Goal: Task Accomplishment & Management: Use online tool/utility

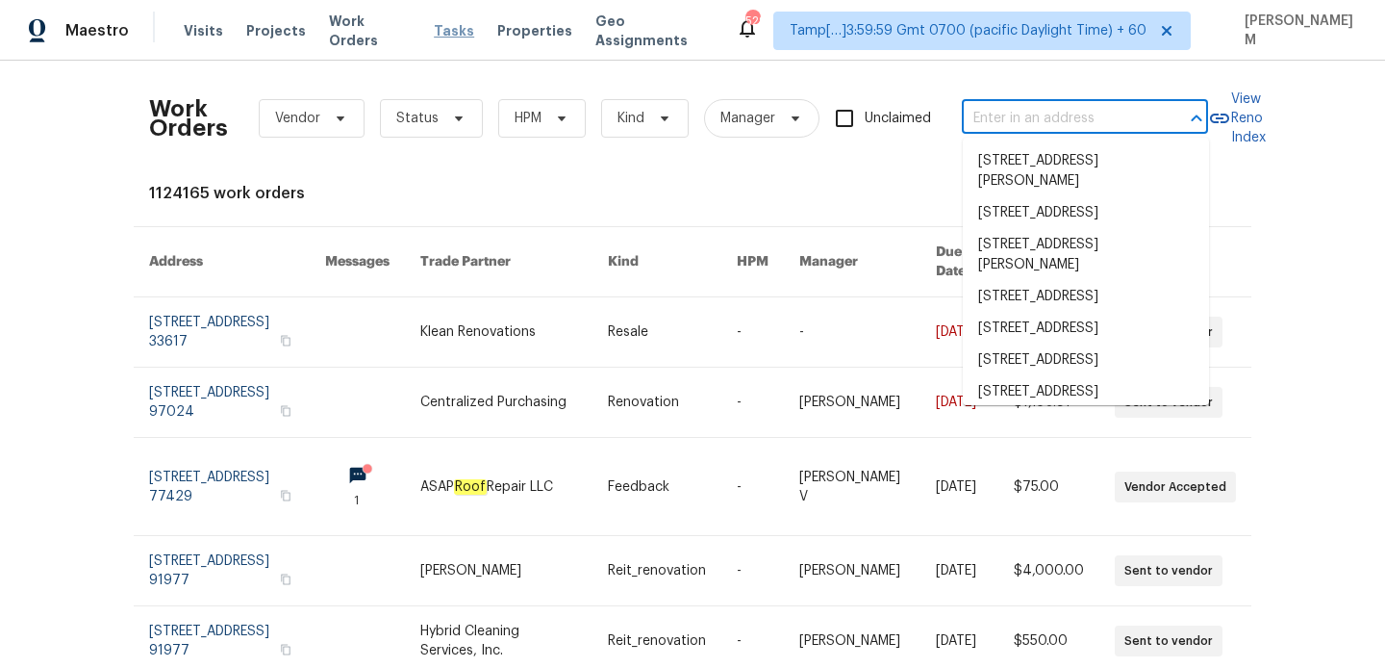
click at [450, 28] on span "Tasks" at bounding box center [454, 30] width 40 height 13
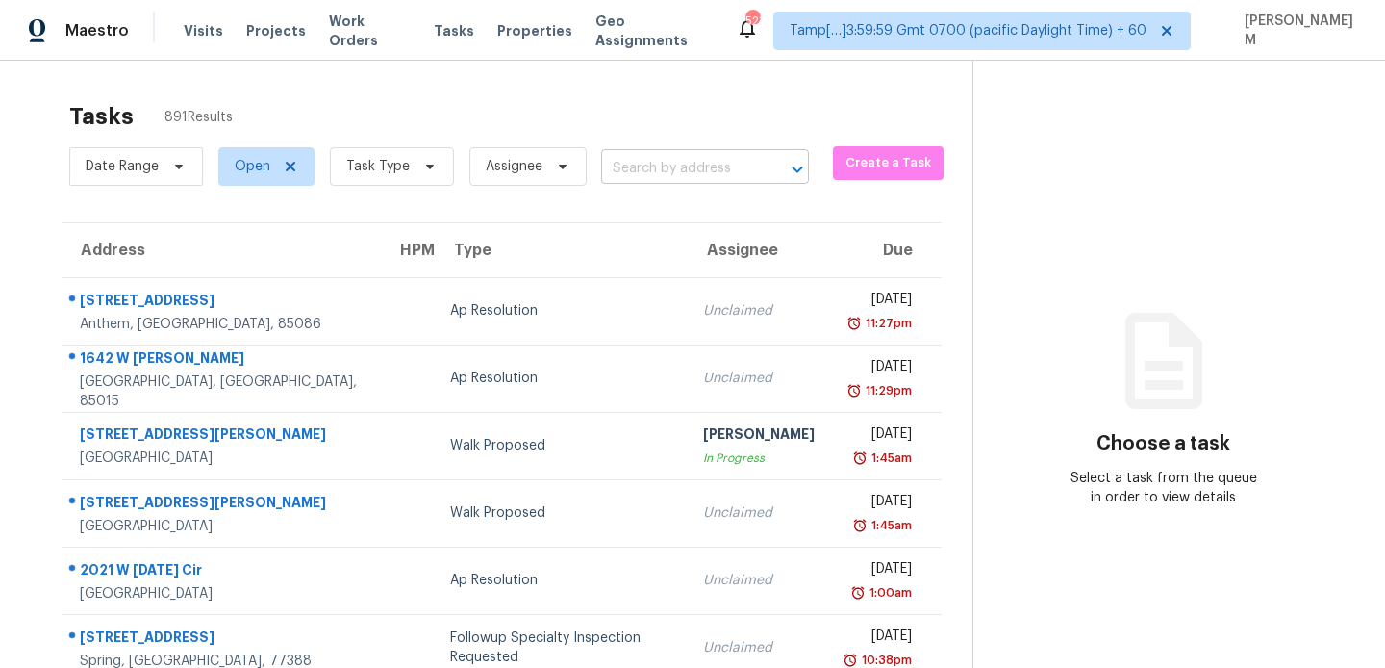
click at [697, 166] on input "text" at bounding box center [678, 169] width 154 height 30
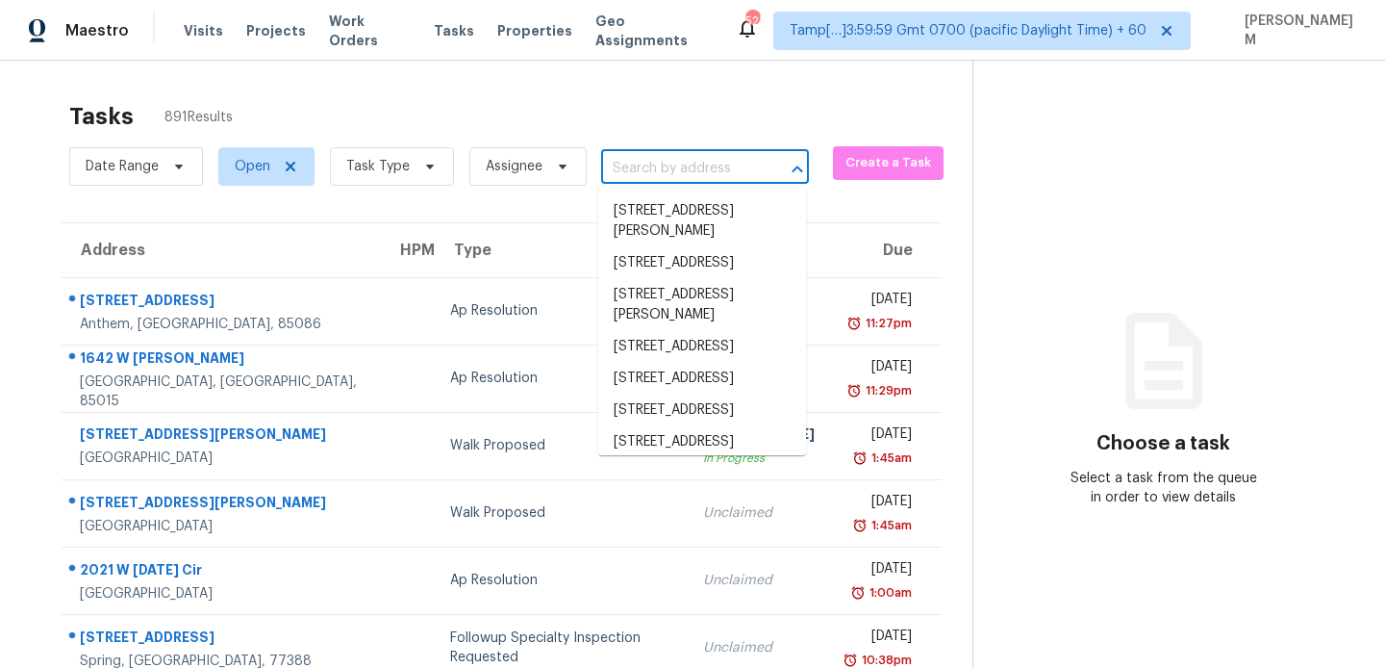
paste input "[STREET_ADDRESS]"
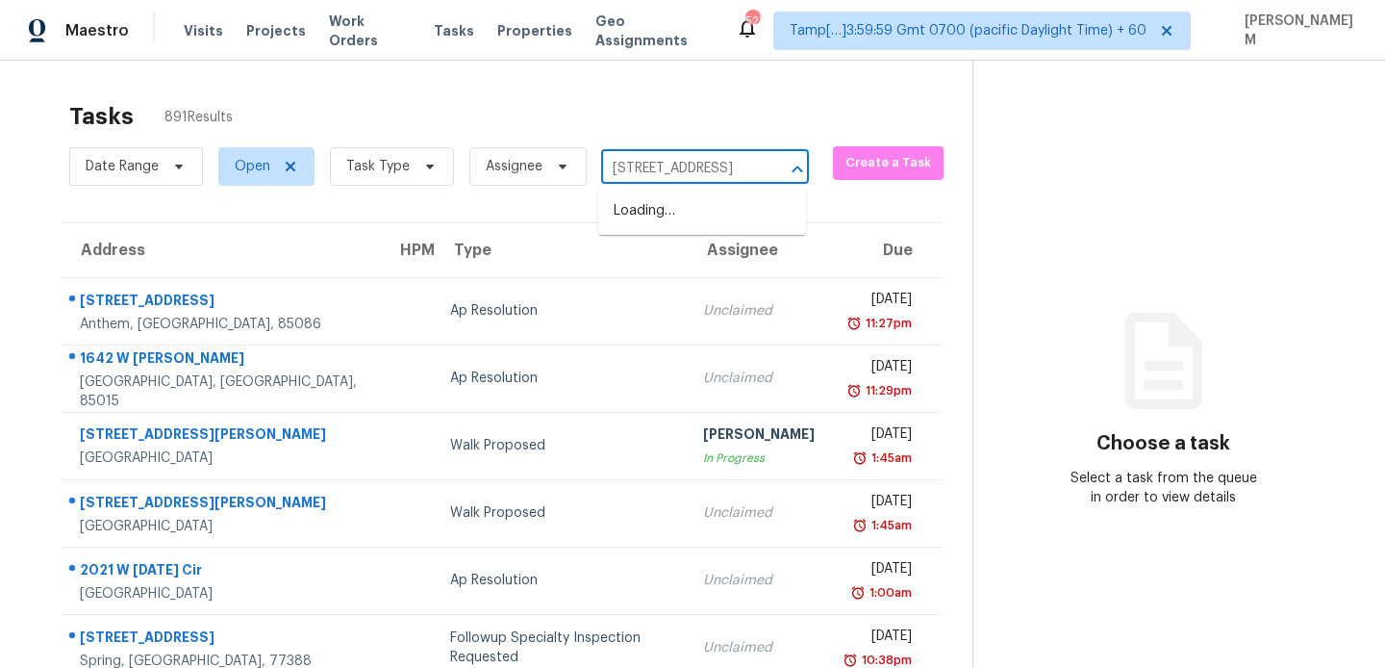
scroll to position [0, 144]
click at [628, 168] on input "[STREET_ADDRESS]" at bounding box center [678, 169] width 154 height 30
drag, startPoint x: 757, startPoint y: 165, endPoint x: 587, endPoint y: 170, distance: 170.4
click at [587, 170] on div "Date Range Open Task Type Assignee [STREET_ADDRESS] ​" at bounding box center [439, 166] width 740 height 50
click at [753, 161] on div "[STREET_ADDRESS] ​" at bounding box center [705, 169] width 208 height 30
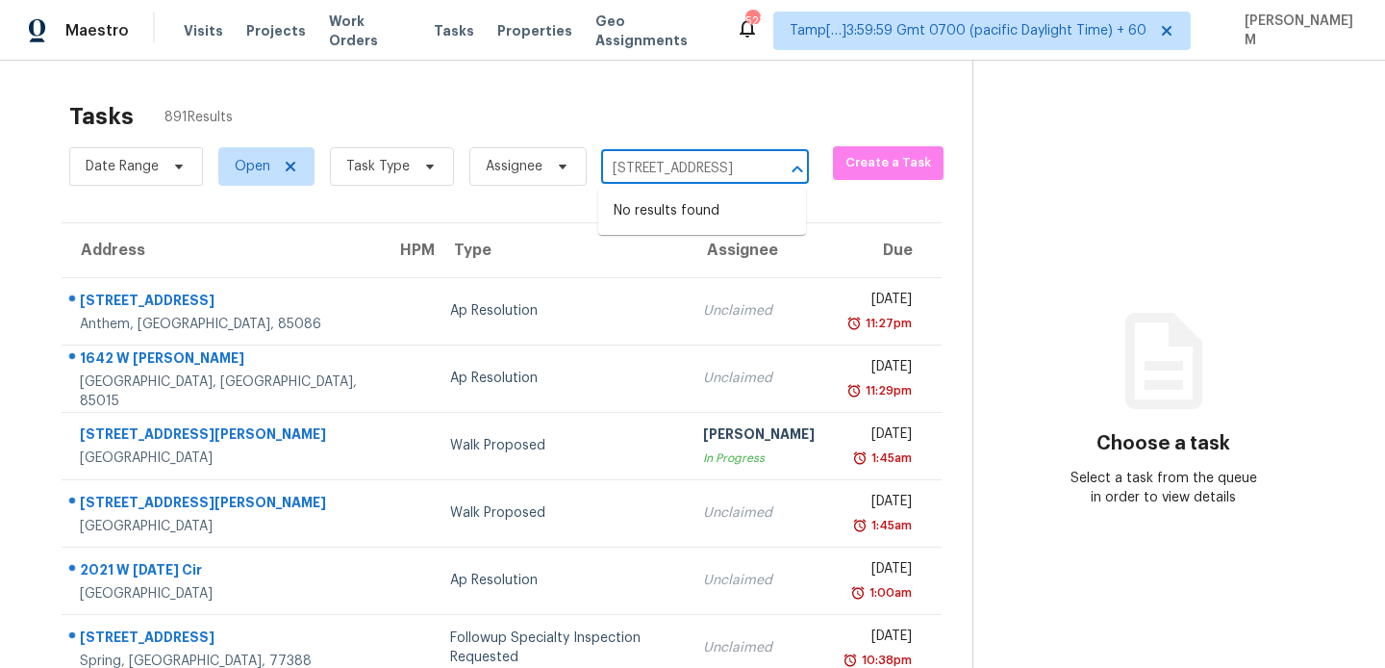
click at [748, 174] on input "[STREET_ADDRESS]" at bounding box center [678, 169] width 154 height 30
type input "[STREET_ADDRESS]"
click at [740, 215] on li "[STREET_ADDRESS]" at bounding box center [702, 211] width 208 height 32
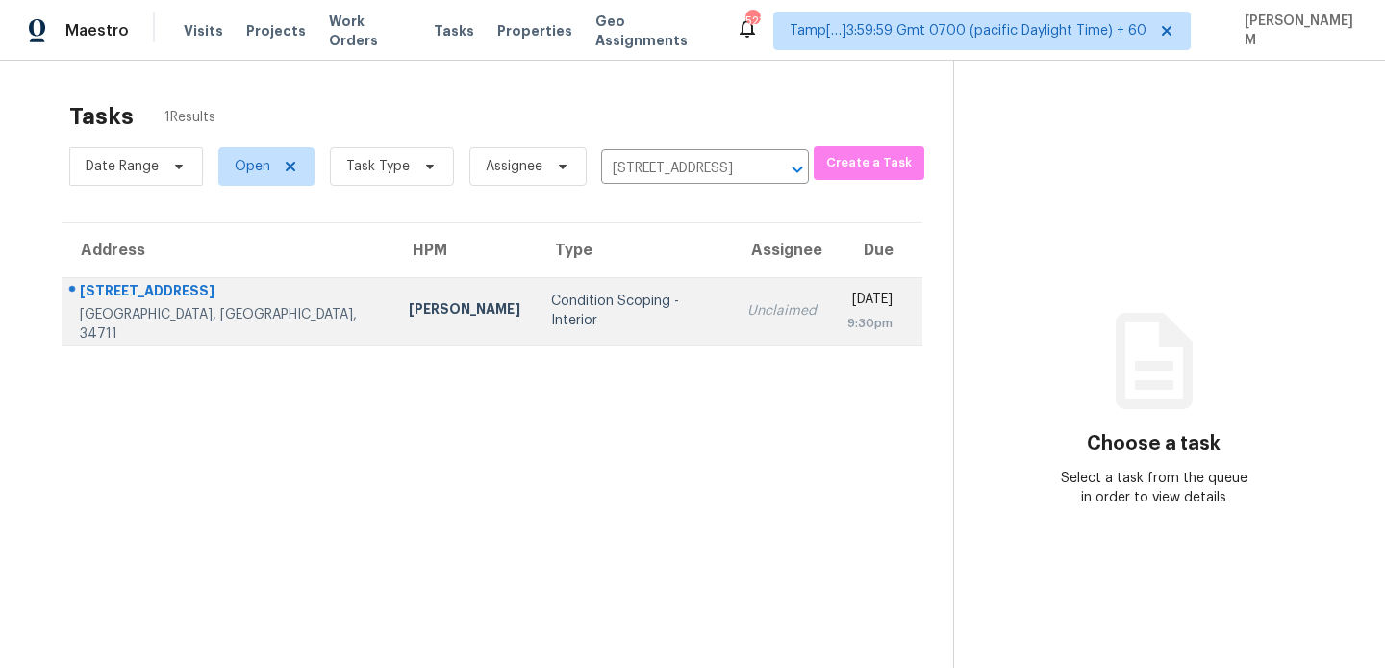
click at [732, 329] on td "Unclaimed" at bounding box center [782, 310] width 100 height 67
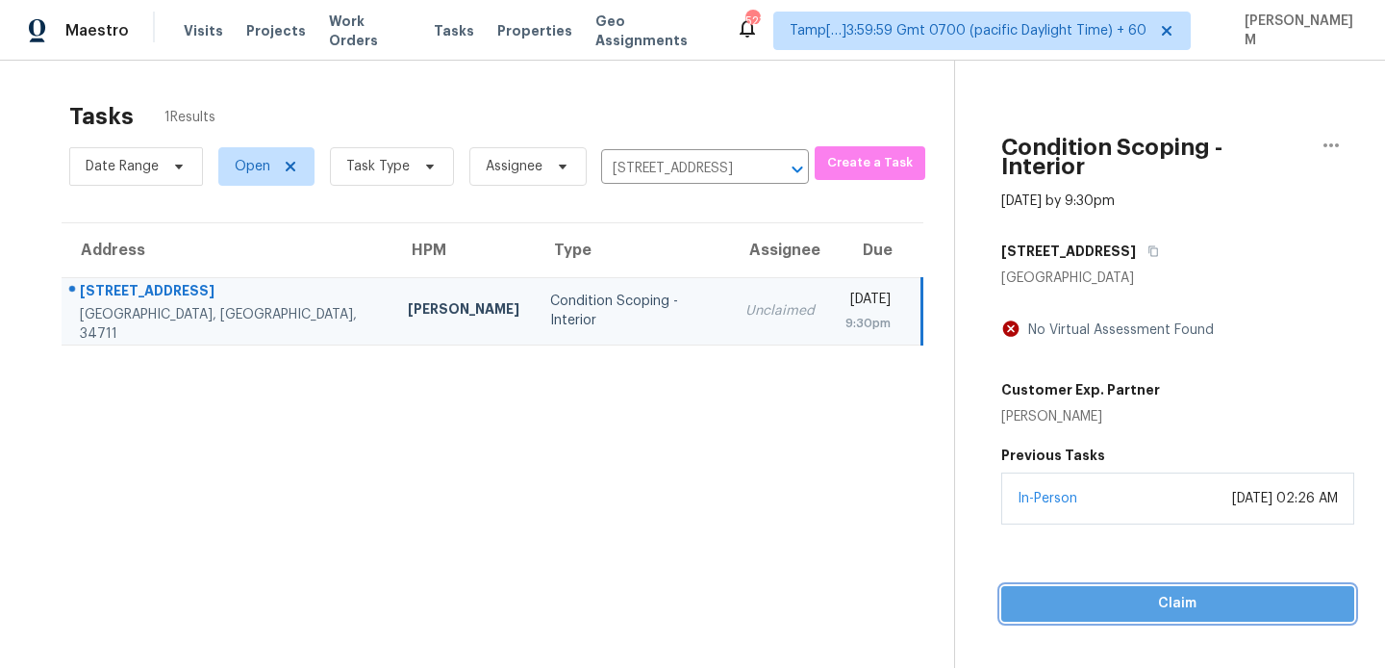
click at [1178, 592] on span "Claim" at bounding box center [1178, 604] width 322 height 24
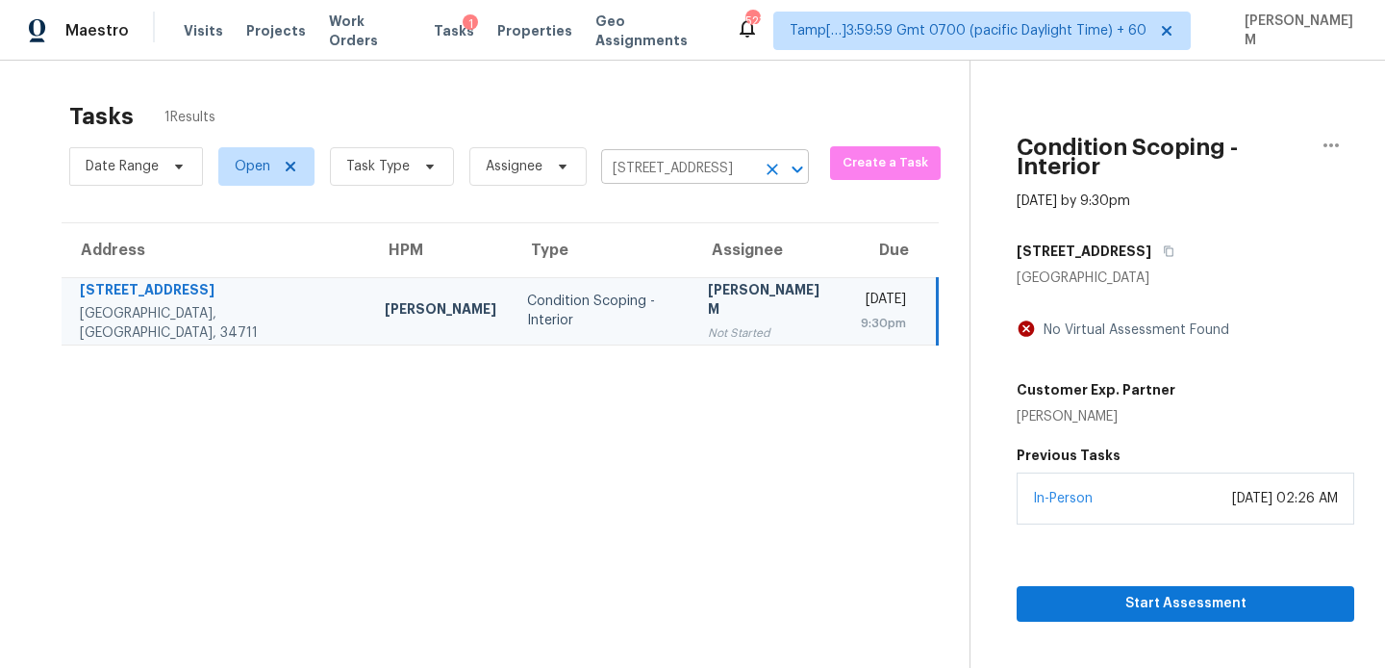
click at [663, 178] on input "[STREET_ADDRESS]" at bounding box center [678, 169] width 154 height 30
paste input "[STREET_ADDRESS]"
type input "[STREET_ADDRESS]"
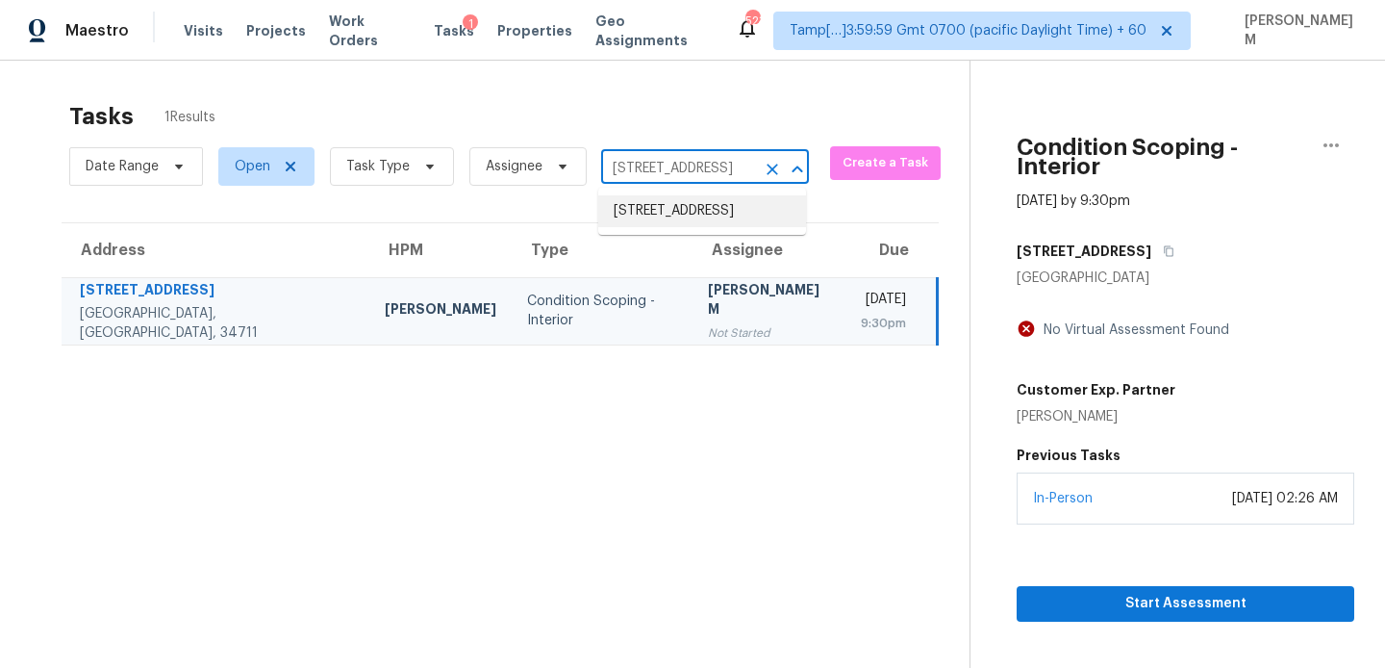
click at [702, 223] on li "[STREET_ADDRESS]" at bounding box center [702, 211] width 208 height 32
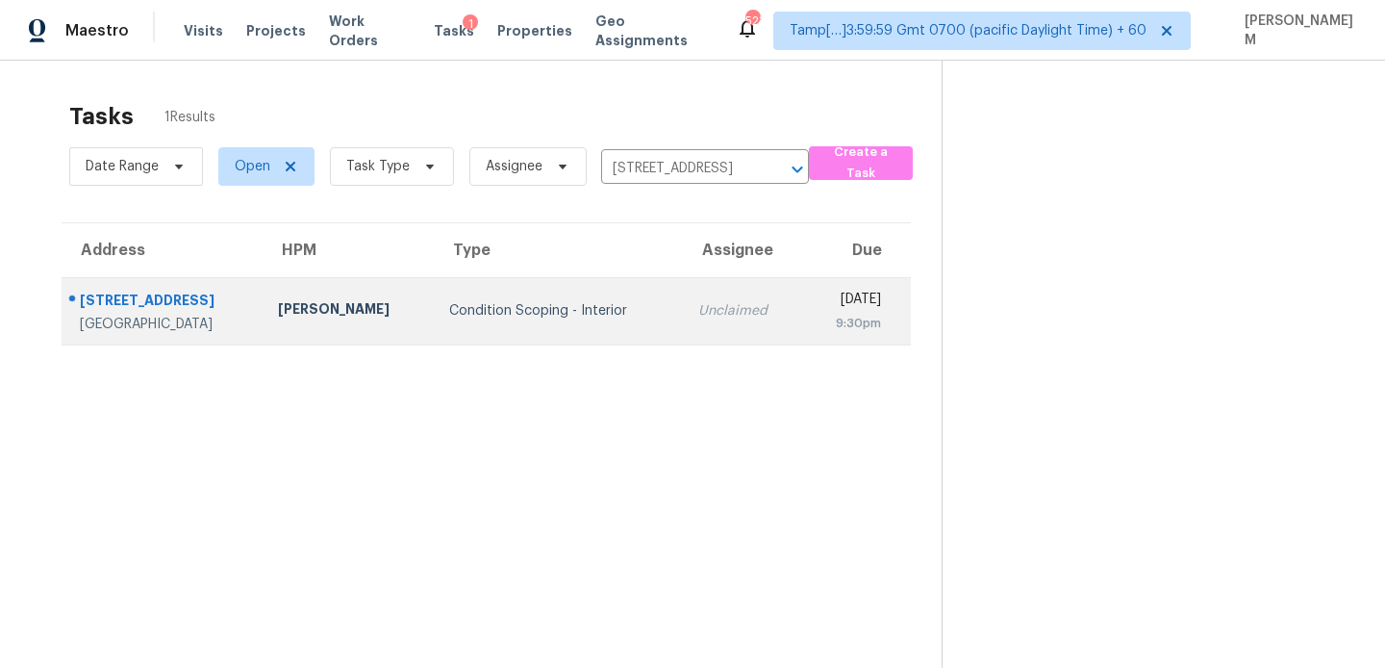
click at [718, 299] on td "Unclaimed" at bounding box center [742, 310] width 119 height 67
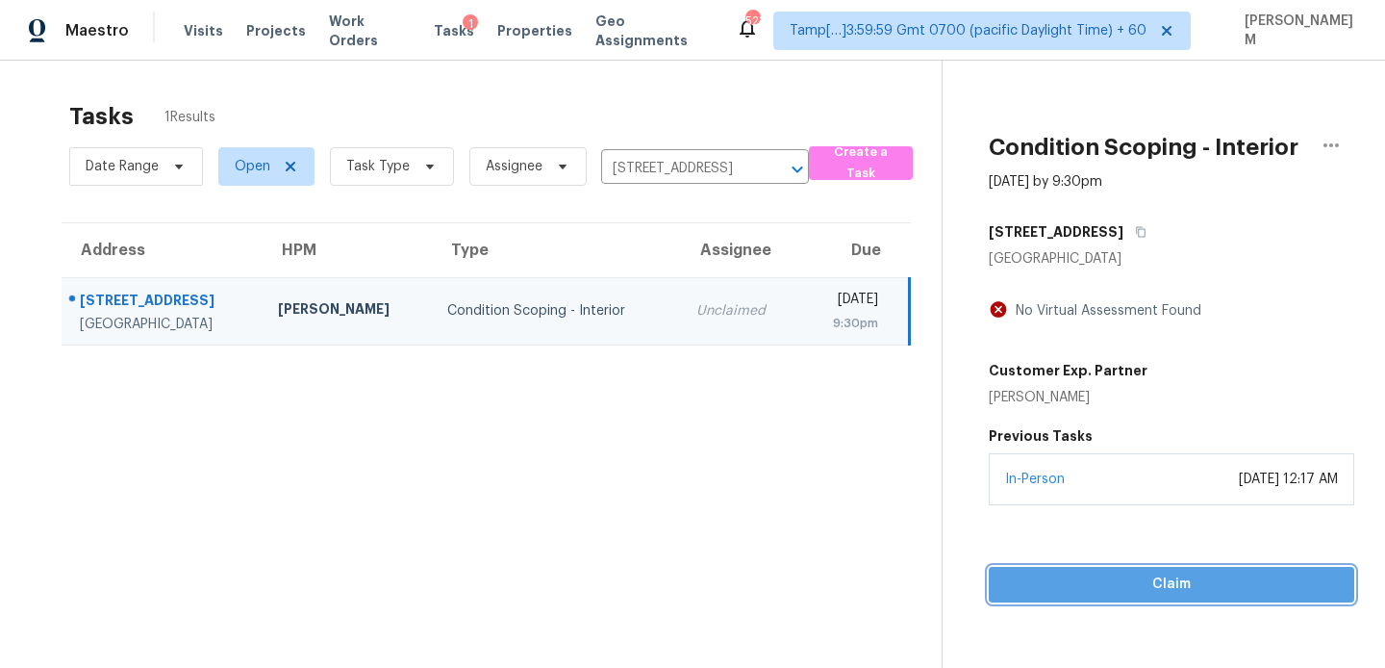
click at [1128, 577] on span "Claim" at bounding box center [1171, 584] width 335 height 24
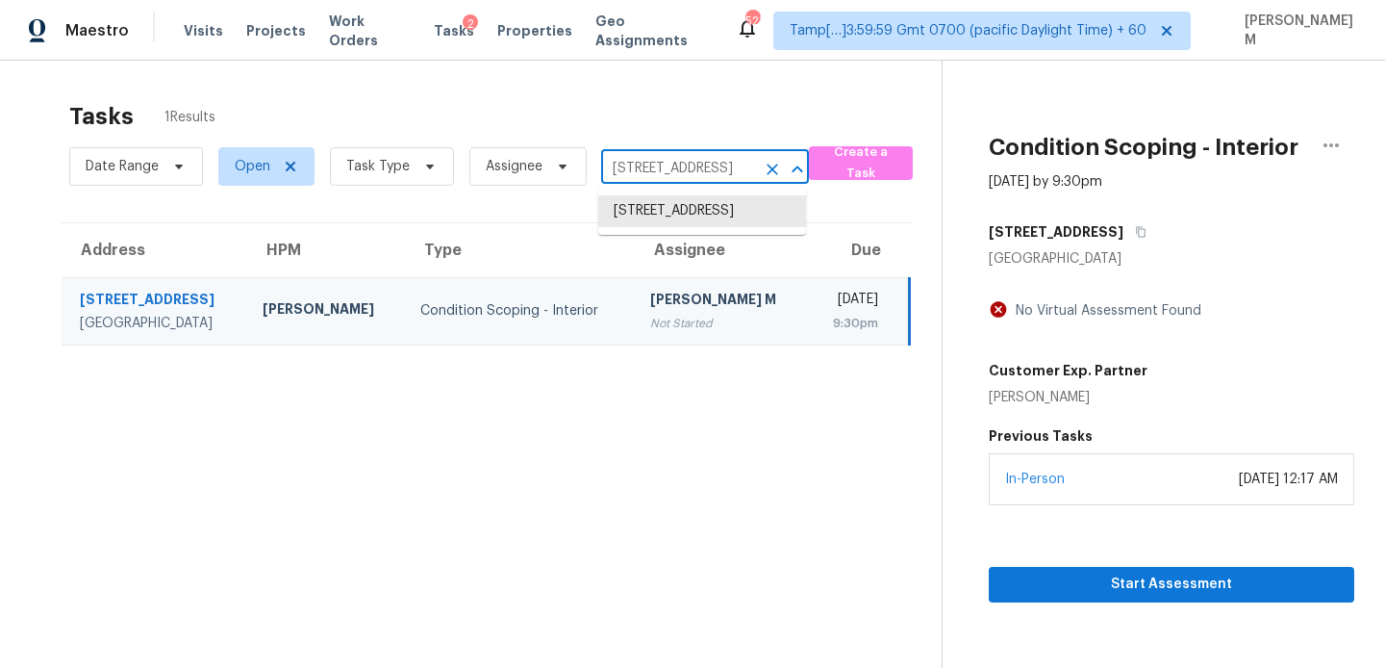
click at [659, 167] on input "[STREET_ADDRESS]" at bounding box center [678, 169] width 154 height 30
paste input "[STREET_ADDRESS]"
click at [723, 261] on th "Assignee" at bounding box center [721, 250] width 173 height 54
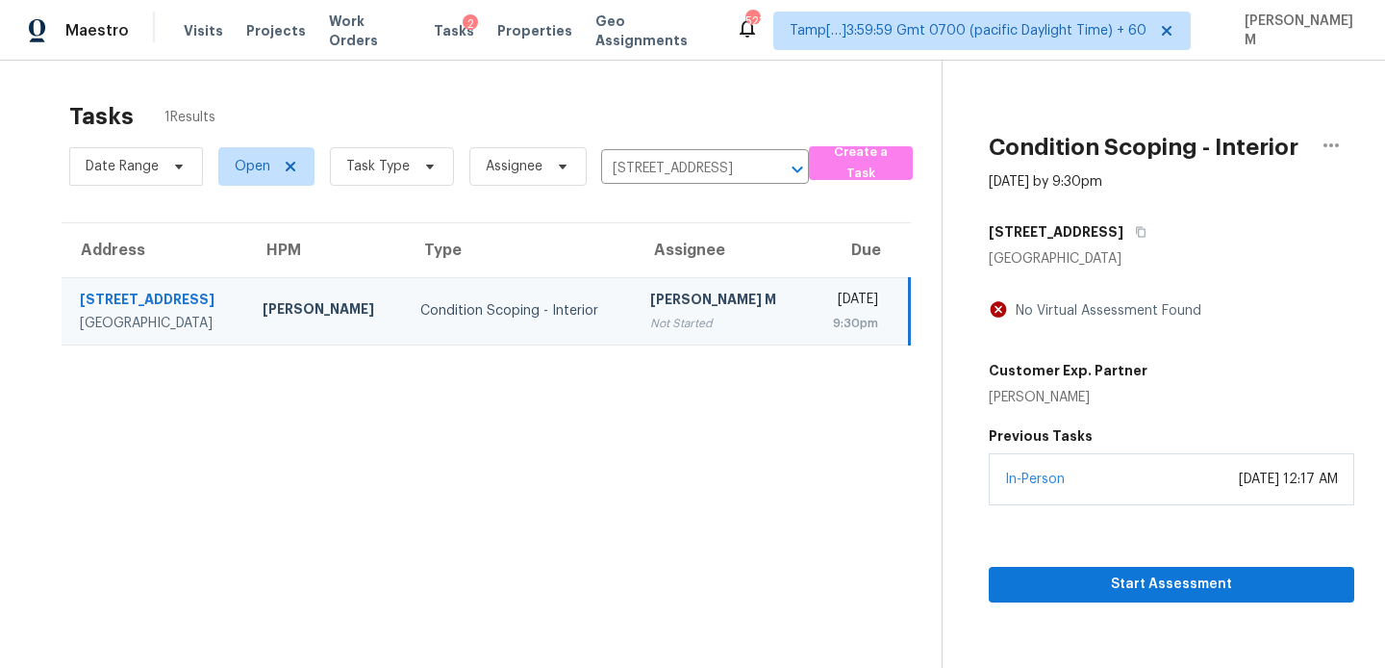
scroll to position [0, 0]
click at [689, 172] on input "[STREET_ADDRESS]" at bounding box center [678, 169] width 154 height 30
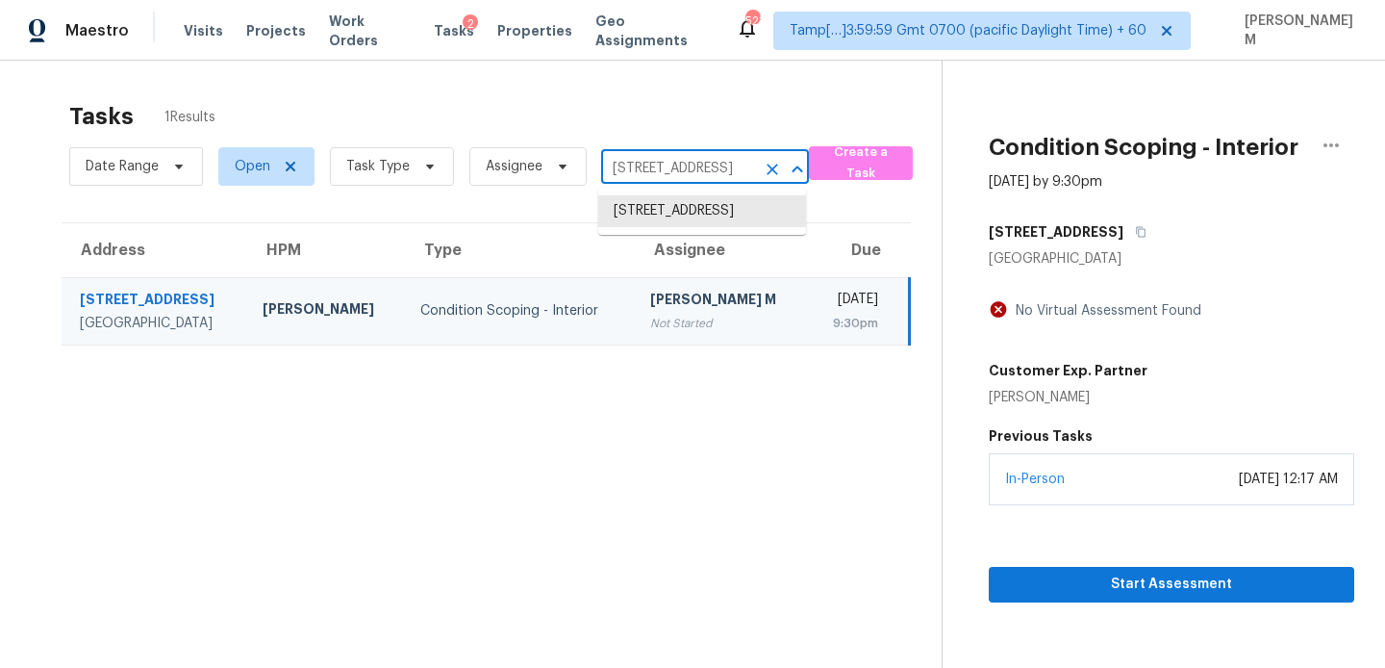
click at [689, 172] on input "[STREET_ADDRESS]" at bounding box center [678, 169] width 154 height 30
paste input "[STREET_ADDRESS]"
type input "[STREET_ADDRESS]"
click at [709, 216] on li "[STREET_ADDRESS]" at bounding box center [702, 211] width 208 height 32
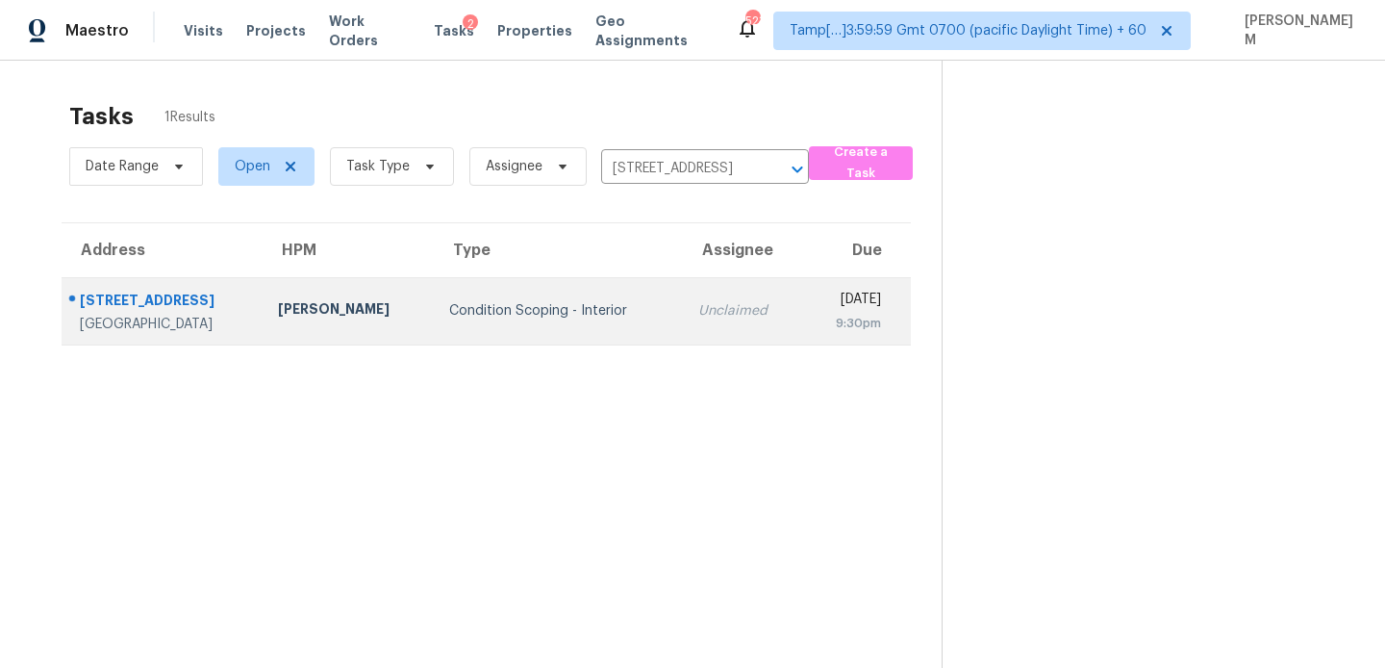
click at [738, 303] on td "Unclaimed" at bounding box center [742, 310] width 119 height 67
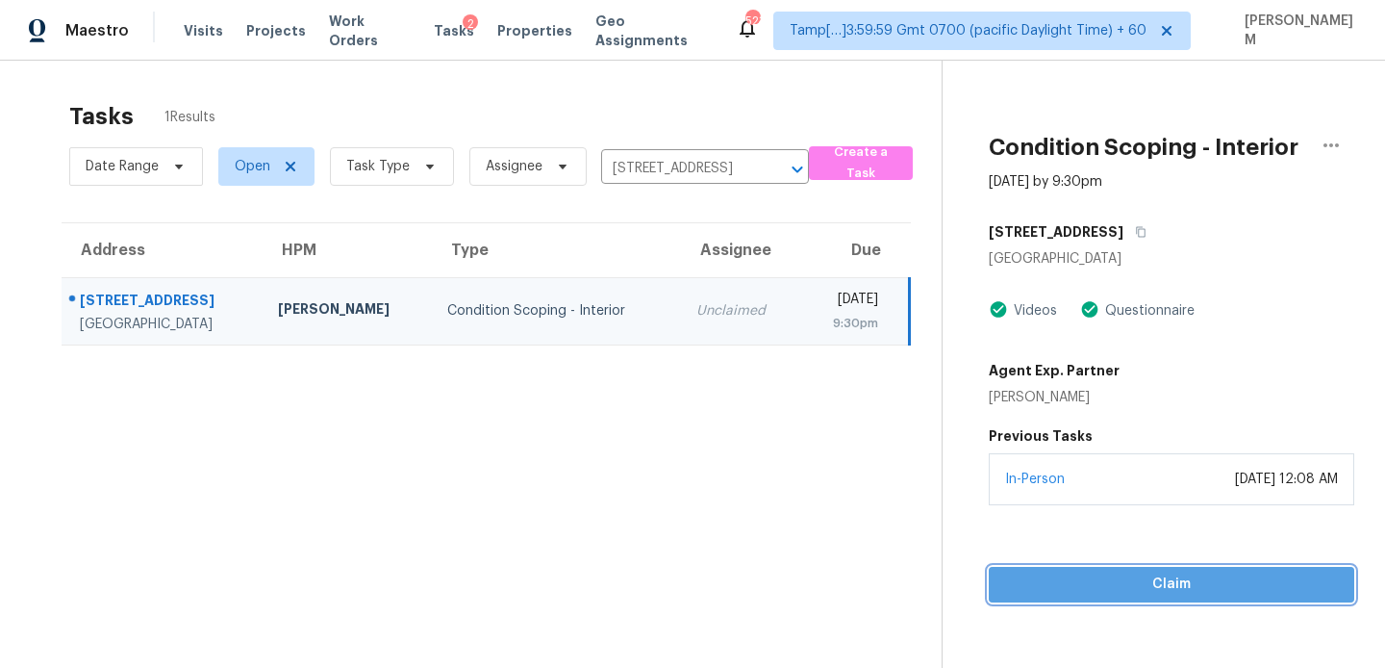
click at [1163, 588] on span "Claim" at bounding box center [1171, 584] width 335 height 24
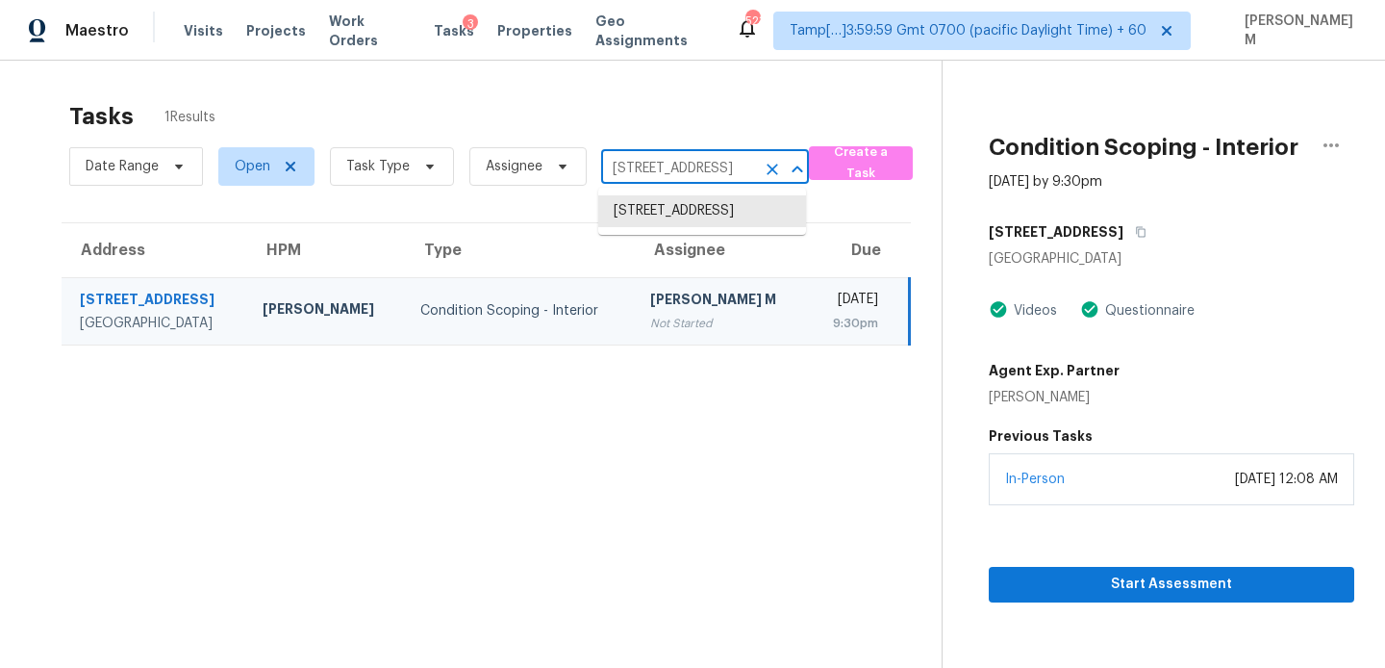
click at [648, 176] on input "[STREET_ADDRESS]" at bounding box center [678, 169] width 154 height 30
paste input "[STREET_ADDRESS][US_STATE]"
type input "[STREET_ADDRESS][US_STATE]"
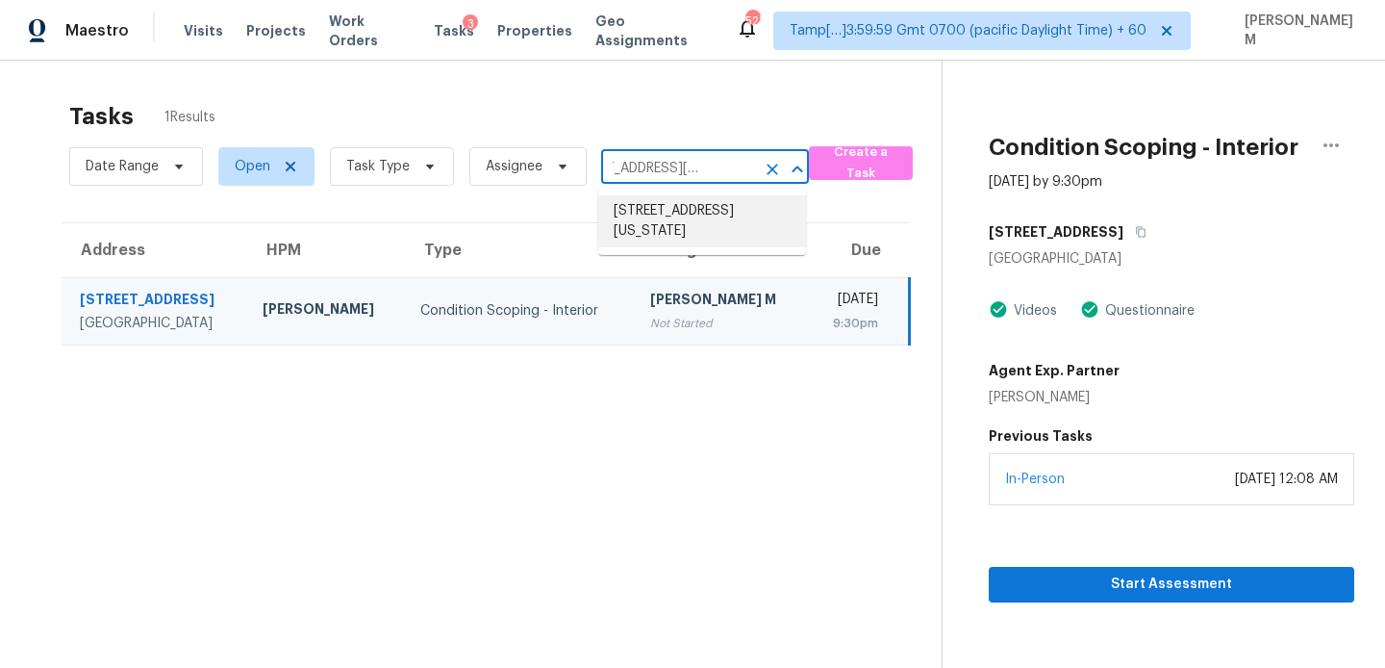
click at [690, 225] on li "[STREET_ADDRESS][US_STATE]" at bounding box center [702, 221] width 208 height 52
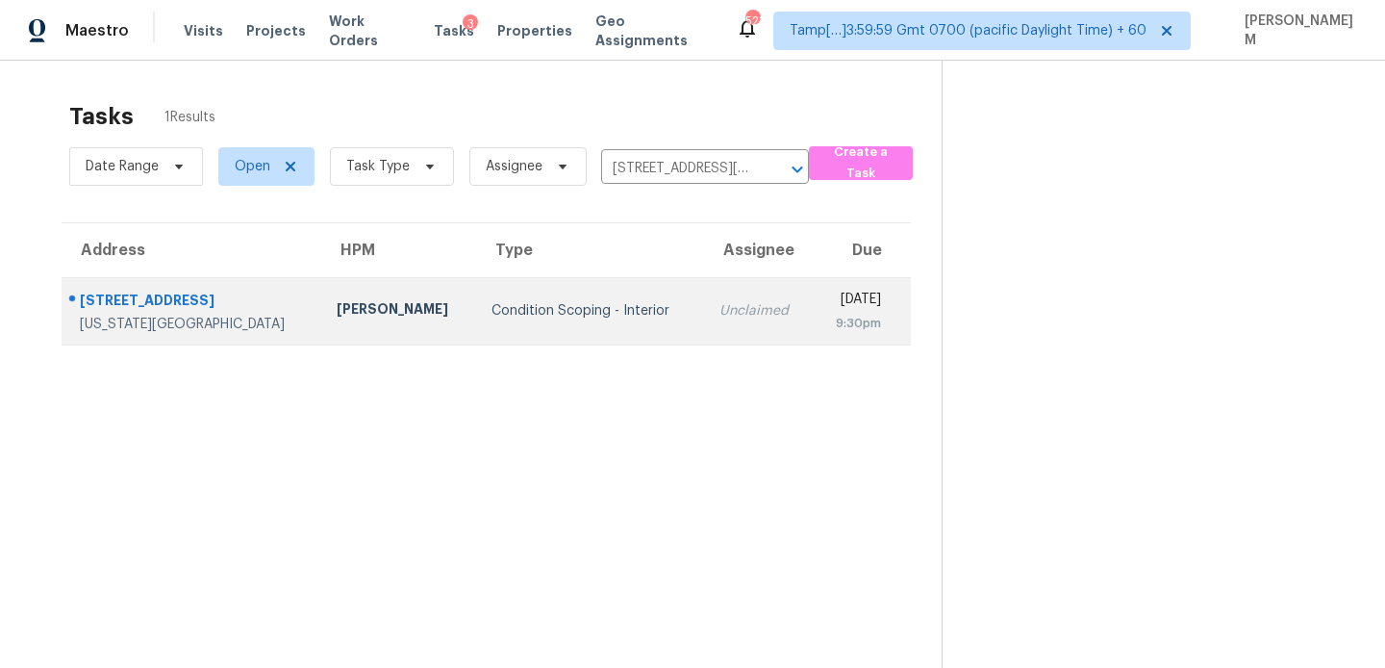
click at [720, 318] on div "Unclaimed" at bounding box center [759, 310] width 78 height 19
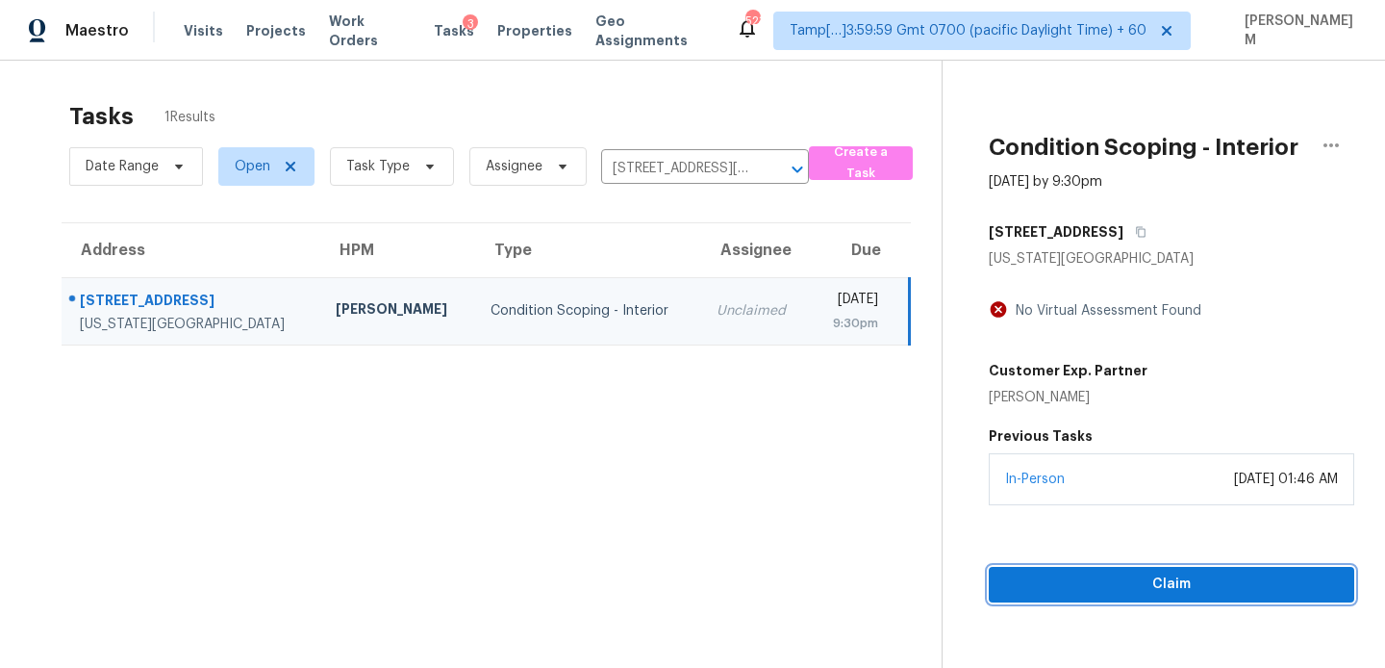
click at [1124, 569] on button "Claim" at bounding box center [1172, 585] width 366 height 36
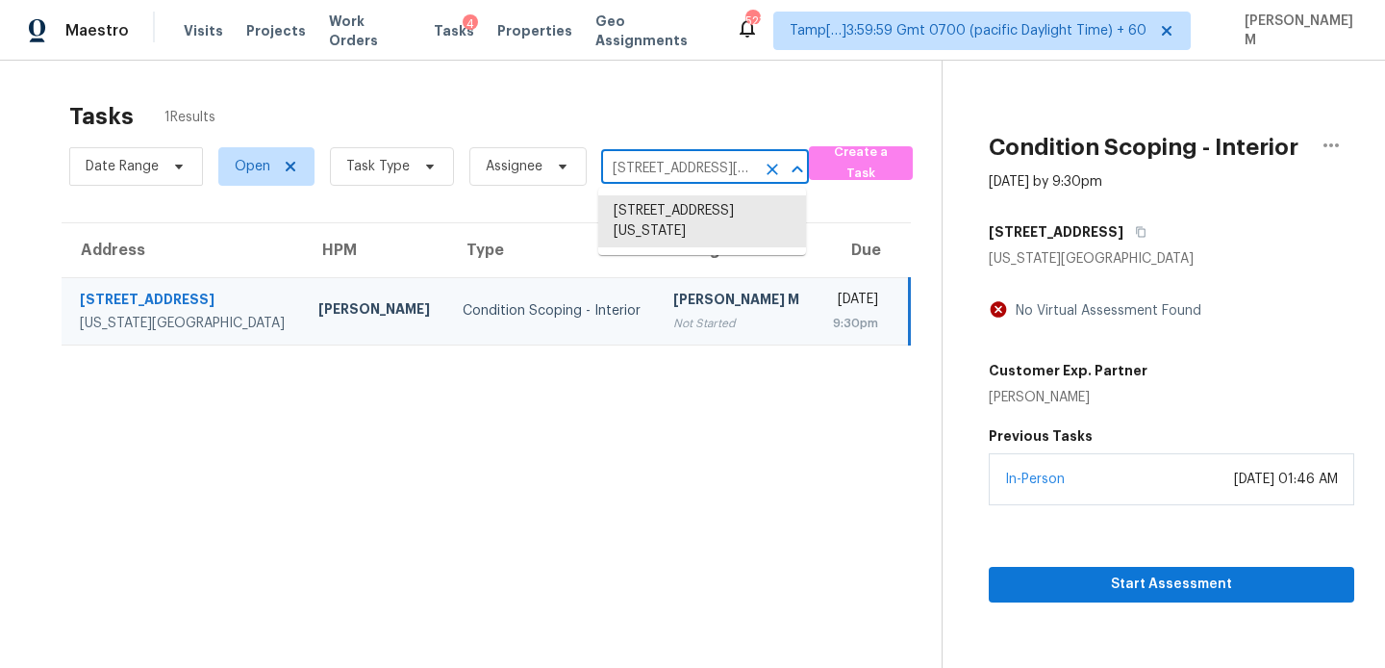
click at [648, 169] on input "[STREET_ADDRESS][US_STATE]" at bounding box center [678, 169] width 154 height 30
paste input "[STREET_ADDRESS]"
click at [716, 171] on input "[STREET_ADDRESS][US_STATE]" at bounding box center [678, 169] width 154 height 30
click at [722, 169] on input "[STREET_ADDRESS][US_STATE]" at bounding box center [678, 169] width 154 height 30
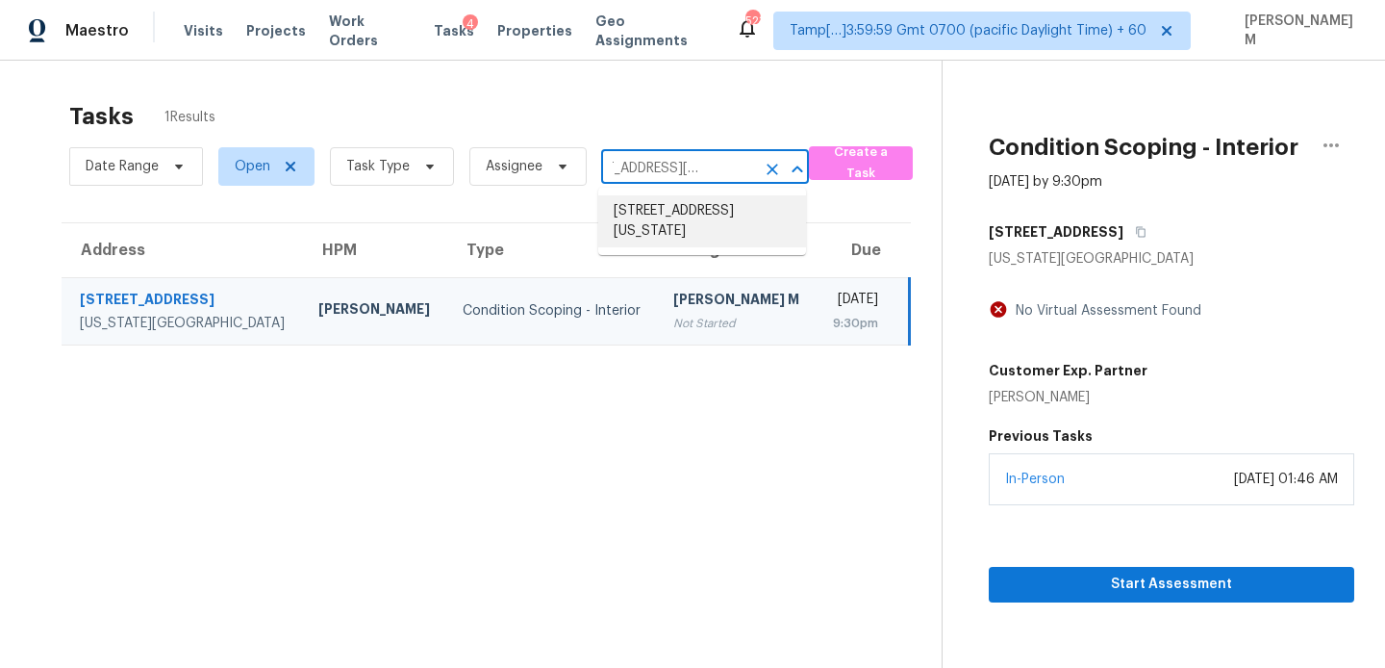
scroll to position [0, 55]
click at [705, 218] on li "[STREET_ADDRESS][US_STATE]" at bounding box center [702, 221] width 208 height 52
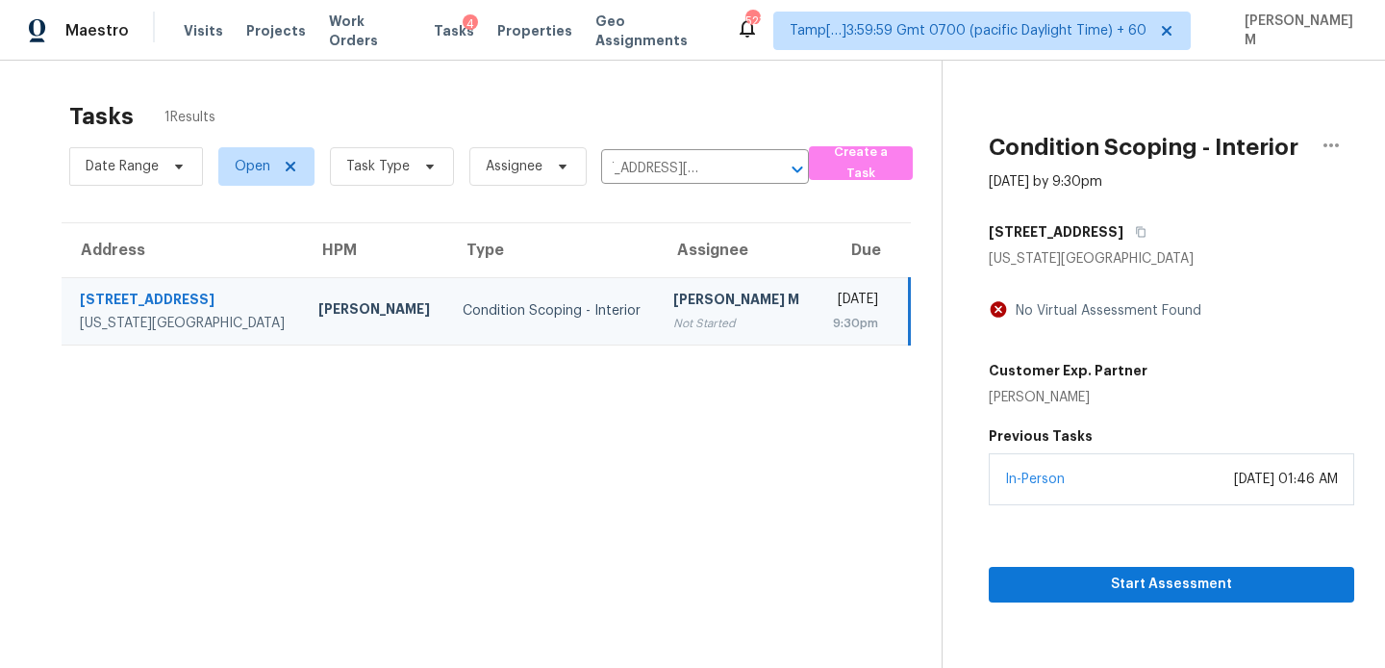
scroll to position [0, 0]
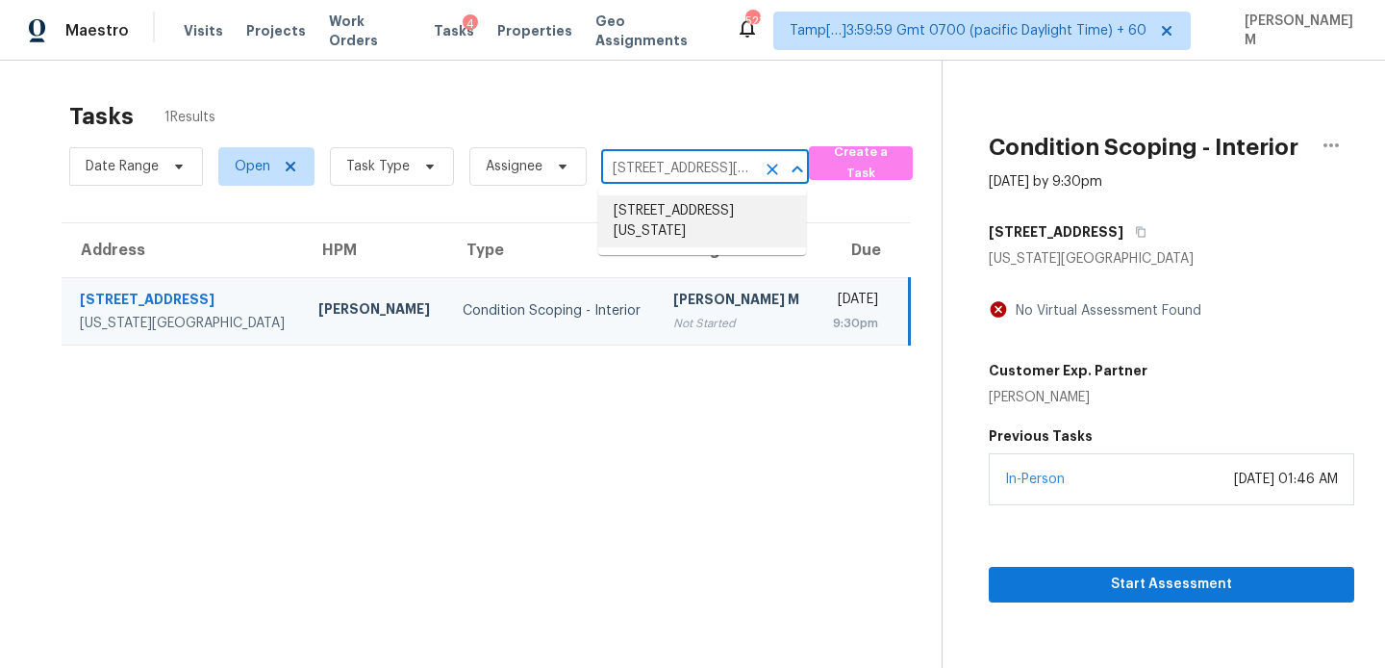
click at [709, 174] on input "[STREET_ADDRESS][US_STATE]" at bounding box center [678, 169] width 154 height 30
paste input "[STREET_ADDRESS]"
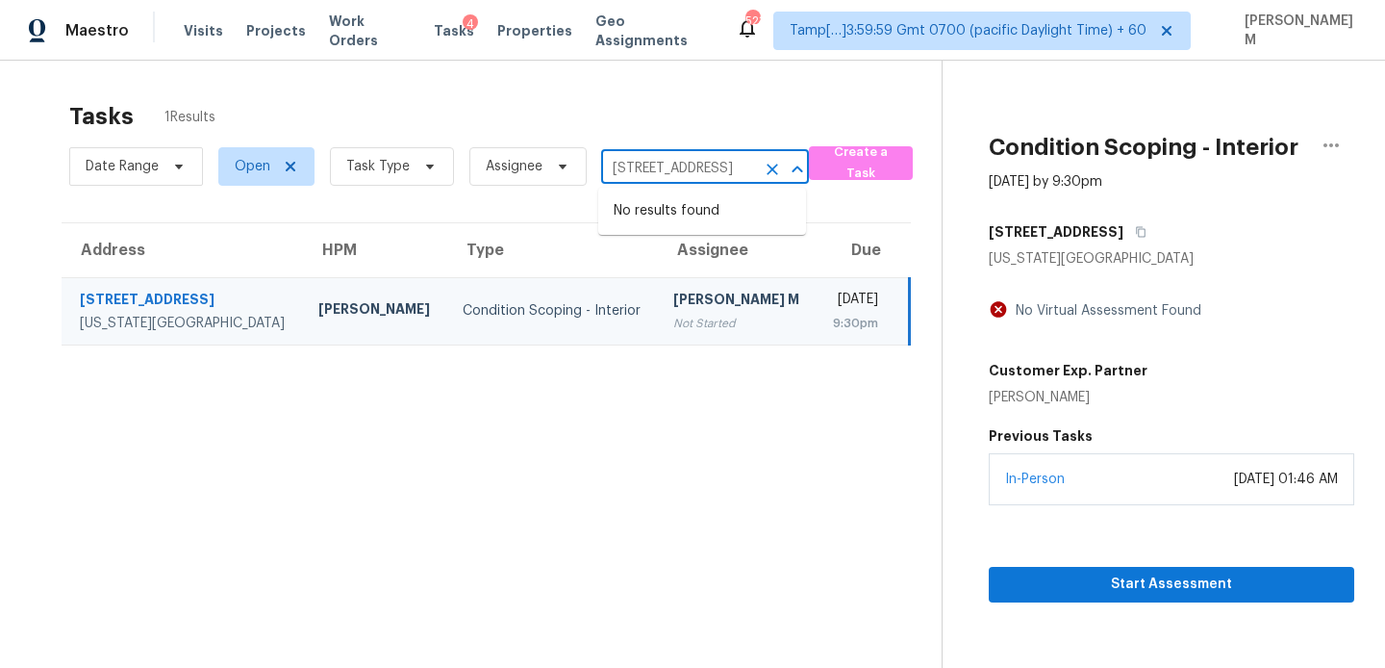
click at [629, 172] on input "[STREET_ADDRESS]" at bounding box center [678, 169] width 154 height 30
type input "[STREET_ADDRESS]"
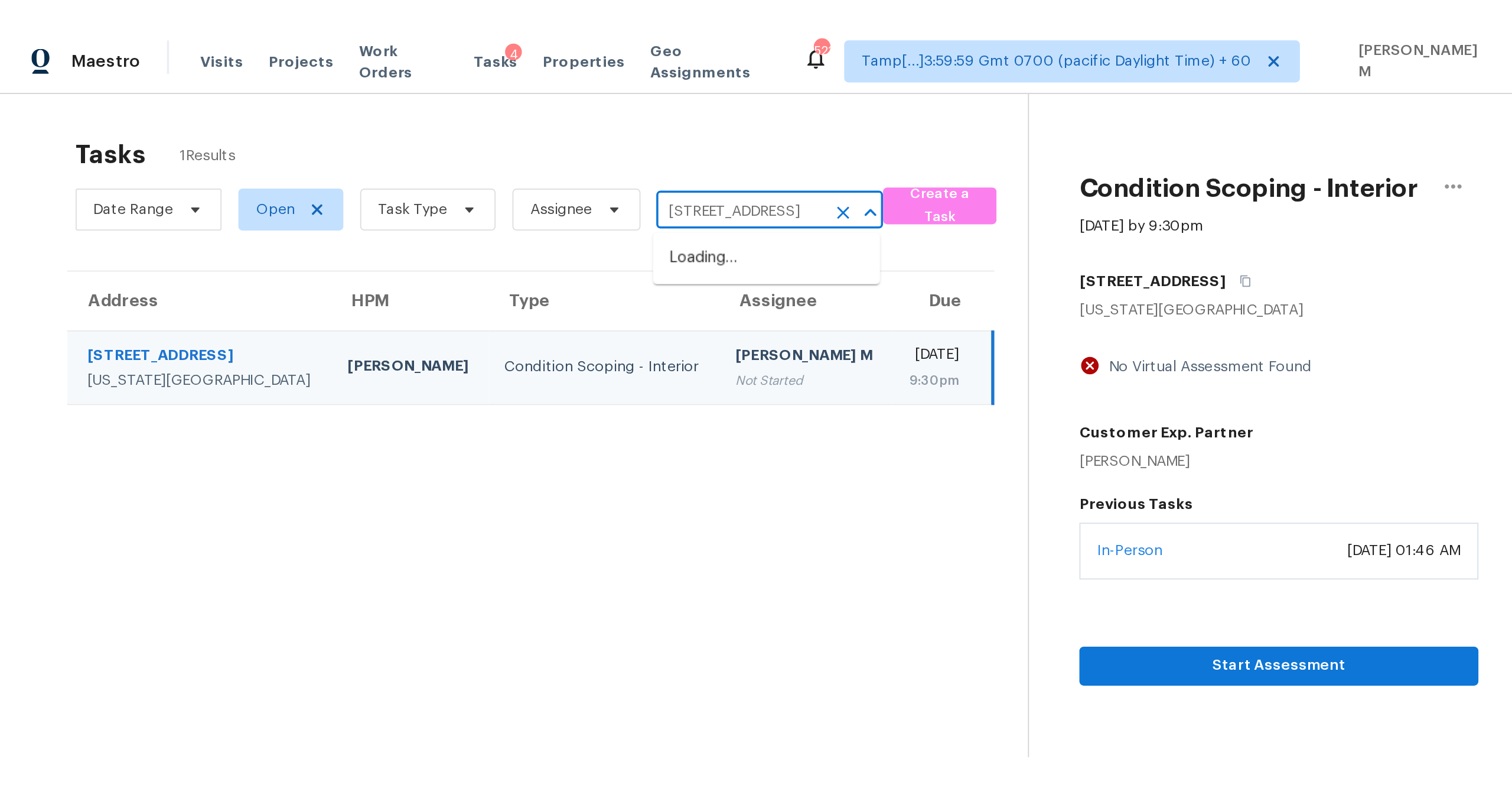
scroll to position [0, 63]
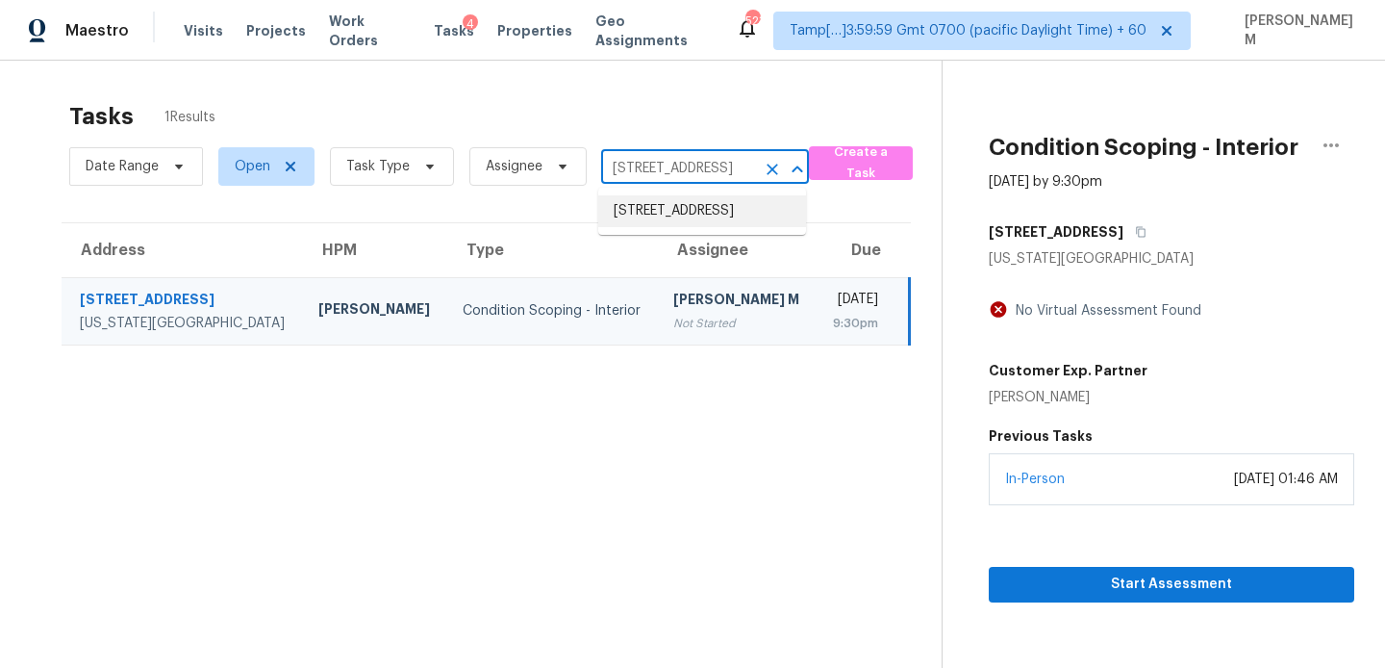
click at [711, 227] on li "[STREET_ADDRESS]" at bounding box center [702, 211] width 208 height 32
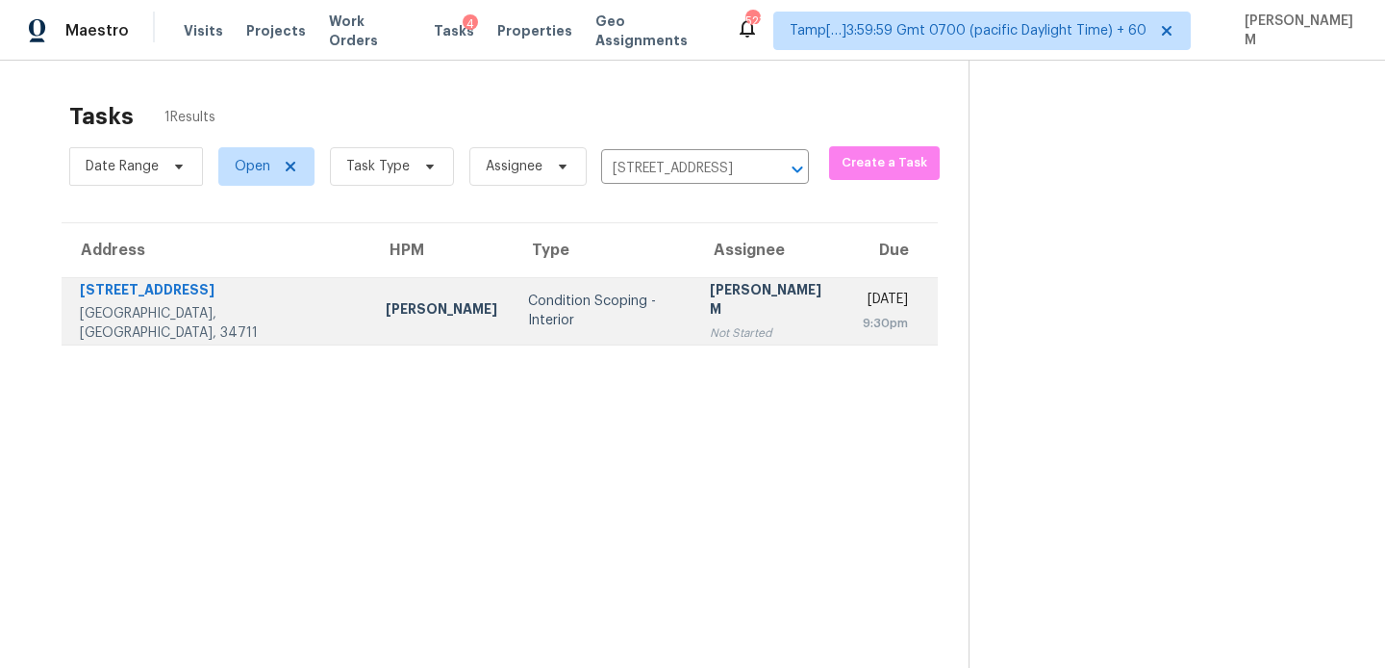
click at [710, 323] on div "Not Started" at bounding box center [771, 332] width 122 height 19
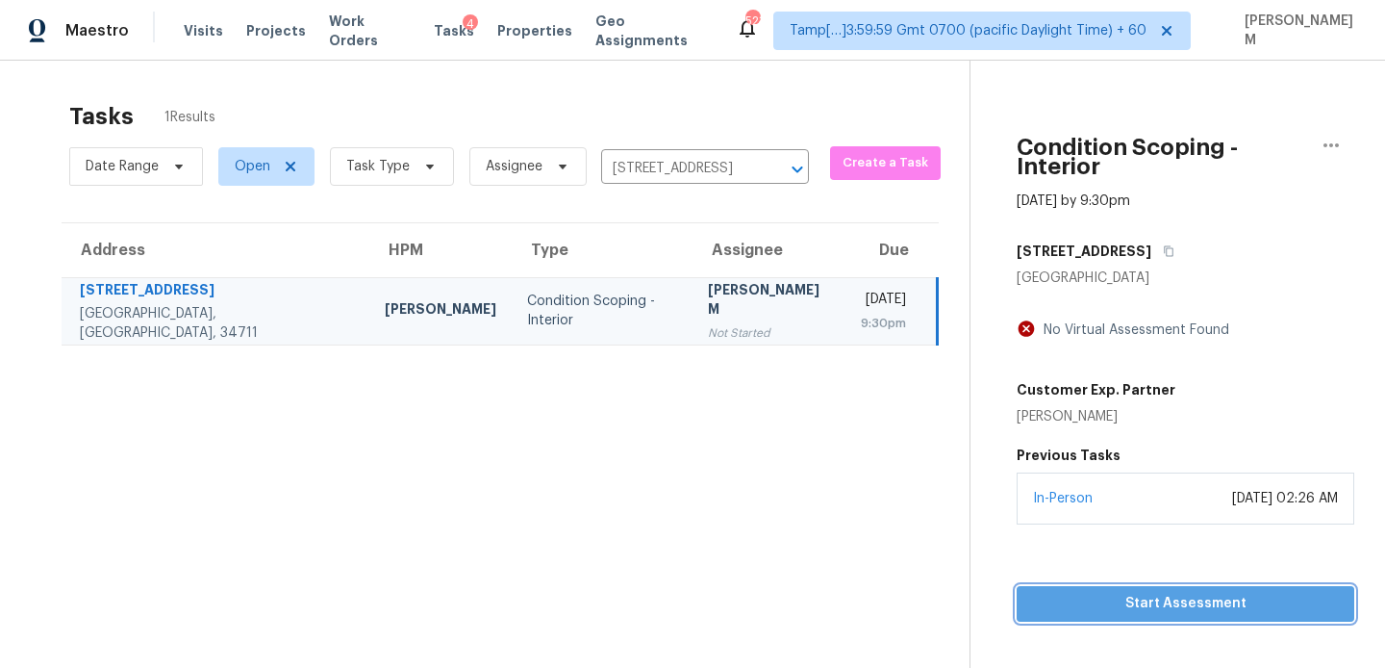
click at [1046, 586] on button "Start Assessment" at bounding box center [1186, 604] width 338 height 36
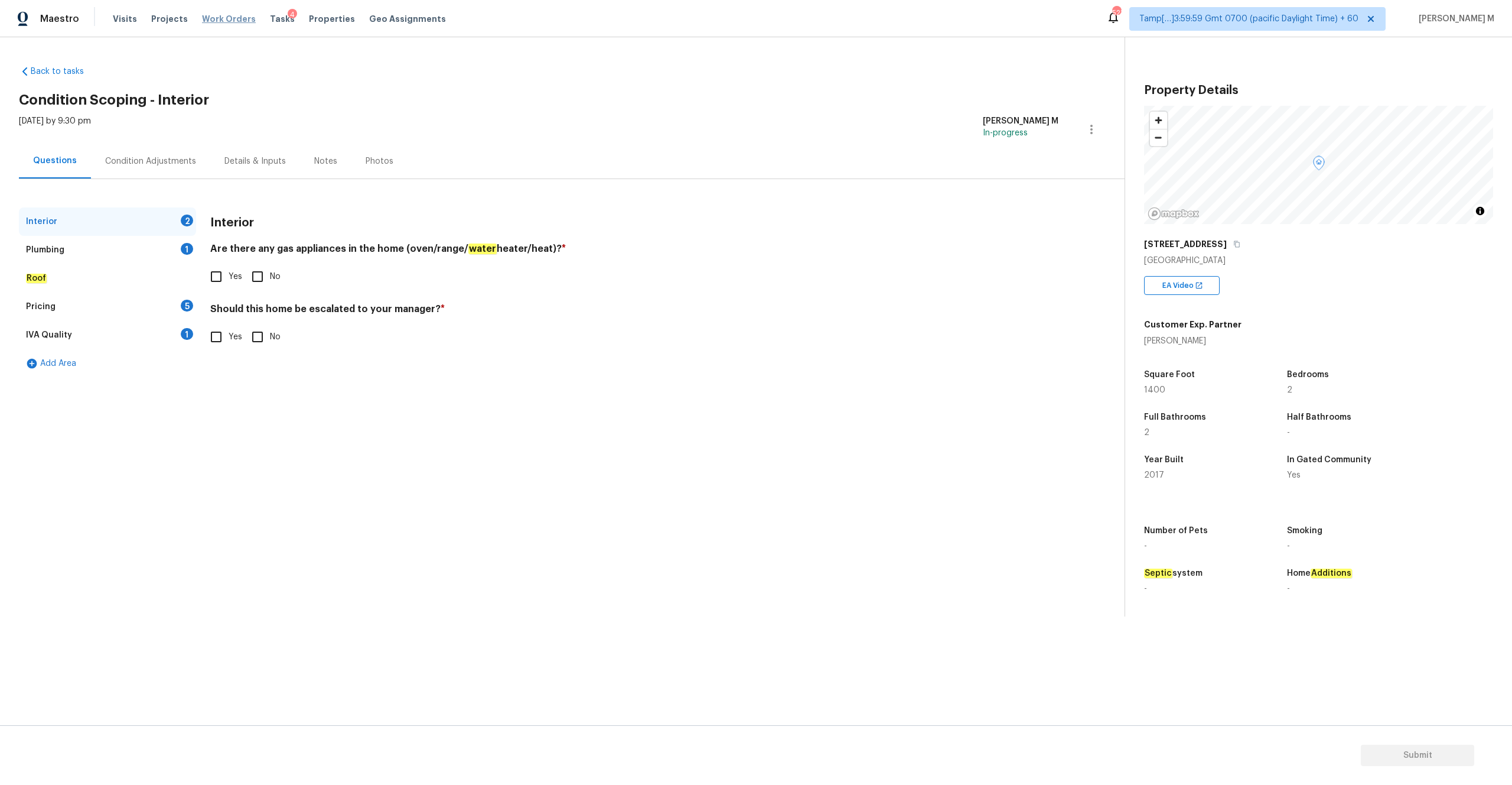
click at [223, 24] on span "Work Orders" at bounding box center [229, 18] width 54 height 12
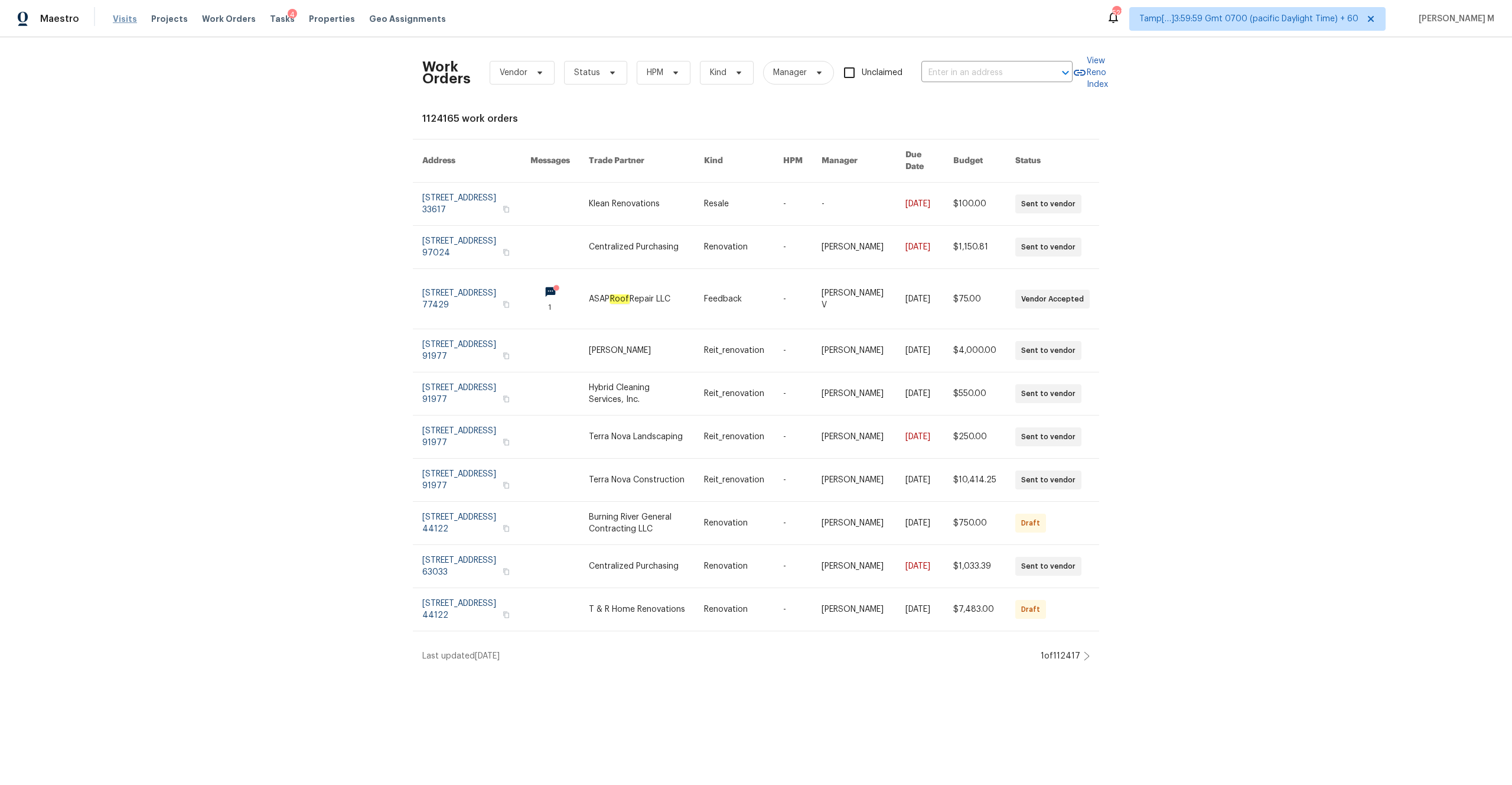
click at [126, 20] on span "Visits" at bounding box center [125, 18] width 24 height 12
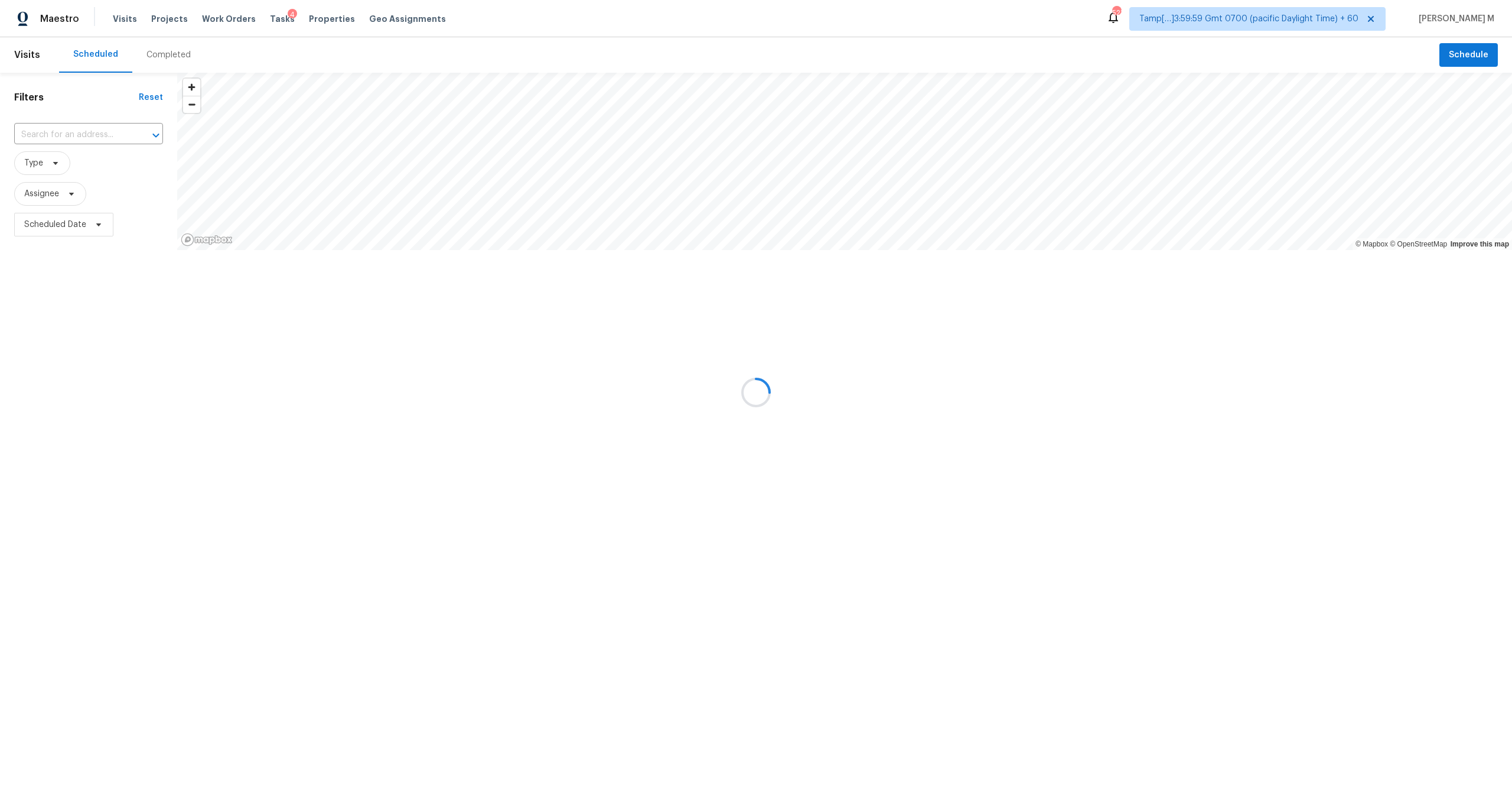
click at [182, 59] on div at bounding box center [756, 392] width 1512 height 785
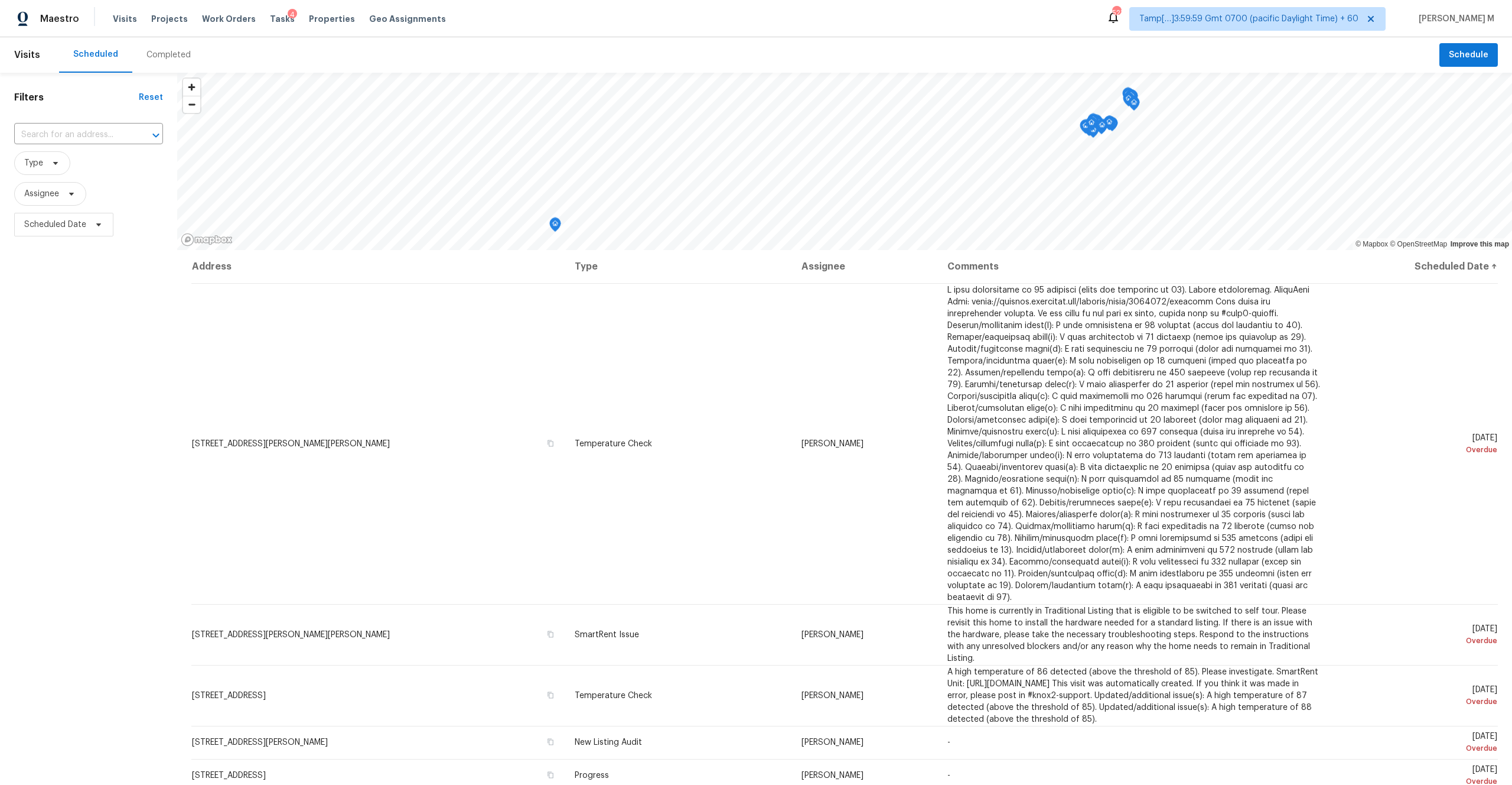
click at [173, 49] on div "Completed" at bounding box center [169, 55] width 44 height 12
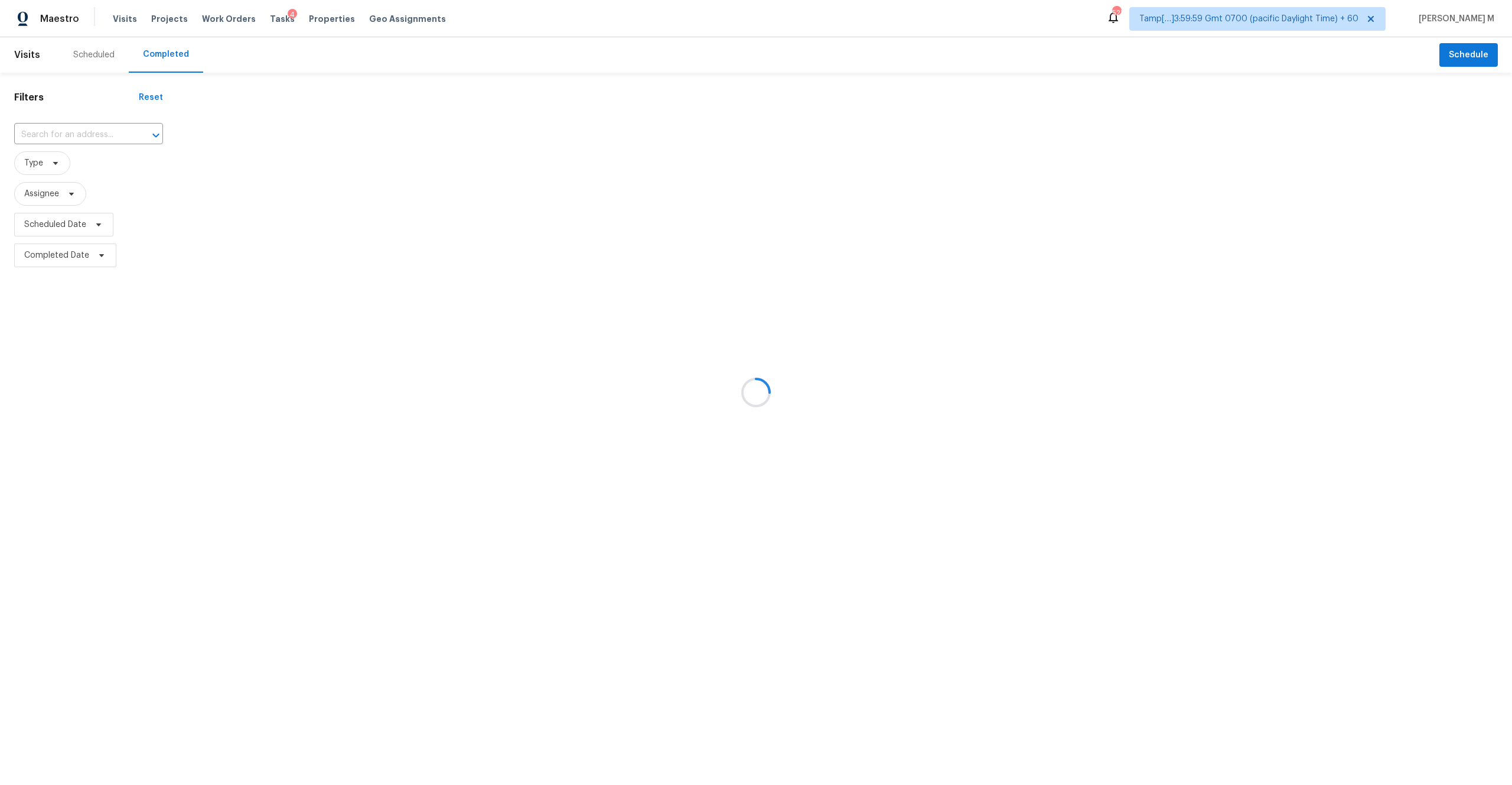
click at [66, 141] on div at bounding box center [756, 392] width 1512 height 785
click at [61, 133] on div at bounding box center [756, 392] width 1512 height 785
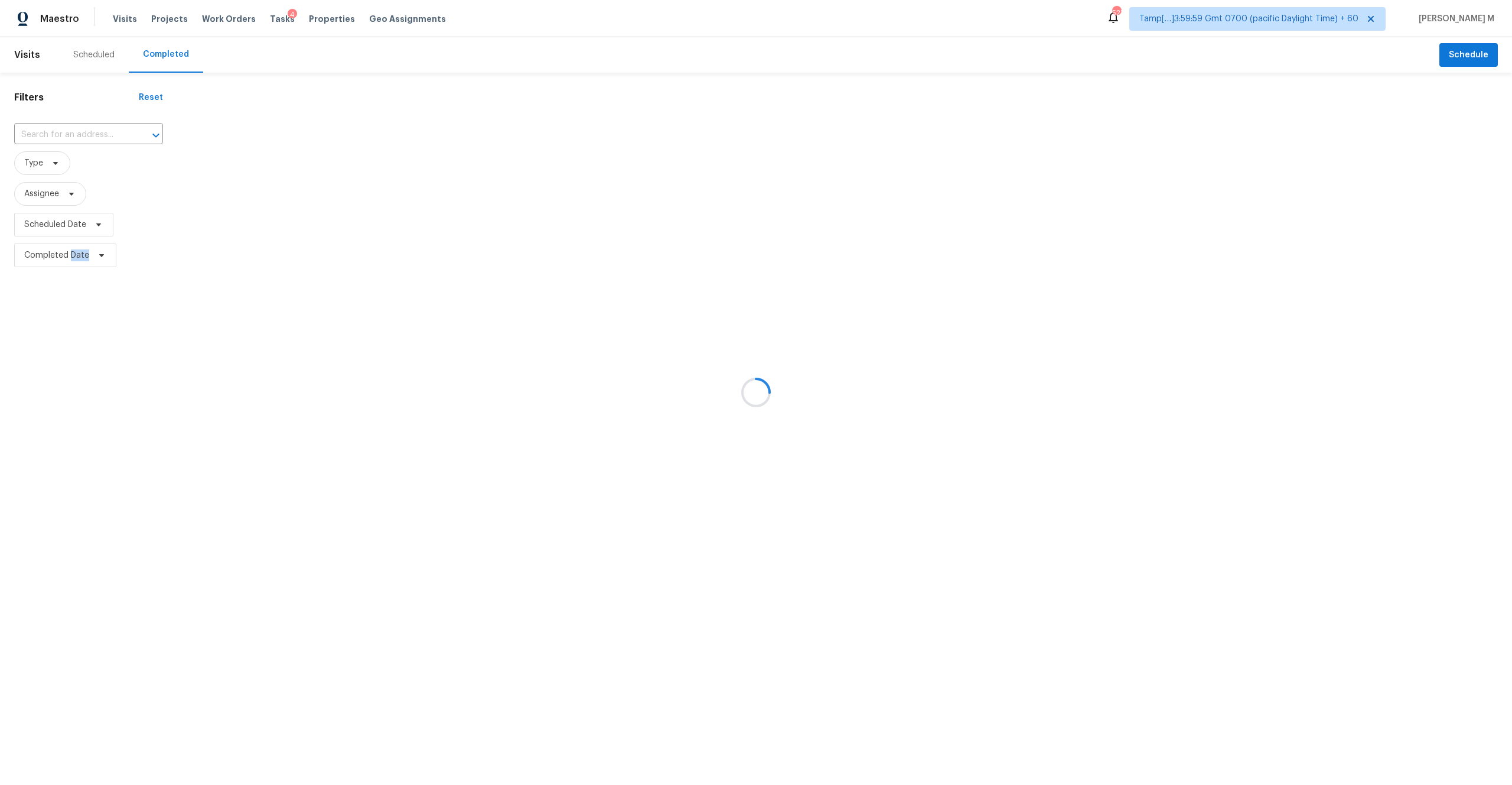
click at [61, 133] on div at bounding box center [756, 392] width 1512 height 785
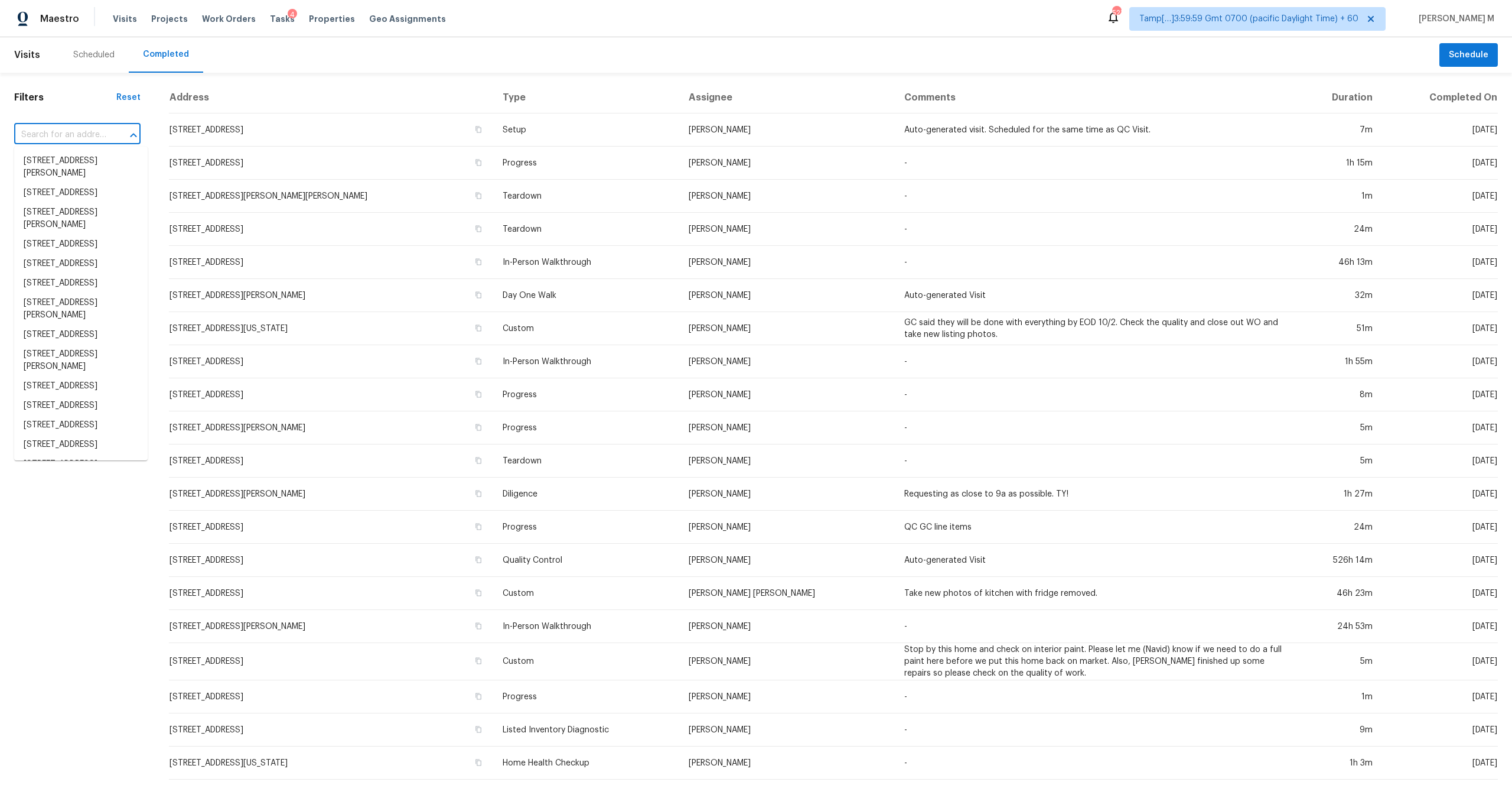
click at [61, 133] on input "text" at bounding box center [61, 135] width 93 height 18
paste input "[URL][DOMAIN_NAME][US_STATE][US_STATE][DATE][US_STATE][US_STATE][US_STATE].."
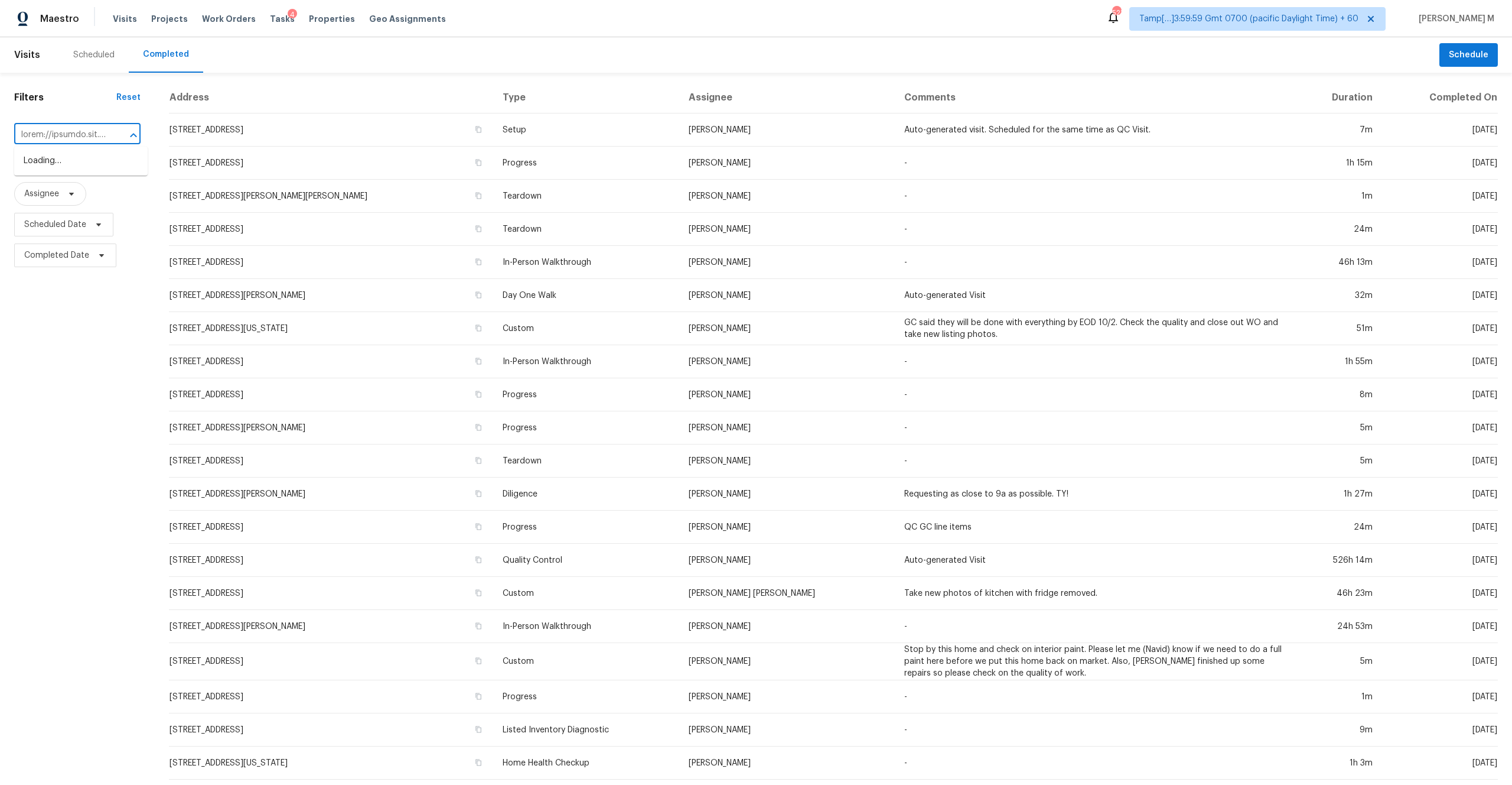
scroll to position [0, 5797]
type input "[URL][DOMAIN_NAME][US_STATE][US_STATE][DATE][US_STATE][US_STATE][US_STATE].."
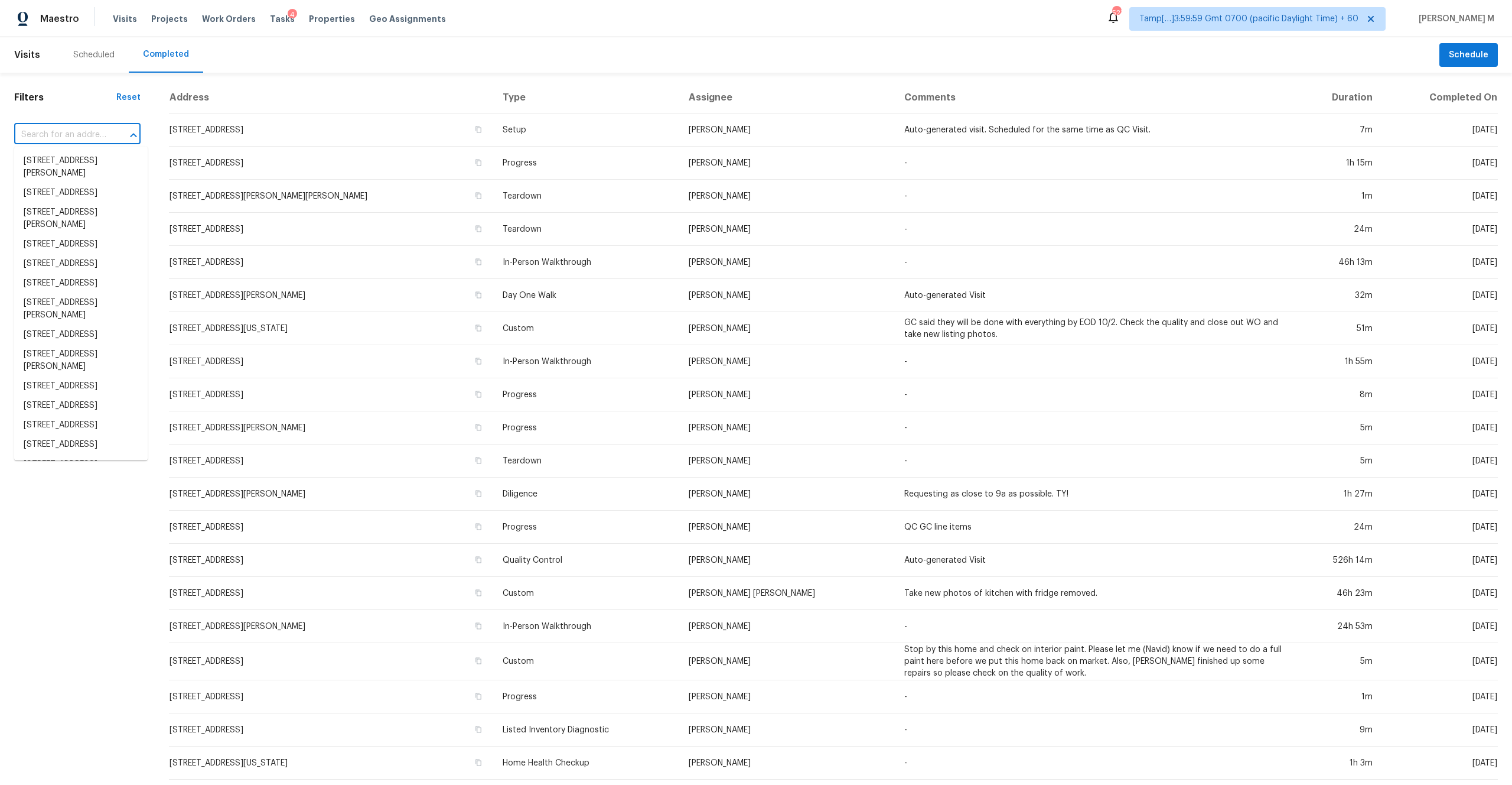
click at [107, 129] on input "text" at bounding box center [61, 135] width 93 height 18
paste input "[STREET_ADDRESS]"
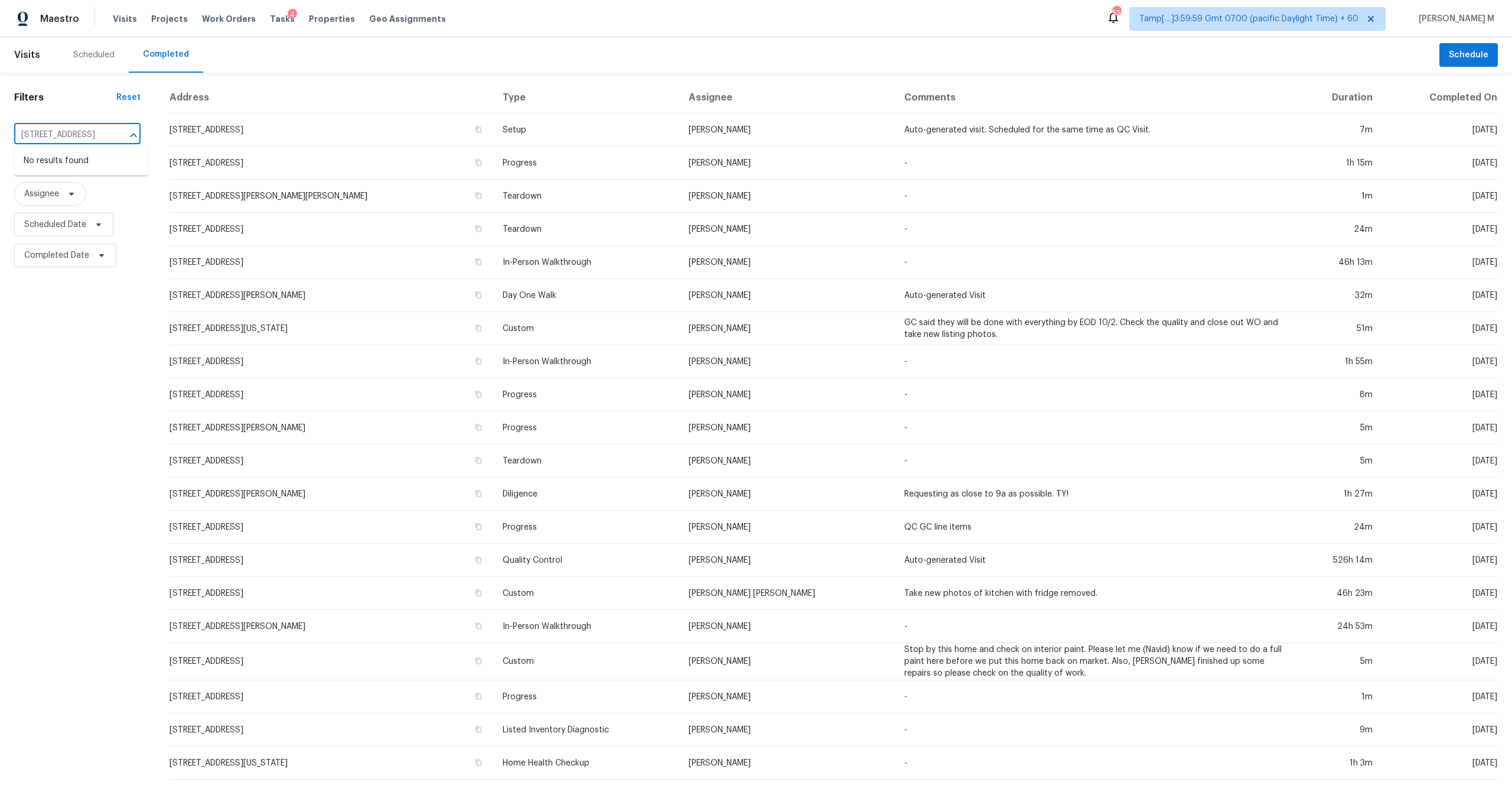
click at [37, 135] on input "[STREET_ADDRESS]" at bounding box center [61, 135] width 93 height 18
type input "[STREET_ADDRESS]"
click at [66, 170] on li "[STREET_ADDRESS]" at bounding box center [80, 161] width 133 height 20
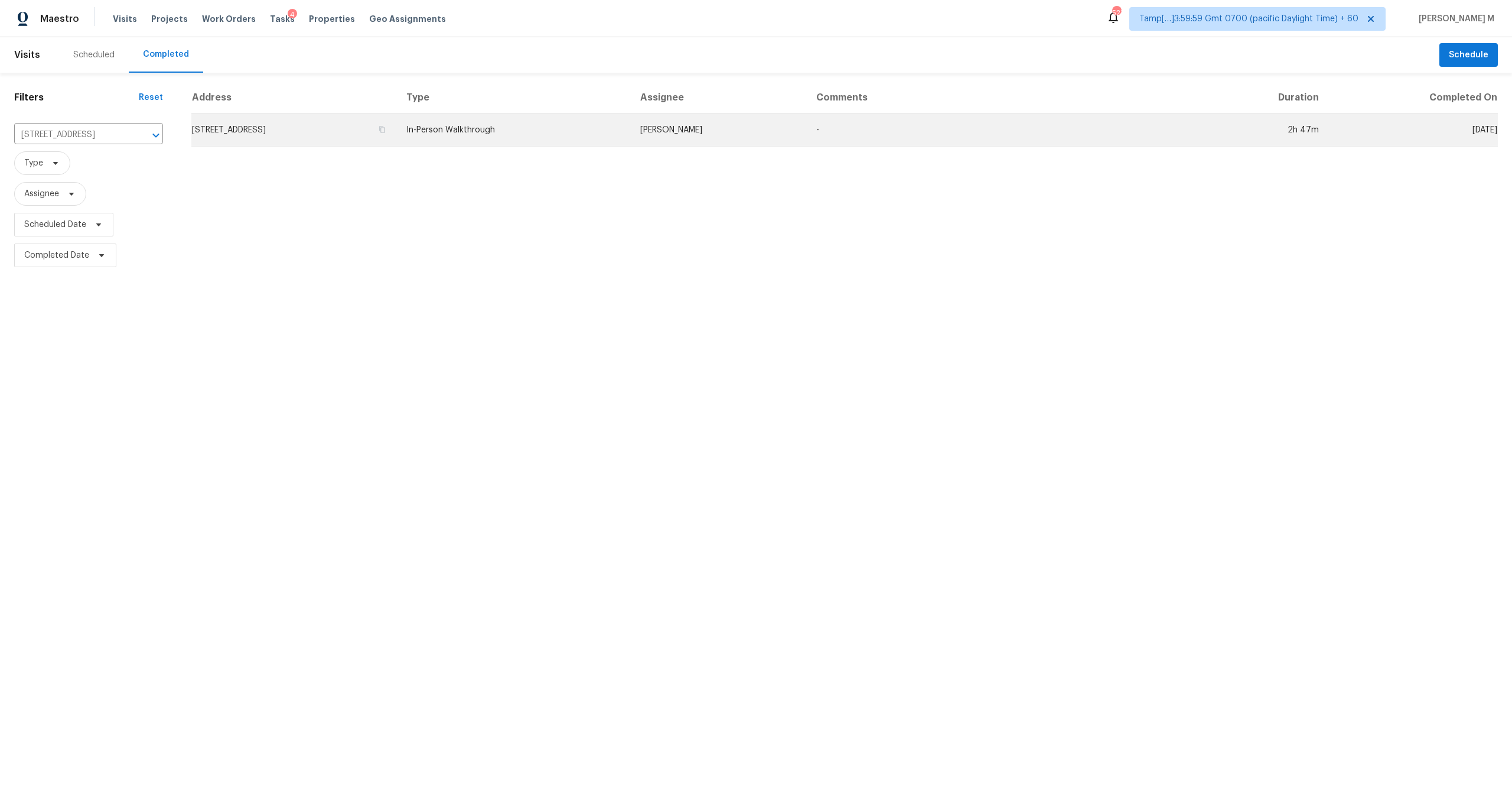
click at [397, 138] on td "[STREET_ADDRESS]" at bounding box center [294, 130] width 206 height 33
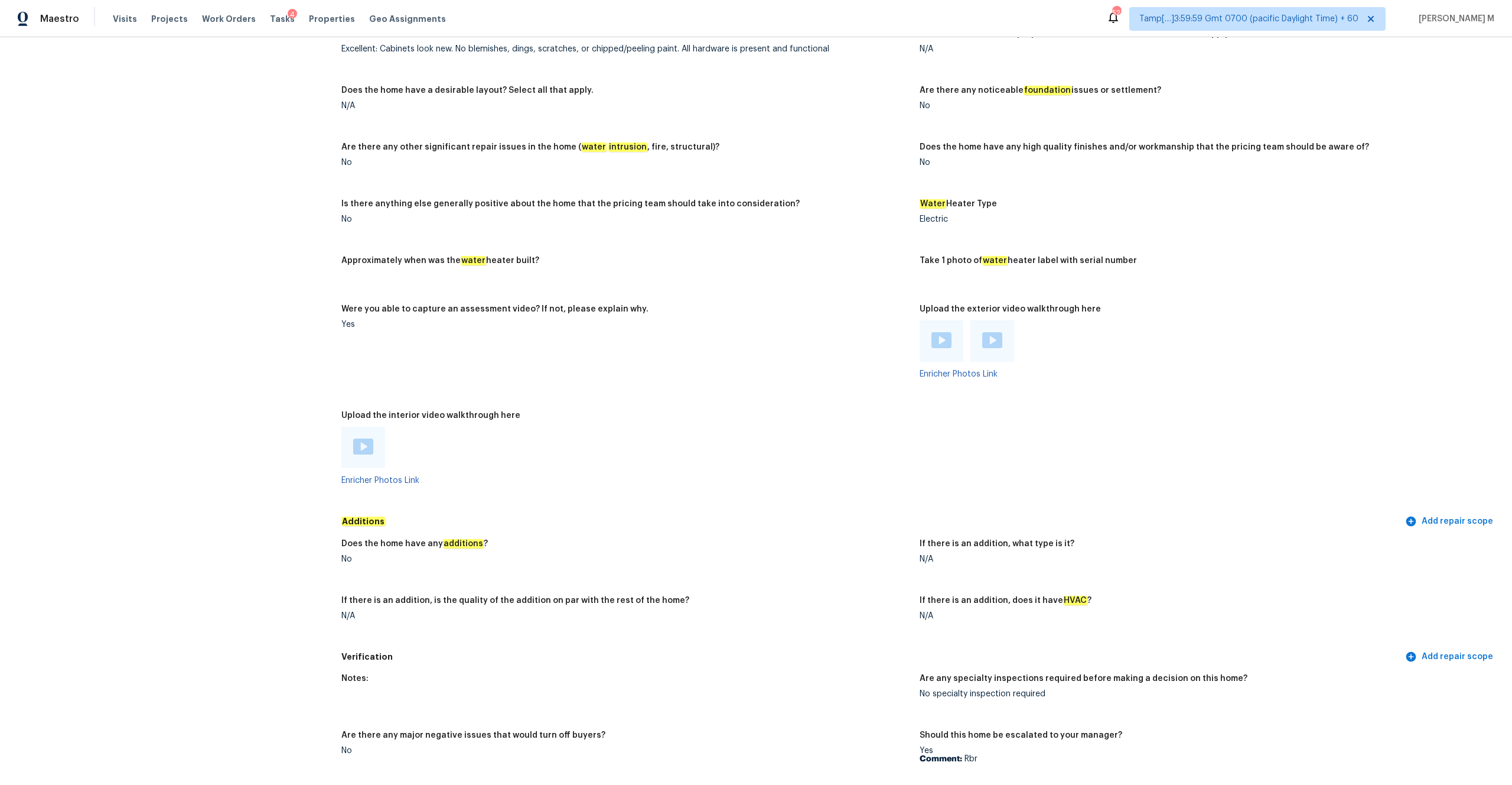
scroll to position [1975, 0]
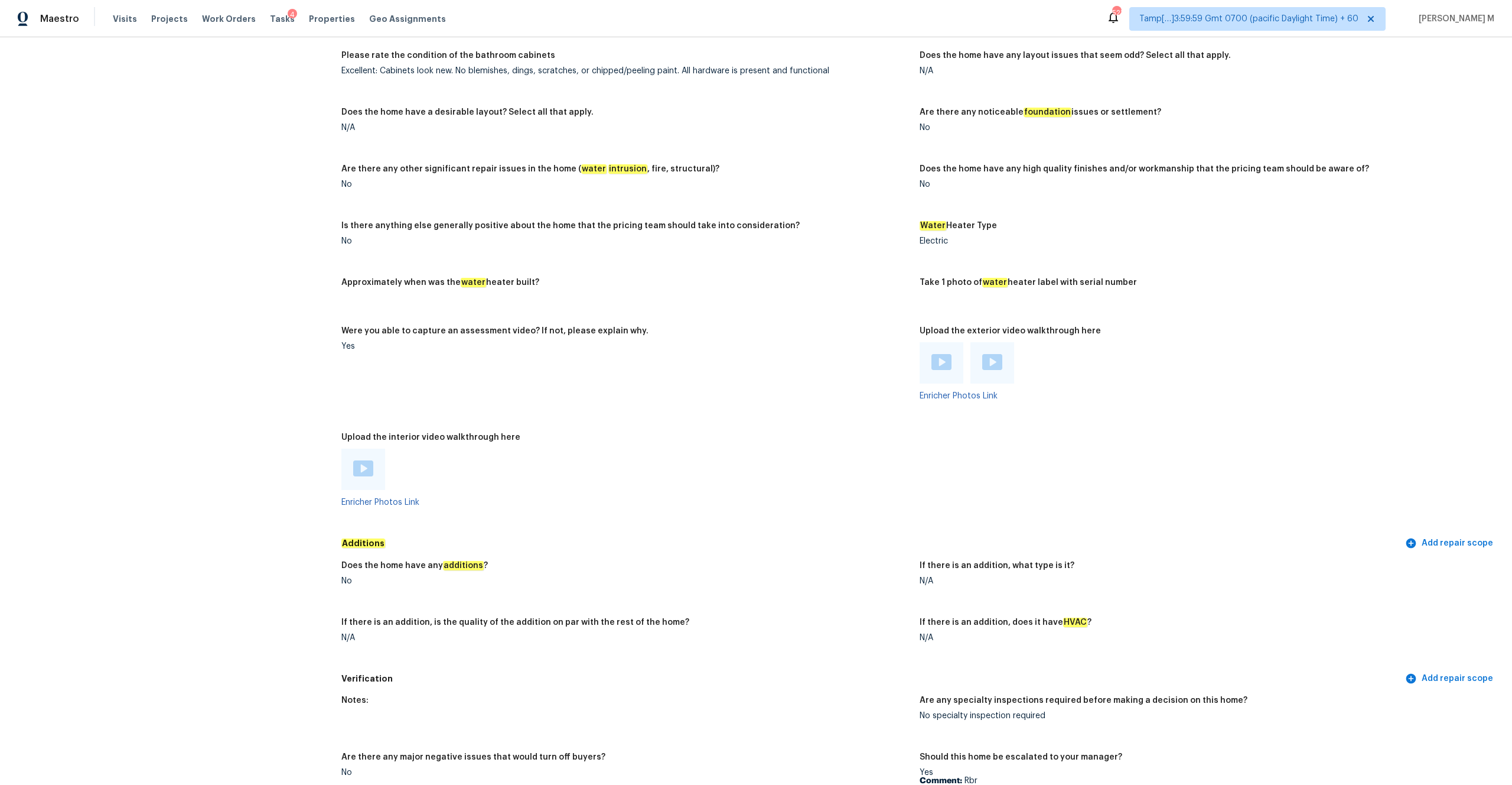
click at [361, 410] on img at bounding box center [363, 468] width 20 height 16
click at [850, 354] on img at bounding box center [941, 362] width 20 height 16
click at [850, 354] on img at bounding box center [992, 362] width 20 height 16
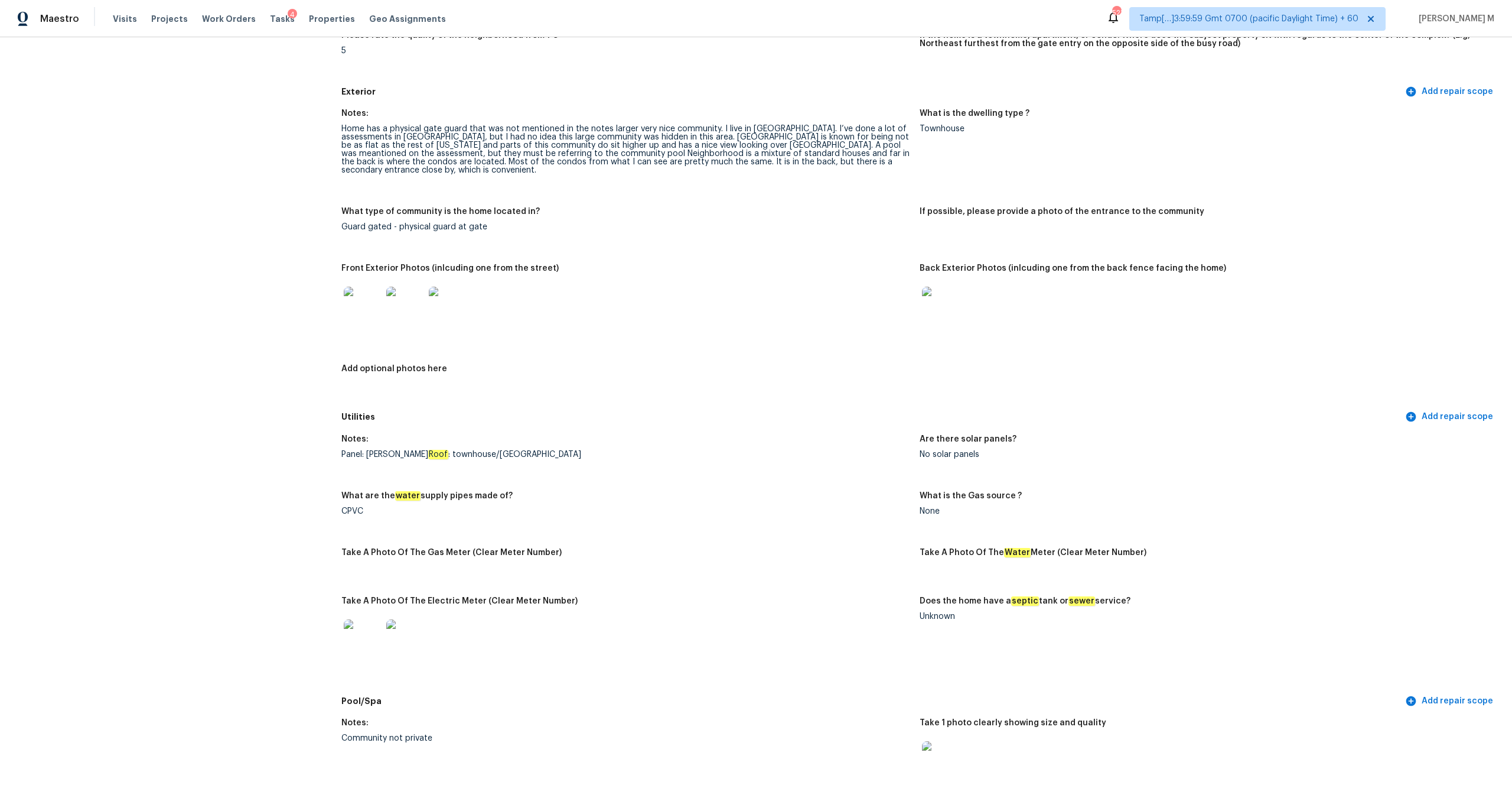
scroll to position [366, 0]
click at [368, 287] on img at bounding box center [363, 305] width 38 height 38
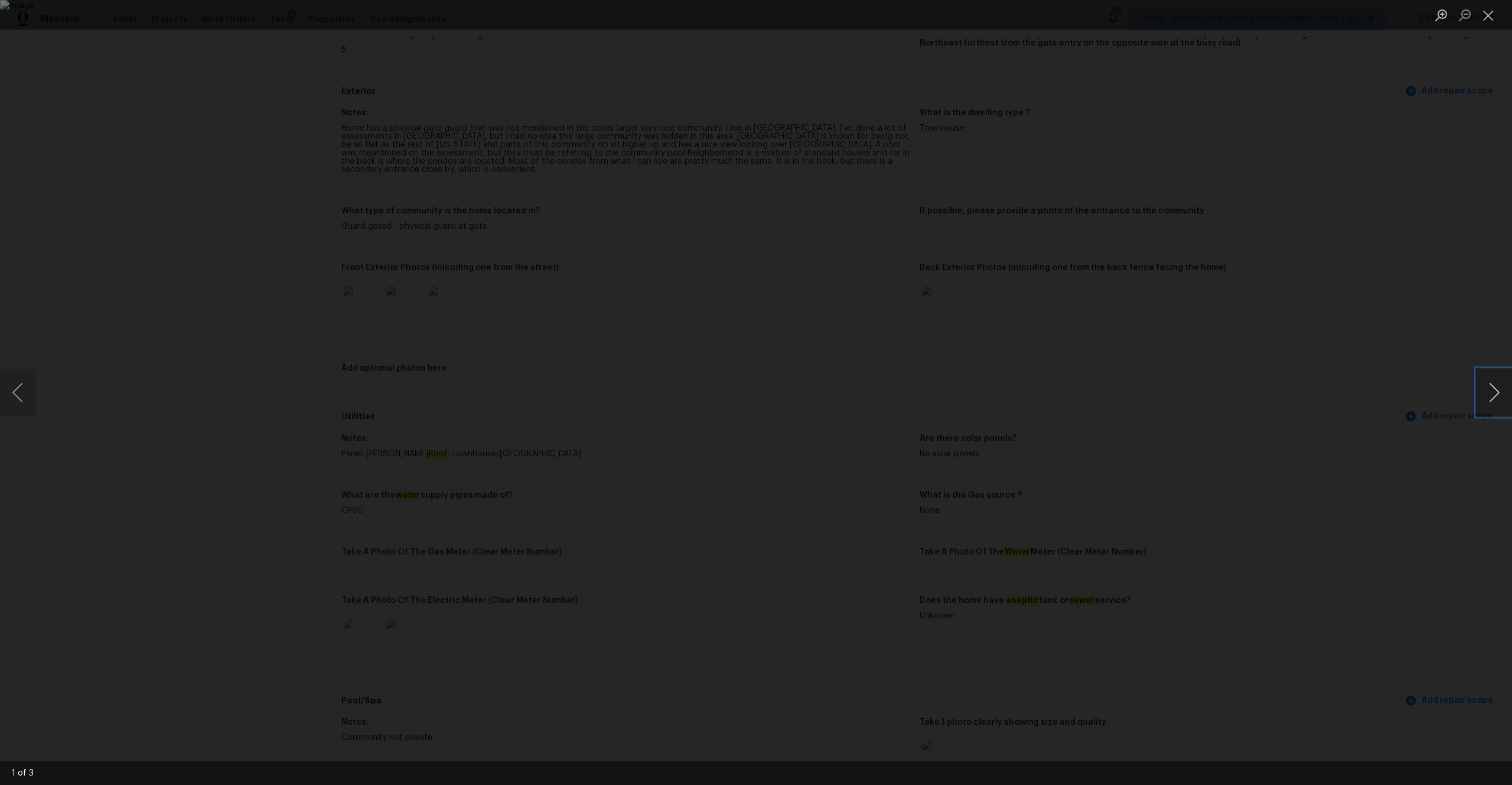
click at [850, 386] on button "Next image" at bounding box center [1494, 392] width 36 height 47
click at [850, 197] on div "Lightbox" at bounding box center [756, 392] width 1512 height 785
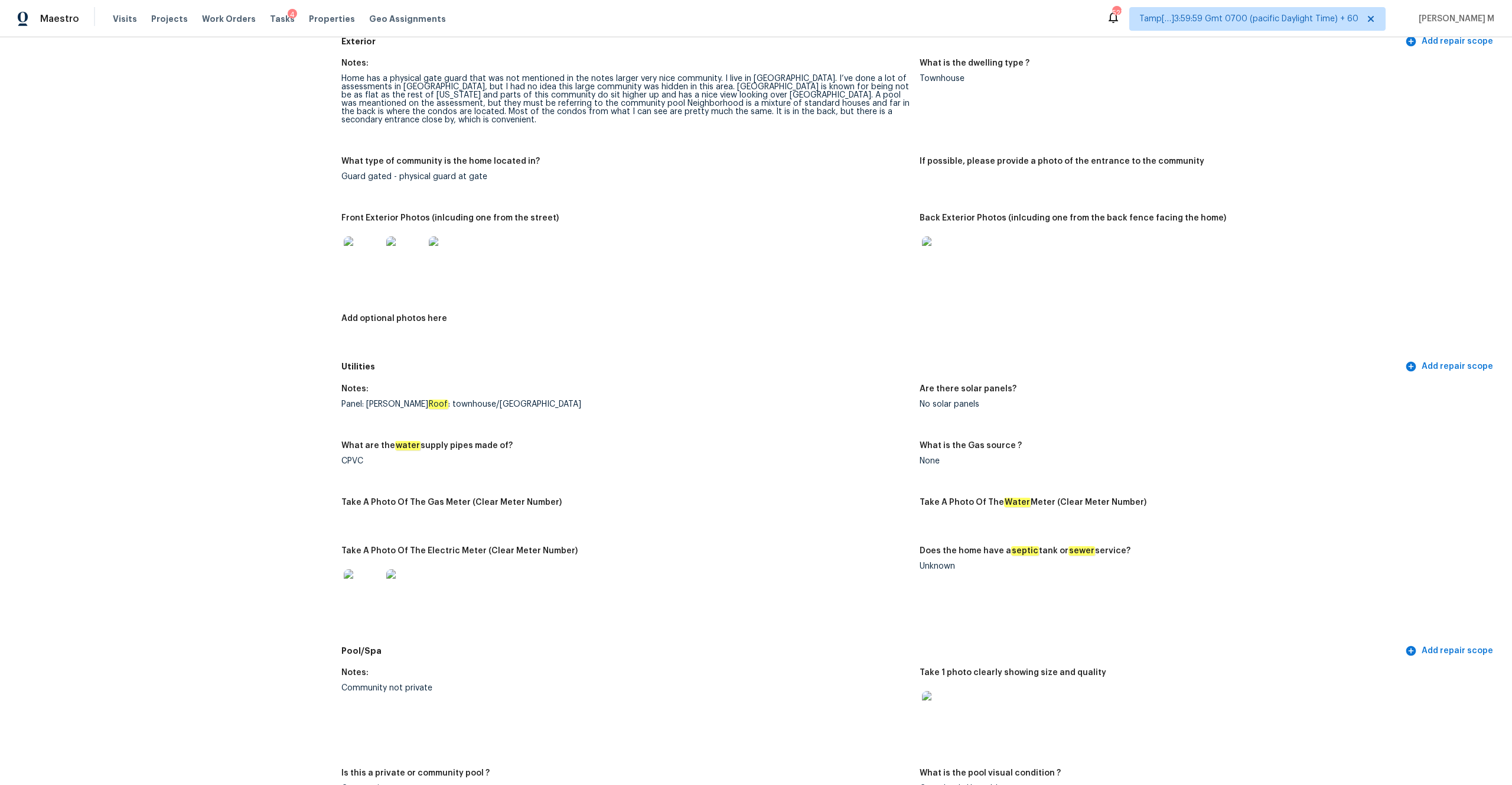
scroll to position [230, 0]
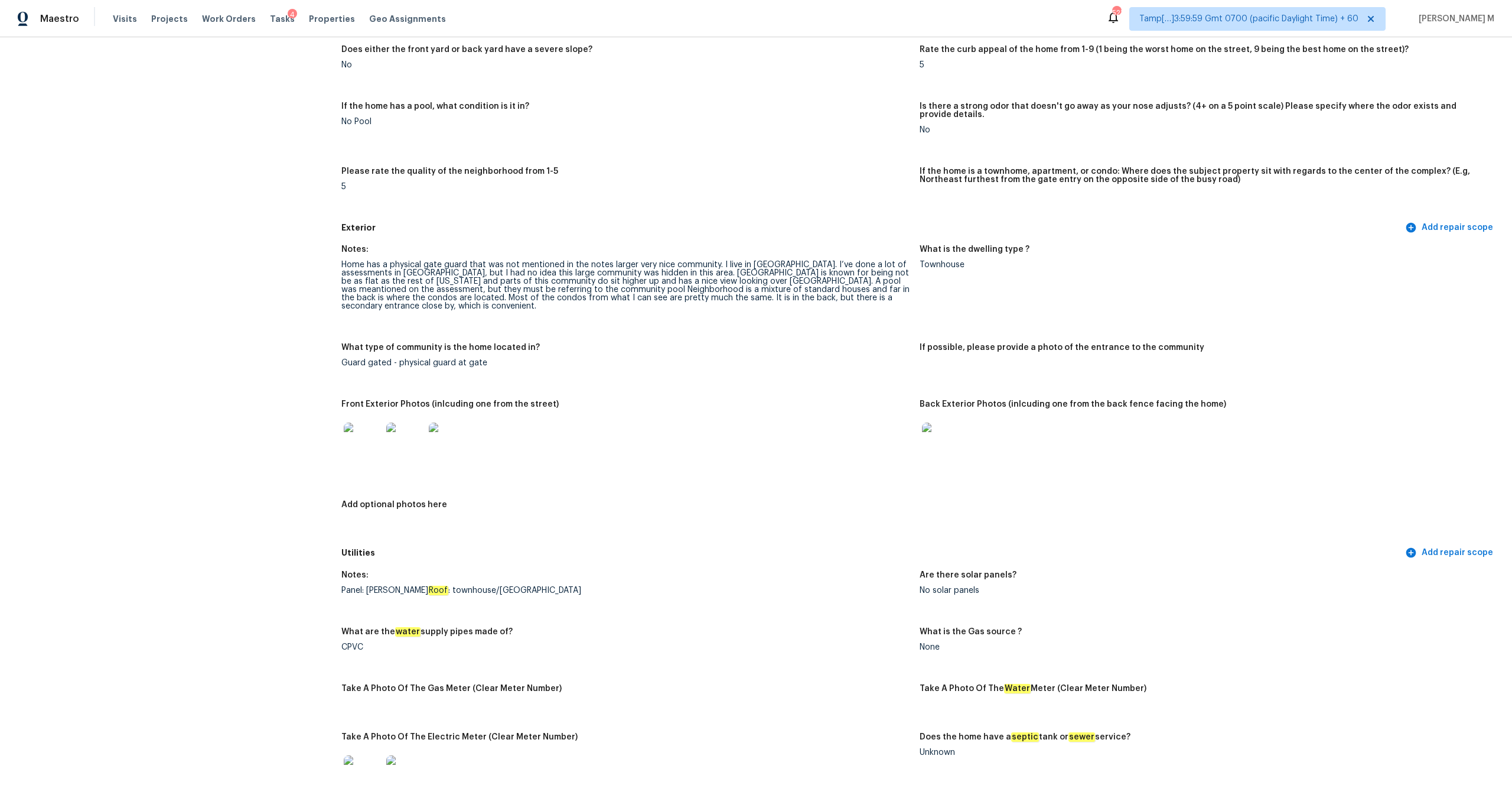
click at [580, 359] on figure "What type of community is the home located in? Guard gated - physical guard at …" at bounding box center [630, 364] width 578 height 42
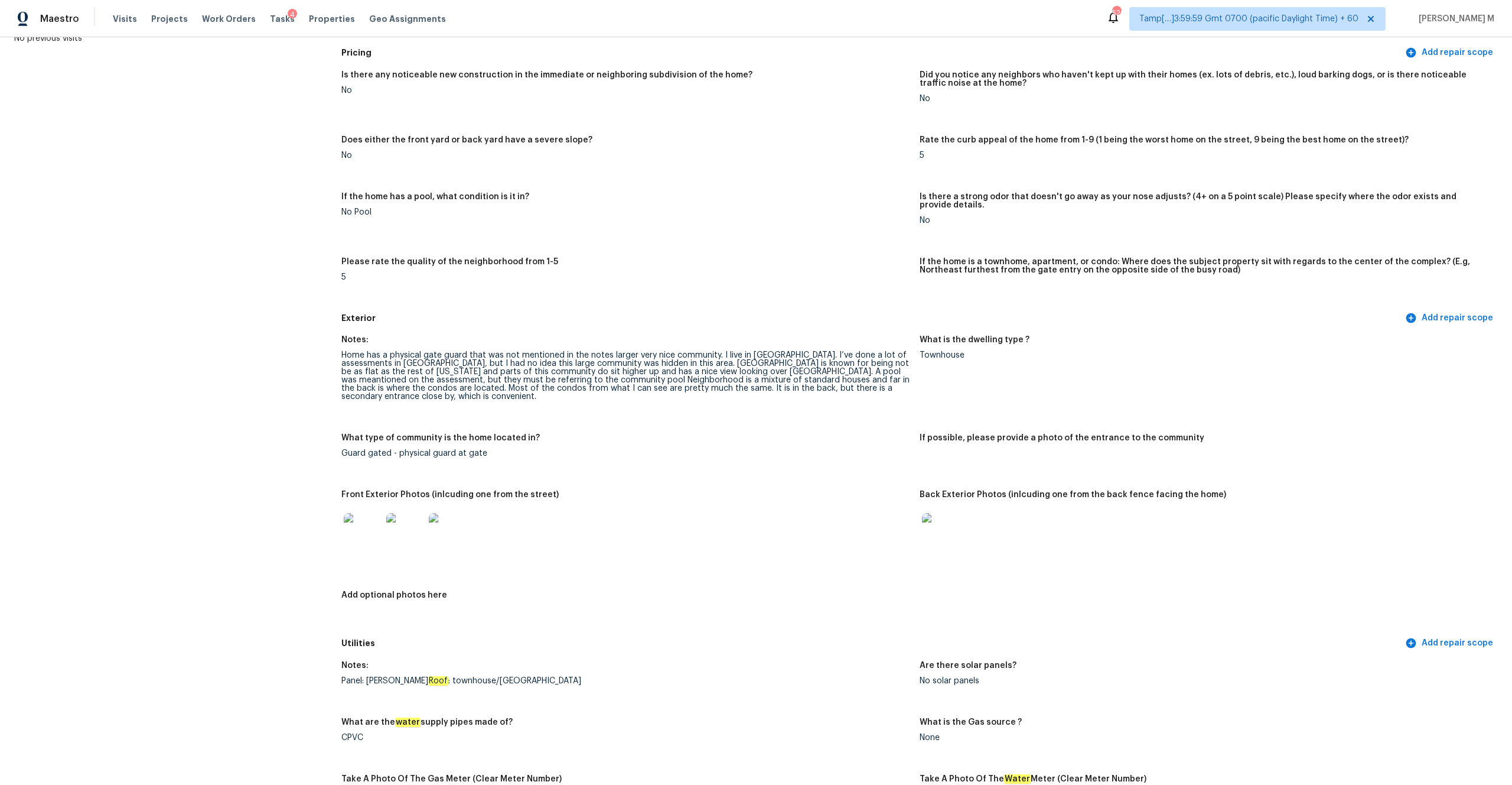
scroll to position [0, 0]
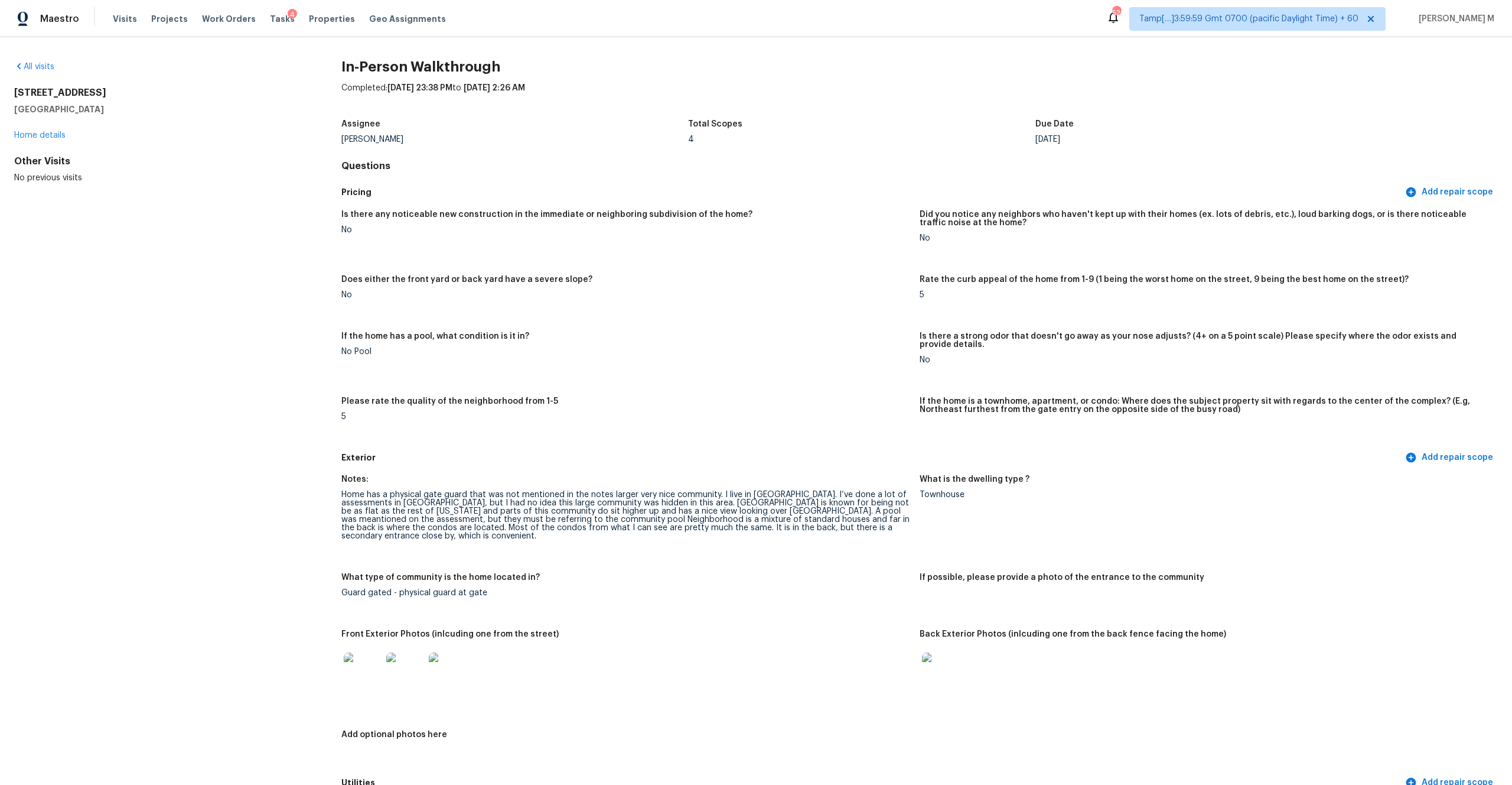
drag, startPoint x: 10, startPoint y: 92, endPoint x: 90, endPoint y: 109, distance: 81.8
click at [90, 109] on div "All visits [STREET_ADDRESS] Home details Other Visits No previous visits In-Per…" at bounding box center [756, 411] width 1512 height 748
copy div "[STREET_ADDRESS]"
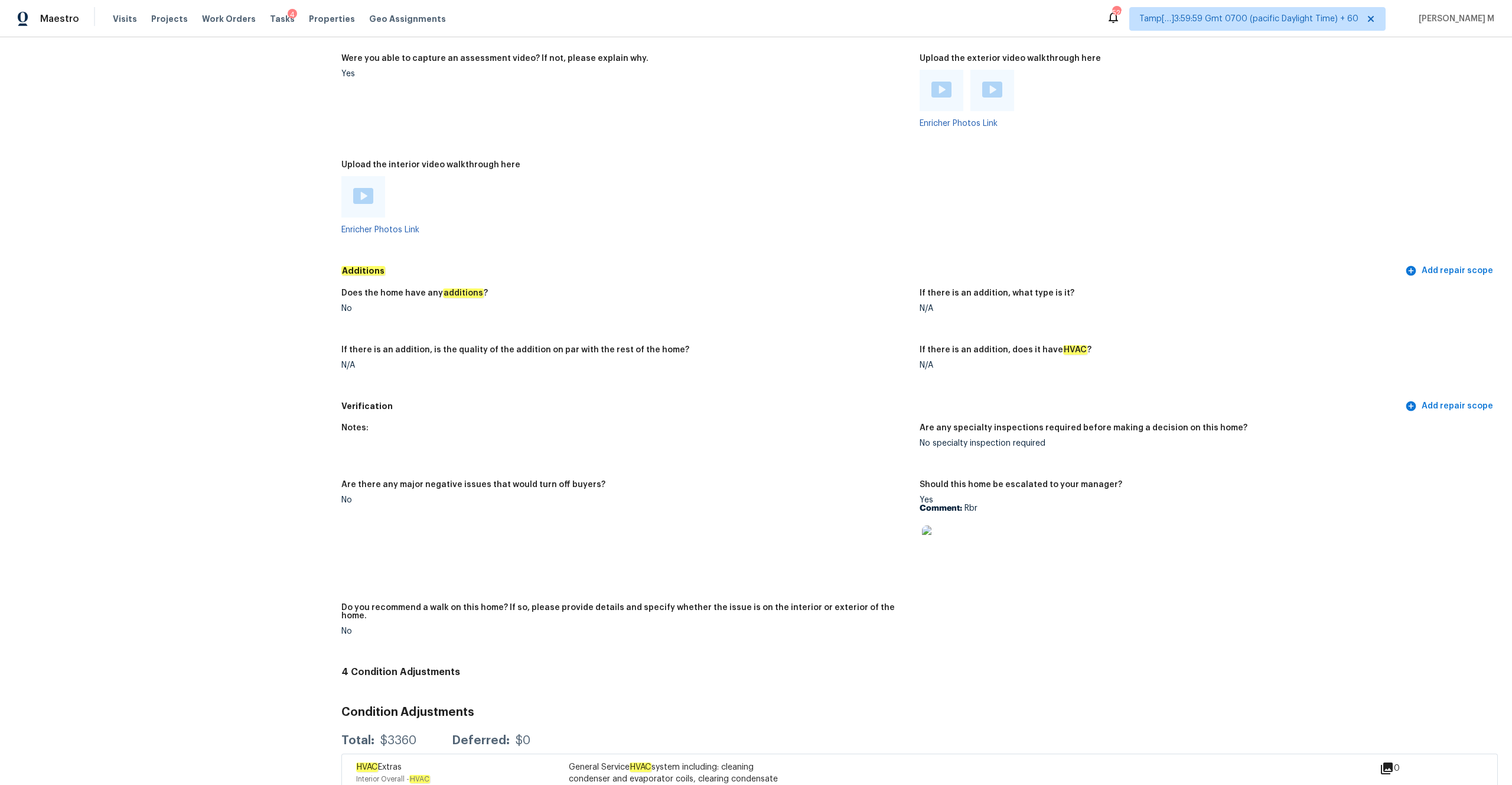
scroll to position [2483, 0]
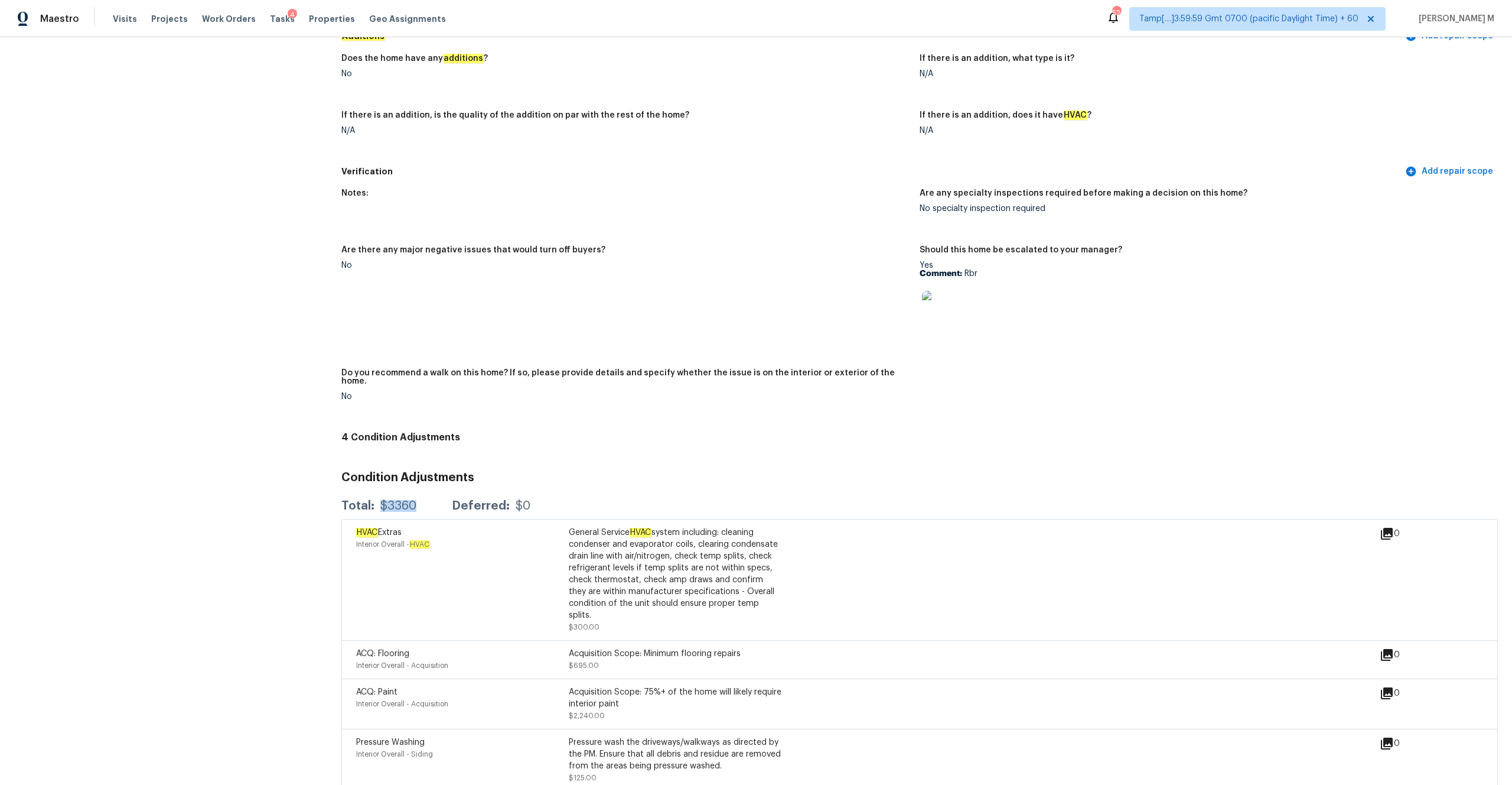
drag, startPoint x: 419, startPoint y: 480, endPoint x: 378, endPoint y: 477, distance: 41.1
click at [378, 410] on div "Total: $3360 Deferred: $0" at bounding box center [436, 506] width 189 height 12
copy div "$3360"
click at [125, 19] on span "Visits" at bounding box center [125, 18] width 24 height 12
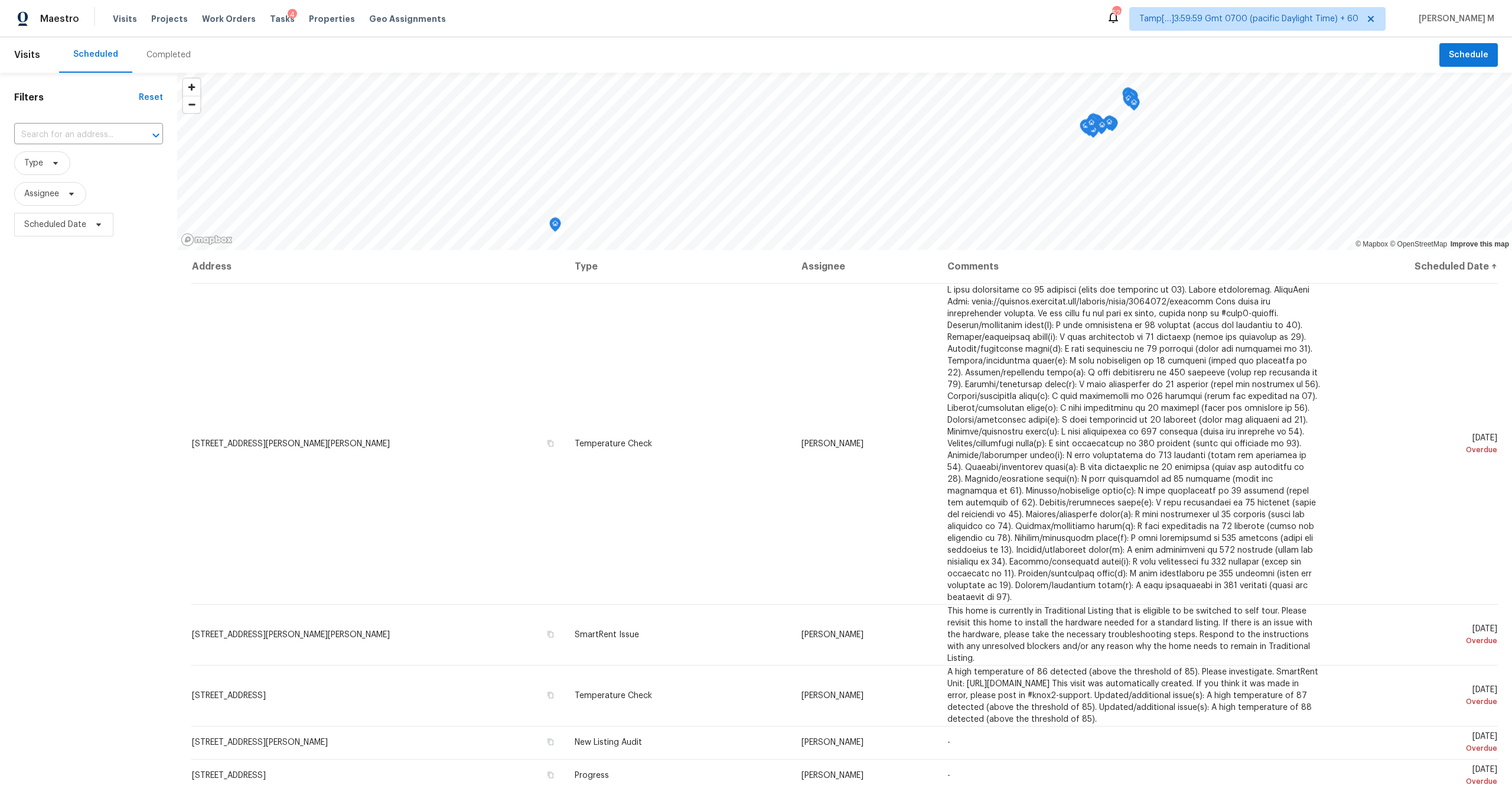
click at [184, 54] on div "Completed" at bounding box center [169, 55] width 44 height 12
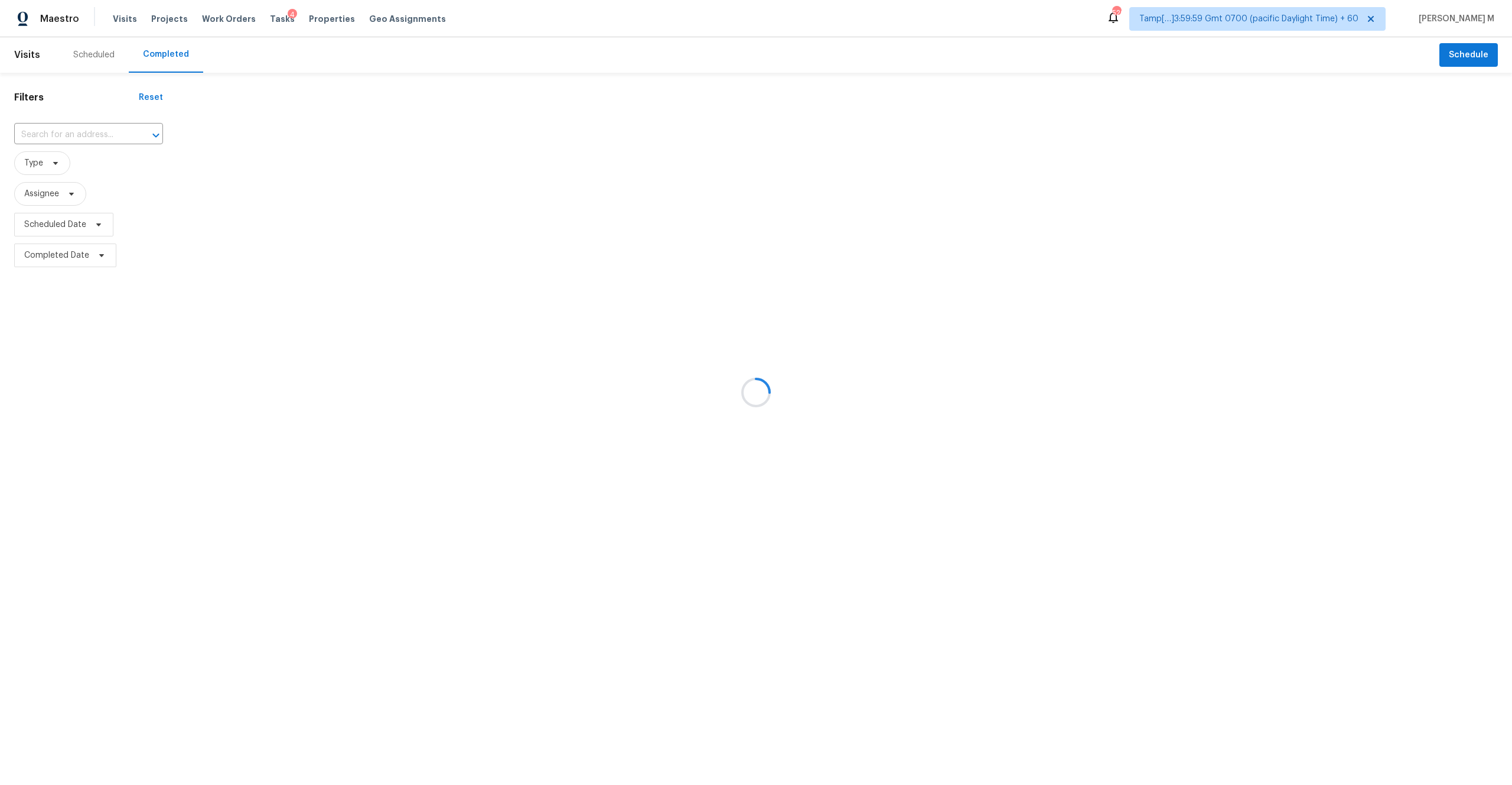
click at [99, 136] on div at bounding box center [756, 392] width 1512 height 785
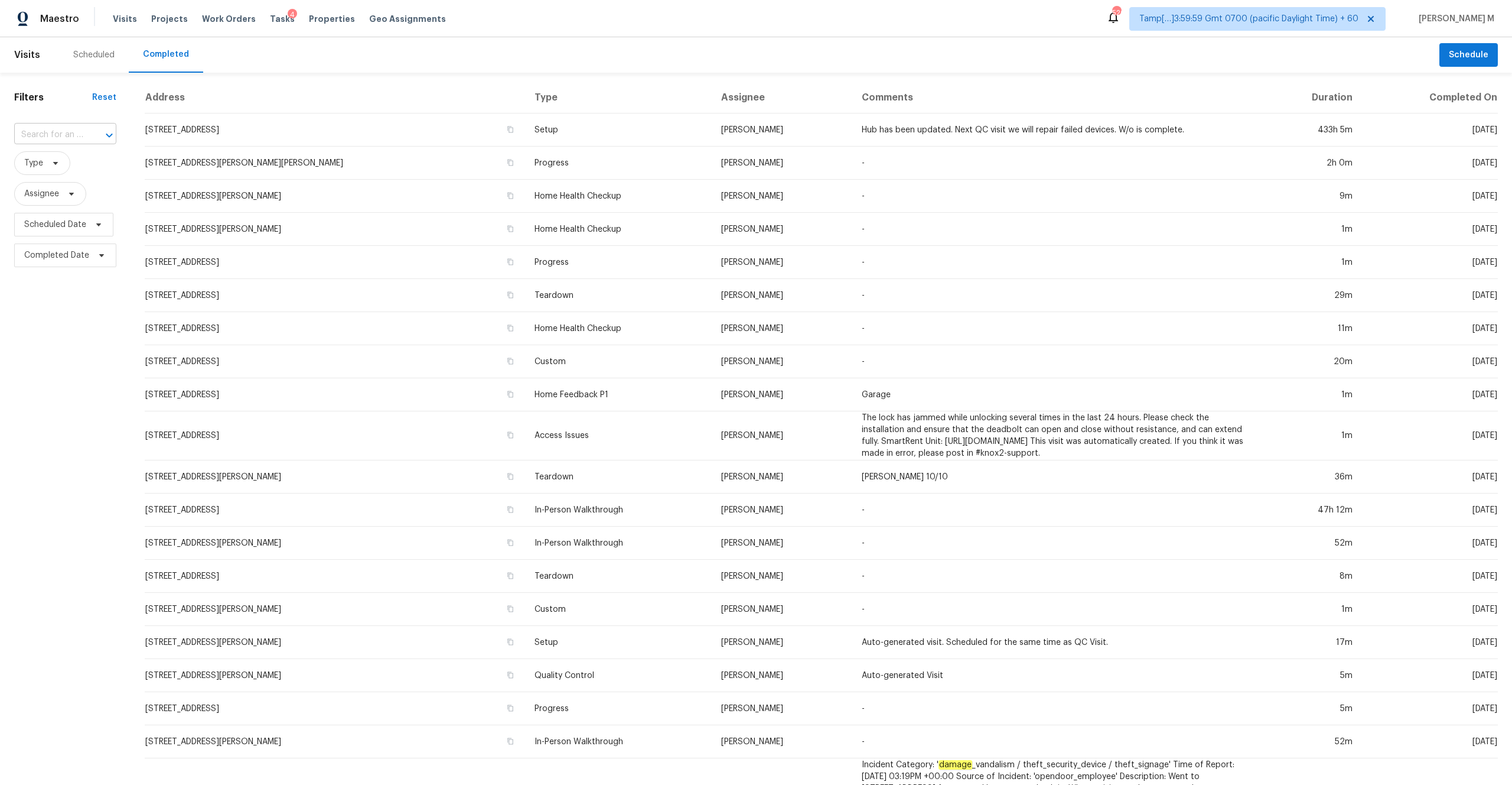
click at [52, 137] on input "text" at bounding box center [48, 135] width 69 height 18
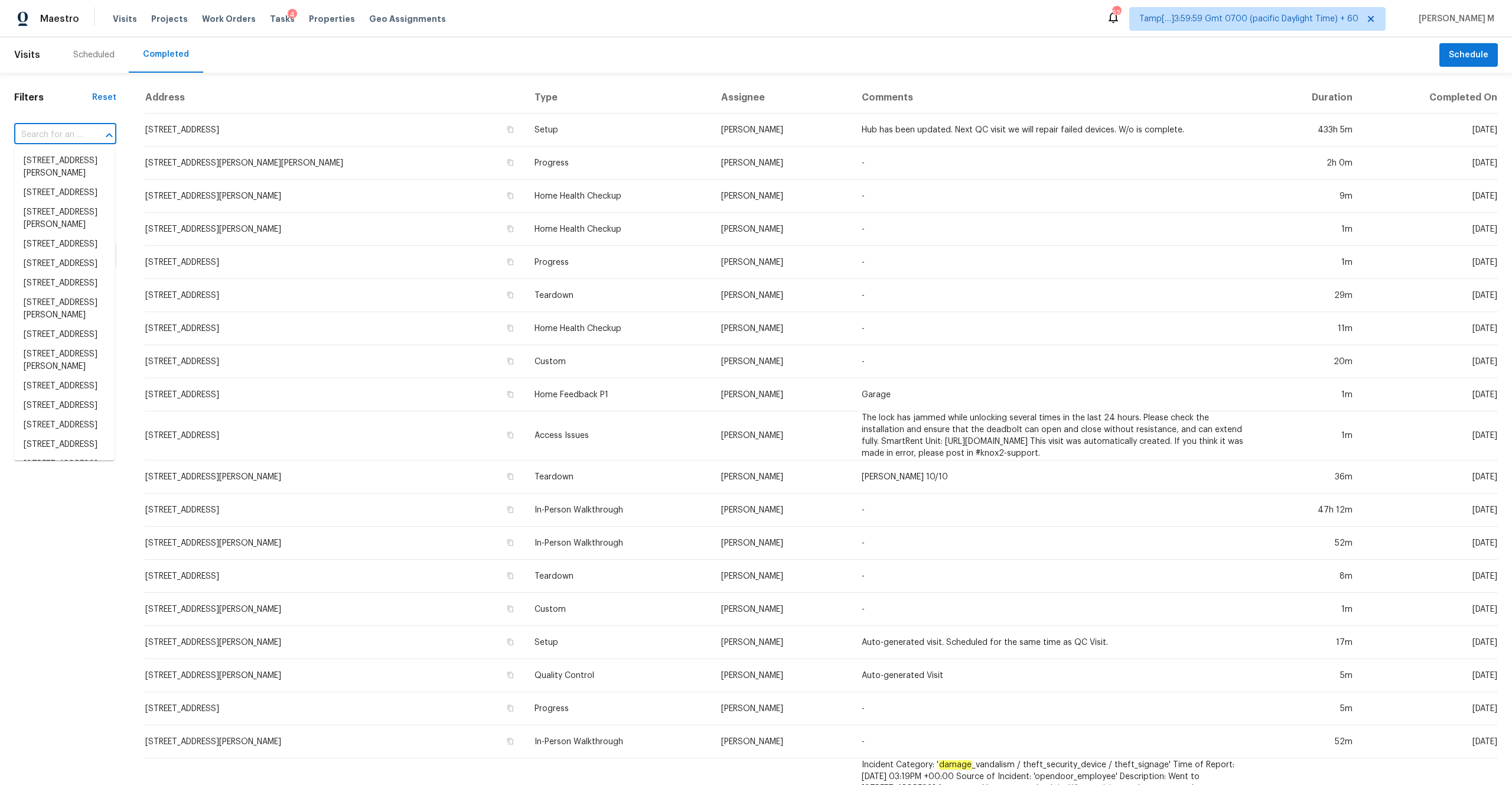
paste input "[STREET_ADDRESS]"
type input "[STREET_ADDRESS]"
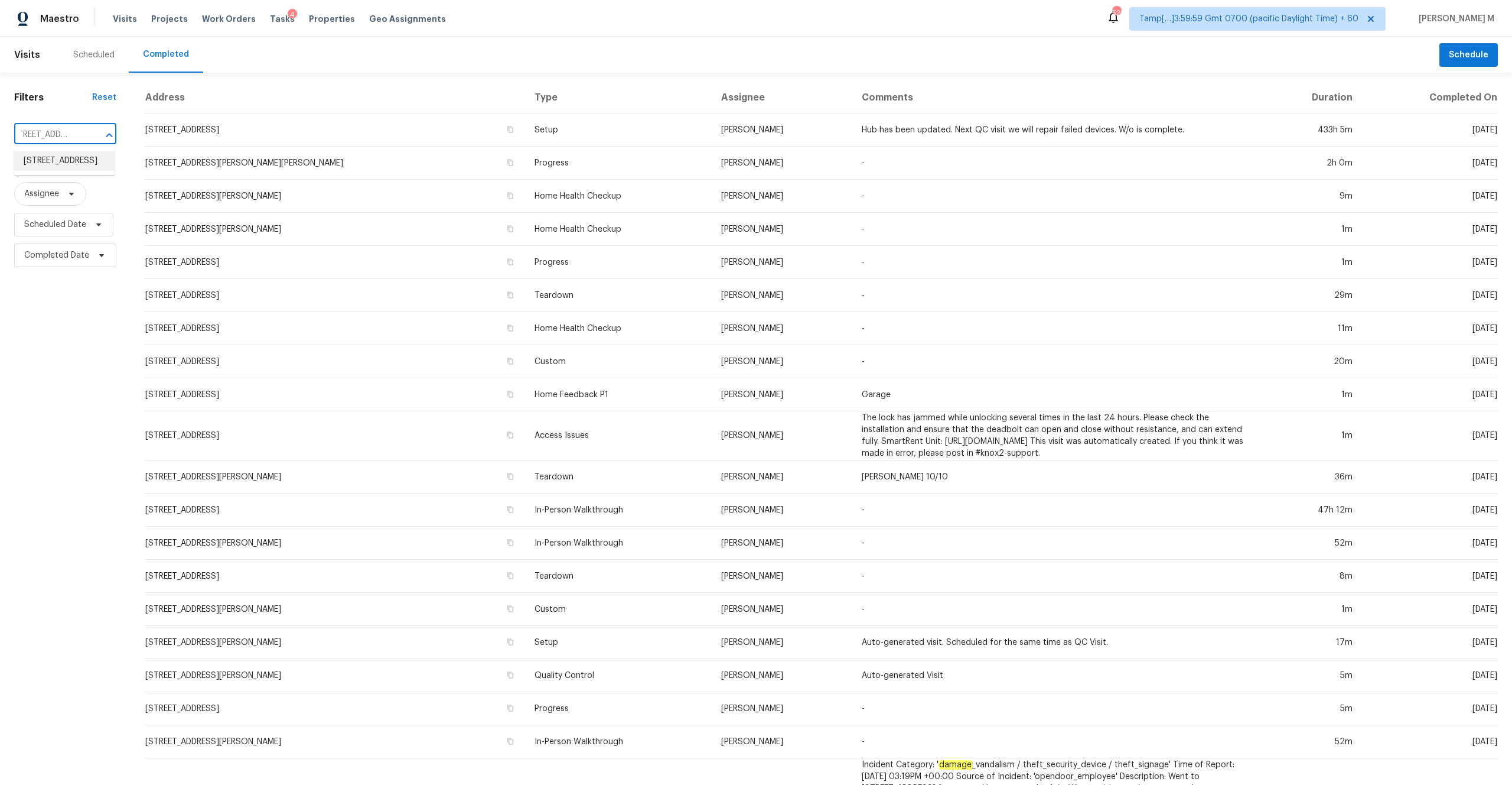
click at [91, 171] on li "[STREET_ADDRESS]" at bounding box center [64, 161] width 101 height 20
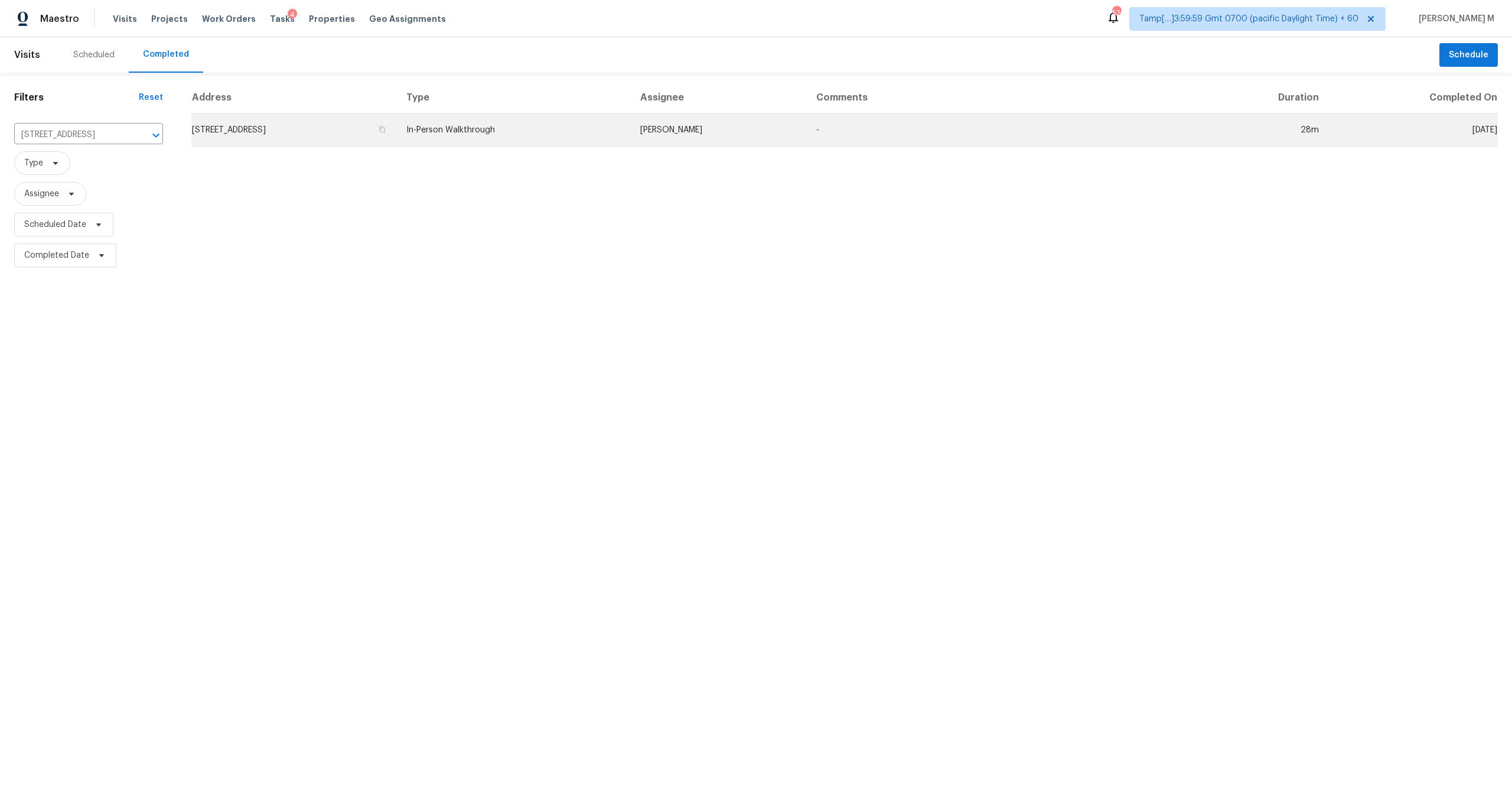
click at [350, 138] on td "[STREET_ADDRESS]" at bounding box center [294, 130] width 206 height 33
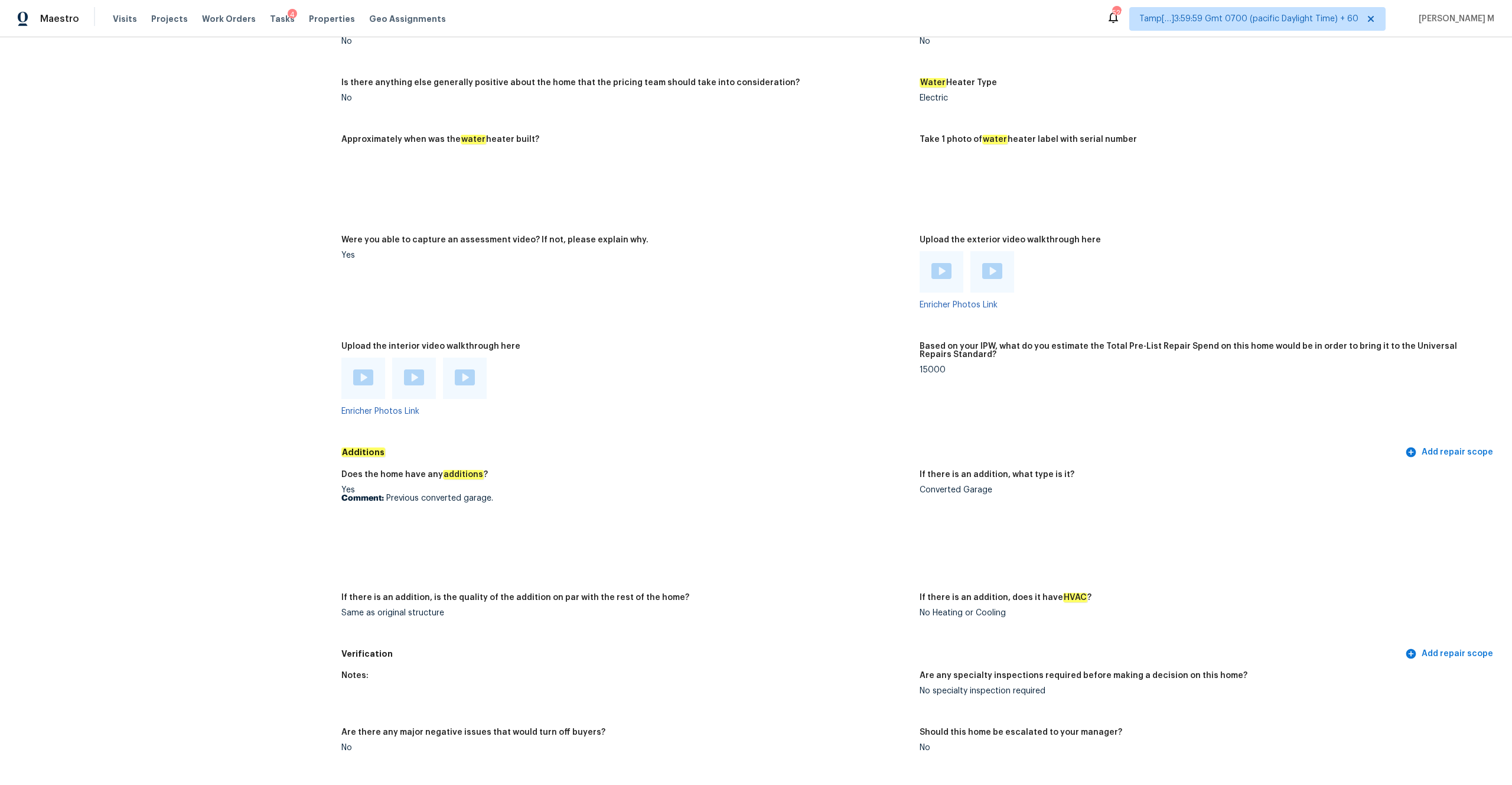
scroll to position [2172, 0]
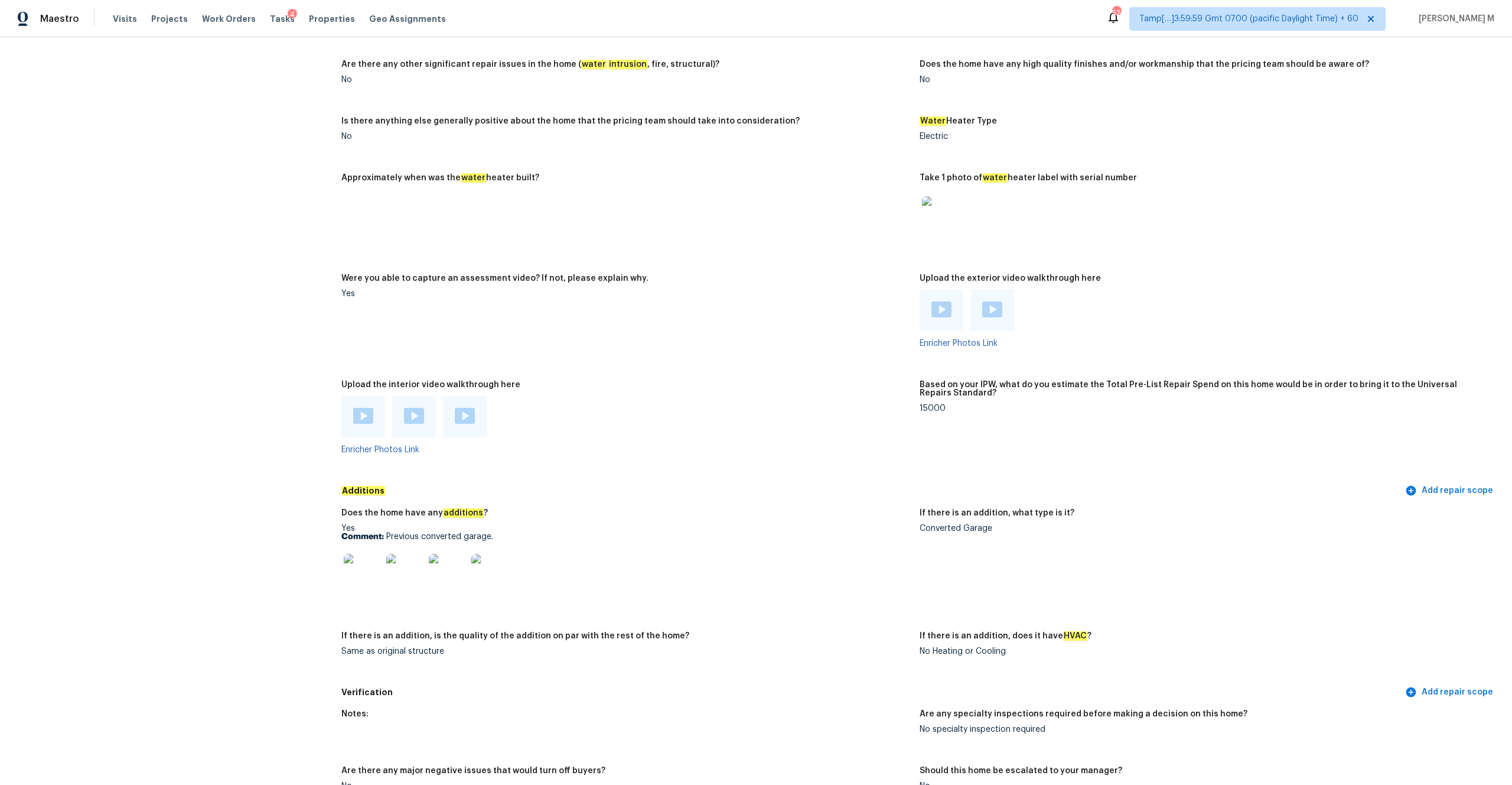
click at [362, 408] on img at bounding box center [363, 416] width 20 height 16
click at [409, 408] on img at bounding box center [414, 416] width 20 height 16
click at [462, 408] on img at bounding box center [465, 416] width 20 height 16
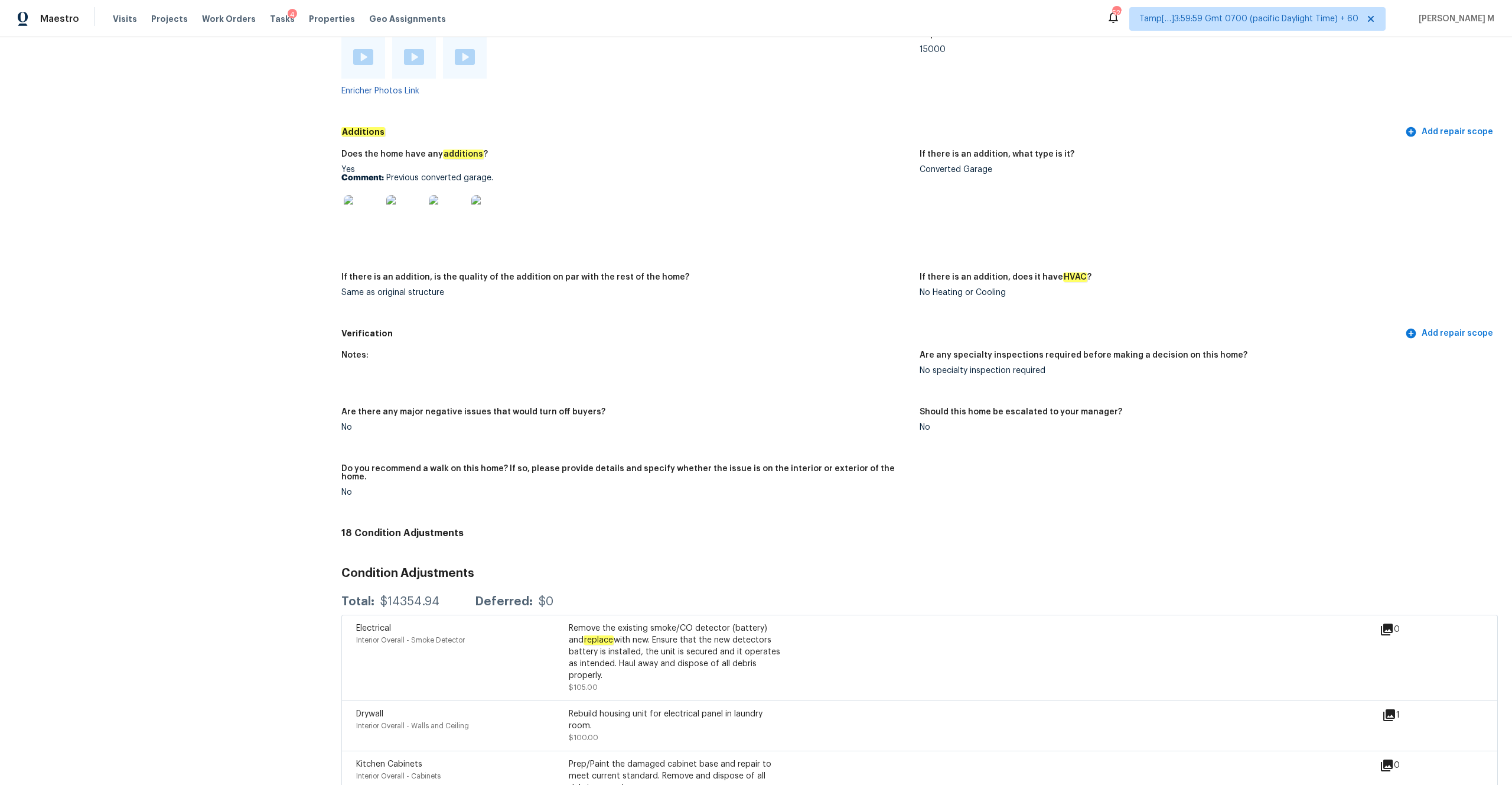
scroll to position [2529, 0]
drag, startPoint x: 387, startPoint y: 163, endPoint x: 495, endPoint y: 163, distance: 108.0
click at [495, 176] on p "Comment: Previous converted garage." at bounding box center [626, 180] width 568 height 8
copy p "Previous converted garage."
click at [373, 201] on img at bounding box center [363, 216] width 38 height 38
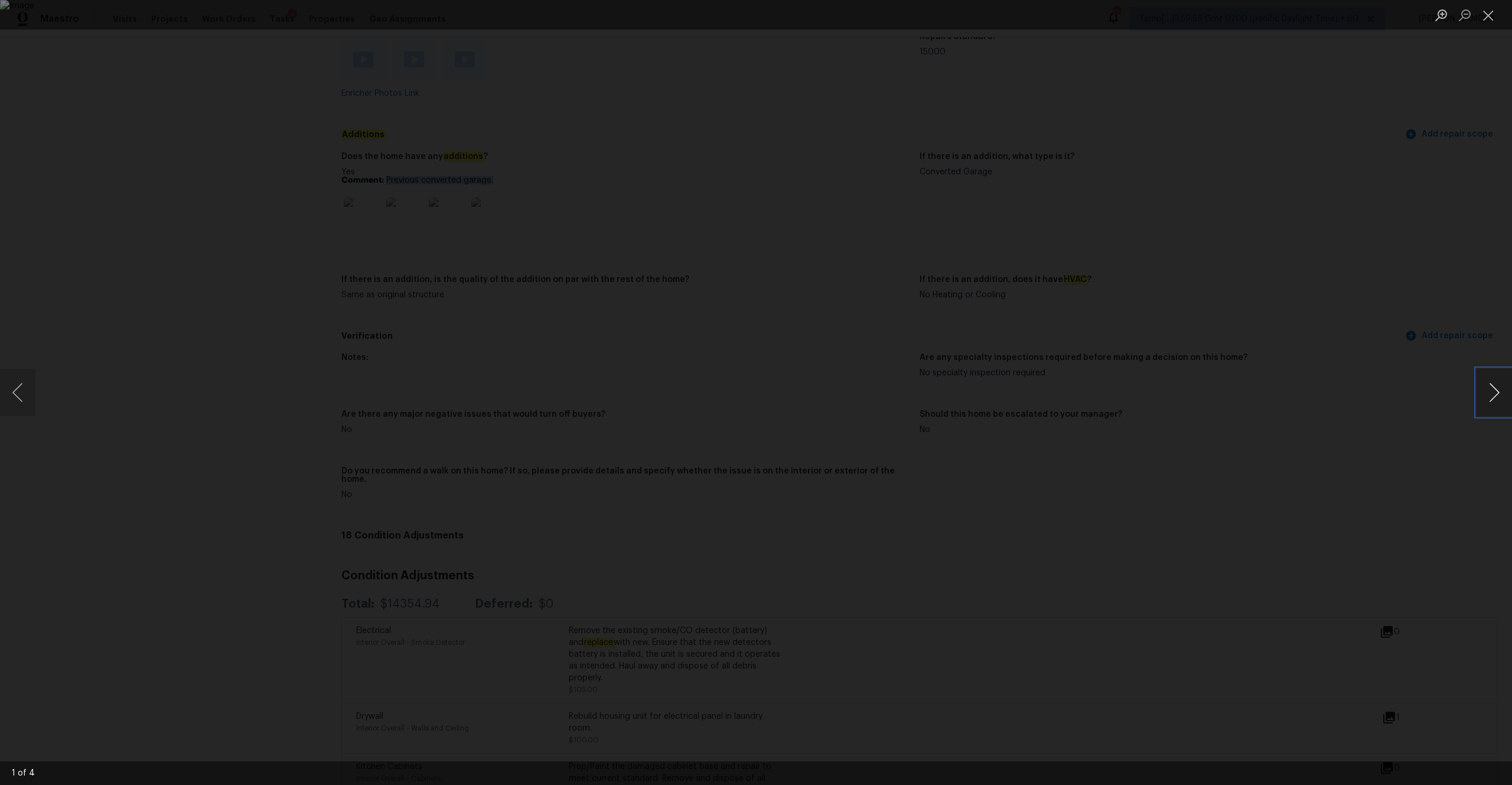
click at [850, 388] on button "Next image" at bounding box center [1494, 392] width 36 height 47
click at [850, 407] on button "Next image" at bounding box center [1494, 392] width 36 height 47
click at [850, 388] on button "Next image" at bounding box center [1494, 392] width 36 height 47
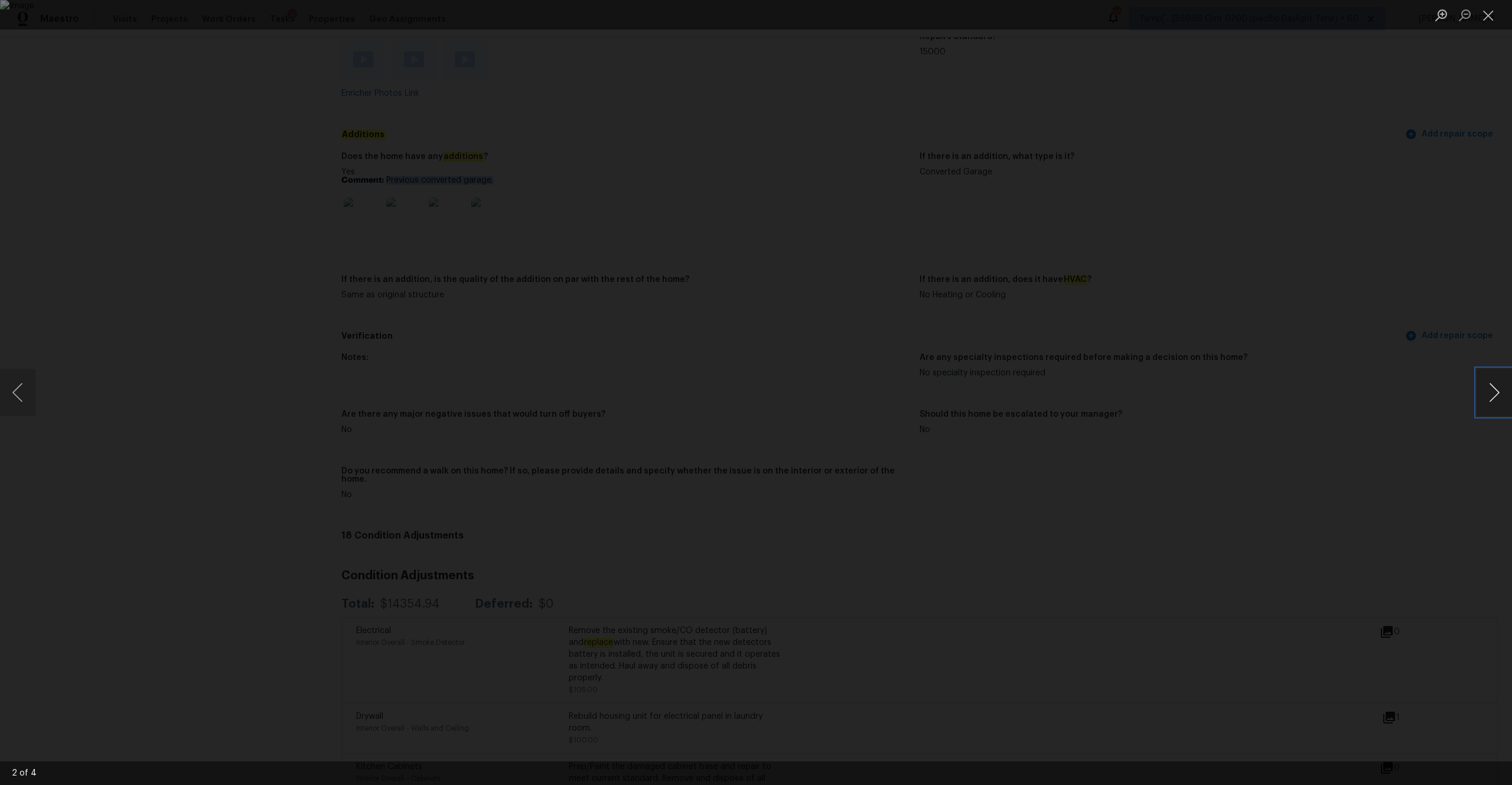
click at [850, 388] on button "Next image" at bounding box center [1494, 392] width 36 height 47
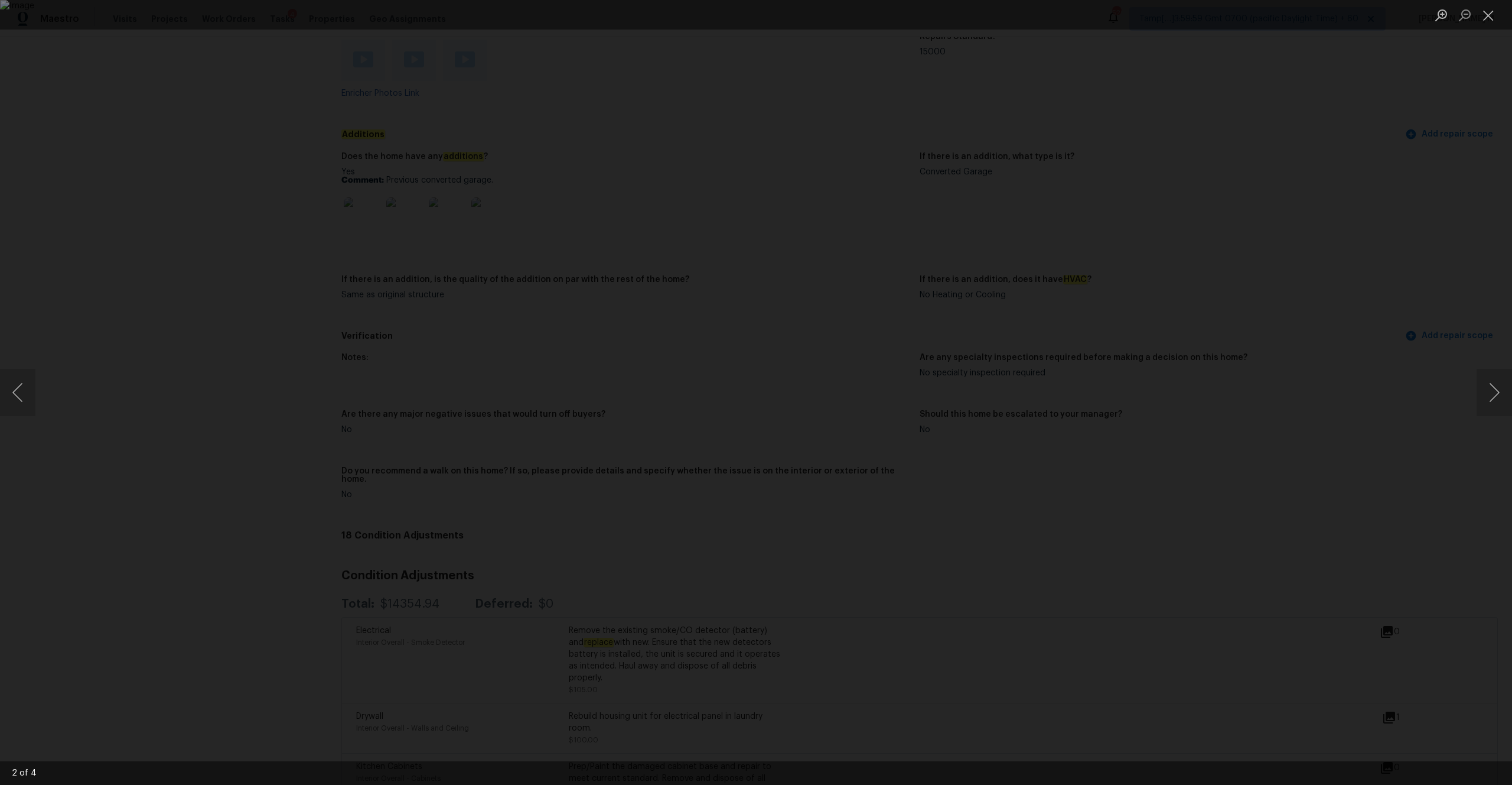
click at [72, 213] on div "Lightbox" at bounding box center [756, 392] width 1512 height 785
click at [341, 369] on div "Lightbox" at bounding box center [756, 392] width 1512 height 785
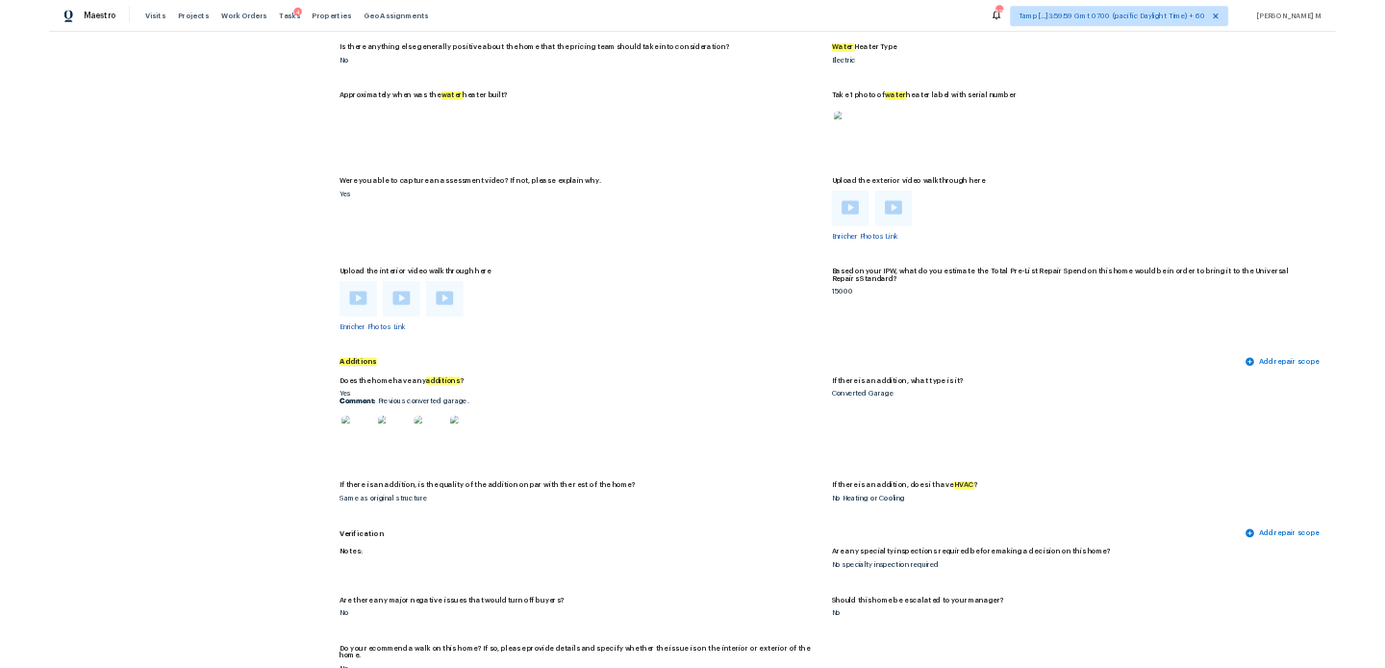
scroll to position [3662, 0]
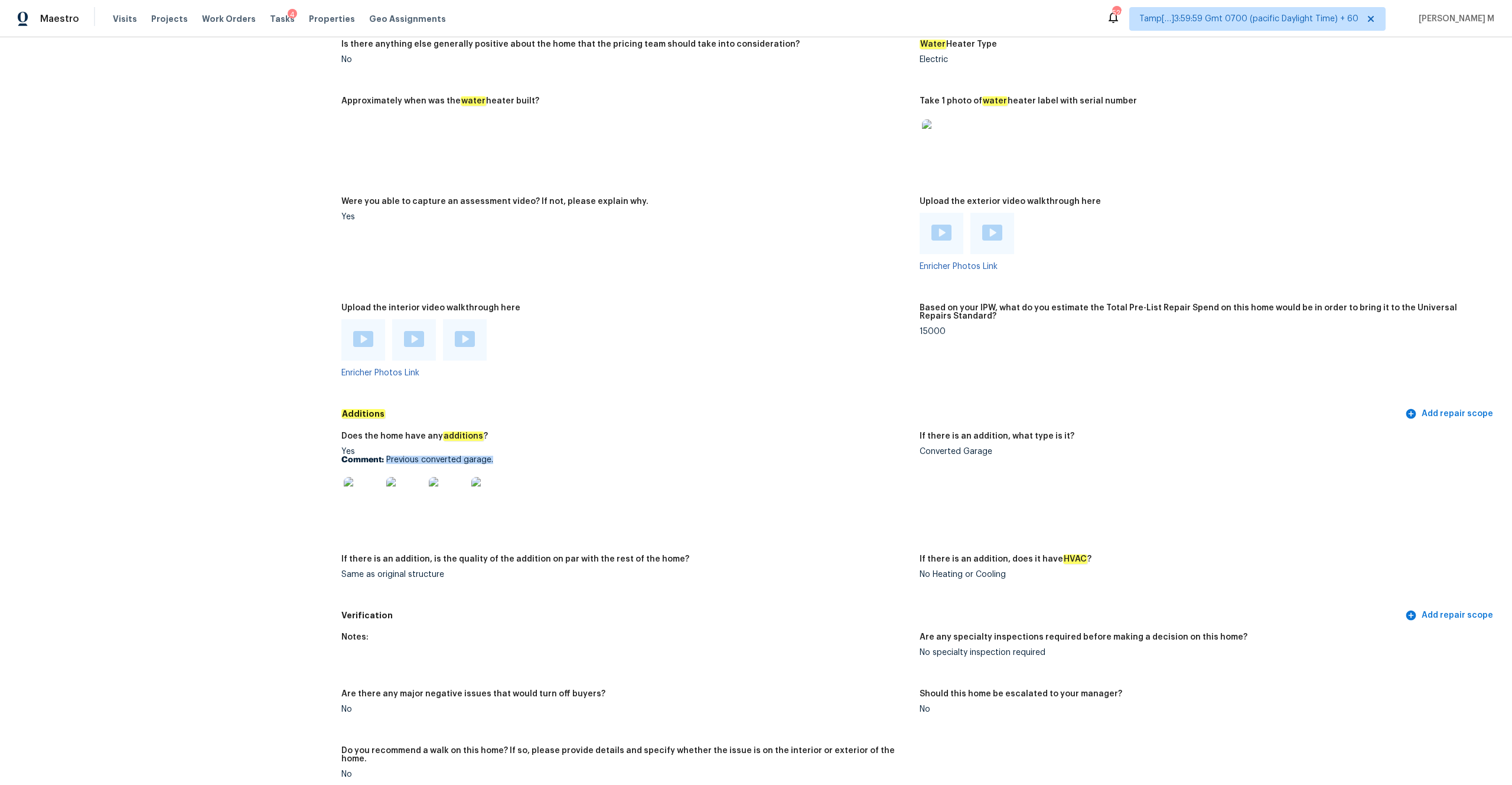
drag, startPoint x: 386, startPoint y: 443, endPoint x: 512, endPoint y: 442, distance: 126.0
click at [512, 410] on p "Comment: Previous converted garage." at bounding box center [626, 459] width 568 height 8
copy p "Previous converted garage."
click at [365, 410] on img at bounding box center [363, 496] width 38 height 38
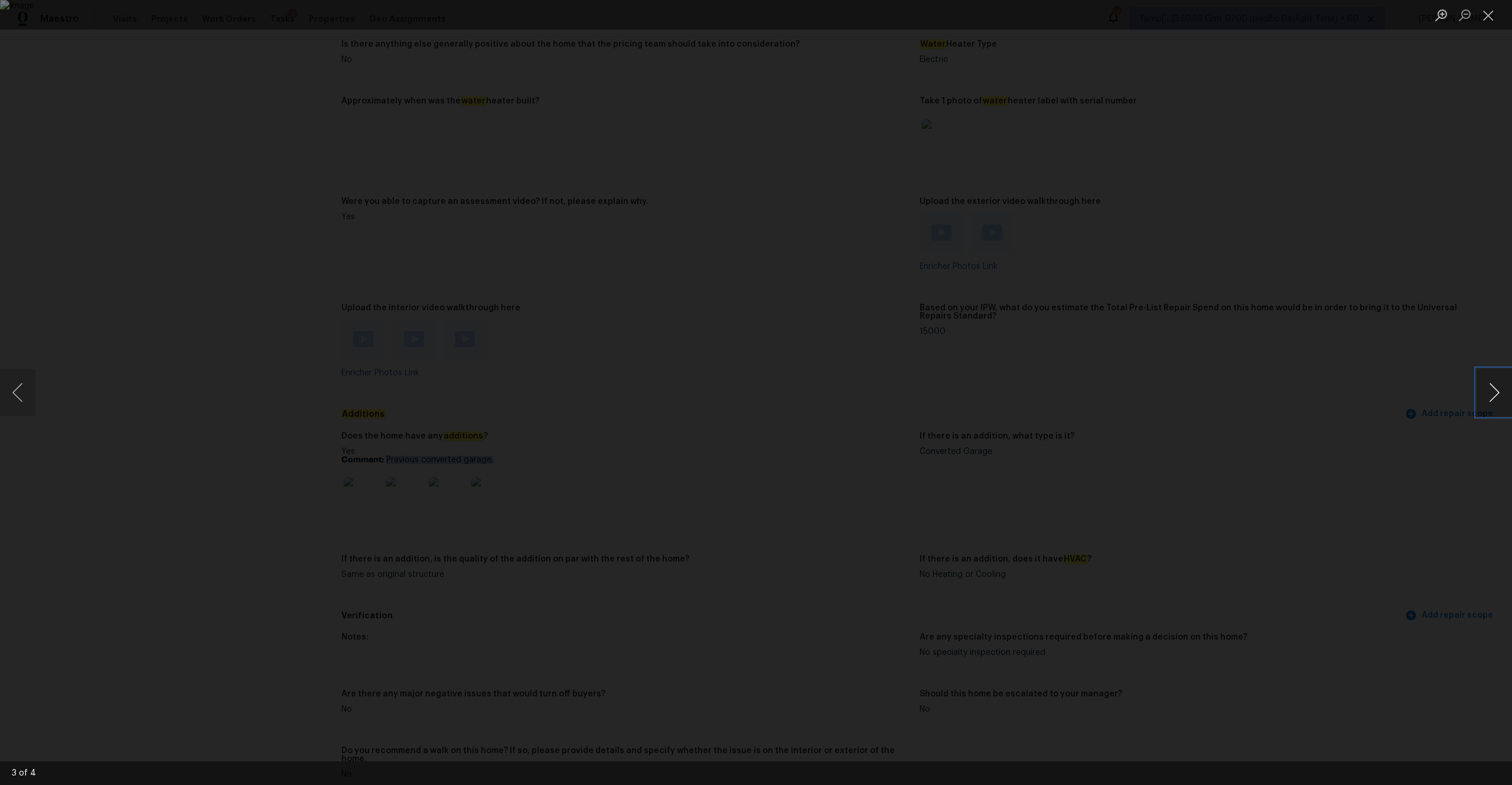
click at [850, 399] on button "Next image" at bounding box center [1494, 392] width 36 height 47
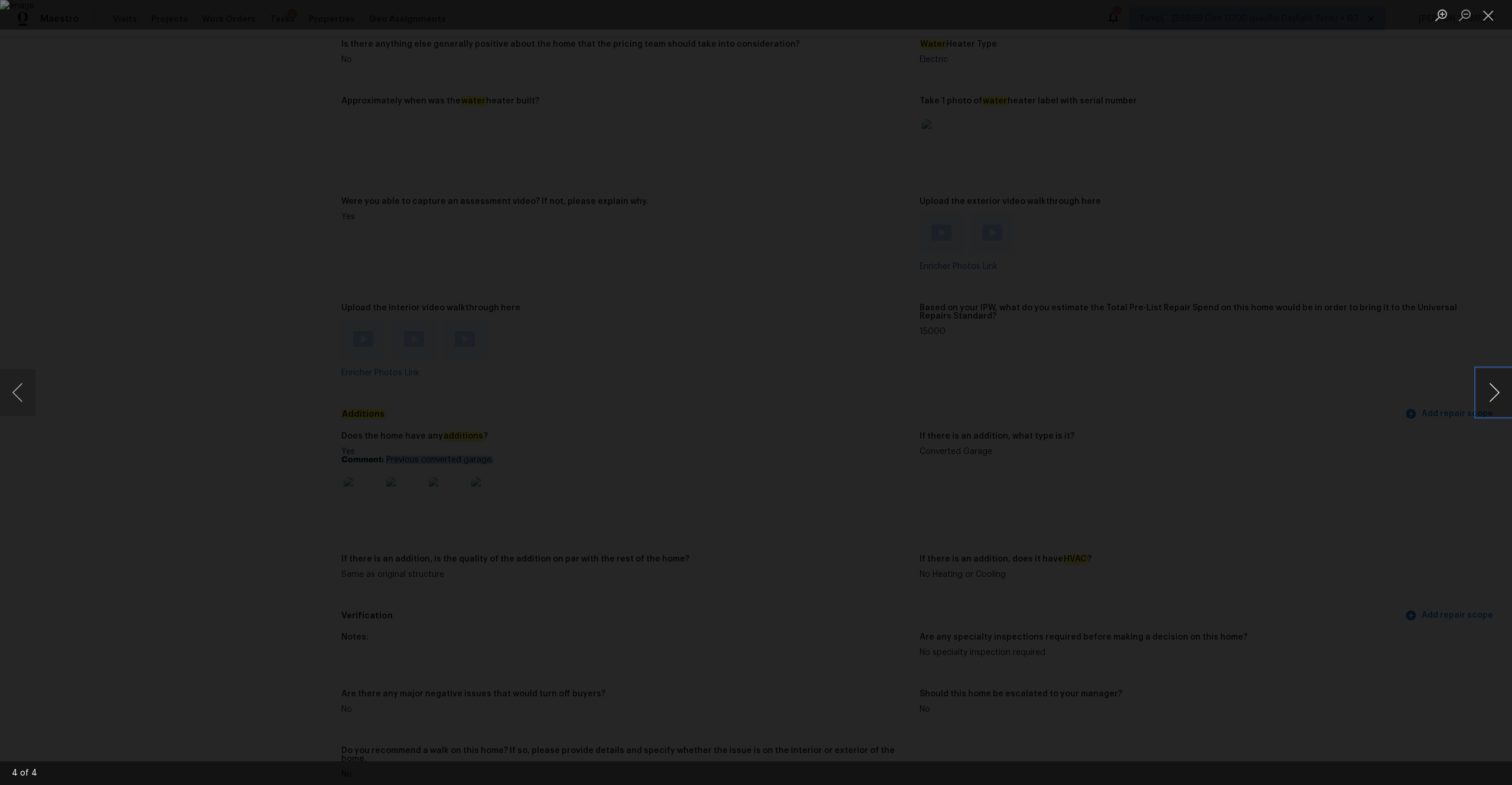
click at [850, 399] on button "Next image" at bounding box center [1494, 392] width 36 height 47
click at [345, 148] on div "Lightbox" at bounding box center [756, 392] width 1512 height 785
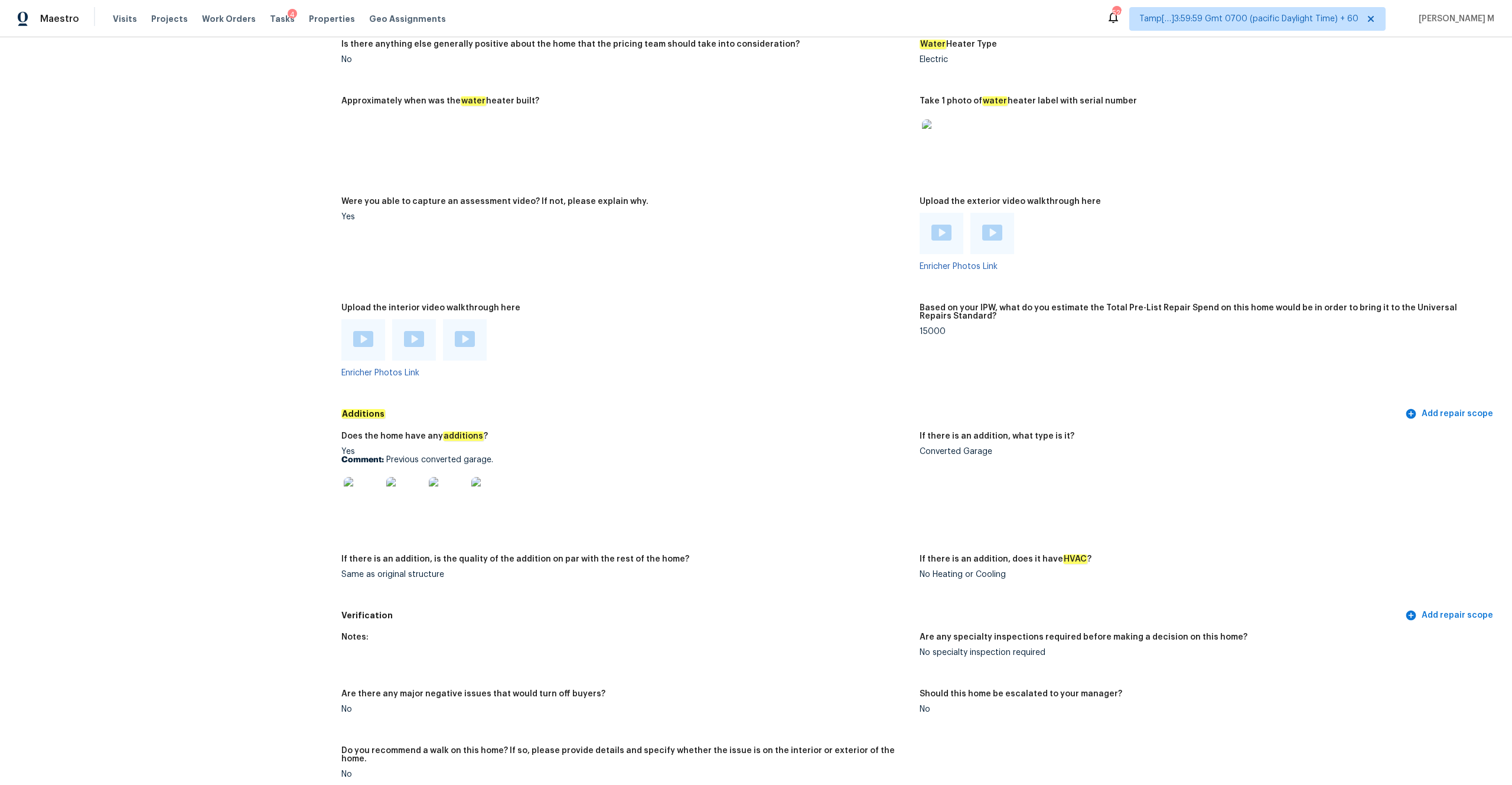
click at [850, 227] on div at bounding box center [941, 233] width 44 height 41
click at [850, 226] on div at bounding box center [941, 233] width 44 height 41
click at [850, 225] on img at bounding box center [941, 233] width 20 height 16
click at [850, 225] on div at bounding box center [992, 233] width 20 height 18
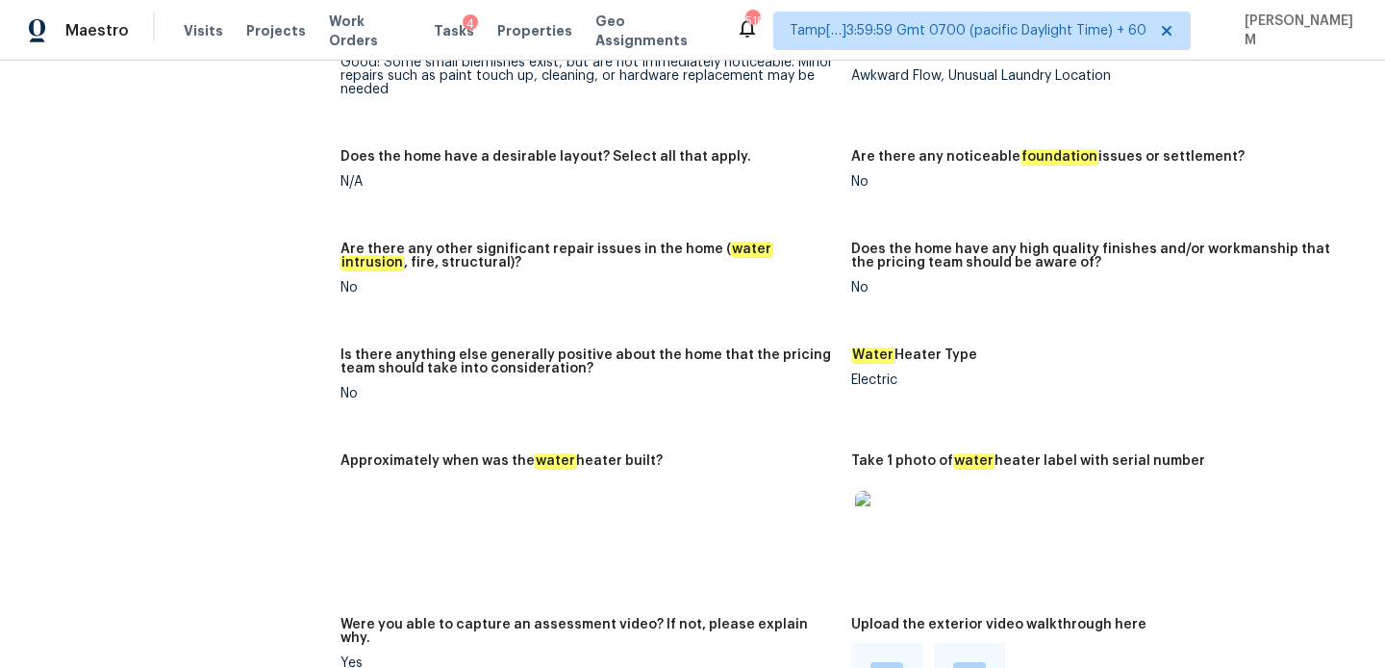
drag, startPoint x: 158, startPoint y: 214, endPoint x: -102, endPoint y: 171, distance: 263.2
click at [0, 171] on html "Maestro Visits Projects Work Orders Tasks 4 Properties Geo Assignments 518 Tamp…" at bounding box center [692, 334] width 1385 height 668
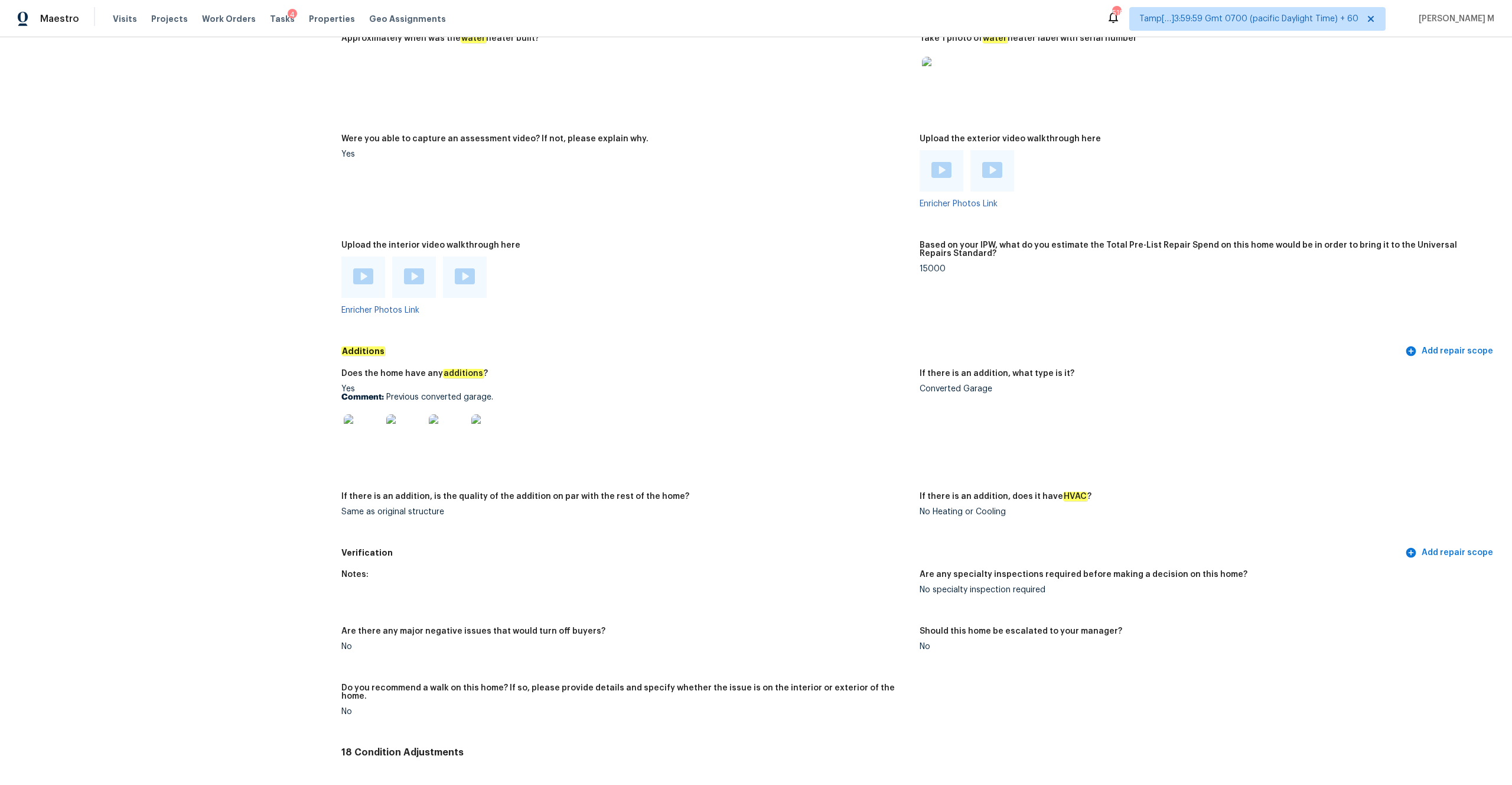
scroll to position [2313, 0]
click at [404, 410] on figure "If there is an addition, is the quality of the addition on par with the rest of…" at bounding box center [630, 512] width 578 height 42
click at [403, 410] on div "Same as original structure" at bounding box center [626, 510] width 568 height 8
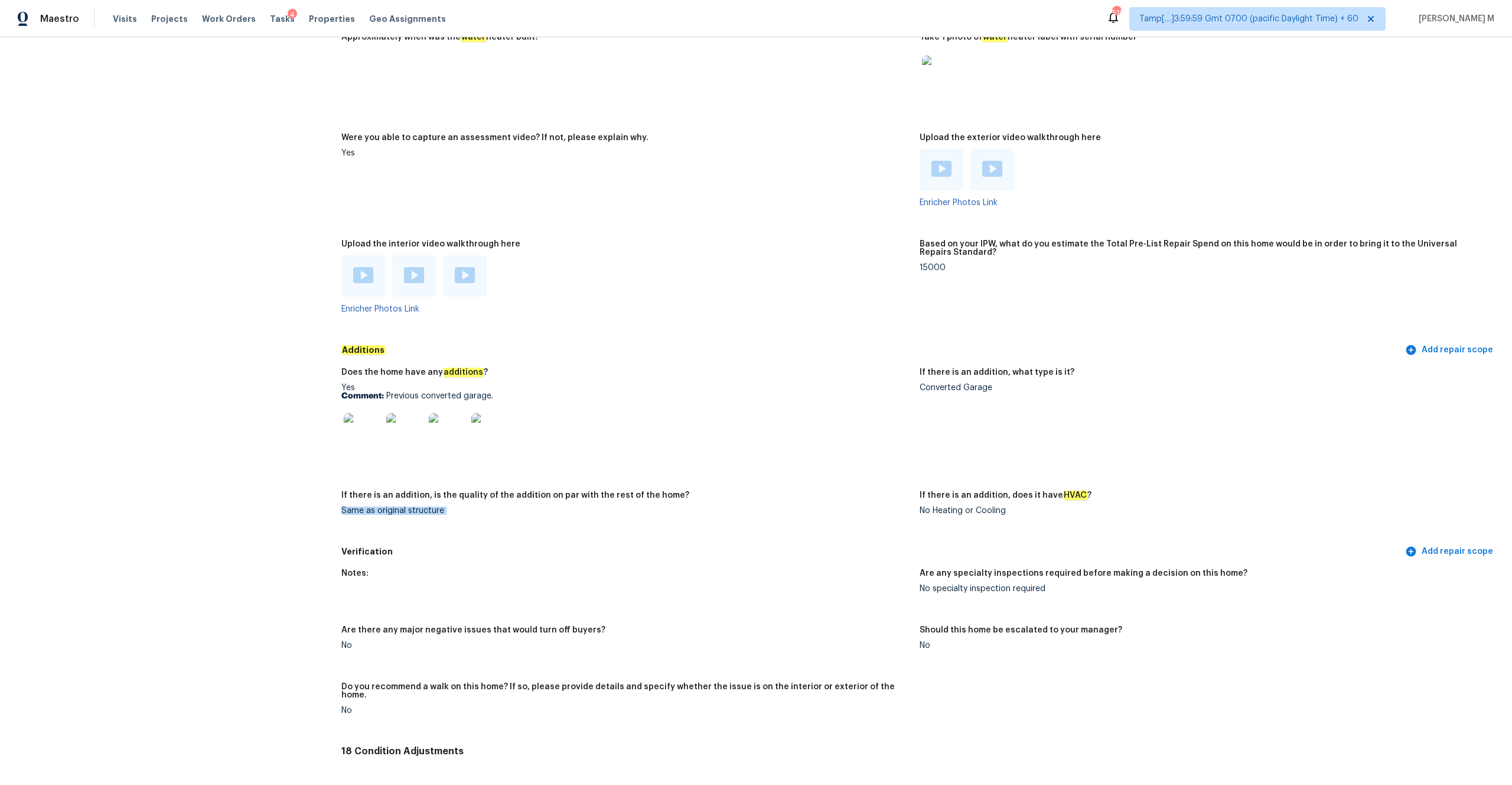
click at [403, 410] on div "Same as original structure" at bounding box center [626, 510] width 568 height 8
click at [401, 410] on div "Same as original structure" at bounding box center [626, 510] width 568 height 8
copy div "Same as original structure"
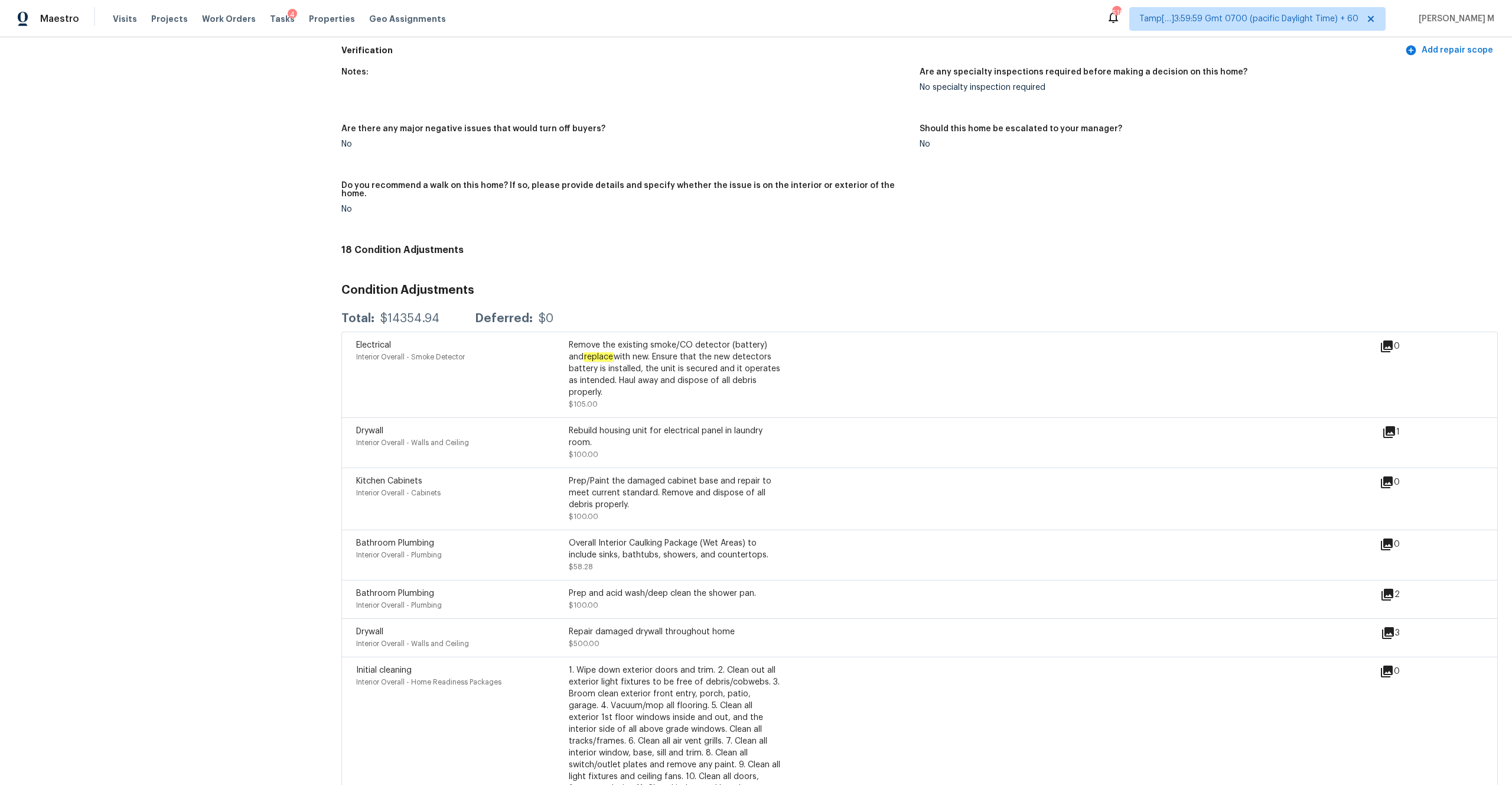
scroll to position [2746, 0]
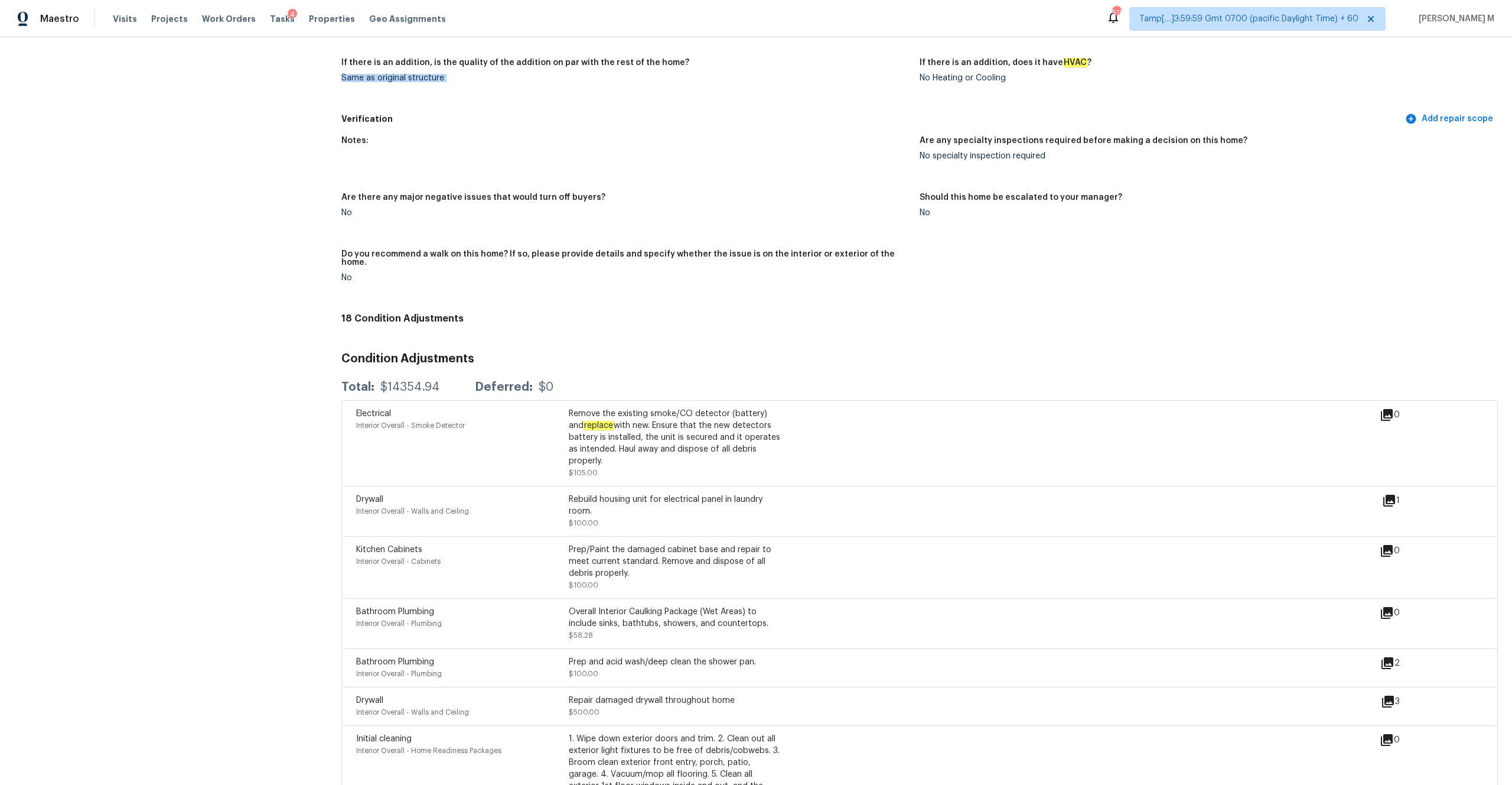
click at [405, 374] on div "Total: $14354.94 Deferred: $0" at bounding box center [920, 387] width 1157 height 26
copy div "$14354.94"
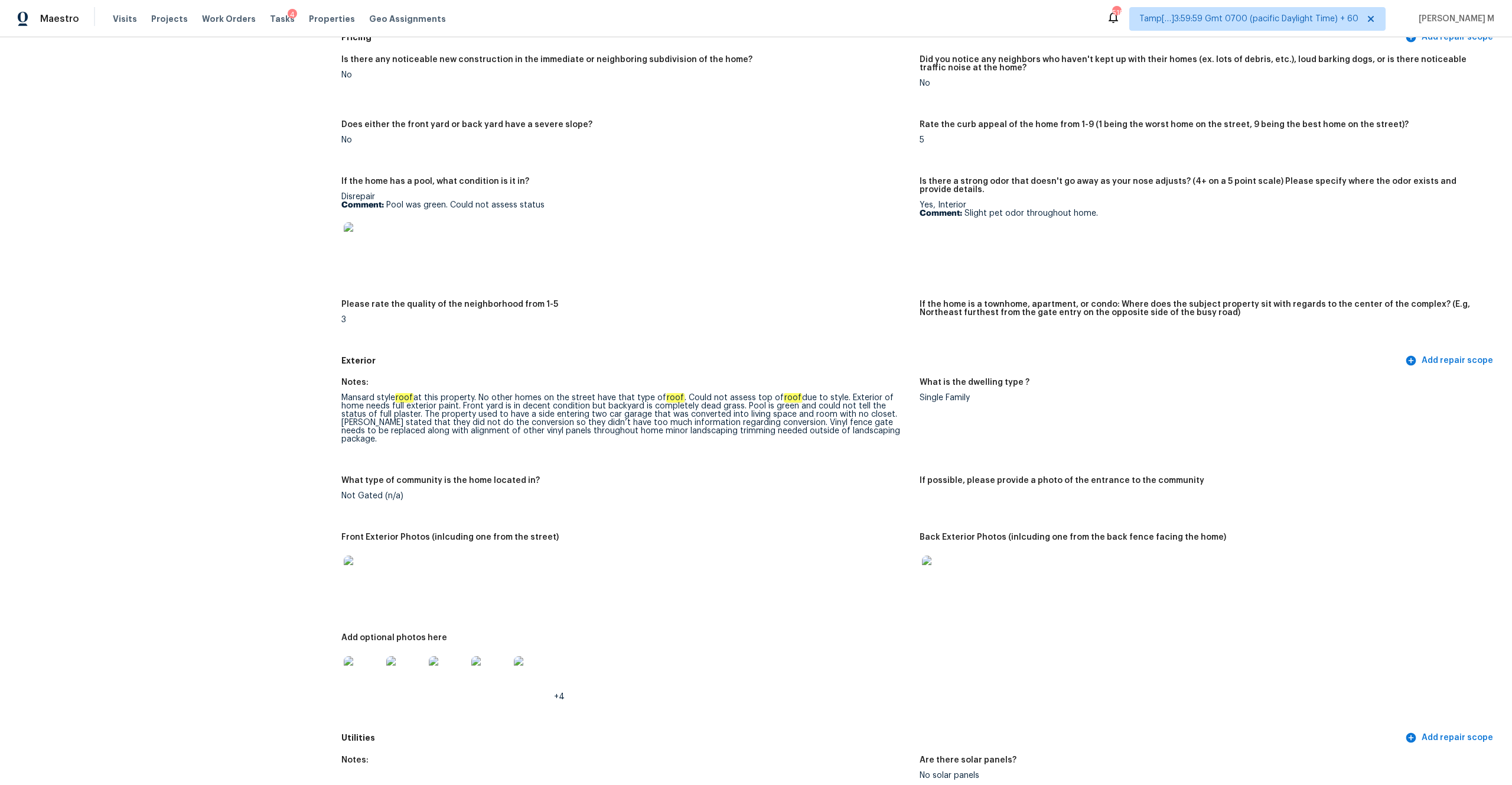
scroll to position [0, 0]
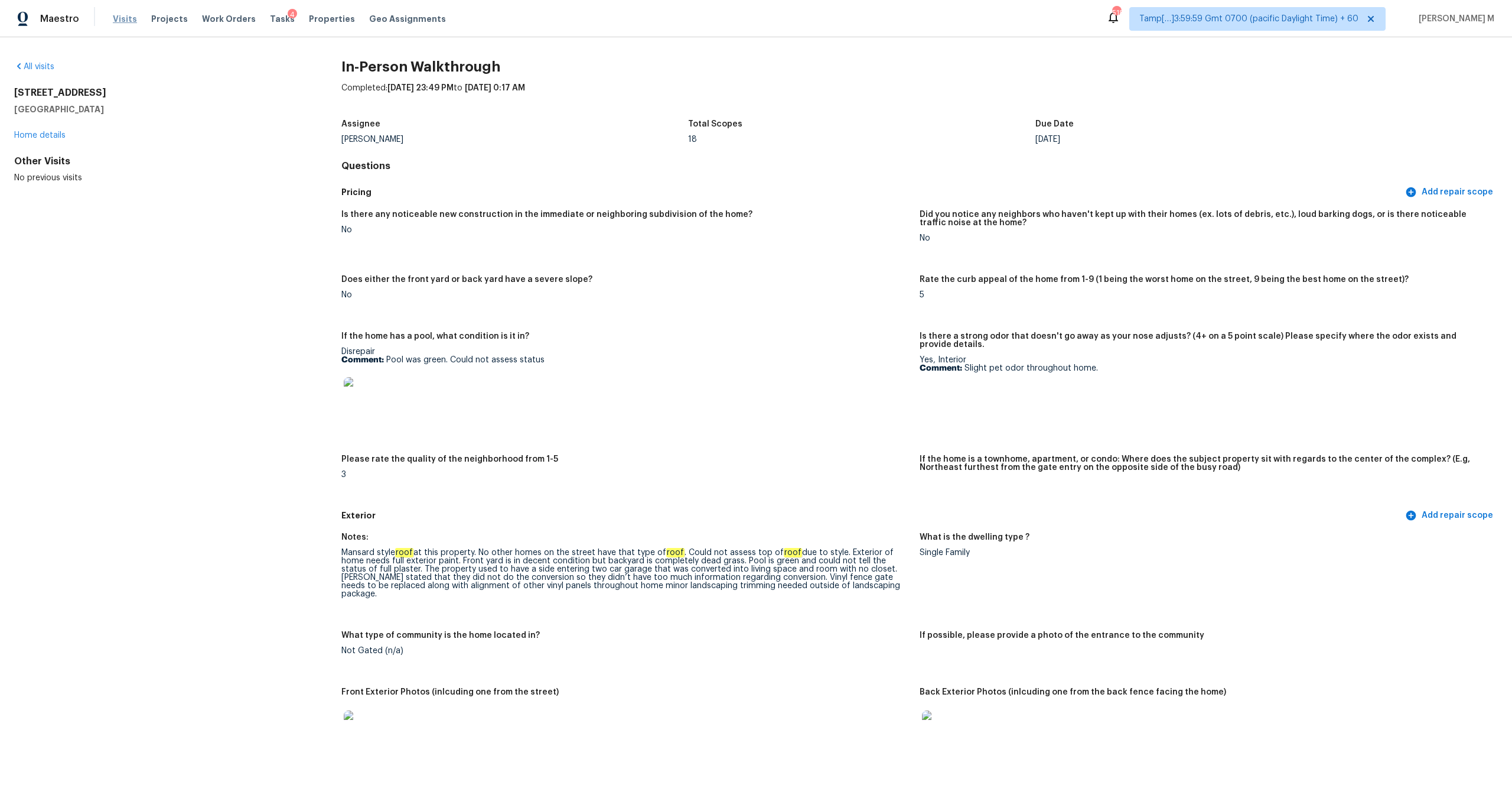
click at [117, 18] on span "Visits" at bounding box center [125, 18] width 24 height 12
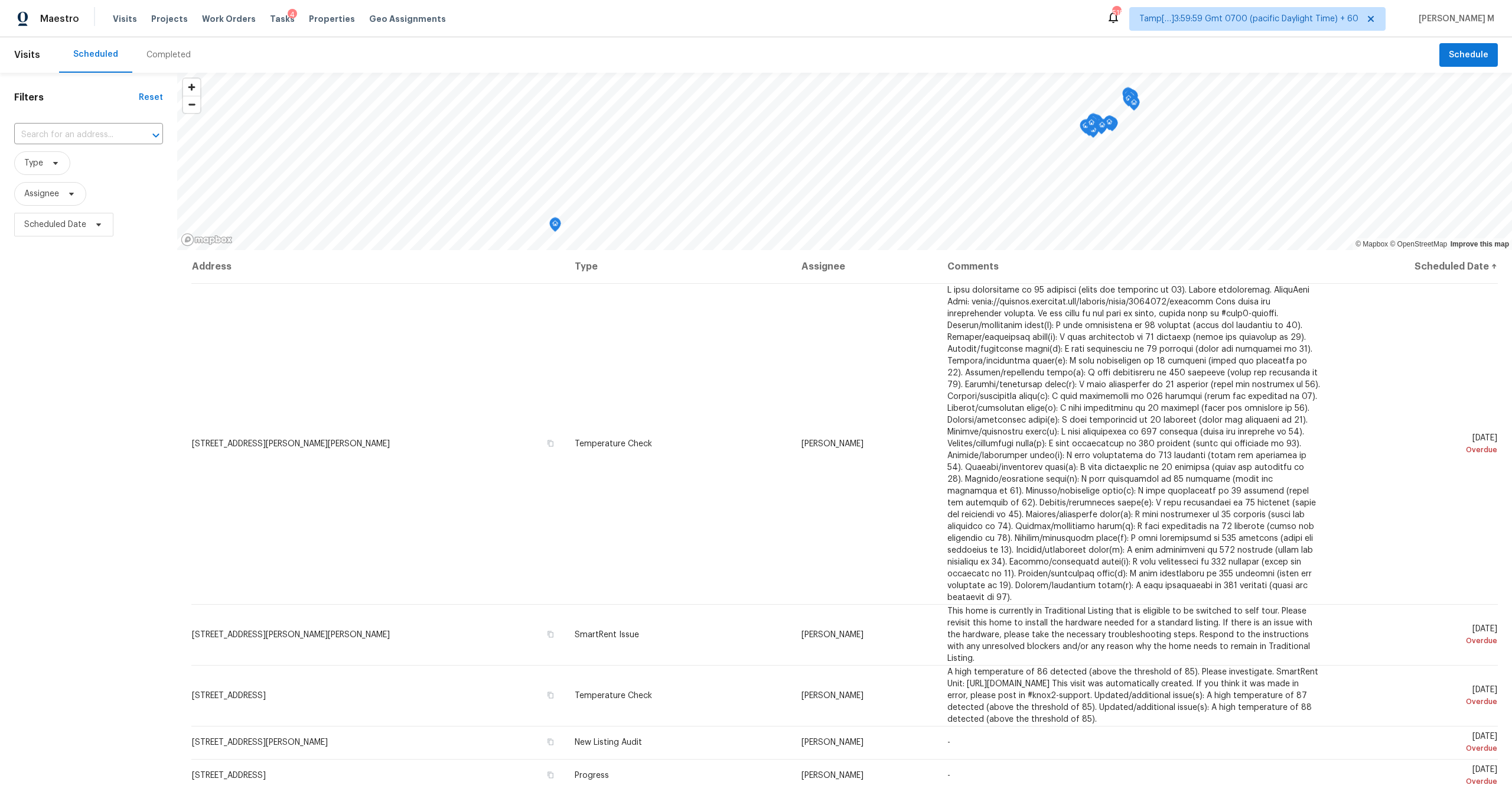
click at [169, 54] on div "Completed" at bounding box center [169, 55] width 44 height 12
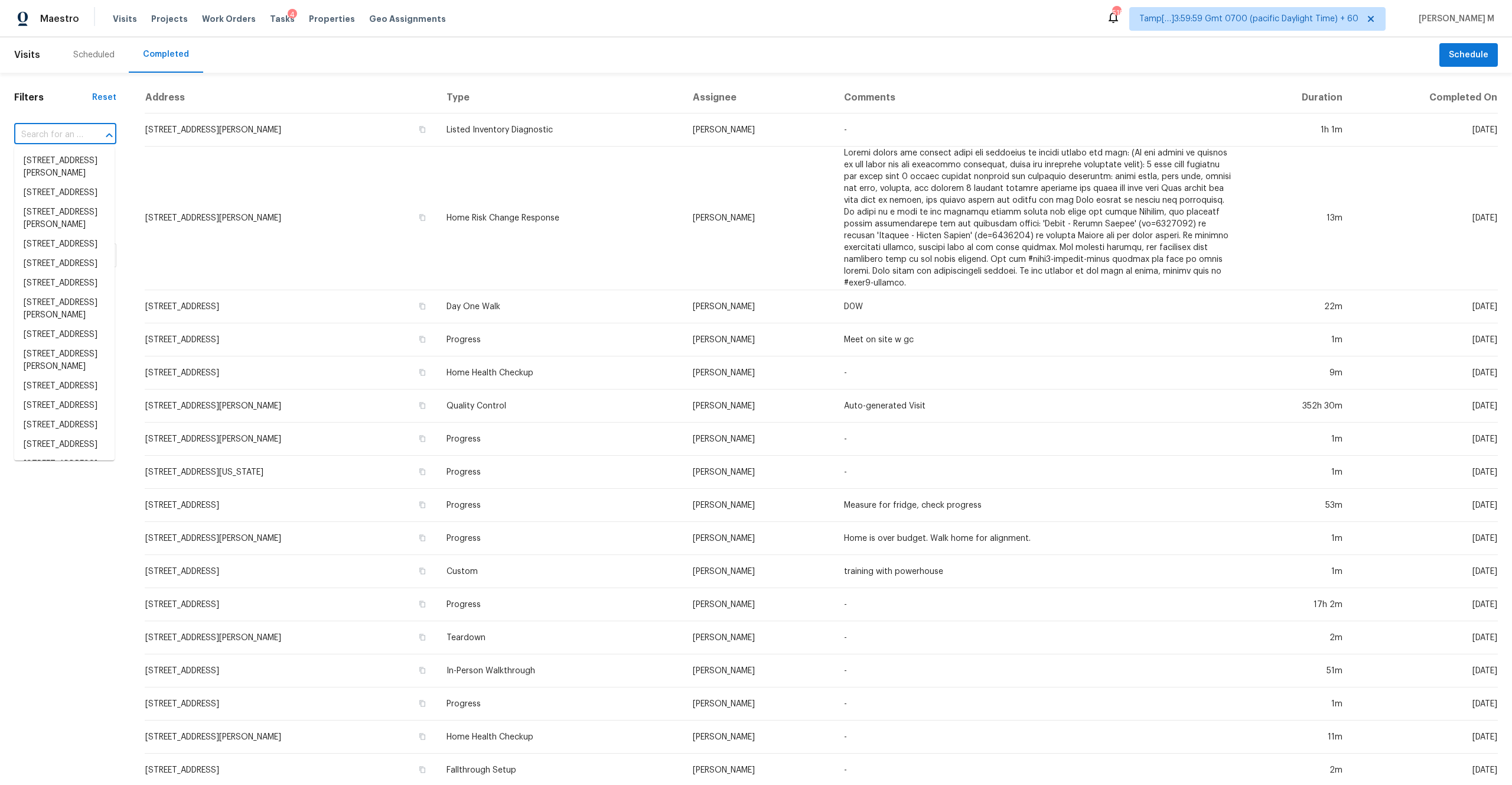
click at [58, 138] on input "text" at bounding box center [48, 135] width 69 height 18
paste input "[STREET_ADDRESS]"
type input "[STREET_ADDRESS]"
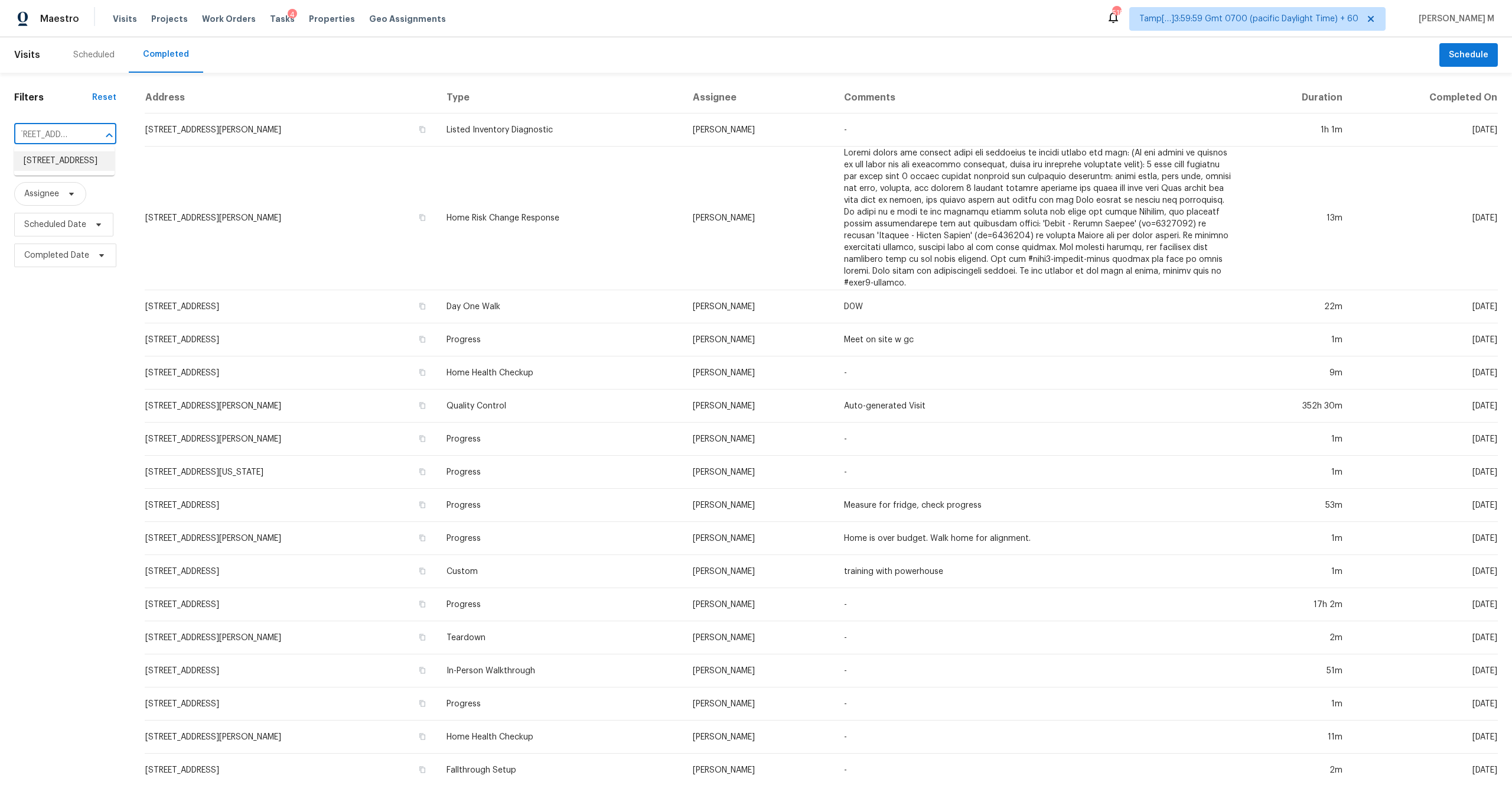
click at [72, 168] on li "[STREET_ADDRESS]" at bounding box center [64, 161] width 101 height 20
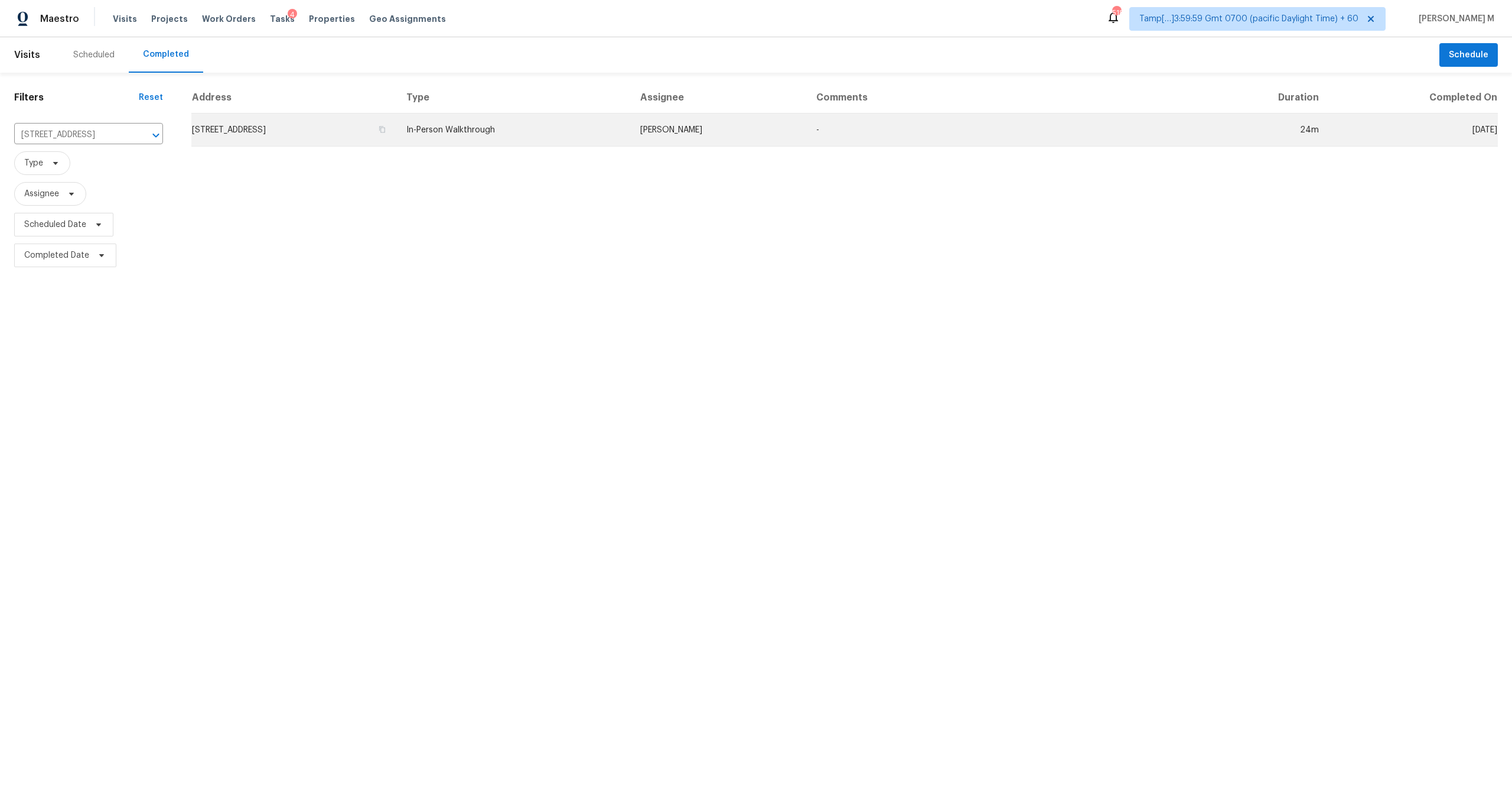
click at [630, 128] on td "In-Person Walkthrough" at bounding box center [513, 130] width 234 height 33
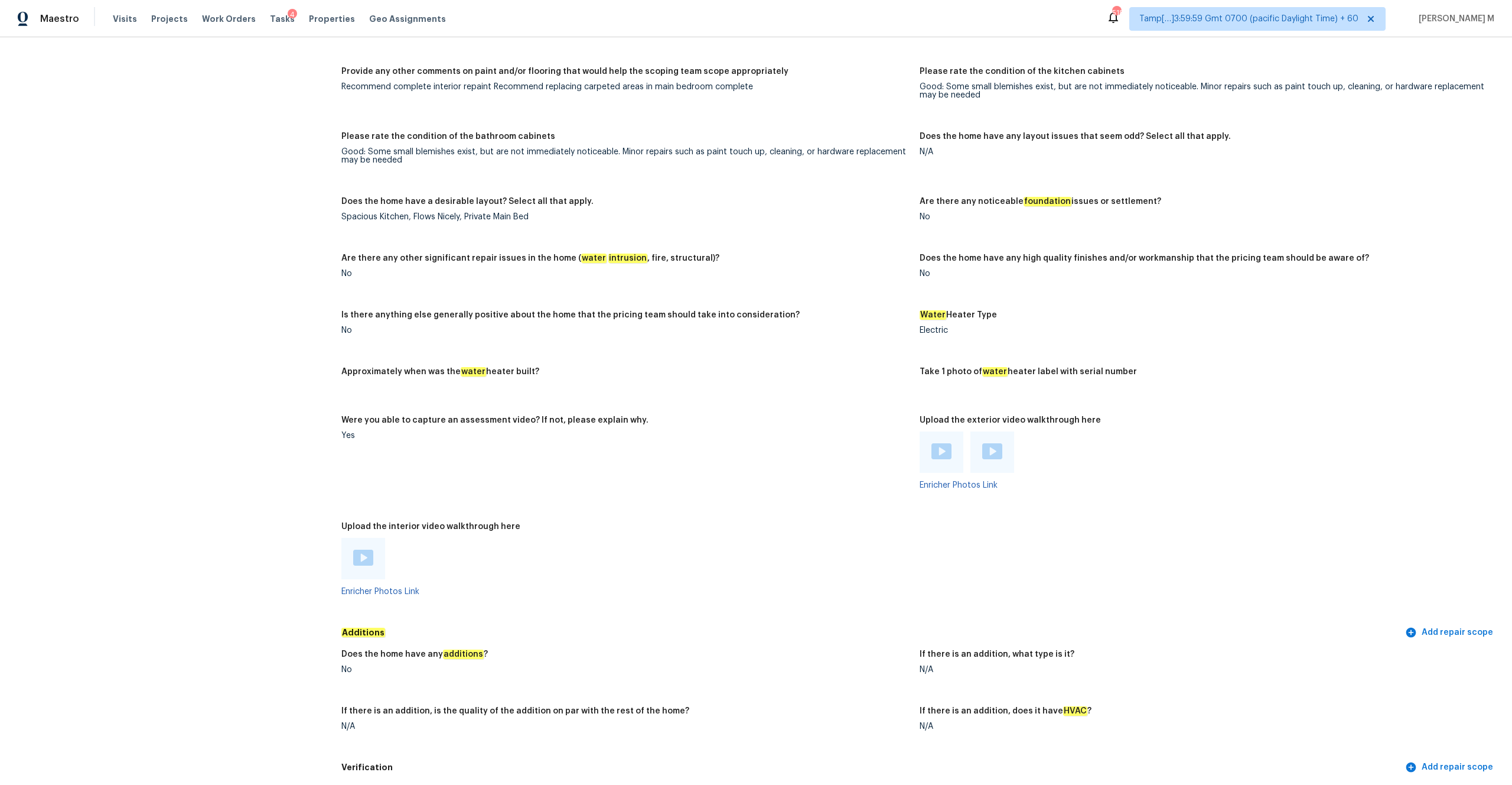
scroll to position [1690, 0]
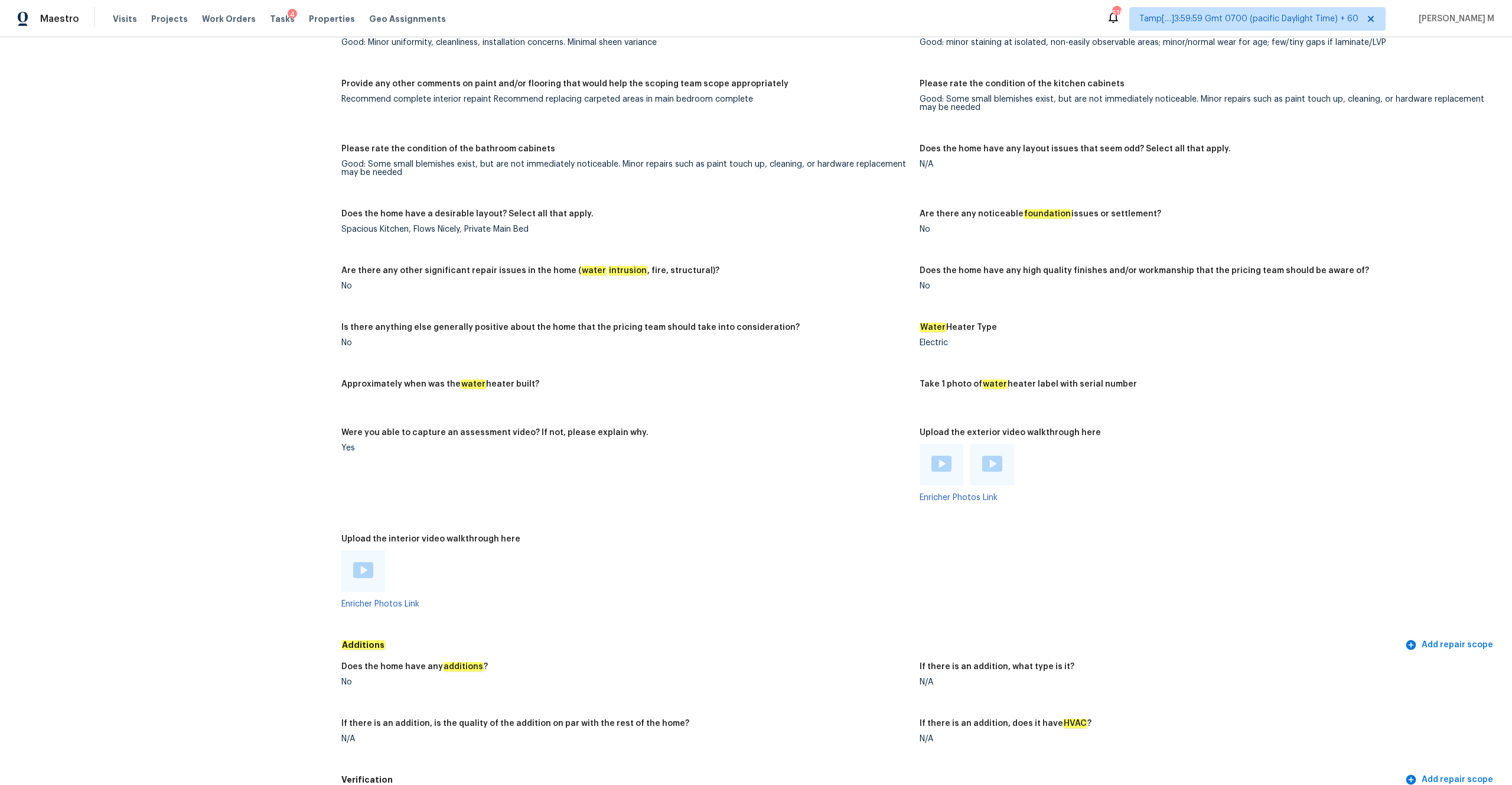
click at [364, 410] on div at bounding box center [363, 571] width 20 height 18
click at [850, 410] on img at bounding box center [941, 464] width 20 height 16
click at [850, 410] on div at bounding box center [970, 464] width 101 height 41
click at [850, 410] on img at bounding box center [992, 464] width 20 height 16
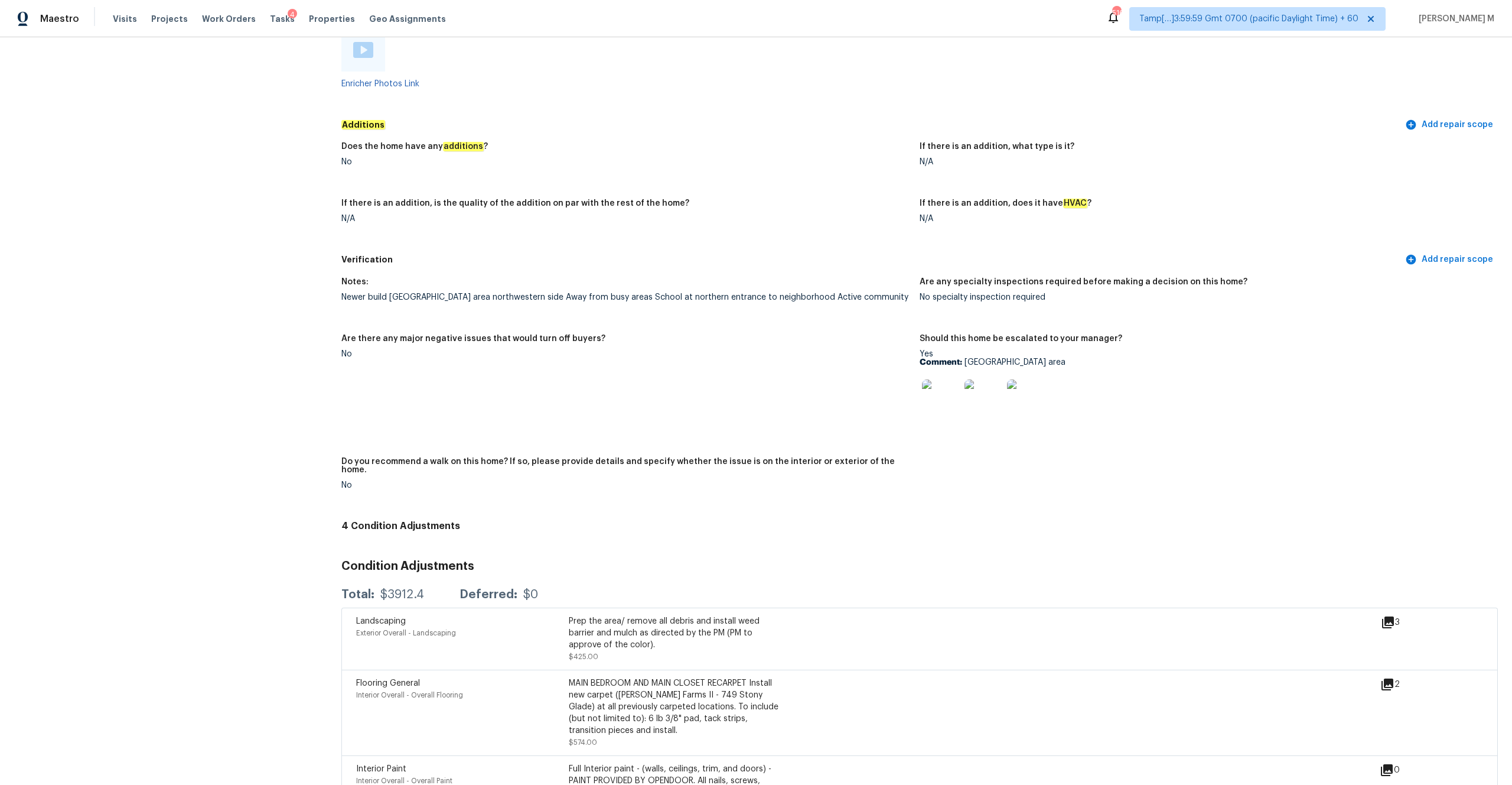
scroll to position [2184, 0]
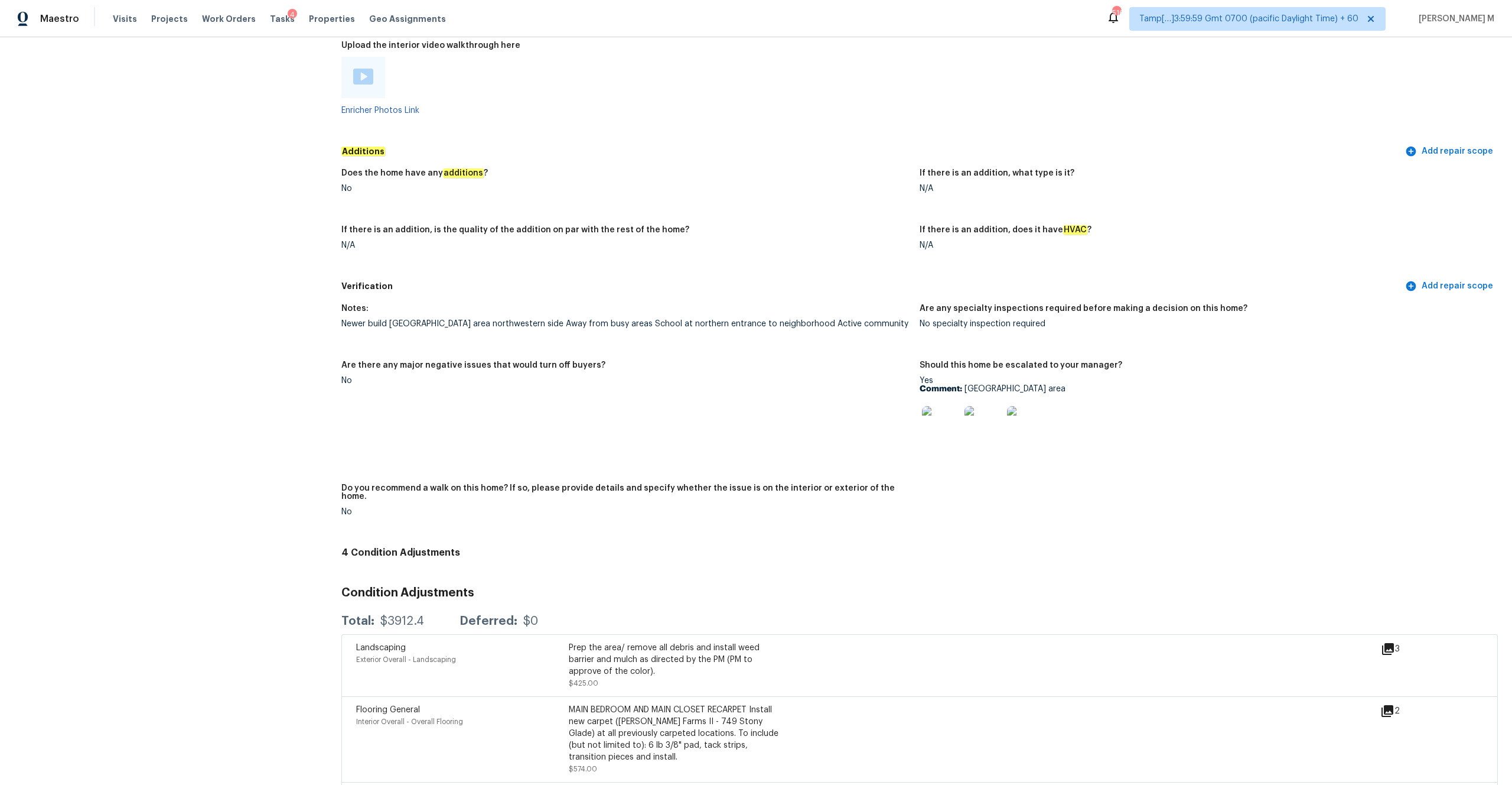
click at [850, 410] on img at bounding box center [941, 425] width 38 height 38
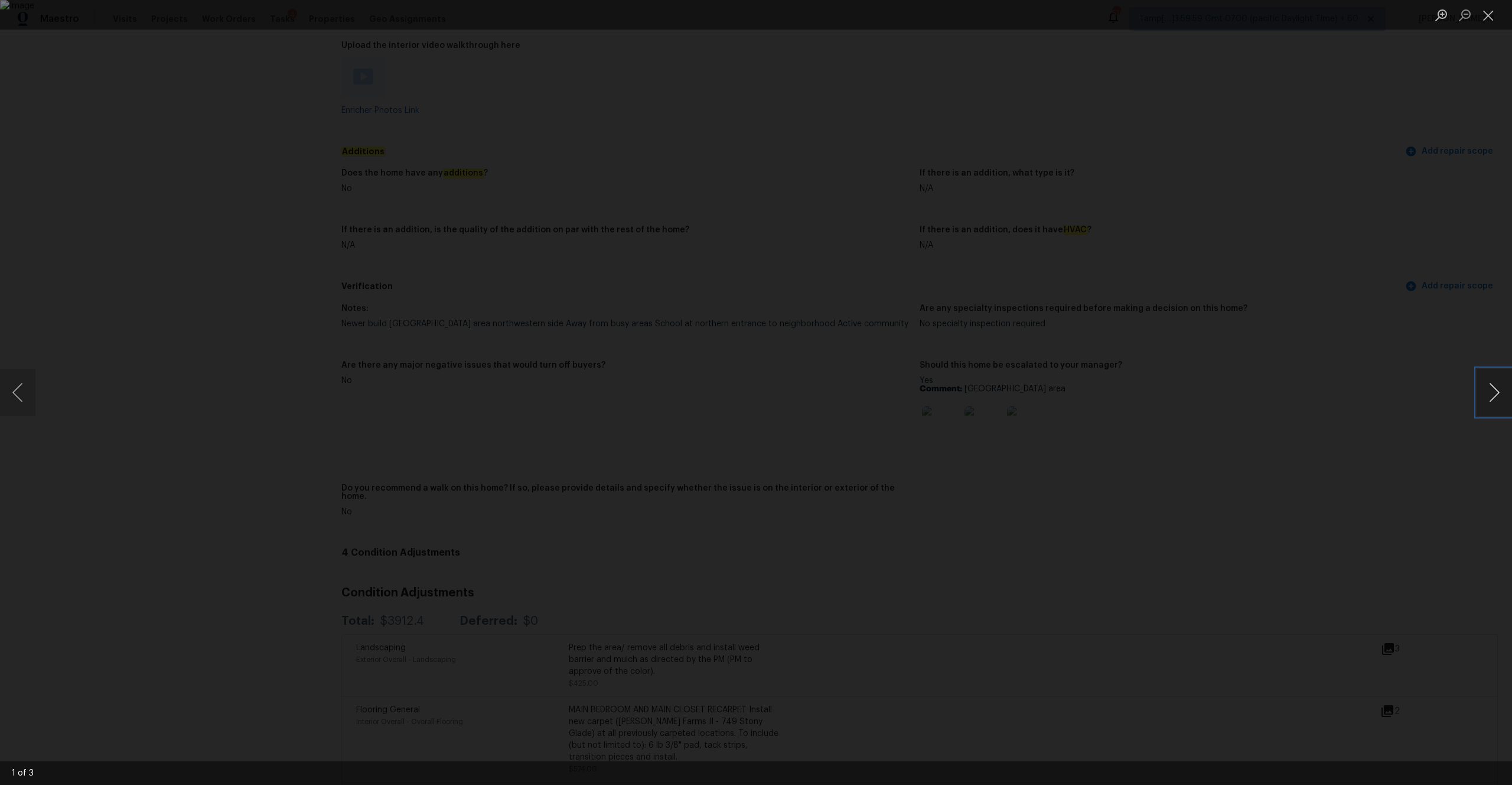
click at [850, 389] on button "Next image" at bounding box center [1494, 392] width 36 height 47
click at [850, 15] on button "Close lightbox" at bounding box center [1488, 15] width 23 height 21
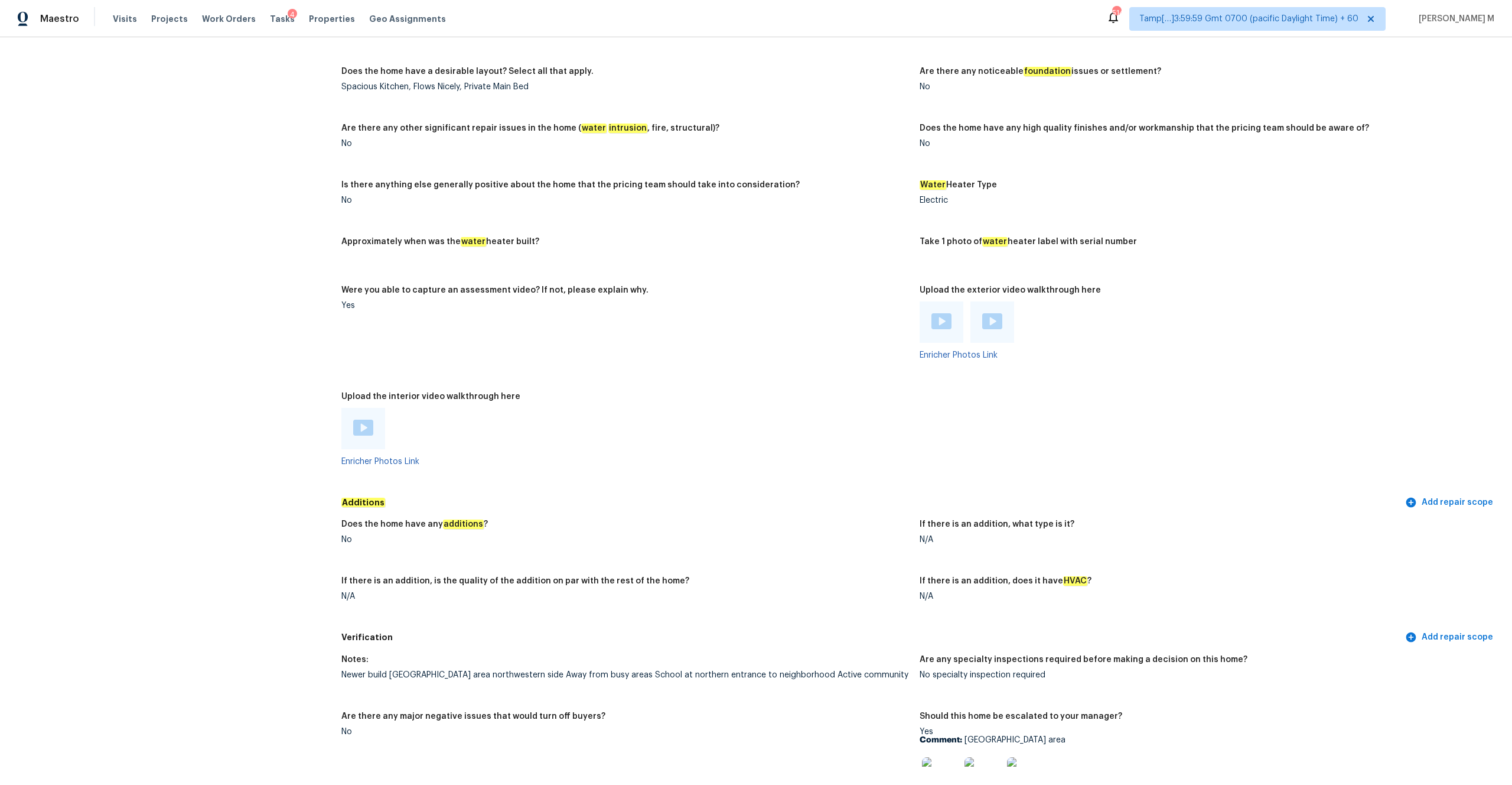
scroll to position [2485, 0]
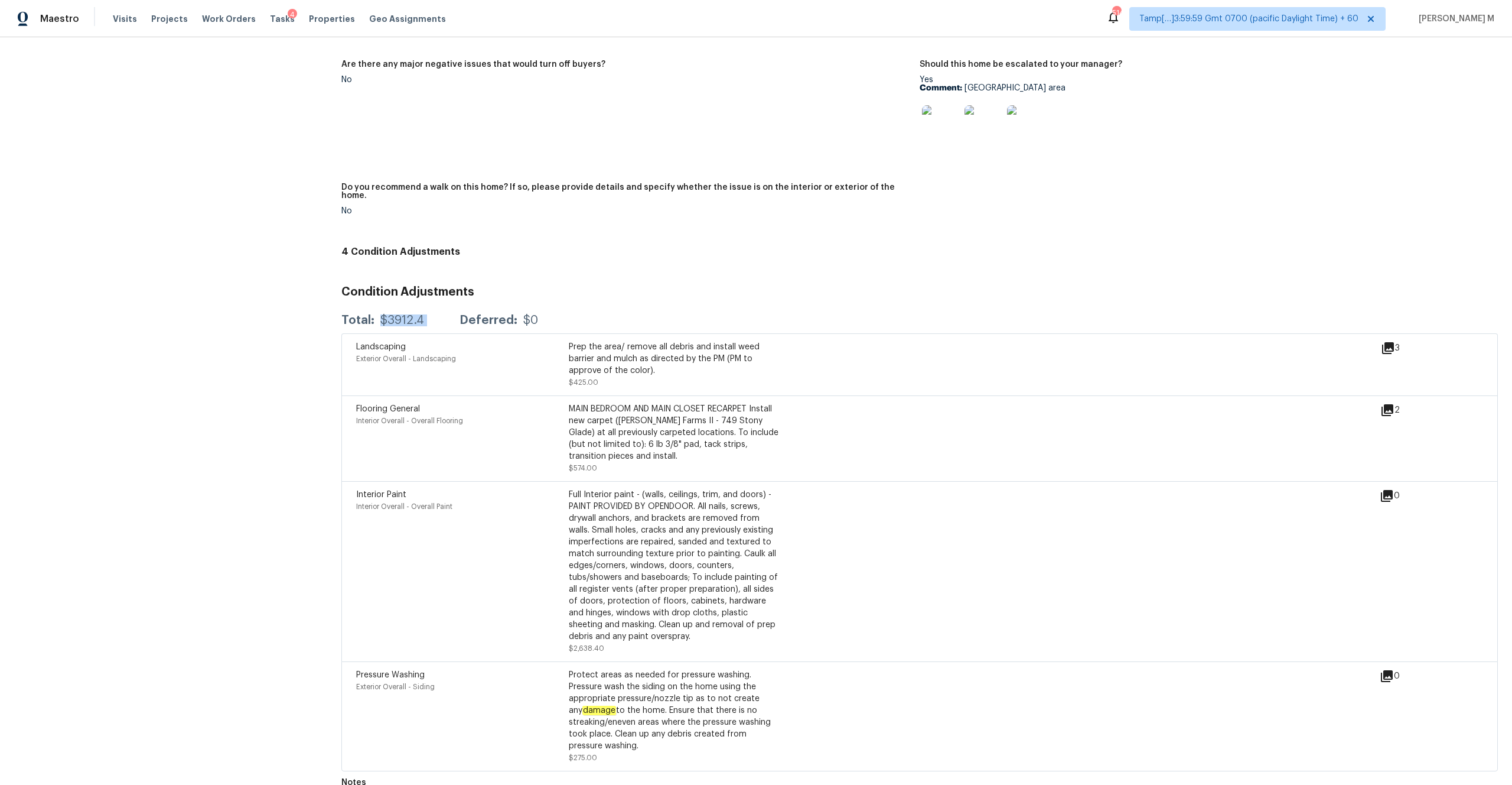
drag, startPoint x: 381, startPoint y: 302, endPoint x: 461, endPoint y: 303, distance: 80.0
click at [461, 314] on div "Total: $3912.4 Deferred: $0" at bounding box center [440, 320] width 196 height 12
copy div "$3912.4"
click at [124, 23] on span "Visits" at bounding box center [125, 18] width 24 height 12
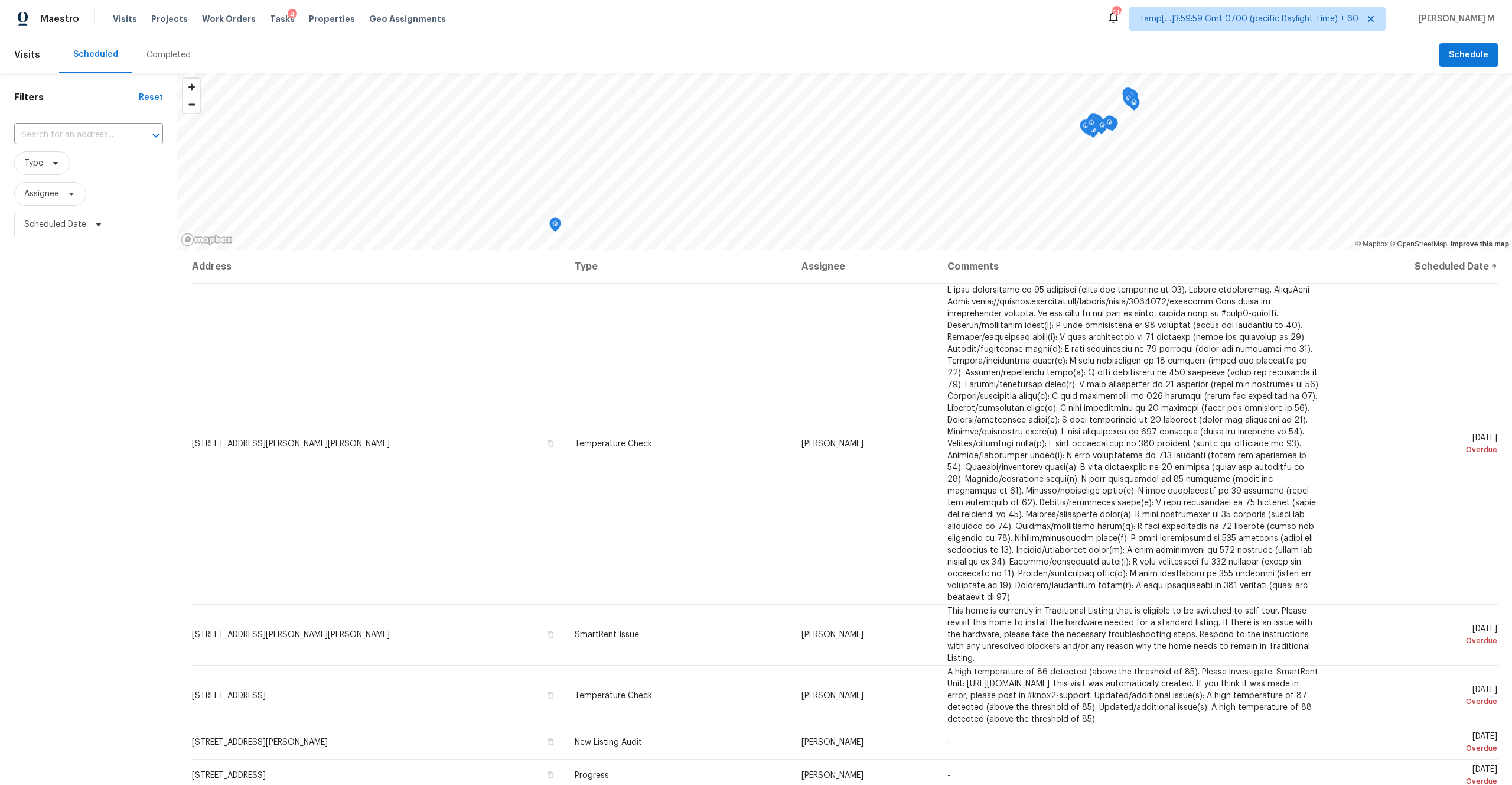
click at [180, 55] on div "Completed" at bounding box center [169, 55] width 44 height 12
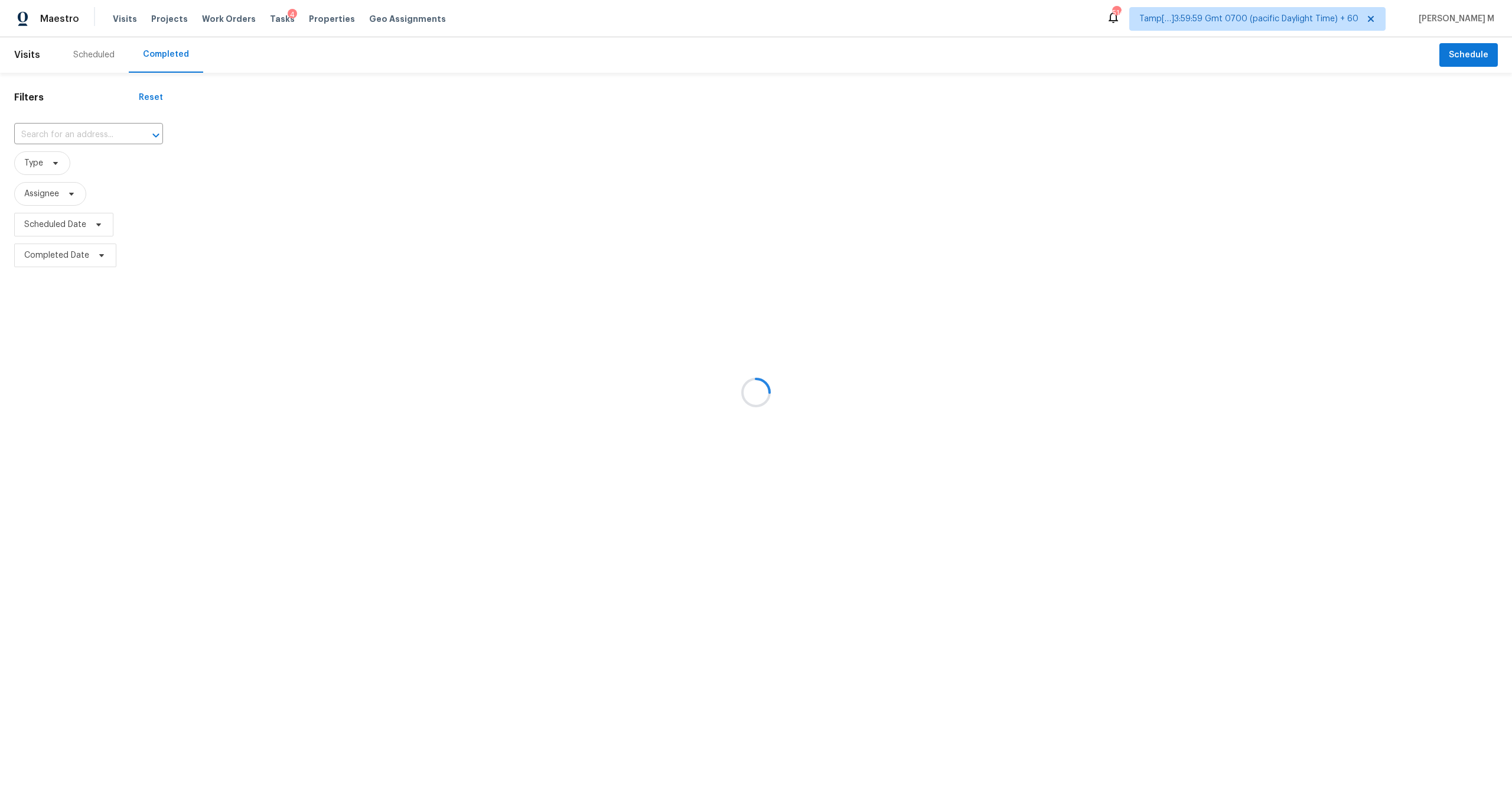
click at [71, 135] on div at bounding box center [756, 392] width 1512 height 785
click at [67, 127] on div at bounding box center [756, 392] width 1512 height 785
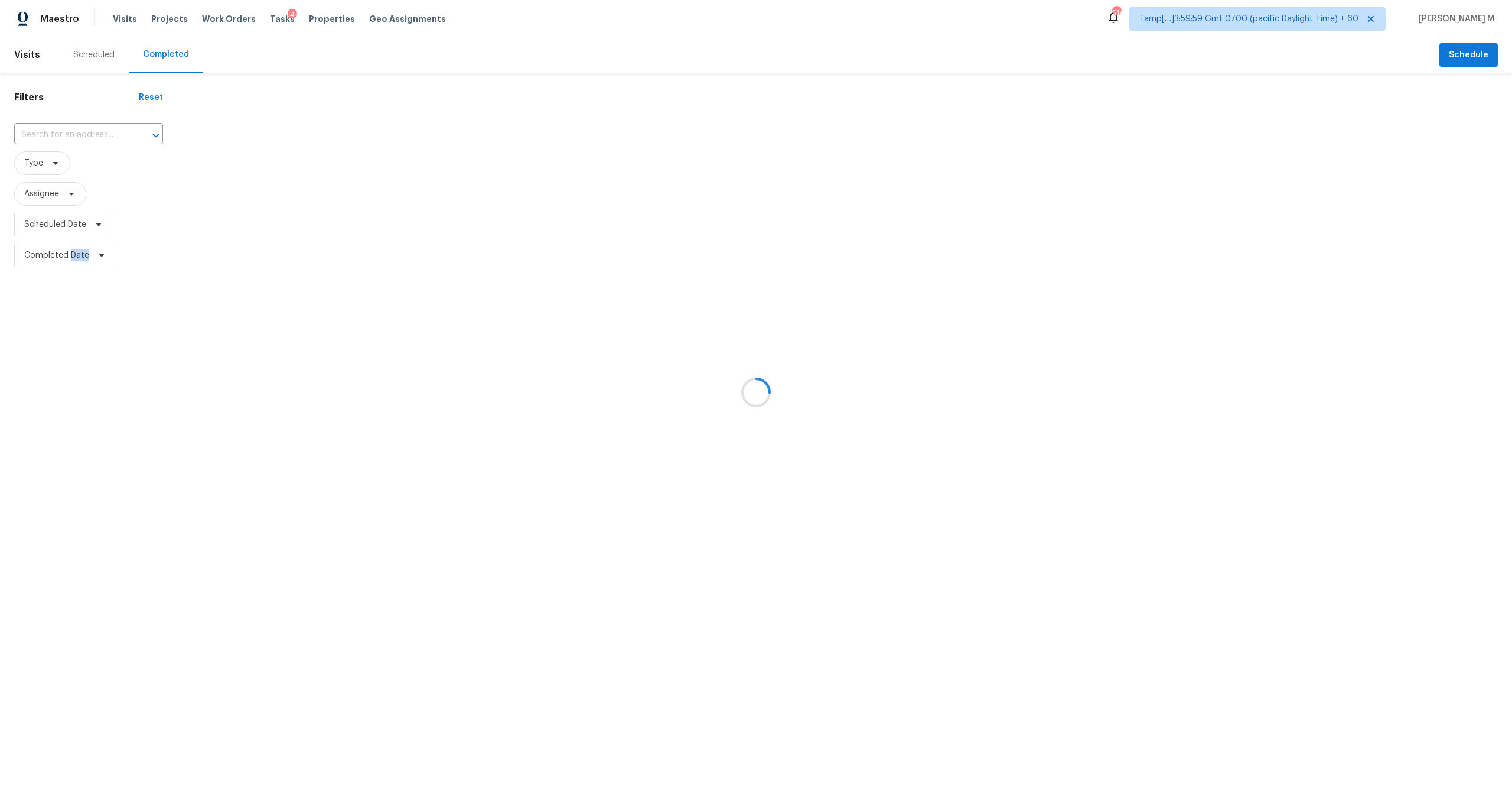
click at [67, 127] on div at bounding box center [756, 392] width 1512 height 785
click at [62, 123] on div at bounding box center [756, 392] width 1512 height 785
click at [58, 136] on div at bounding box center [756, 392] width 1512 height 785
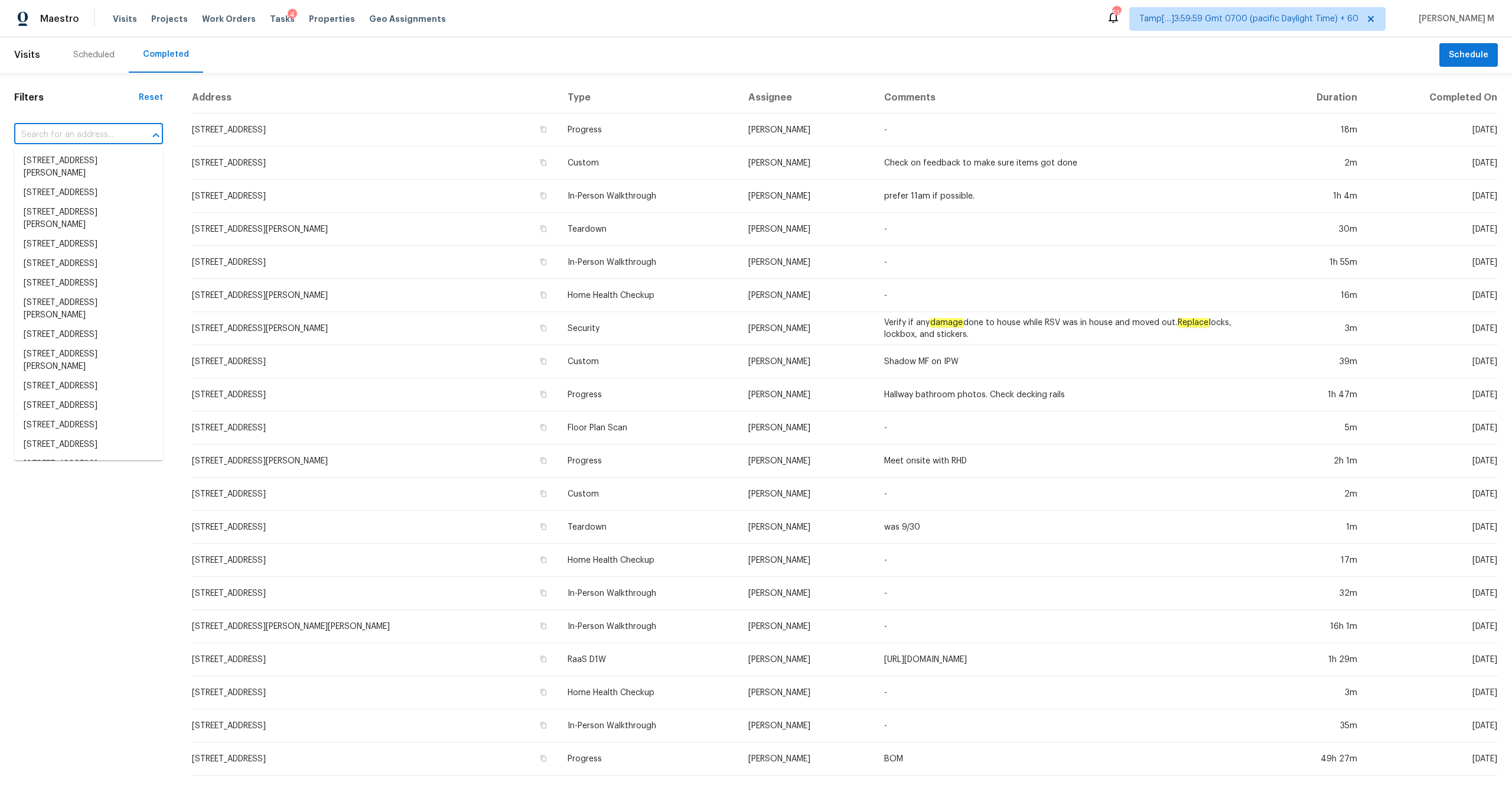
click at [68, 131] on input "text" at bounding box center [72, 135] width 116 height 18
paste input "[STREET_ADDRESS][US_STATE]"
type input "[STREET_ADDRESS][US_STATE]"
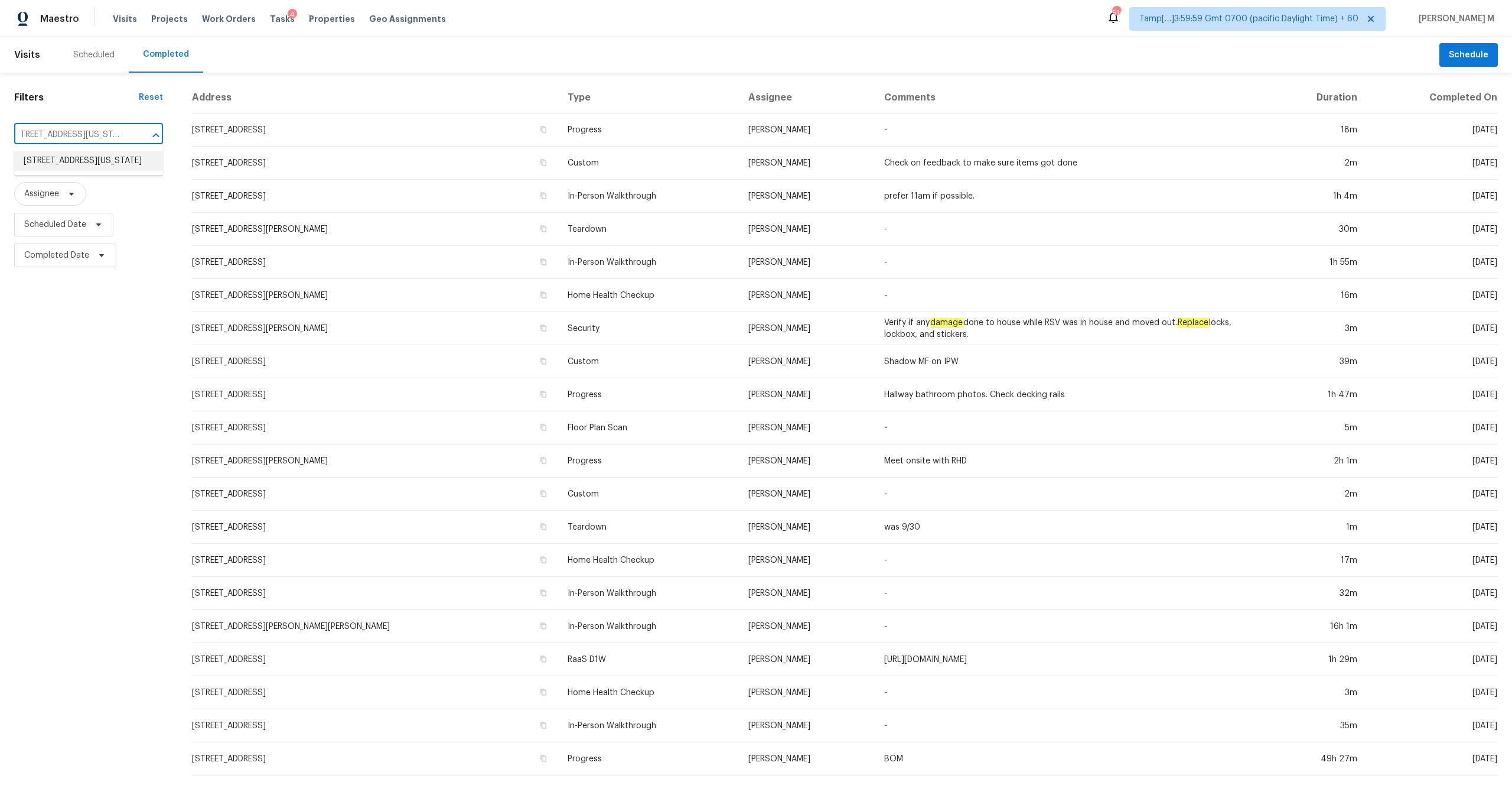
click at [75, 156] on li "[STREET_ADDRESS][US_STATE]" at bounding box center [88, 161] width 149 height 20
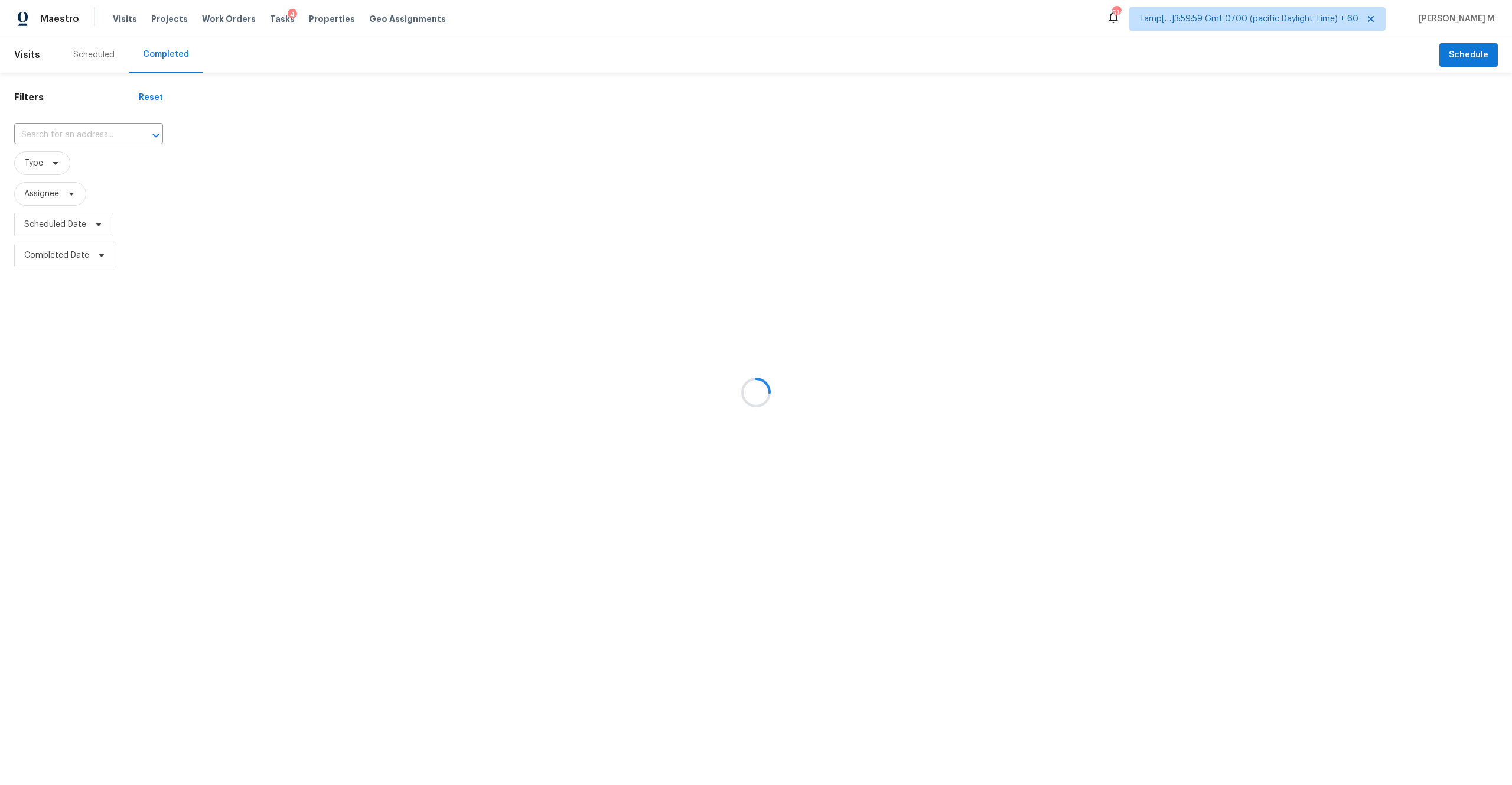
type input "[STREET_ADDRESS][US_STATE]"
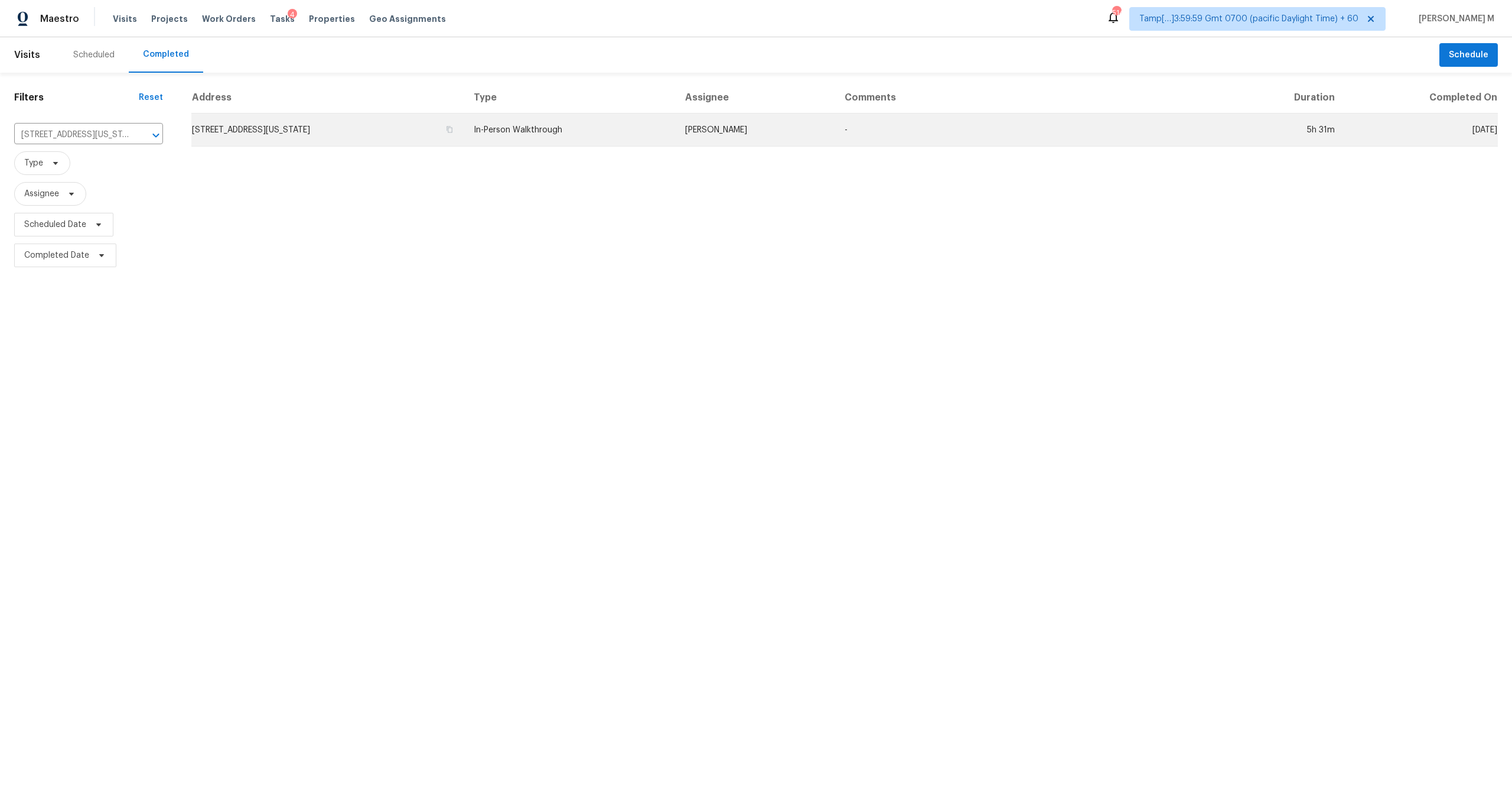
click at [464, 135] on td "[STREET_ADDRESS][US_STATE]" at bounding box center [328, 130] width 273 height 33
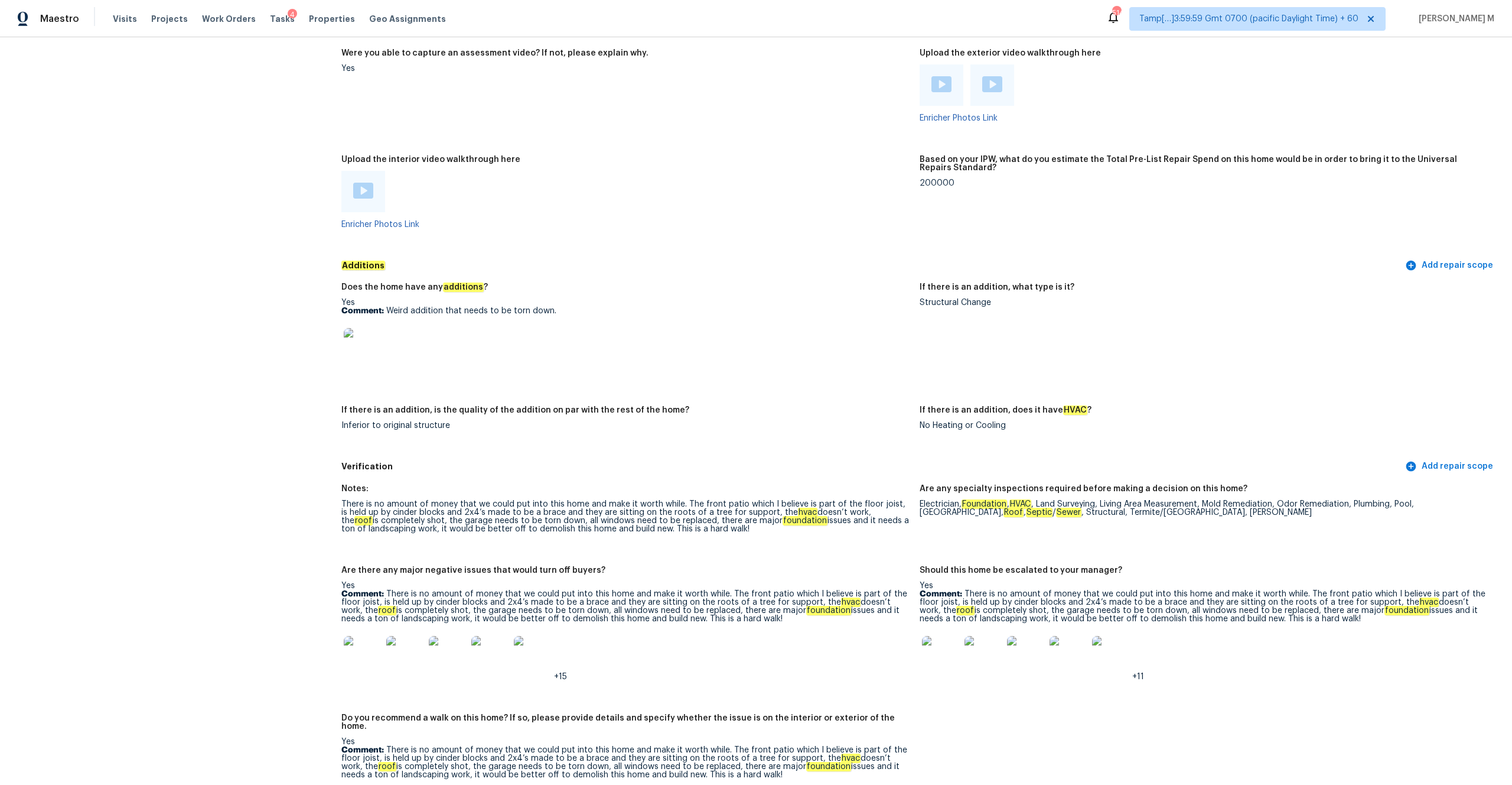
scroll to position [2163, 0]
click at [359, 337] on img at bounding box center [363, 349] width 38 height 38
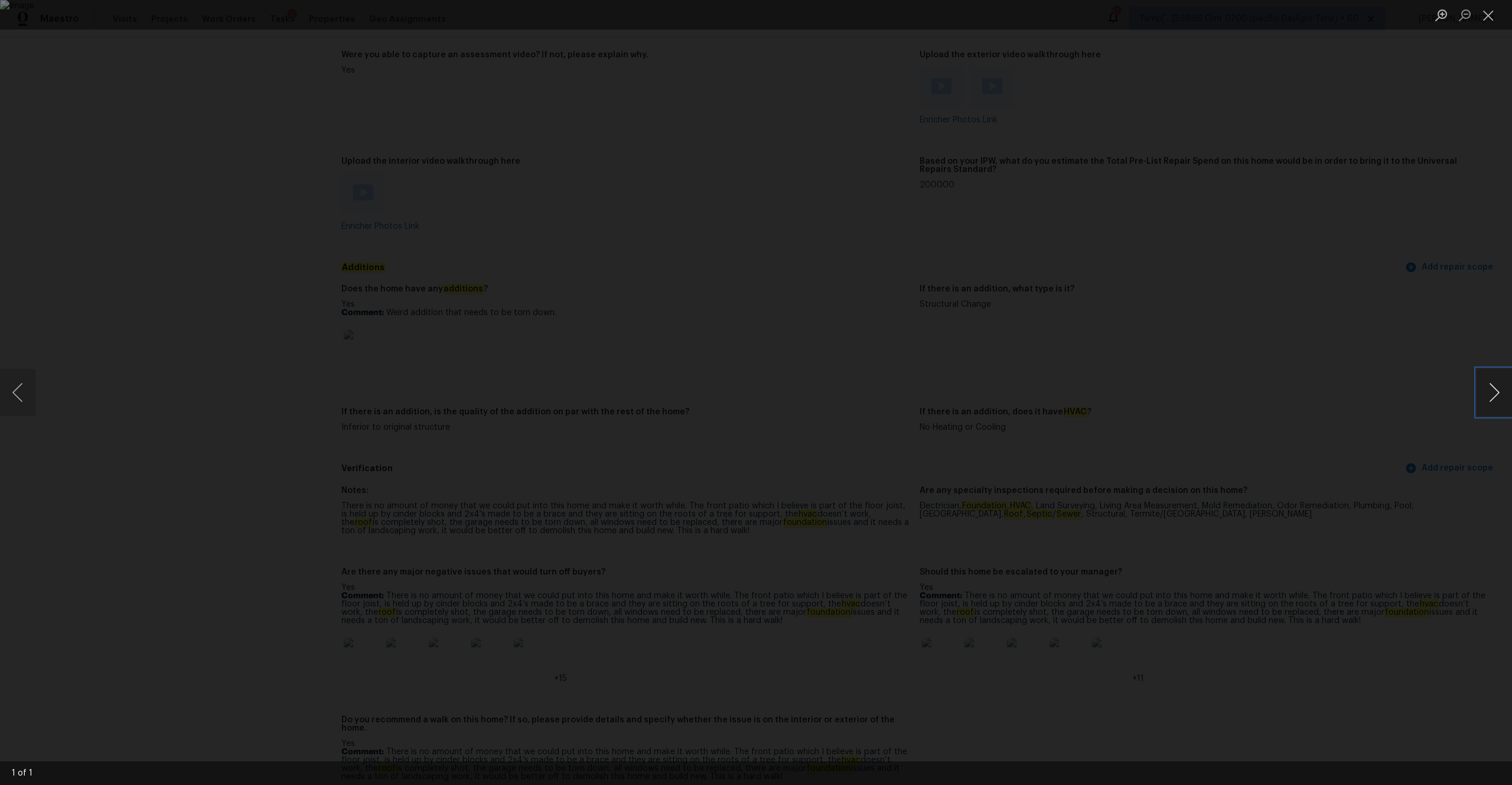
click at [850, 399] on button "Next image" at bounding box center [1494, 392] width 36 height 47
click at [850, 386] on button "Next image" at bounding box center [1494, 392] width 36 height 47
click at [850, 367] on div "Lightbox" at bounding box center [756, 392] width 1512 height 785
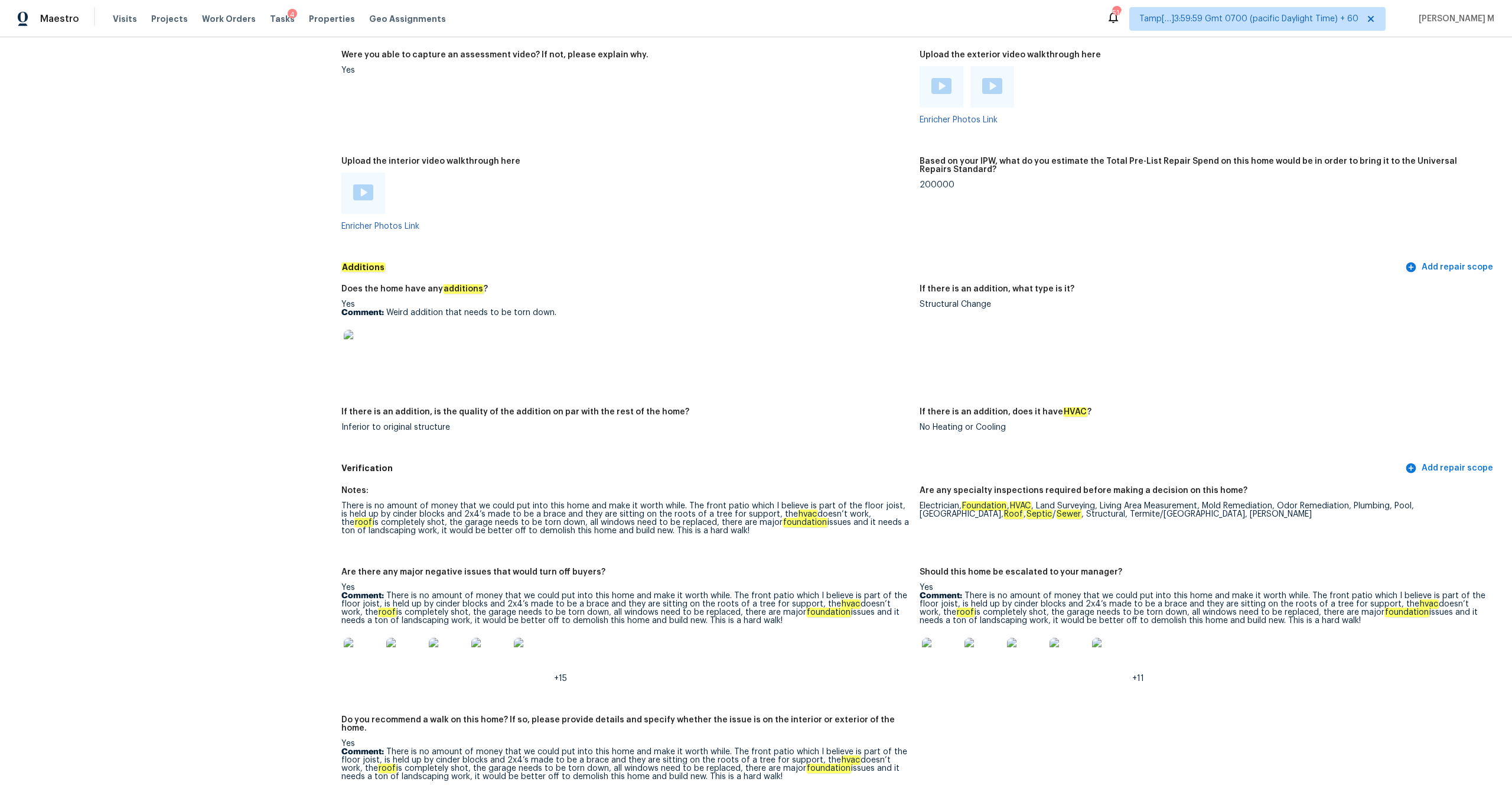
click at [850, 288] on div "If there is an addition, what type is it?" at bounding box center [1204, 292] width 568 height 15
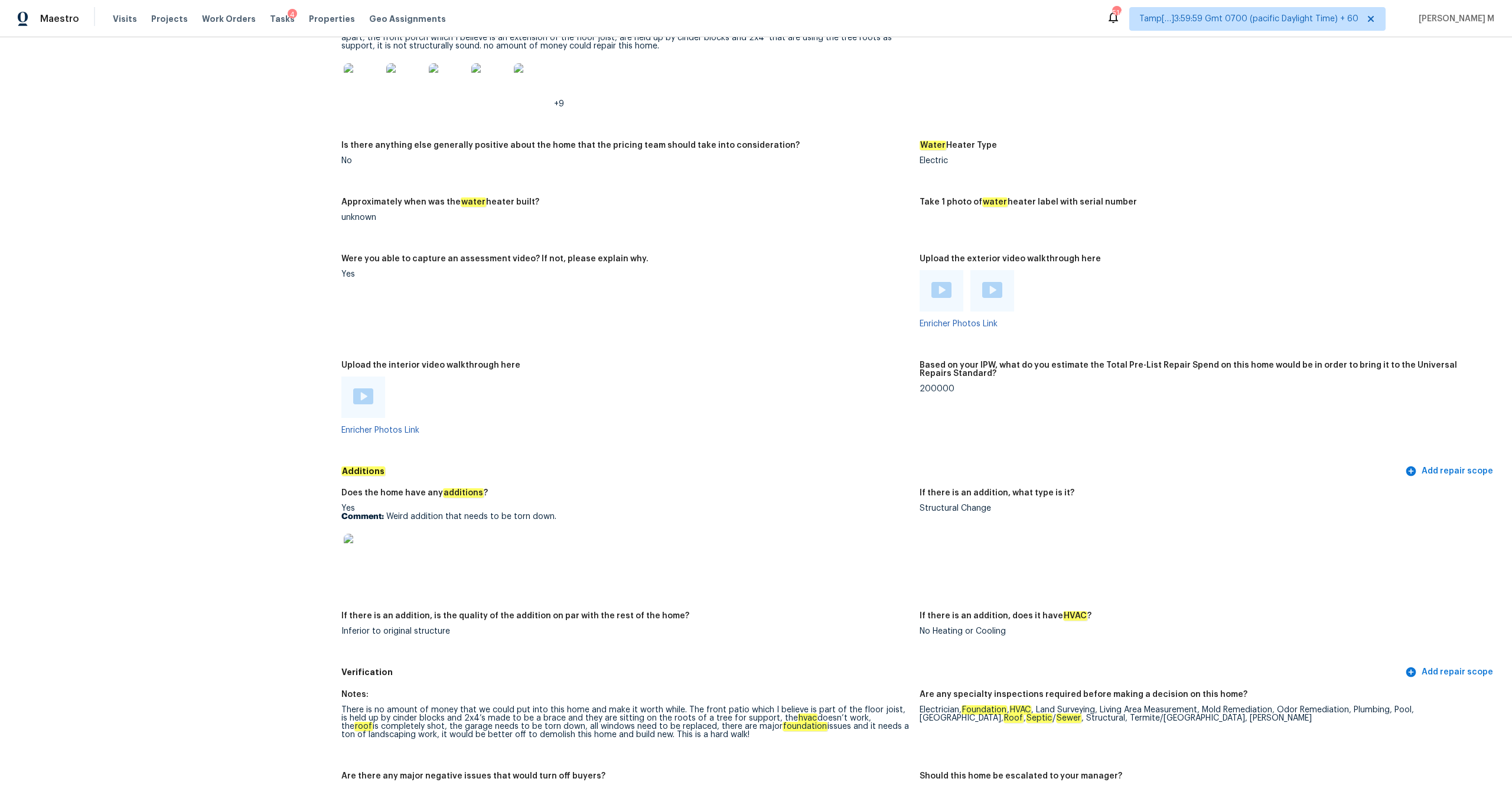
scroll to position [1787, 0]
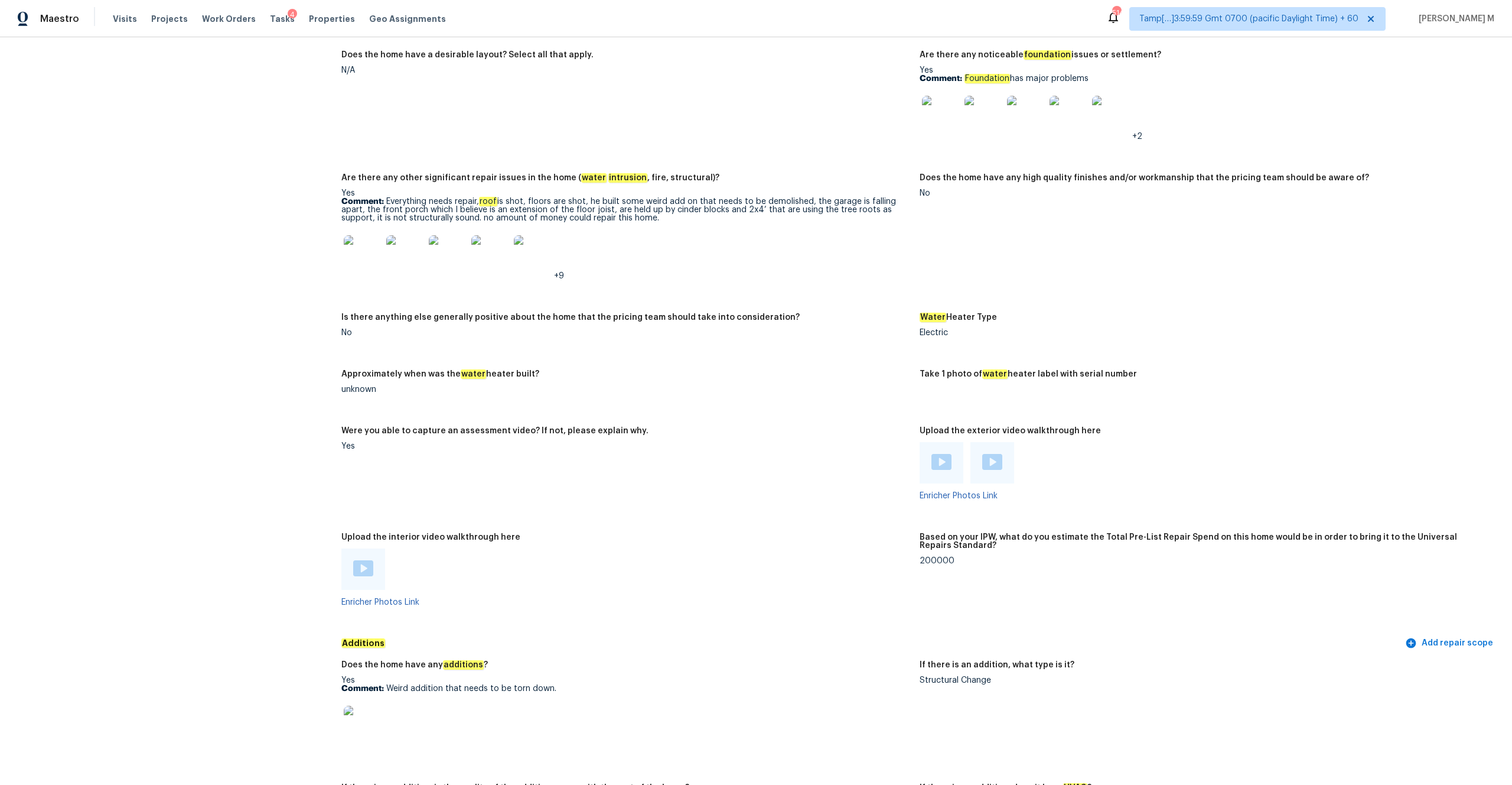
click at [359, 410] on img at bounding box center [363, 568] width 20 height 16
click at [850, 96] on img at bounding box center [941, 115] width 38 height 38
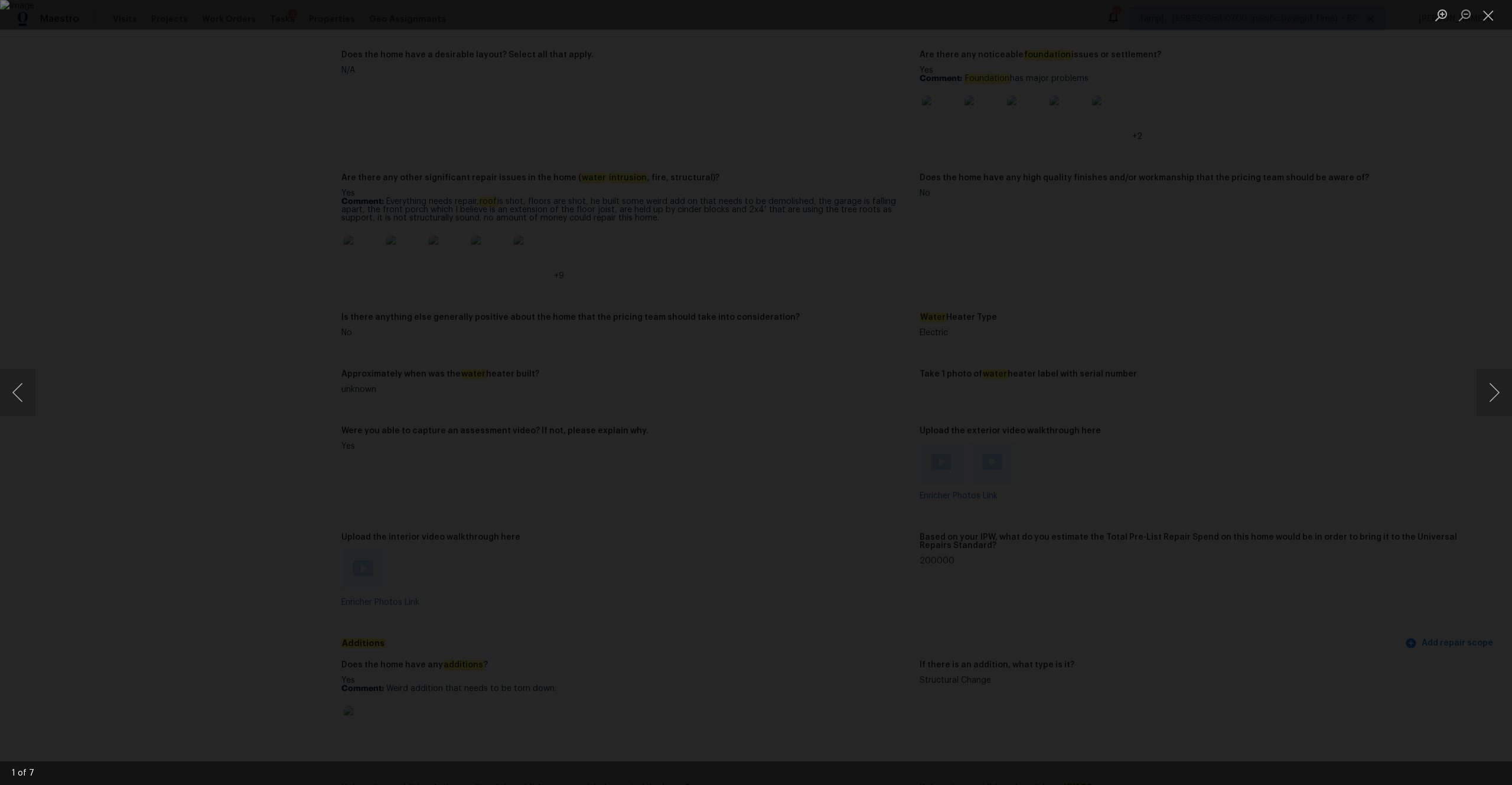
click at [850, 410] on div "Lightbox" at bounding box center [756, 392] width 1512 height 785
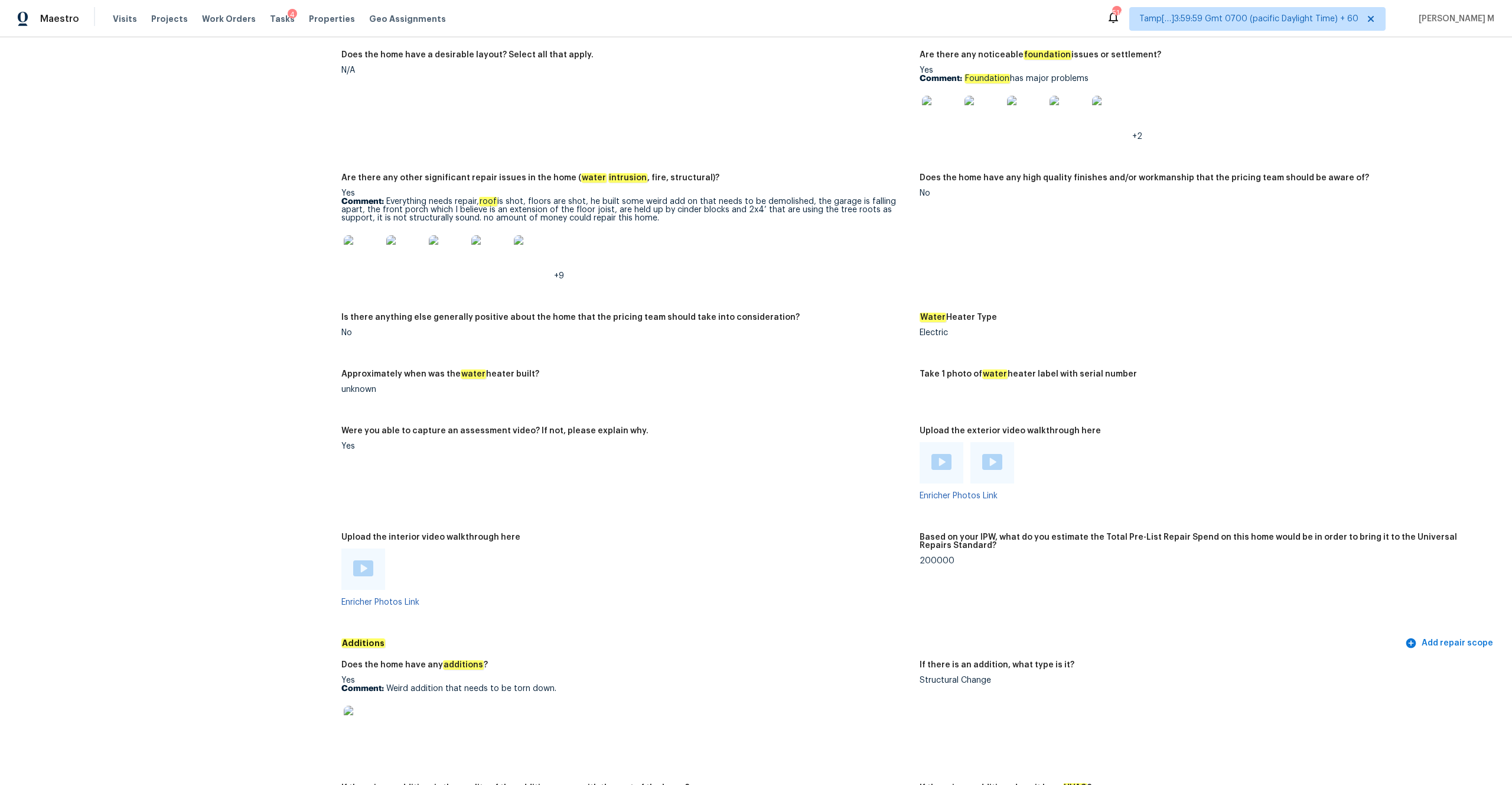
click at [850, 114] on img at bounding box center [983, 115] width 38 height 38
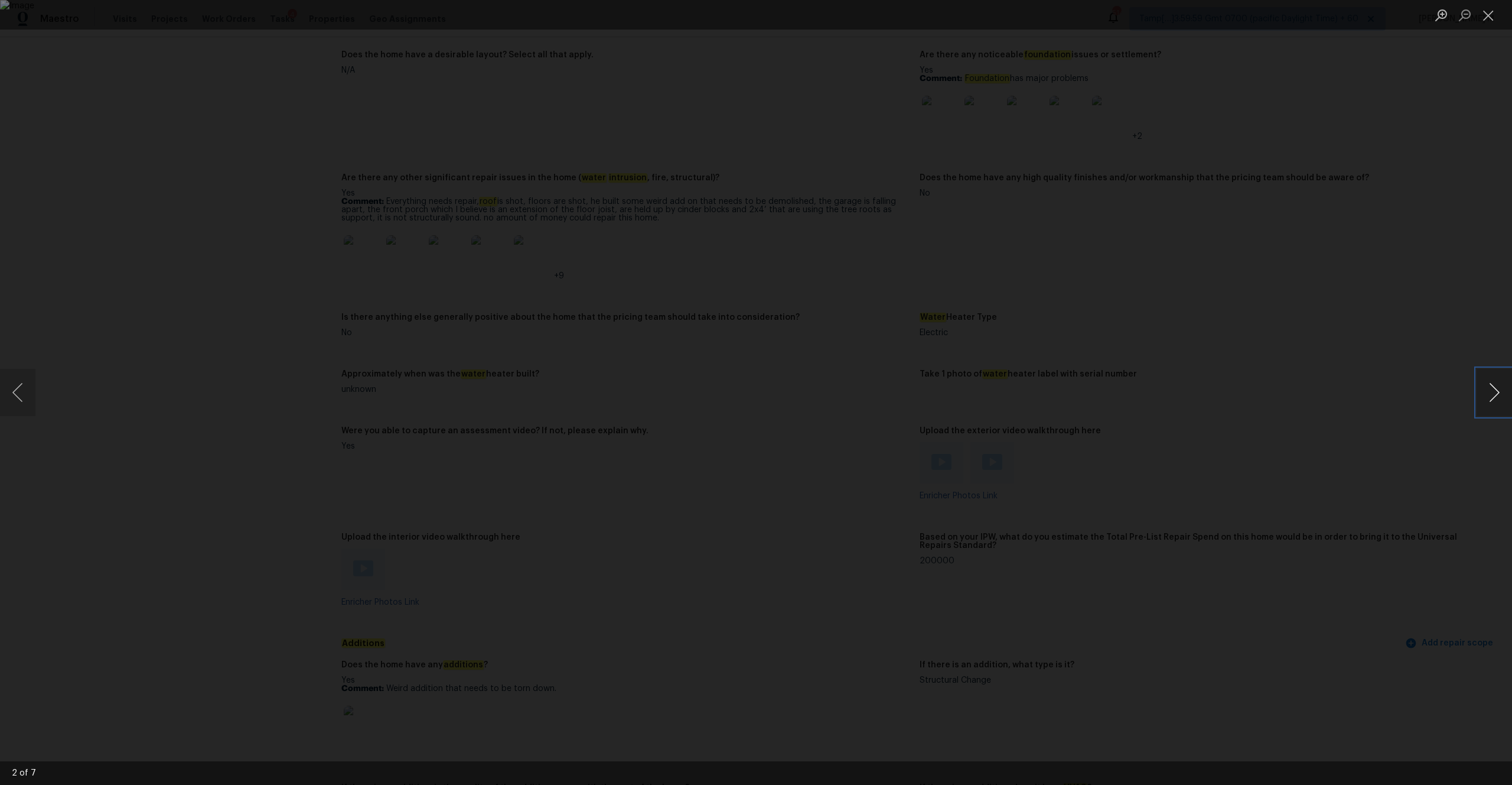
click at [850, 400] on button "Next image" at bounding box center [1494, 392] width 36 height 47
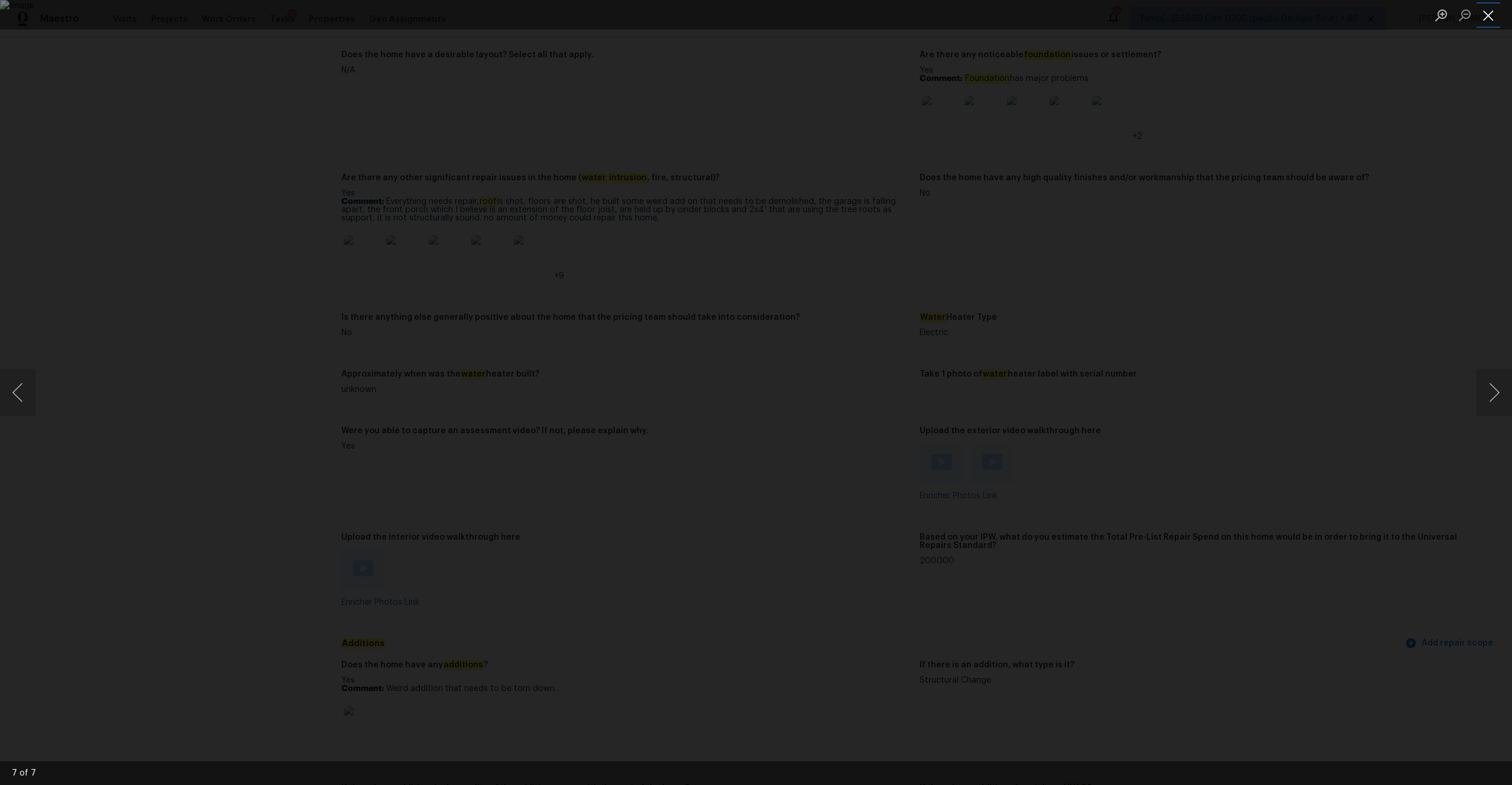
click at [850, 17] on button "Close lightbox" at bounding box center [1488, 15] width 23 height 21
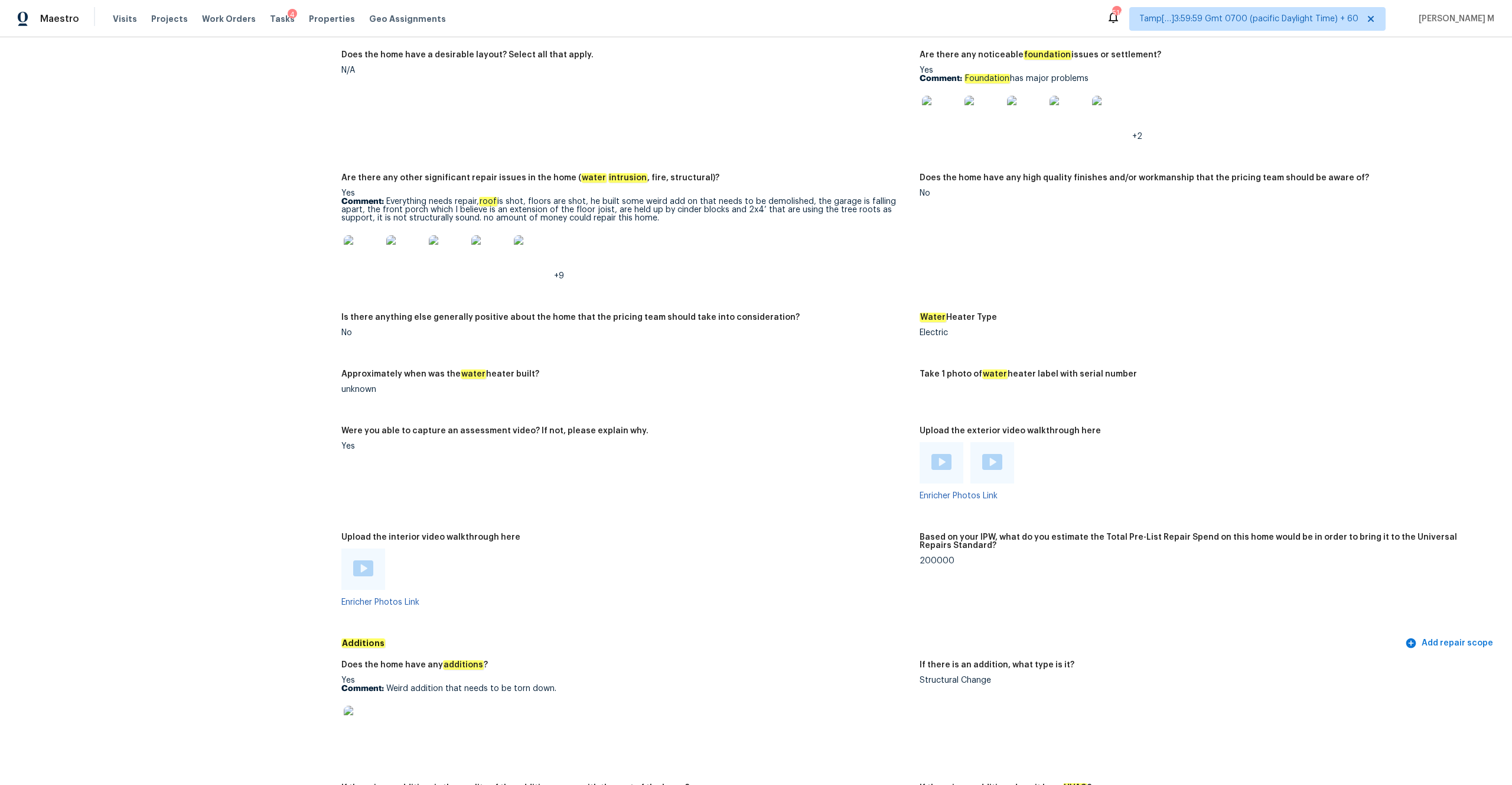
click at [523, 242] on img at bounding box center [533, 254] width 38 height 38
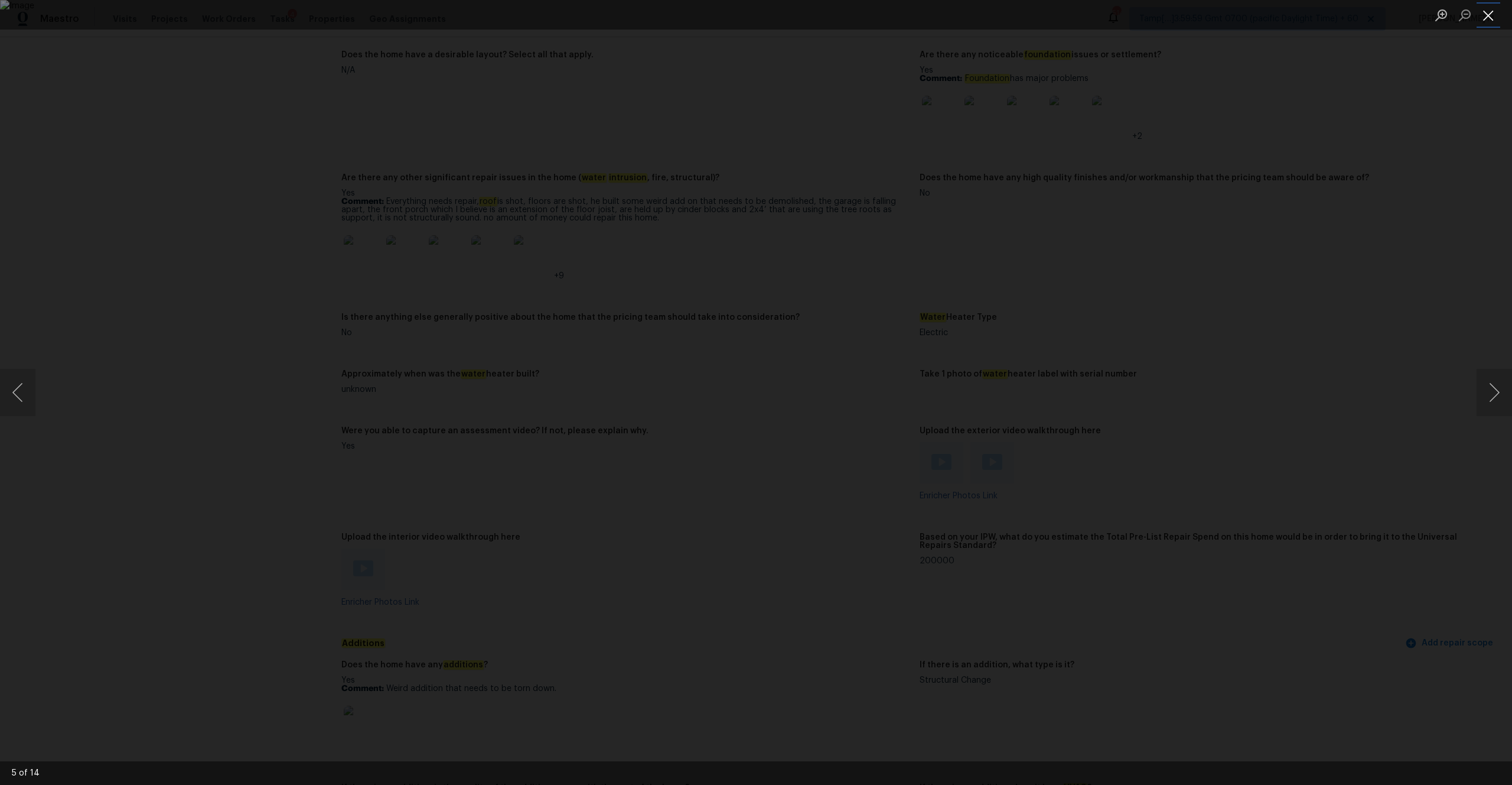
click at [850, 12] on button "Close lightbox" at bounding box center [1488, 15] width 23 height 21
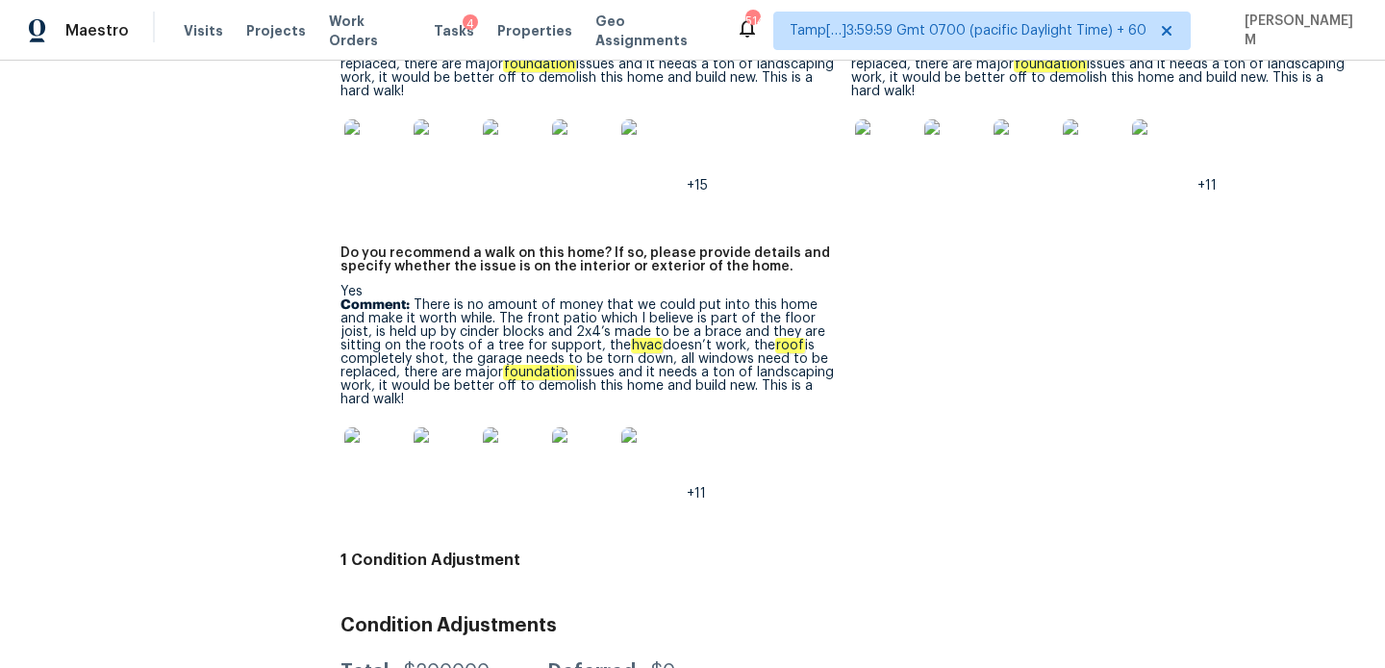
scroll to position [4986, 0]
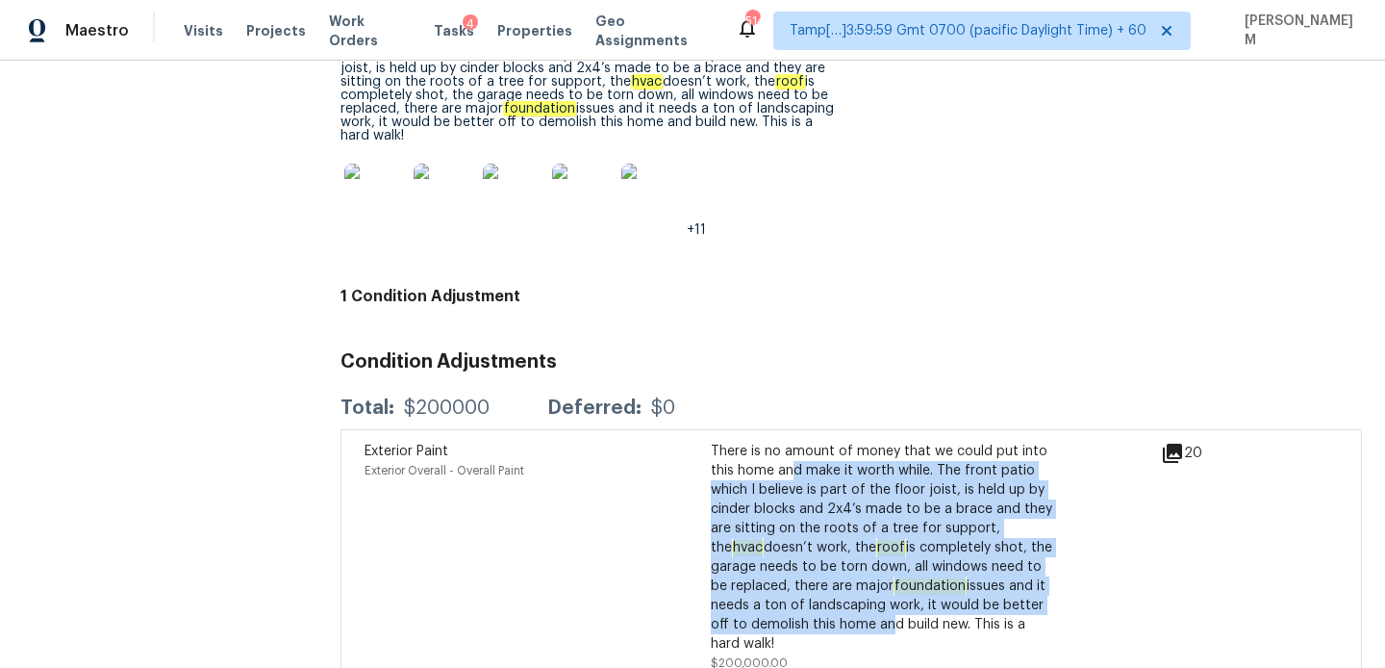
drag, startPoint x: 794, startPoint y: 396, endPoint x: 864, endPoint y: 572, distance: 189.5
click at [864, 570] on div "There is no amount of money that we could put into this home and make it worth …" at bounding box center [884, 548] width 346 height 212
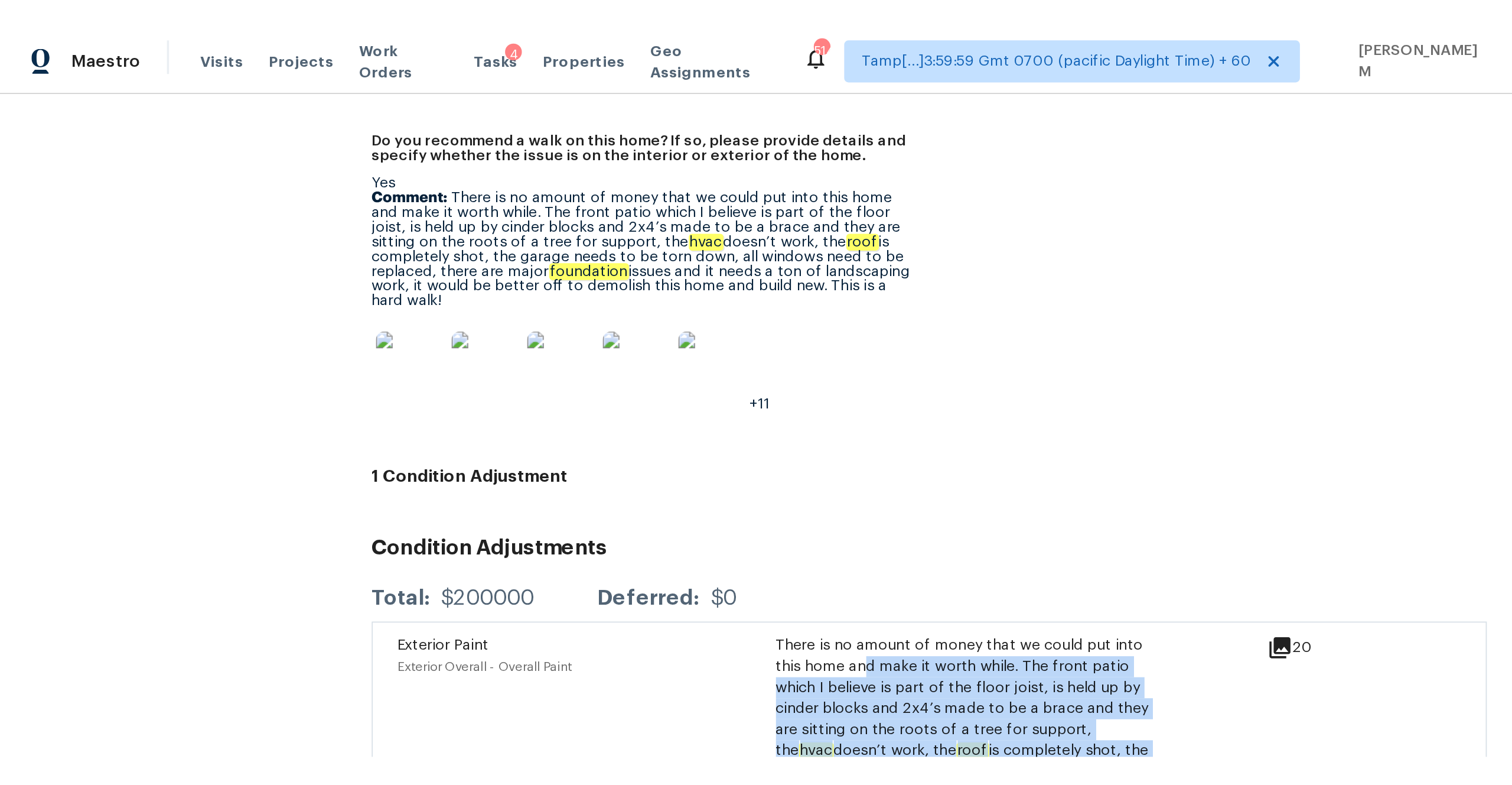
scroll to position [2983, 0]
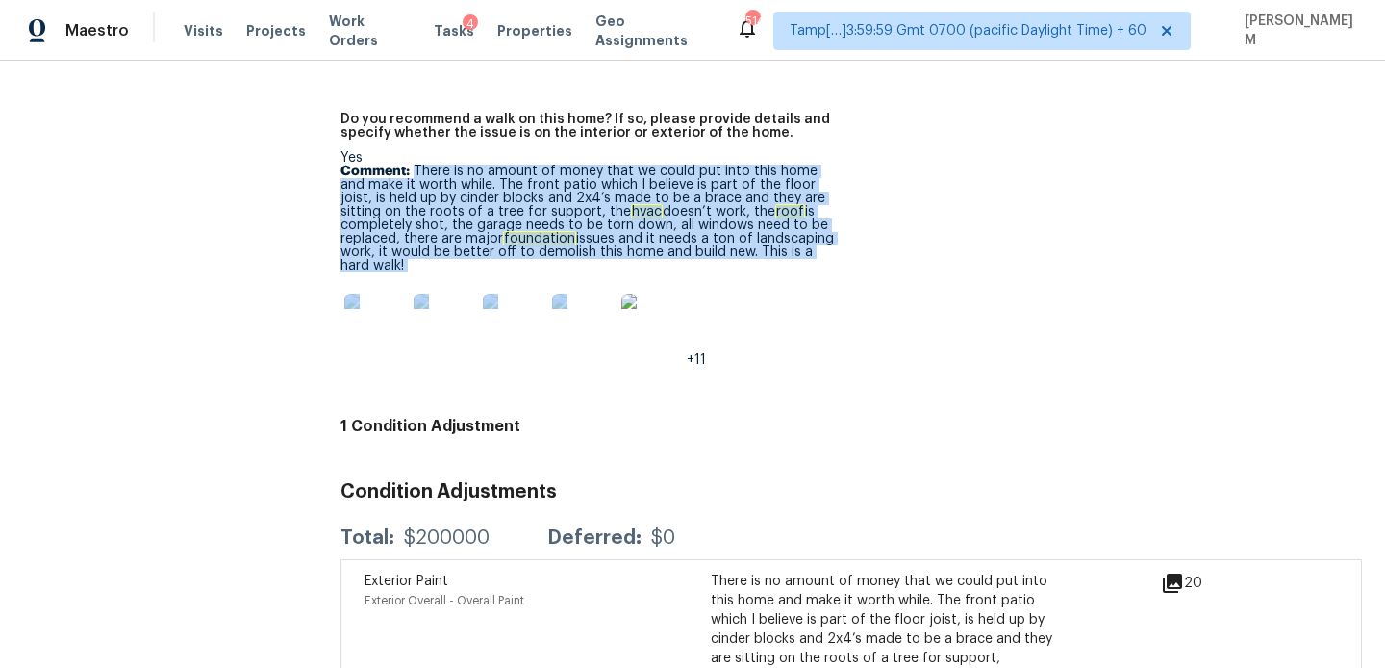
drag, startPoint x: 413, startPoint y: 118, endPoint x: 763, endPoint y: 215, distance: 363.4
click at [763, 215] on div "Yes Comment: There is no amount of money that we could put into this home and m…" at bounding box center [588, 258] width 495 height 215
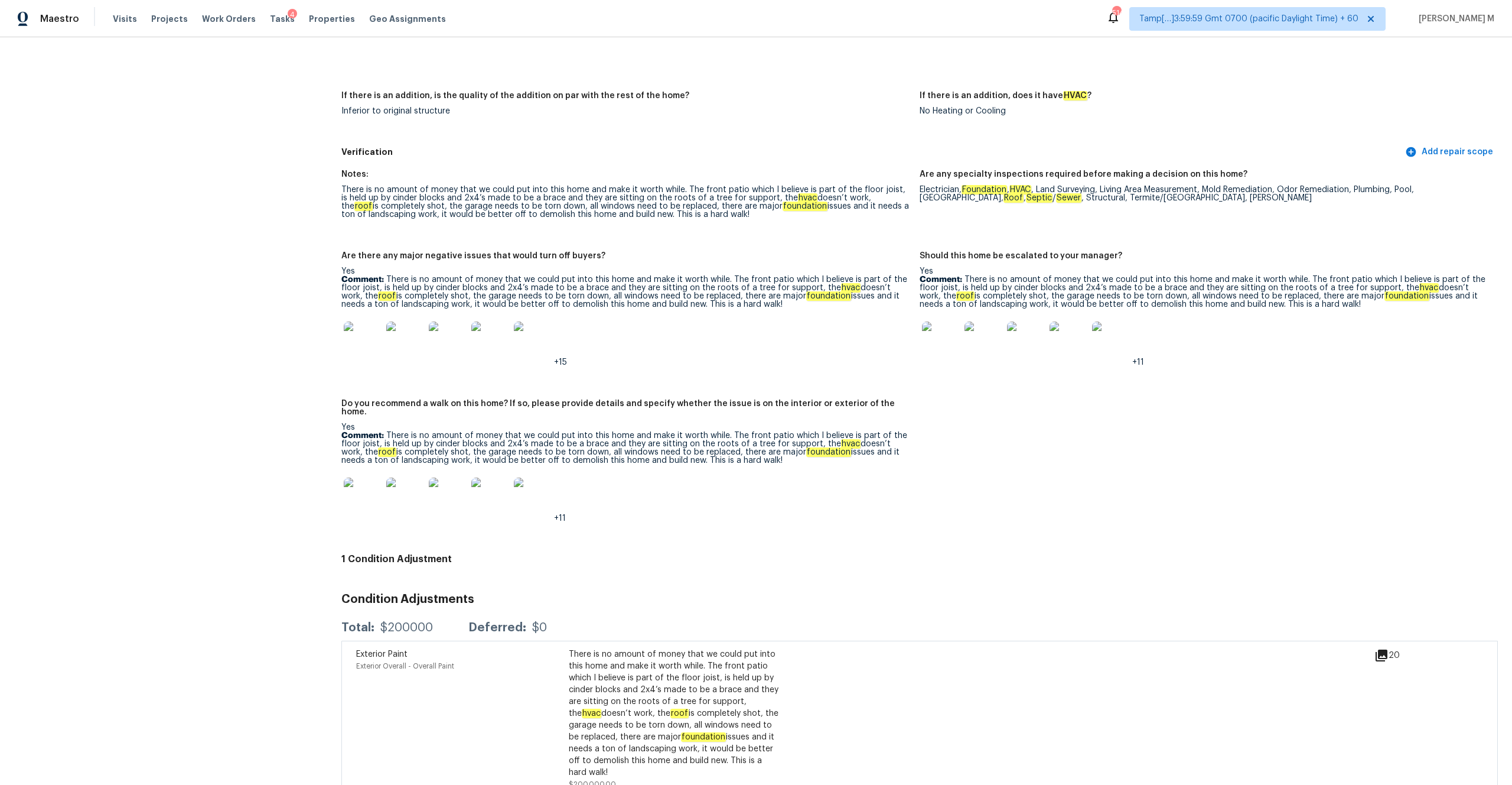
scroll to position [2440, 0]
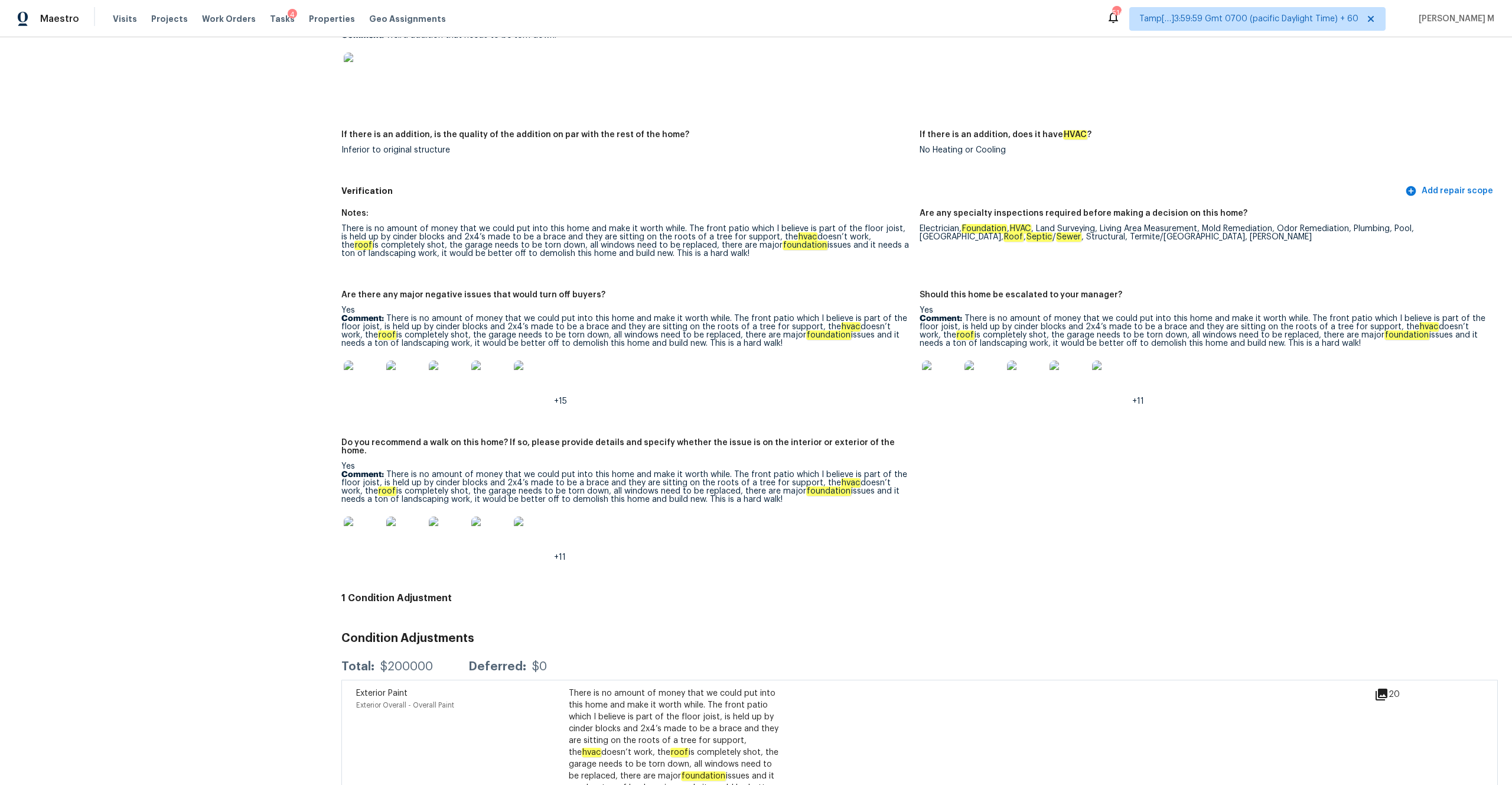
drag, startPoint x: 387, startPoint y: 461, endPoint x: 748, endPoint y: 483, distance: 361.7
click at [748, 410] on p "Comment: There is no amount of money that we could put into this home and make …" at bounding box center [626, 487] width 568 height 33
copy p "There is no amount of money that we could put into this home and make it worth …"
click at [363, 410] on img at bounding box center [363, 536] width 38 height 38
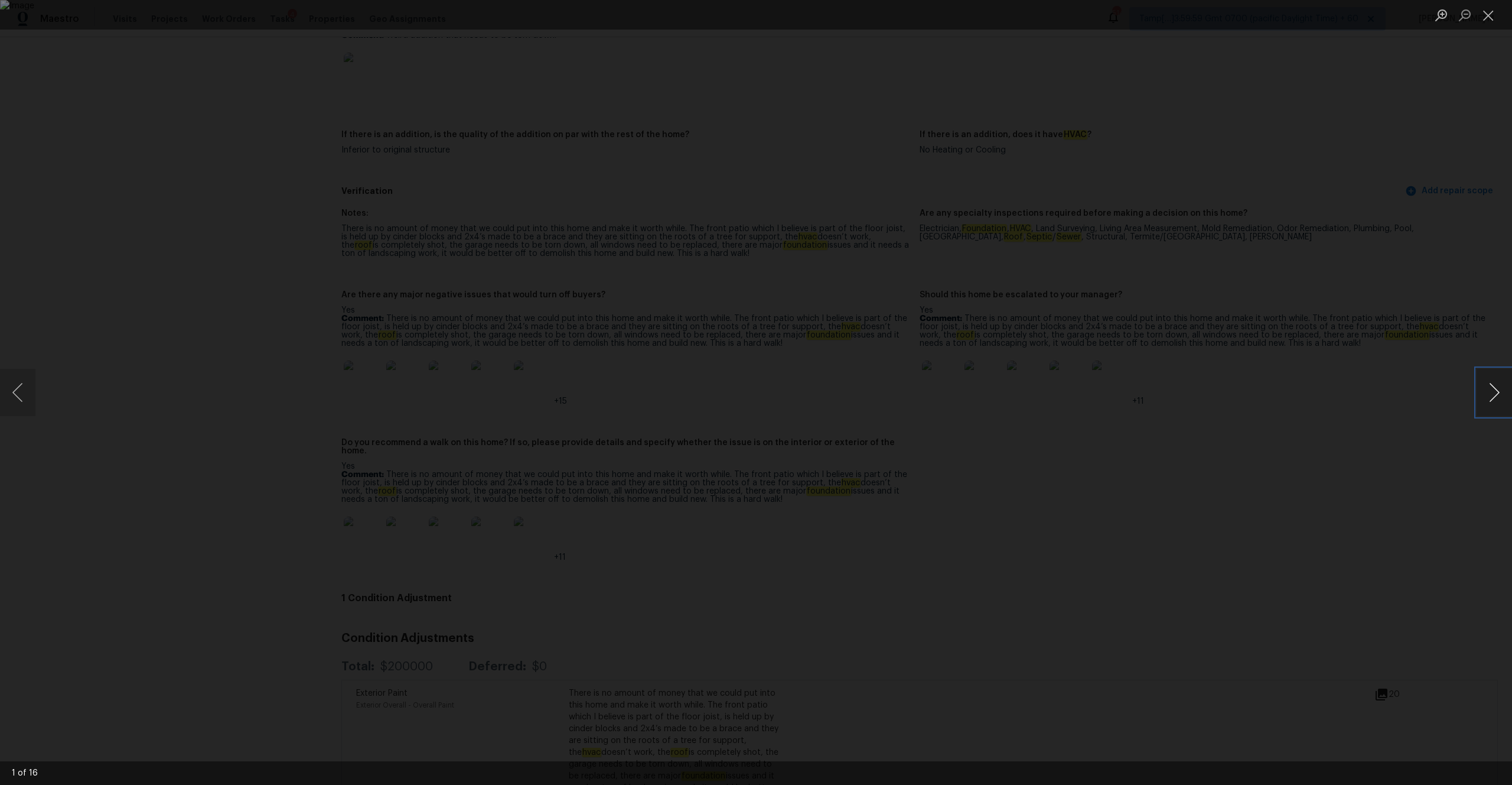
click at [850, 398] on button "Next image" at bounding box center [1494, 392] width 36 height 47
click at [850, 404] on button "Next image" at bounding box center [1494, 392] width 36 height 47
click at [850, 402] on button "Next image" at bounding box center [1494, 392] width 36 height 47
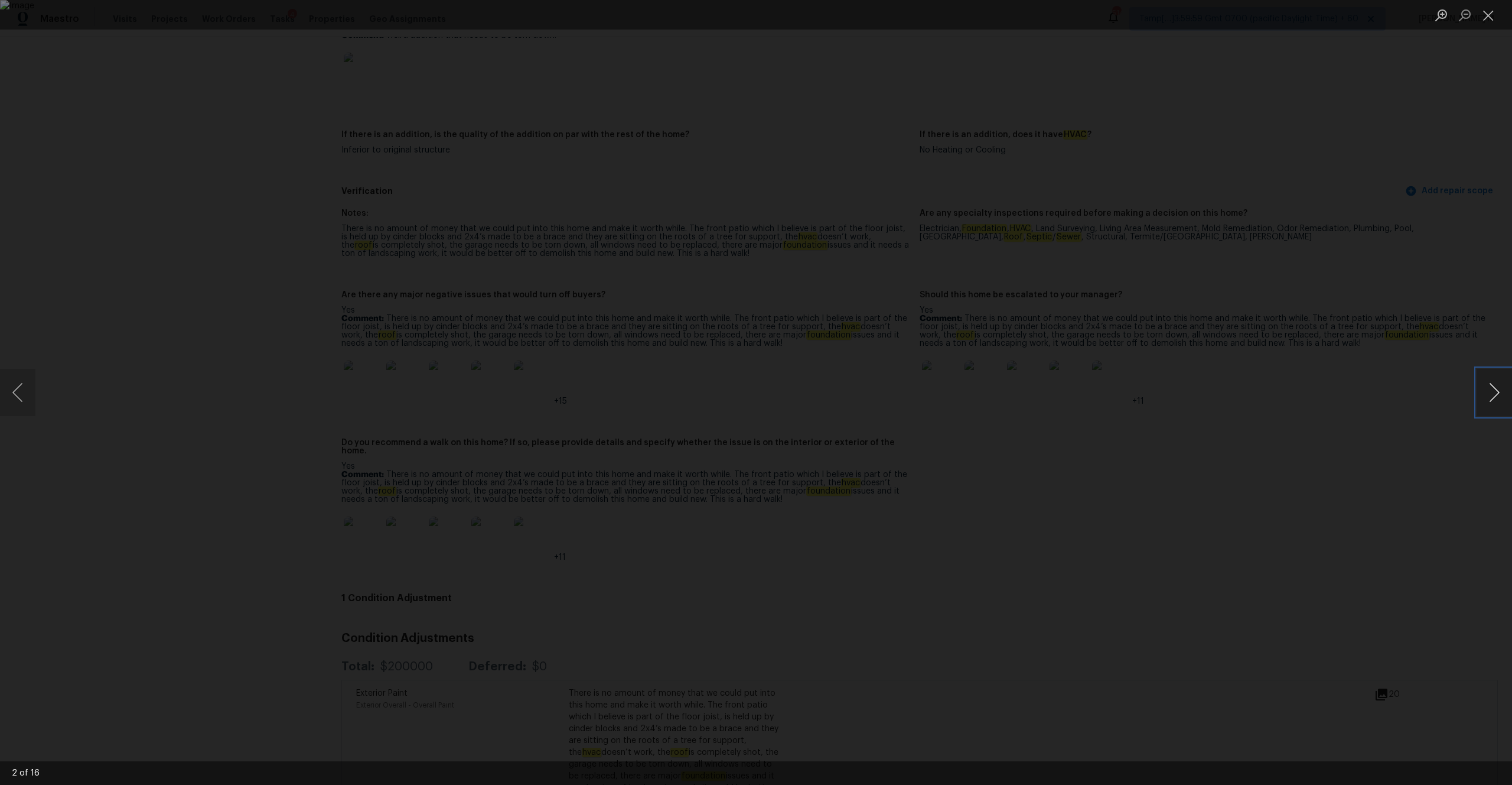
click at [850, 402] on button "Next image" at bounding box center [1494, 392] width 36 height 47
click at [850, 391] on button "Next image" at bounding box center [1494, 392] width 36 height 47
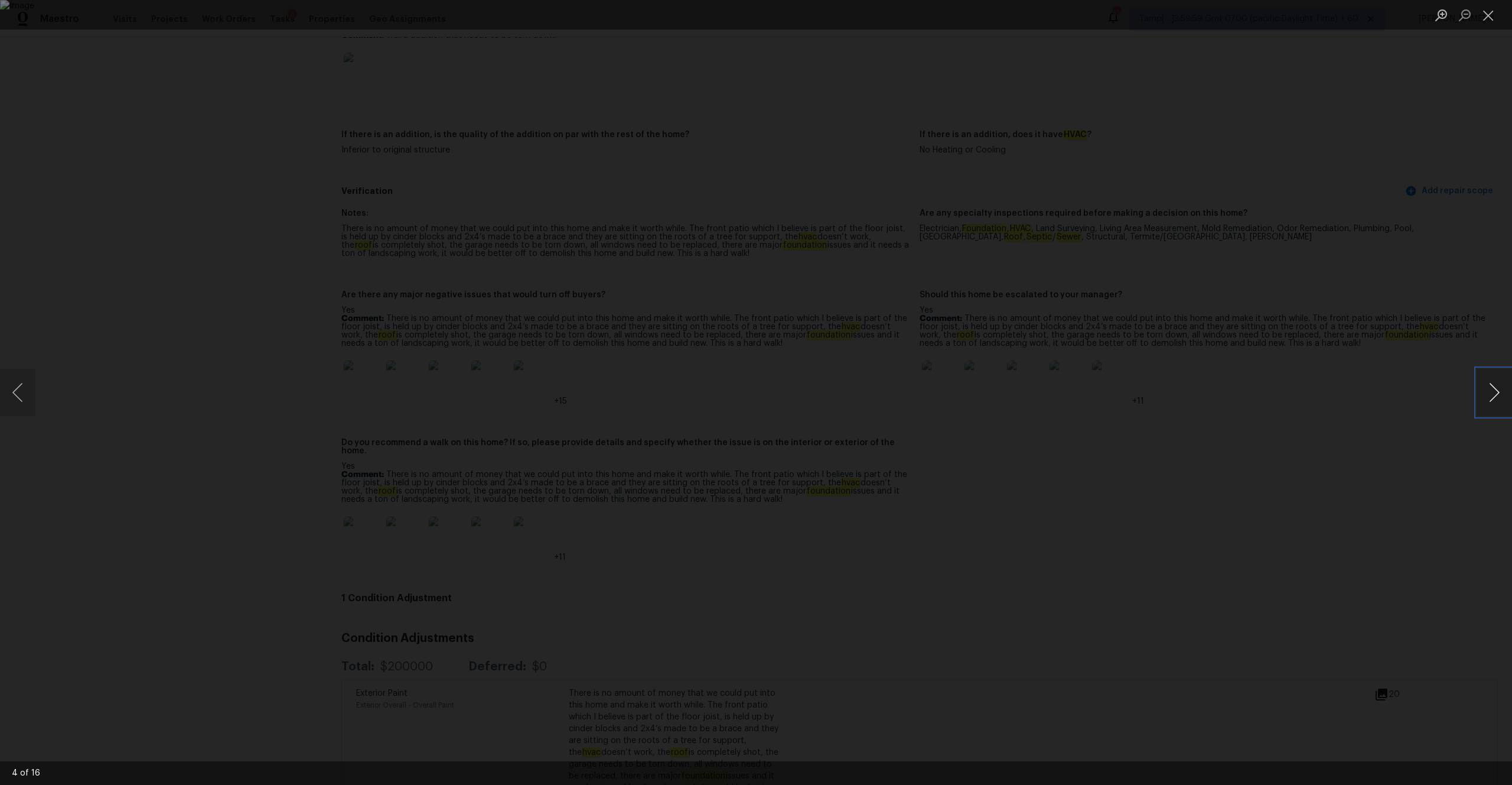
click at [850, 391] on button "Next image" at bounding box center [1494, 392] width 36 height 47
click at [850, 396] on button "Next image" at bounding box center [1494, 392] width 36 height 47
click at [850, 394] on button "Next image" at bounding box center [1494, 392] width 36 height 47
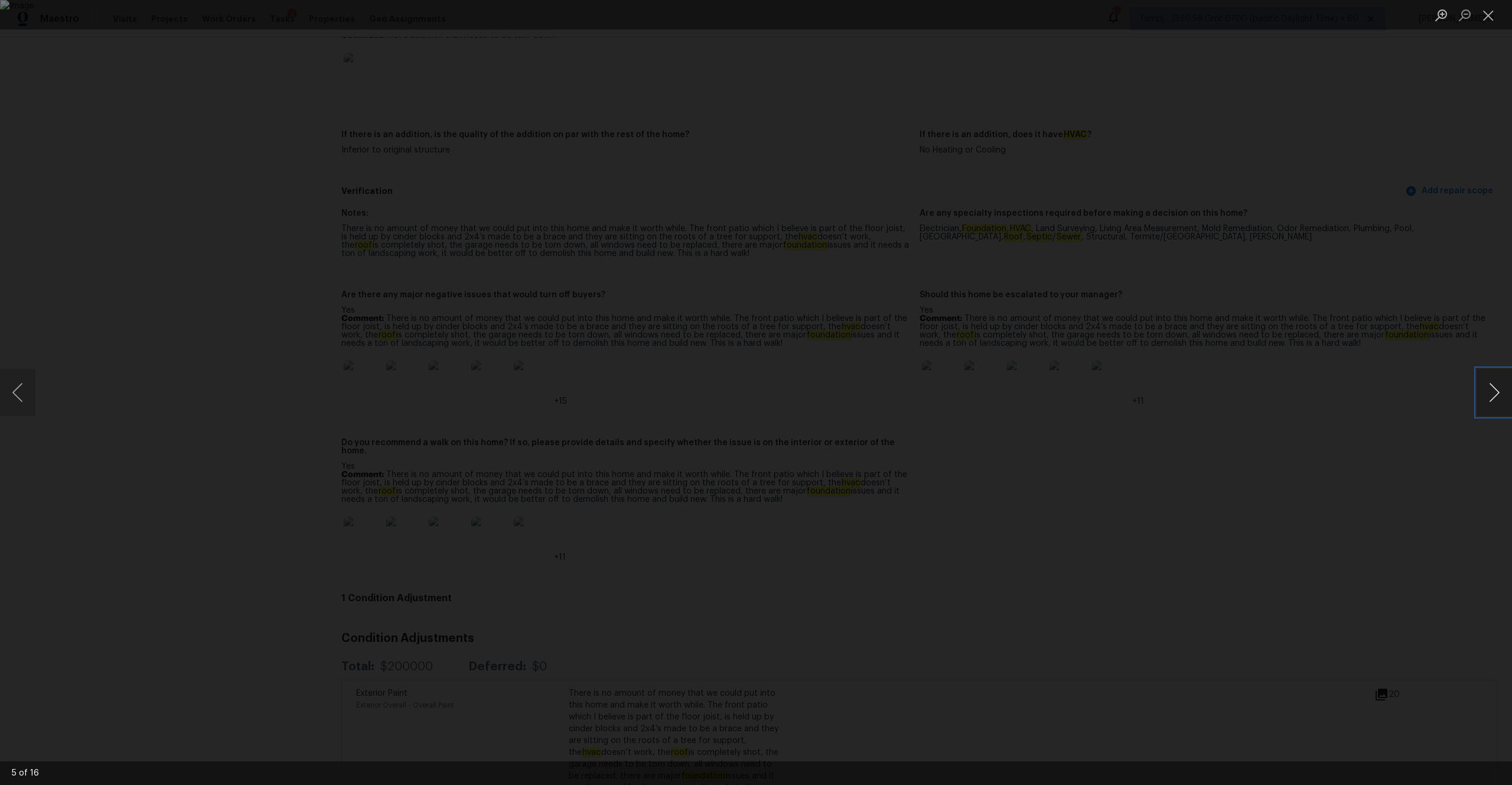
click at [850, 394] on button "Next image" at bounding box center [1494, 392] width 36 height 47
click at [850, 396] on button "Next image" at bounding box center [1494, 392] width 36 height 47
click at [850, 384] on button "Next image" at bounding box center [1494, 392] width 36 height 47
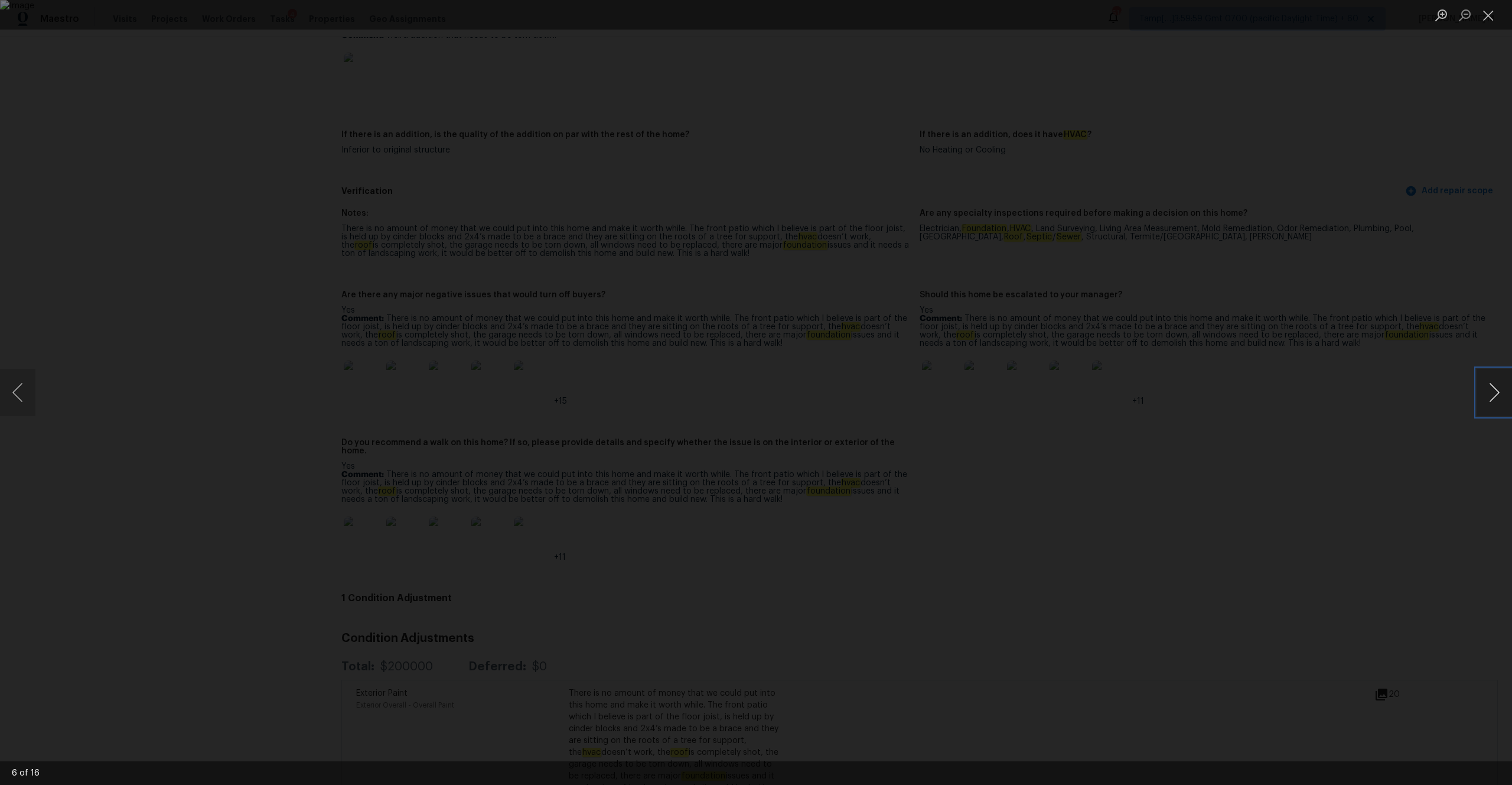
click at [850, 384] on button "Next image" at bounding box center [1494, 392] width 36 height 47
click at [850, 400] on button "Next image" at bounding box center [1494, 392] width 36 height 47
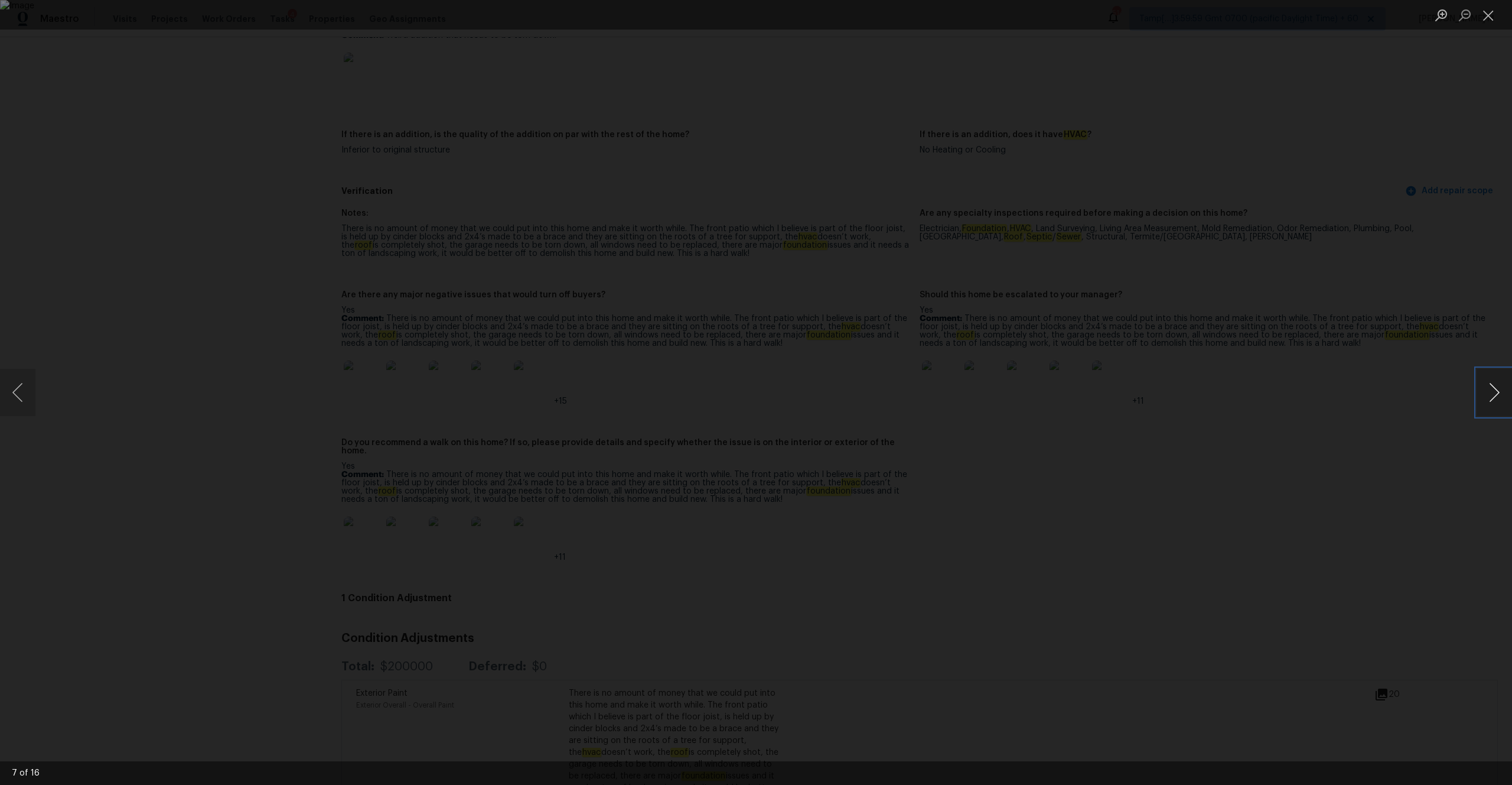
click at [850, 400] on button "Next image" at bounding box center [1494, 392] width 36 height 47
click at [850, 410] on button "Next image" at bounding box center [1494, 392] width 36 height 47
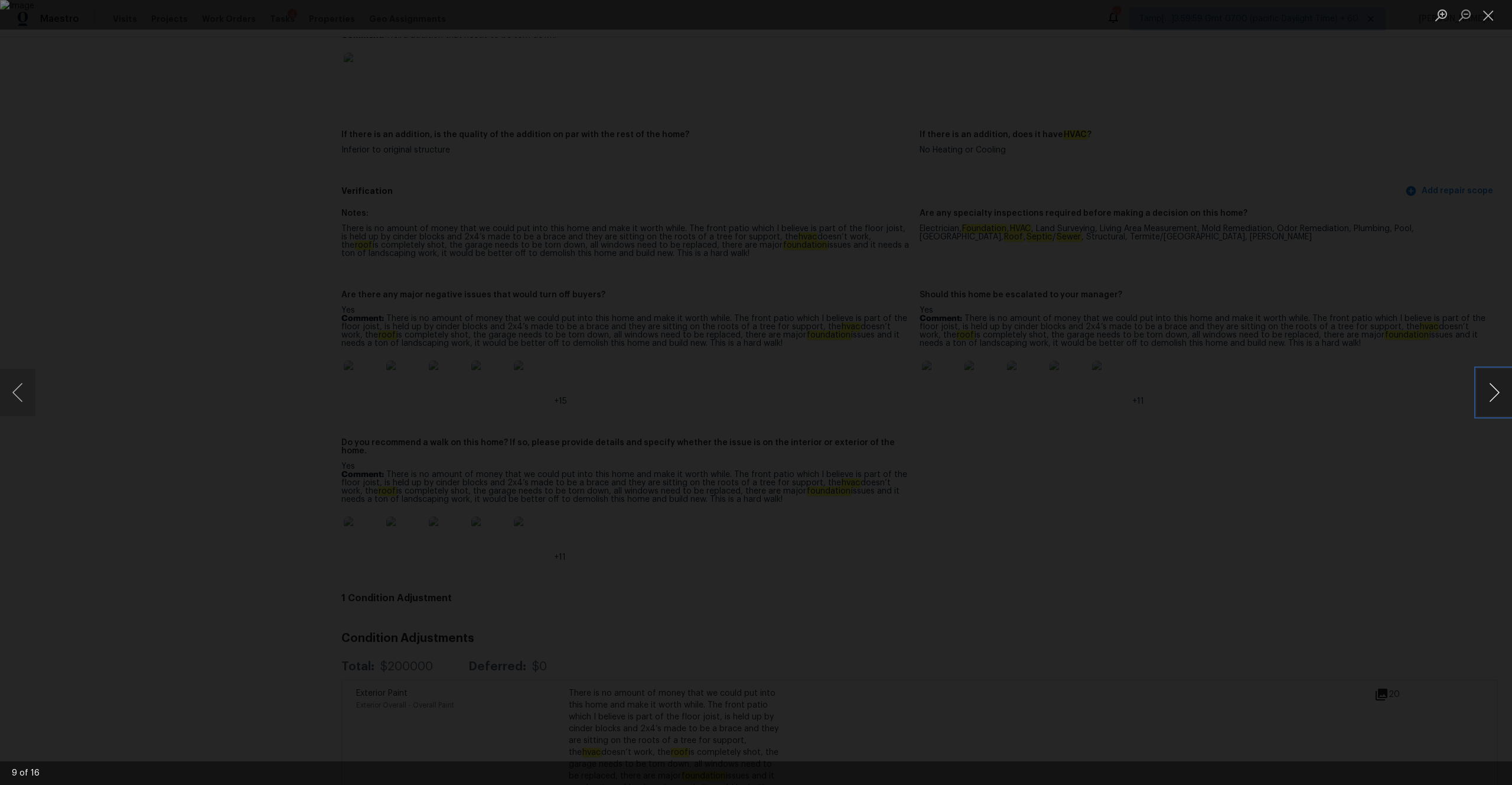
click at [850, 410] on button "Next image" at bounding box center [1494, 392] width 36 height 47
click at [850, 397] on button "Next image" at bounding box center [1494, 392] width 36 height 47
click at [850, 396] on button "Next image" at bounding box center [1494, 392] width 36 height 47
click at [850, 397] on button "Next image" at bounding box center [1494, 392] width 36 height 47
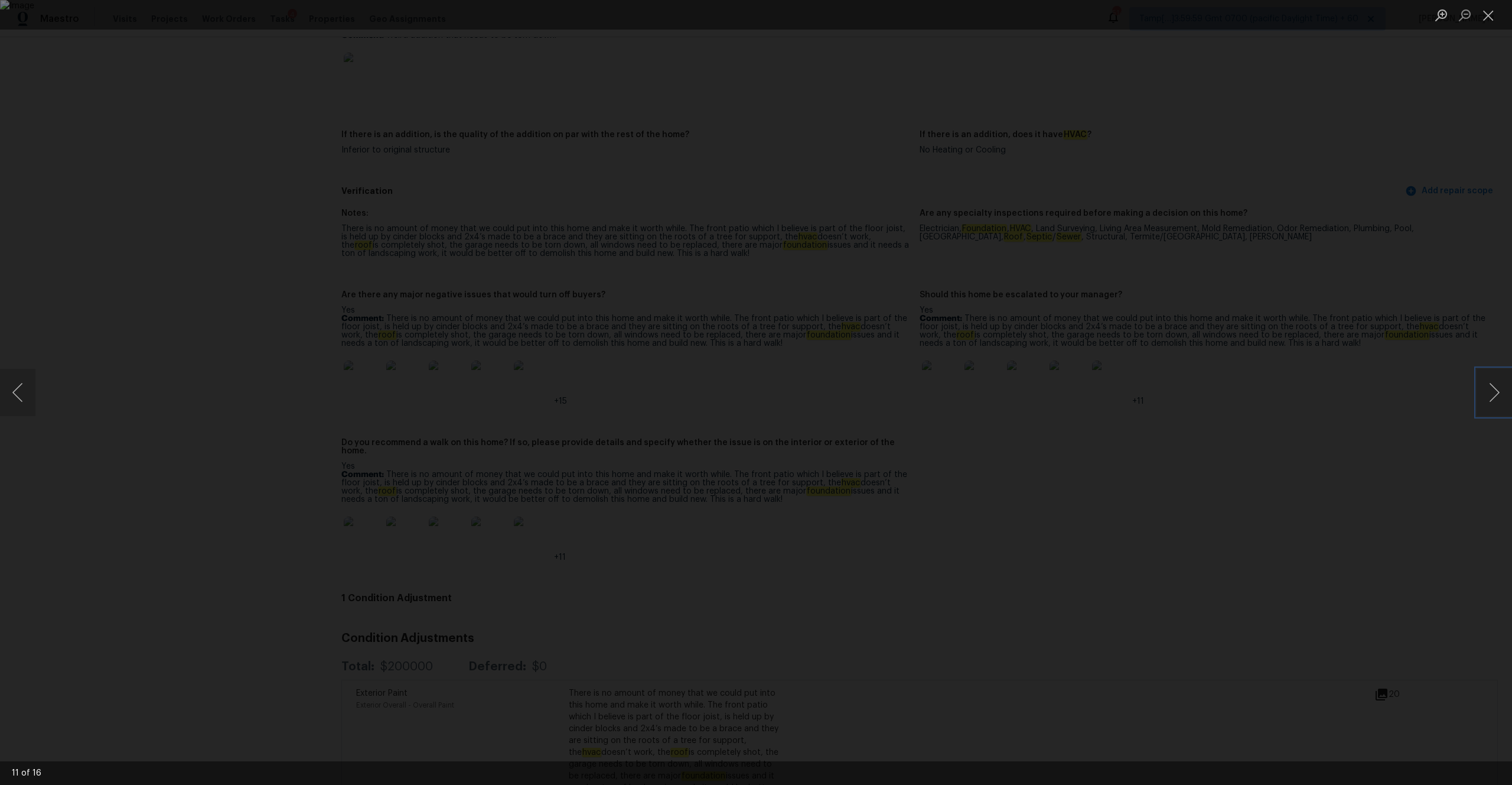
click at [850, 307] on img "Lightbox" at bounding box center [756, 392] width 1512 height 785
click at [850, 330] on img "Lightbox" at bounding box center [756, 392] width 1512 height 785
click at [850, 403] on button "Next image" at bounding box center [1494, 392] width 36 height 47
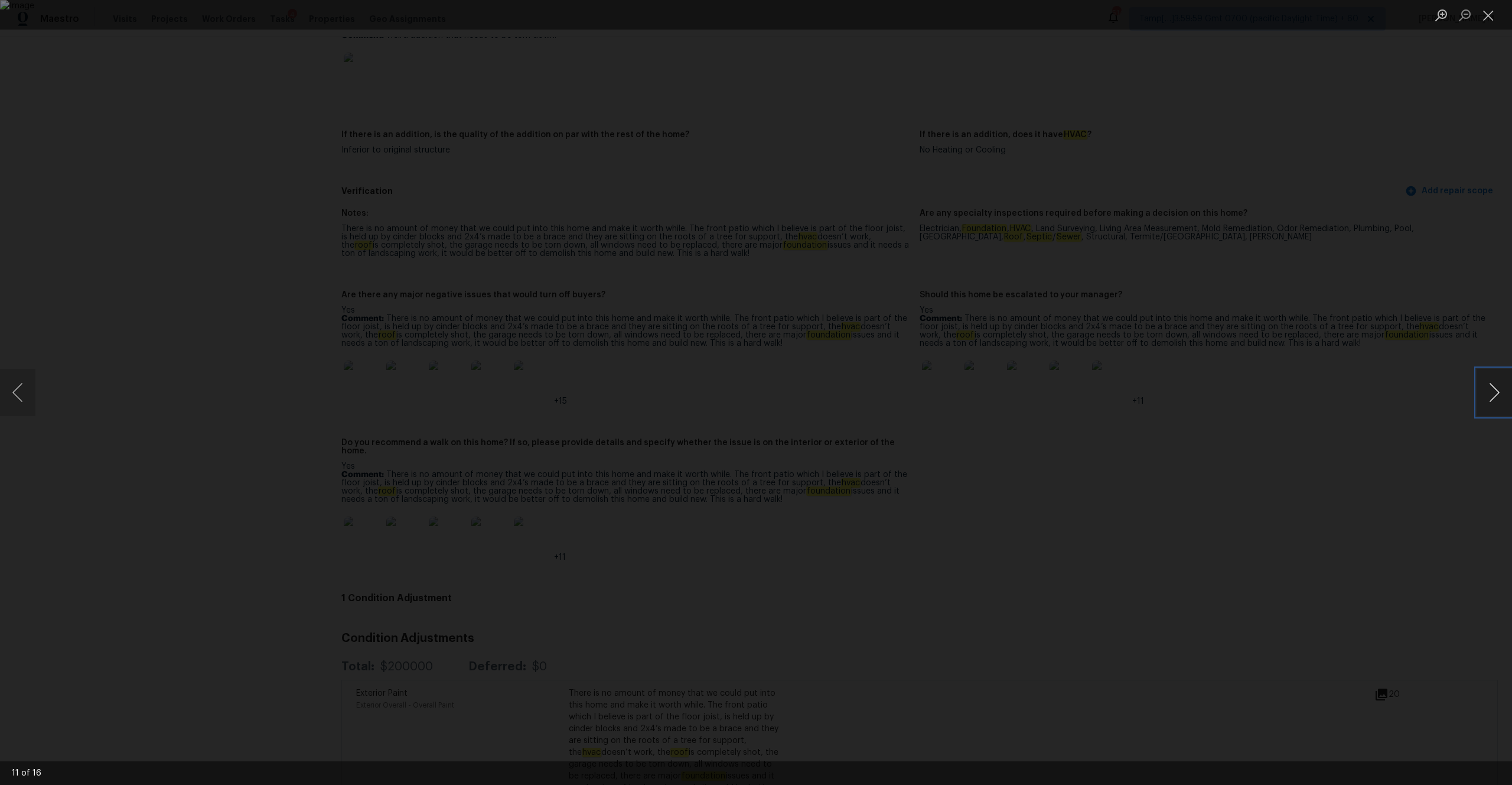
click at [850, 403] on button "Next image" at bounding box center [1494, 392] width 36 height 47
click at [850, 381] on button "Next image" at bounding box center [1494, 392] width 36 height 47
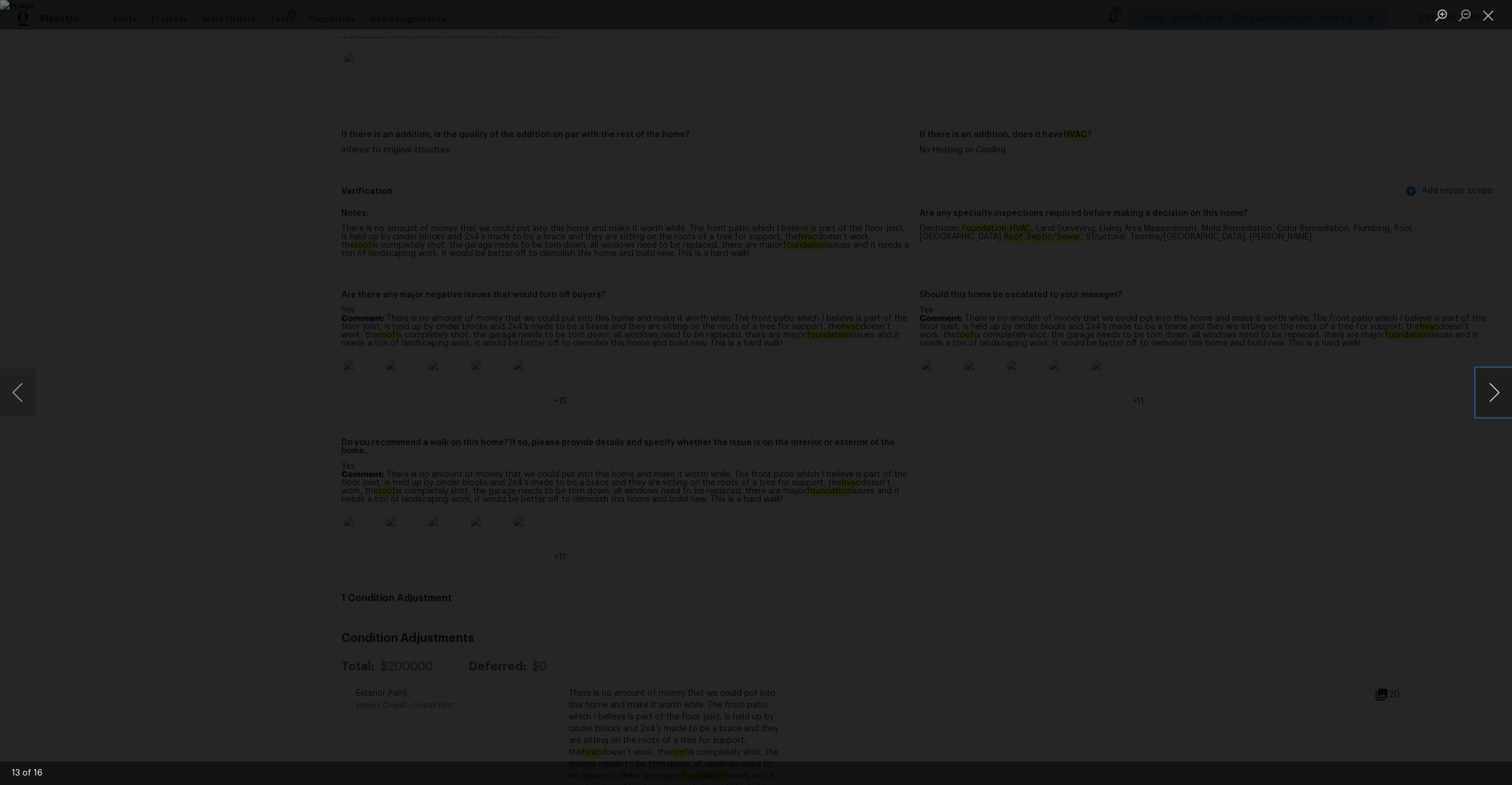
click at [850, 381] on button "Next image" at bounding box center [1494, 392] width 36 height 47
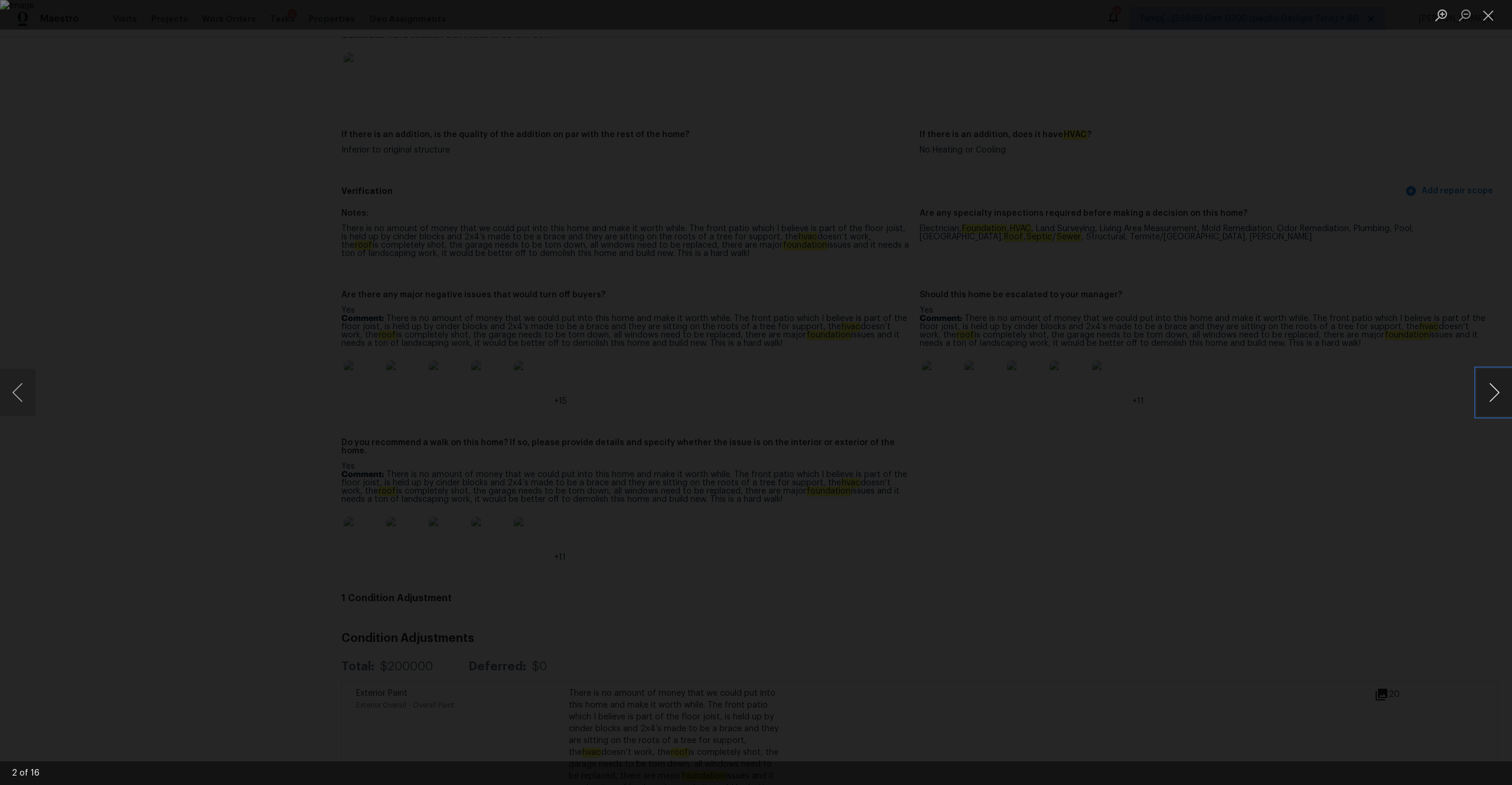
click at [850, 381] on button "Next image" at bounding box center [1494, 392] width 36 height 47
click at [14, 389] on button "Previous image" at bounding box center [18, 392] width 36 height 47
click at [572, 410] on img "Lightbox" at bounding box center [756, 392] width 1512 height 785
click at [15, 370] on button "Previous image" at bounding box center [18, 392] width 36 height 47
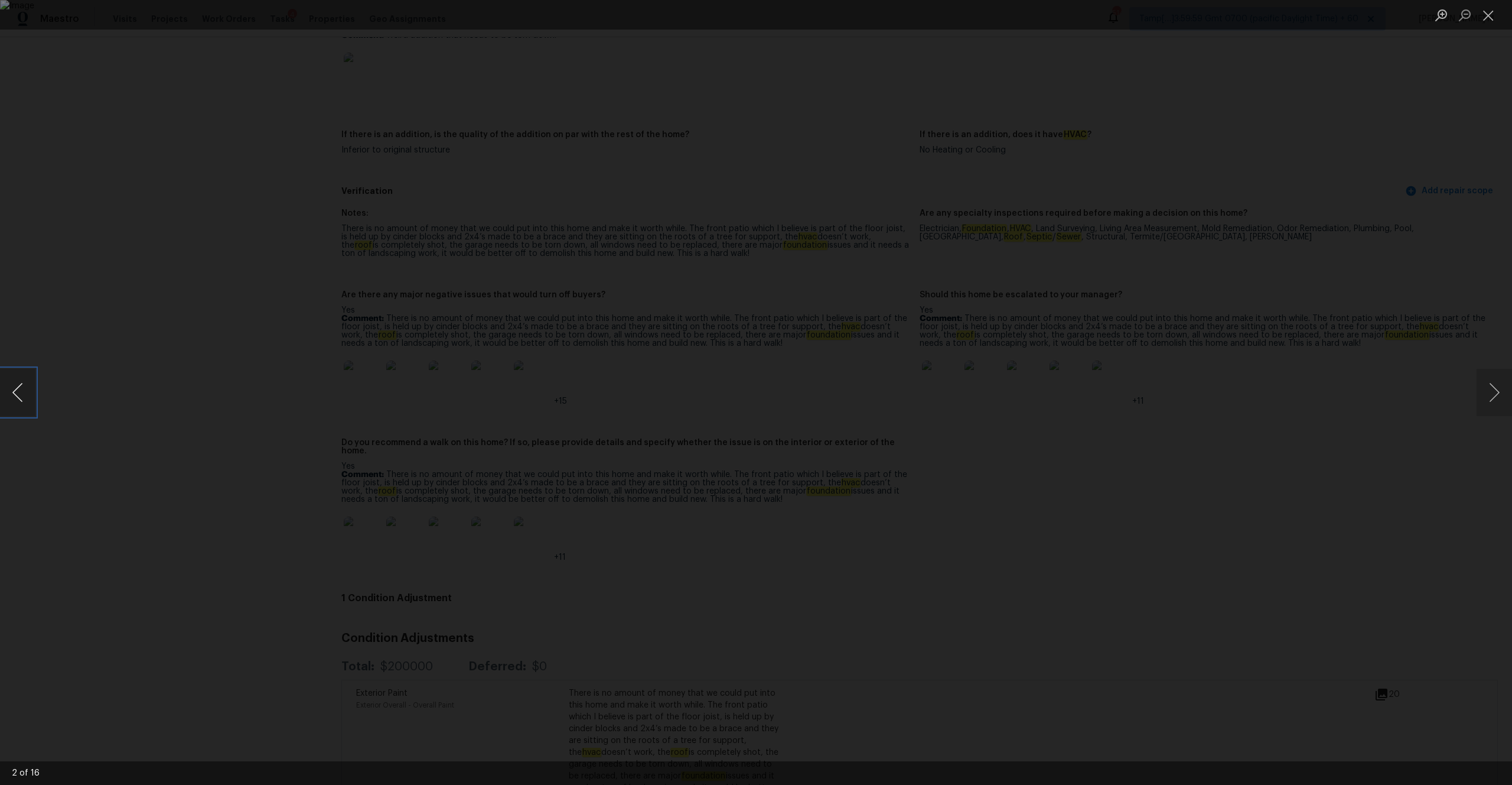
click at [15, 370] on button "Previous image" at bounding box center [18, 392] width 36 height 47
click at [21, 375] on button "Previous image" at bounding box center [18, 392] width 36 height 47
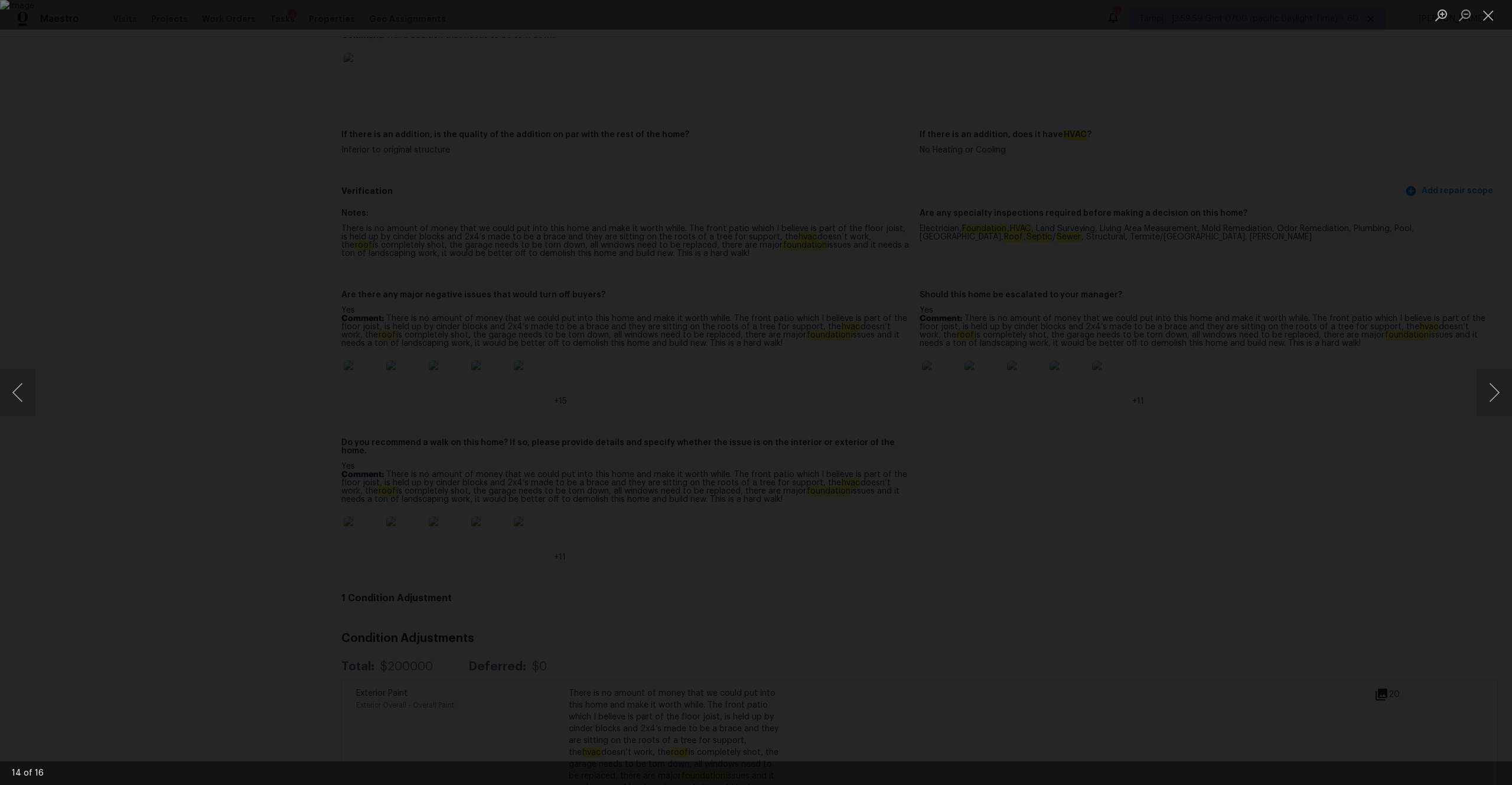
click at [186, 196] on div "Lightbox" at bounding box center [756, 392] width 1512 height 785
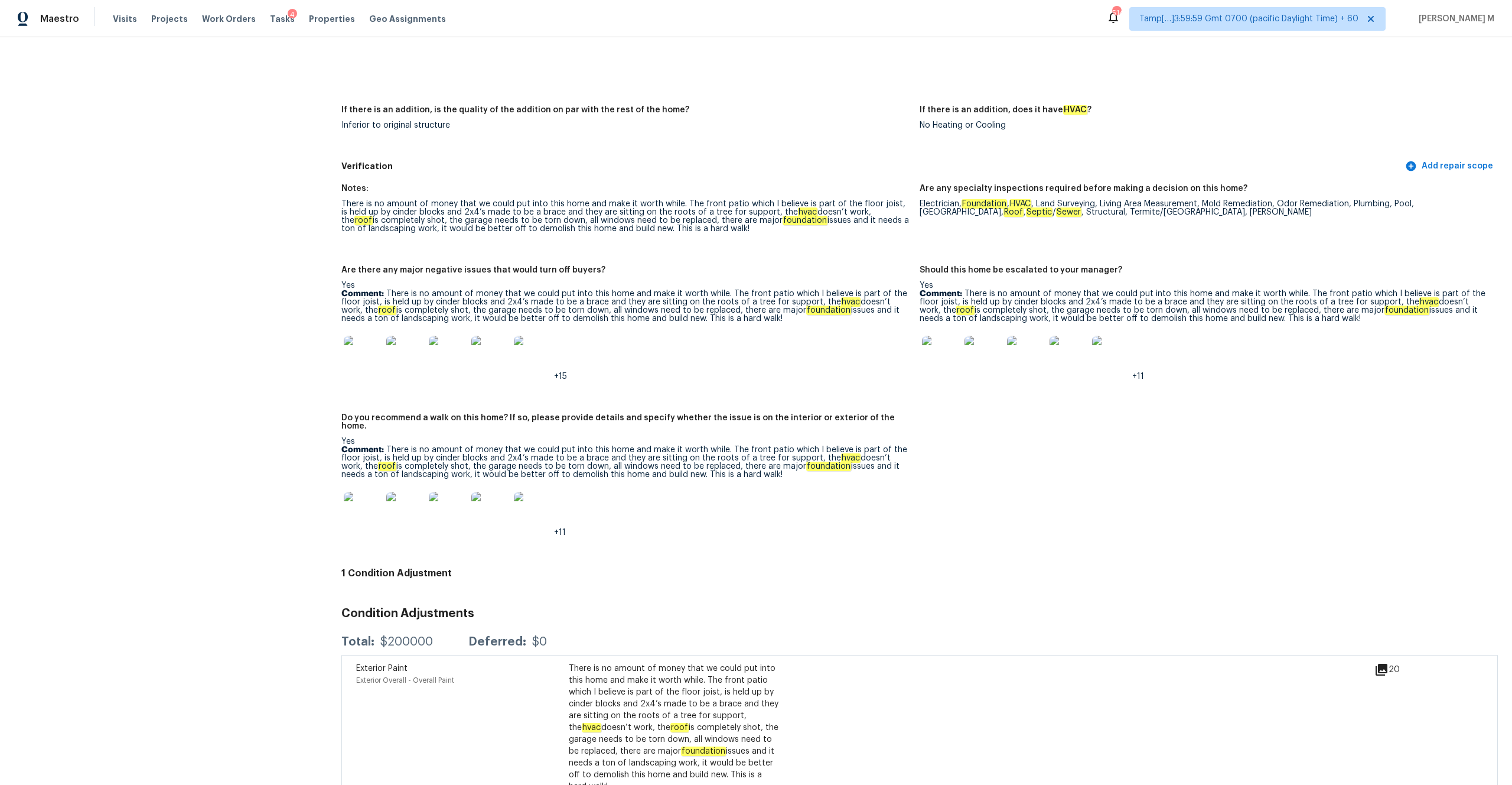
scroll to position [2509, 0]
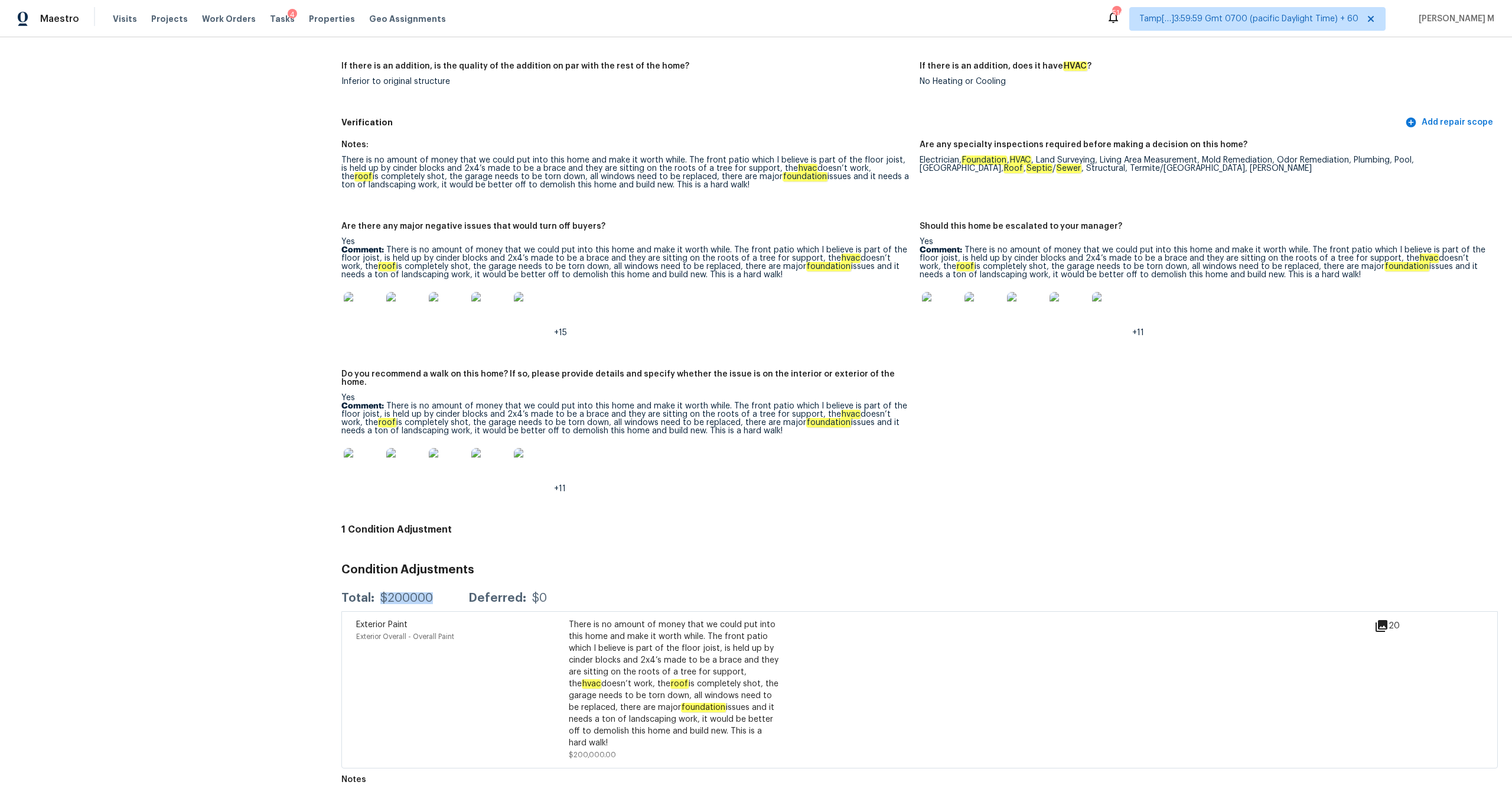
drag, startPoint x: 376, startPoint y: 582, endPoint x: 449, endPoint y: 584, distance: 73.0
click at [449, 410] on div "Total: $200000 Deferred: $0" at bounding box center [444, 598] width 206 height 12
copy div "$200000"
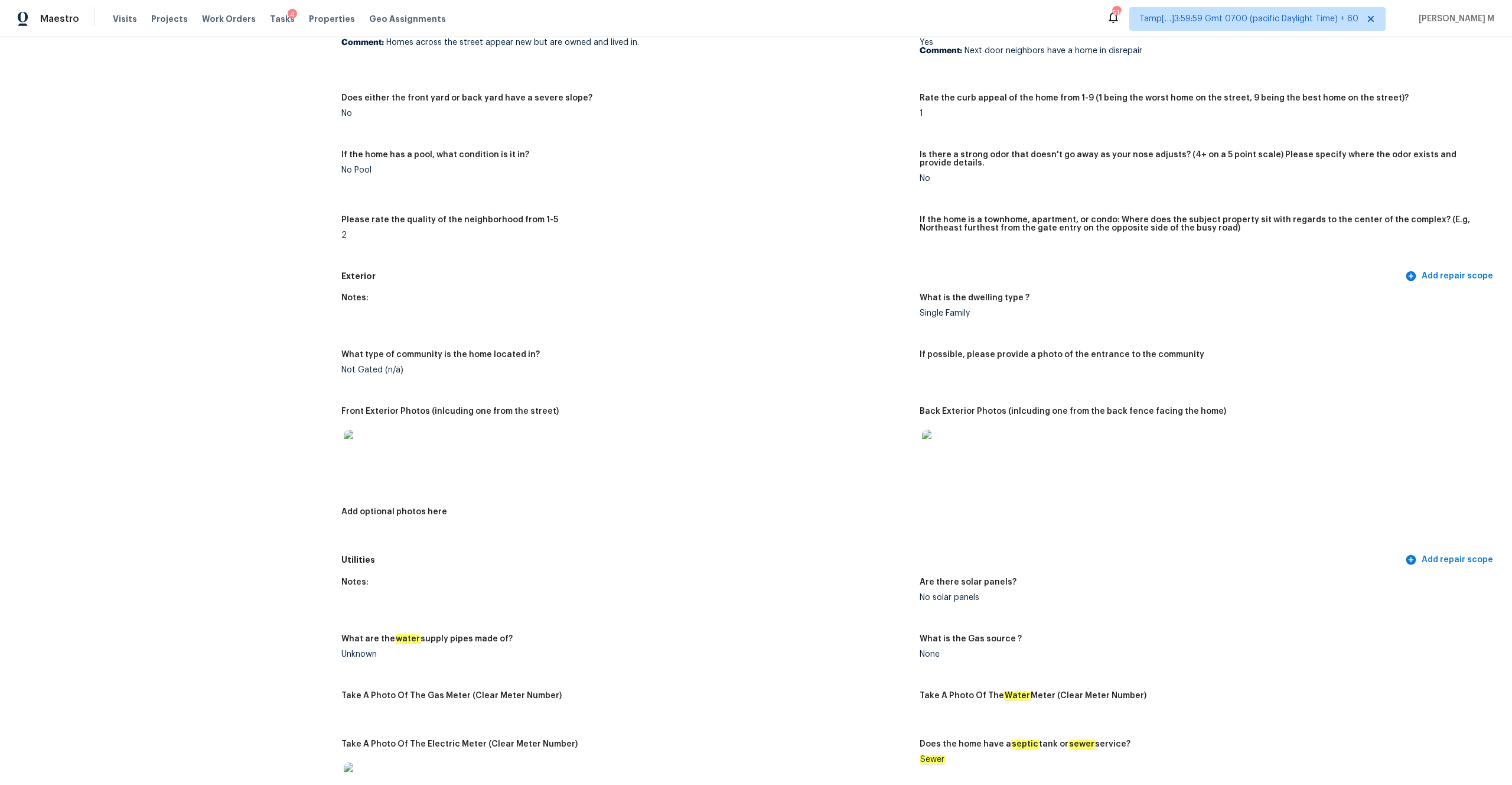
scroll to position [0, 0]
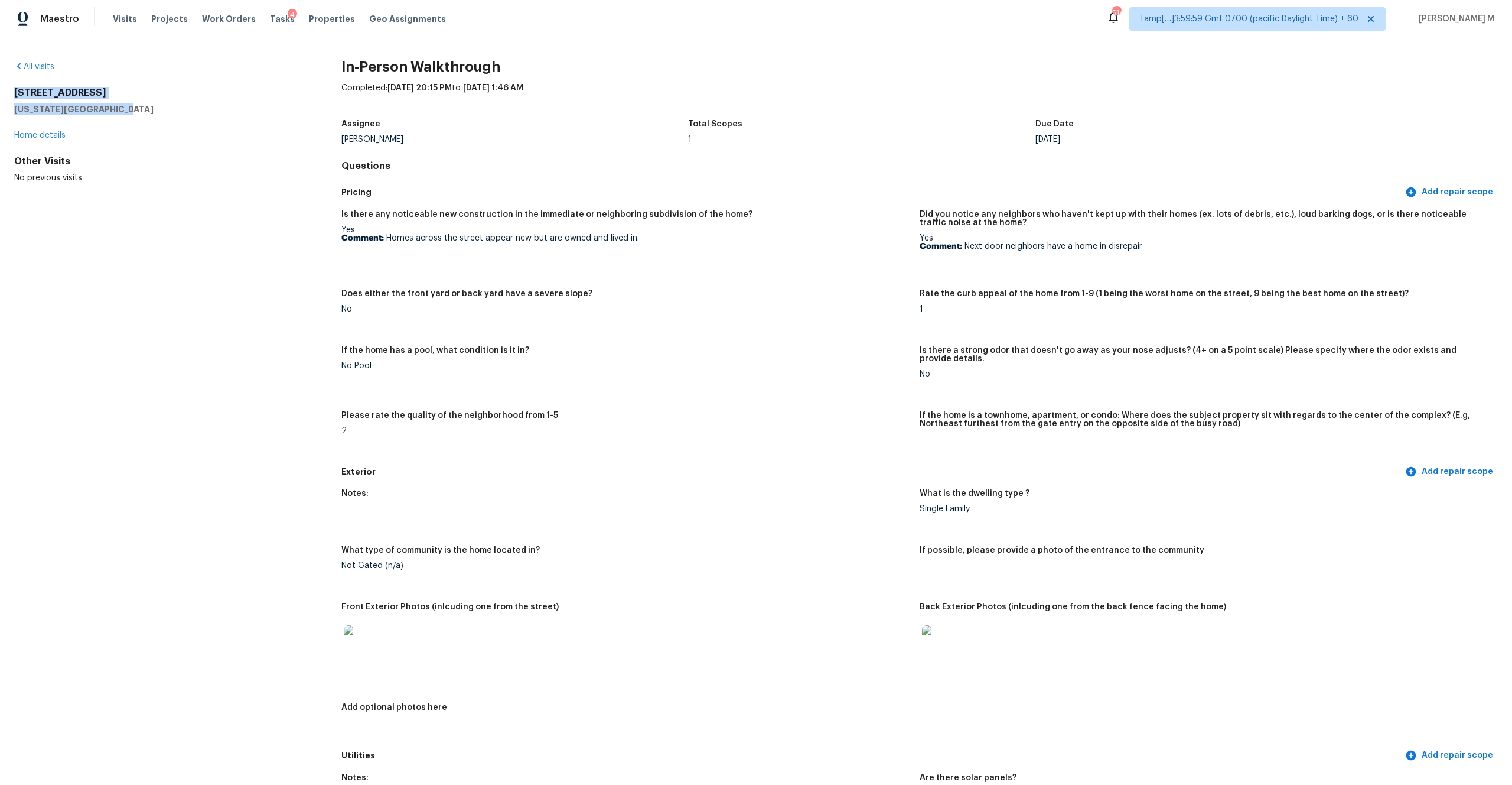
drag, startPoint x: 114, startPoint y: 108, endPoint x: -3, endPoint y: 98, distance: 117.4
click at [0, 98] on html "Maestro Visits Projects Work Orders Tasks 4 Properties Geo Assignments 514 Tamp…" at bounding box center [756, 392] width 1512 height 785
copy div "[STREET_ADDRESS][US_STATE]"
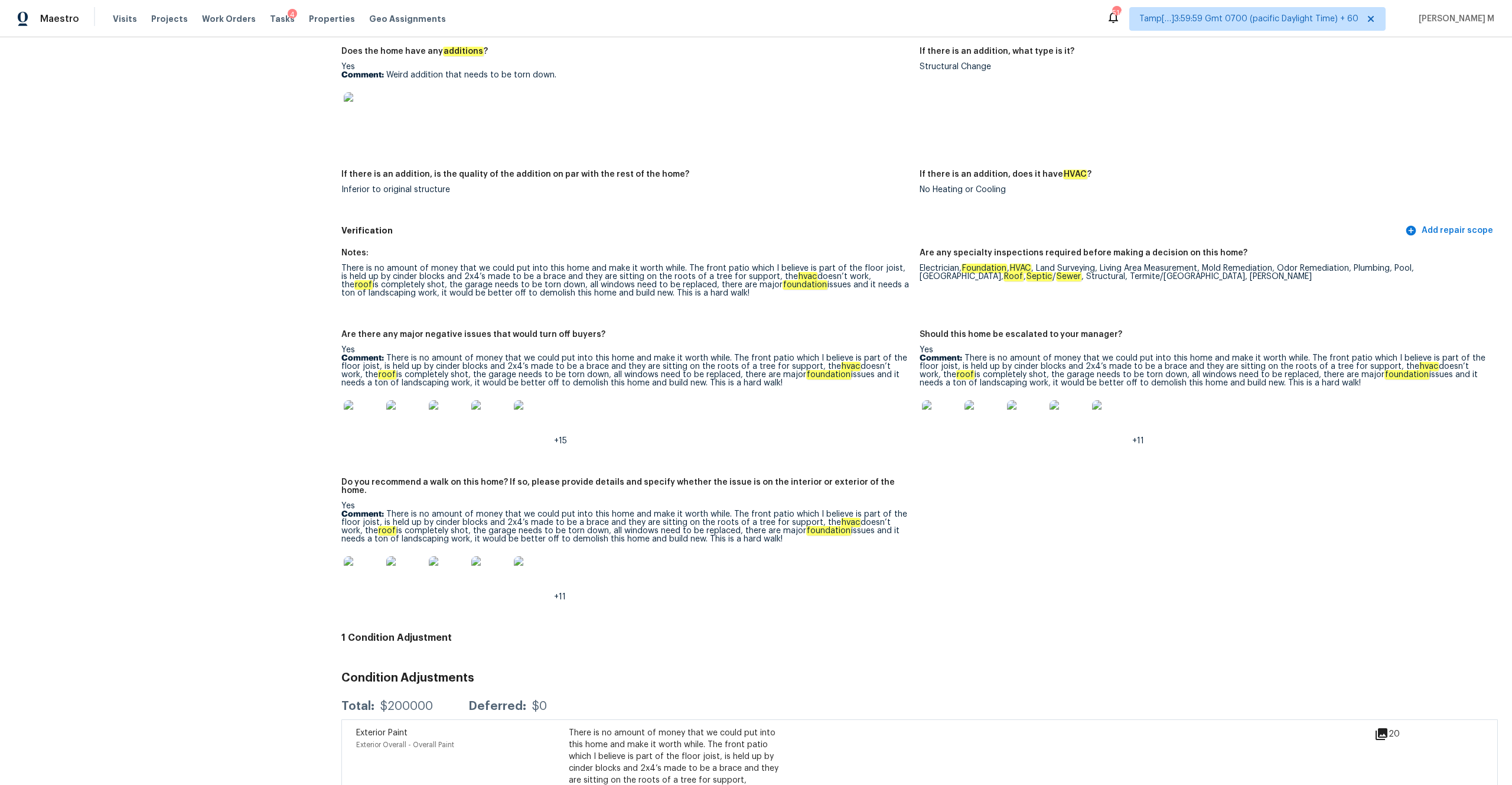
scroll to position [2394, 0]
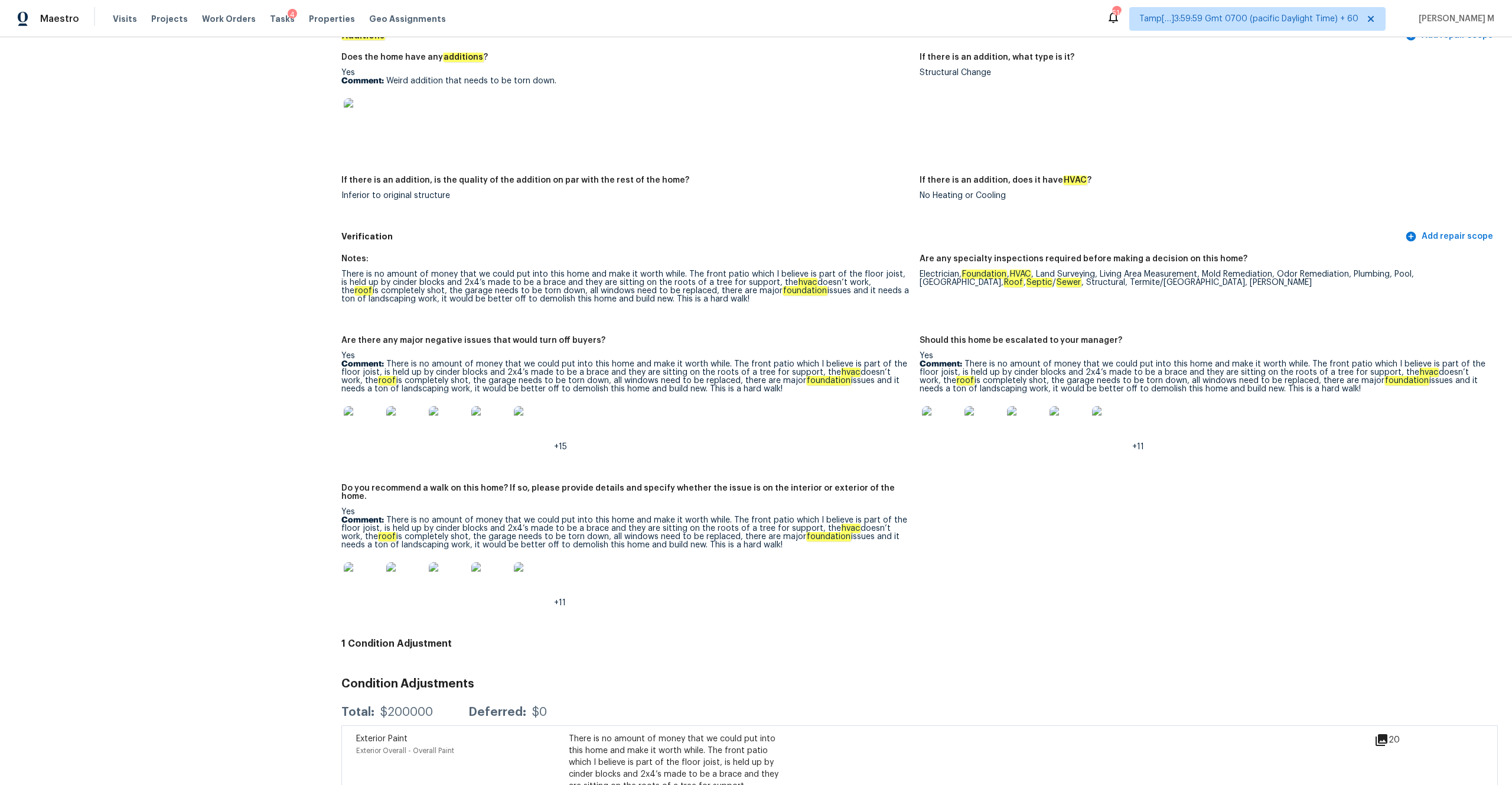
drag, startPoint x: 389, startPoint y: 507, endPoint x: 750, endPoint y: 534, distance: 362.0
click at [750, 410] on p "Comment: There is no amount of money that we could put into this home and make …" at bounding box center [626, 533] width 568 height 33
drag, startPoint x: 750, startPoint y: 533, endPoint x: 387, endPoint y: 506, distance: 364.0
click at [387, 410] on p "Comment: There is no amount of money that we could put into this home and make …" at bounding box center [626, 533] width 568 height 33
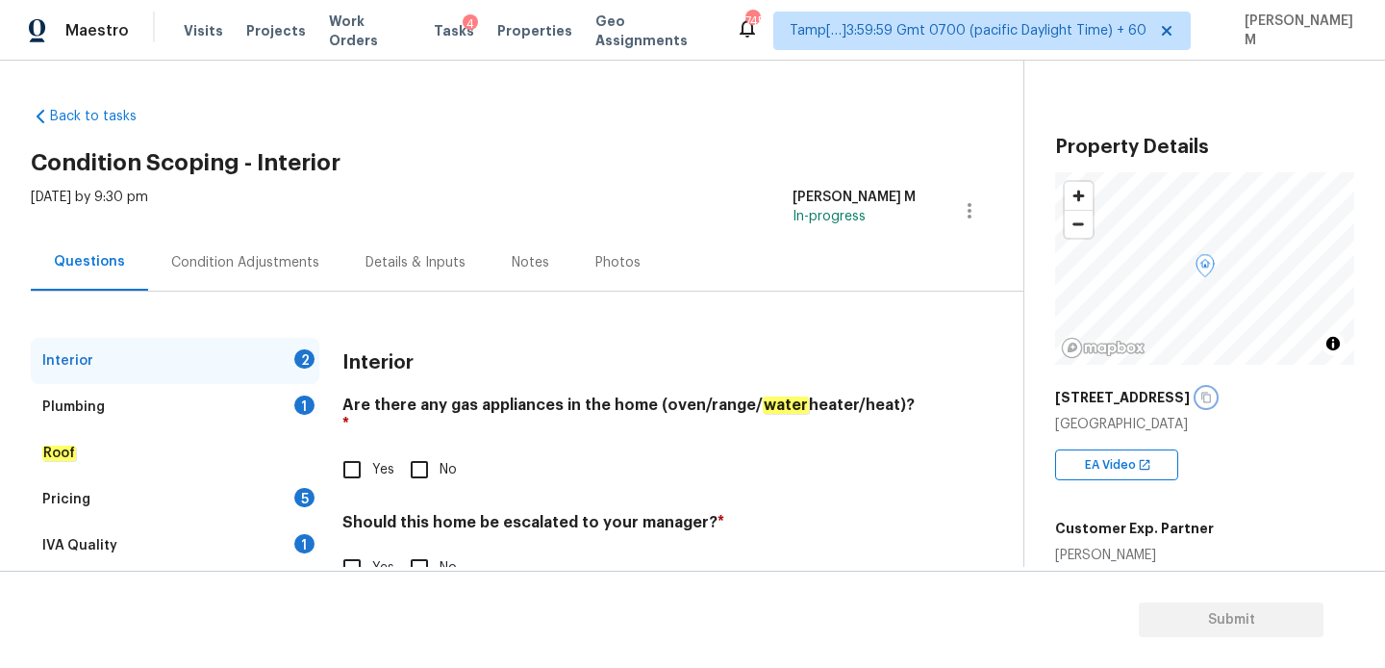
click at [1201, 397] on icon "button" at bounding box center [1207, 398] width 12 height 12
click at [1183, 388] on div "[STREET_ADDRESS]" at bounding box center [1204, 397] width 299 height 35
click at [1202, 393] on icon "button" at bounding box center [1207, 398] width 10 height 11
click at [424, 453] on input "No" at bounding box center [419, 469] width 40 height 40
checkbox input "true"
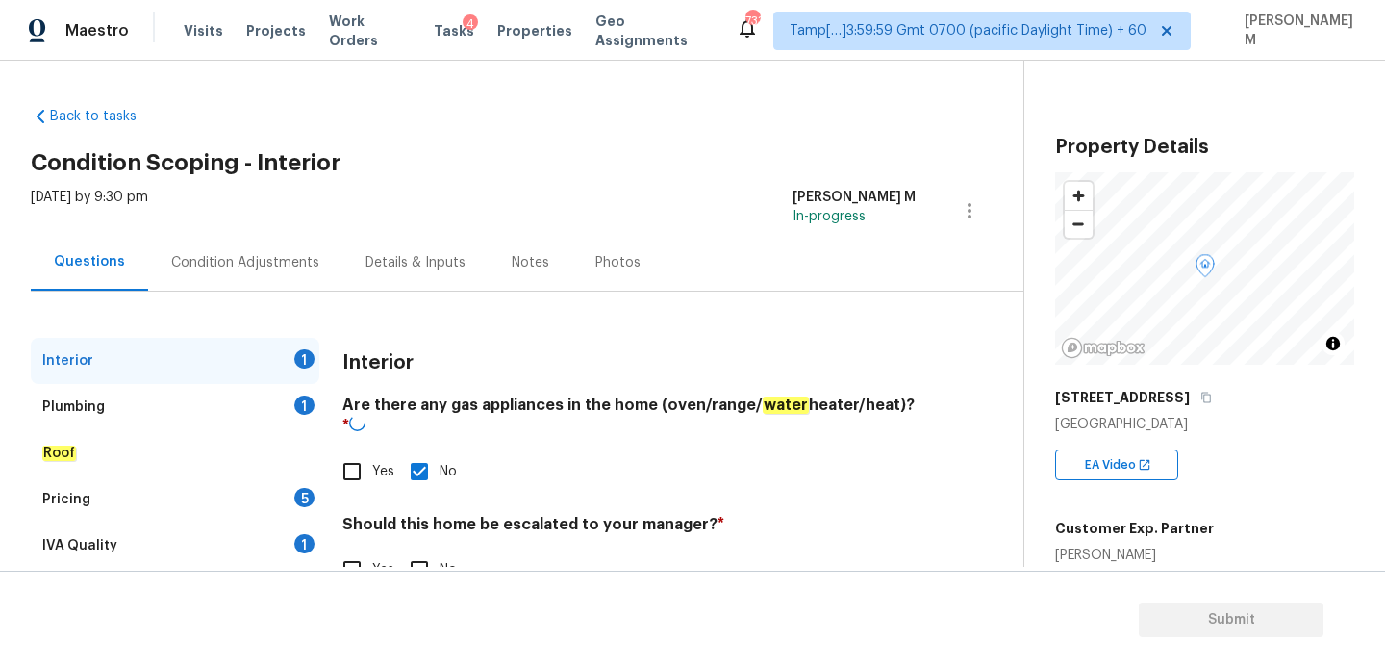
scroll to position [54, 0]
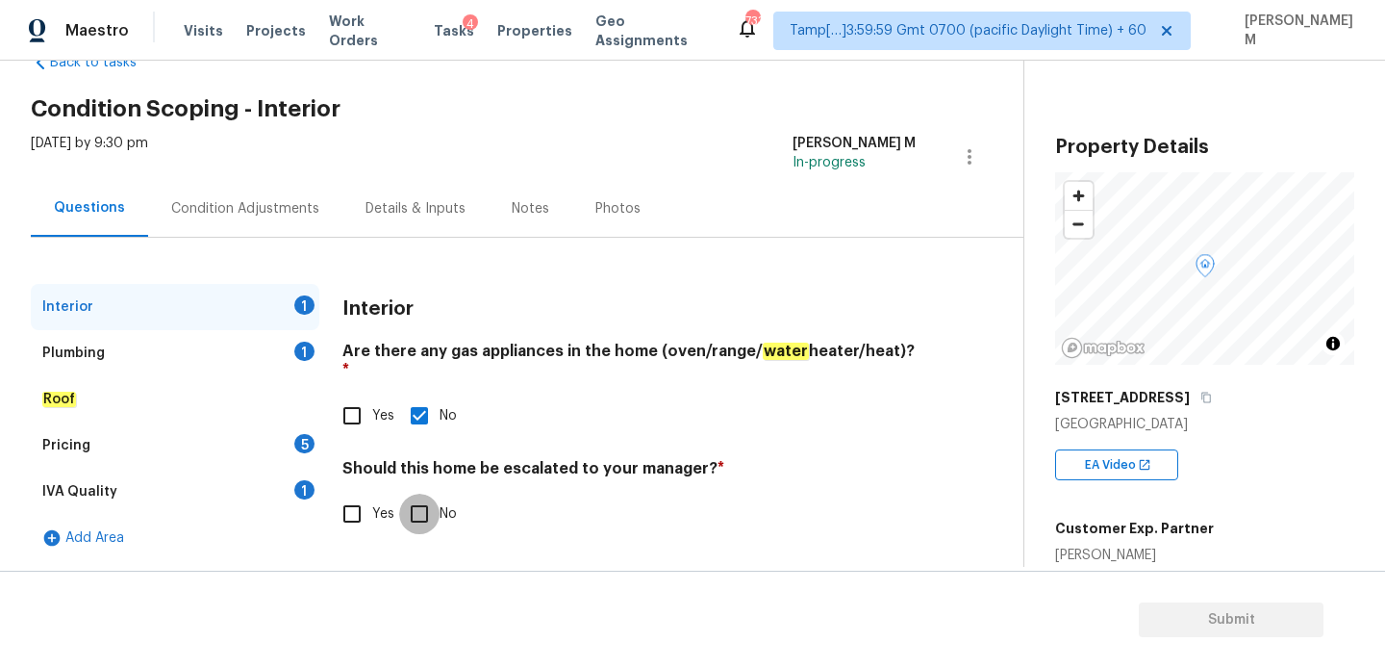
click at [430, 495] on input "No" at bounding box center [419, 514] width 40 height 40
checkbox input "true"
click at [207, 360] on div "Plumbing 1" at bounding box center [175, 353] width 289 height 46
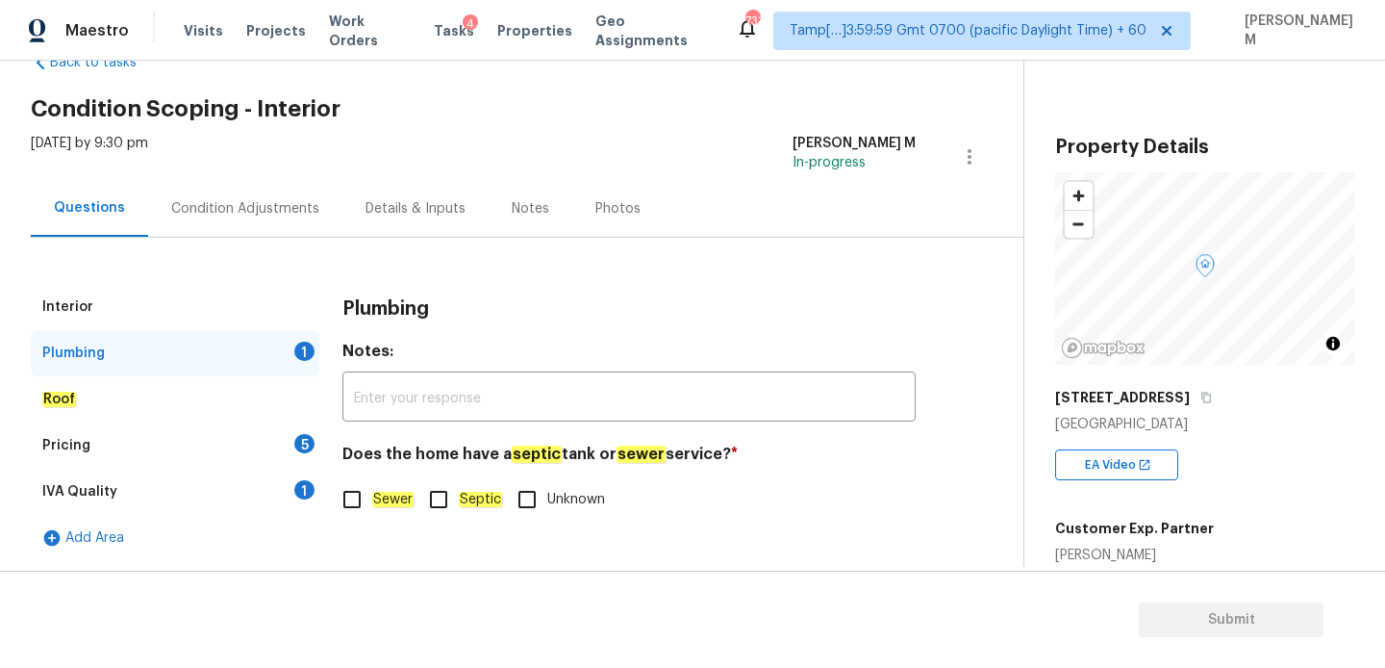
click at [363, 522] on div "Plumbing Notes: ​ Does the home have a septic tank or sewer service? * Sewer Se…" at bounding box center [628, 413] width 573 height 259
click at [520, 498] on input "Unknown" at bounding box center [527, 499] width 40 height 40
checkbox input "true"
click at [132, 403] on div "Roof" at bounding box center [175, 399] width 289 height 46
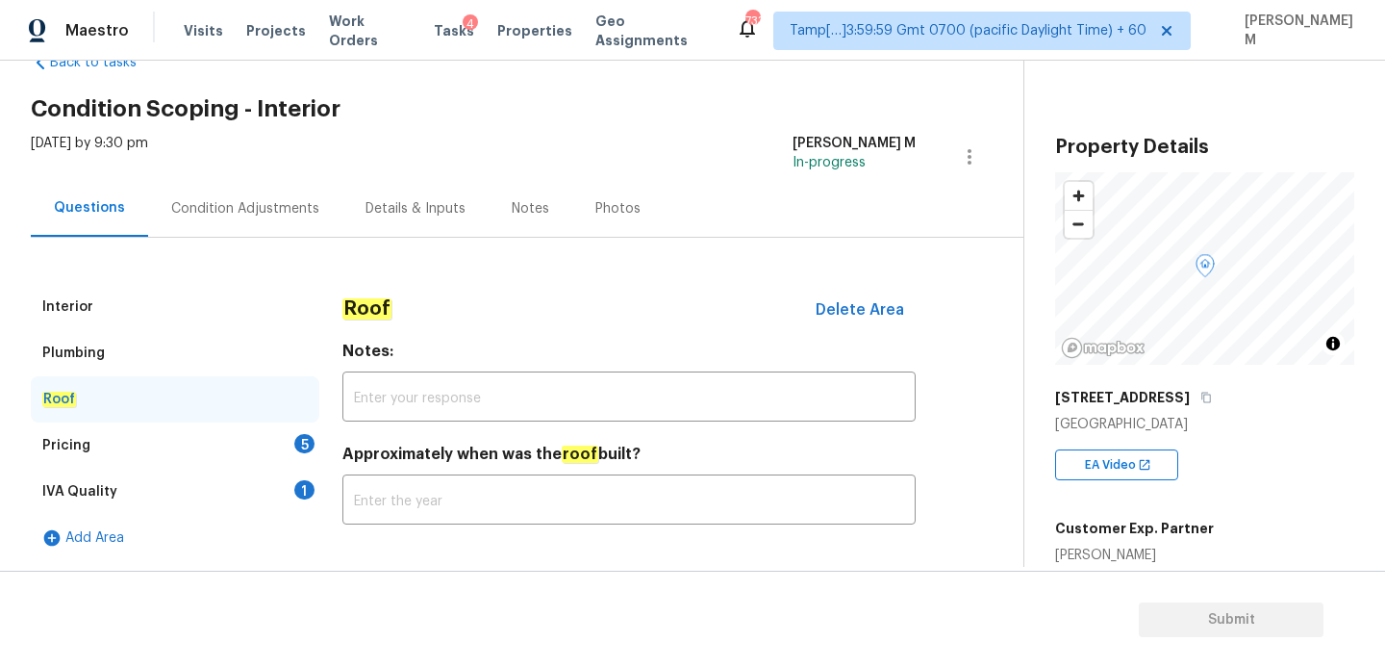
click at [147, 424] on div "Pricing 5" at bounding box center [175, 445] width 289 height 46
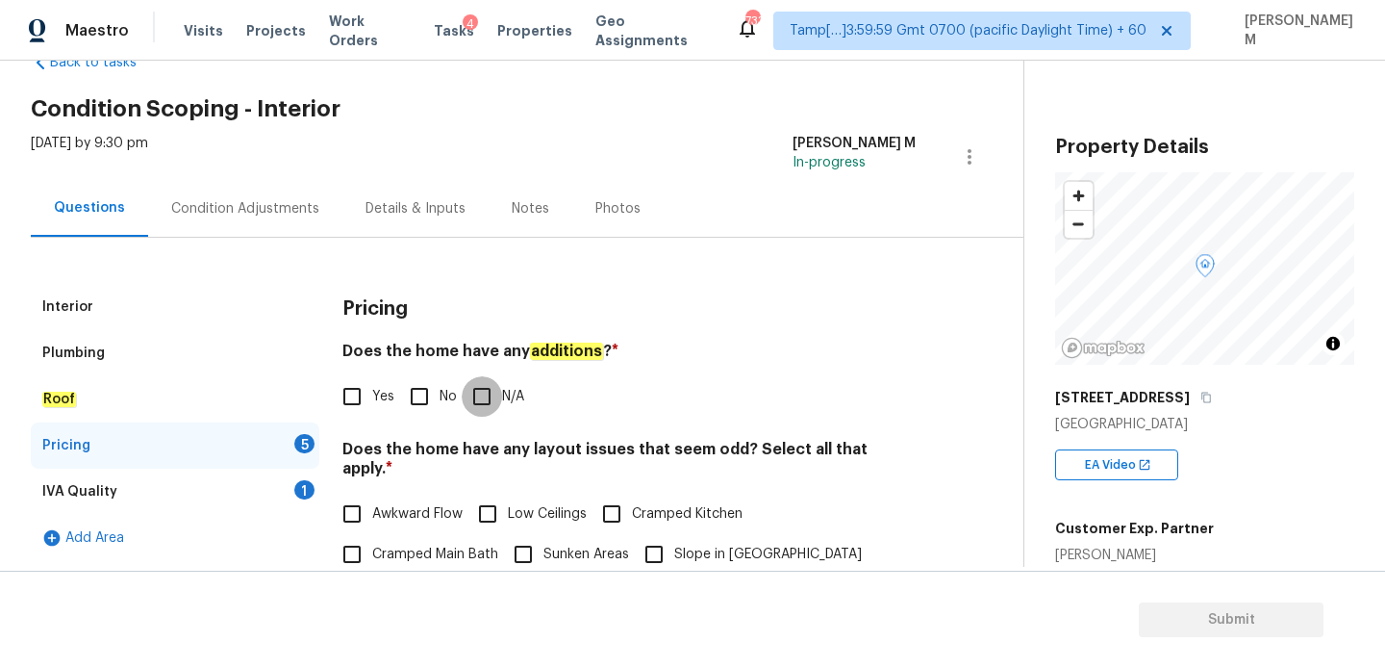
click at [474, 391] on input "N/A" at bounding box center [482, 396] width 40 height 40
checkbox input "true"
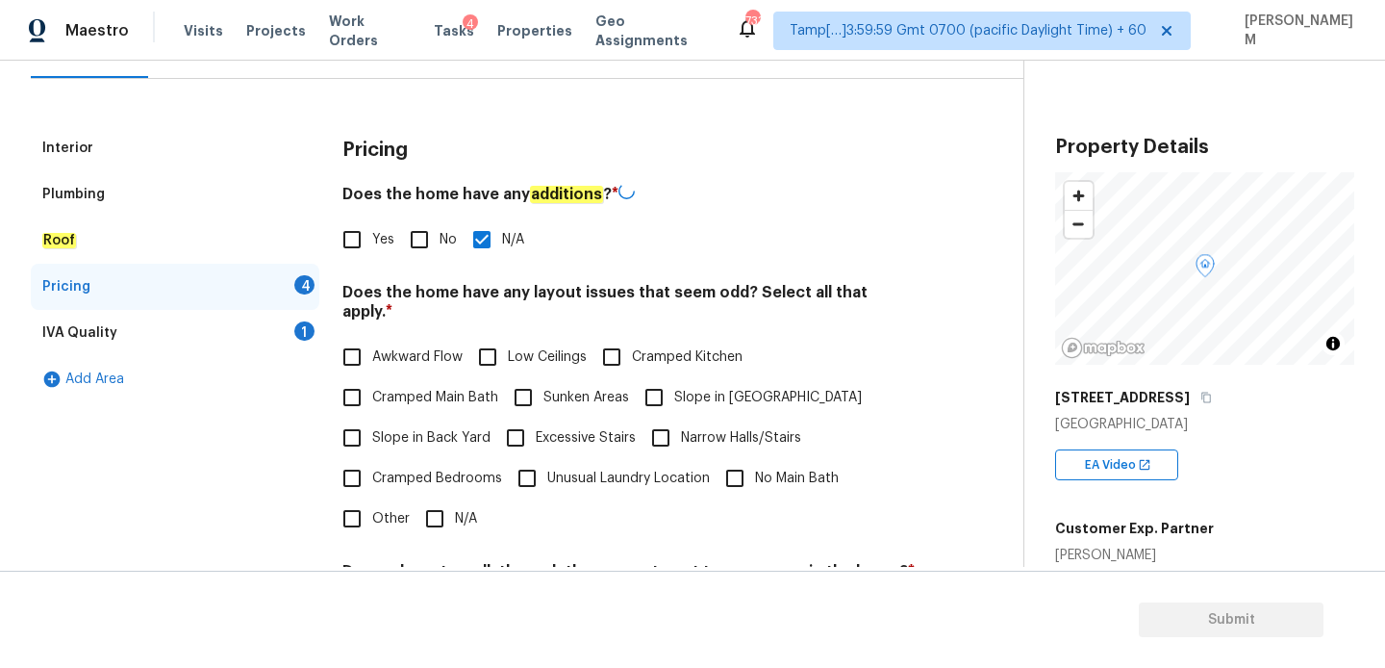
scroll to position [276, 0]
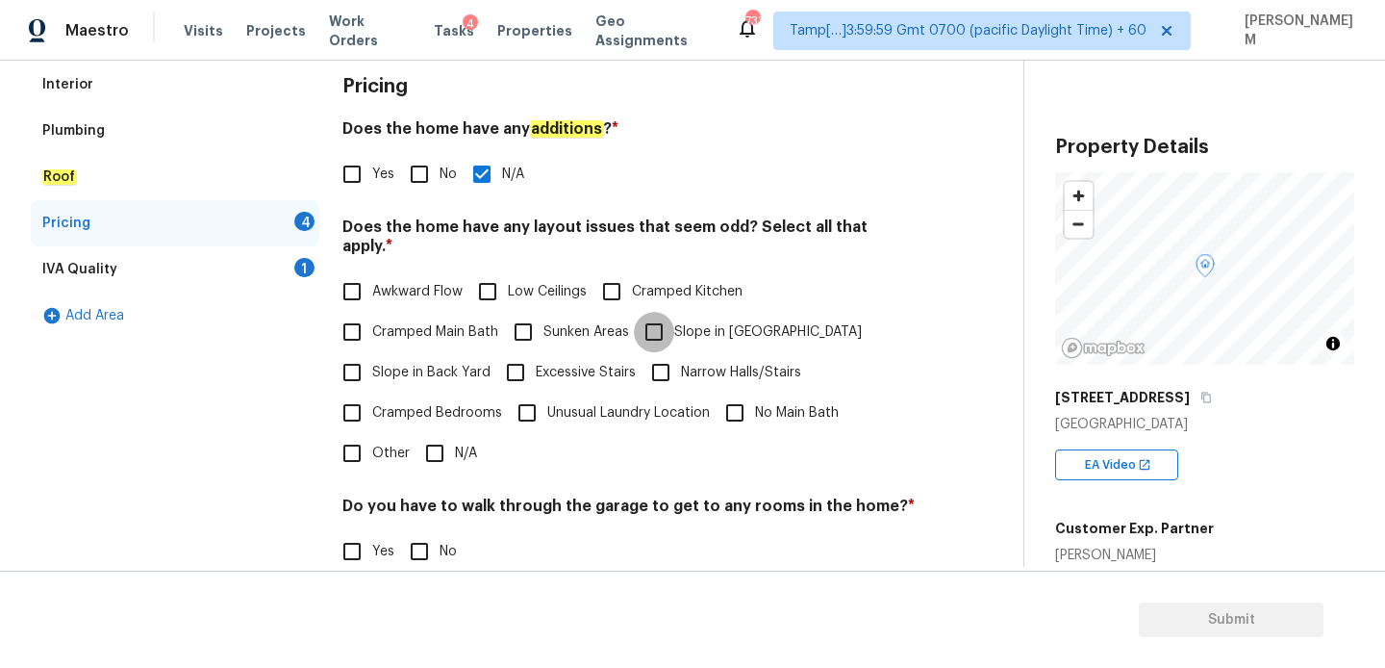
click at [646, 314] on input "Slope in Front Yard" at bounding box center [654, 332] width 40 height 40
checkbox input "true"
click at [357, 355] on input "Slope in Back Yard" at bounding box center [352, 372] width 40 height 40
checkbox input "true"
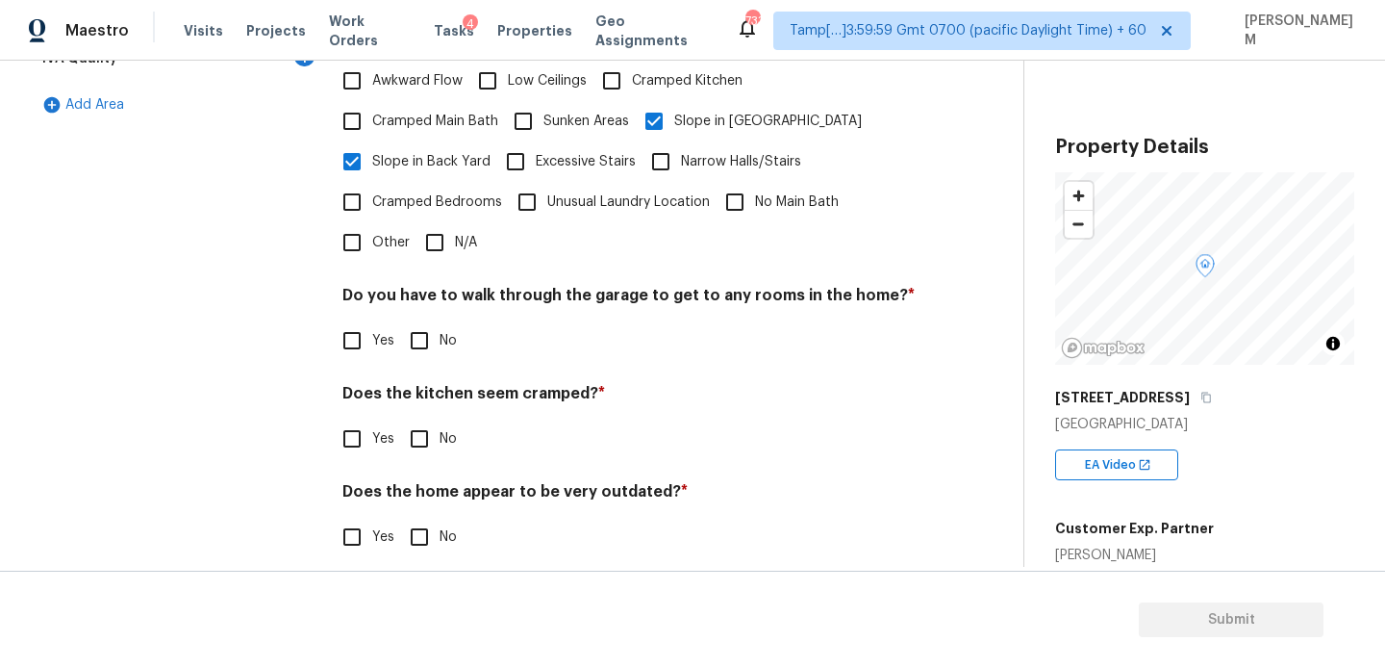
drag, startPoint x: 420, startPoint y: 324, endPoint x: 420, endPoint y: 339, distance: 14.4
click at [420, 325] on input "No" at bounding box center [419, 340] width 40 height 40
checkbox input "true"
click at [422, 418] on input "No" at bounding box center [419, 438] width 40 height 40
checkbox input "true"
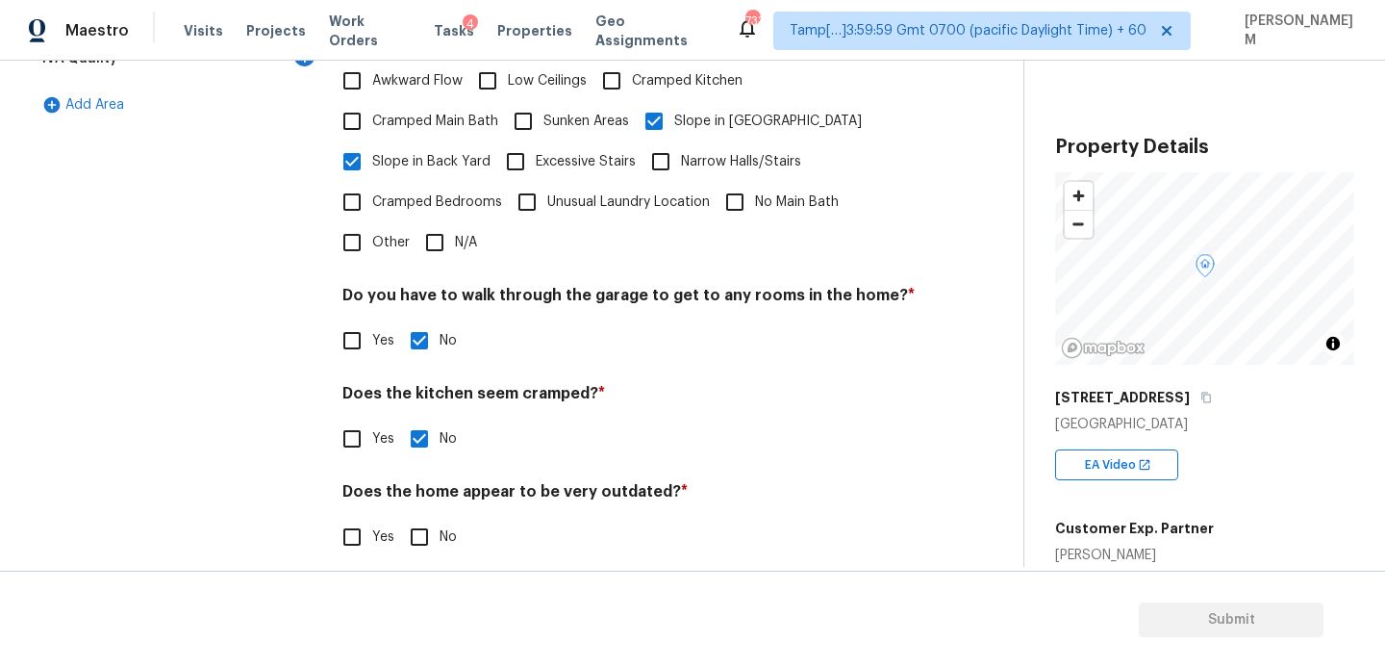
click at [415, 523] on input "No" at bounding box center [419, 537] width 40 height 40
checkbox input "true"
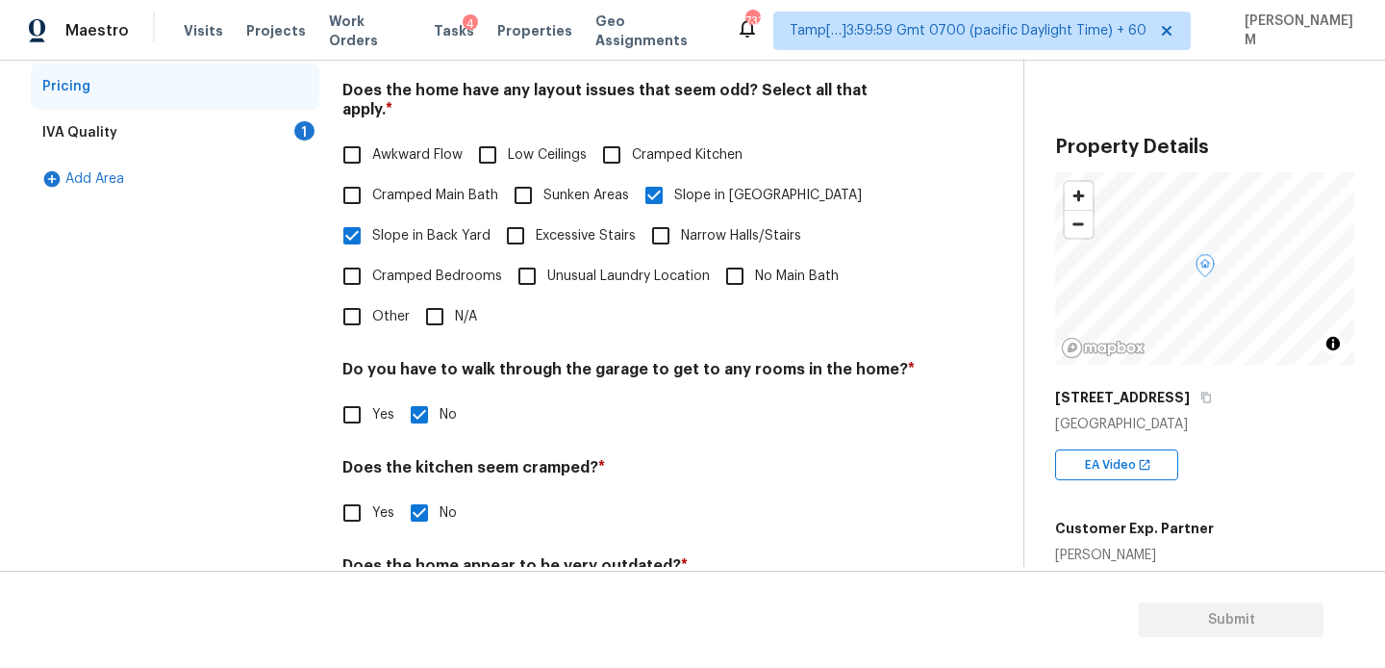
click at [199, 136] on div "IVA Quality 1" at bounding box center [175, 133] width 289 height 46
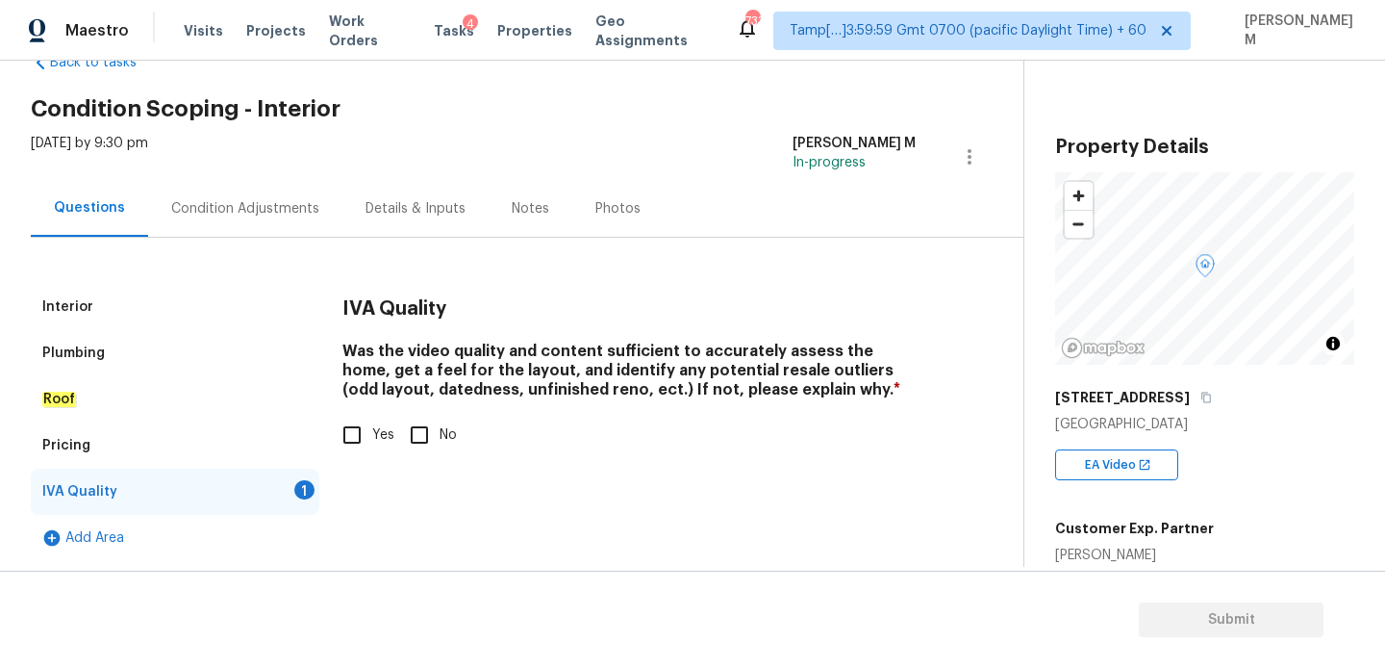
click at [350, 434] on input "Yes" at bounding box center [352, 435] width 40 height 40
checkbox input "true"
click at [289, 214] on div "Condition Adjustments" at bounding box center [245, 208] width 148 height 19
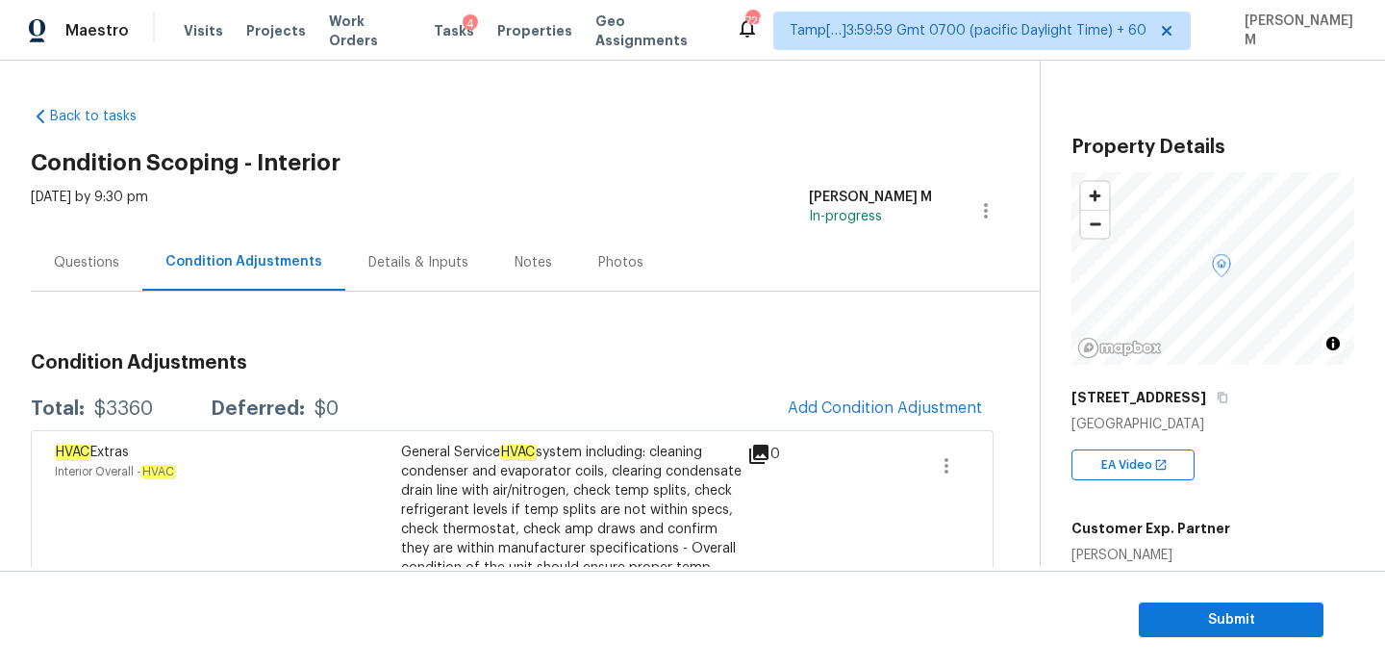
scroll to position [302, 0]
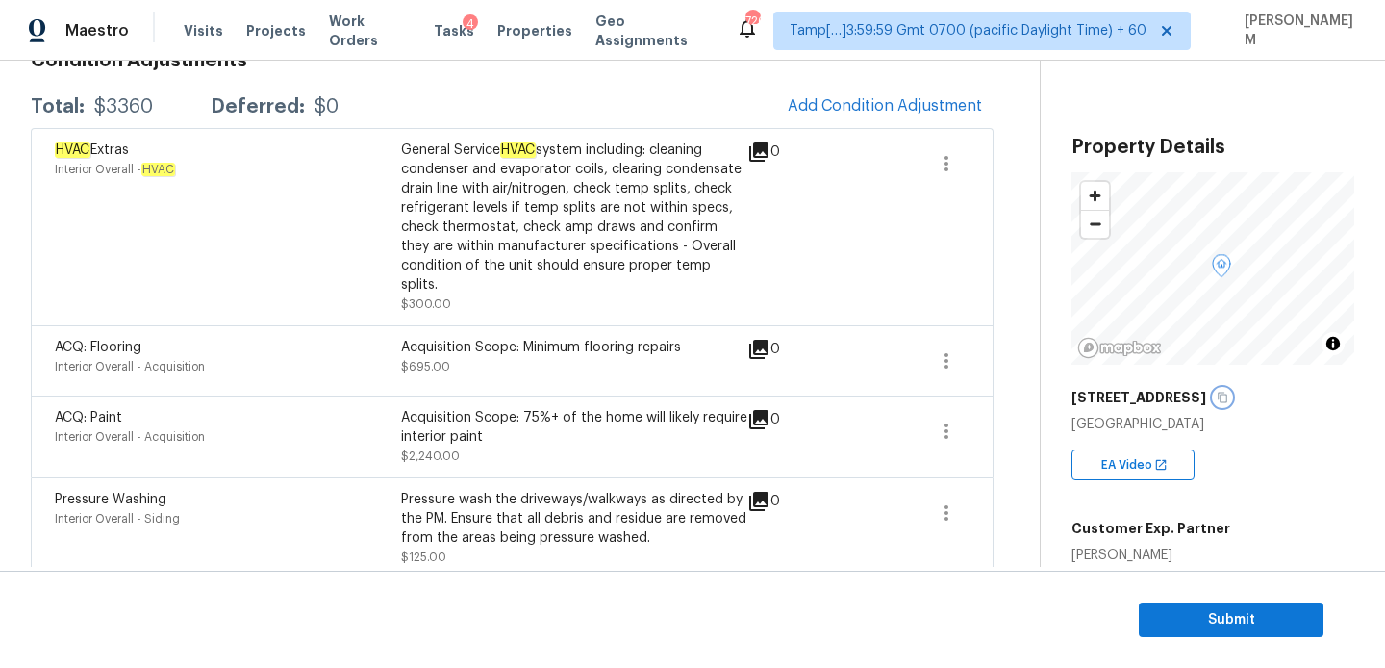
click at [1217, 392] on icon "button" at bounding box center [1223, 398] width 12 height 12
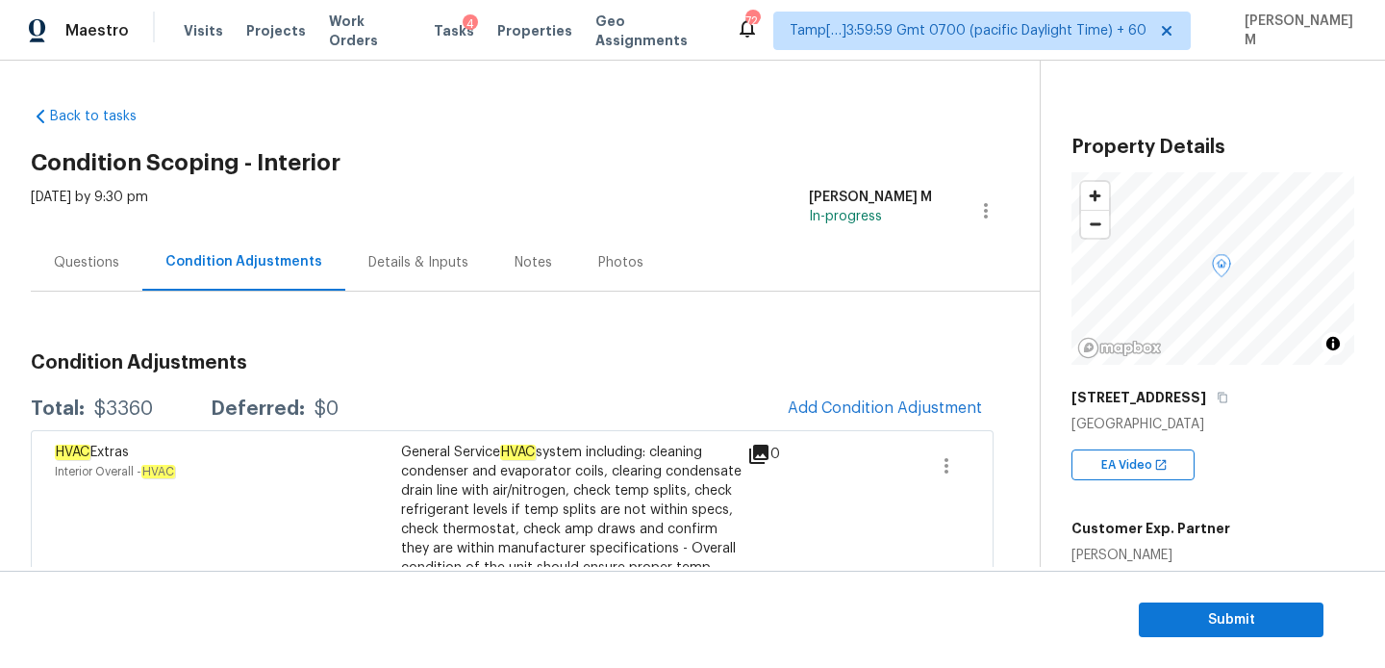
click at [102, 276] on div "Questions" at bounding box center [87, 262] width 112 height 57
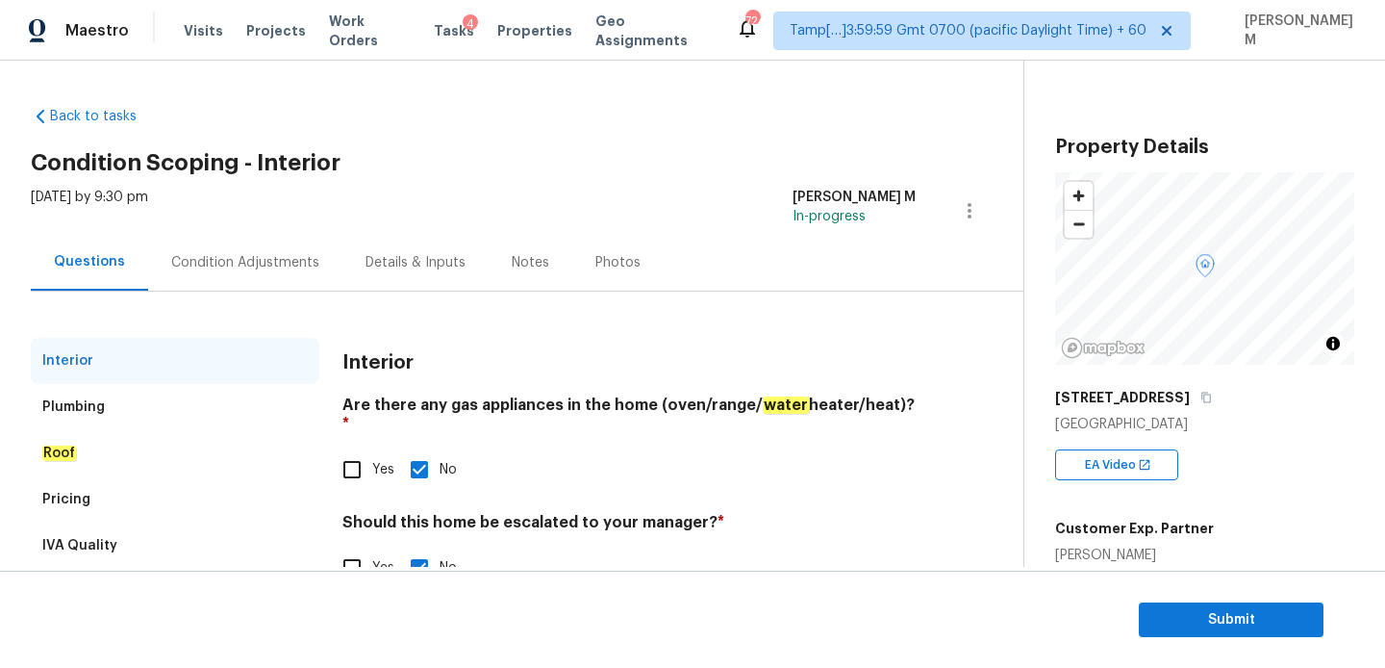
scroll to position [54, 0]
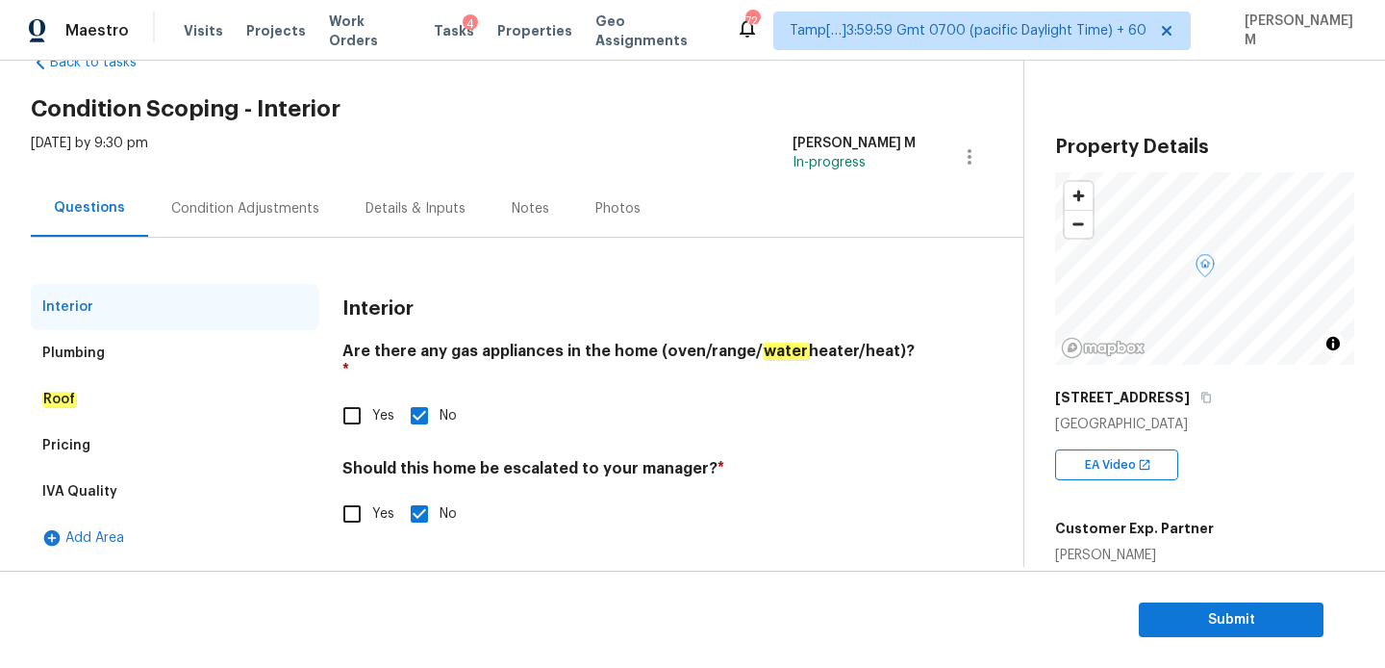
click at [129, 348] on div "Plumbing" at bounding box center [175, 353] width 289 height 46
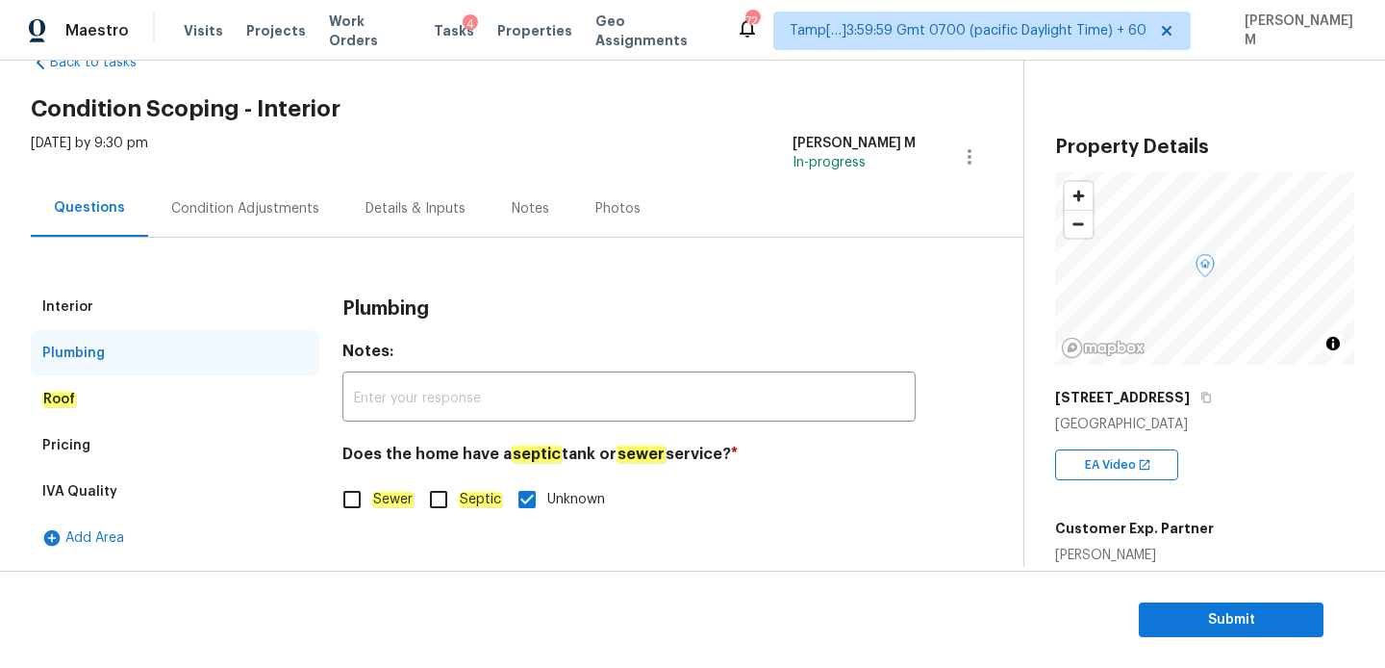
click at [144, 392] on div "Roof" at bounding box center [175, 399] width 289 height 46
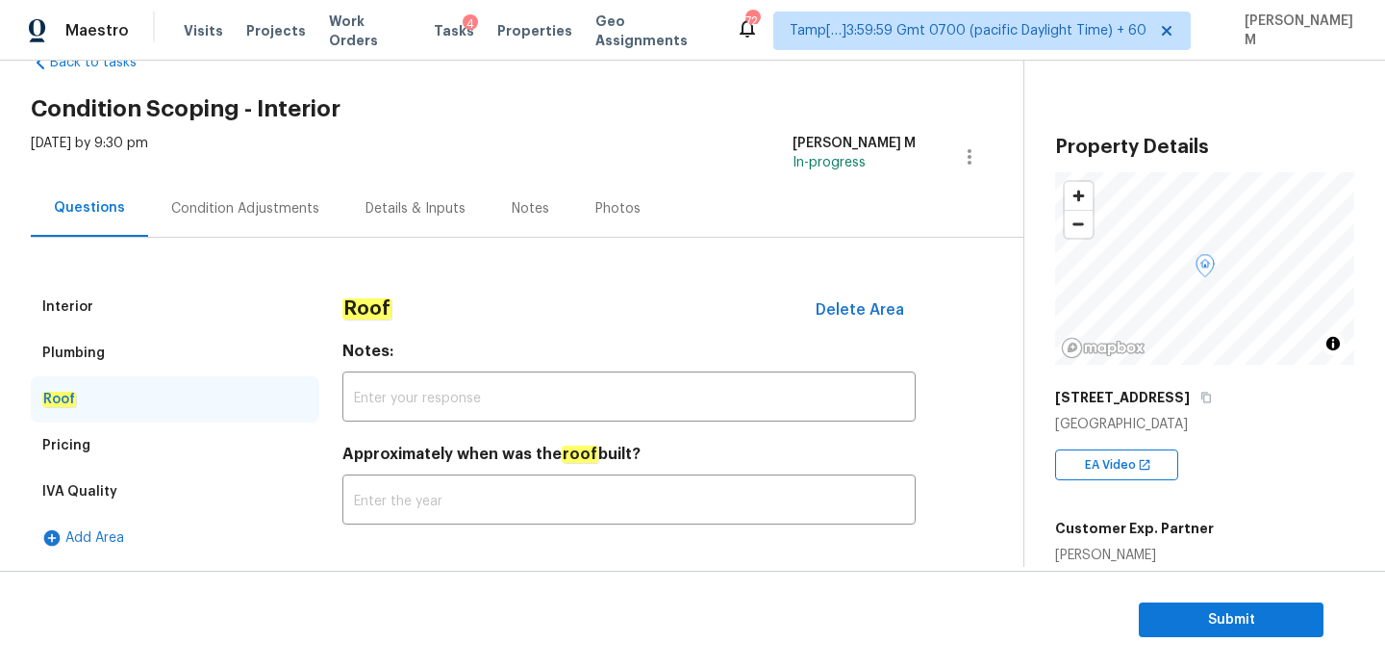
click at [150, 437] on div "Pricing" at bounding box center [175, 445] width 289 height 46
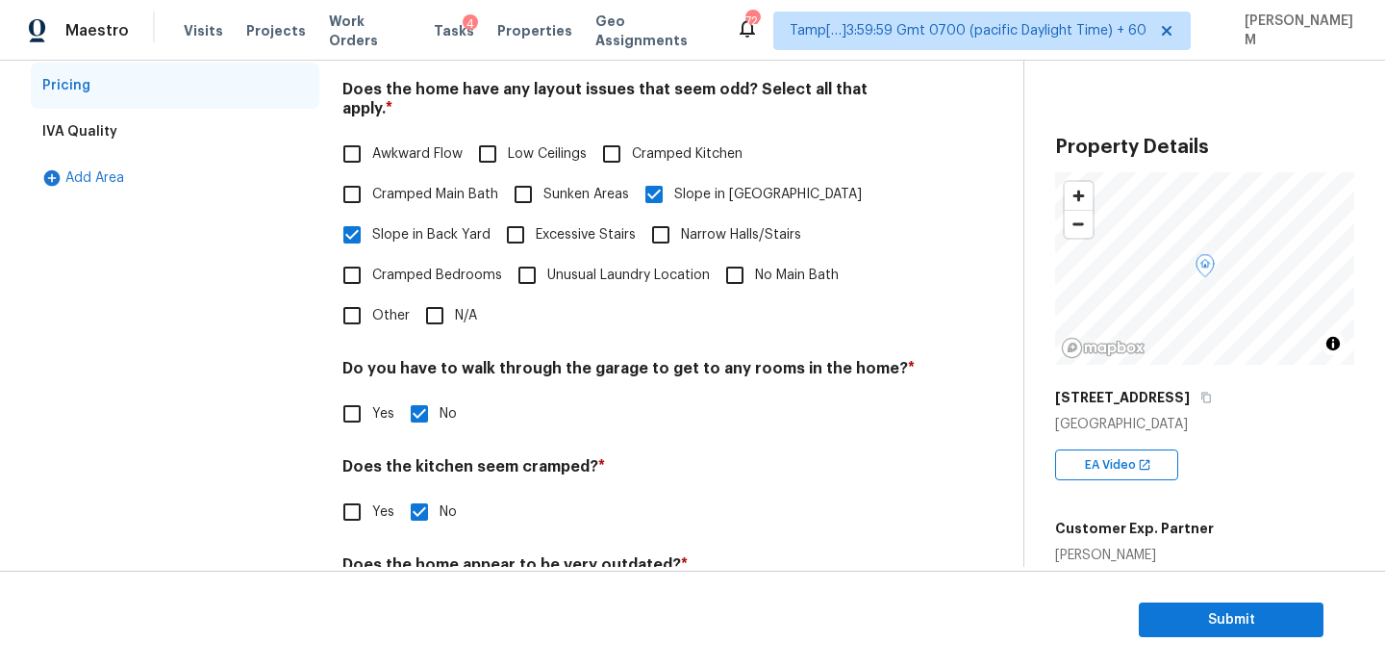
scroll to position [393, 0]
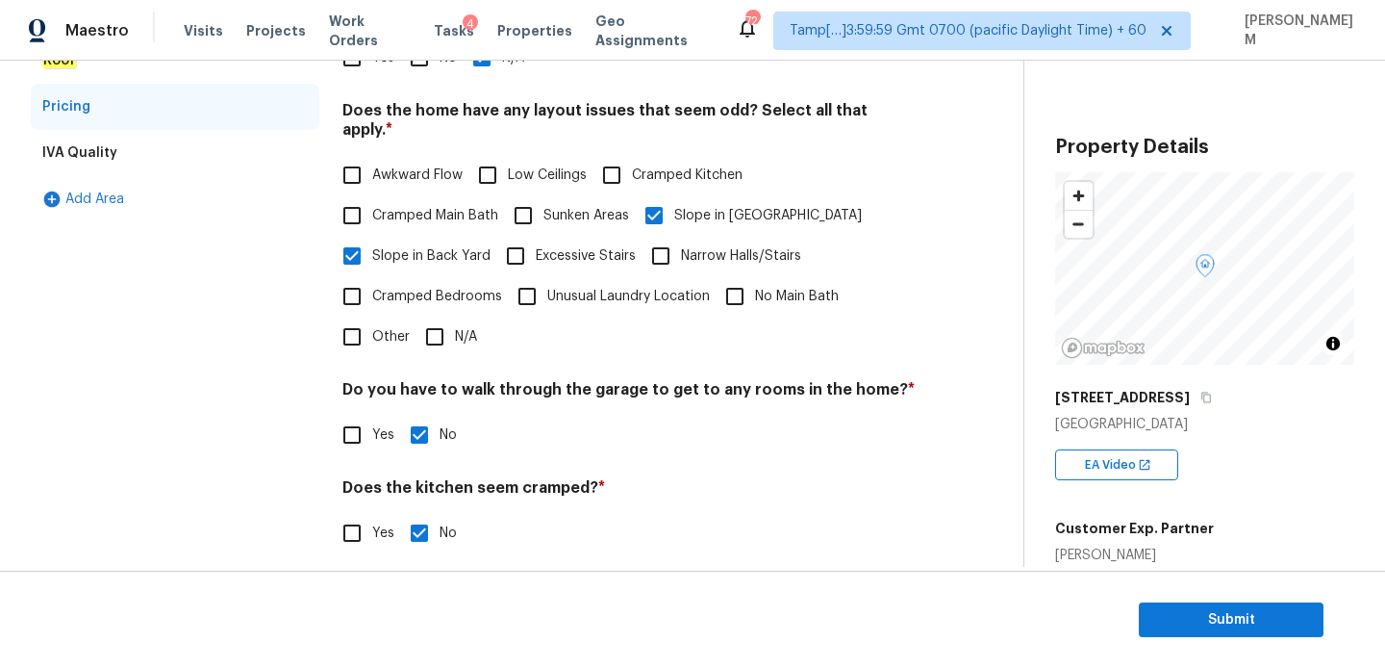
click at [353, 323] on input "Other" at bounding box center [352, 337] width 40 height 40
checkbox input "true"
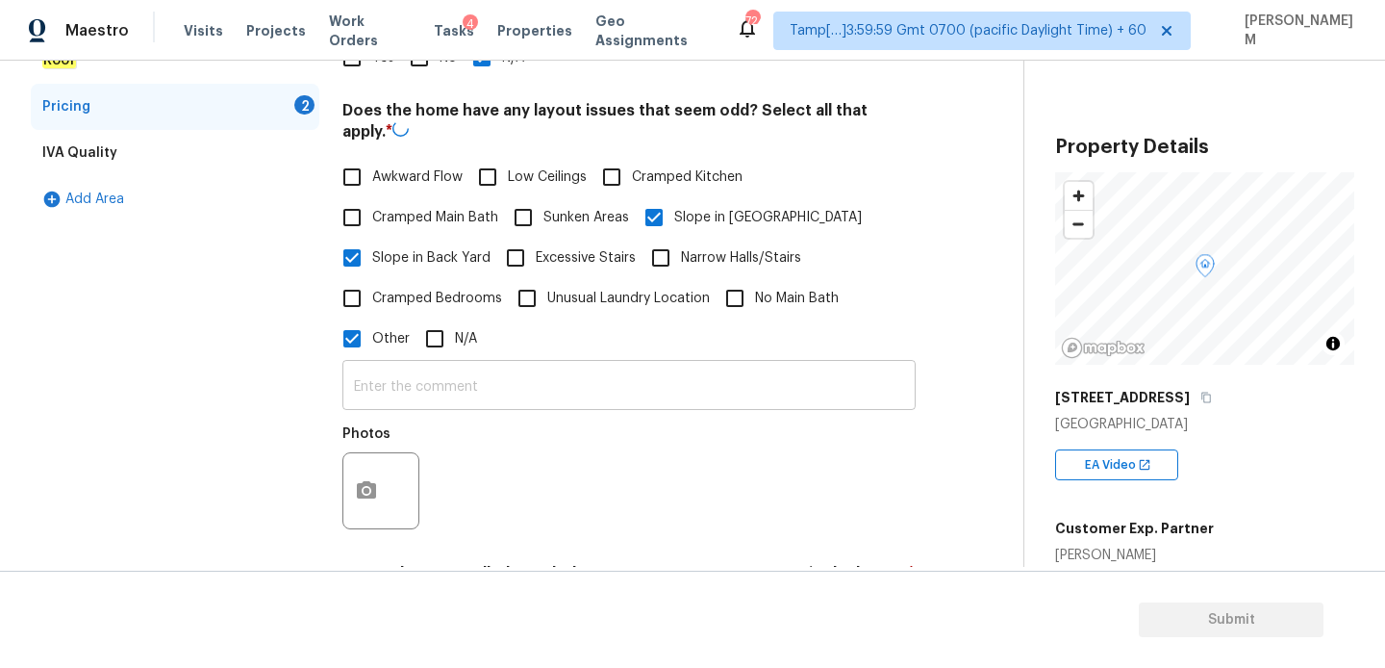
click at [431, 381] on input "text" at bounding box center [628, 387] width 573 height 45
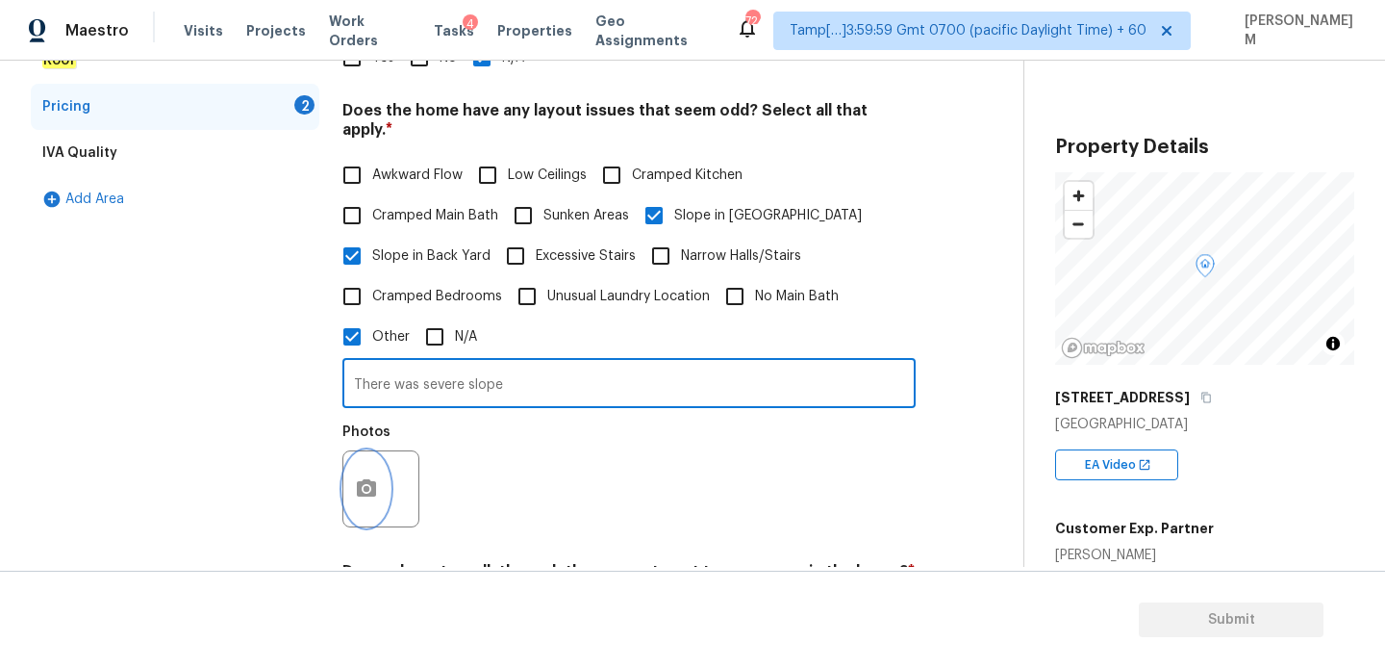
click at [356, 465] on button "button" at bounding box center [366, 488] width 46 height 75
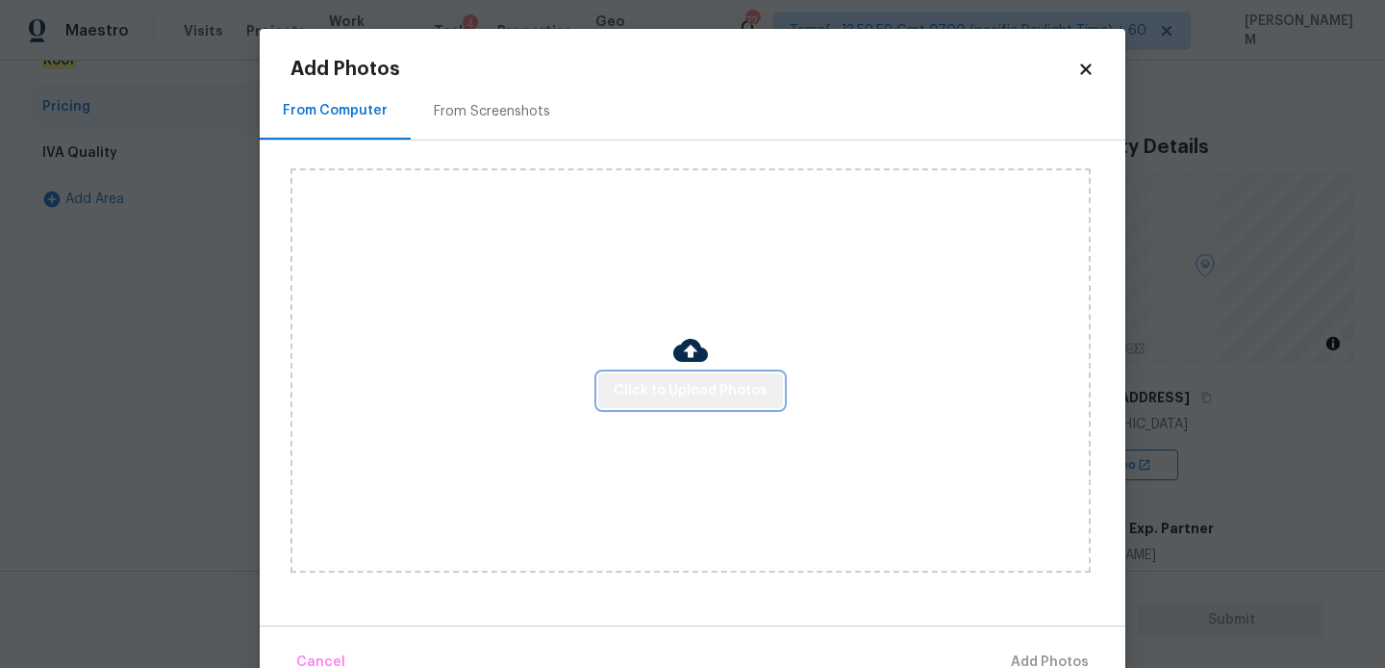
click at [709, 399] on span "Click to Upload Photos" at bounding box center [691, 391] width 154 height 24
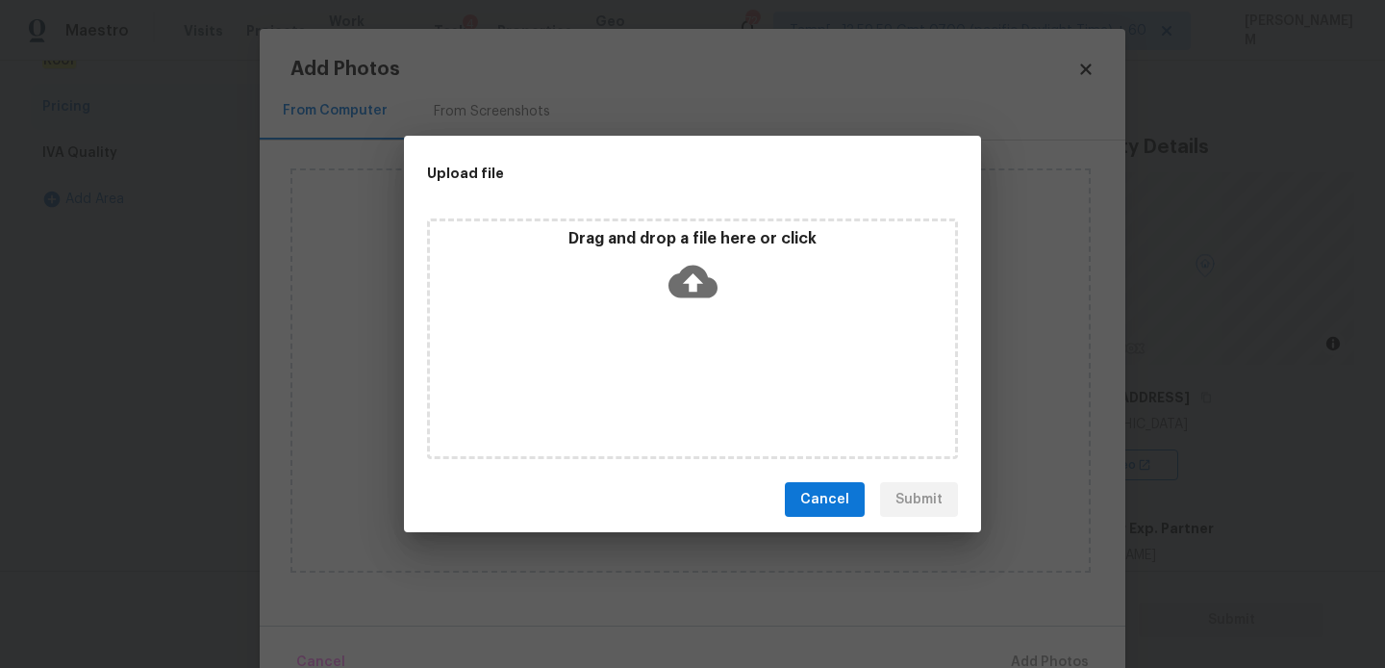
click at [695, 277] on icon at bounding box center [693, 281] width 49 height 49
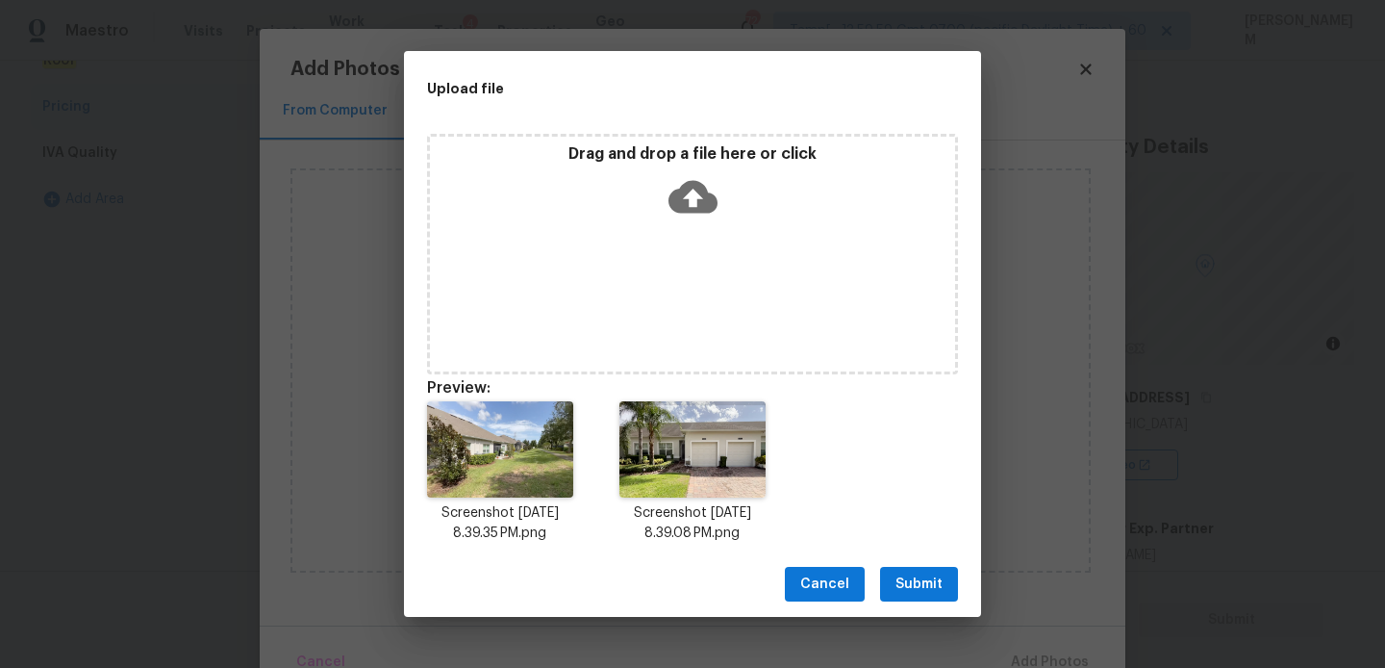
click at [926, 588] on span "Submit" at bounding box center [919, 584] width 47 height 24
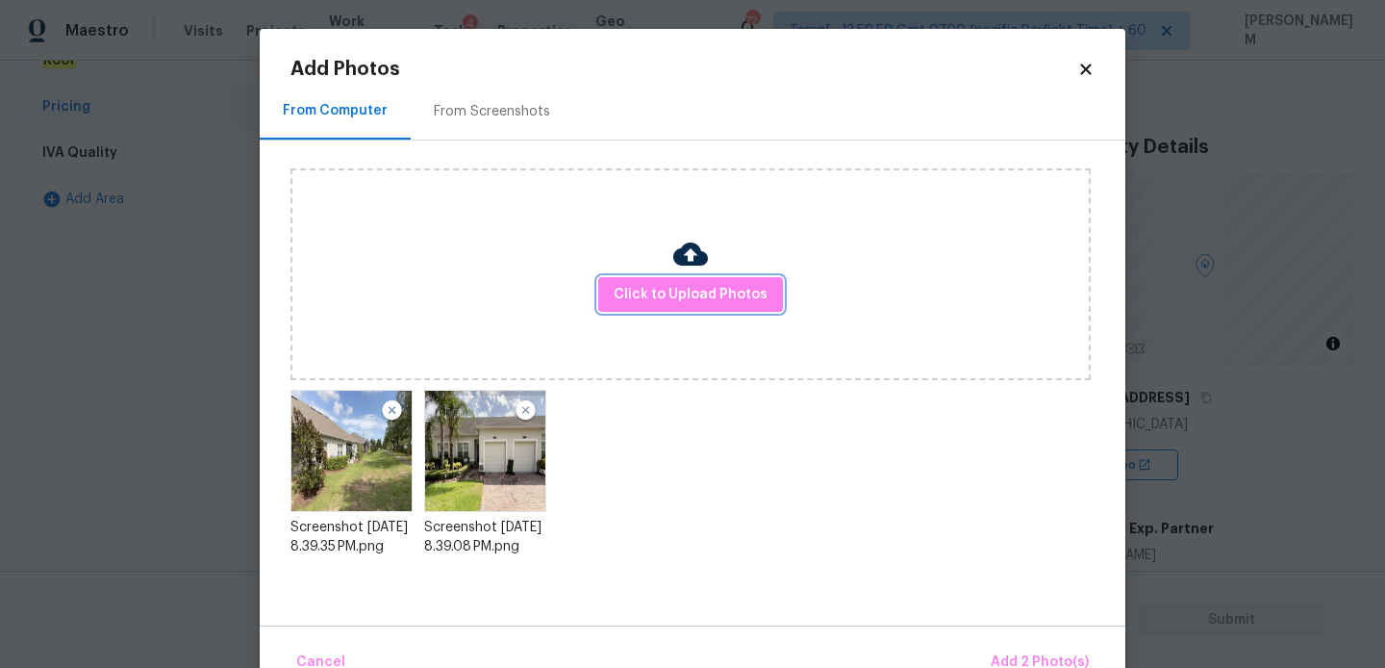
scroll to position [44, 0]
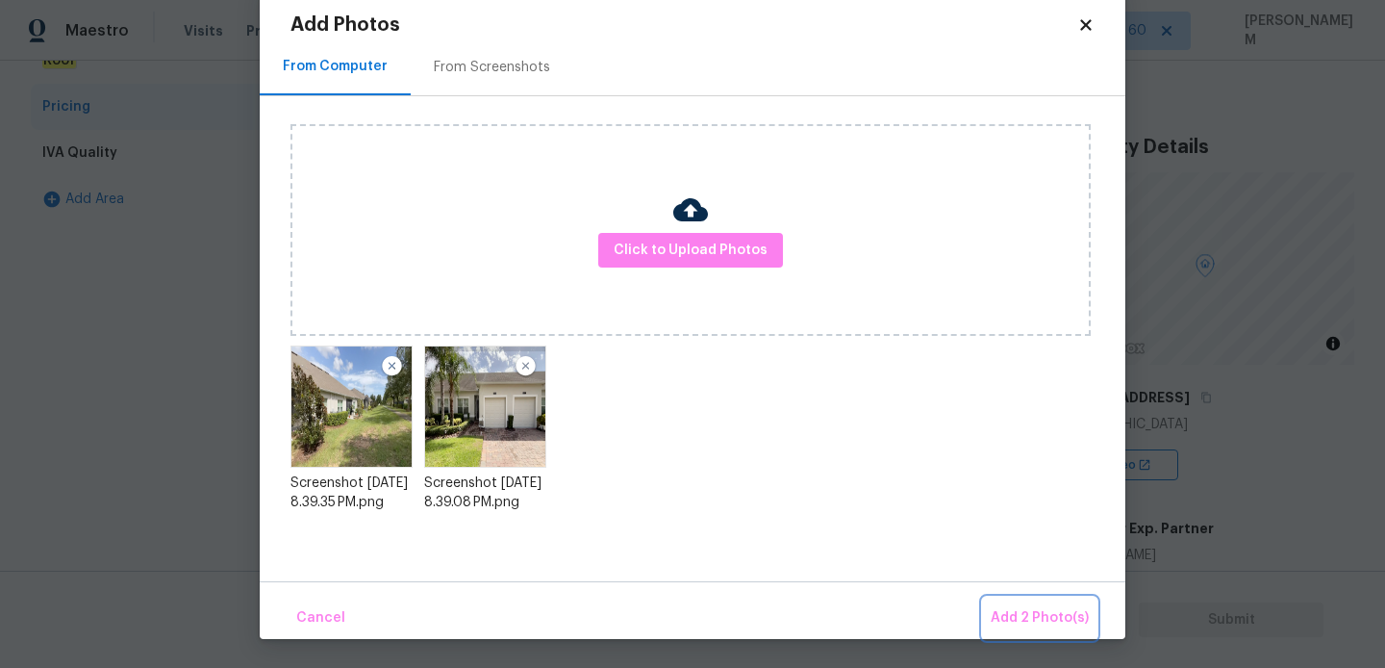
click at [1022, 605] on button "Add 2 Photo(s)" at bounding box center [1040, 617] width 114 height 41
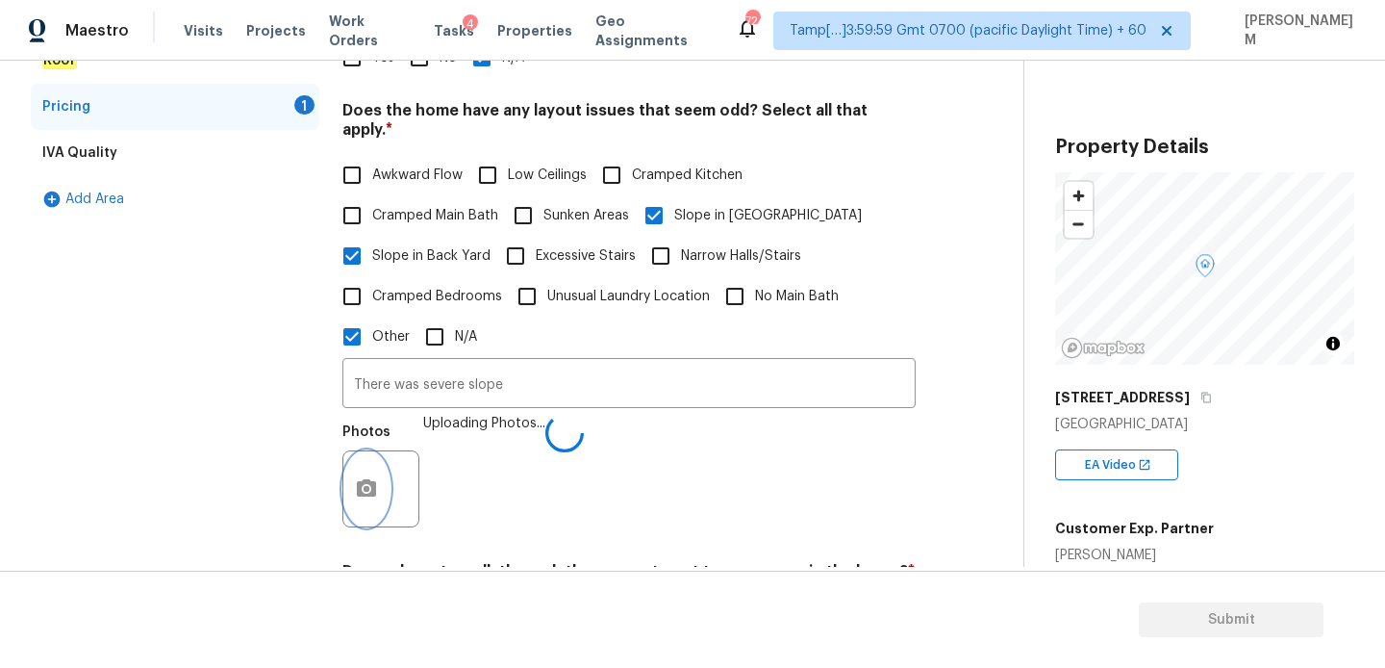
scroll to position [0, 0]
click at [628, 379] on input "There was severe slope" at bounding box center [628, 385] width 573 height 45
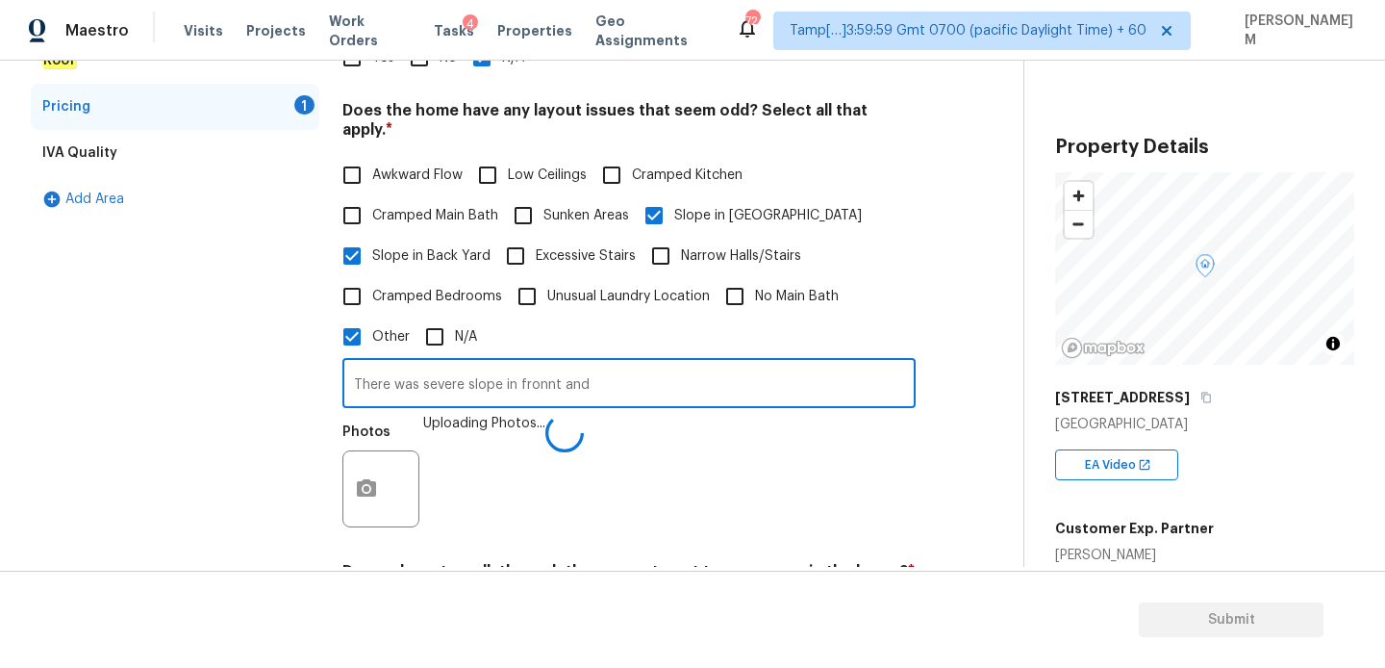
click at [427, 372] on input "There was severe slope in fronnt and" at bounding box center [628, 385] width 573 height 45
click at [502, 372] on input "There was slope in fronnt and" at bounding box center [628, 385] width 573 height 45
click at [558, 363] on input "There was slope in front and" at bounding box center [628, 385] width 573 height 45
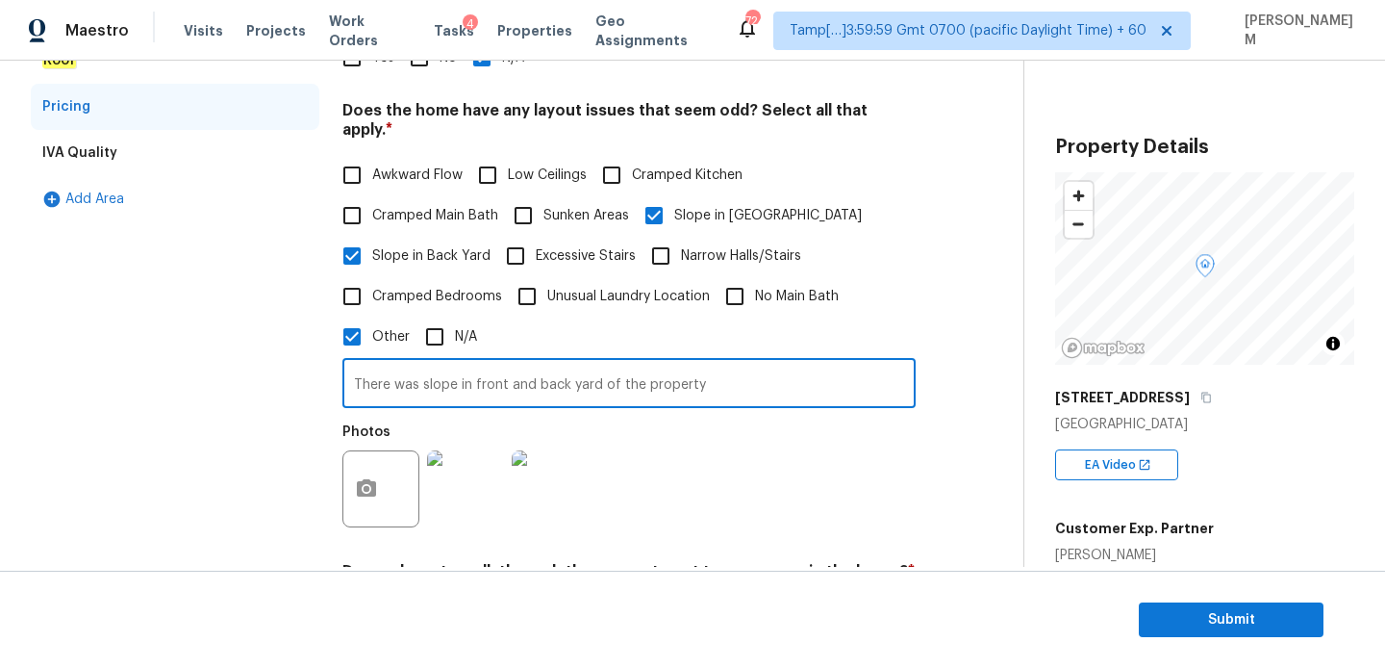
scroll to position [431, 0]
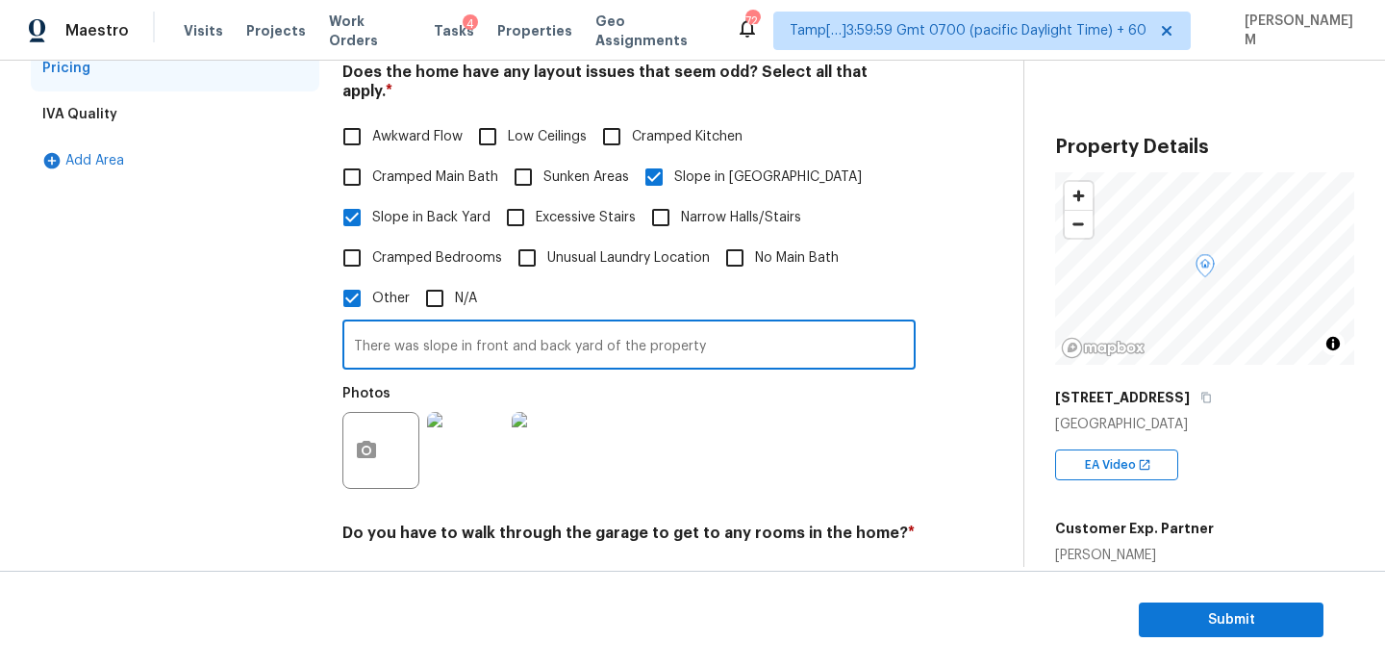
click at [695, 328] on input "There was slope in front and back yard of the property" at bounding box center [628, 346] width 573 height 45
click at [640, 324] on input "There was slope in front and back yard of the property." at bounding box center [628, 346] width 573 height 45
type input "There was slope in front and back yard of the property."
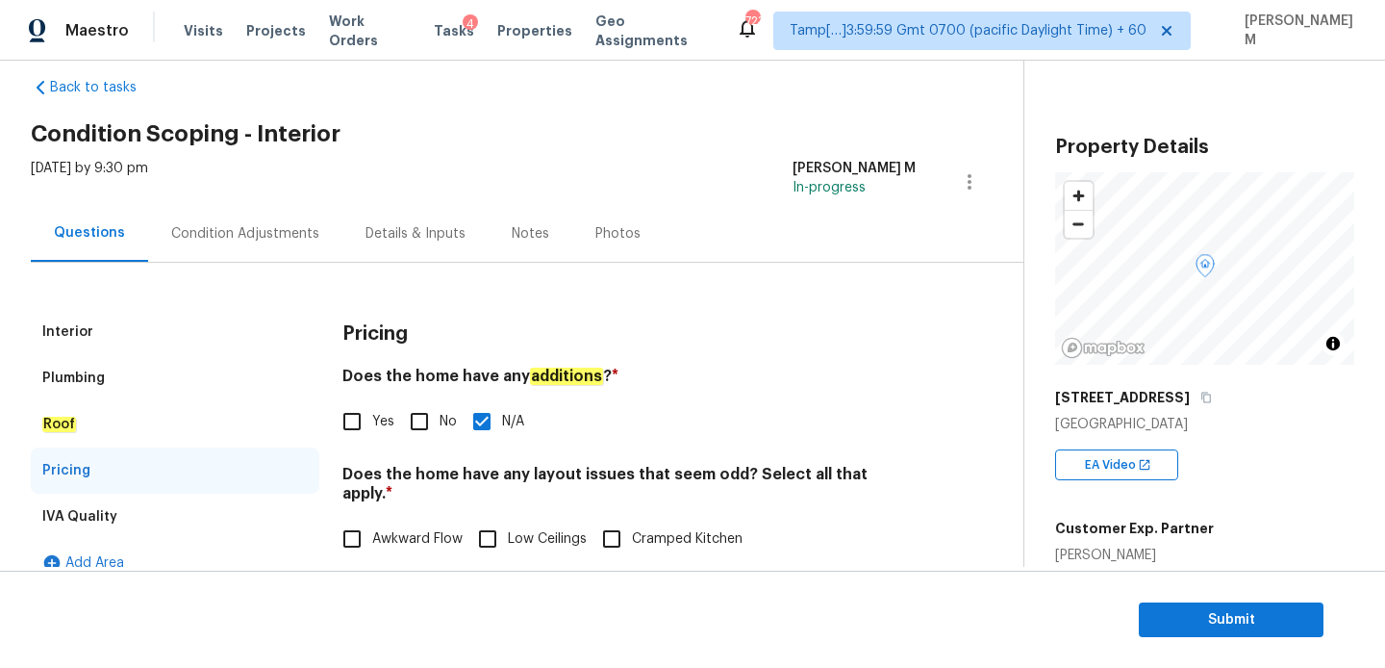
scroll to position [41, 0]
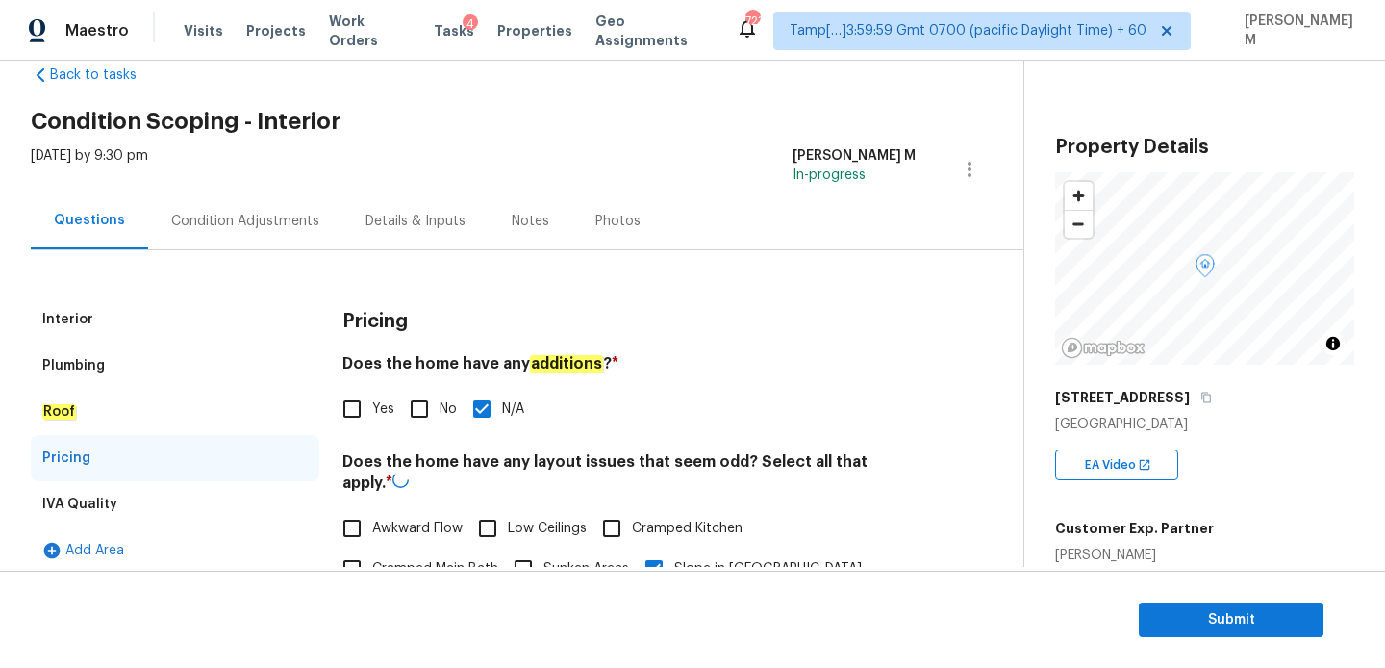
click at [114, 503] on div "IVA Quality" at bounding box center [175, 504] width 289 height 46
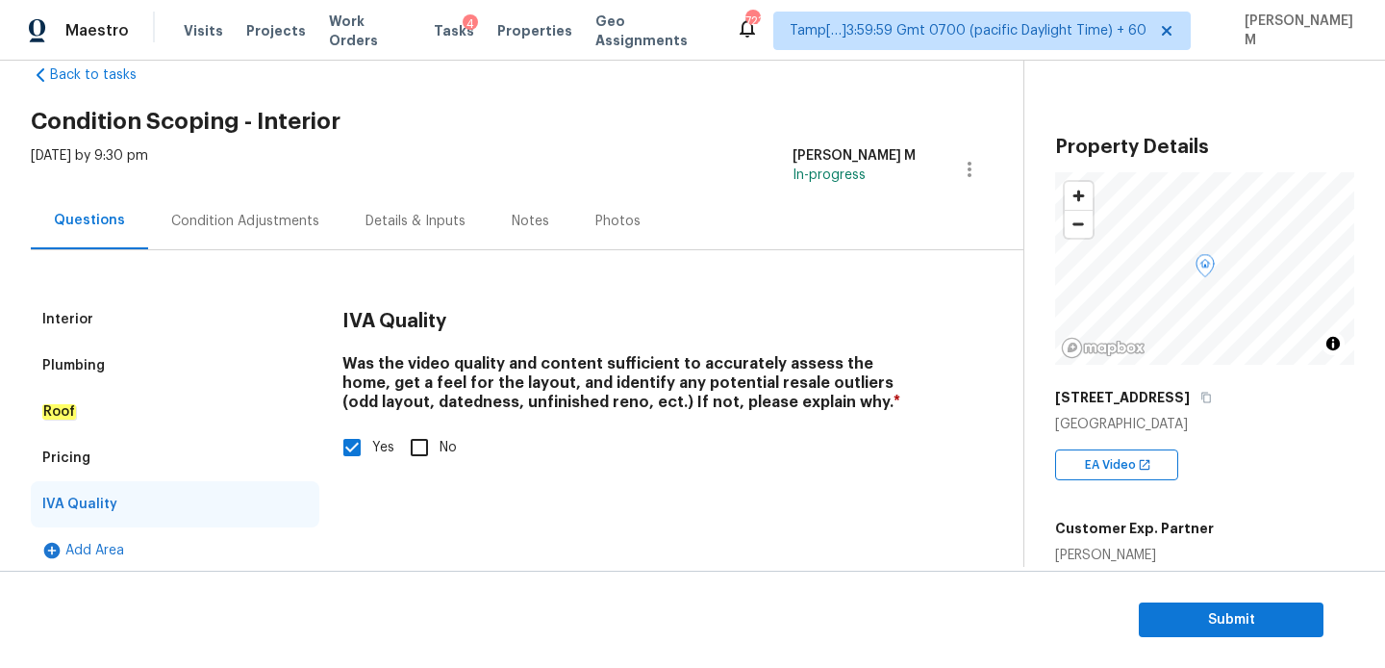
click at [206, 215] on div "Condition Adjustments" at bounding box center [245, 221] width 148 height 19
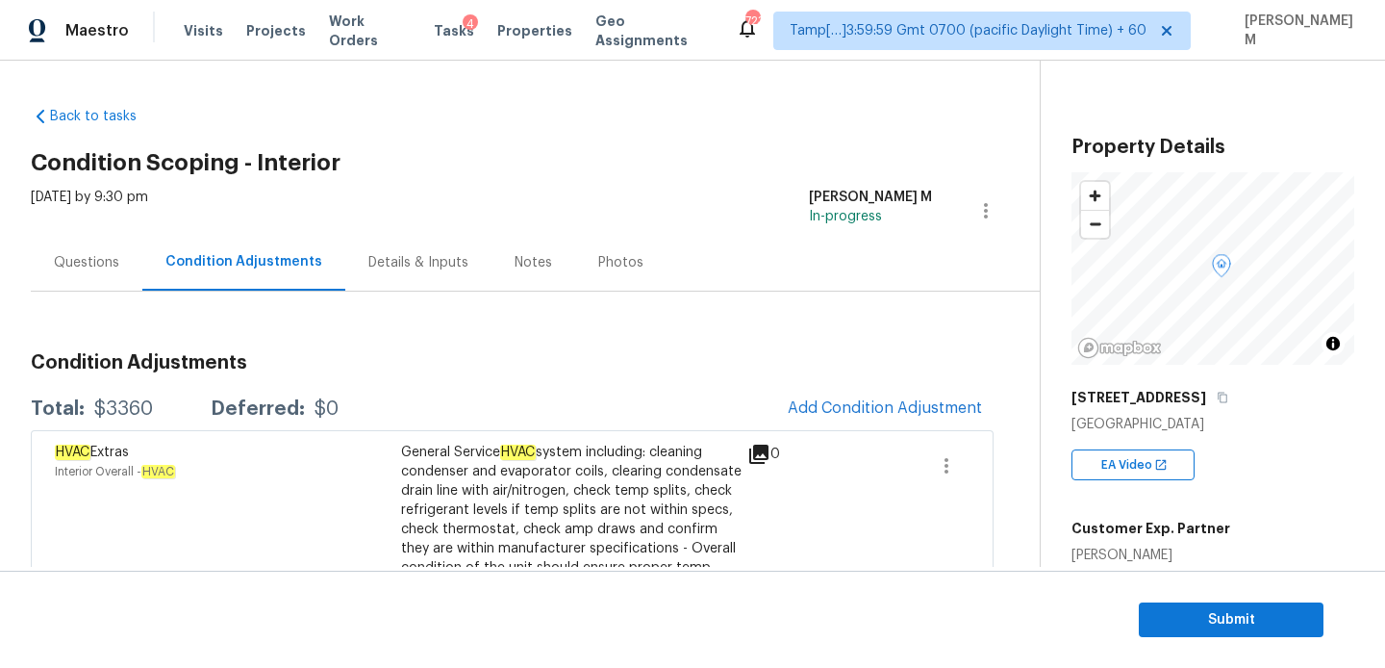
click at [93, 262] on div "Questions" at bounding box center [86, 262] width 65 height 19
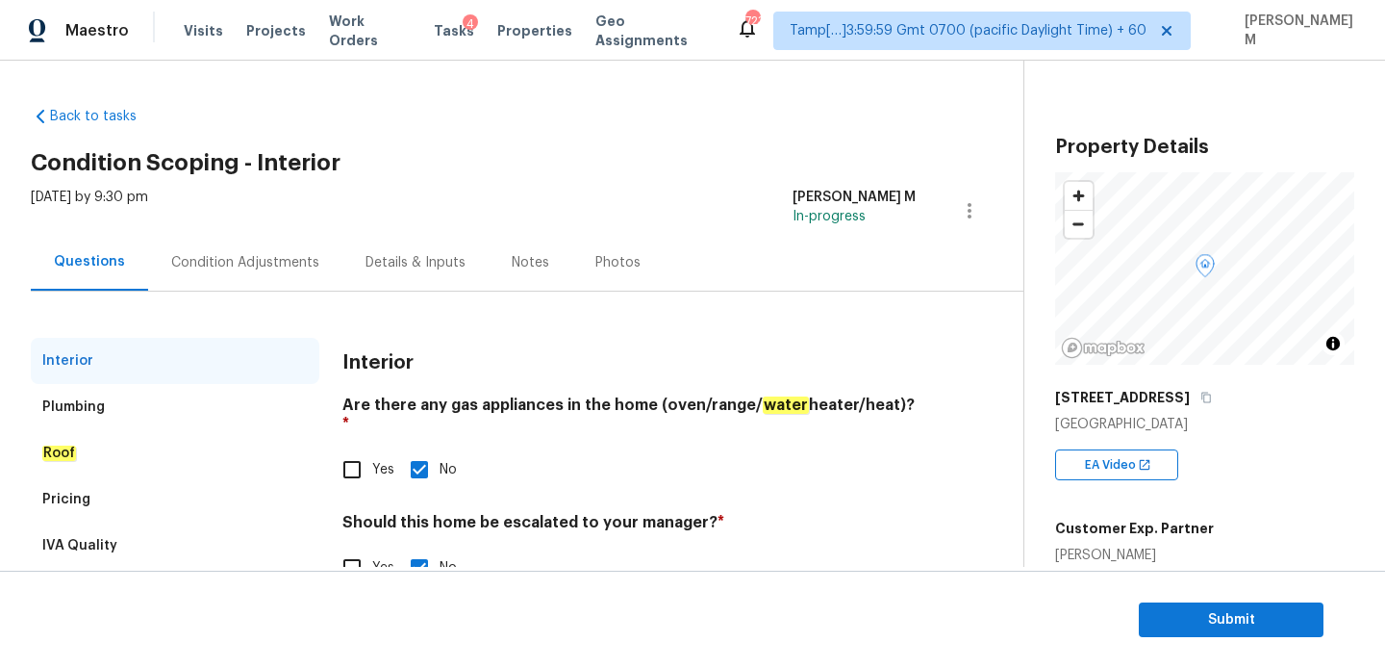
scroll to position [54, 0]
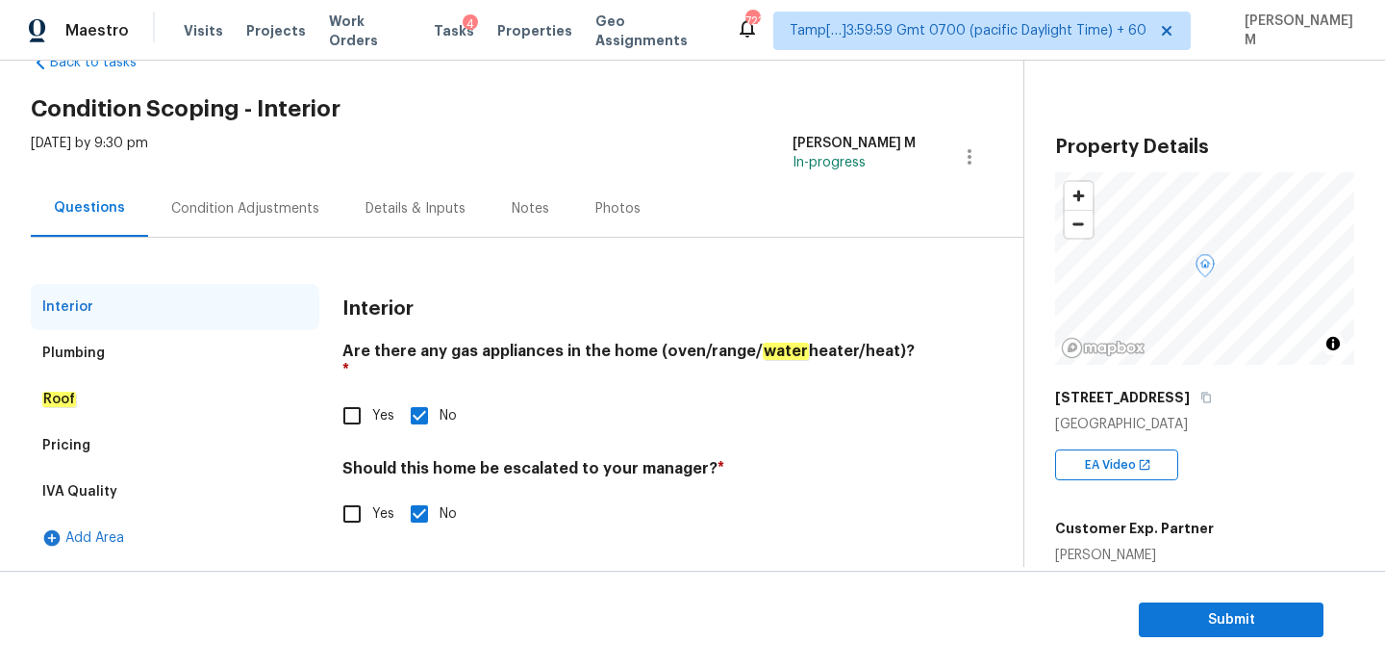
click at [160, 352] on div "Plumbing" at bounding box center [175, 353] width 289 height 46
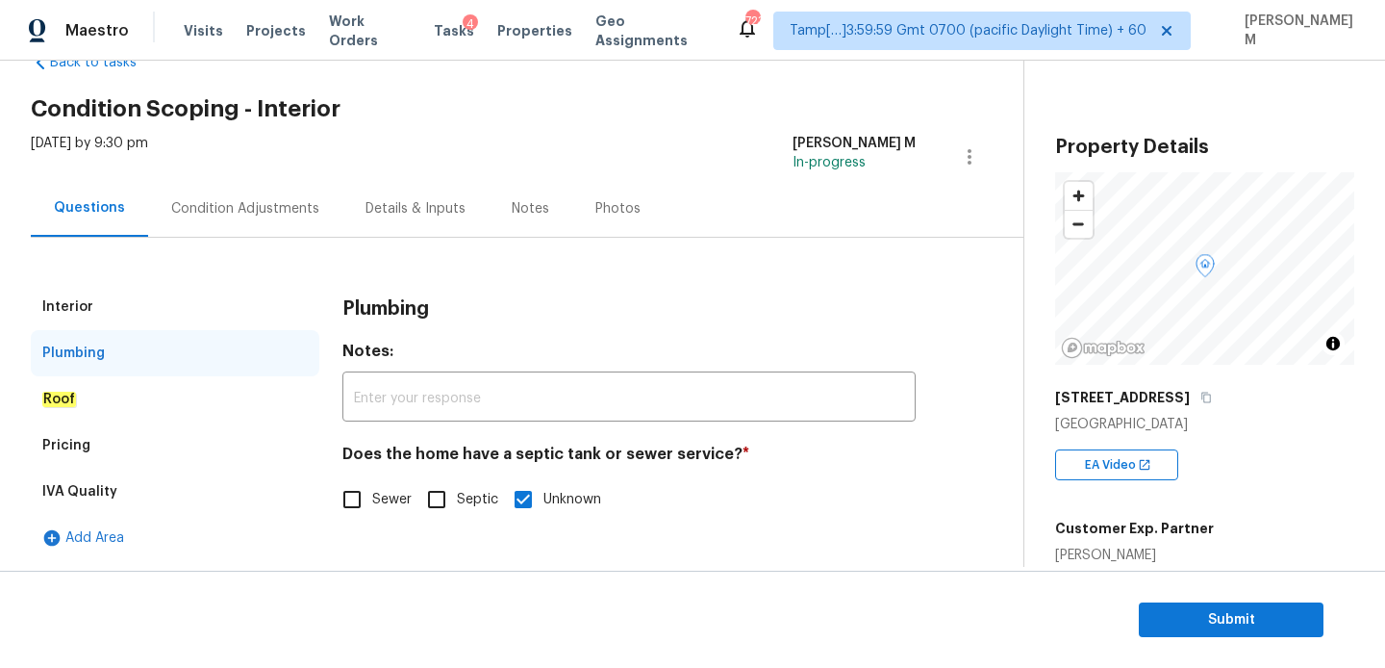
click at [163, 407] on div "Roof" at bounding box center [175, 399] width 289 height 46
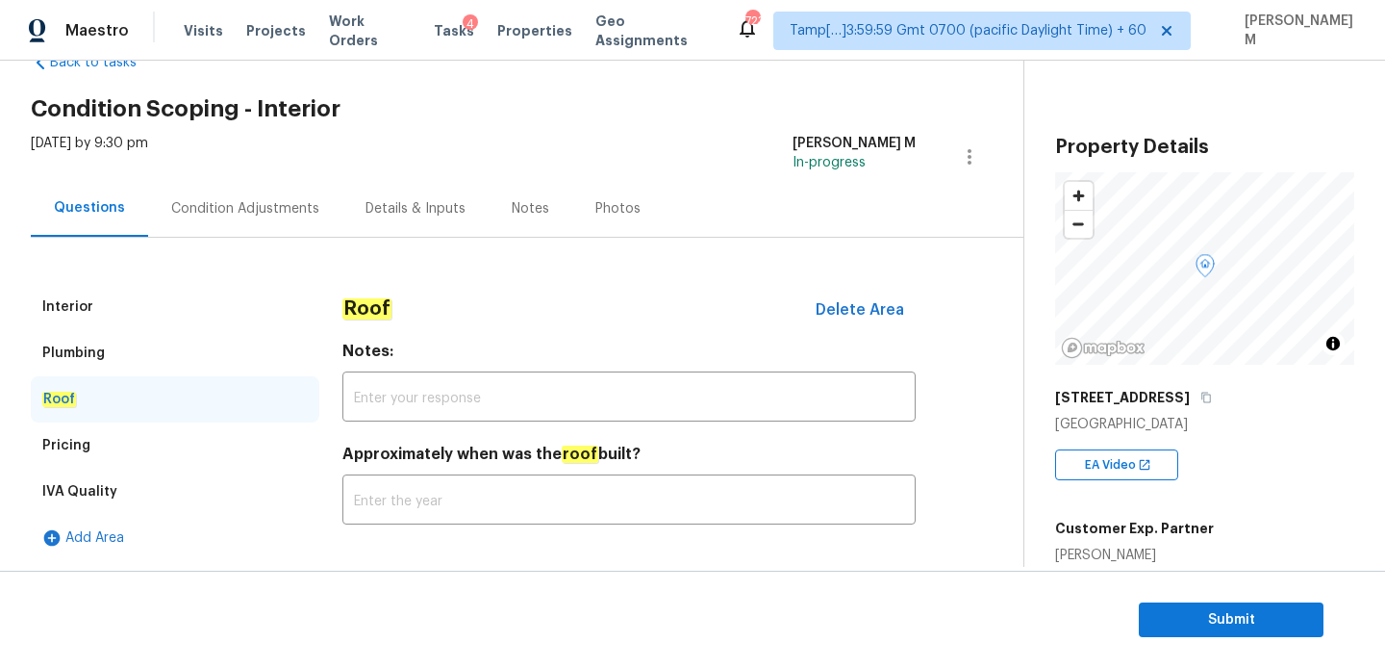
click at [160, 437] on div "Pricing" at bounding box center [175, 445] width 289 height 46
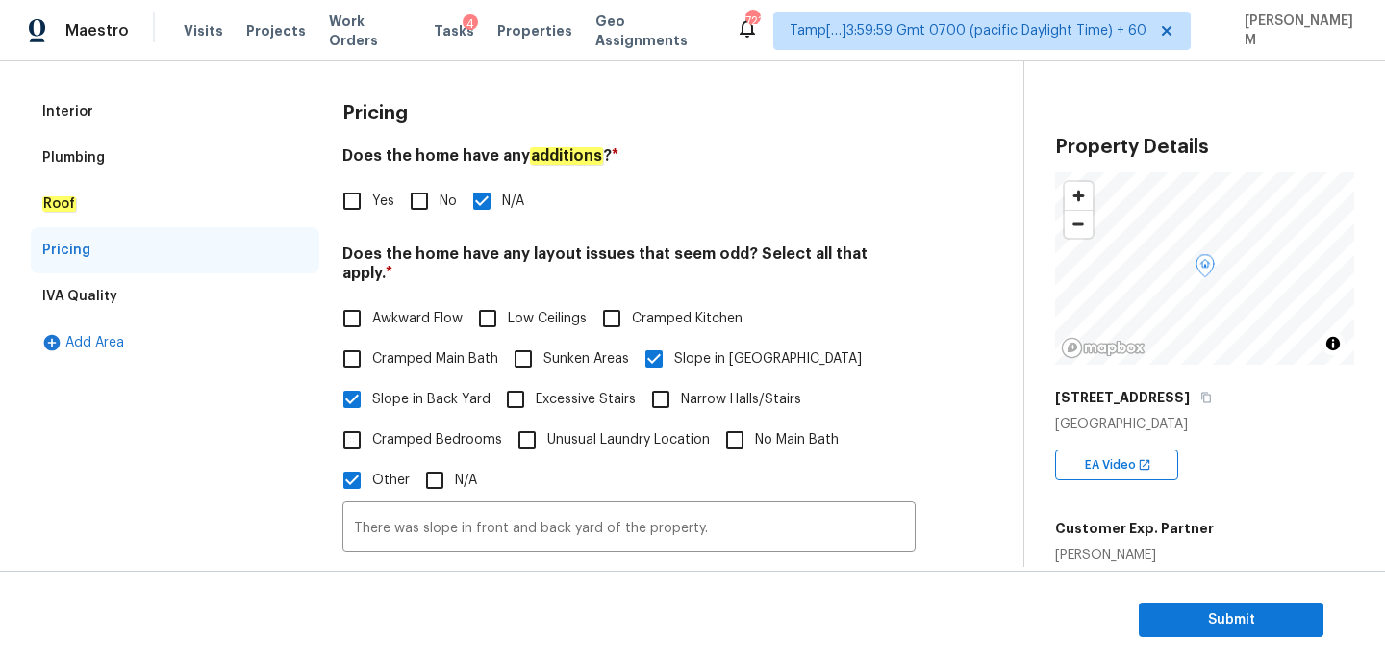
click at [161, 307] on div "IVA Quality" at bounding box center [175, 296] width 289 height 46
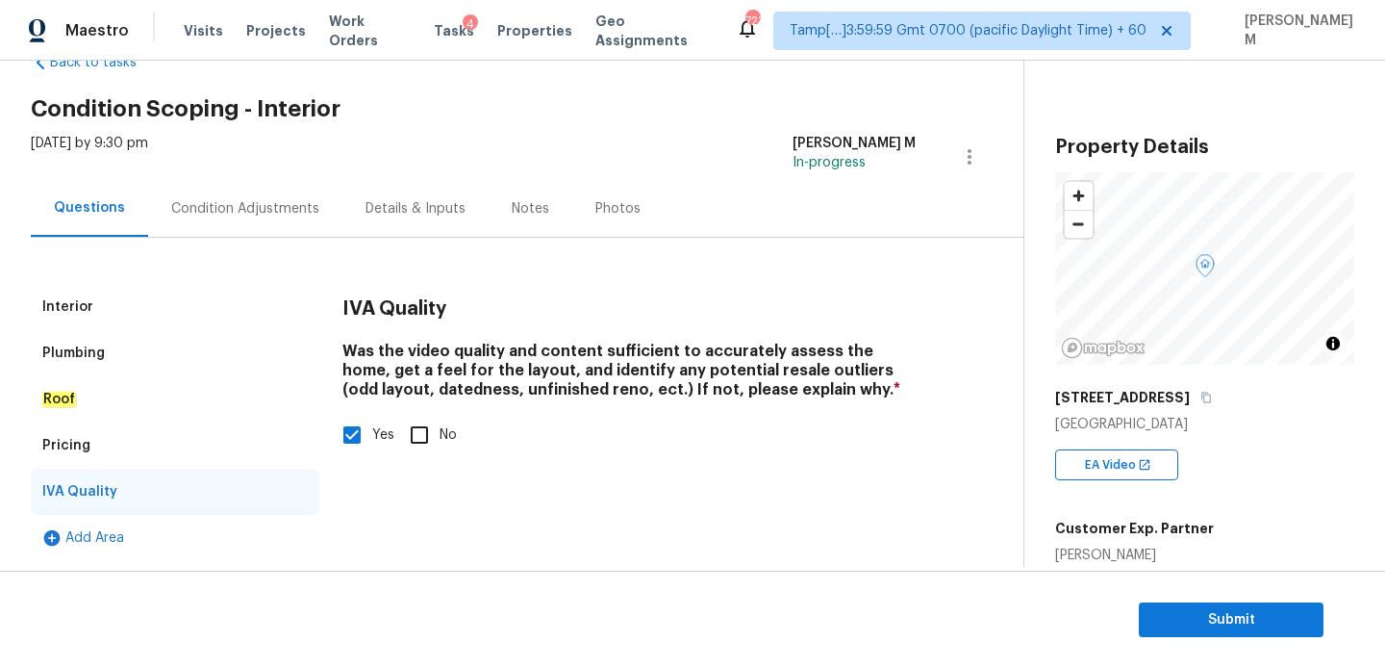
click at [267, 228] on div "Condition Adjustments" at bounding box center [245, 208] width 194 height 57
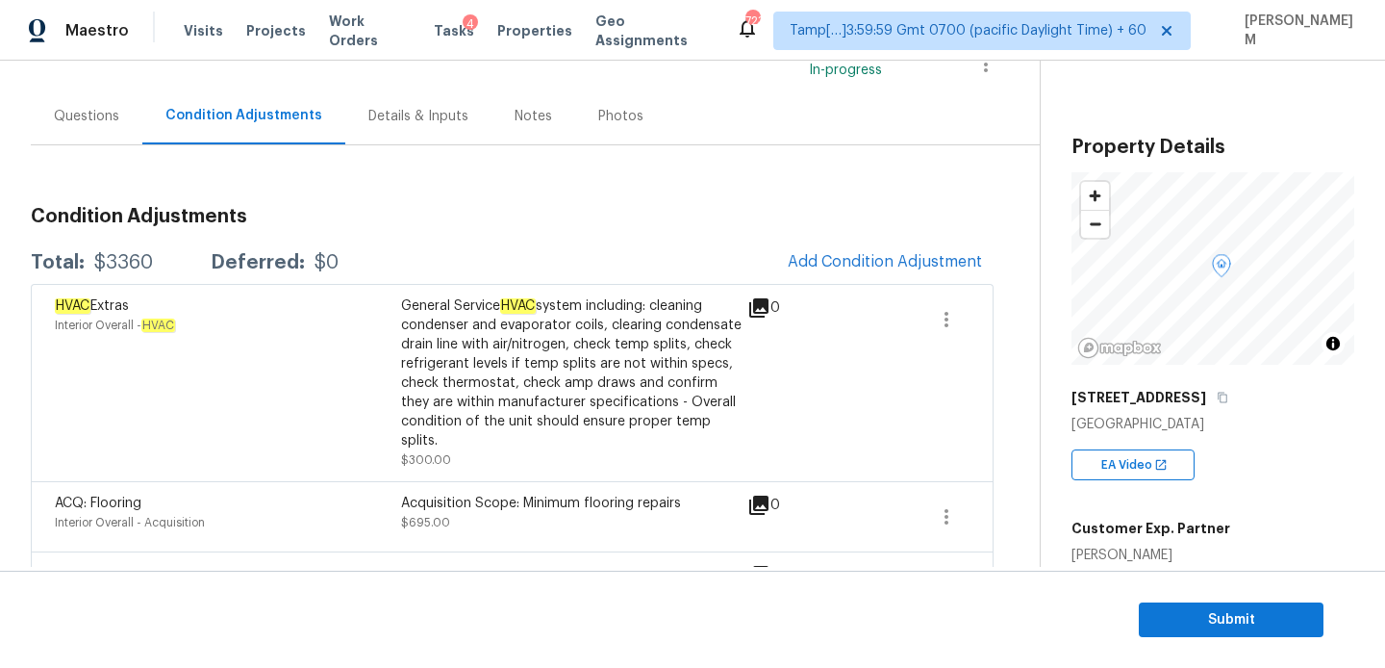
scroll to position [302, 0]
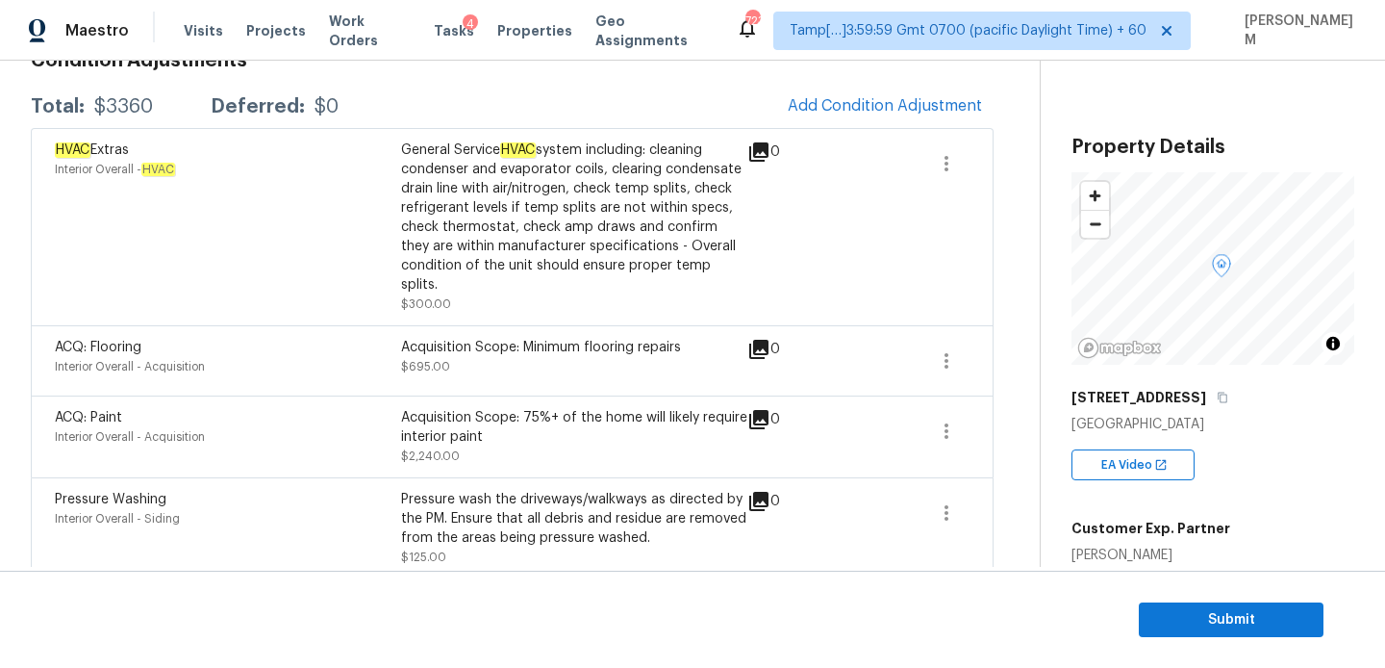
click at [1213, 596] on section "Submit" at bounding box center [692, 619] width 1385 height 98
click at [1222, 622] on span "Submit" at bounding box center [1231, 620] width 154 height 24
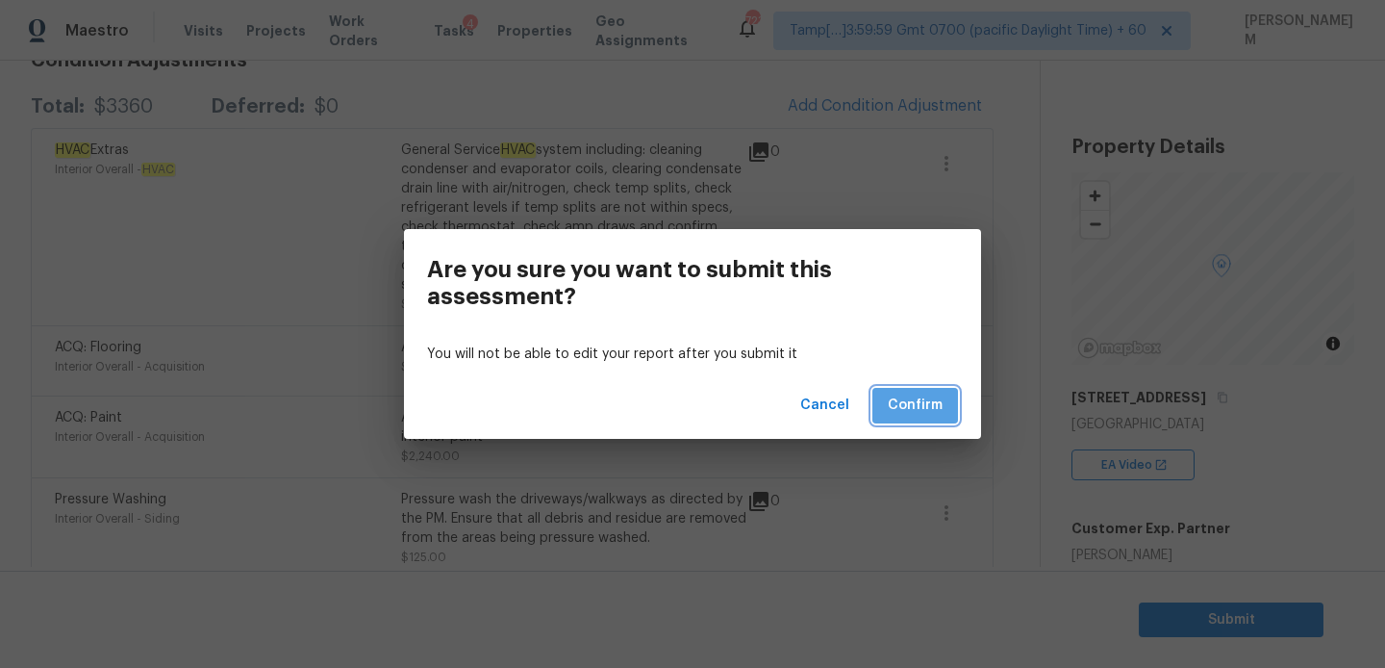
click at [917, 407] on span "Confirm" at bounding box center [915, 405] width 55 height 24
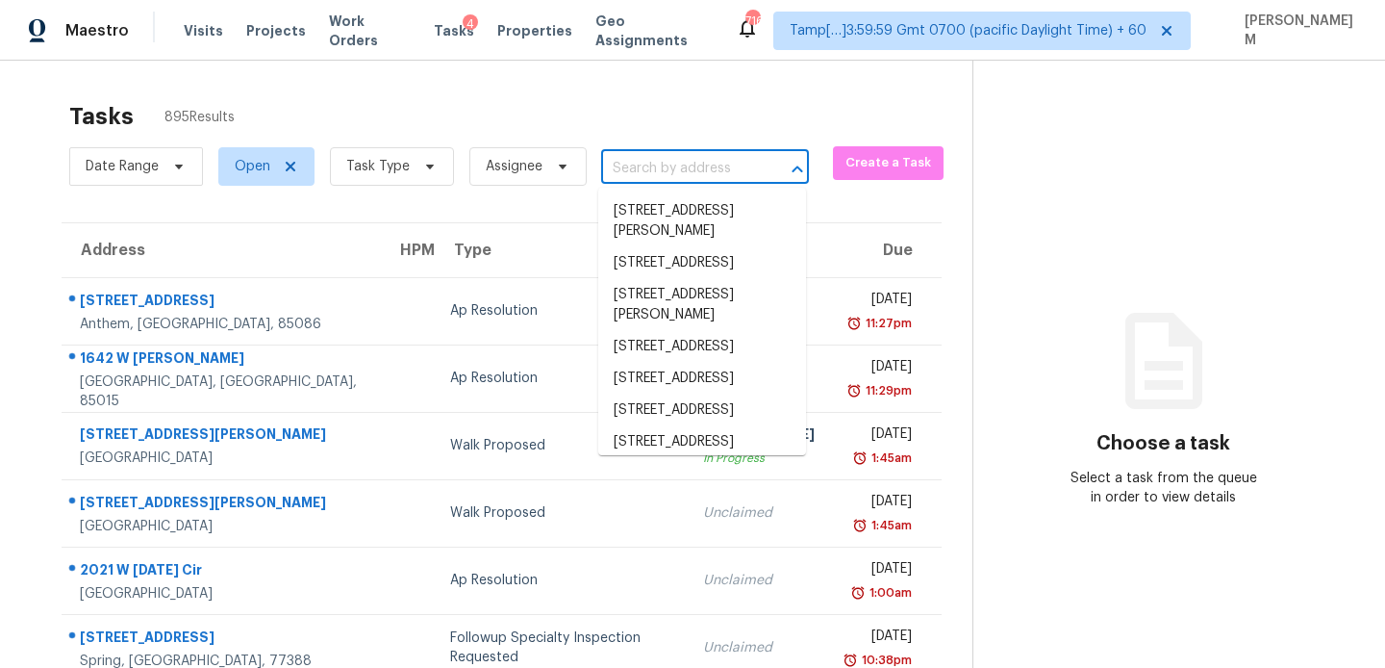
click at [651, 175] on input "text" at bounding box center [678, 169] width 154 height 30
paste input "[STREET_ADDRESS]"
type input "[STREET_ADDRESS]"
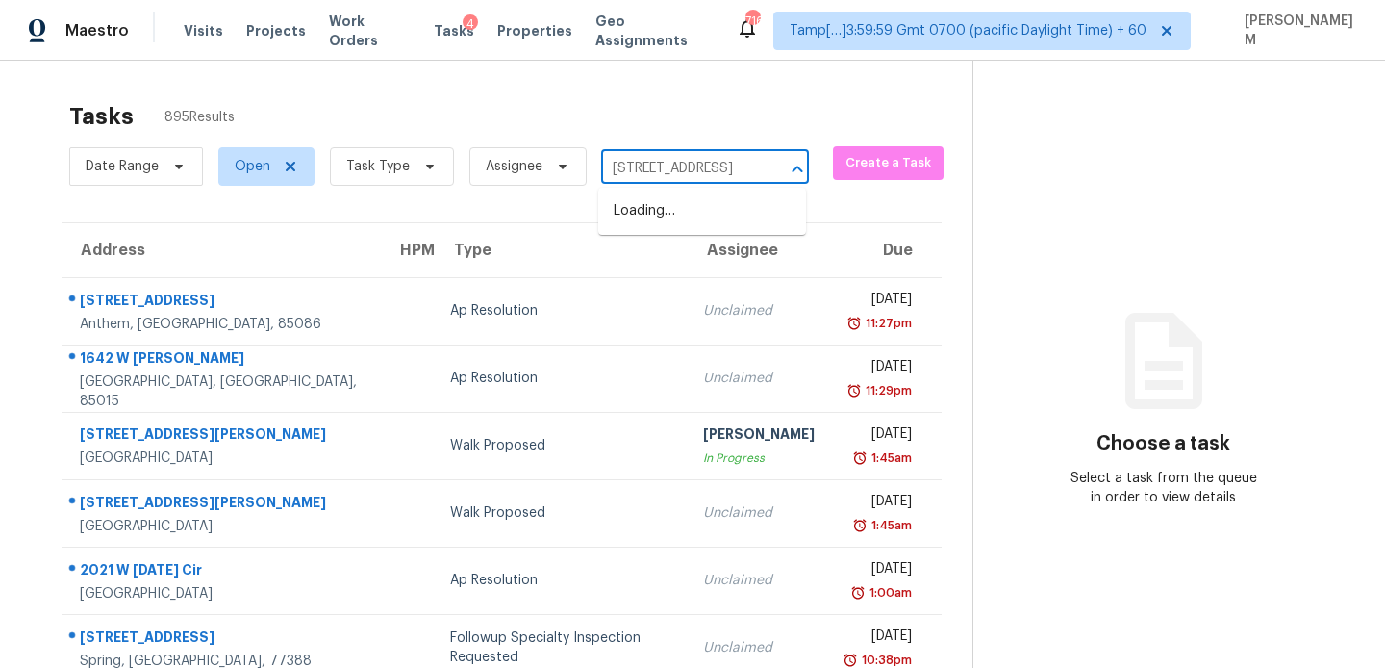
scroll to position [0, 135]
click at [706, 211] on li "[STREET_ADDRESS]" at bounding box center [702, 211] width 208 height 32
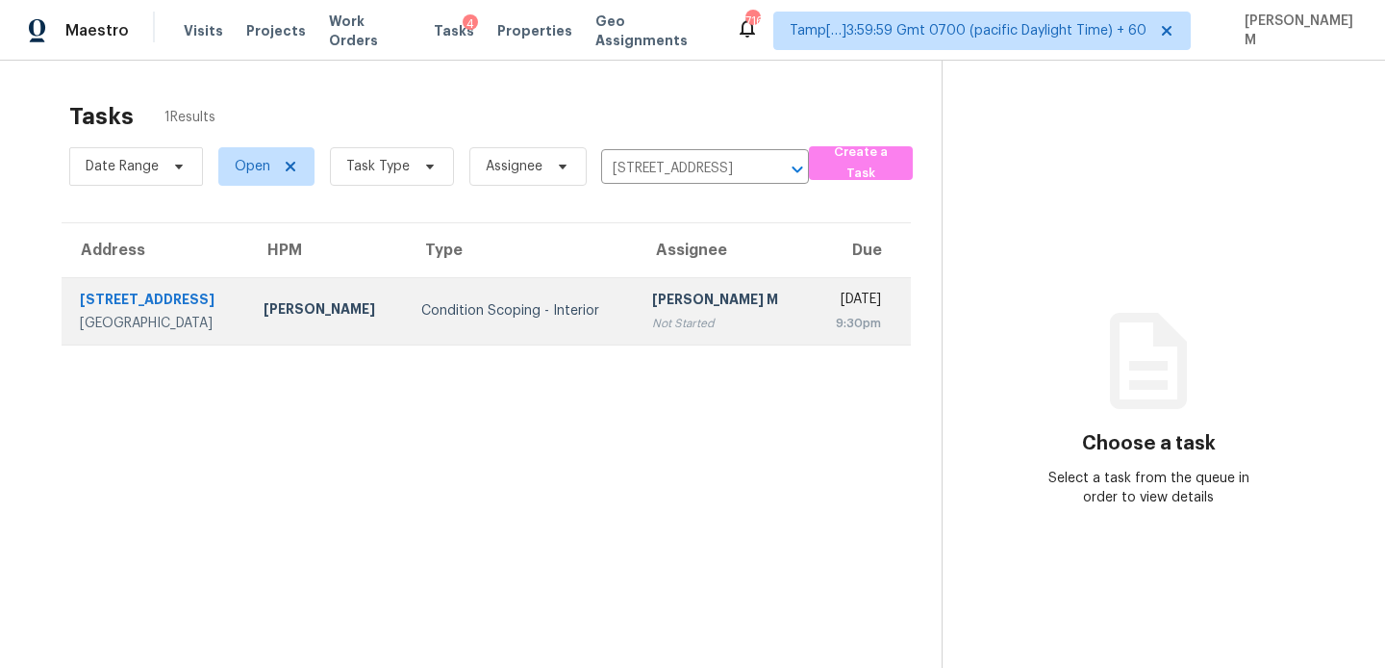
click at [637, 314] on td "MANIKANDAN M Not Started" at bounding box center [724, 310] width 174 height 67
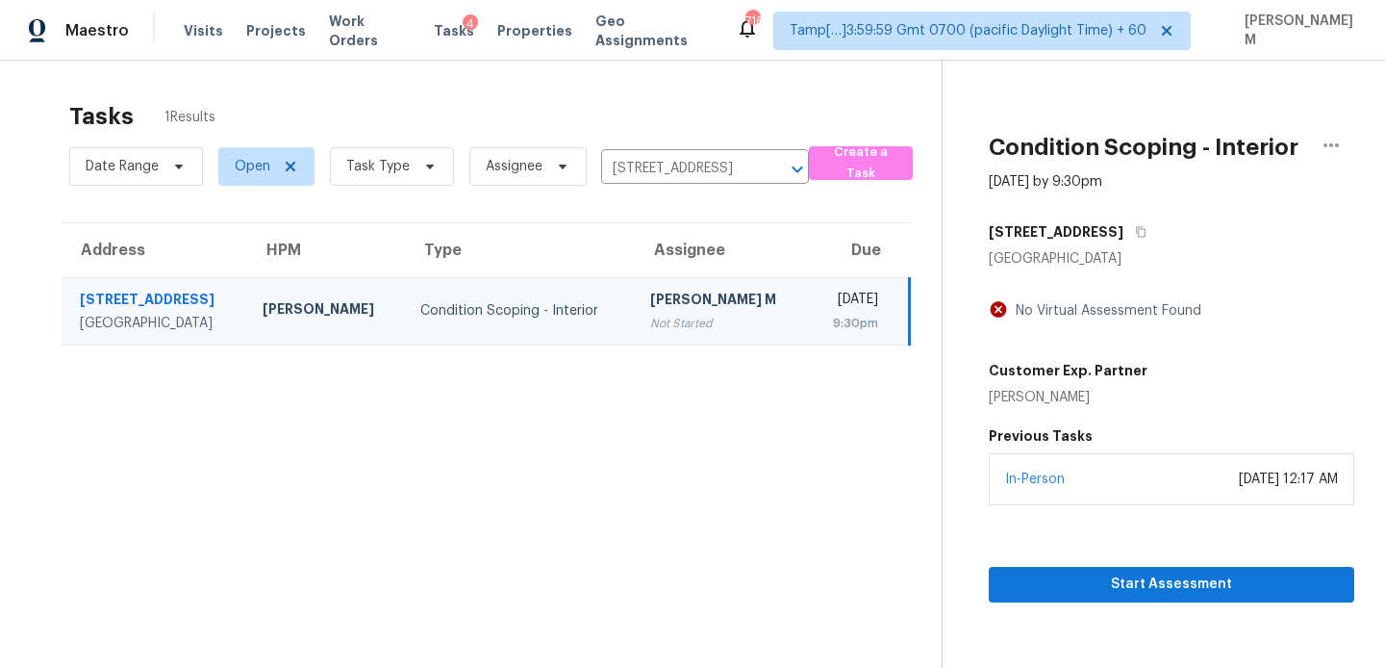
click at [1128, 503] on div "In-Person October 03, 2025 at 12:17 AM" at bounding box center [1172, 479] width 366 height 52
click at [1150, 581] on span "Start Assessment" at bounding box center [1171, 584] width 335 height 24
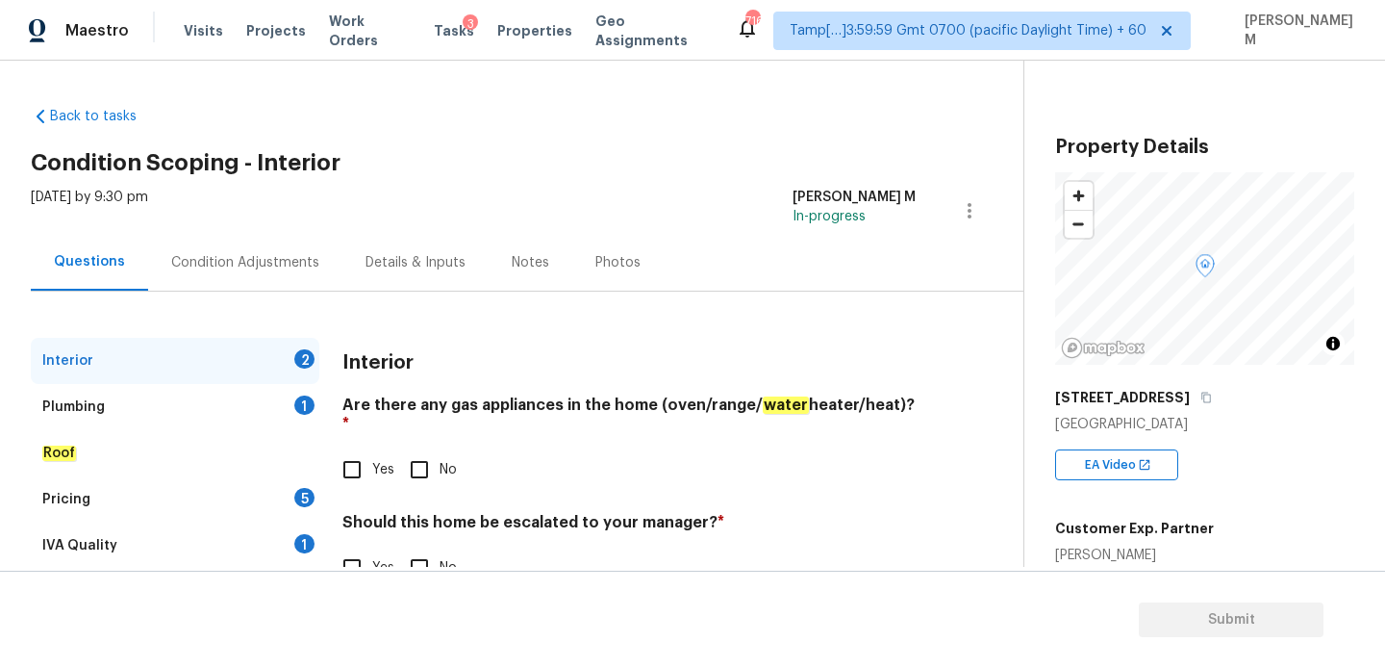
scroll to position [54, 0]
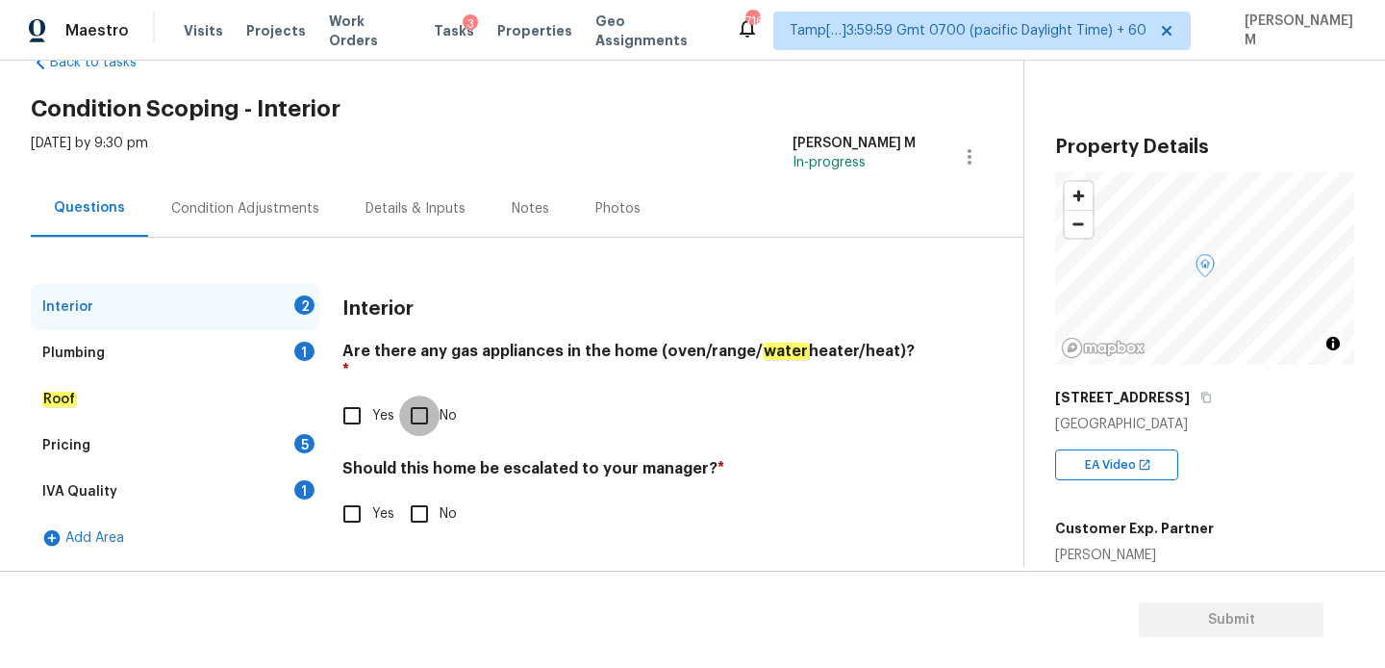
click at [415, 395] on input "No" at bounding box center [419, 415] width 40 height 40
checkbox input "true"
click at [406, 511] on input "No" at bounding box center [419, 514] width 40 height 40
checkbox input "true"
click at [197, 355] on div "Plumbing 1" at bounding box center [175, 353] width 289 height 46
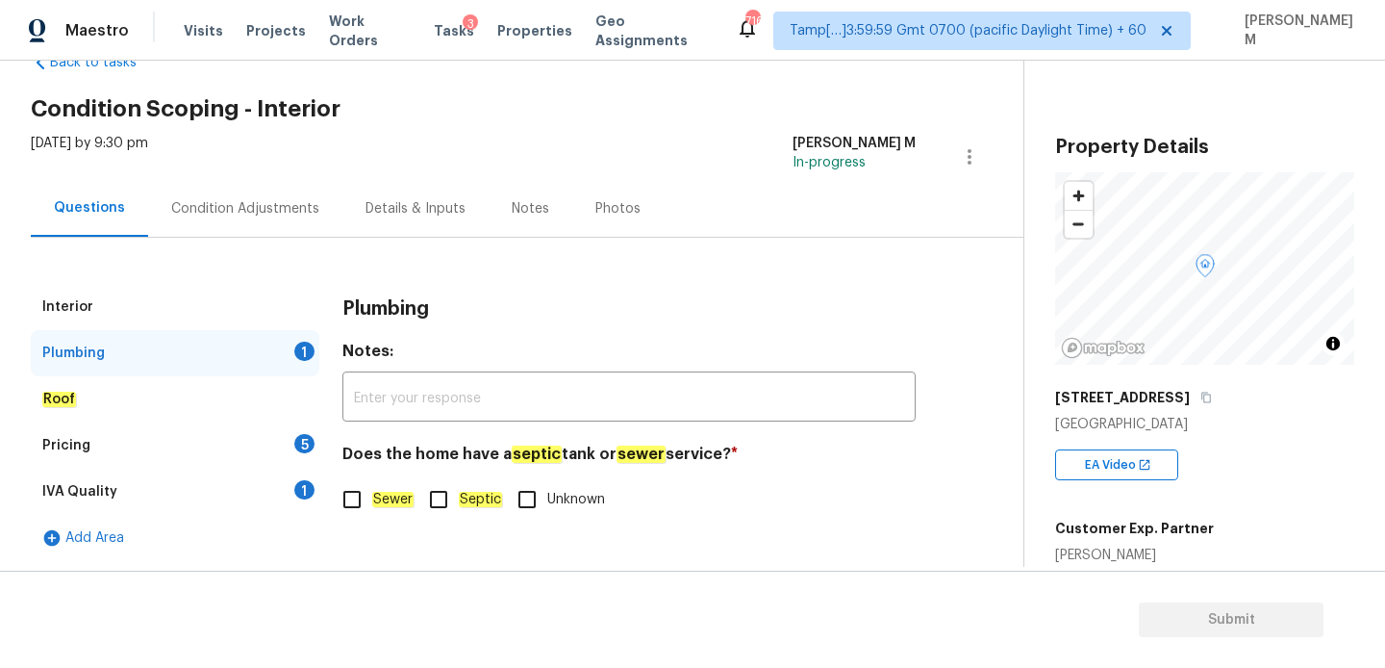
click at [354, 505] on input "Sewer" at bounding box center [352, 499] width 40 height 40
checkbox input "true"
click at [119, 387] on div "Roof" at bounding box center [175, 399] width 289 height 46
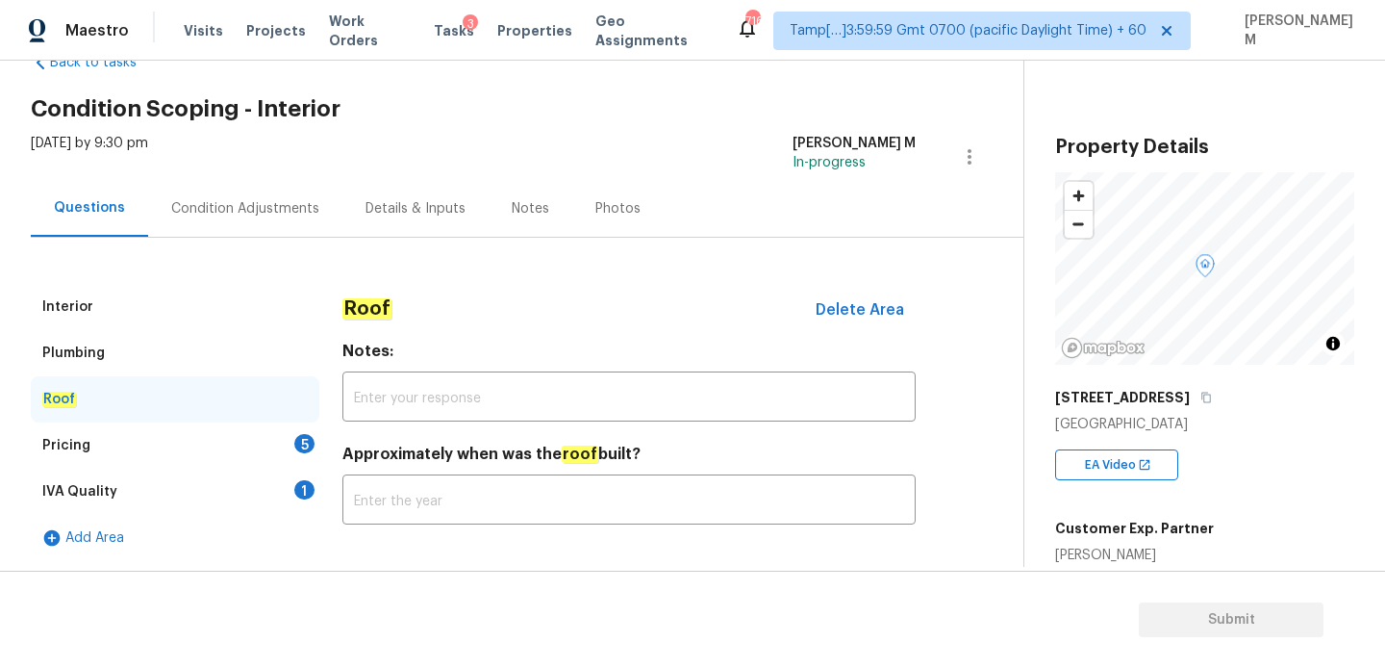
click at [161, 455] on div "Pricing 5" at bounding box center [175, 445] width 289 height 46
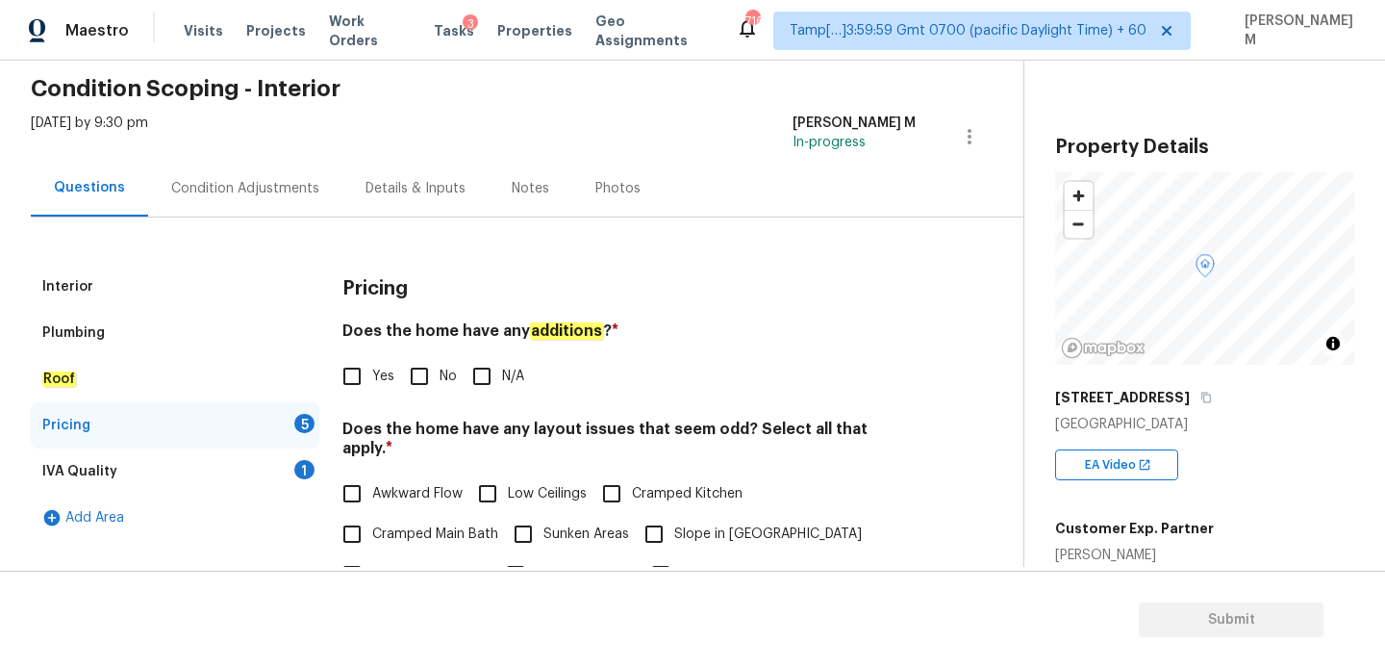
scroll to position [76, 0]
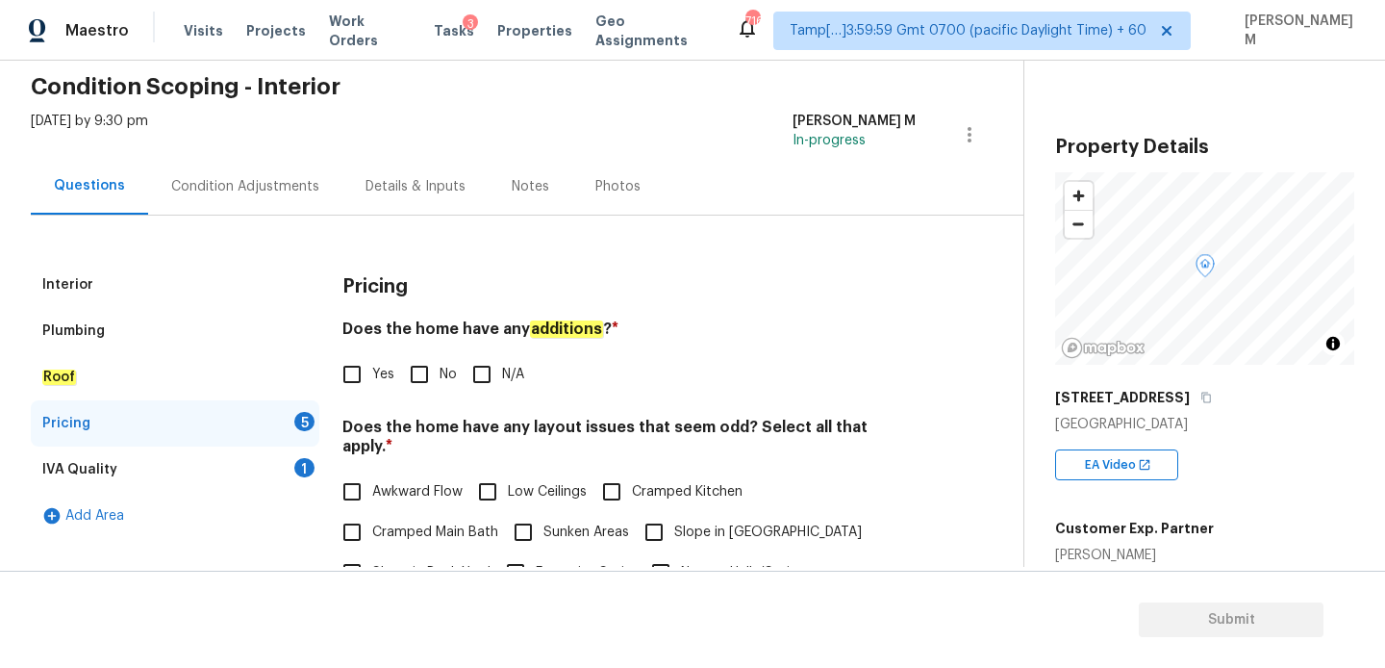
click at [345, 374] on input "Yes" at bounding box center [352, 374] width 40 height 40
checkbox input "true"
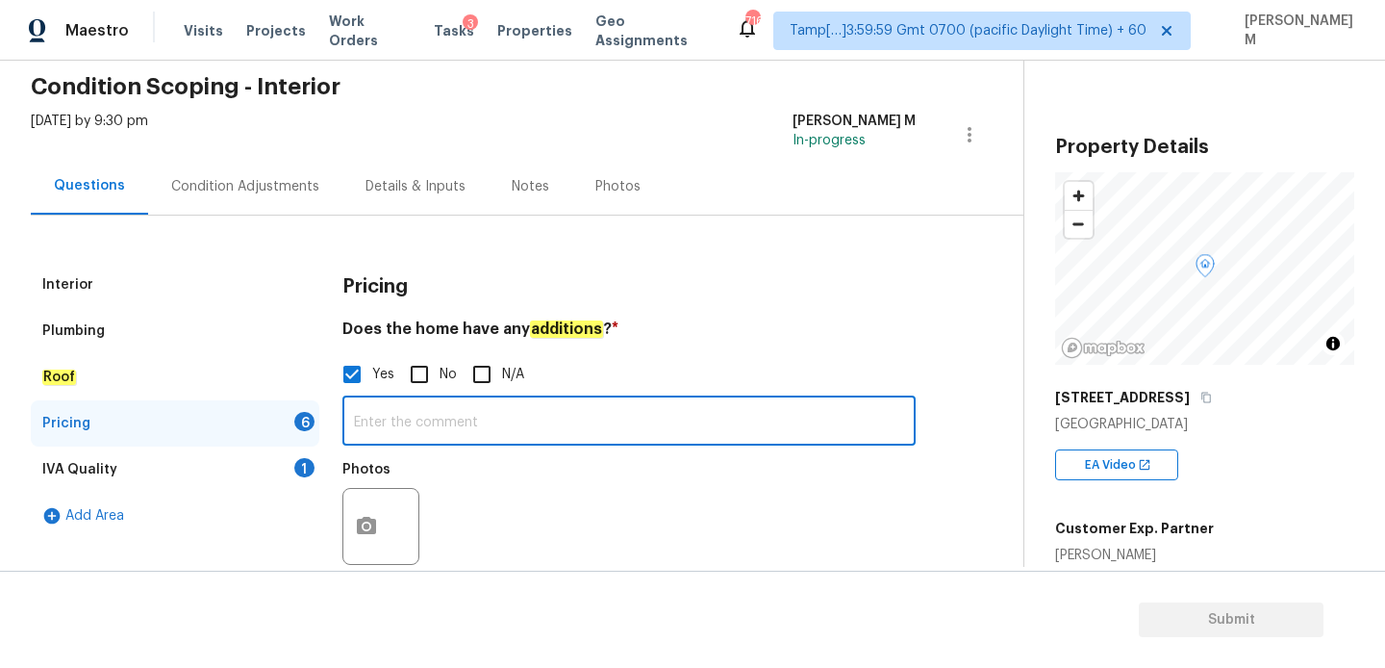
click at [601, 433] on input "text" at bounding box center [628, 422] width 573 height 45
paste input "Previous converted garage."
type input "Previous converted garage."
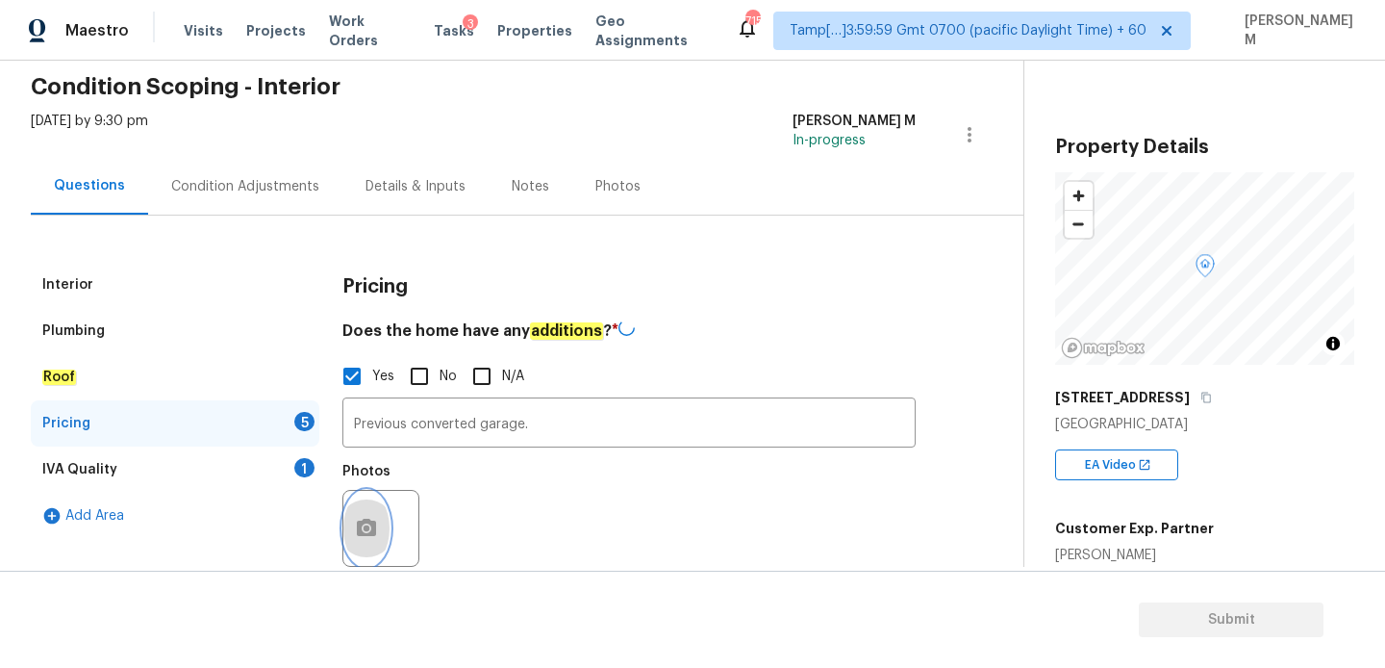
click at [368, 528] on icon "button" at bounding box center [366, 528] width 23 height 23
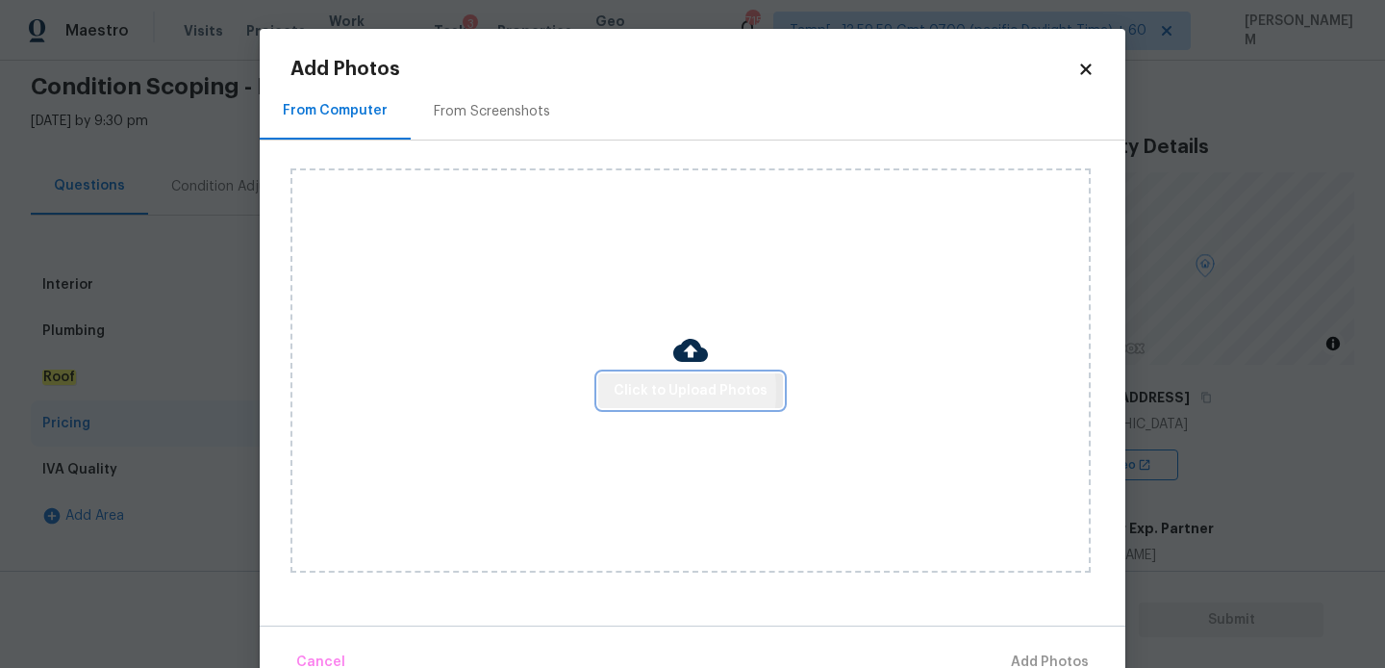
click at [638, 391] on span "Click to Upload Photos" at bounding box center [691, 391] width 154 height 24
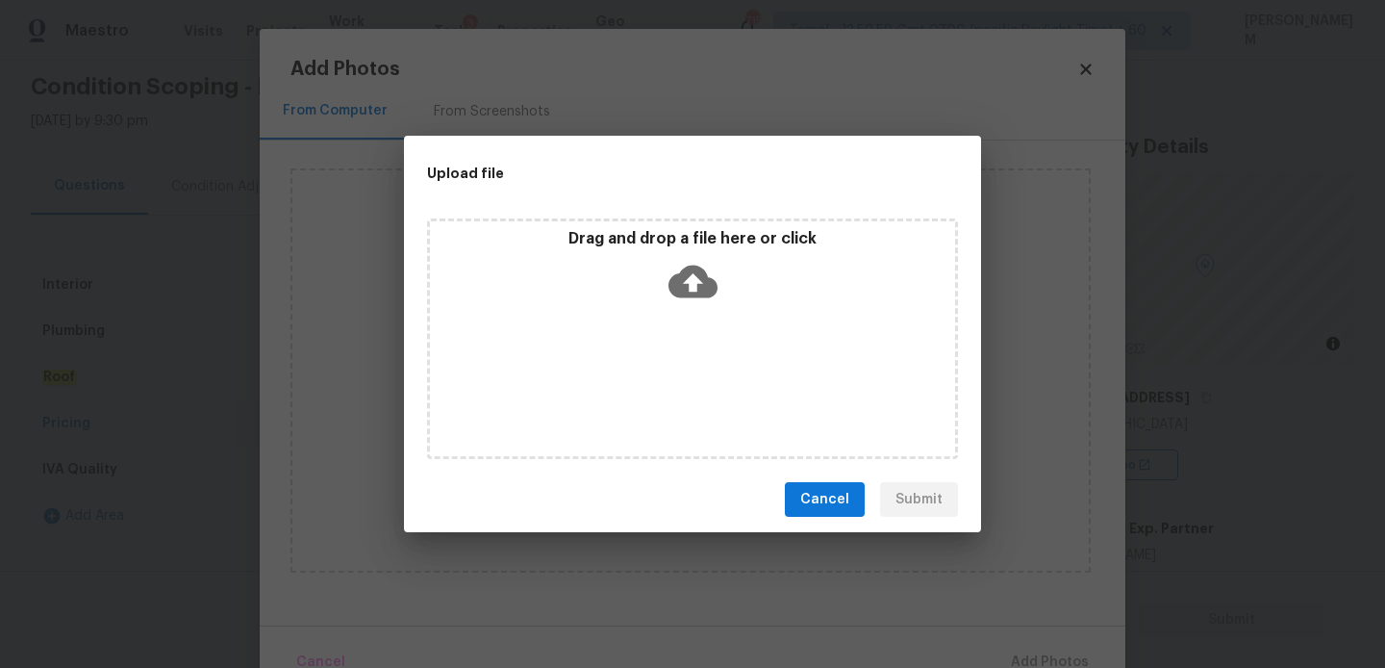
click at [674, 275] on icon at bounding box center [693, 282] width 49 height 33
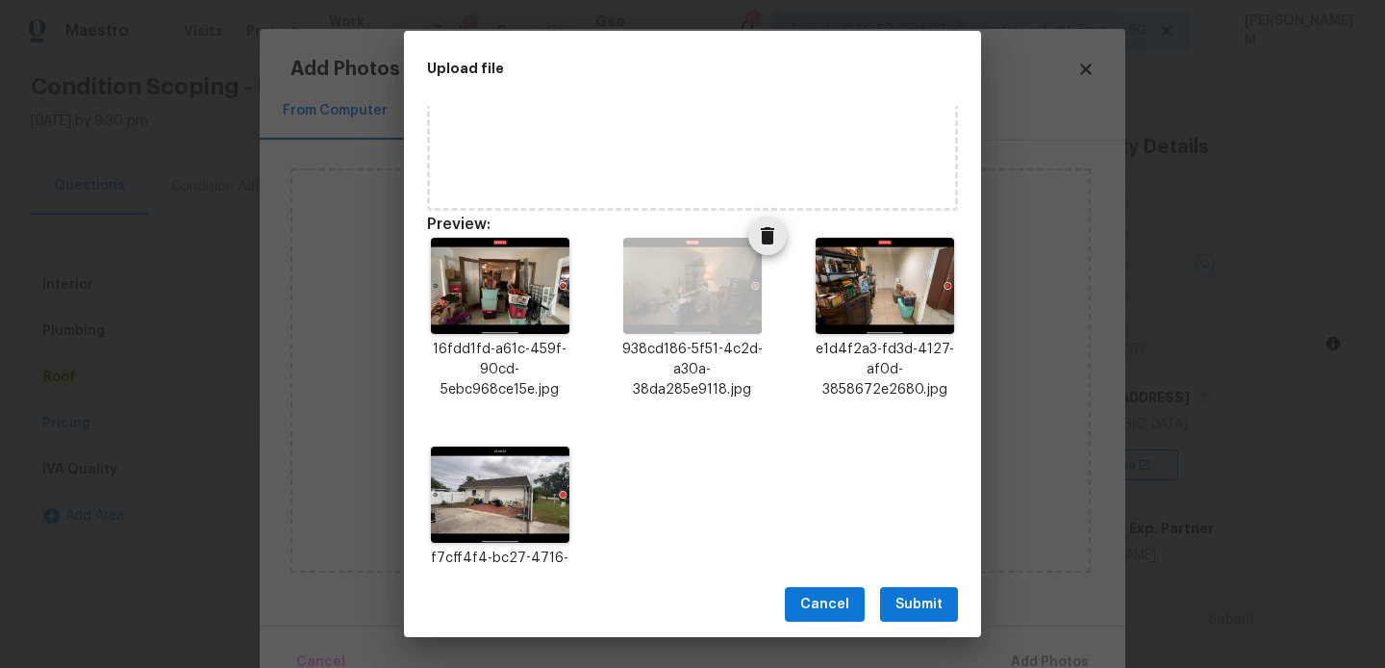
scroll to position [184, 0]
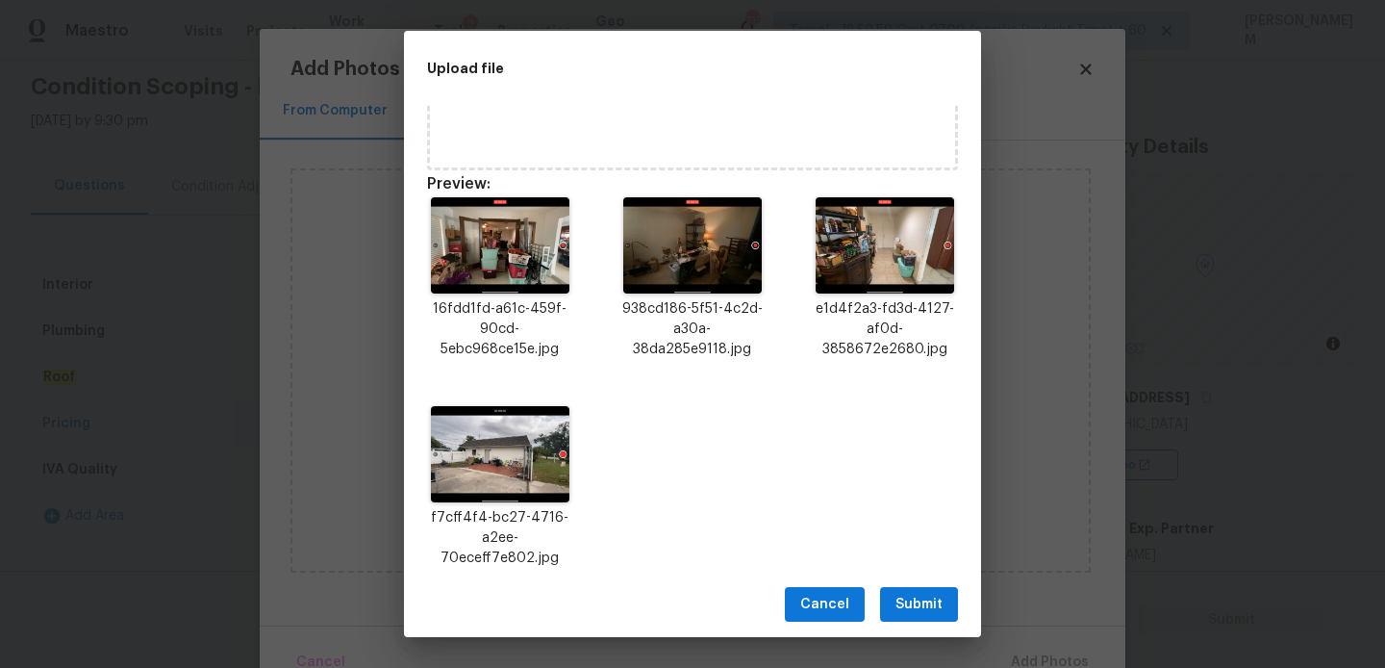
click at [912, 588] on button "Submit" at bounding box center [919, 605] width 78 height 36
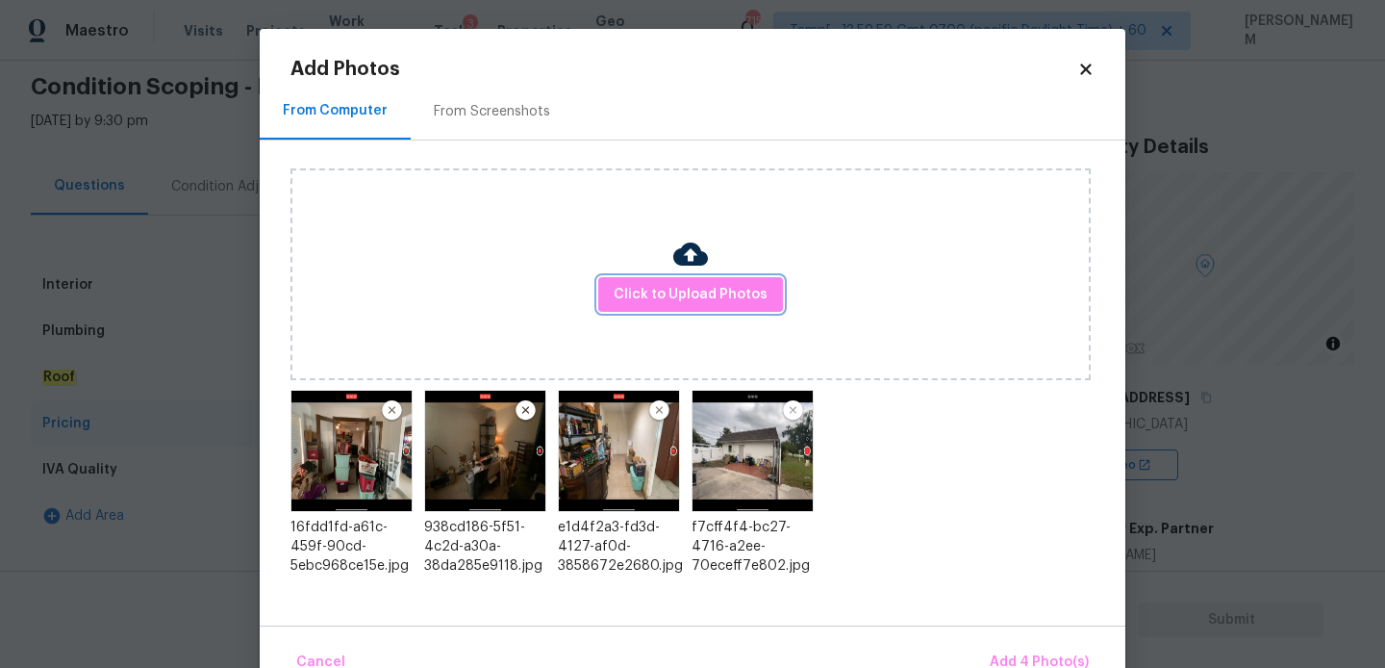
scroll to position [44, 0]
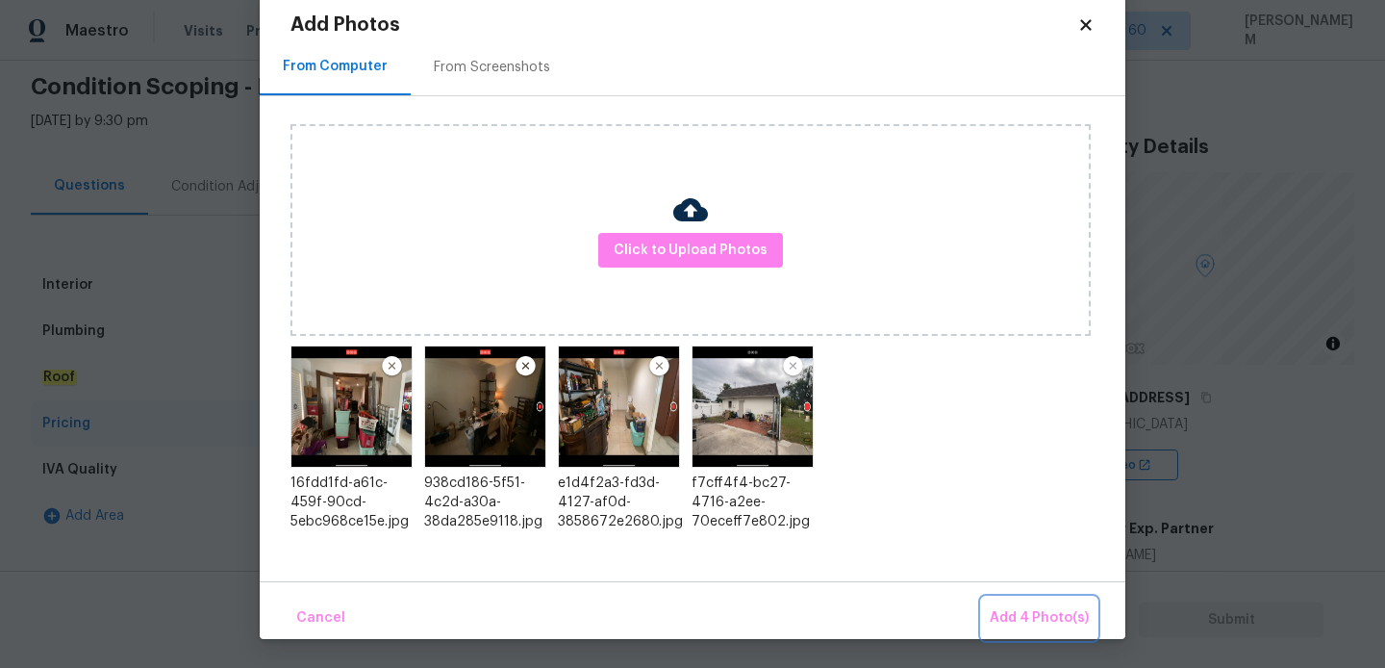
click at [1017, 604] on button "Add 4 Photo(s)" at bounding box center [1039, 617] width 114 height 41
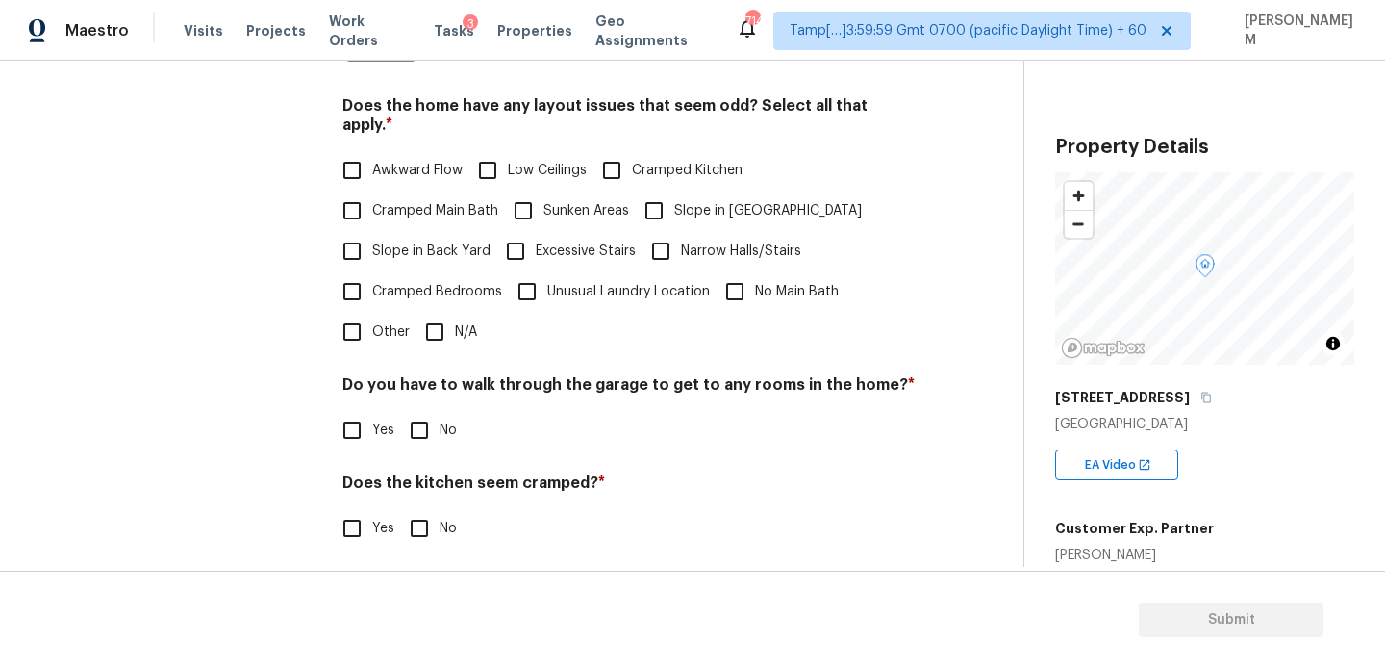
scroll to position [669, 0]
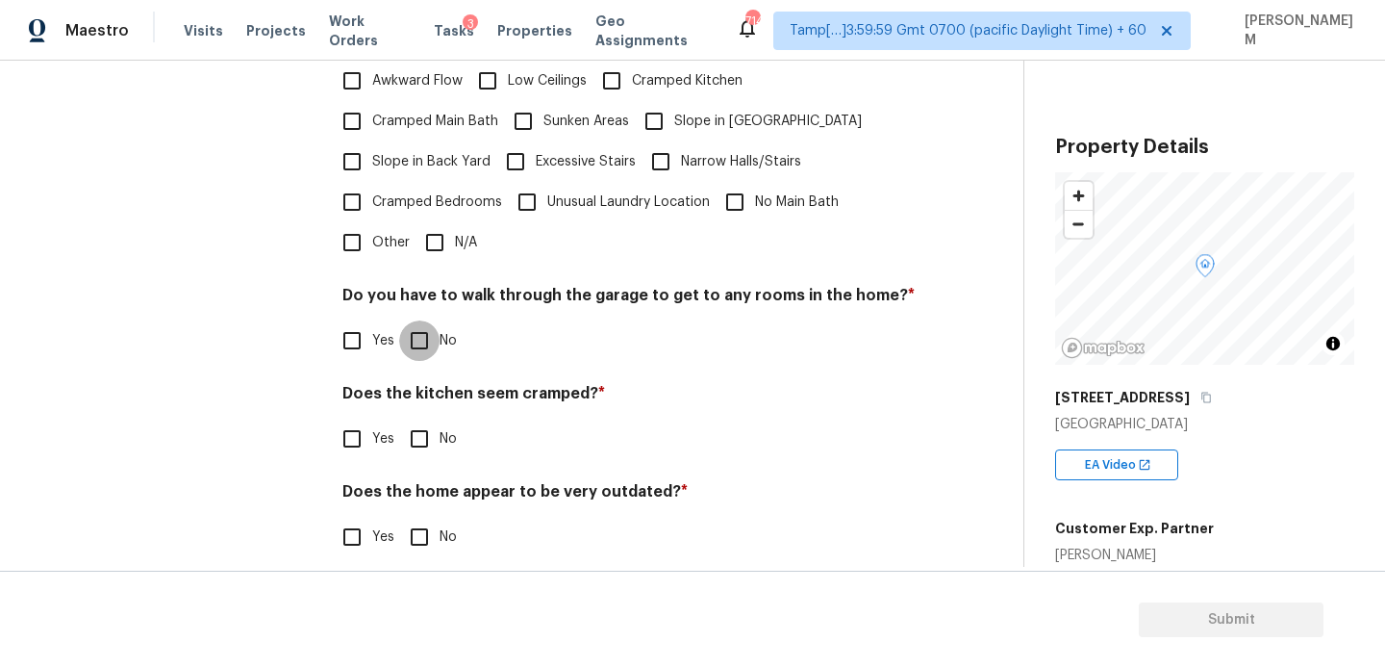
click at [427, 322] on input "No" at bounding box center [419, 340] width 40 height 40
checkbox input "true"
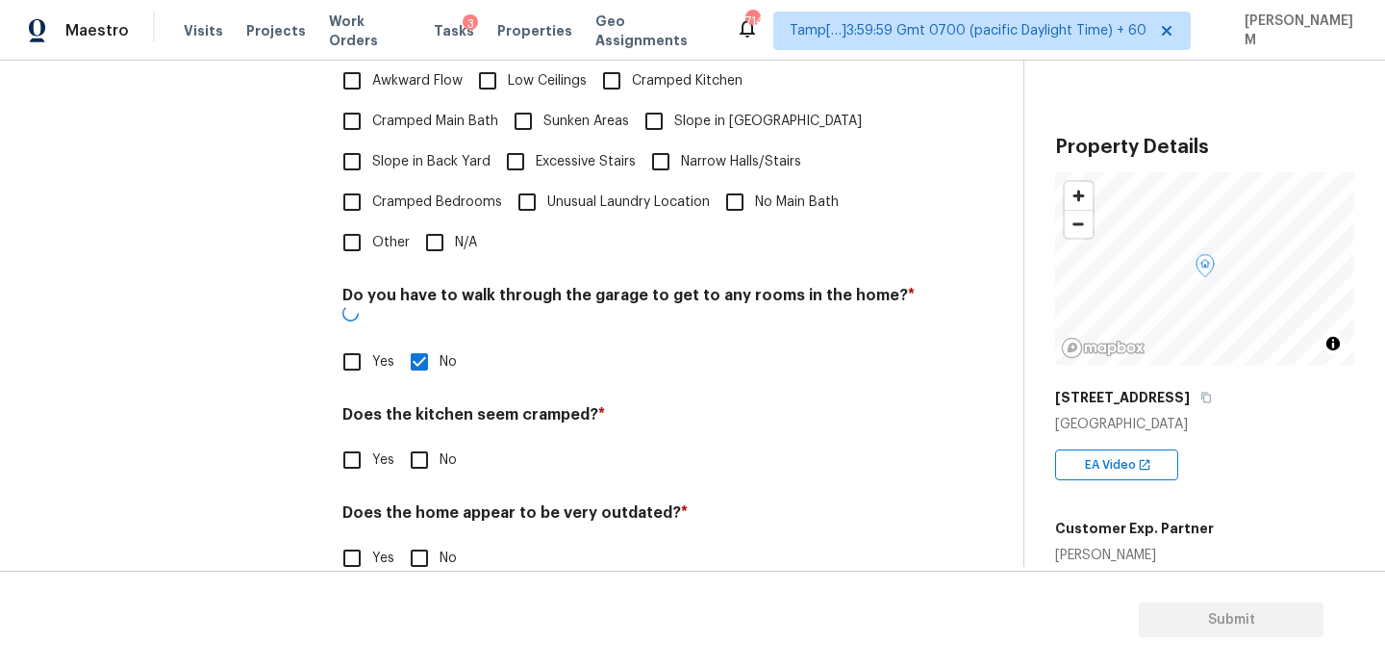
click at [420, 440] on input "No" at bounding box center [419, 460] width 40 height 40
checkbox input "true"
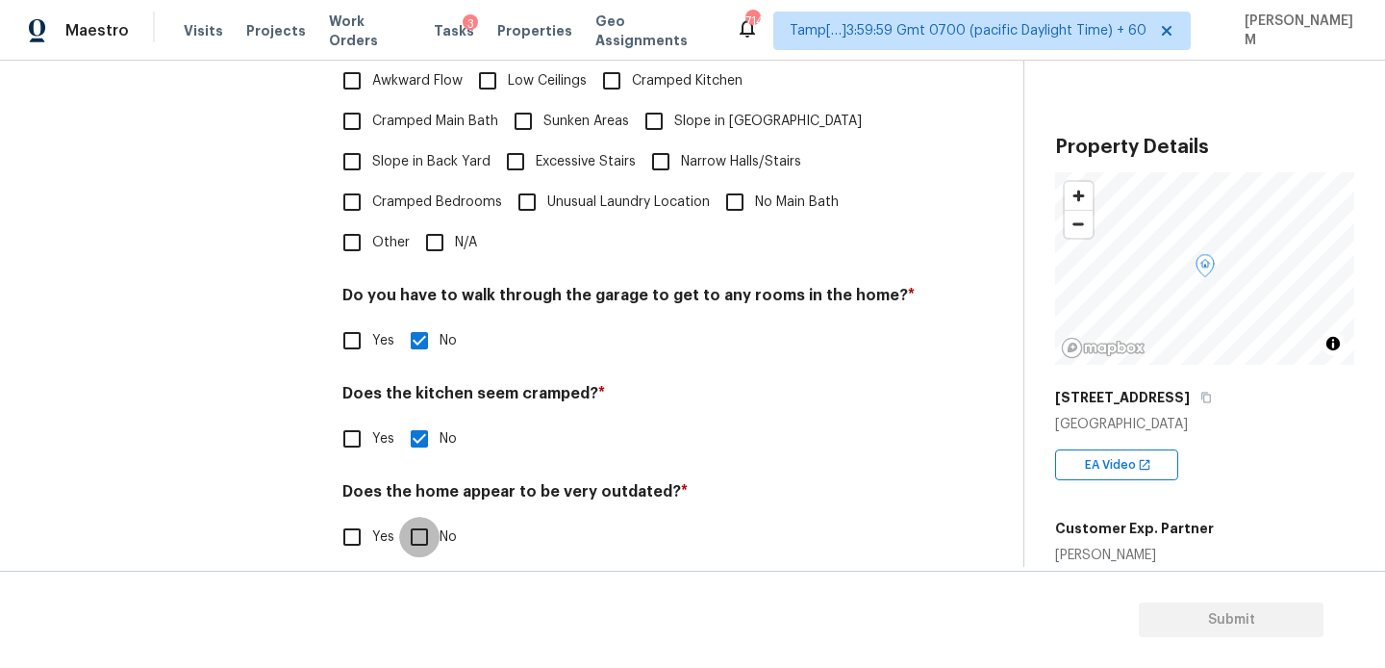
click at [430, 517] on input "No" at bounding box center [419, 537] width 40 height 40
checkbox input "true"
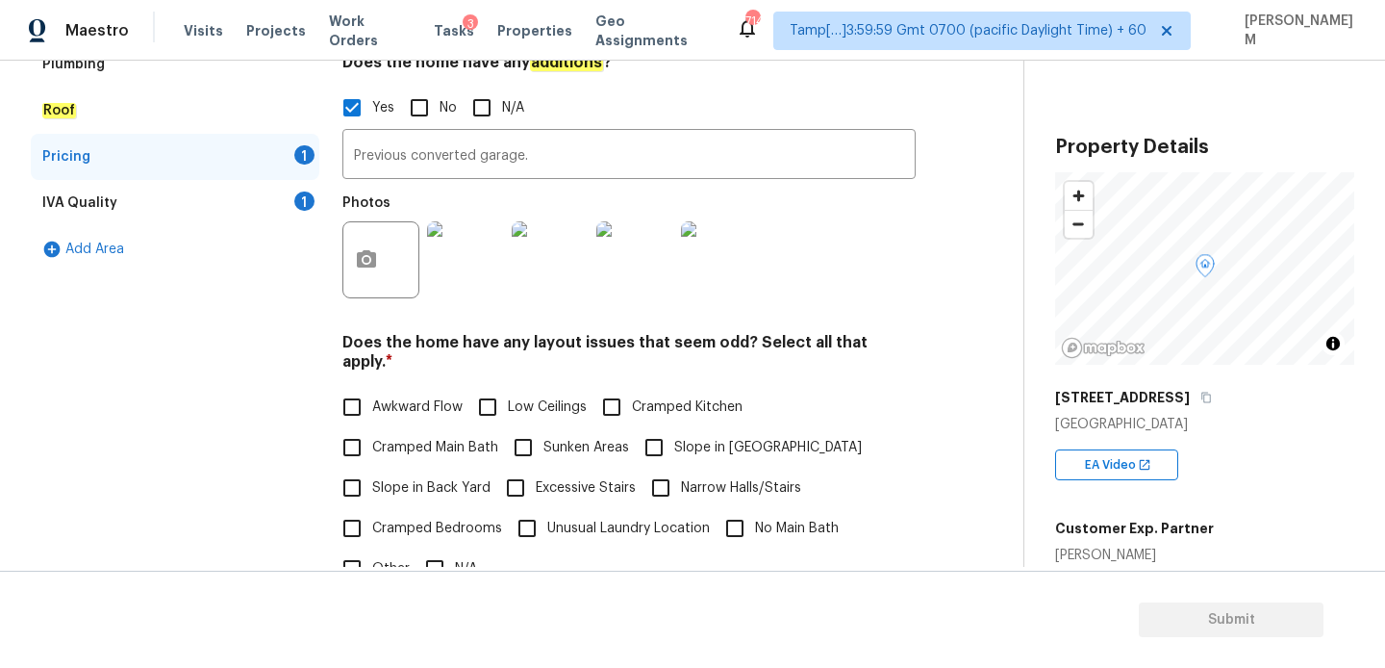
click at [198, 196] on div "IVA Quality 1" at bounding box center [175, 203] width 289 height 46
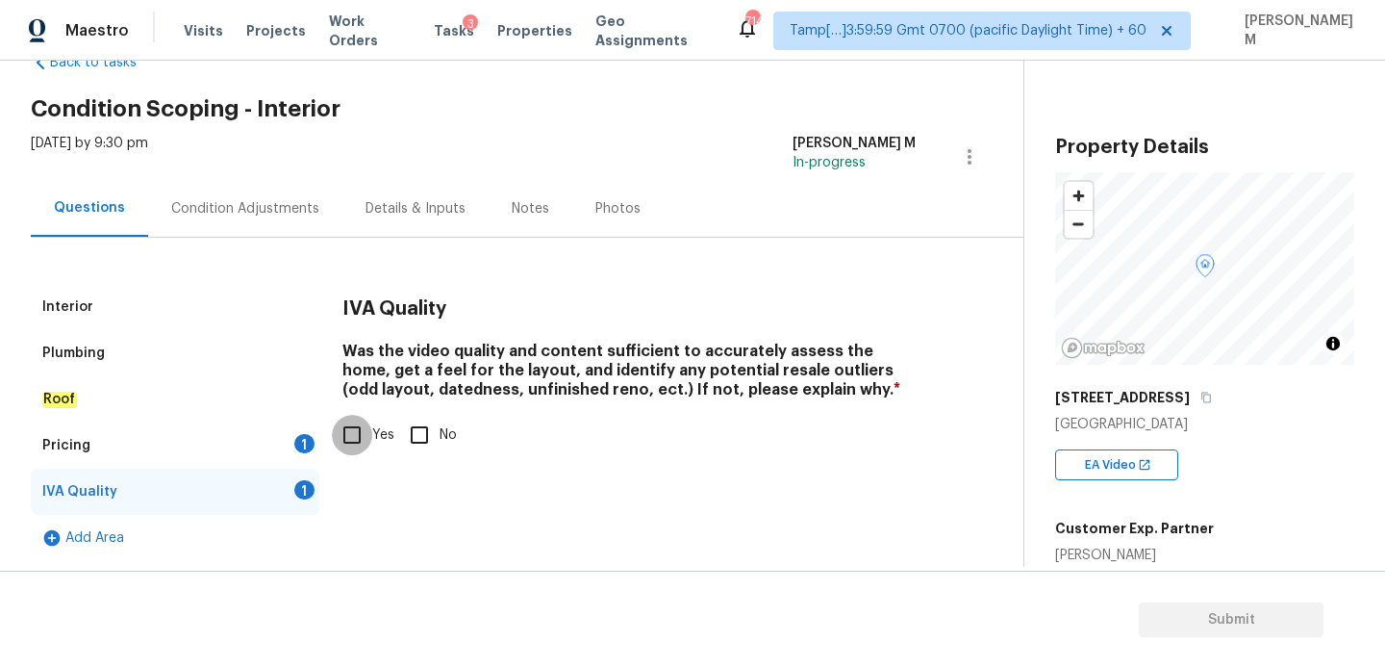
click at [345, 428] on input "Yes" at bounding box center [352, 435] width 40 height 40
checkbox input "true"
click at [216, 408] on div "Roof" at bounding box center [175, 399] width 289 height 46
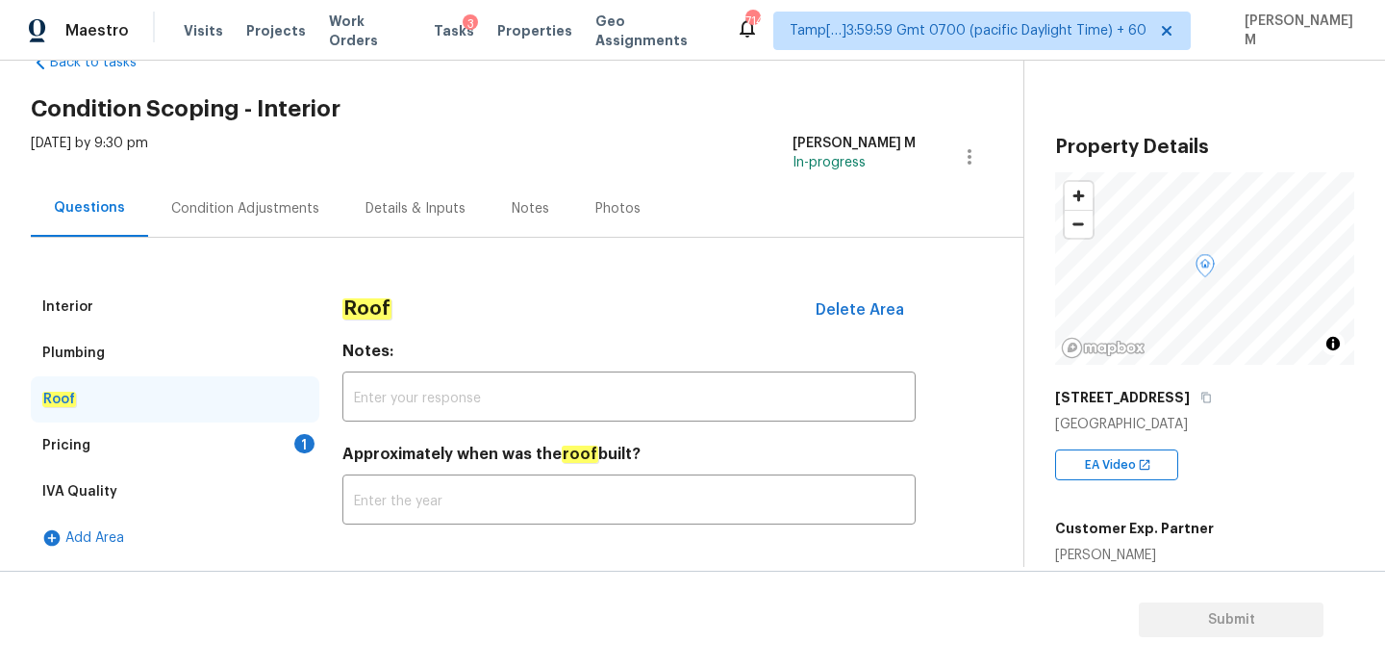
click at [225, 422] on div "Pricing 1" at bounding box center [175, 445] width 289 height 46
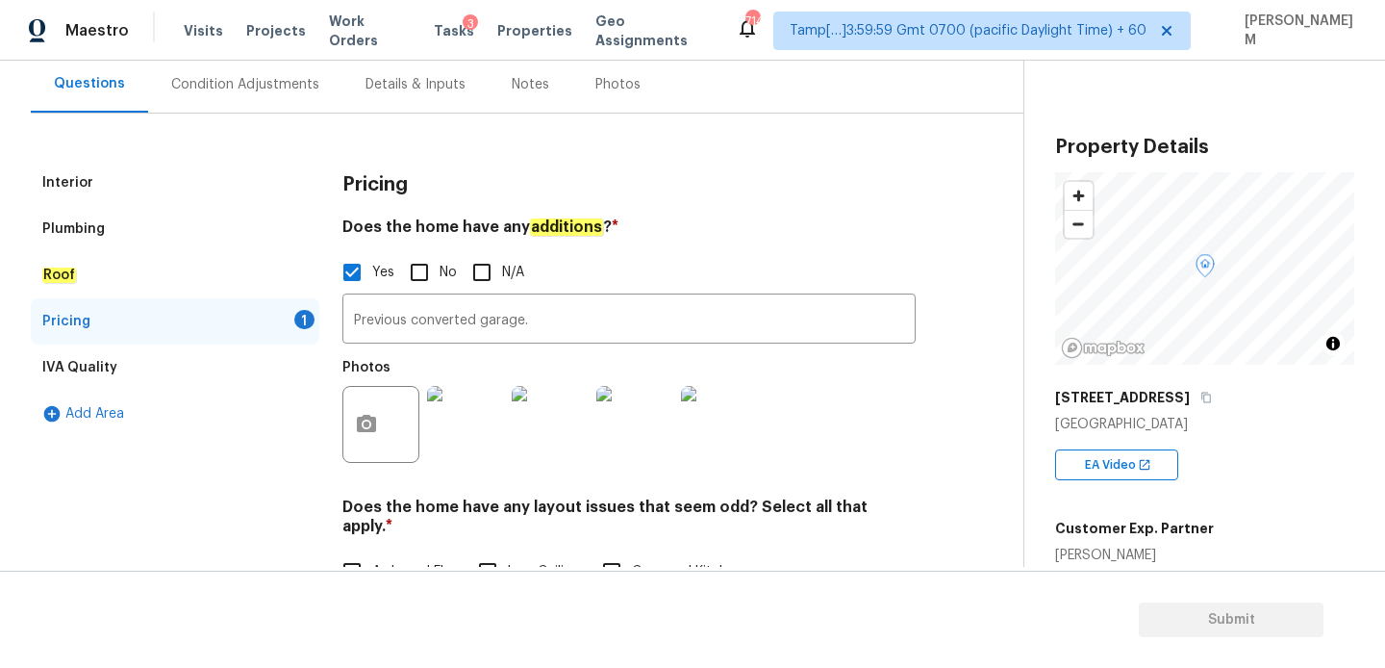
click at [121, 175] on div "Interior" at bounding box center [175, 183] width 289 height 46
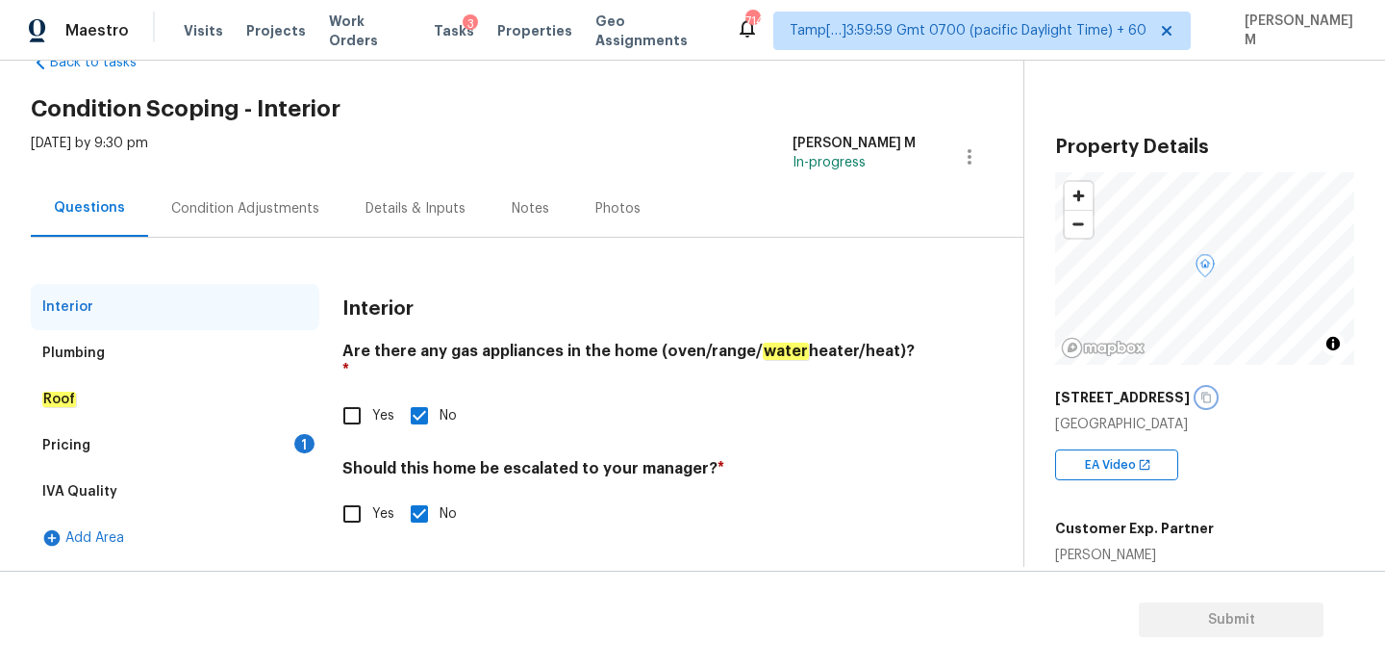
click at [1198, 403] on button "button" at bounding box center [1206, 397] width 17 height 17
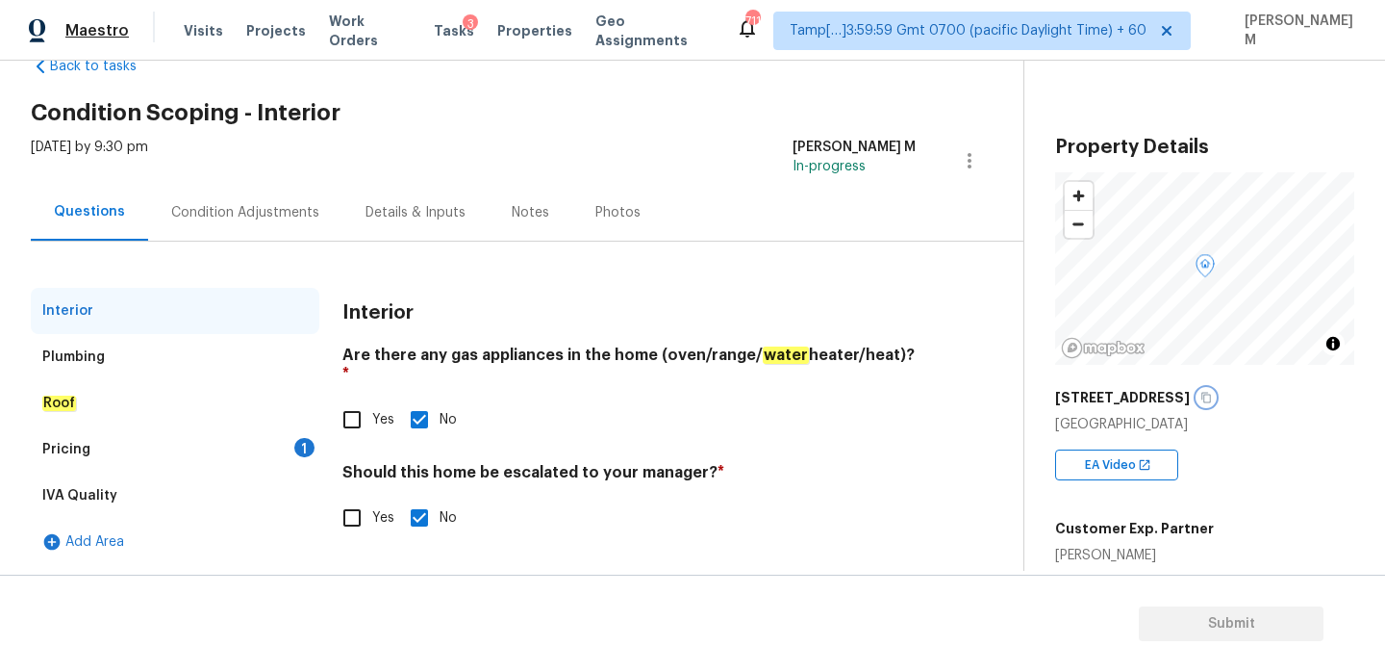
scroll to position [50, 0]
click at [200, 229] on div "Condition Adjustments" at bounding box center [245, 212] width 194 height 57
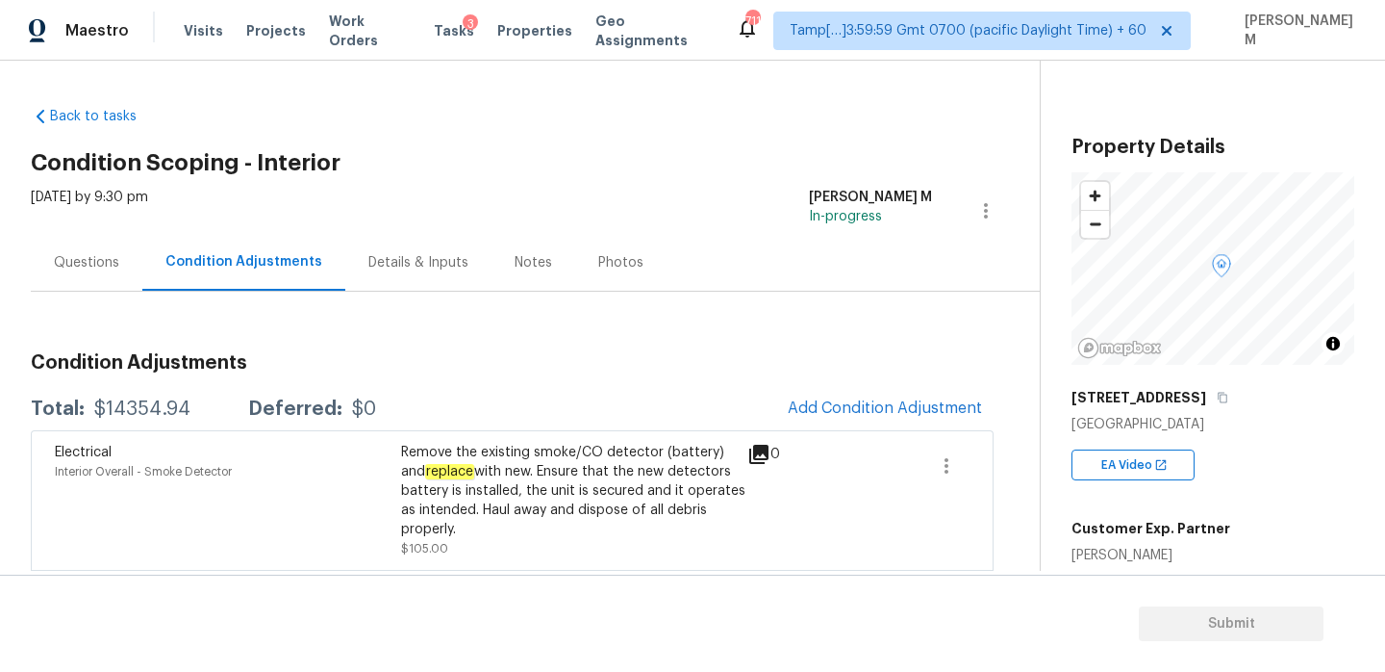
click at [100, 253] on div "Questions" at bounding box center [86, 262] width 65 height 19
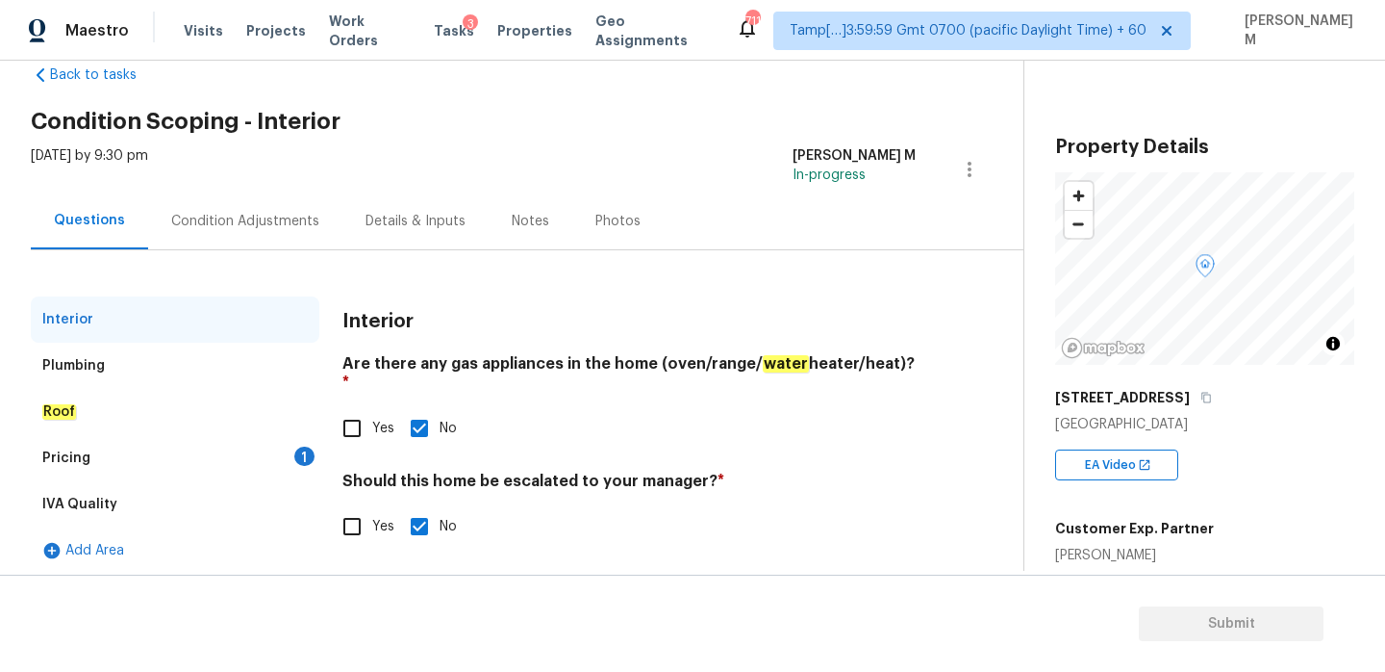
scroll to position [50, 0]
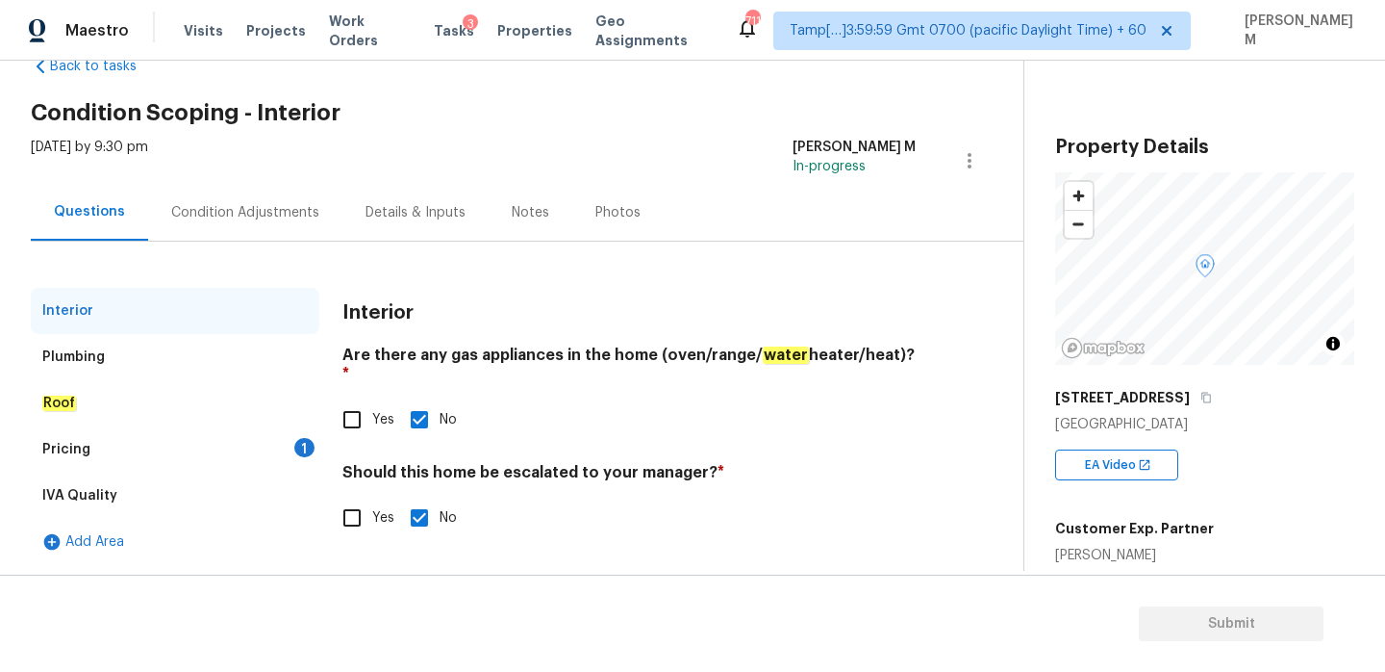
click at [159, 457] on div "Pricing 1" at bounding box center [175, 449] width 289 height 46
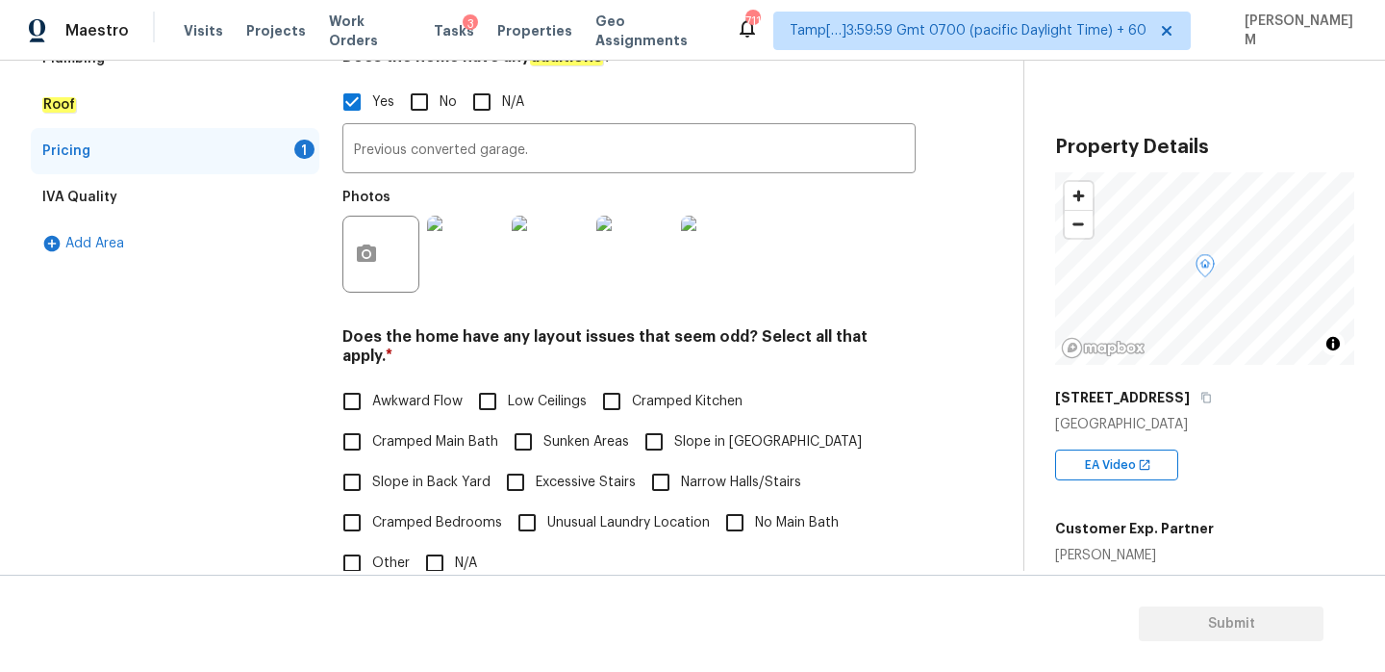
scroll to position [391, 0]
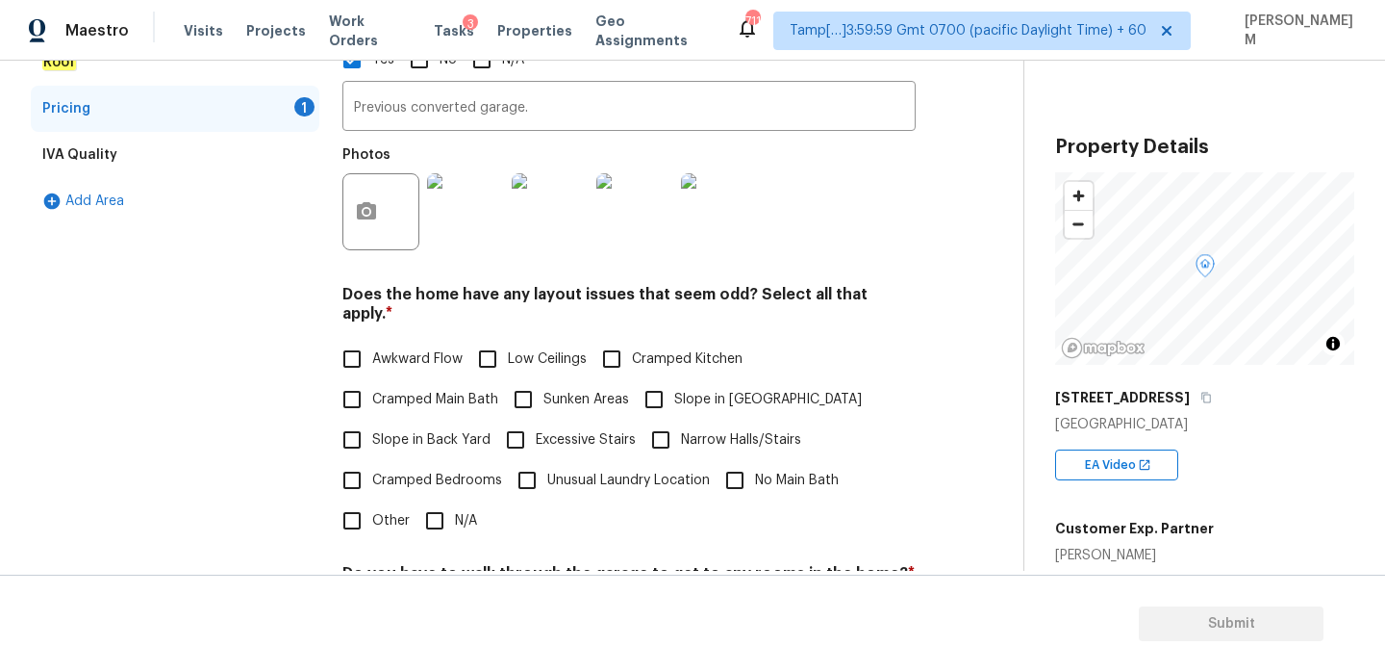
click at [486, 236] on img at bounding box center [465, 211] width 77 height 77
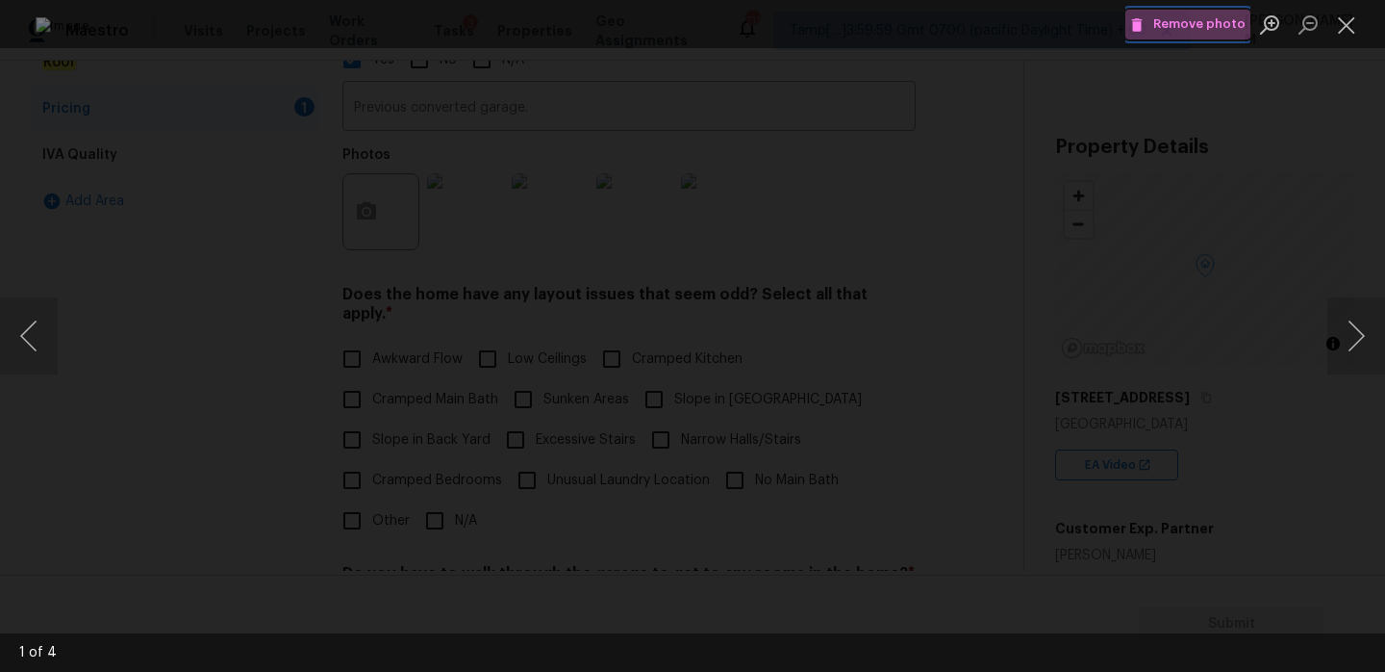
click at [1194, 38] on button "Remove photo" at bounding box center [1188, 25] width 125 height 30
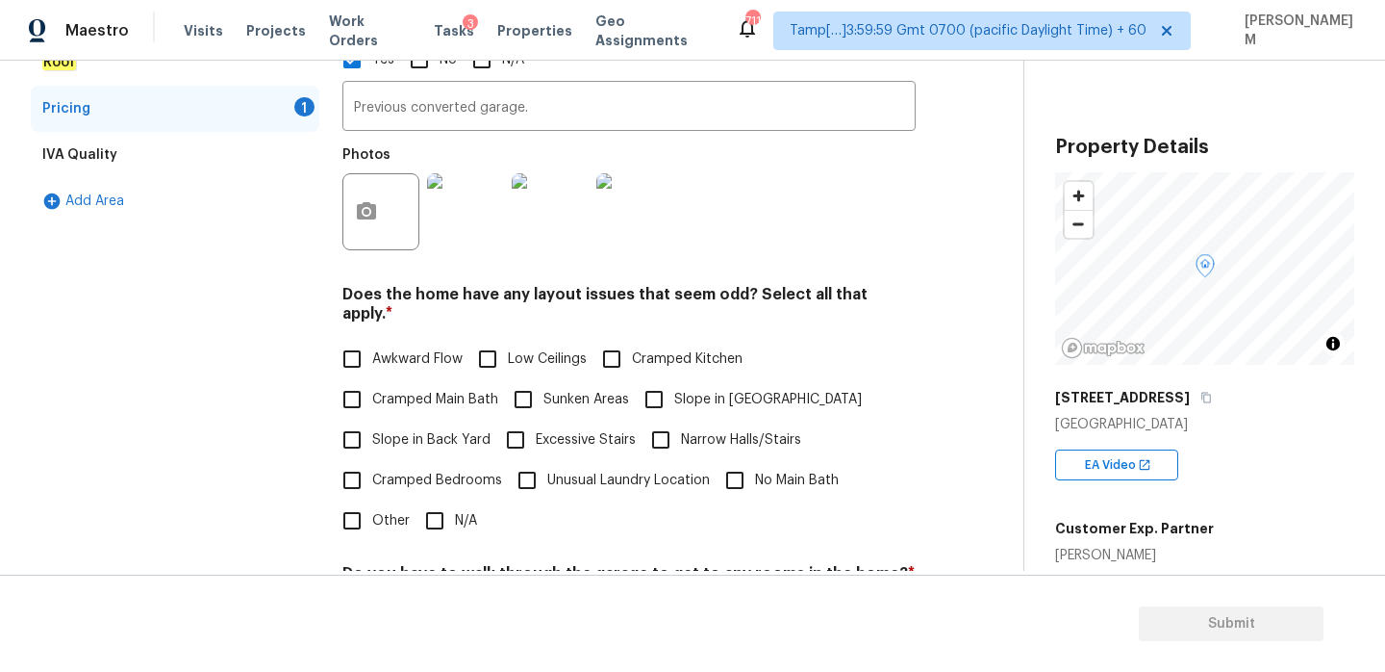
click at [475, 223] on img at bounding box center [465, 211] width 77 height 77
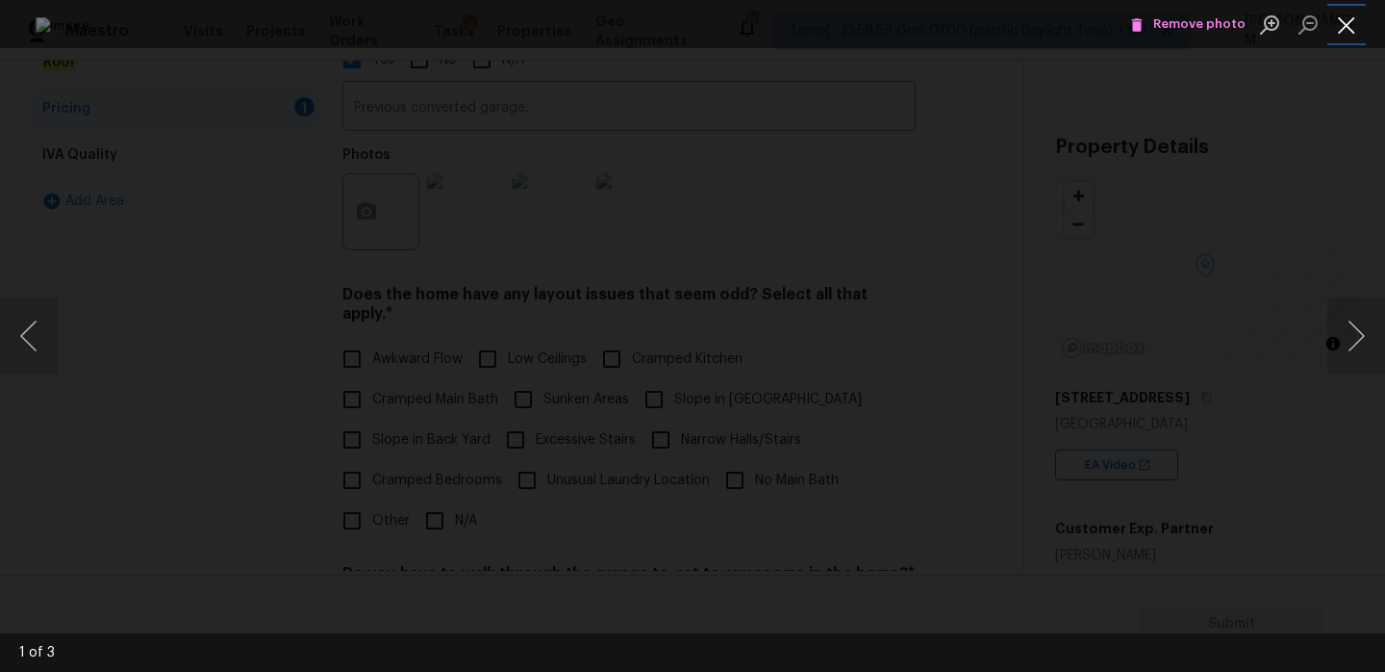
click at [1350, 31] on button "Close lightbox" at bounding box center [1347, 25] width 38 height 34
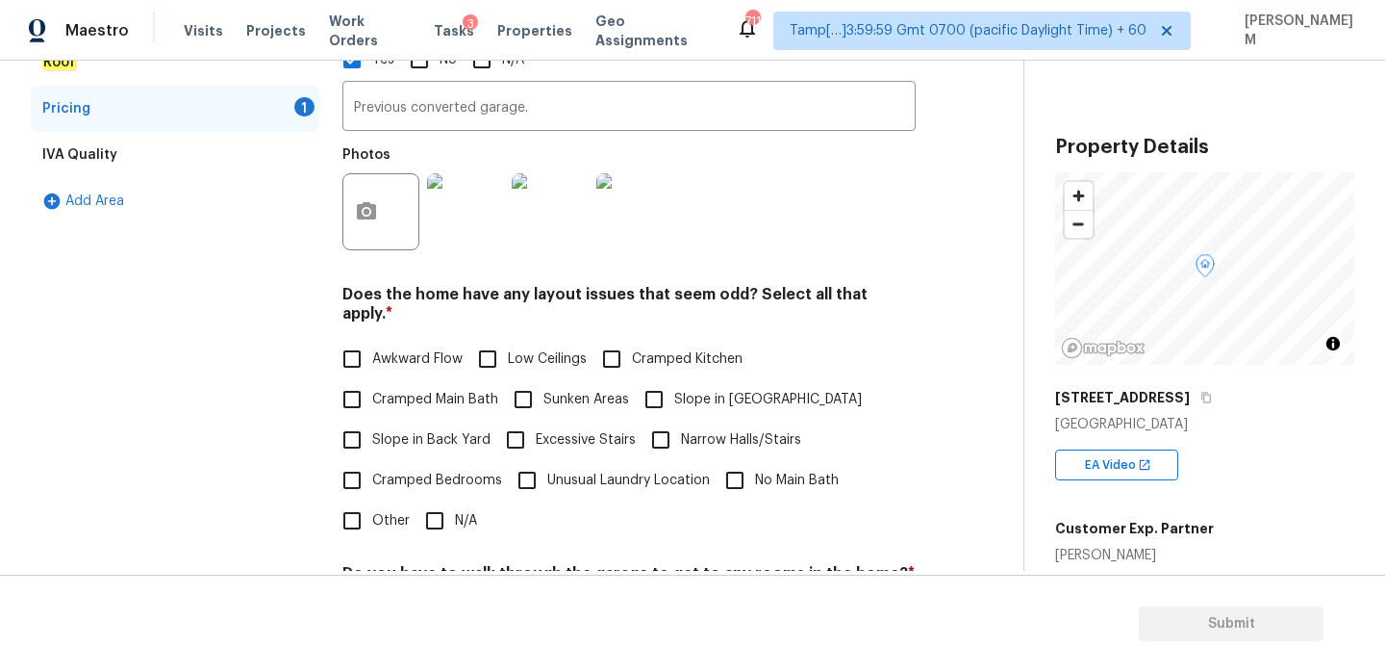
click at [580, 218] on img at bounding box center [550, 211] width 77 height 77
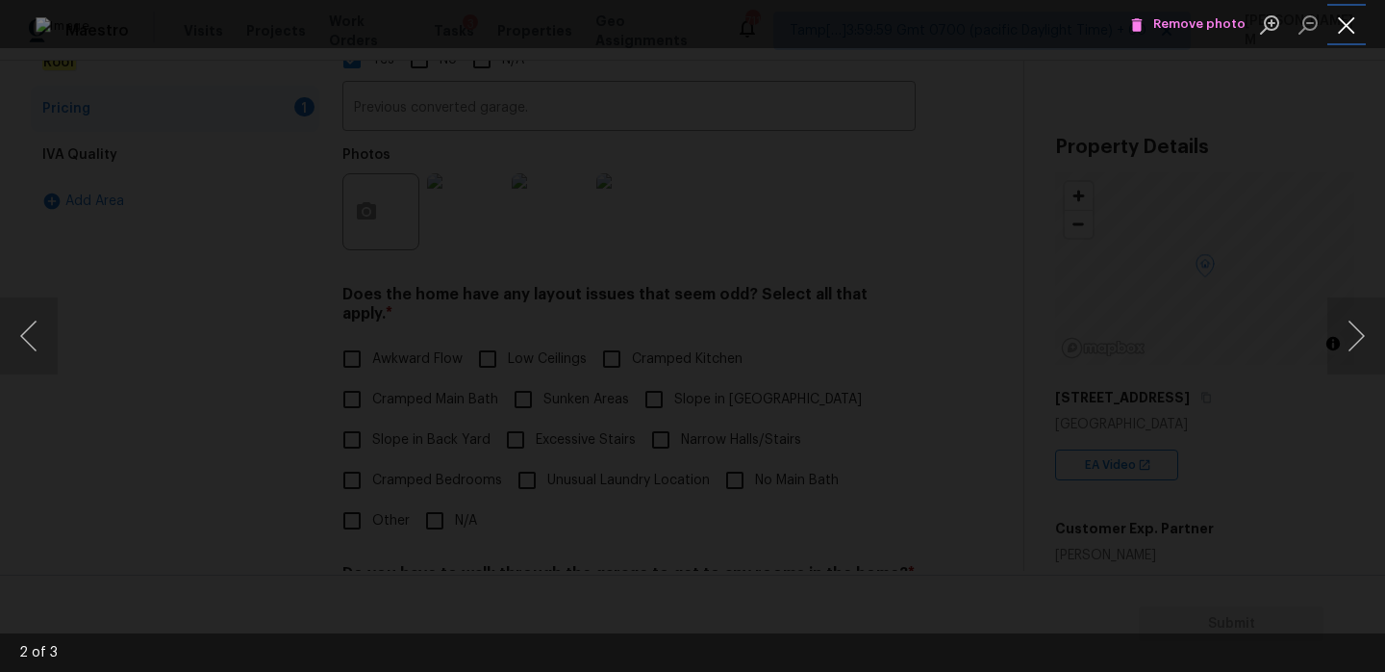
click at [1348, 12] on button "Close lightbox" at bounding box center [1347, 25] width 38 height 34
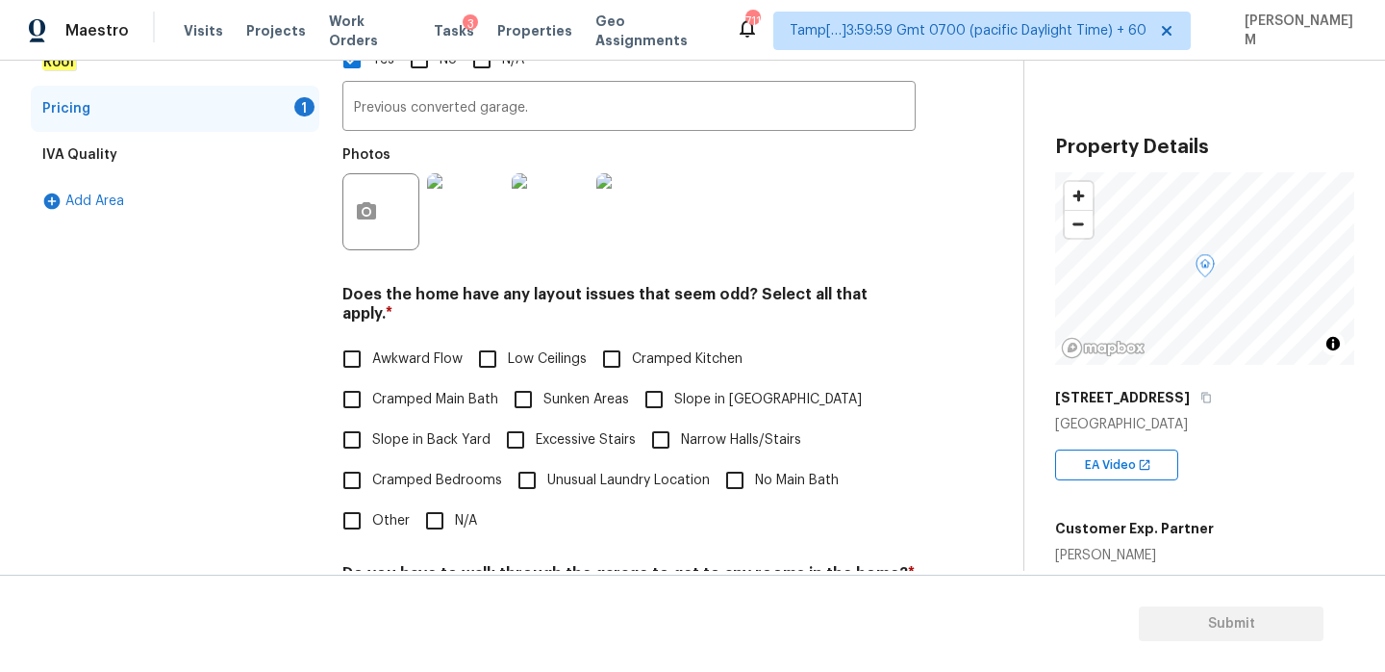
click at [664, 207] on img at bounding box center [634, 211] width 77 height 77
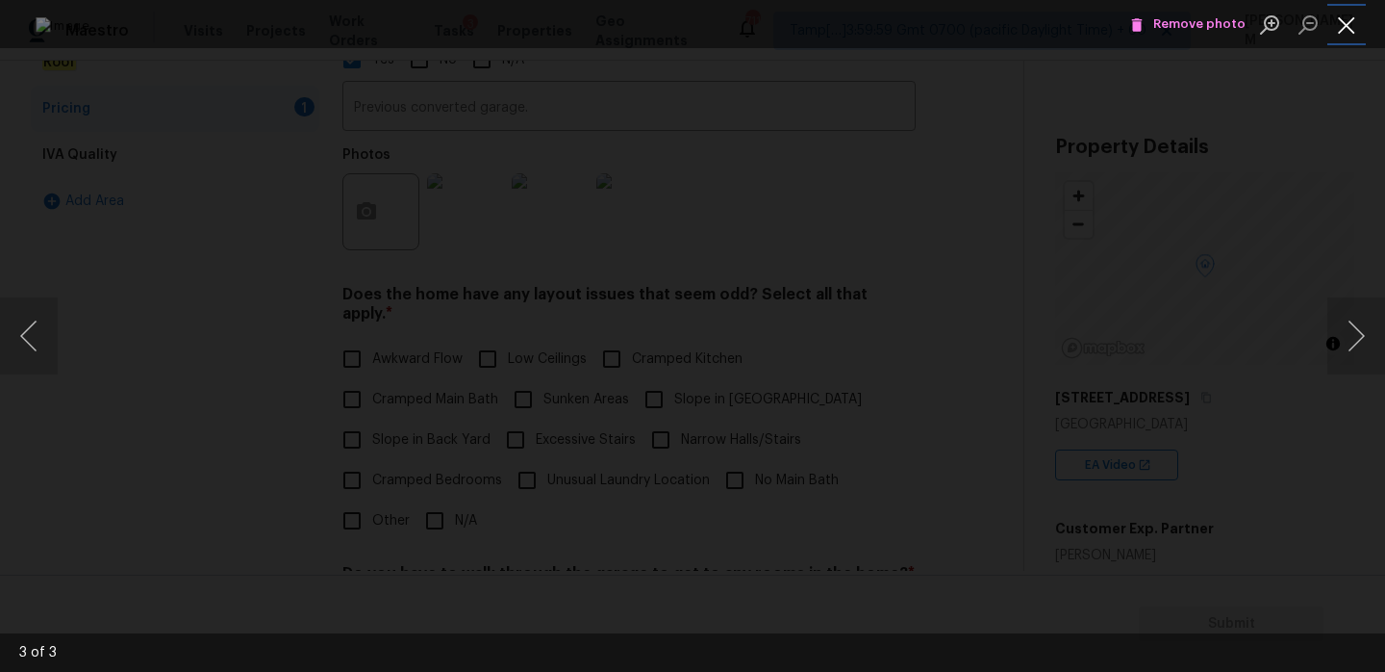
click at [1343, 17] on button "Close lightbox" at bounding box center [1347, 25] width 38 height 34
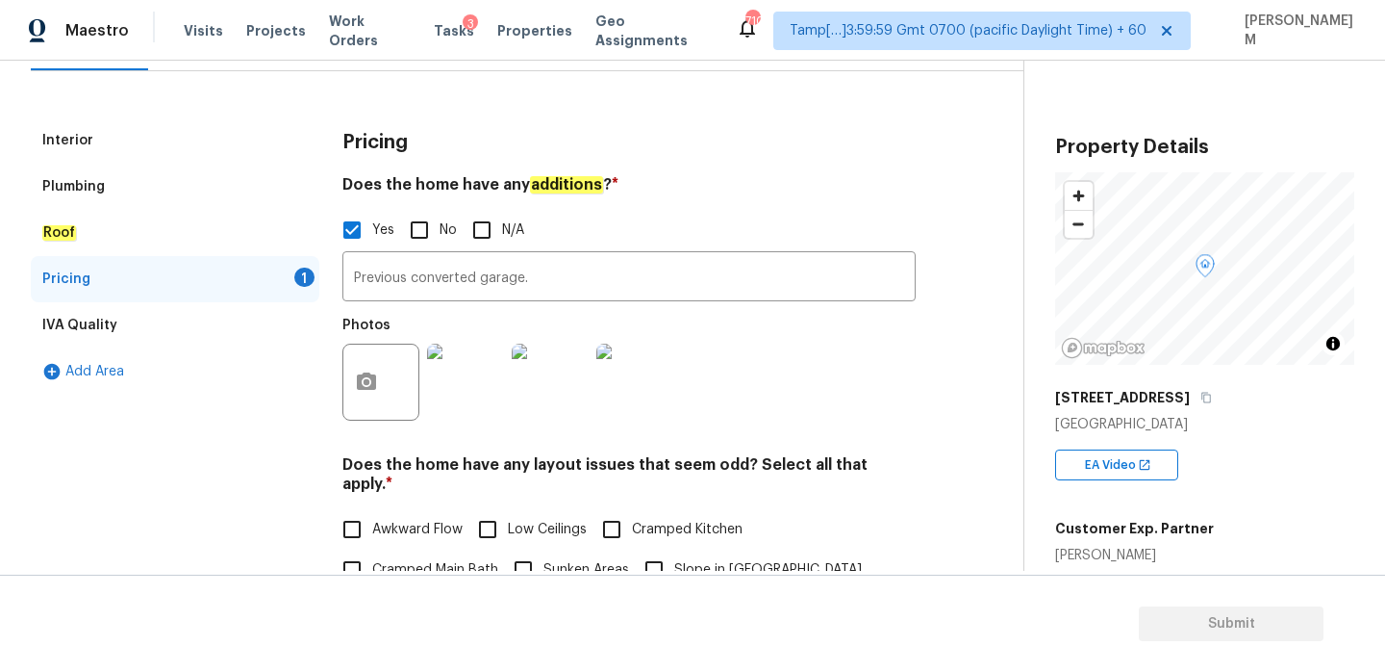
scroll to position [223, 0]
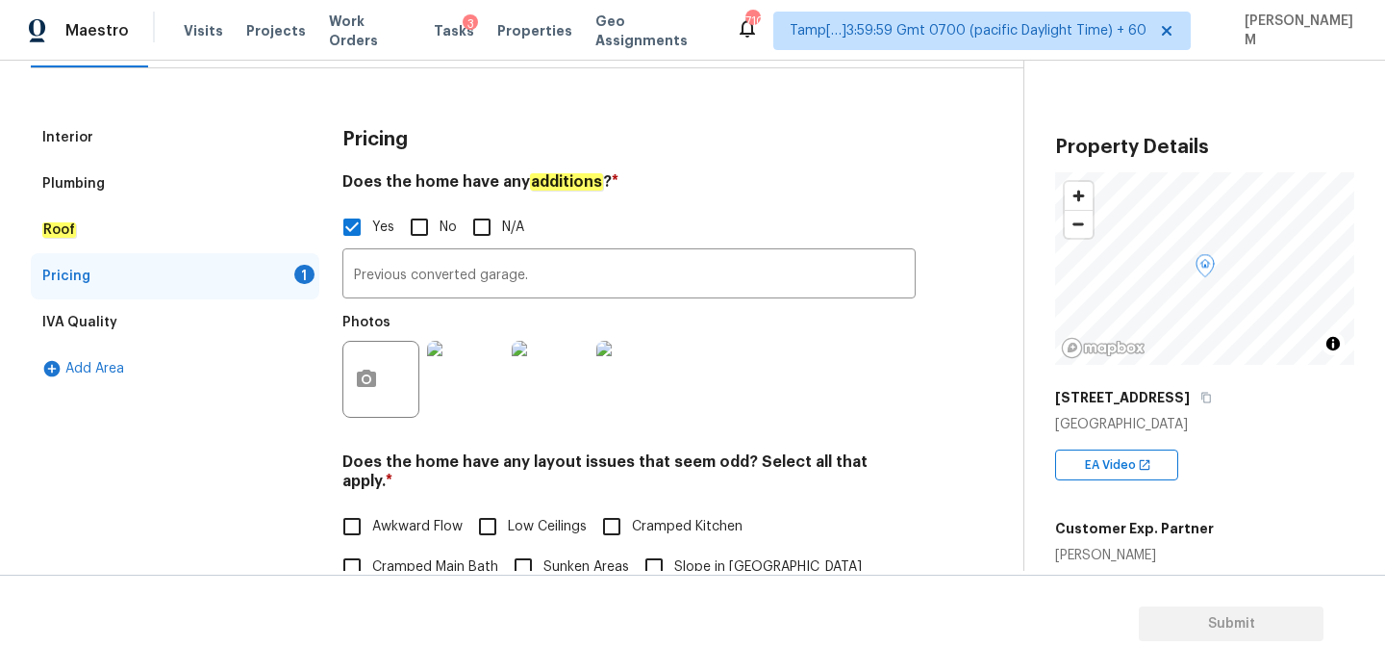
click at [642, 388] on img at bounding box center [634, 379] width 77 height 77
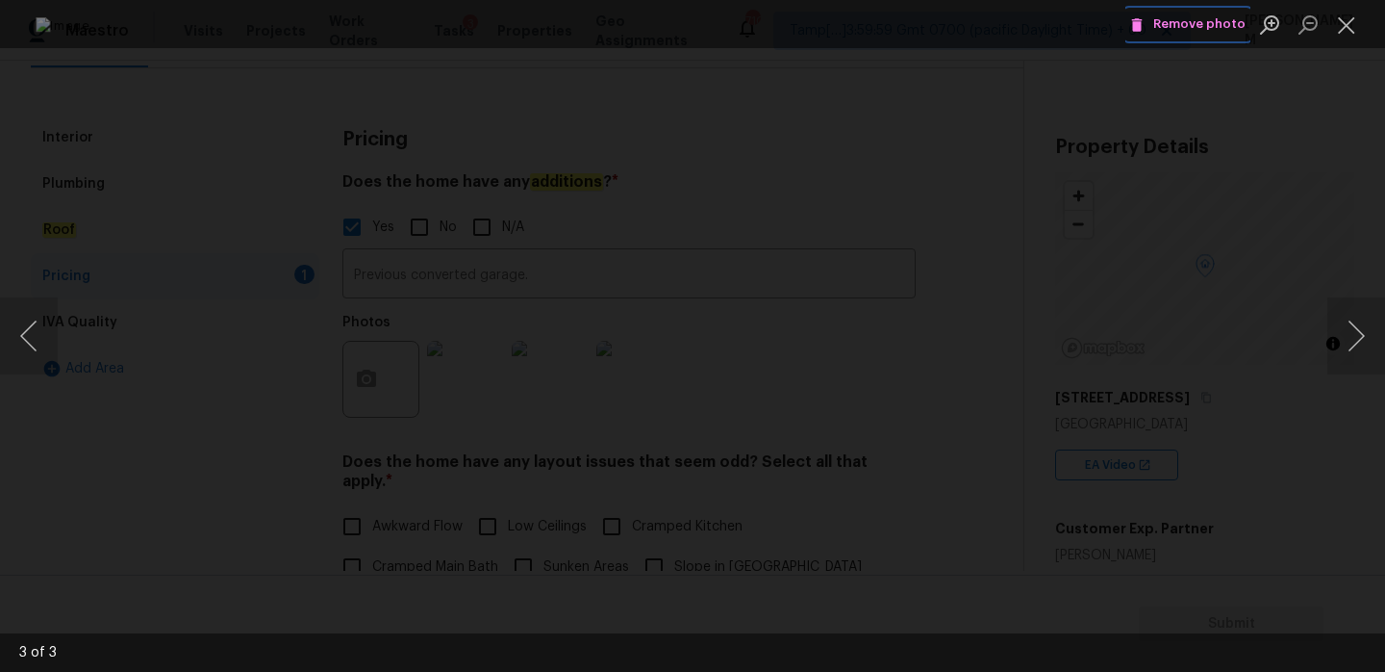
click at [1179, 21] on span "Remove photo" at bounding box center [1187, 24] width 115 height 22
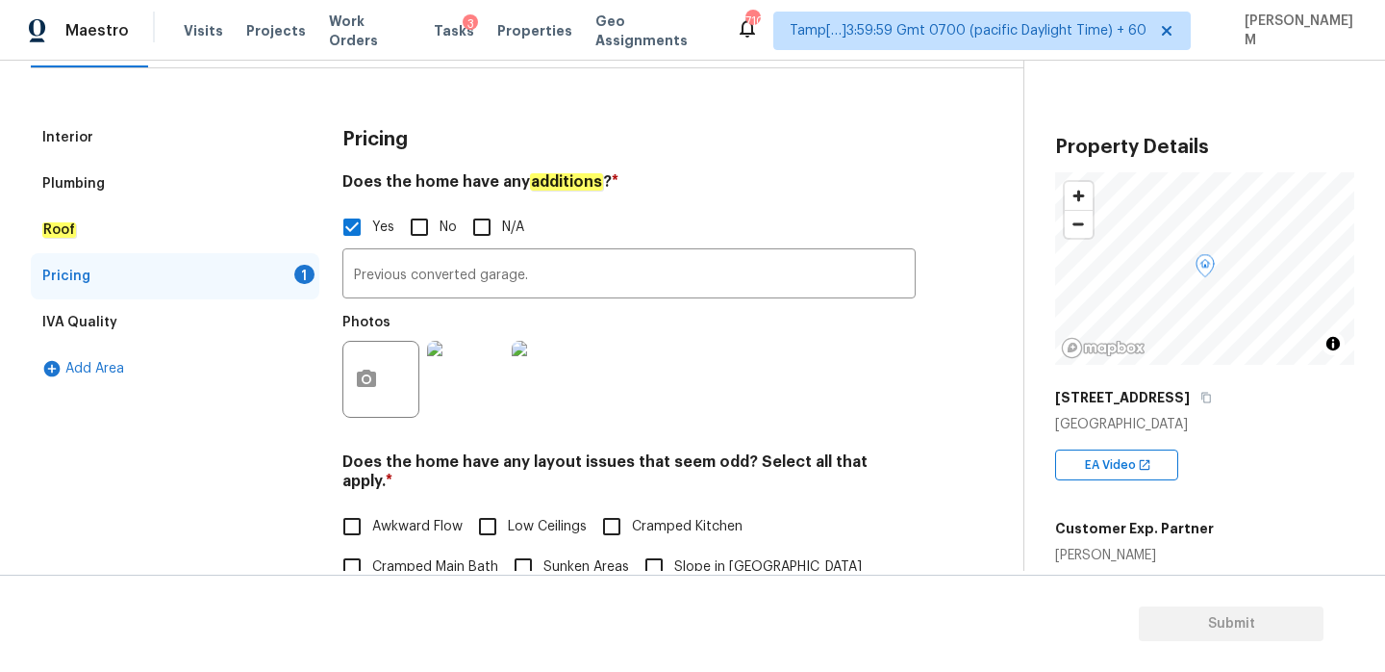
click at [561, 378] on img at bounding box center [550, 379] width 77 height 77
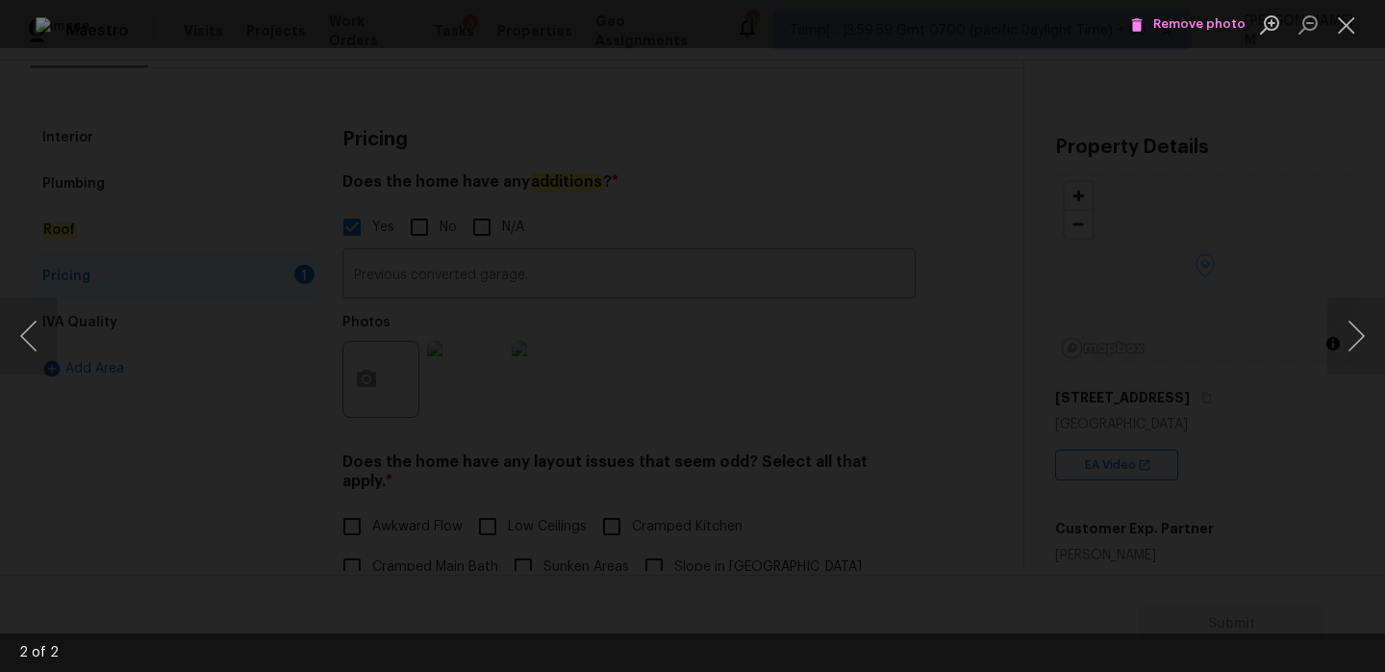
click at [170, 231] on div "Lightbox" at bounding box center [692, 336] width 1385 height 672
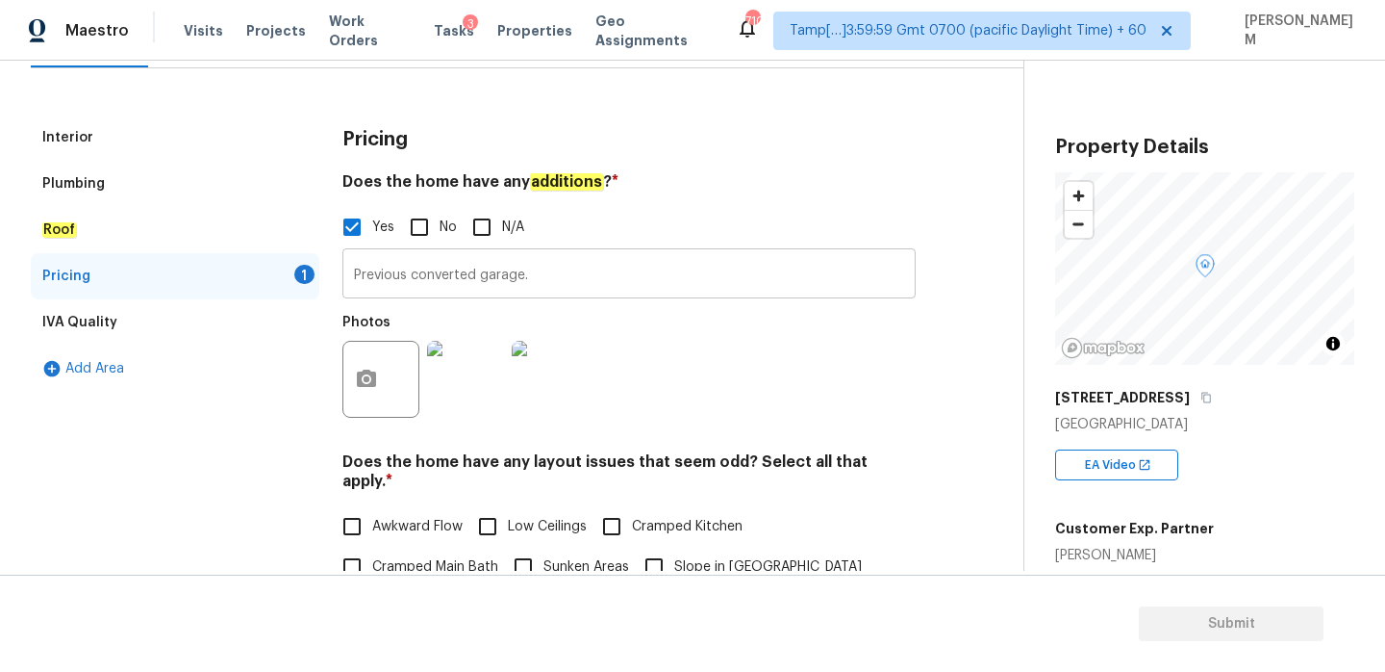
scroll to position [0, 0]
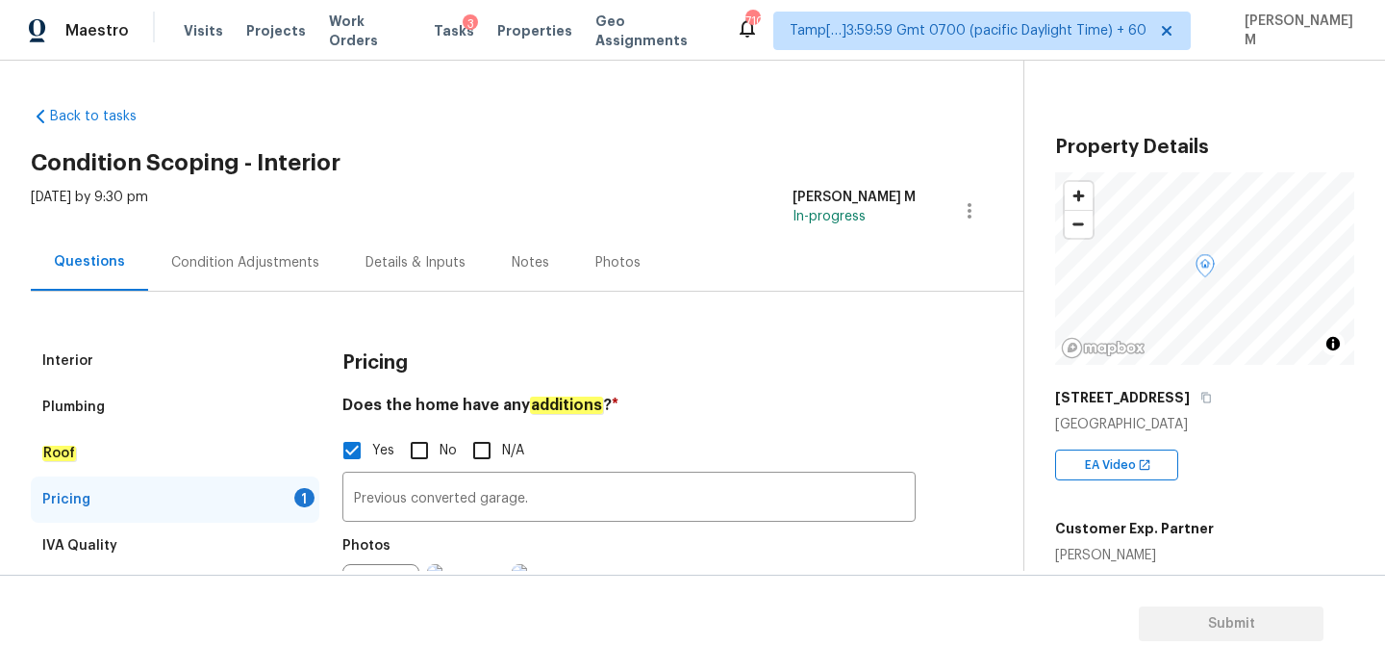
click at [236, 258] on div "Condition Adjustments" at bounding box center [245, 262] width 148 height 19
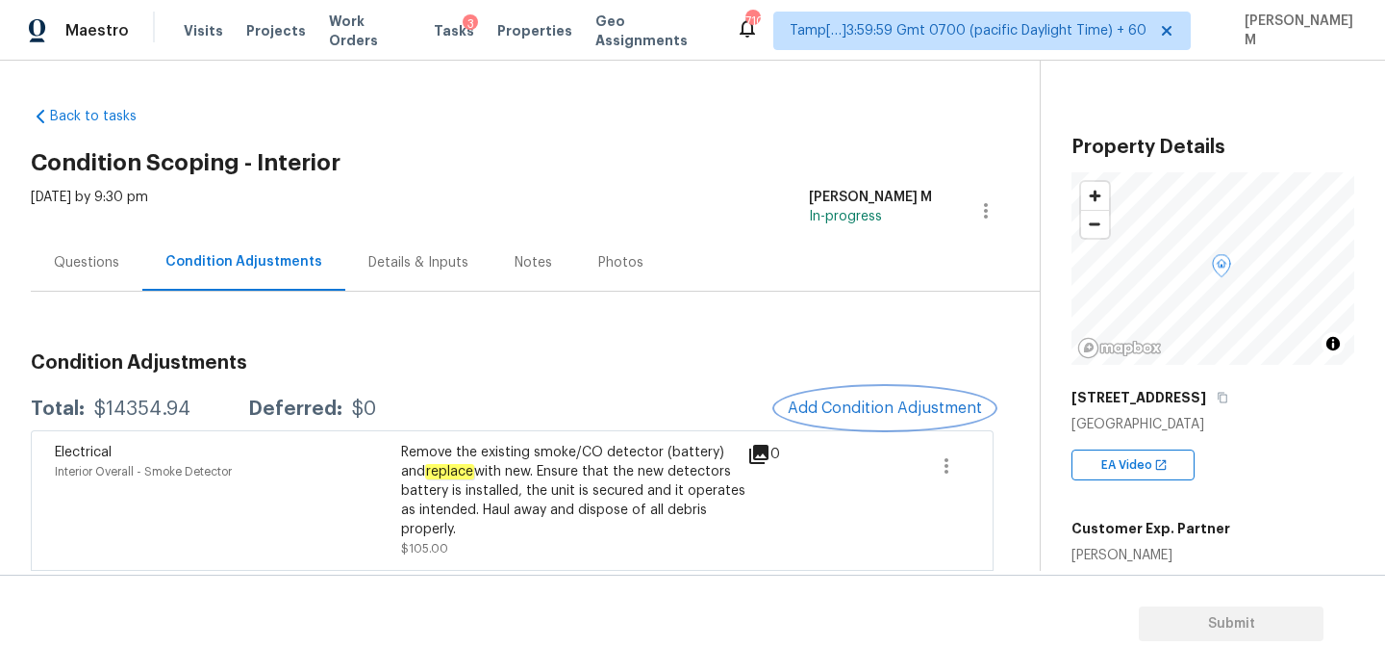
click at [824, 405] on span "Add Condition Adjustment" at bounding box center [885, 407] width 194 height 17
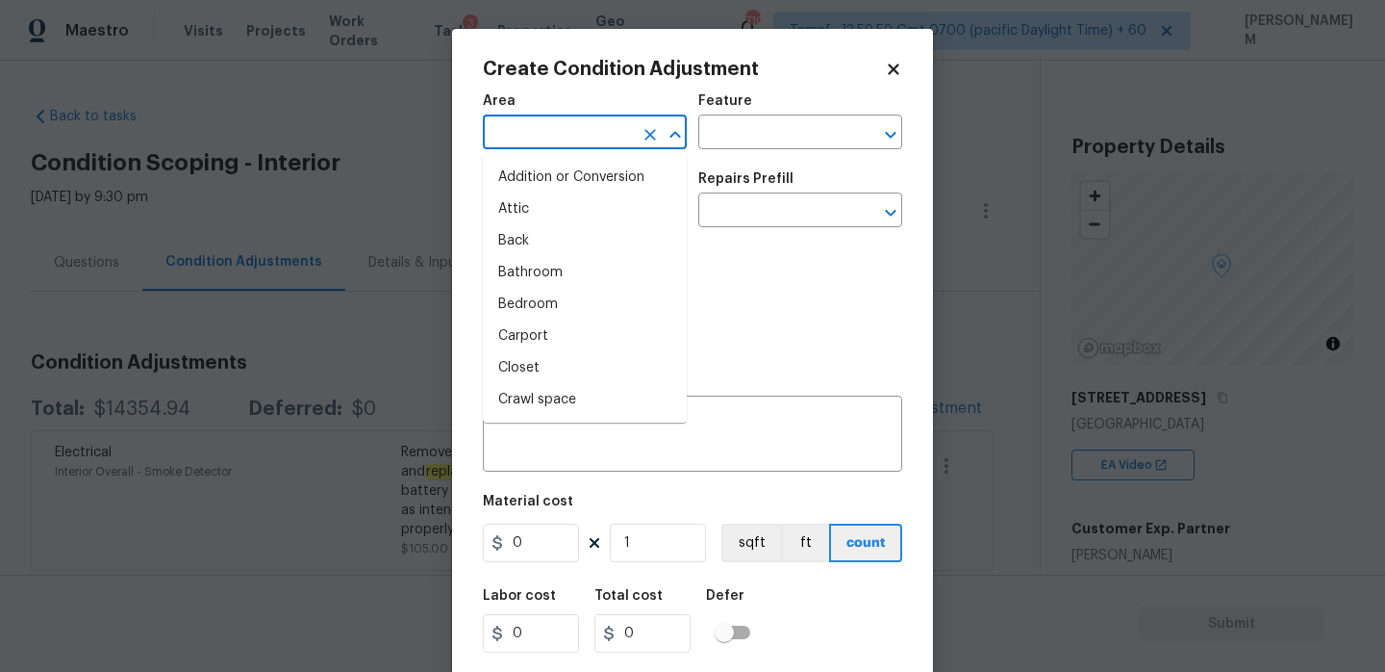
click at [580, 128] on input "text" at bounding box center [558, 134] width 150 height 30
click at [584, 182] on li "Addition or Conversion" at bounding box center [585, 178] width 204 height 32
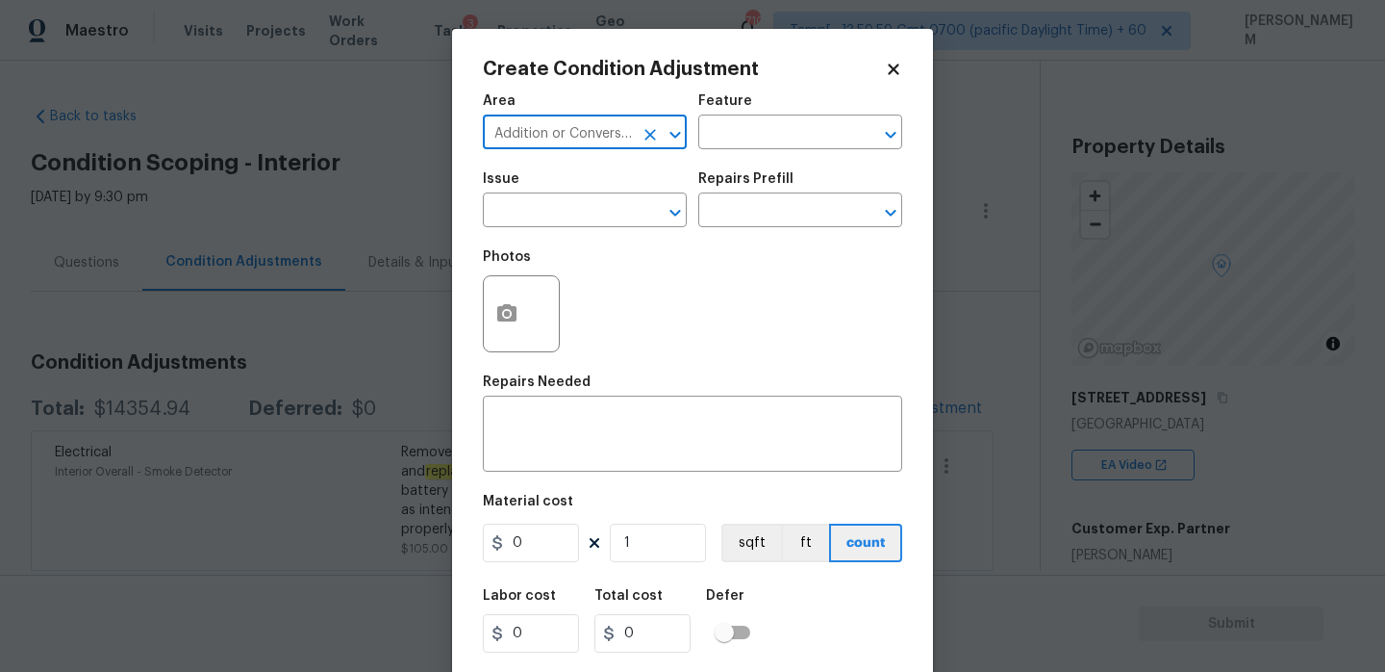
type input "Addition or Conversion"
click at [732, 116] on div "Feature" at bounding box center [800, 106] width 204 height 25
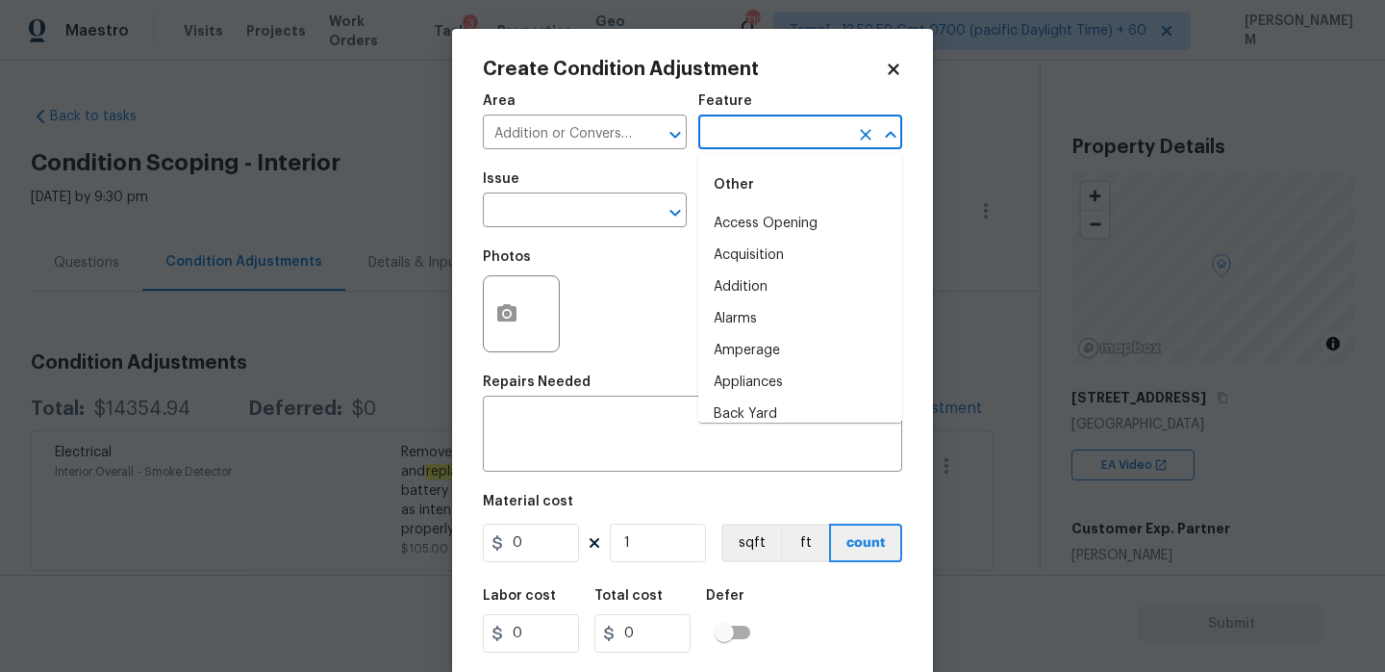
click at [726, 123] on input "text" at bounding box center [773, 134] width 150 height 30
type input "c"
click at [561, 201] on input "text" at bounding box center [558, 212] width 150 height 30
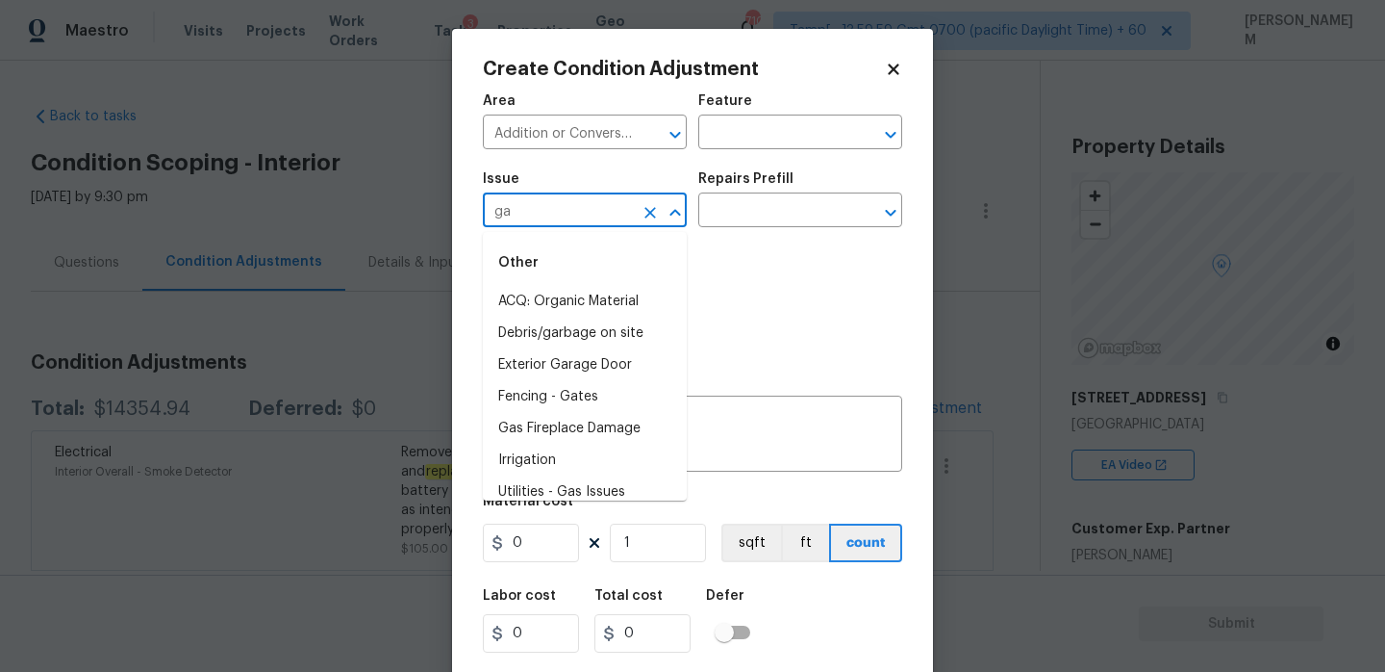
type input "g"
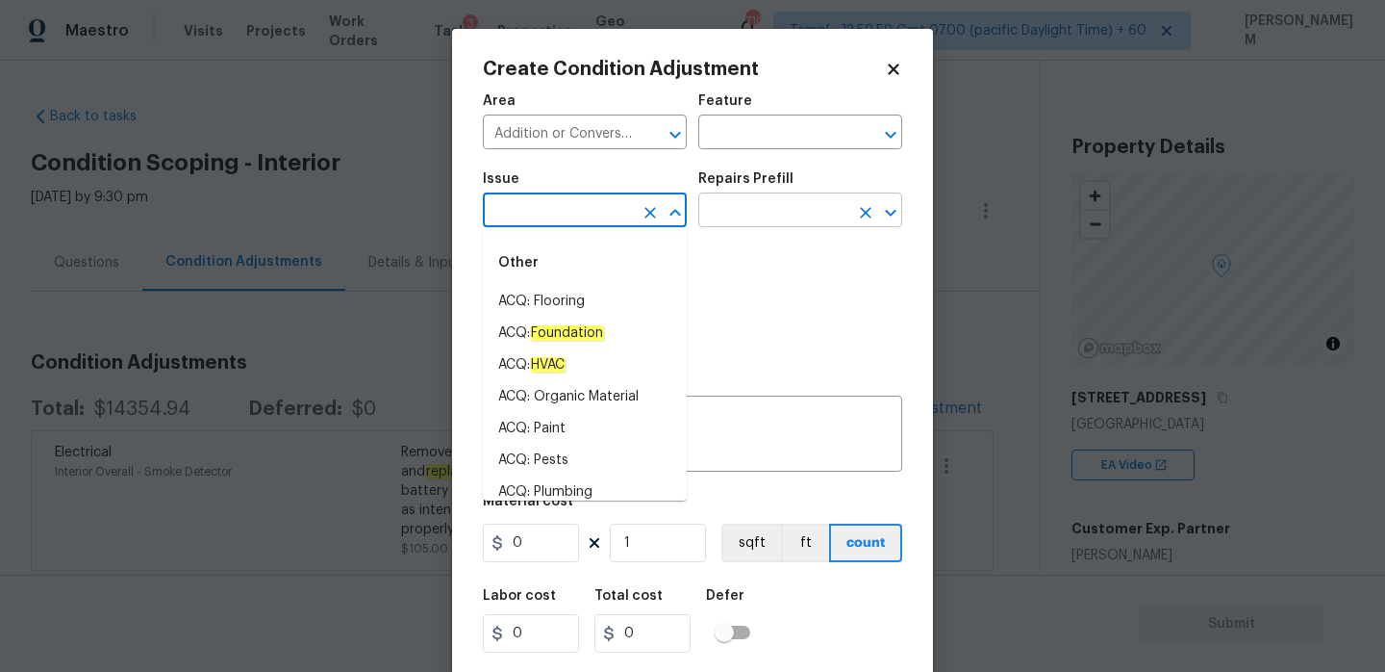
click at [761, 205] on input "text" at bounding box center [773, 212] width 150 height 30
click at [569, 213] on input "text" at bounding box center [558, 212] width 150 height 30
click at [733, 134] on input "text" at bounding box center [773, 134] width 150 height 30
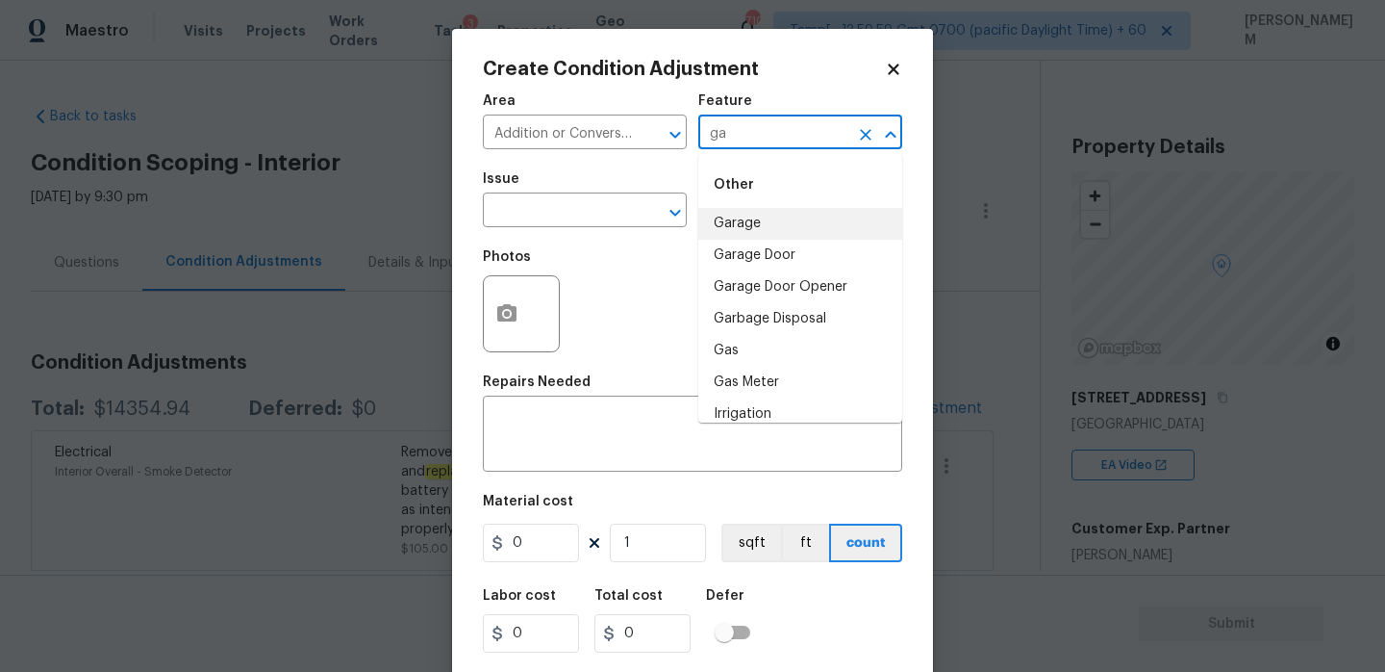
click at [793, 227] on li "Garage" at bounding box center [800, 224] width 204 height 32
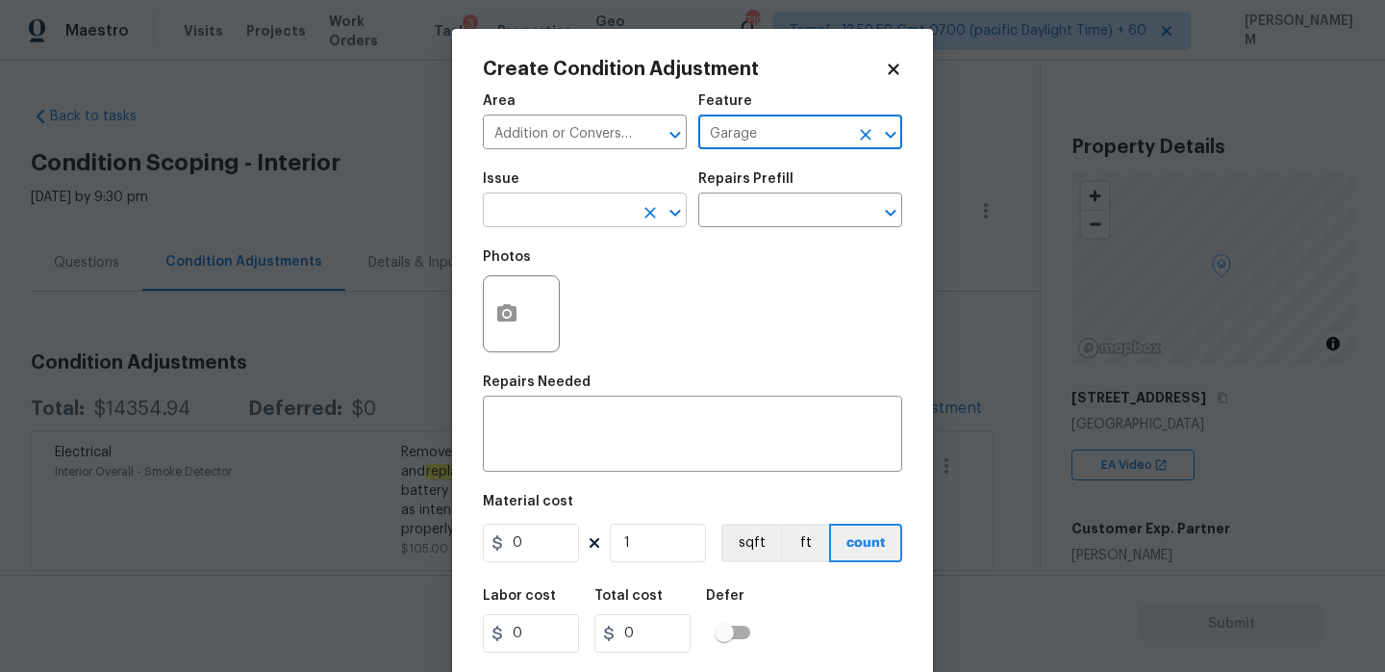
type input "Garage"
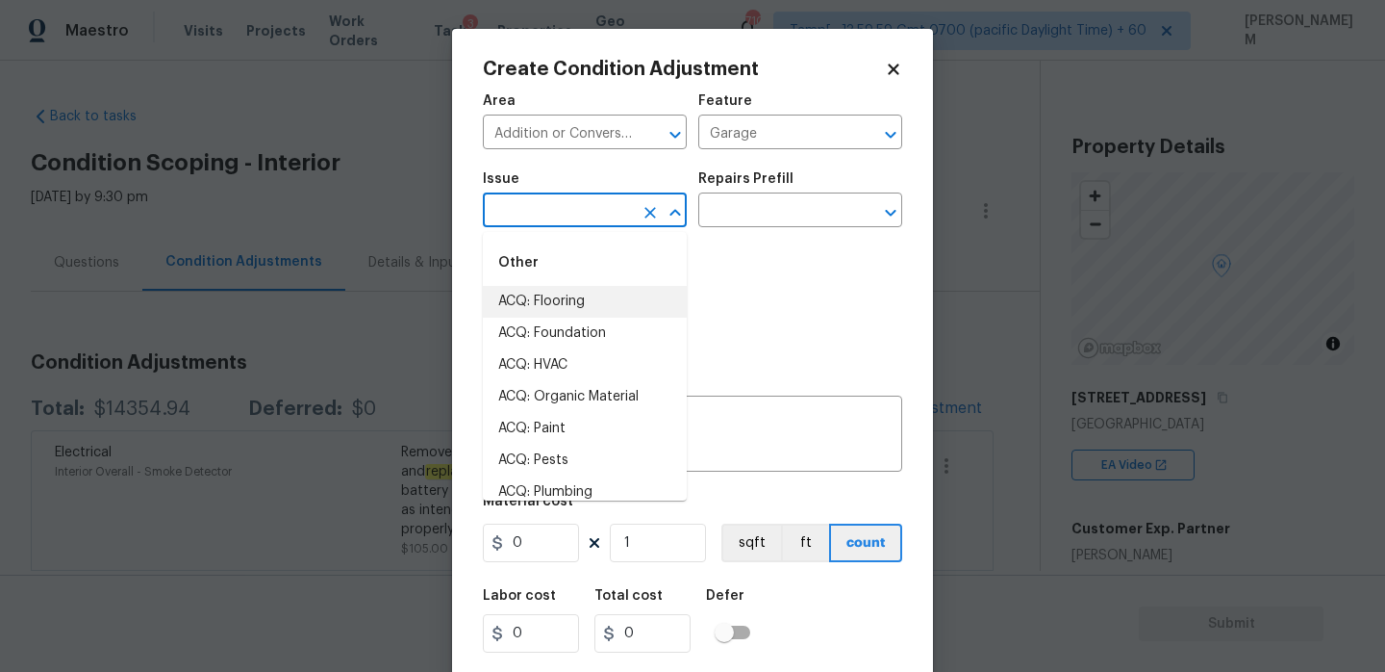
click at [596, 224] on input "text" at bounding box center [558, 212] width 150 height 30
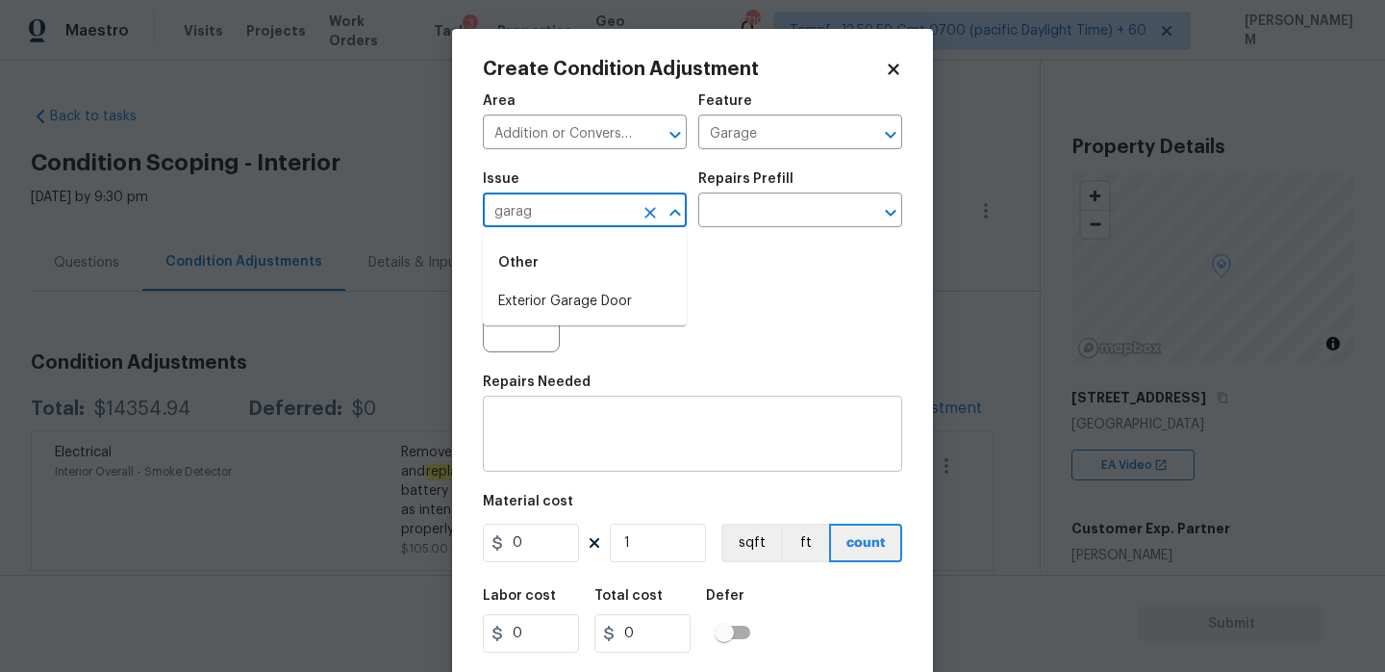
type input "garag"
click at [578, 415] on div "x ​" at bounding box center [692, 435] width 419 height 71
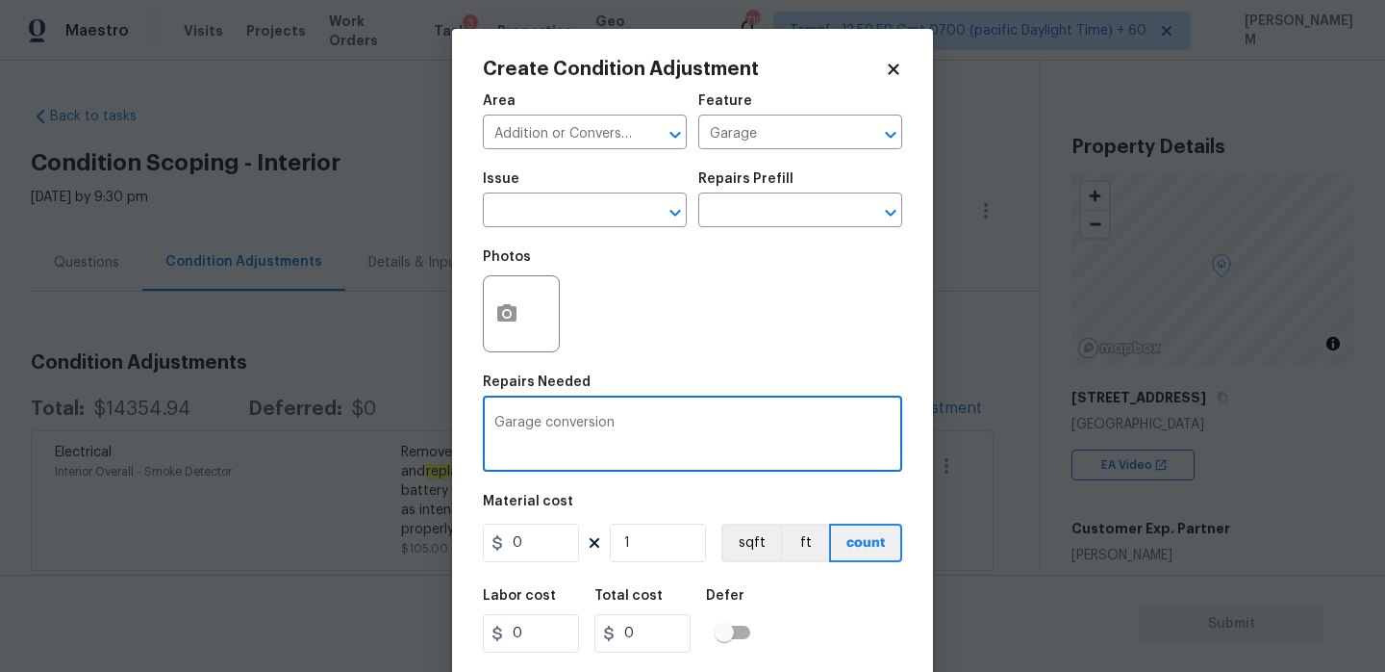
click at [498, 428] on textarea "Garage conversion" at bounding box center [692, 436] width 396 height 40
drag, startPoint x: 588, startPoint y: 427, endPoint x: 763, endPoint y: 437, distance: 175.4
click at [763, 437] on textarea "Return Garage conversion" at bounding box center [692, 436] width 396 height 40
type textarea "Return Garage into original condition"
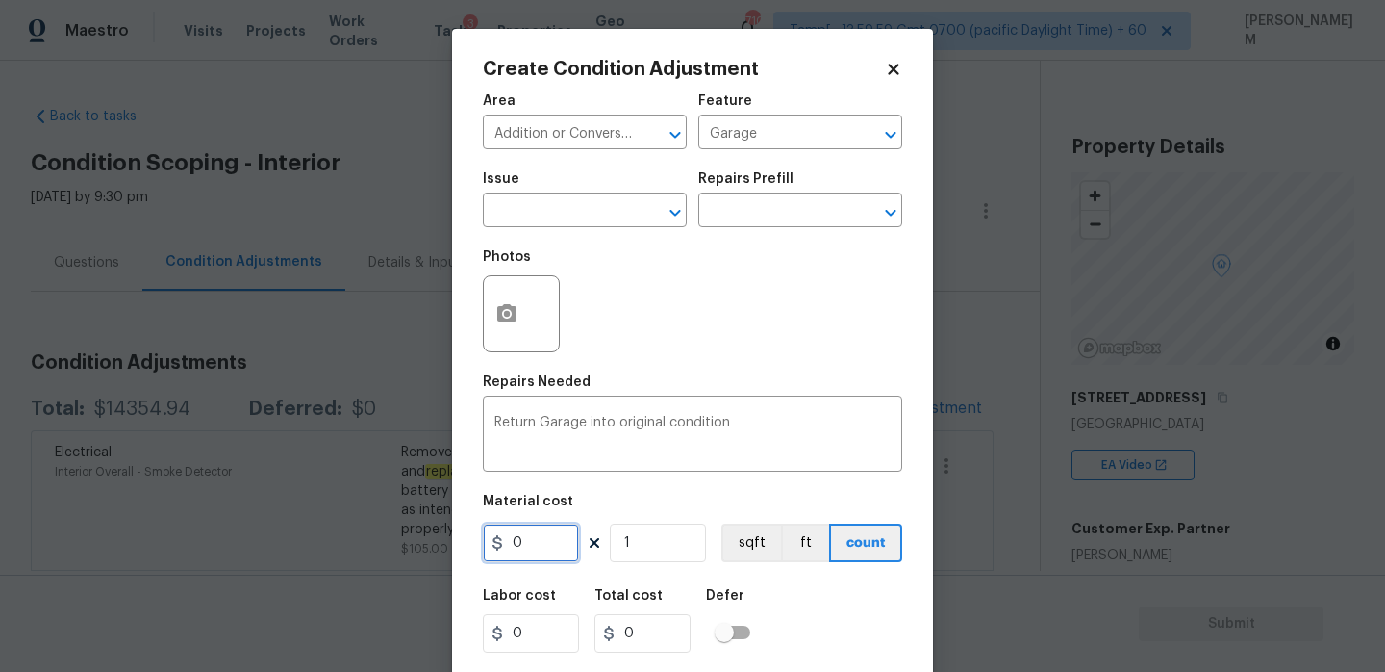
click at [573, 547] on input "0" at bounding box center [531, 542] width 96 height 38
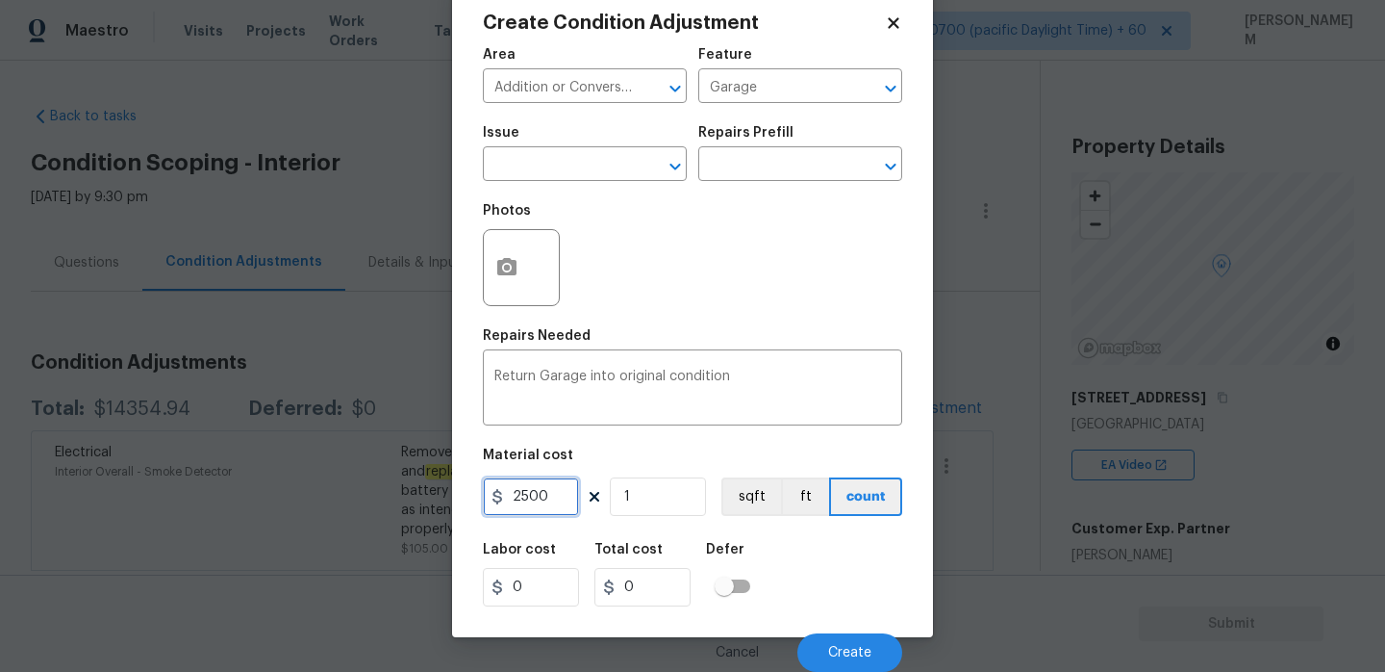
type input "2500"
click at [513, 281] on button "button" at bounding box center [507, 267] width 46 height 75
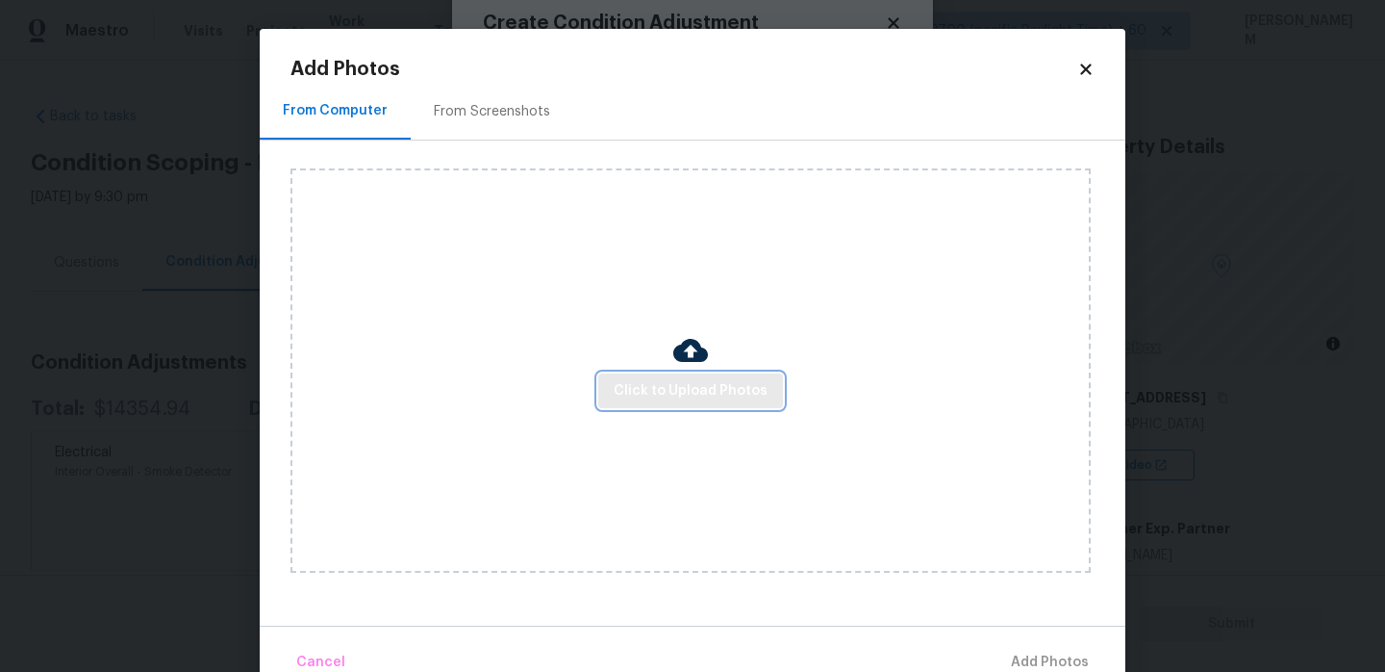
click at [686, 391] on span "Click to Upload Photos" at bounding box center [691, 391] width 154 height 24
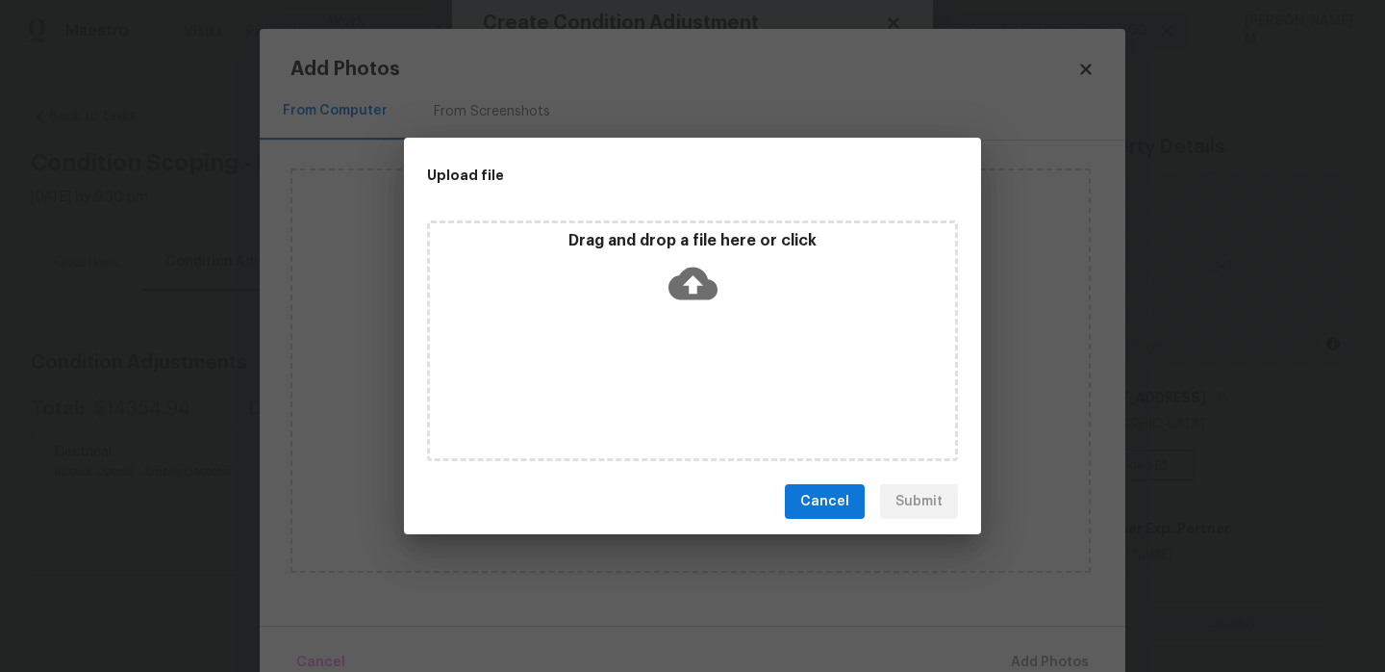
click at [704, 281] on icon at bounding box center [693, 283] width 49 height 33
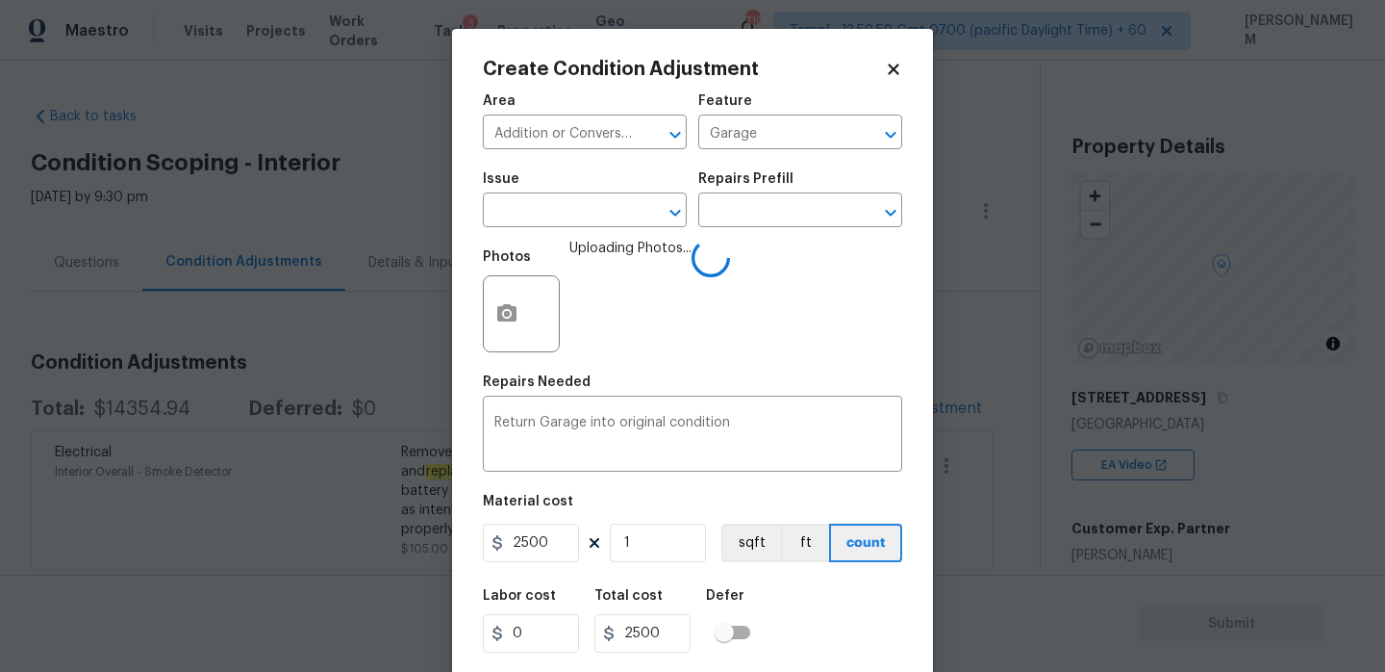
scroll to position [47, 0]
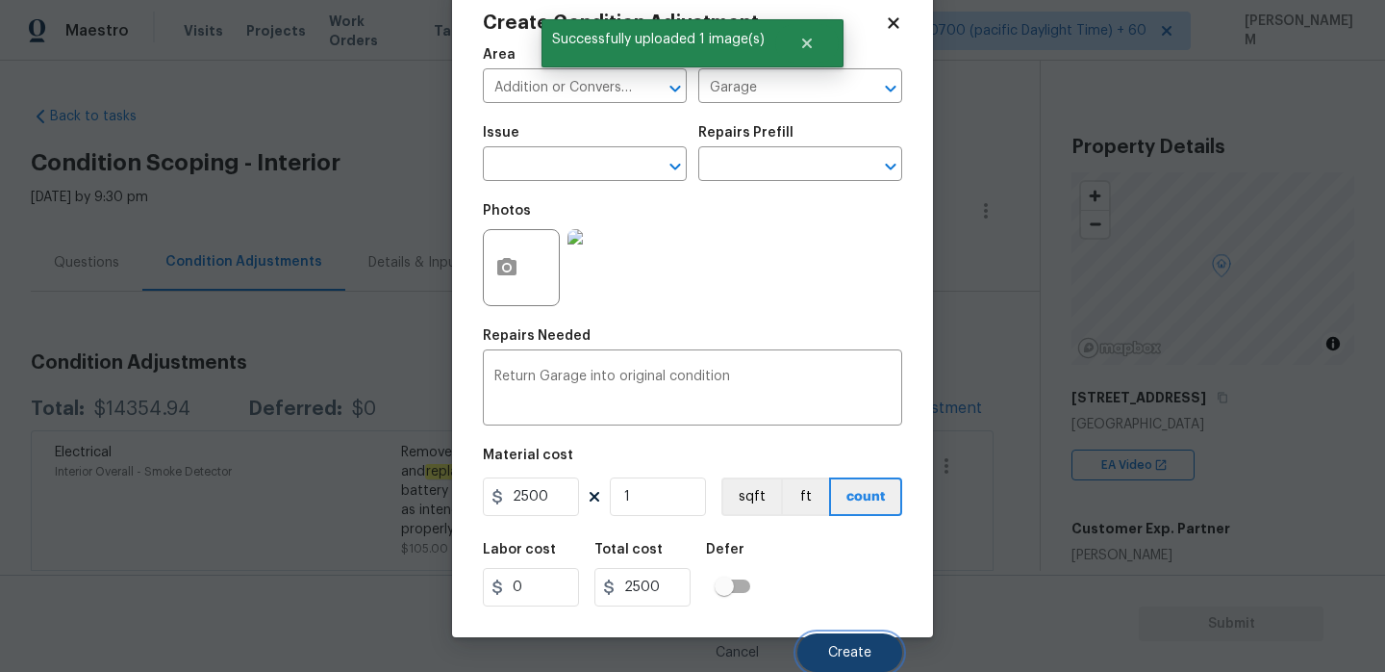
click at [847, 649] on span "Create" at bounding box center [849, 653] width 43 height 14
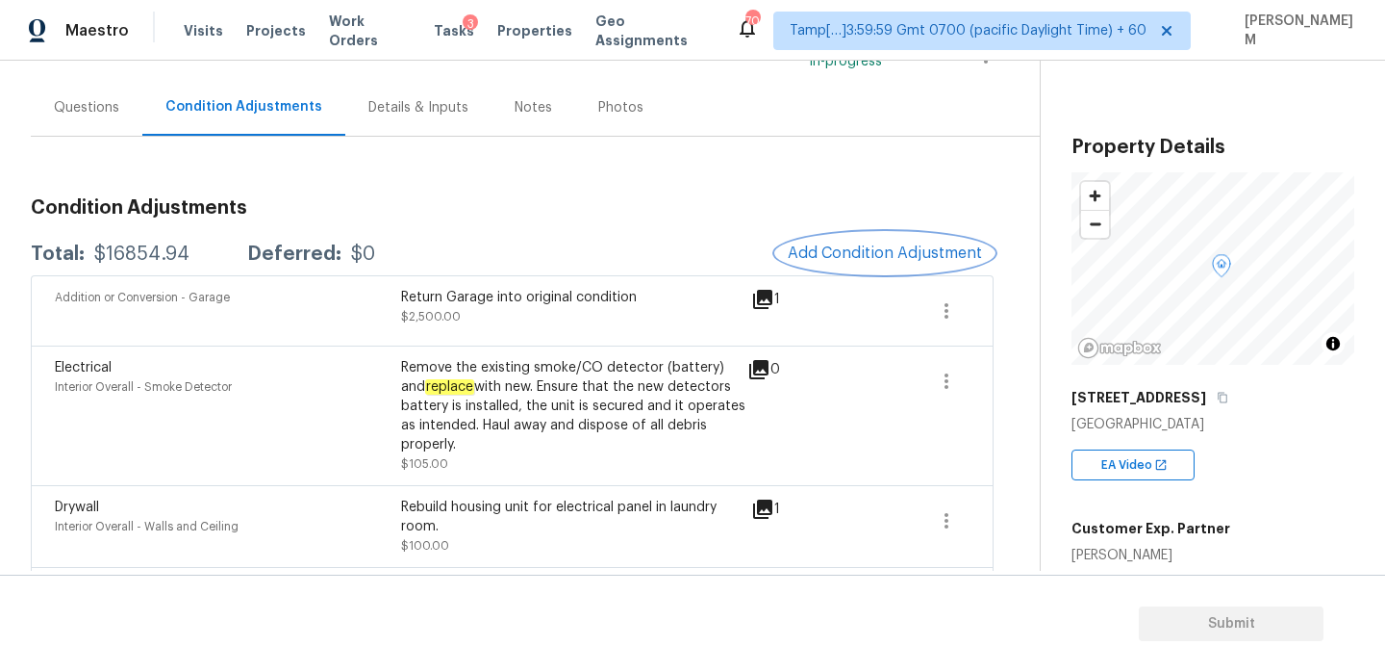
scroll to position [0, 0]
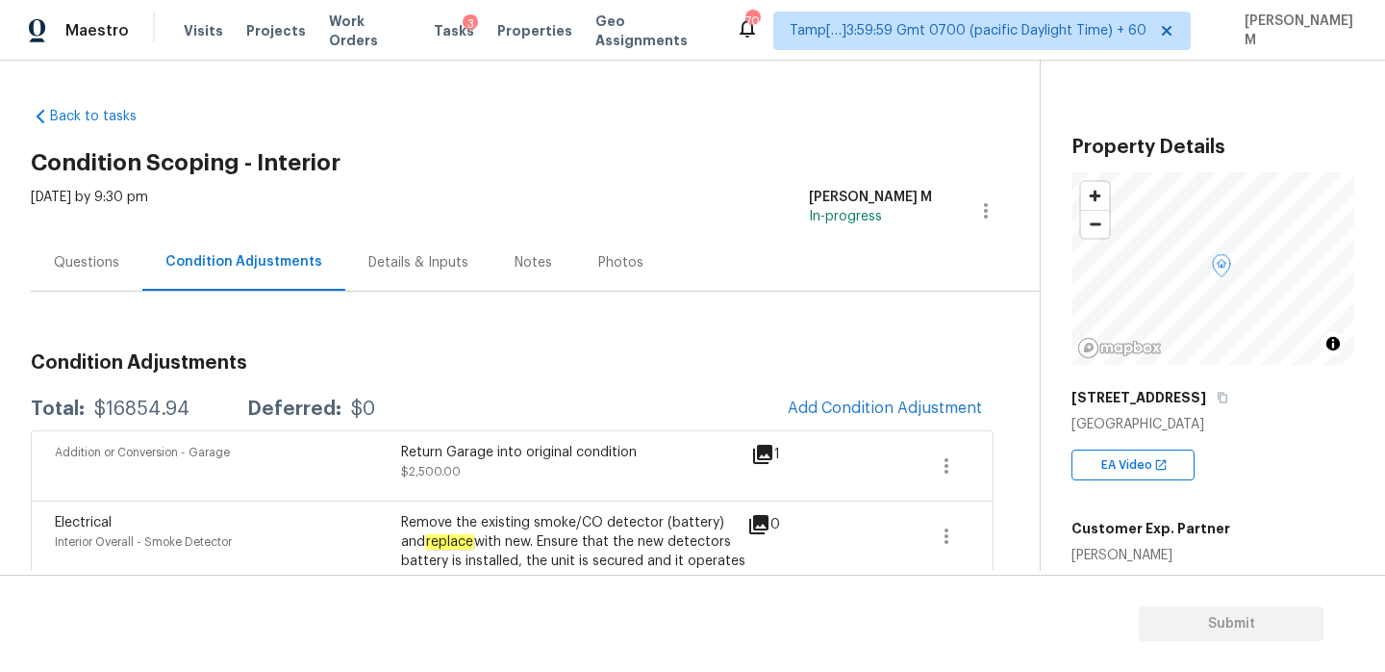
click at [77, 275] on div "Questions" at bounding box center [87, 262] width 112 height 57
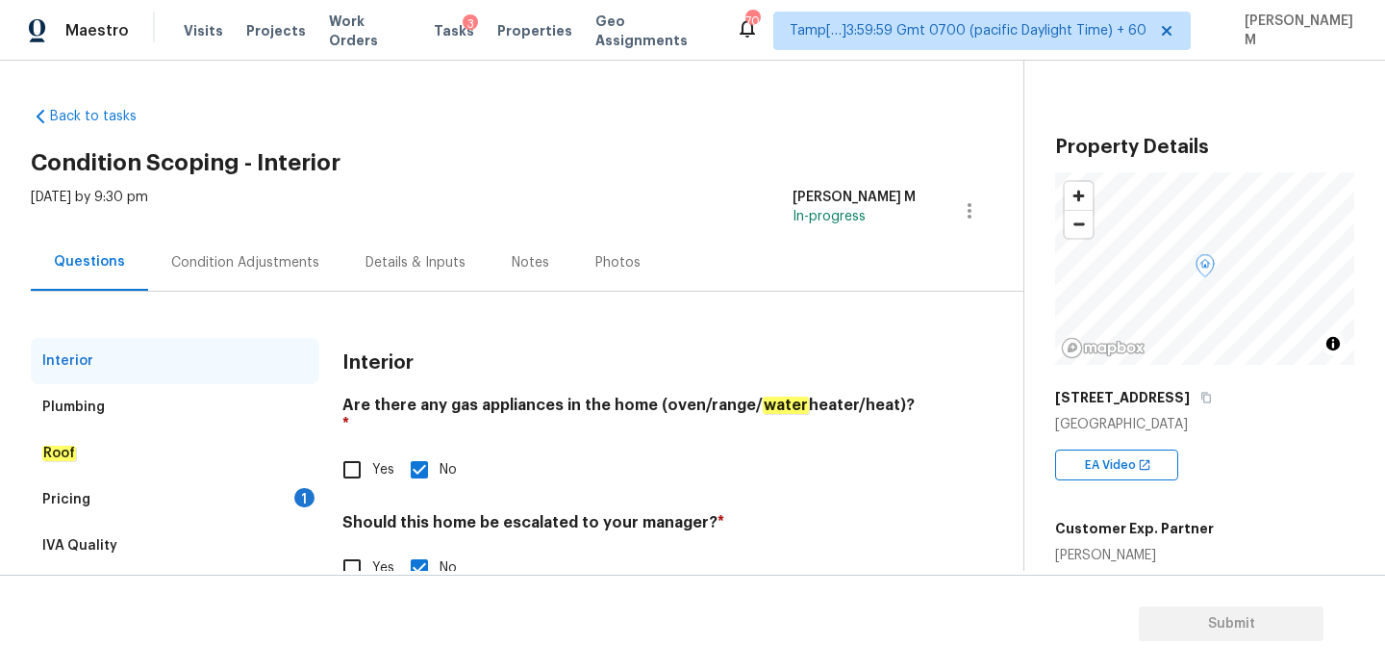
scroll to position [50, 0]
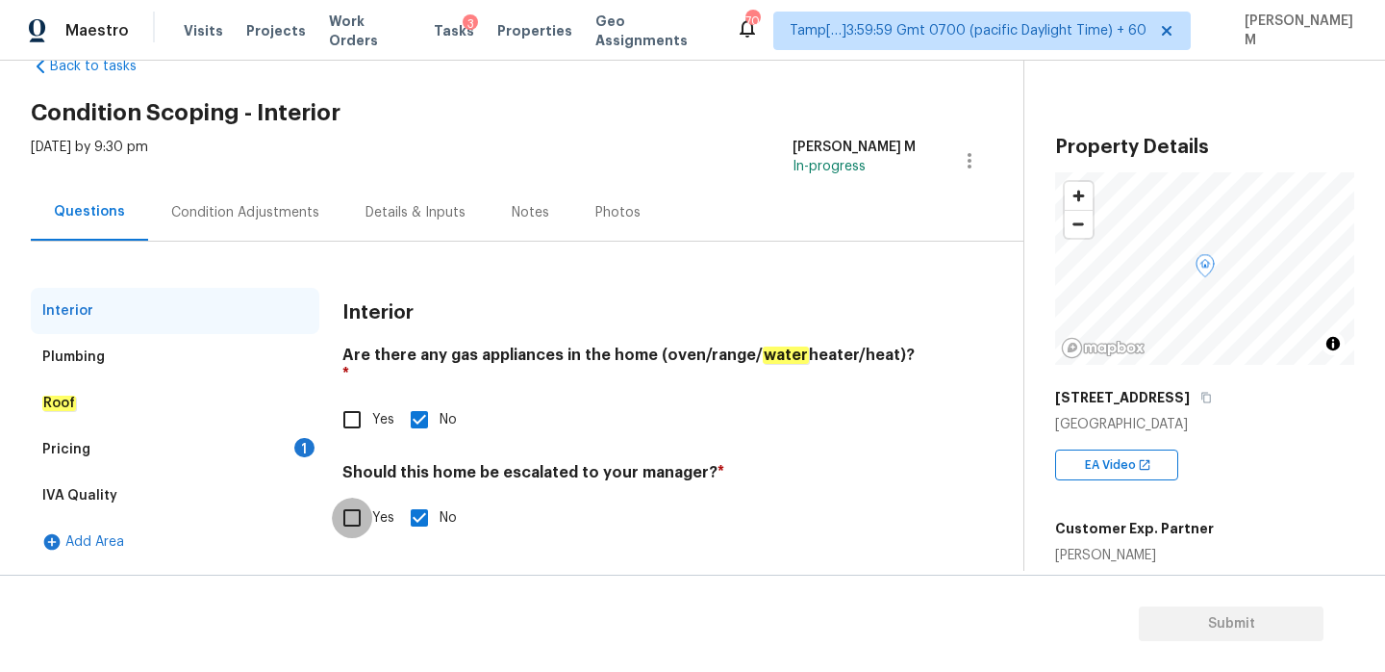
click at [340, 499] on input "Yes" at bounding box center [352, 517] width 40 height 40
checkbox input "true"
checkbox input "false"
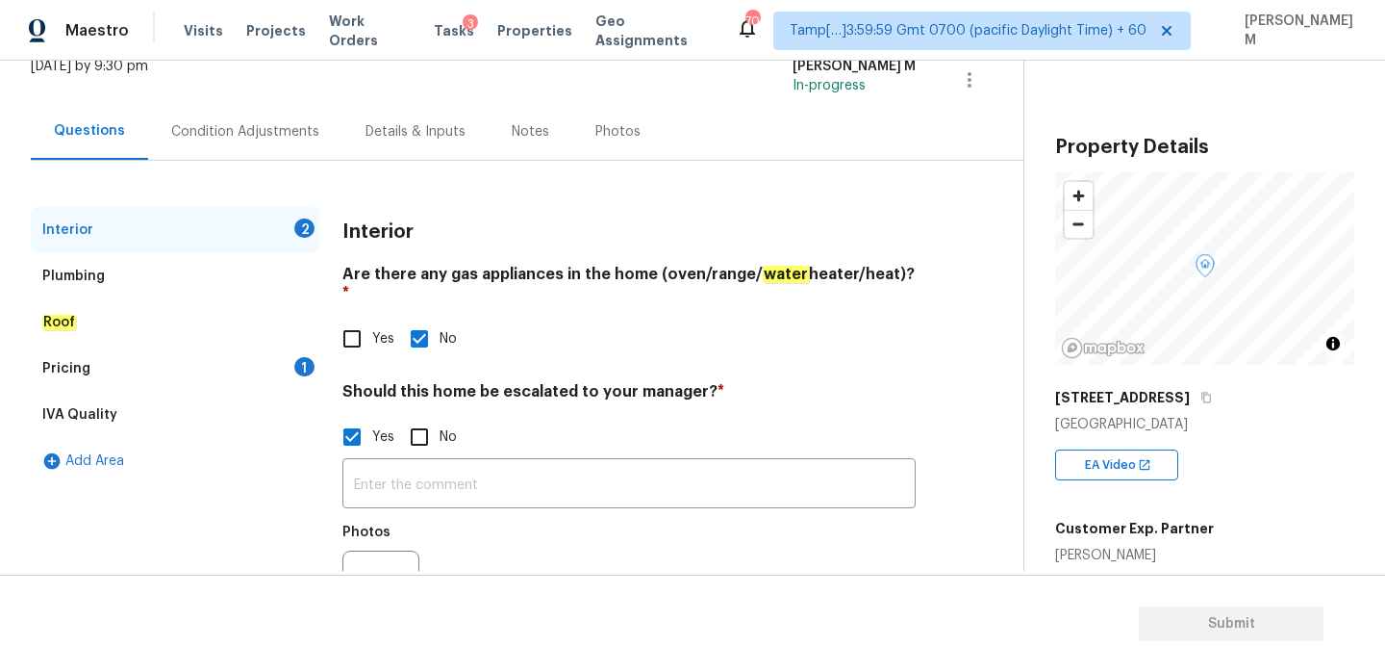
scroll to position [209, 0]
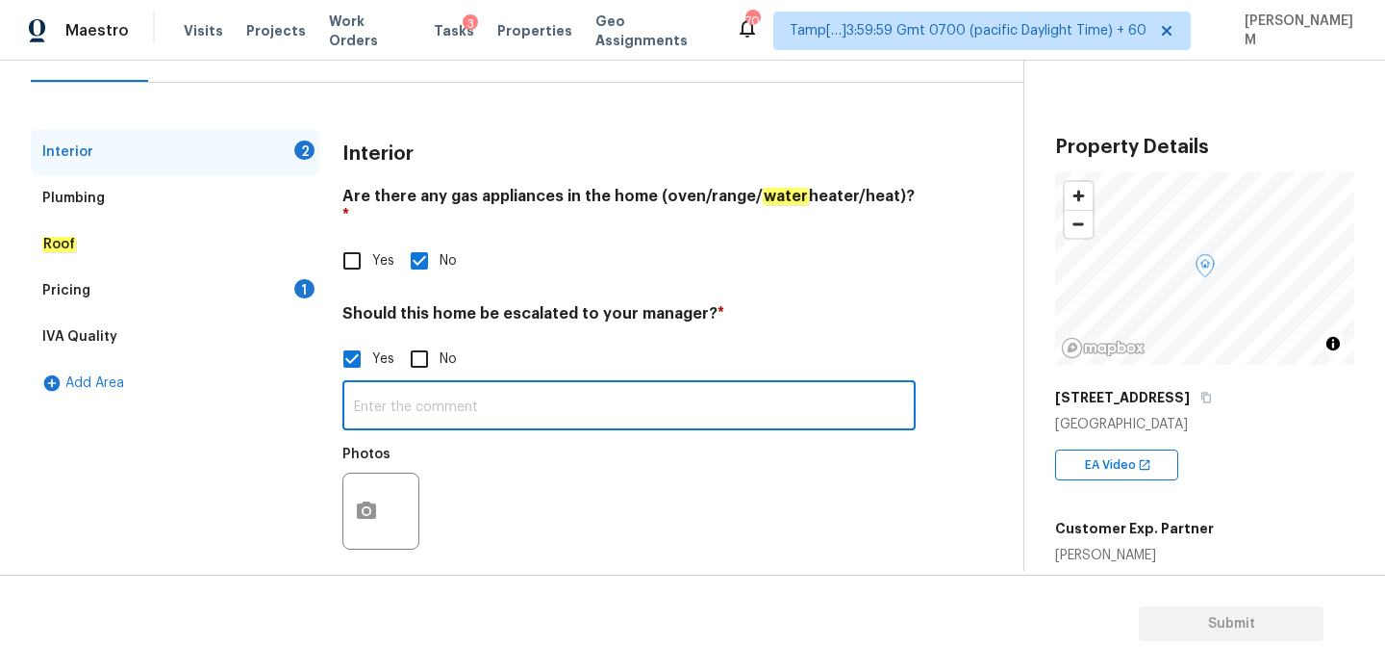
click at [482, 389] on input "text" at bounding box center [628, 407] width 573 height 45
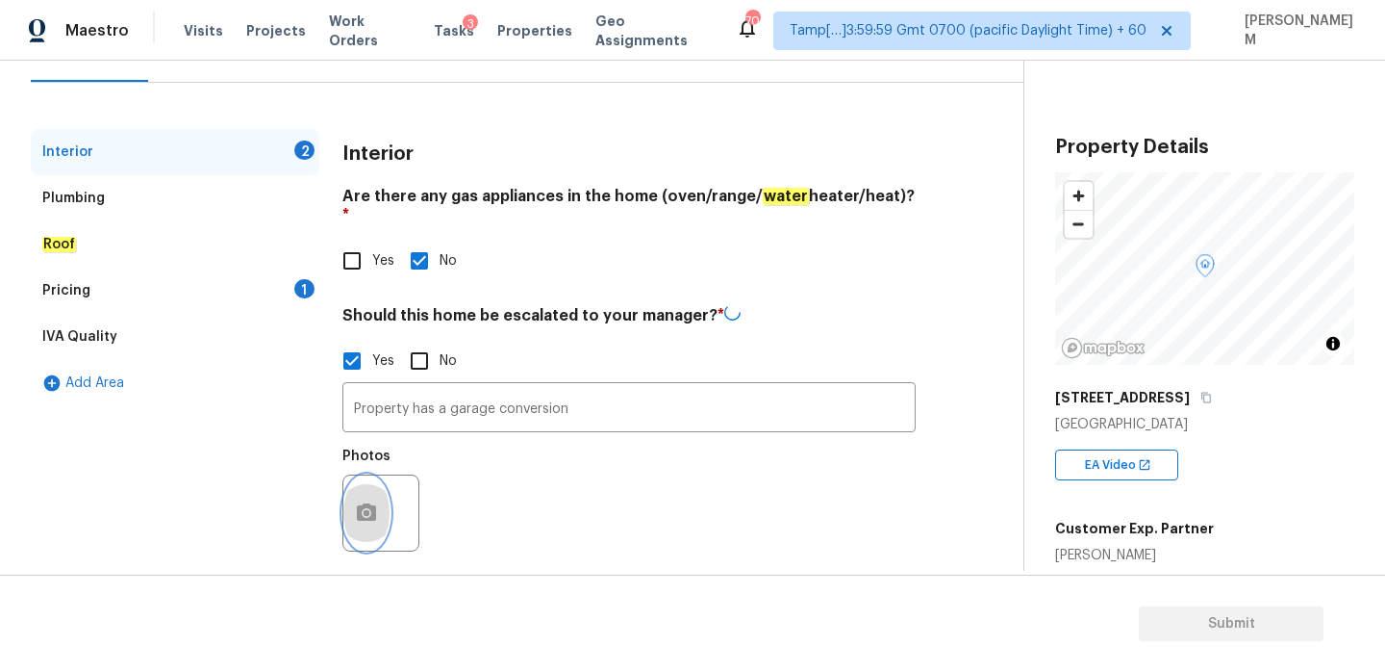
click at [374, 481] on button "button" at bounding box center [366, 512] width 46 height 75
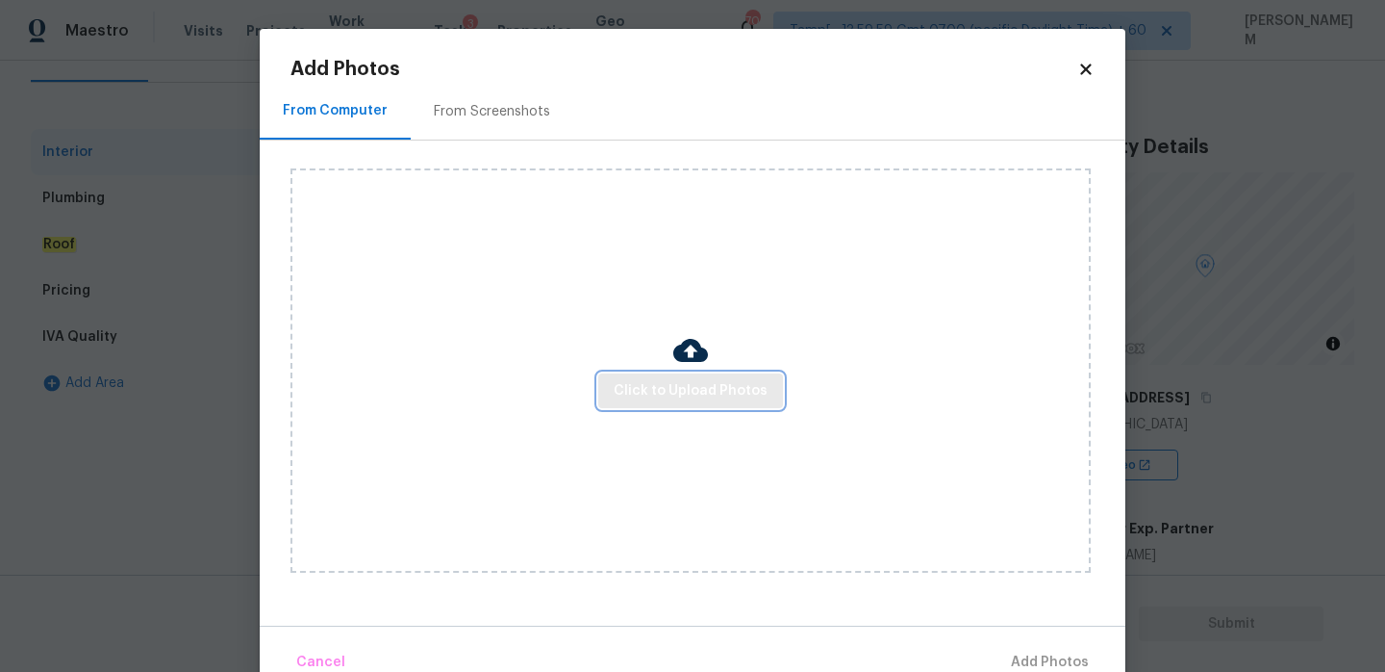
click at [643, 393] on span "Click to Upload Photos" at bounding box center [691, 391] width 154 height 24
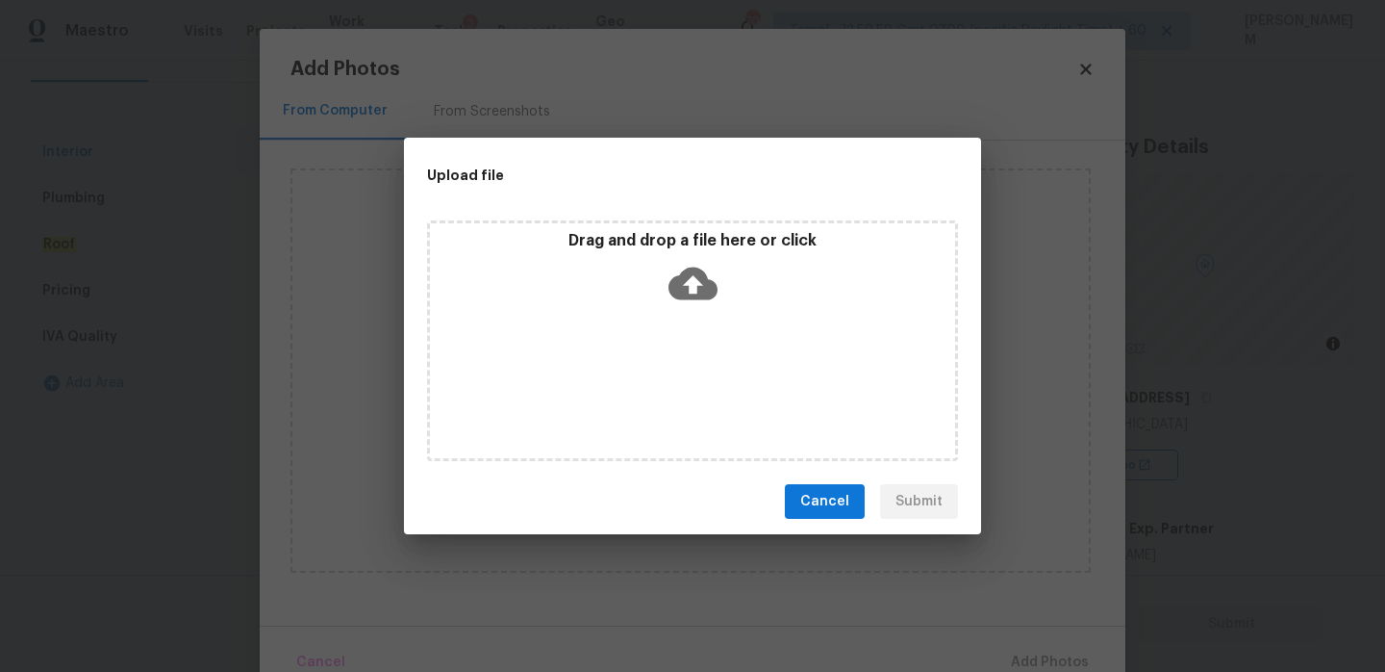
click at [658, 273] on div "Drag and drop a file here or click" at bounding box center [692, 272] width 525 height 83
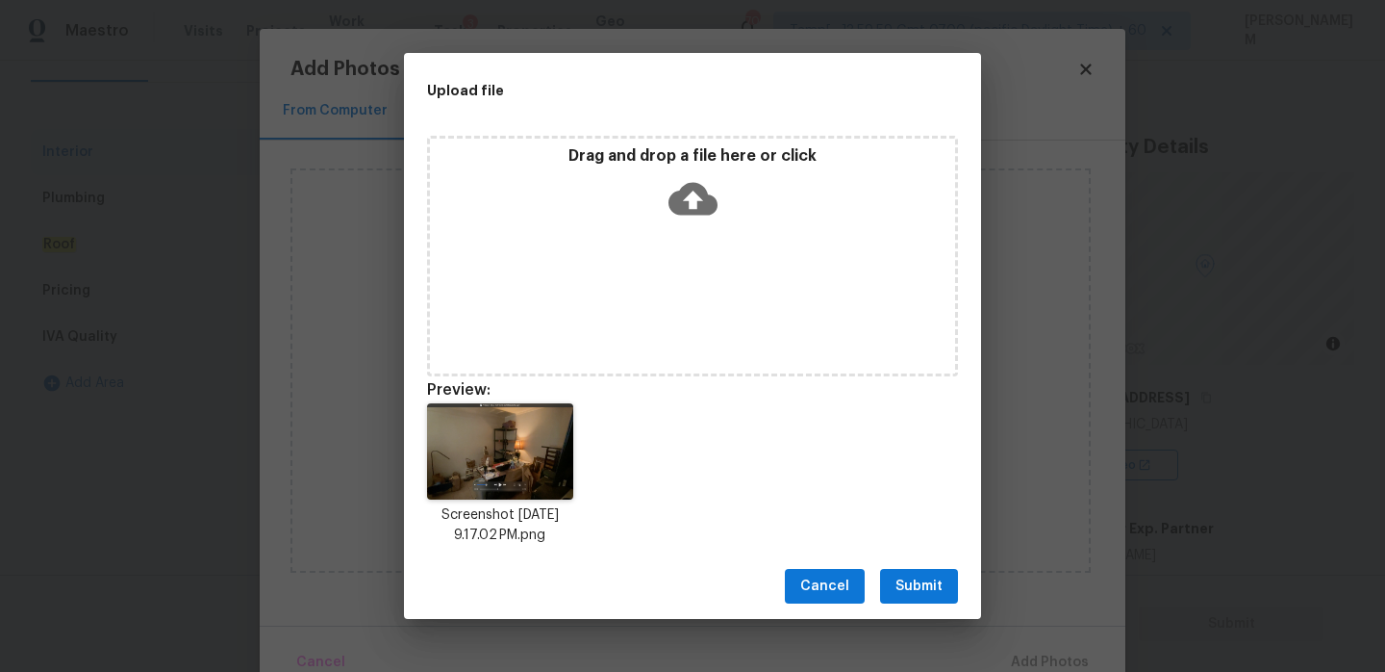
scroll to position [15, 0]
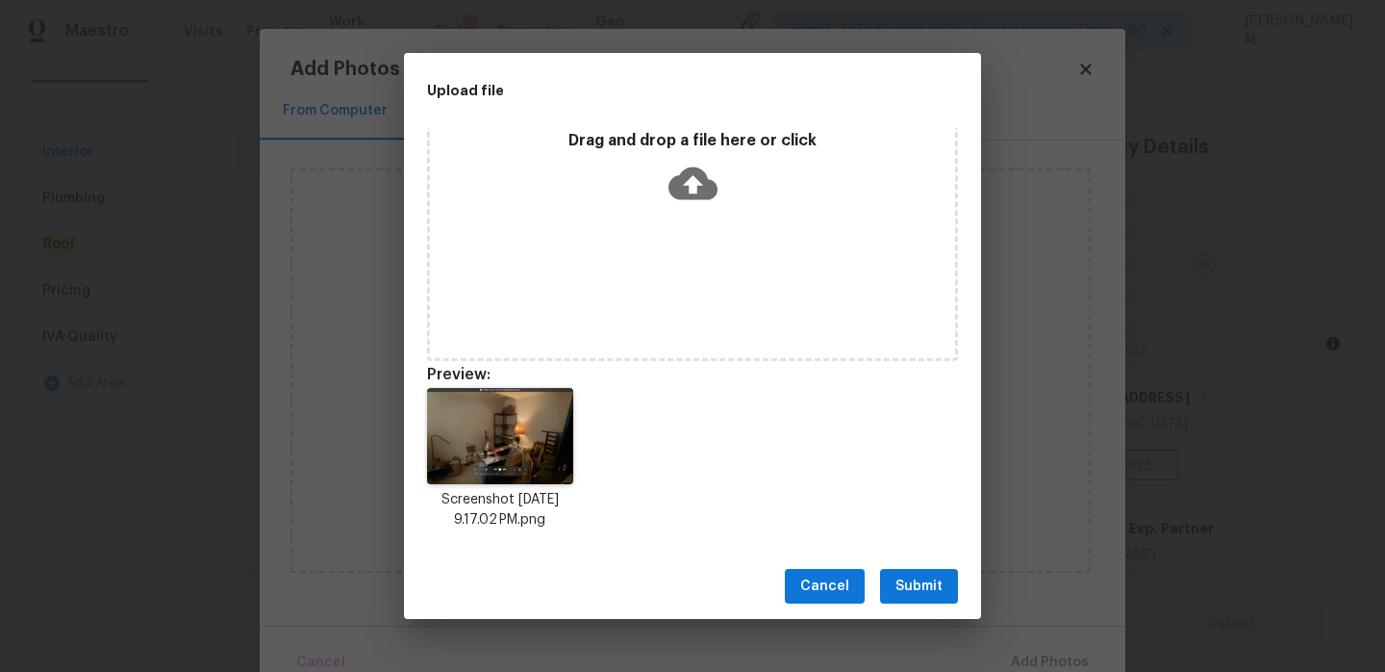
click at [921, 586] on span "Submit" at bounding box center [919, 586] width 47 height 24
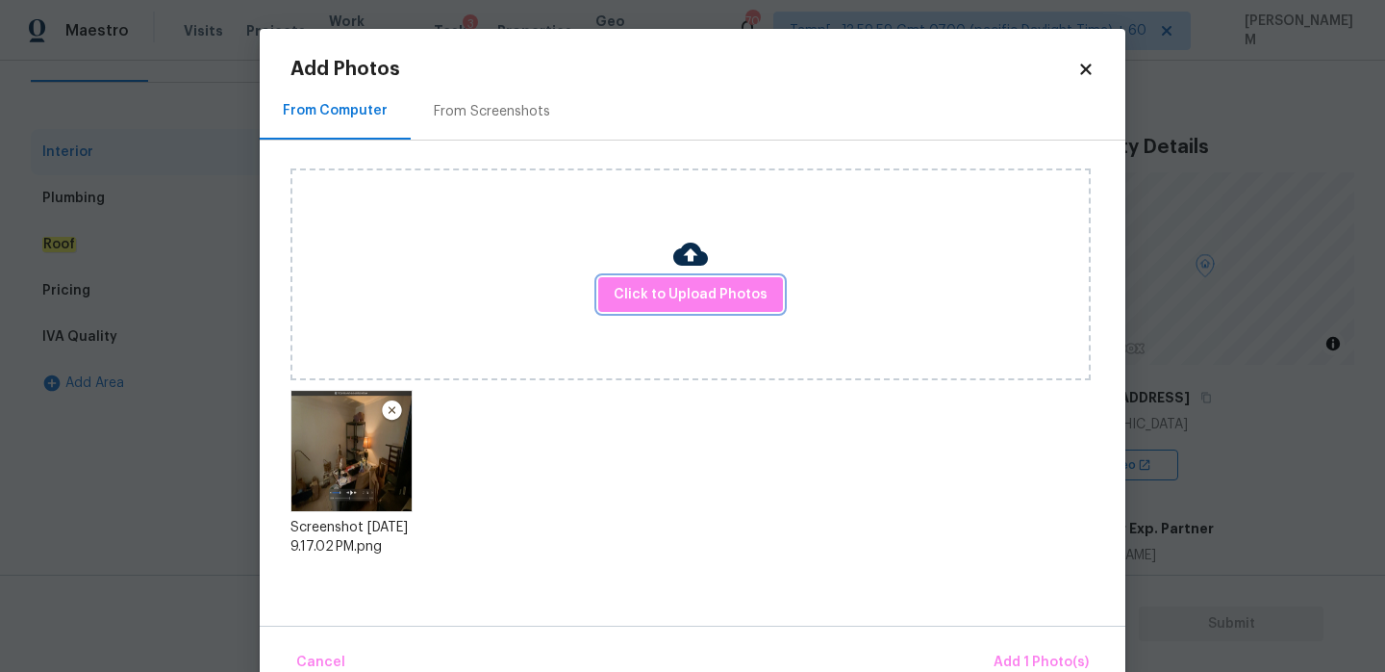
scroll to position [40, 0]
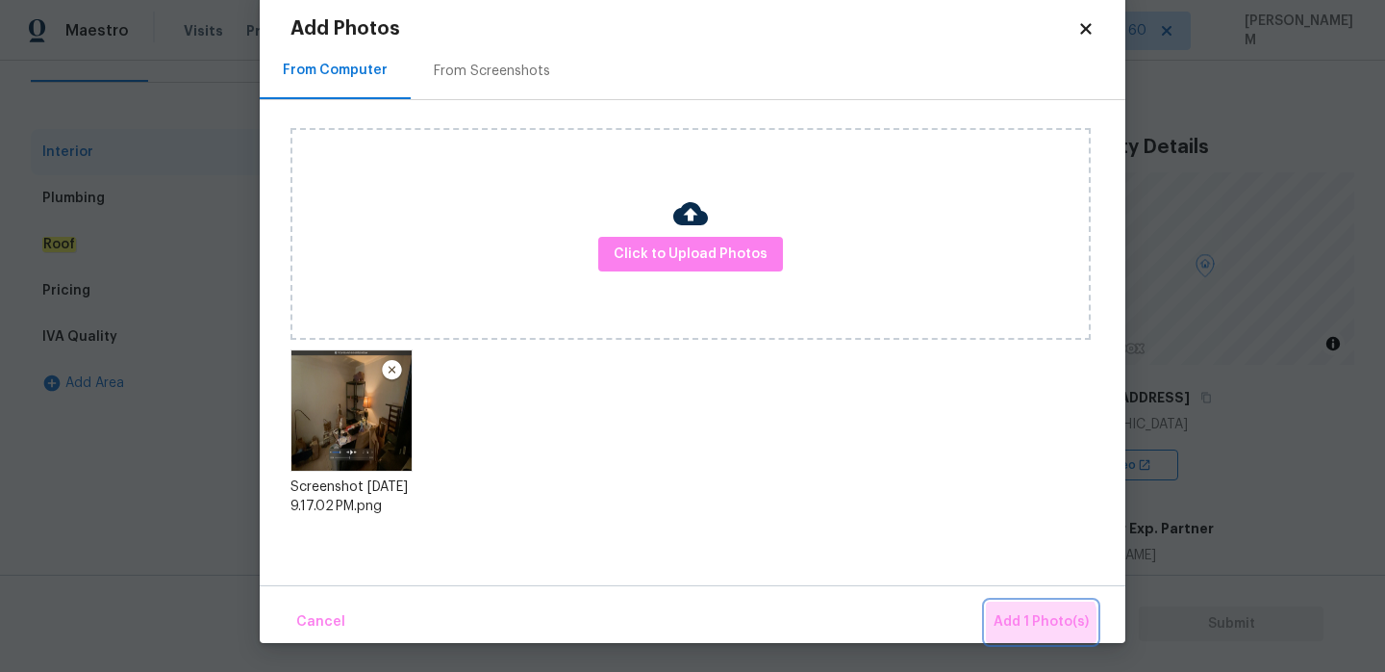
click at [1030, 628] on span "Add 1 Photo(s)" at bounding box center [1041, 622] width 95 height 24
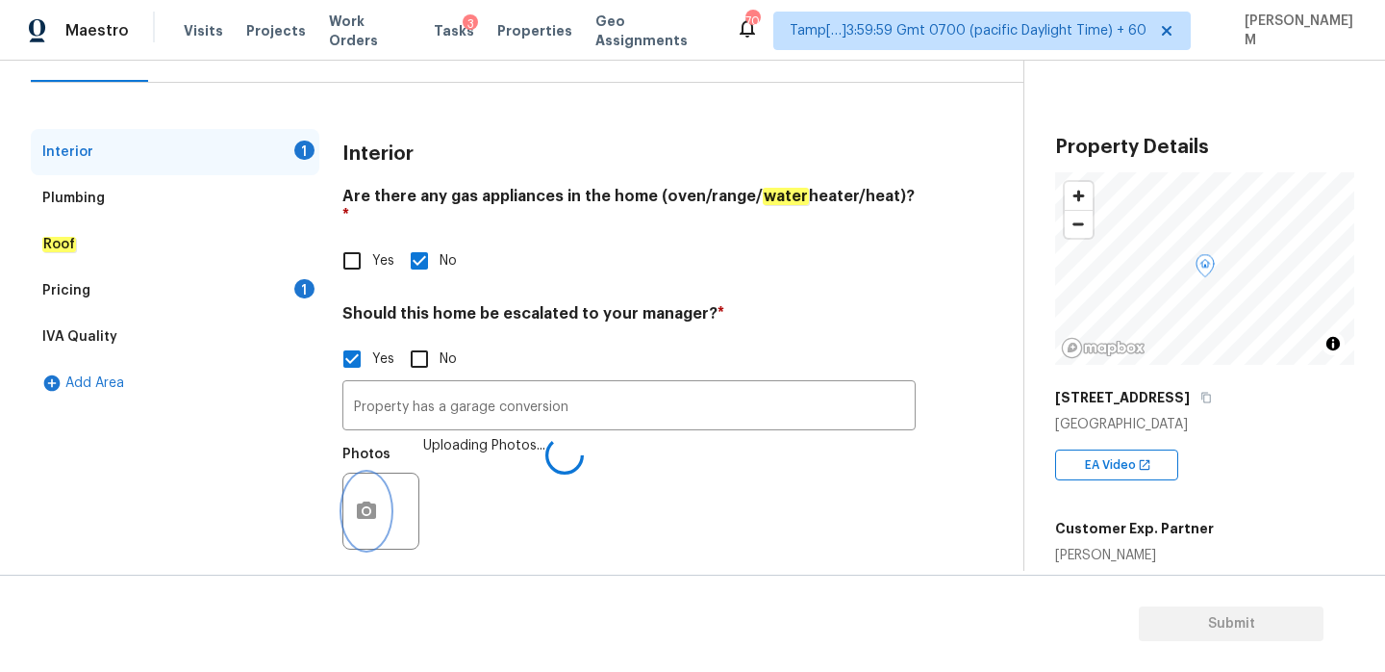
scroll to position [0, 0]
click at [597, 385] on input "Property has a garage conversion" at bounding box center [628, 407] width 573 height 45
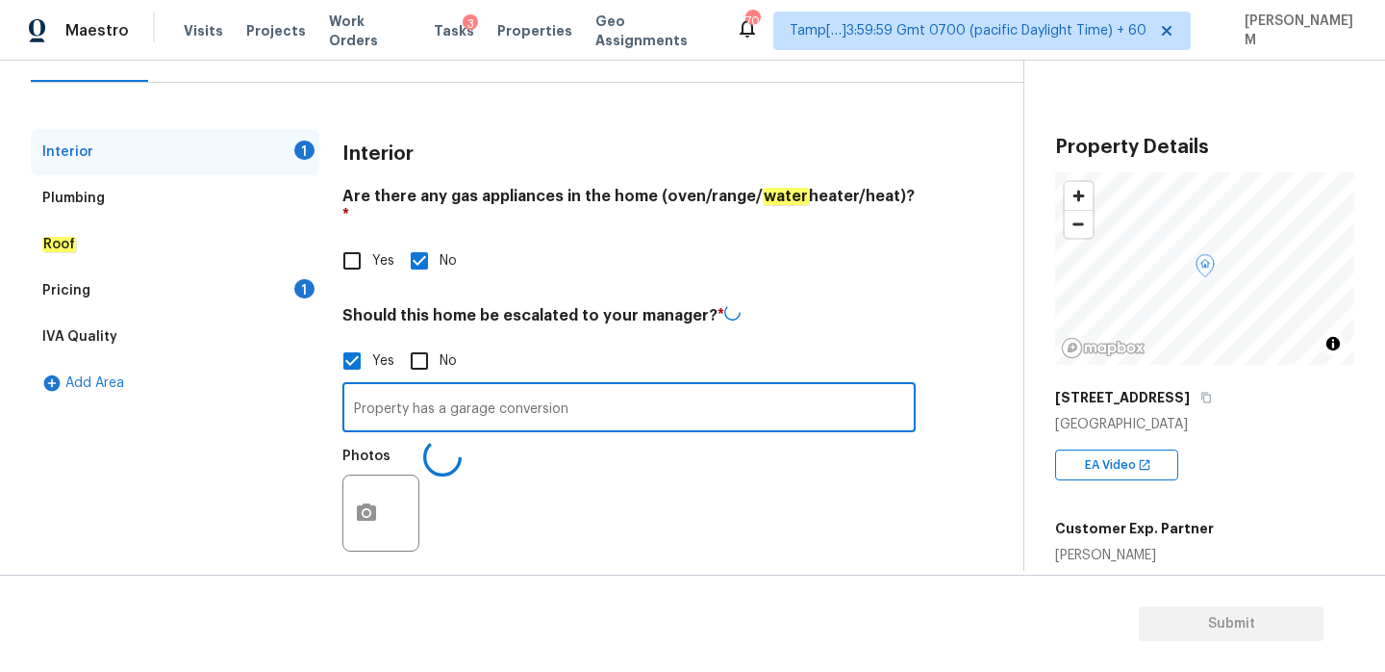
click at [581, 387] on input "Property has a garage conversion" at bounding box center [628, 409] width 573 height 45
click at [581, 386] on input "Property has a garage conversion" at bounding box center [628, 407] width 573 height 45
paste input "The property includes a converted garage"
drag, startPoint x: 645, startPoint y: 383, endPoint x: 349, endPoint y: 370, distance: 295.6
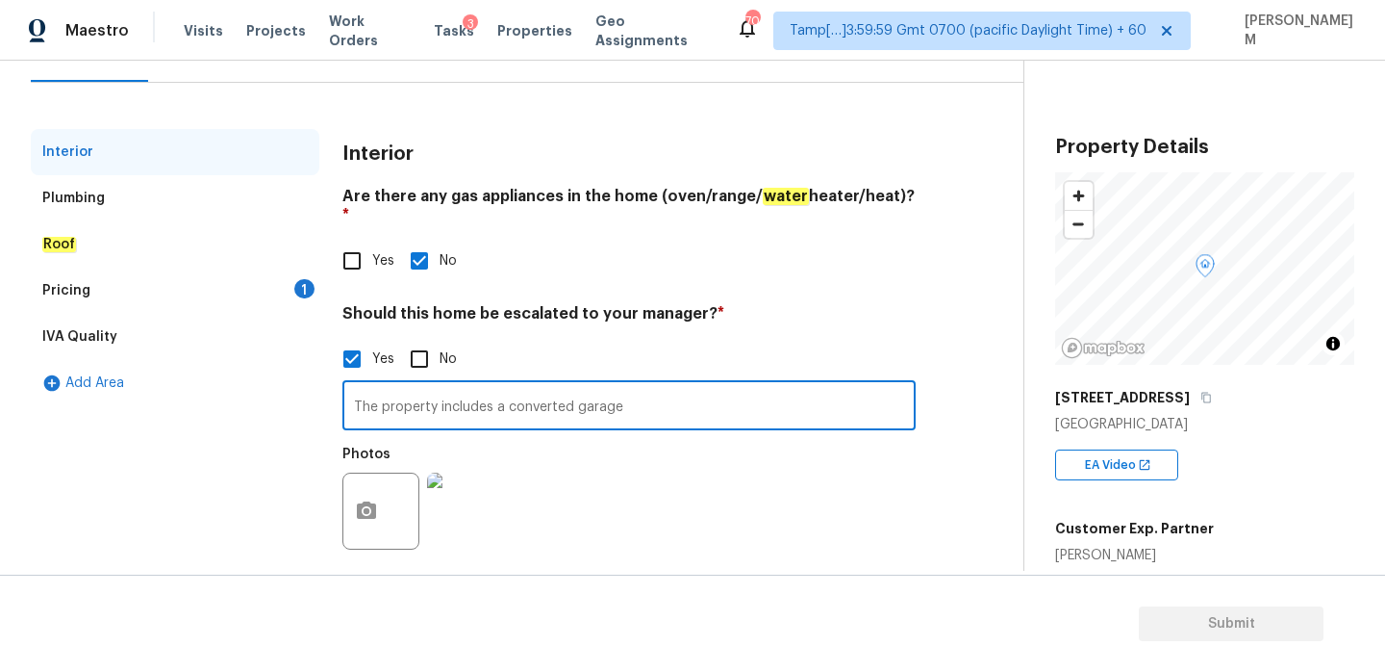
click at [349, 385] on input "The property includes a converted garage" at bounding box center [628, 407] width 573 height 45
type input "The property includes a converted garage"
click at [259, 270] on div "Pricing 1" at bounding box center [175, 290] width 289 height 46
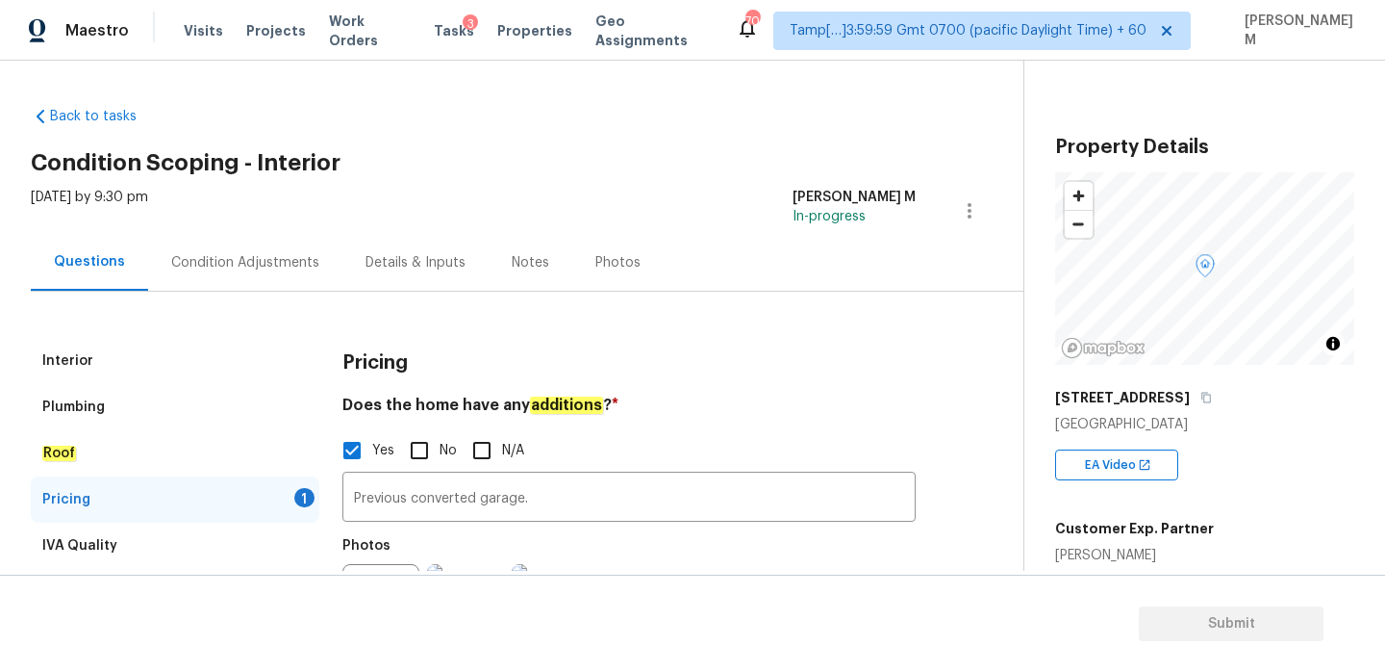
click at [1176, 389] on div "[STREET_ADDRESS]" at bounding box center [1204, 397] width 299 height 35
click at [1202, 394] on icon "button" at bounding box center [1207, 398] width 10 height 11
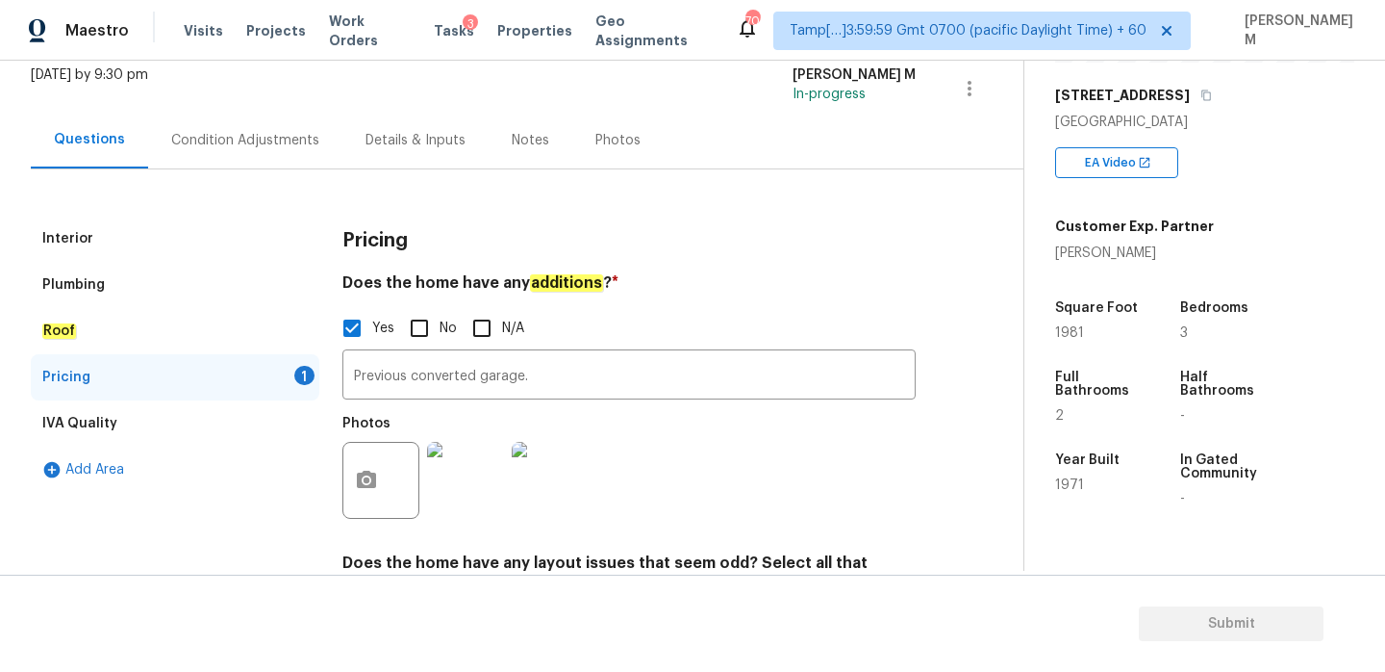
scroll to position [321, 0]
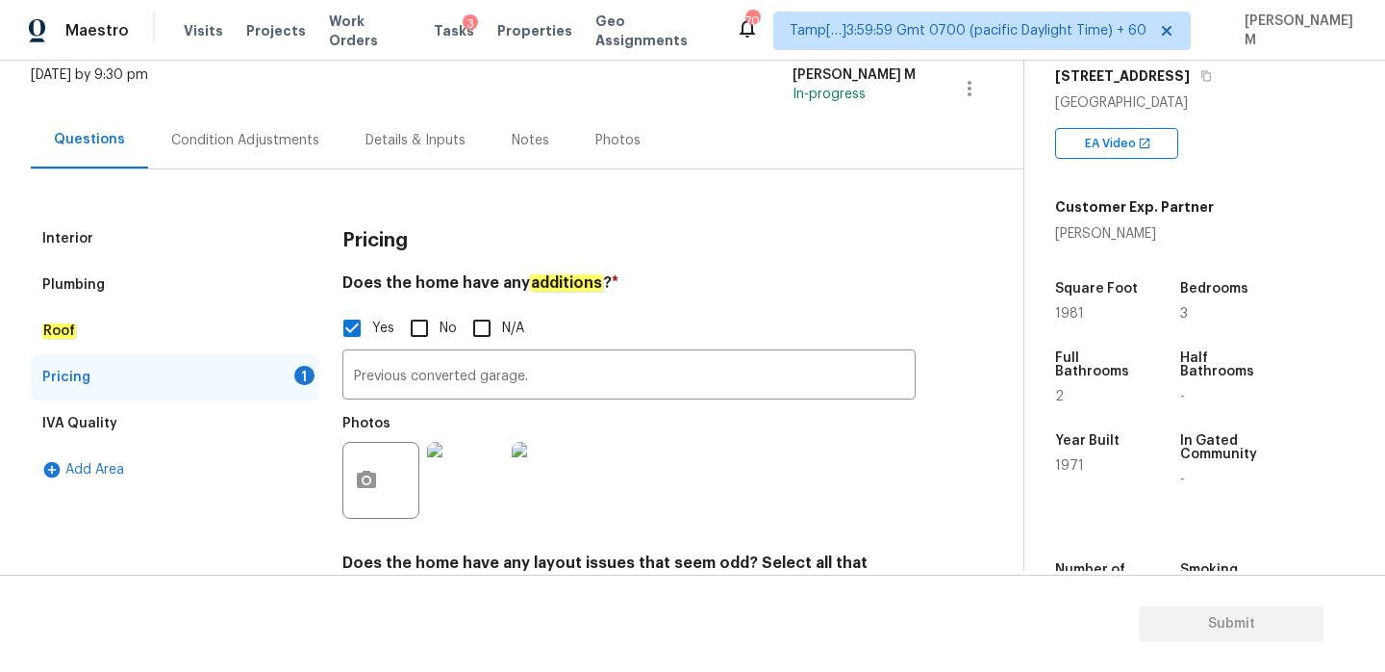
click at [1072, 464] on span "1971" at bounding box center [1069, 465] width 29 height 13
copy span "1971"
click at [194, 157] on div "Condition Adjustments" at bounding box center [245, 140] width 194 height 57
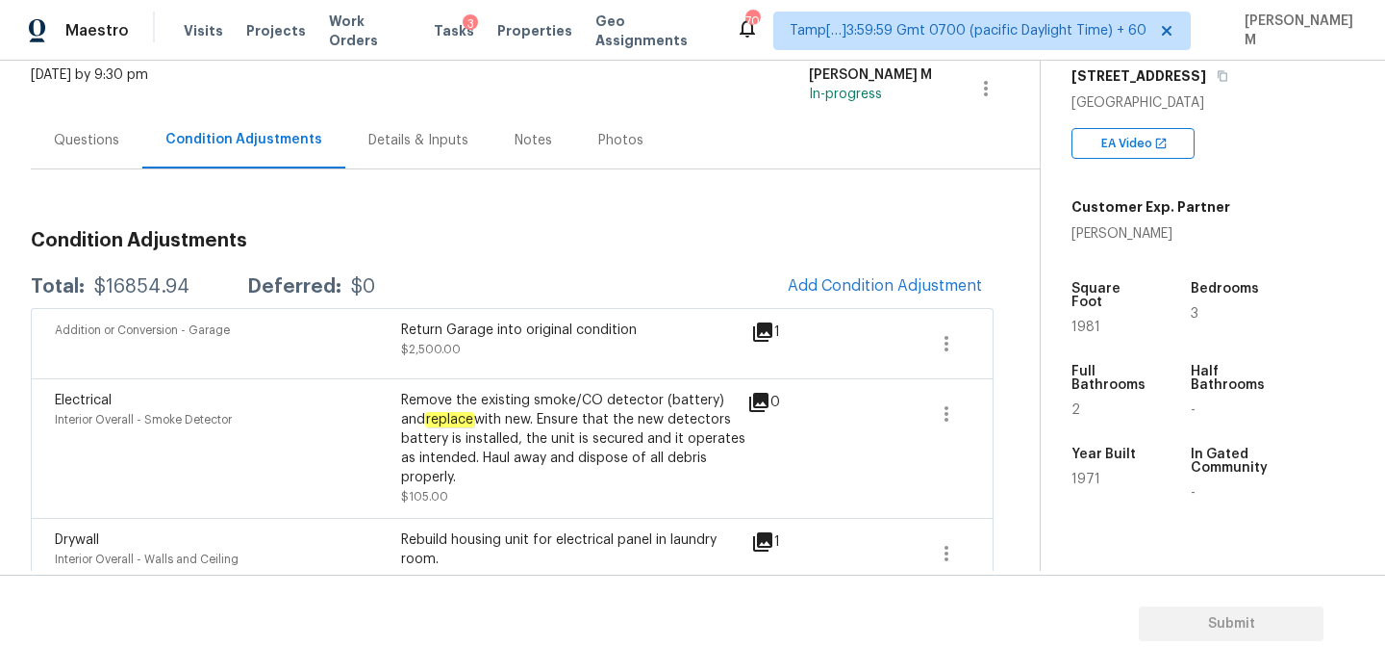
click at [165, 274] on div "Total: $16854.94 Deferred: $0 Add Condition Adjustment" at bounding box center [512, 287] width 963 height 42
drag, startPoint x: 201, startPoint y: 288, endPoint x: 99, endPoint y: 269, distance: 103.6
click at [99, 269] on div "Total: $16854.94 Deferred: $0 Add Condition Adjustment" at bounding box center [512, 287] width 963 height 42
copy div "$16854.94"
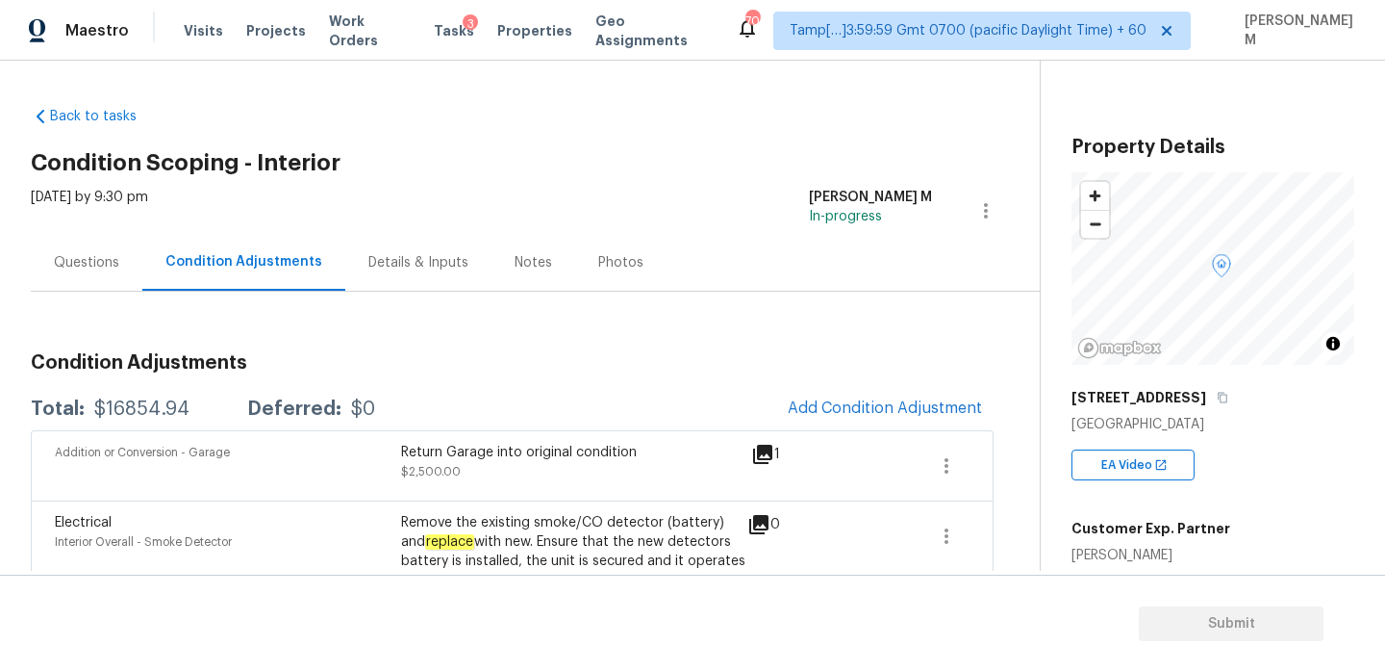
click at [53, 272] on div "Questions" at bounding box center [87, 262] width 112 height 57
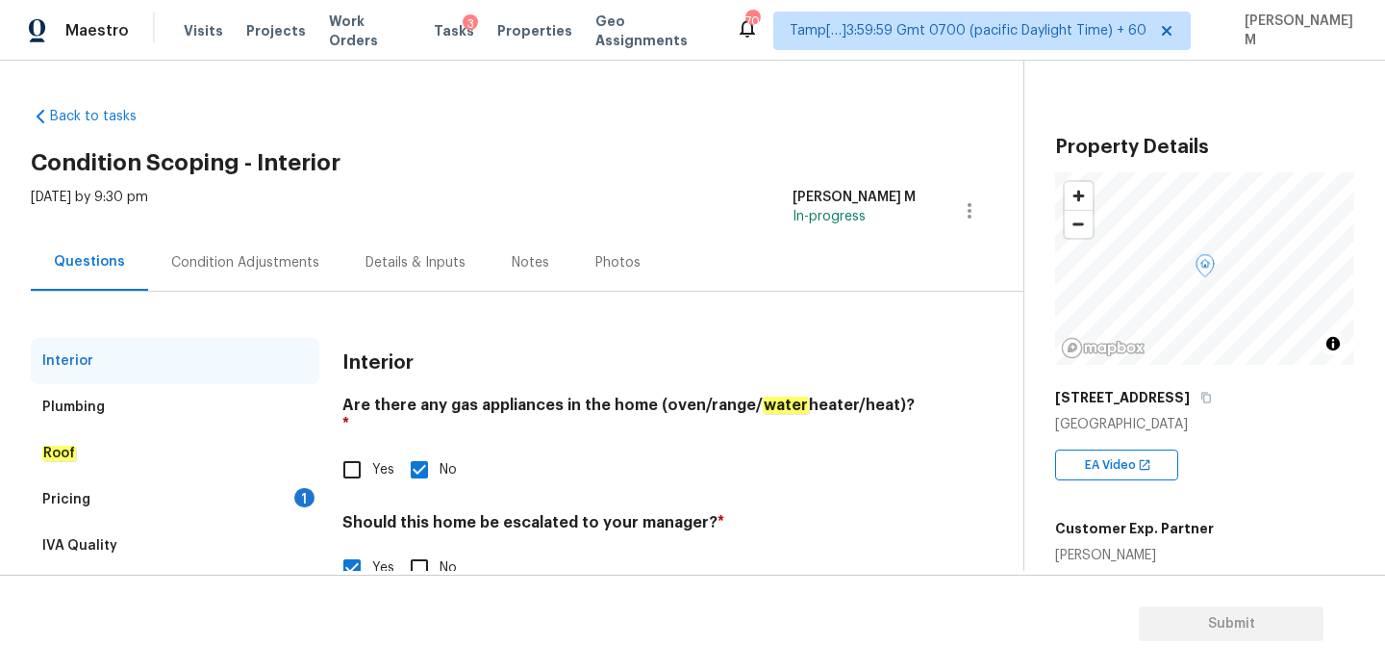
click at [141, 398] on div "Plumbing" at bounding box center [175, 407] width 289 height 46
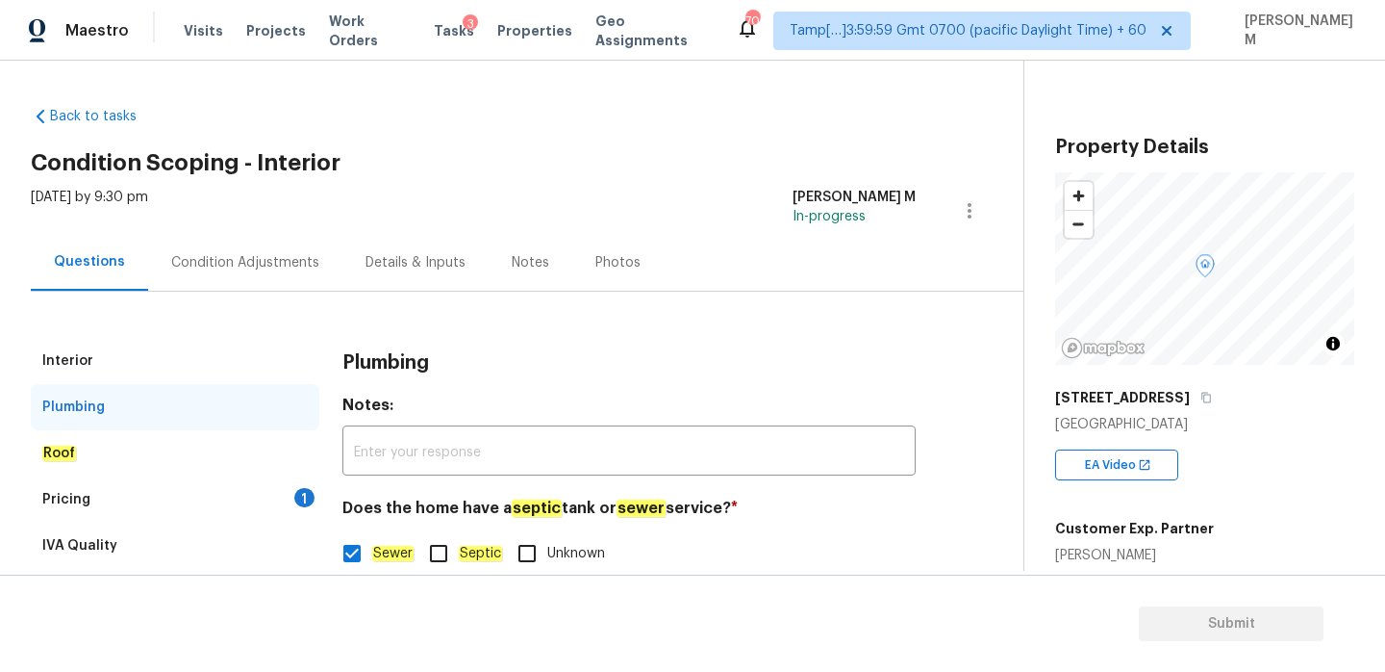
scroll to position [50, 0]
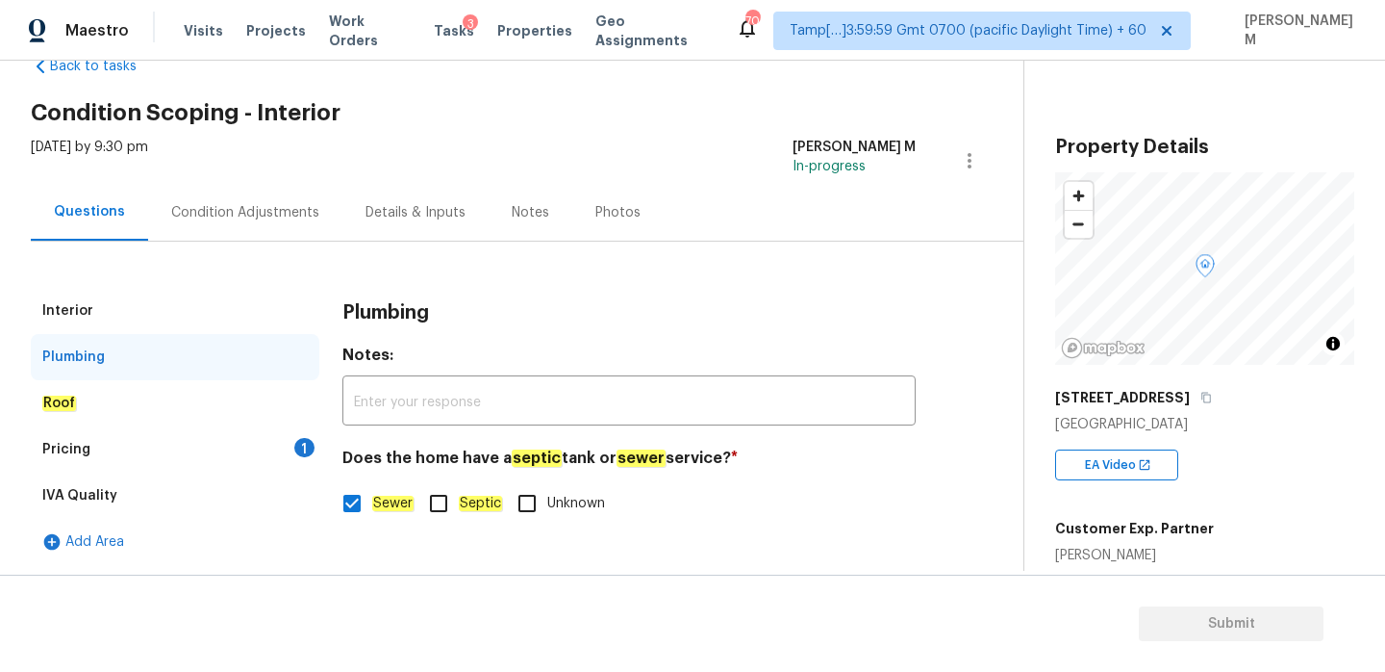
click at [114, 399] on div "Roof" at bounding box center [175, 403] width 289 height 46
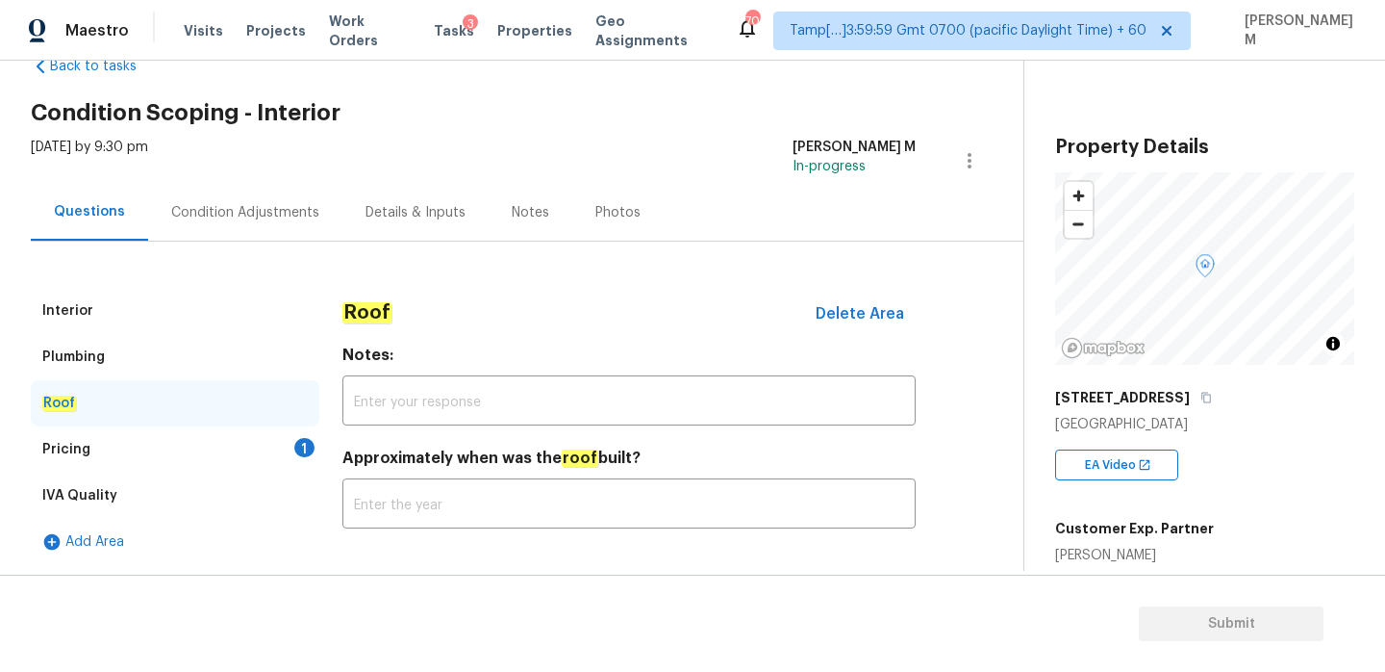
click at [133, 439] on div "Pricing 1" at bounding box center [175, 449] width 289 height 46
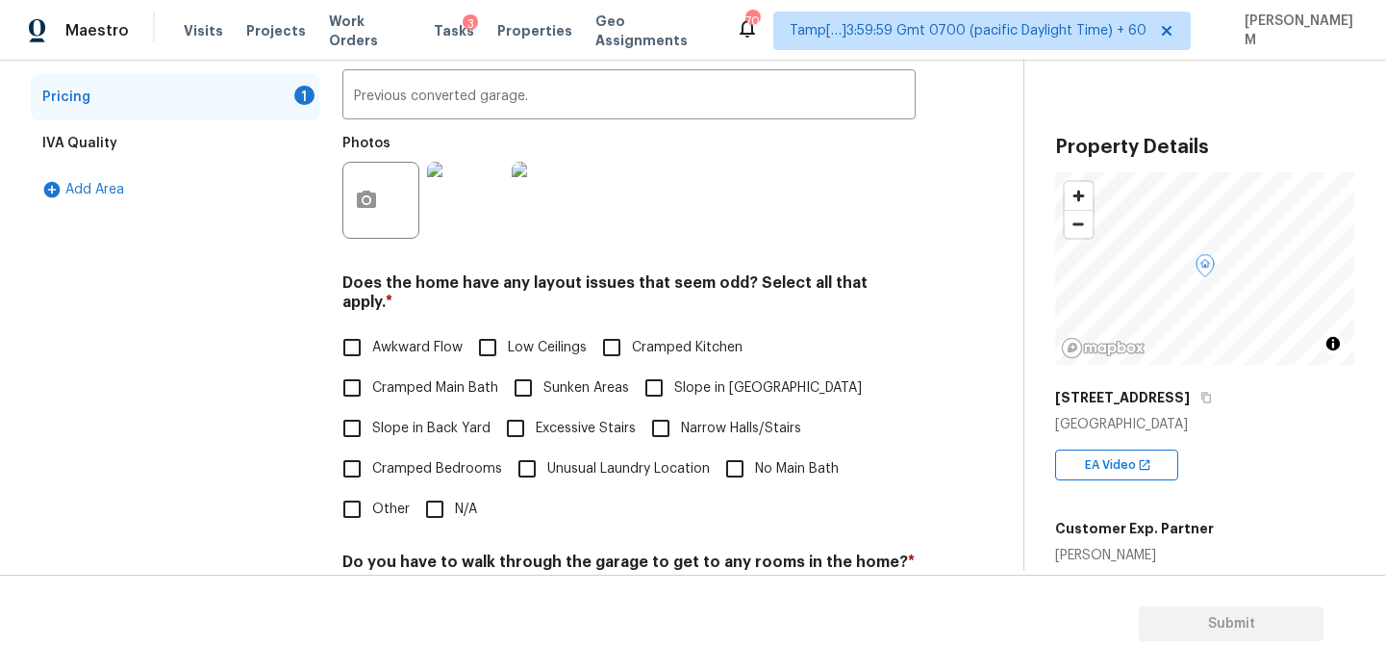
scroll to position [408, 0]
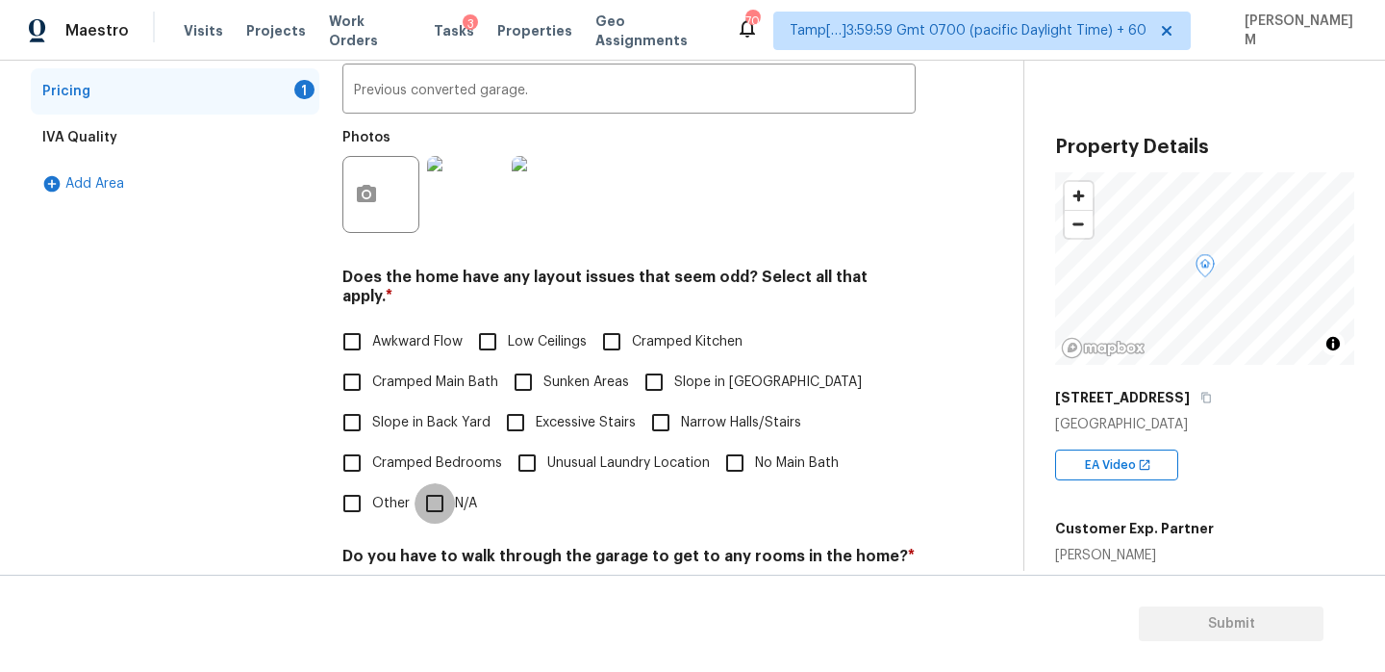
click at [445, 496] on input "N/A" at bounding box center [435, 503] width 40 height 40
checkbox input "true"
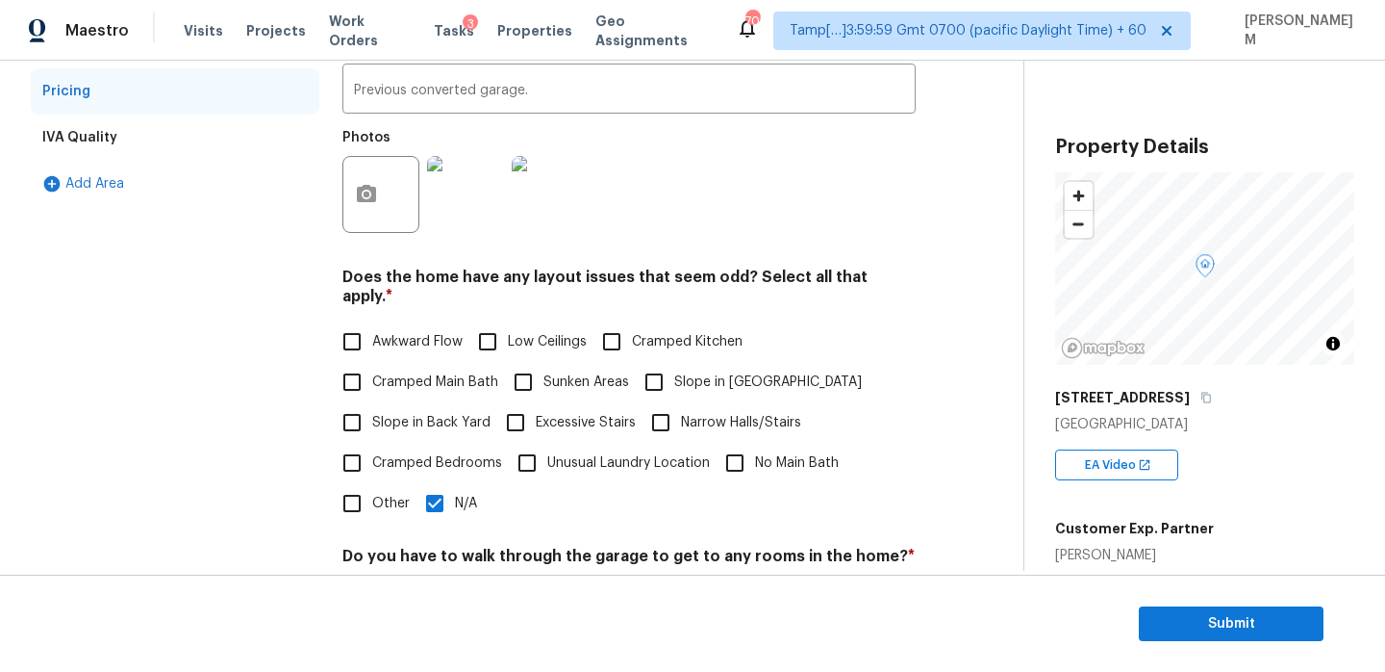
click at [60, 138] on div "IVA Quality" at bounding box center [79, 137] width 75 height 19
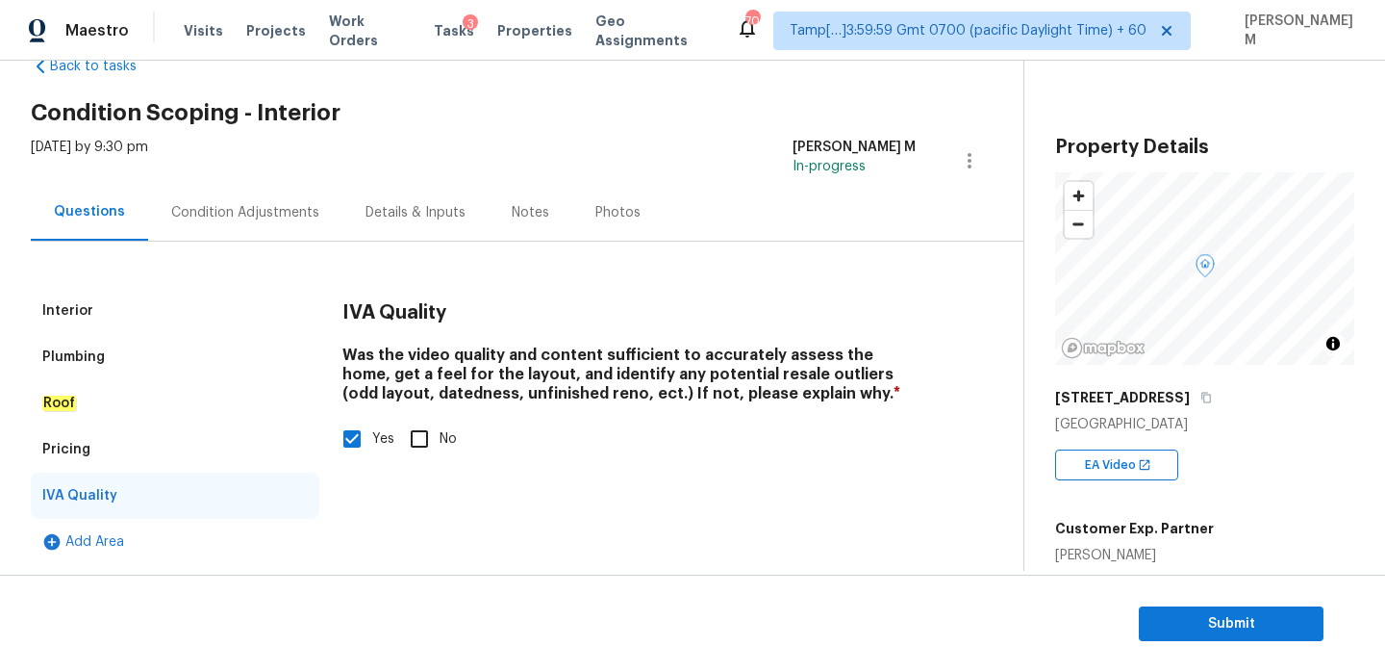
click at [1280, 590] on section "Submit" at bounding box center [692, 623] width 1385 height 98
click at [1283, 622] on span "Submit" at bounding box center [1231, 624] width 154 height 24
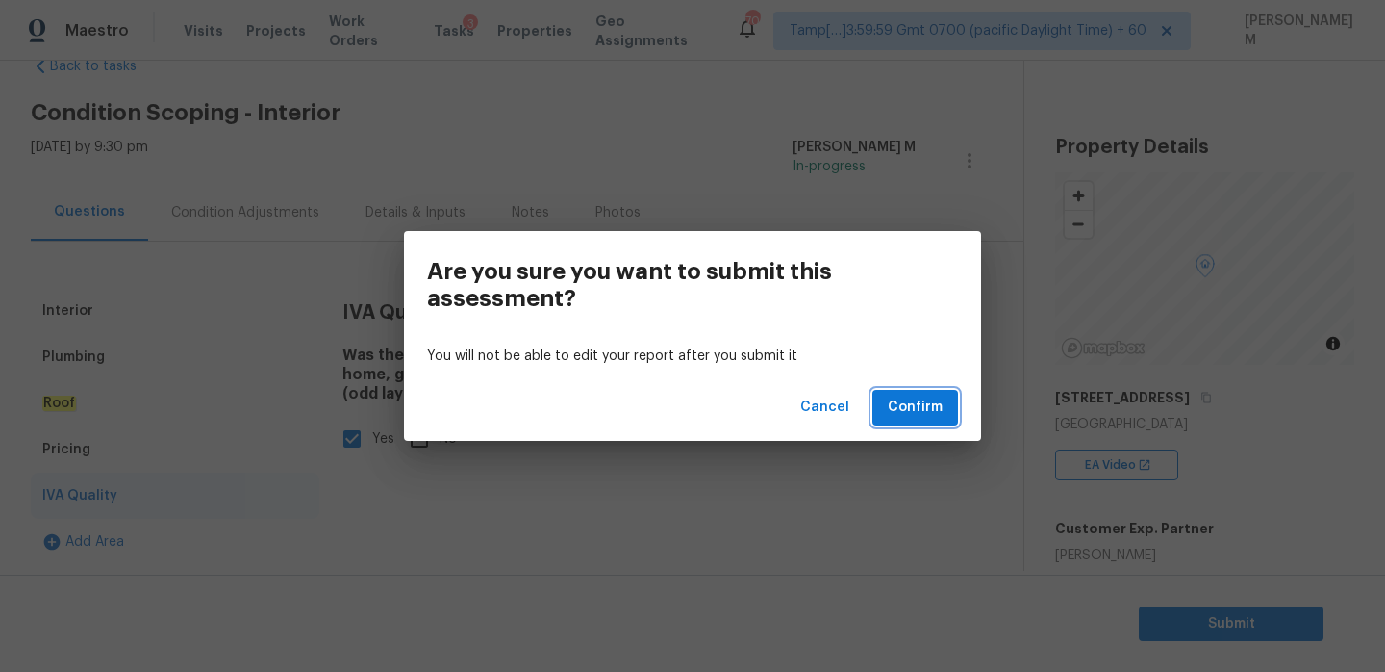
click at [925, 408] on span "Confirm" at bounding box center [915, 407] width 55 height 24
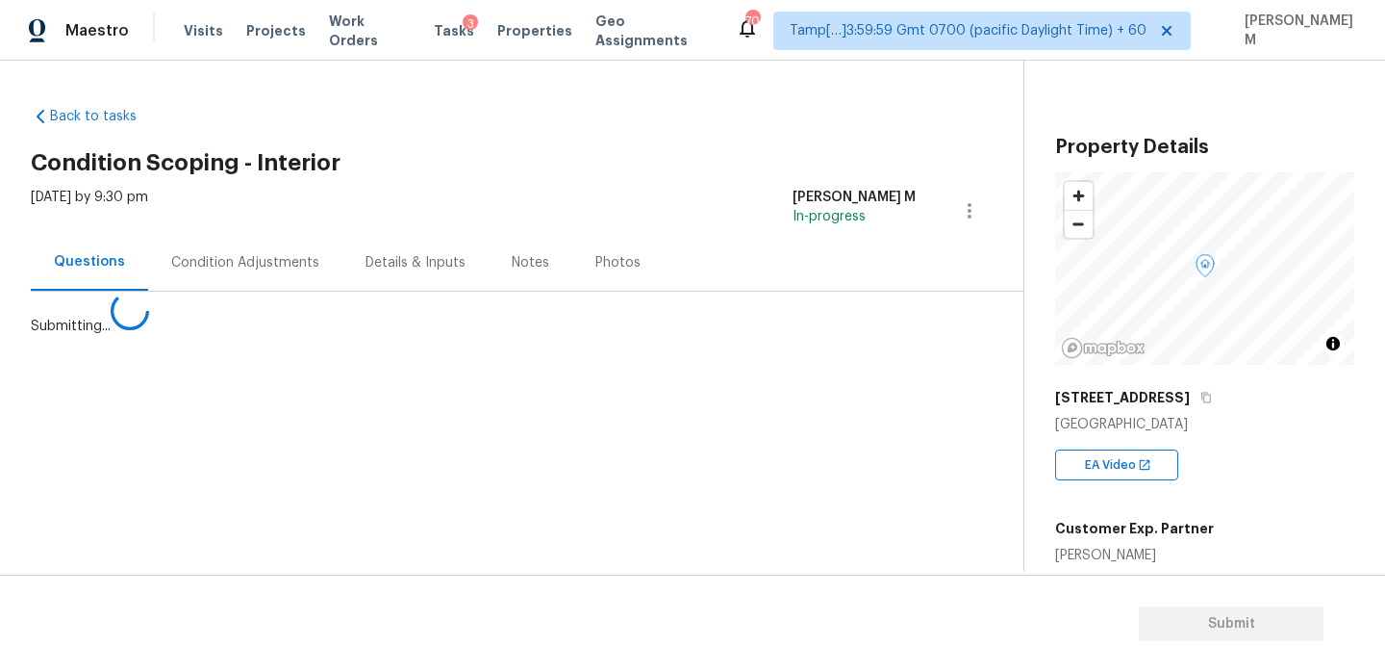
scroll to position [0, 0]
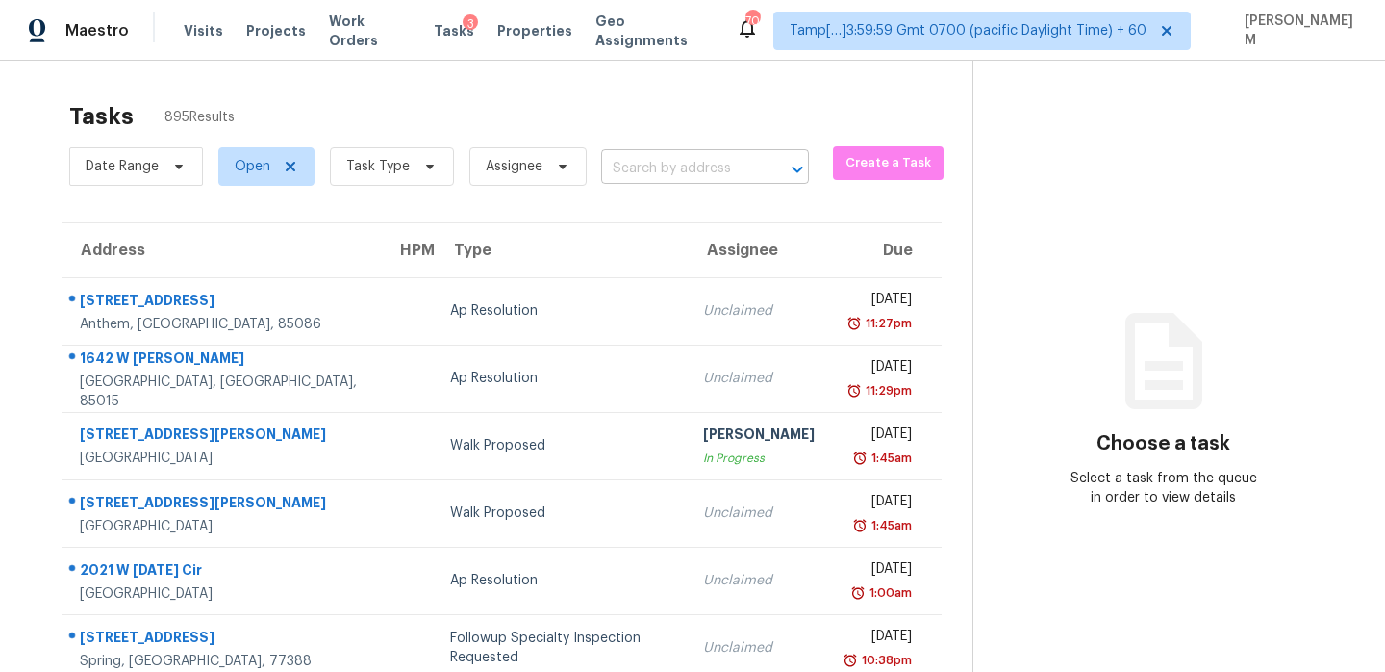
click at [632, 158] on input "text" at bounding box center [678, 169] width 154 height 30
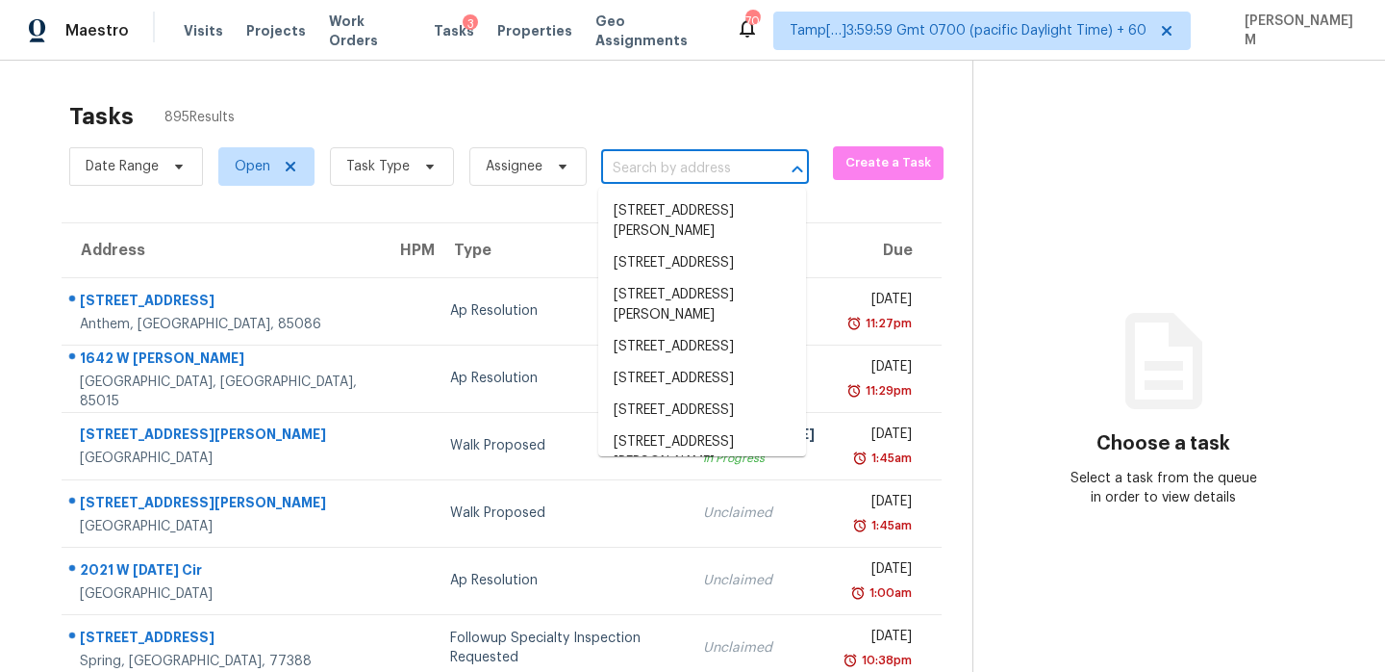
paste input "[STREET_ADDRESS]"
type input "[STREET_ADDRESS]"
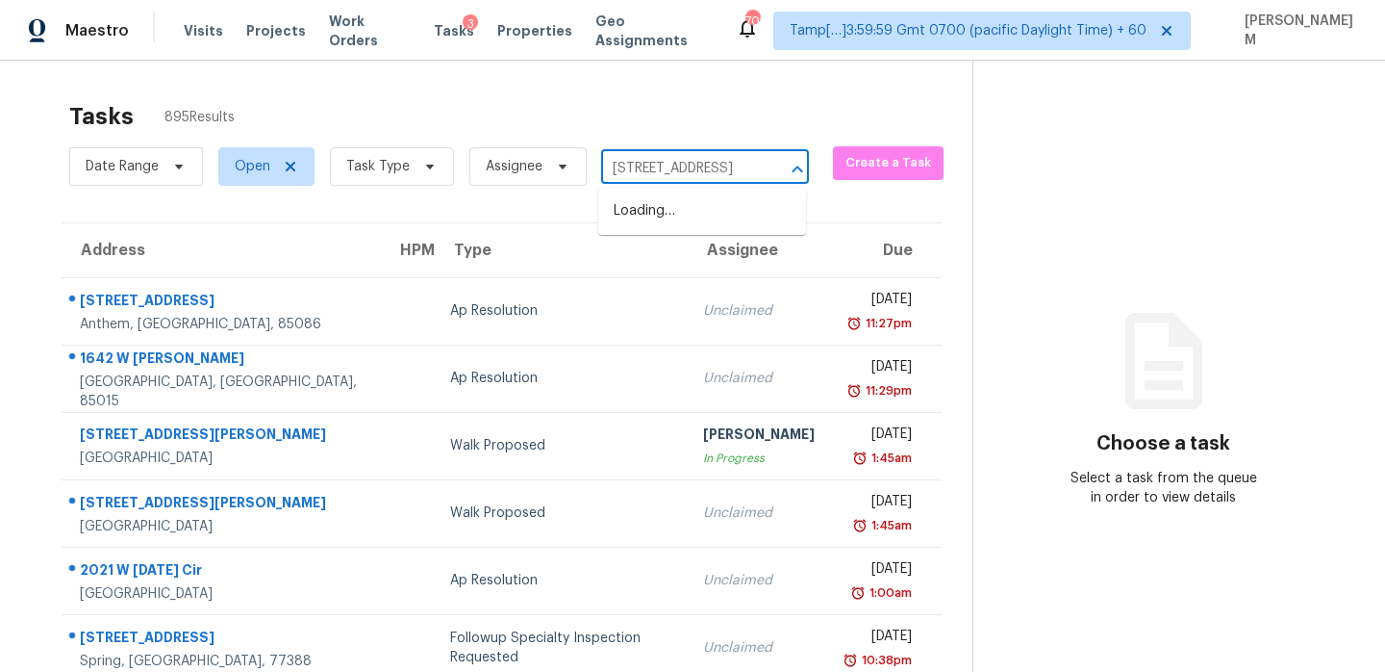
scroll to position [0, 170]
click at [680, 214] on li "[STREET_ADDRESS]" at bounding box center [702, 211] width 208 height 32
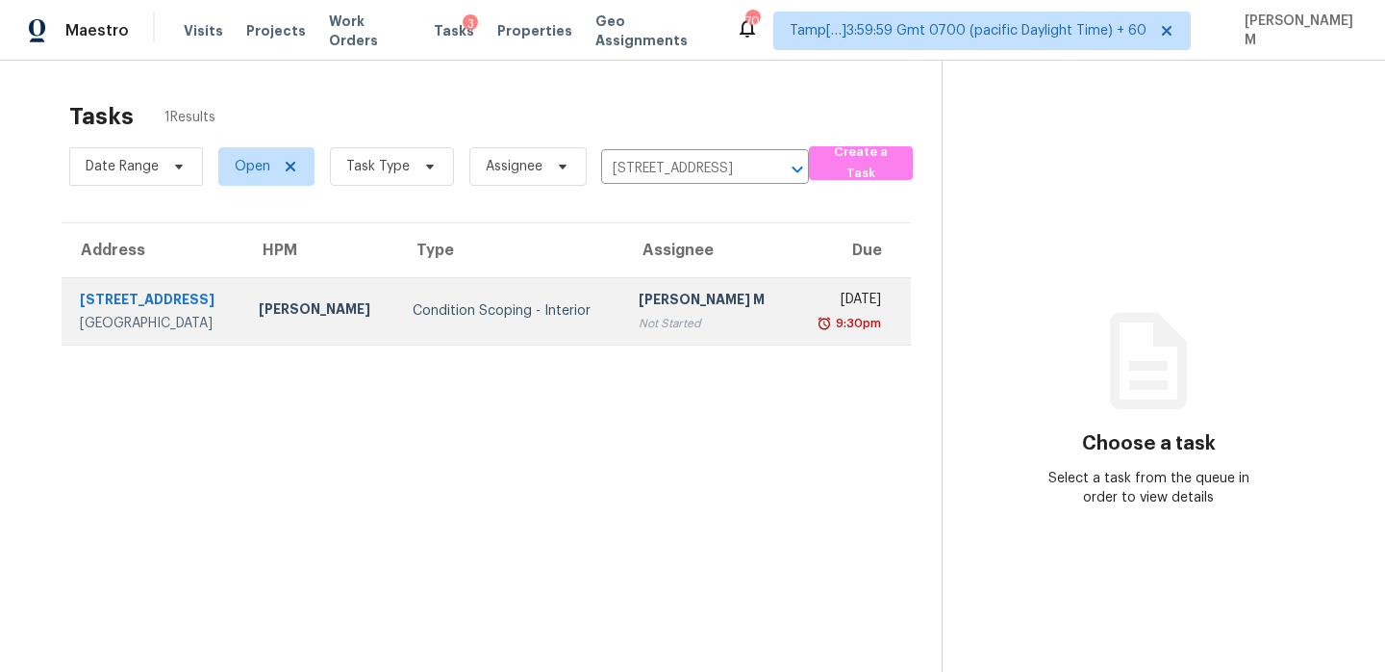
click at [672, 314] on div "Not Started" at bounding box center [708, 323] width 139 height 19
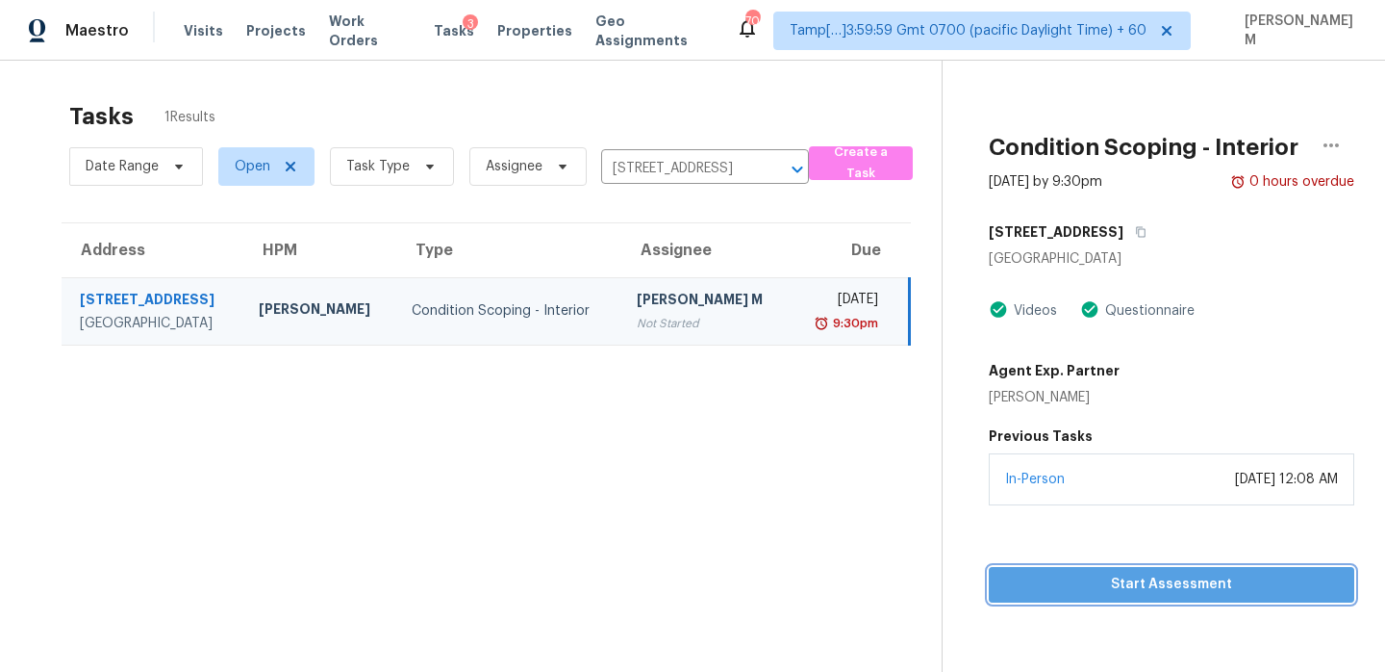
click at [1096, 579] on span "Start Assessment" at bounding box center [1171, 584] width 335 height 24
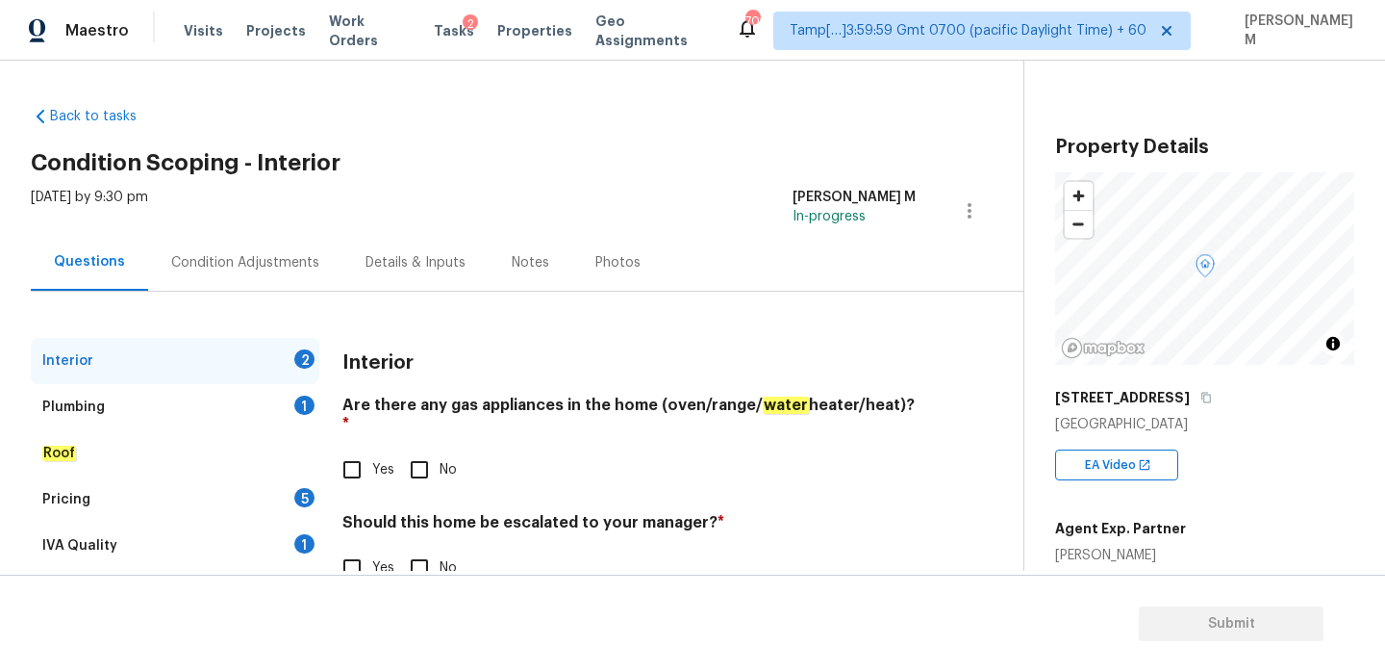
scroll to position [50, 0]
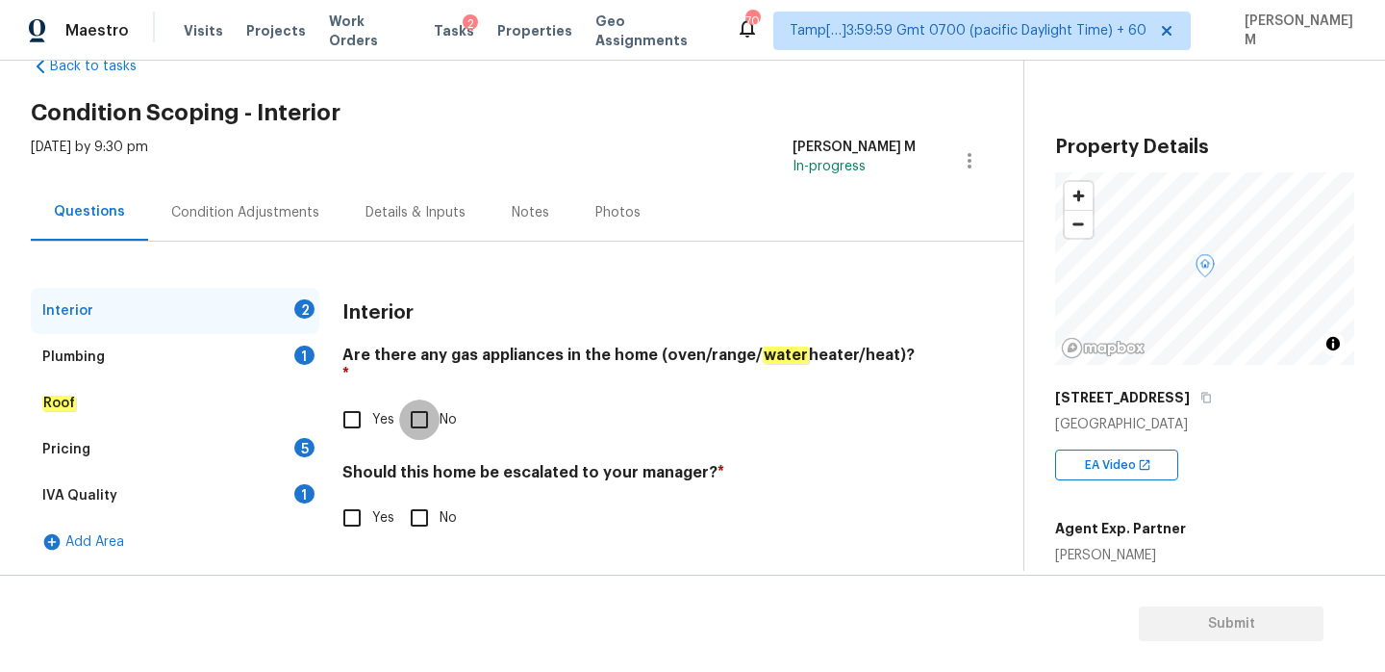
click at [435, 412] on input "No" at bounding box center [419, 419] width 40 height 40
checkbox input "true"
click at [538, 311] on div "Interior" at bounding box center [628, 313] width 573 height 50
click at [1209, 396] on button "button" at bounding box center [1206, 397] width 17 height 17
click at [427, 497] on input "No" at bounding box center [419, 517] width 40 height 40
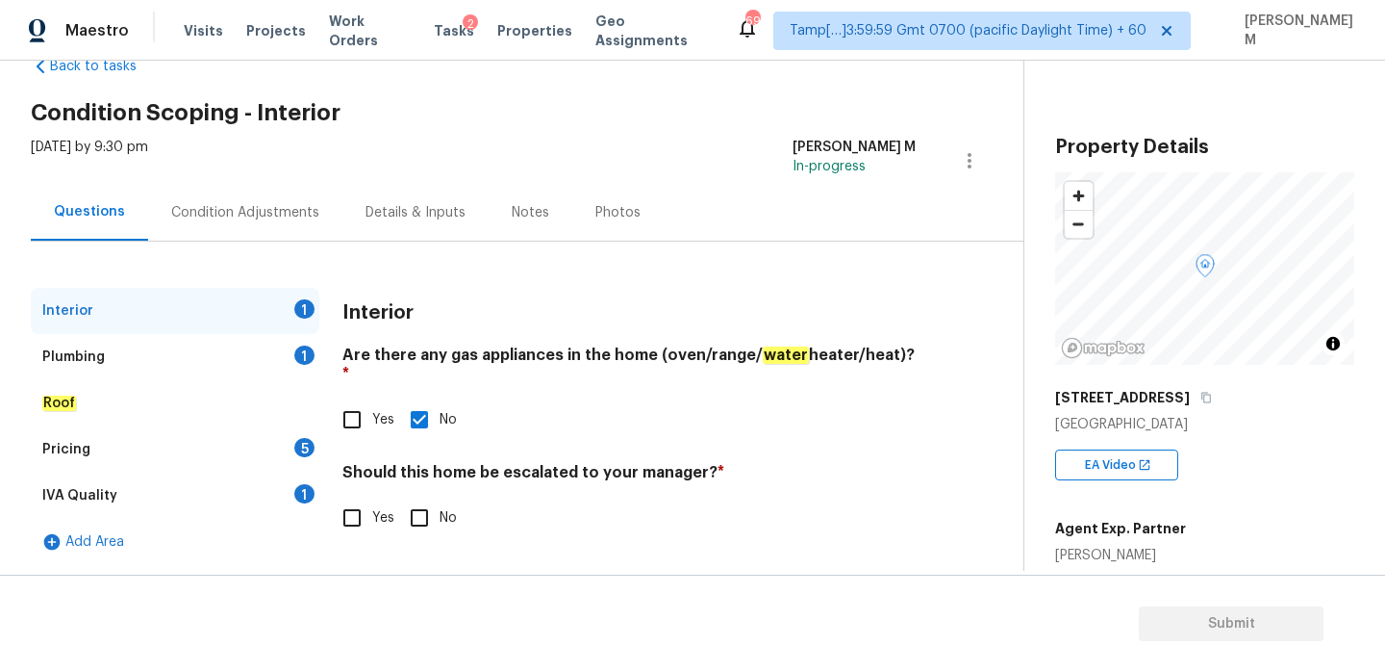
checkbox input "true"
click at [232, 360] on div "Plumbing 1" at bounding box center [175, 357] width 289 height 46
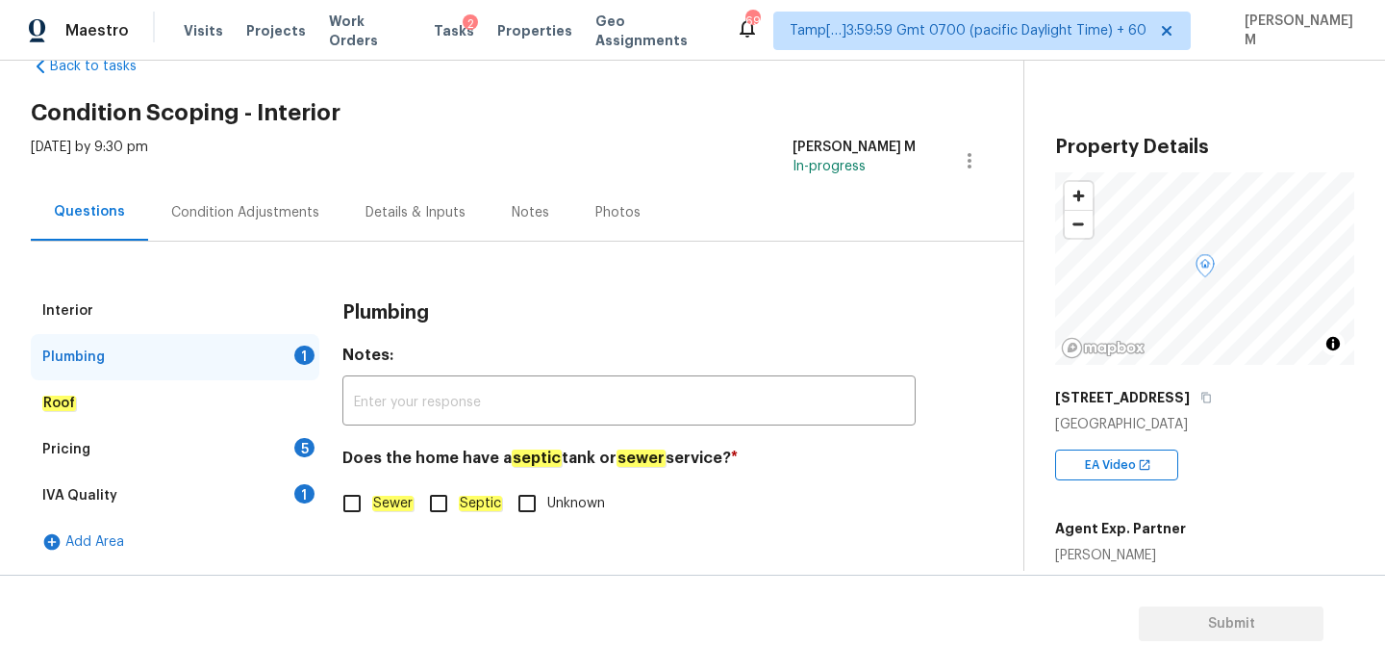
click at [353, 506] on input "Sewer" at bounding box center [352, 503] width 40 height 40
checkbox input "true"
click at [189, 396] on div "Roof" at bounding box center [175, 403] width 289 height 46
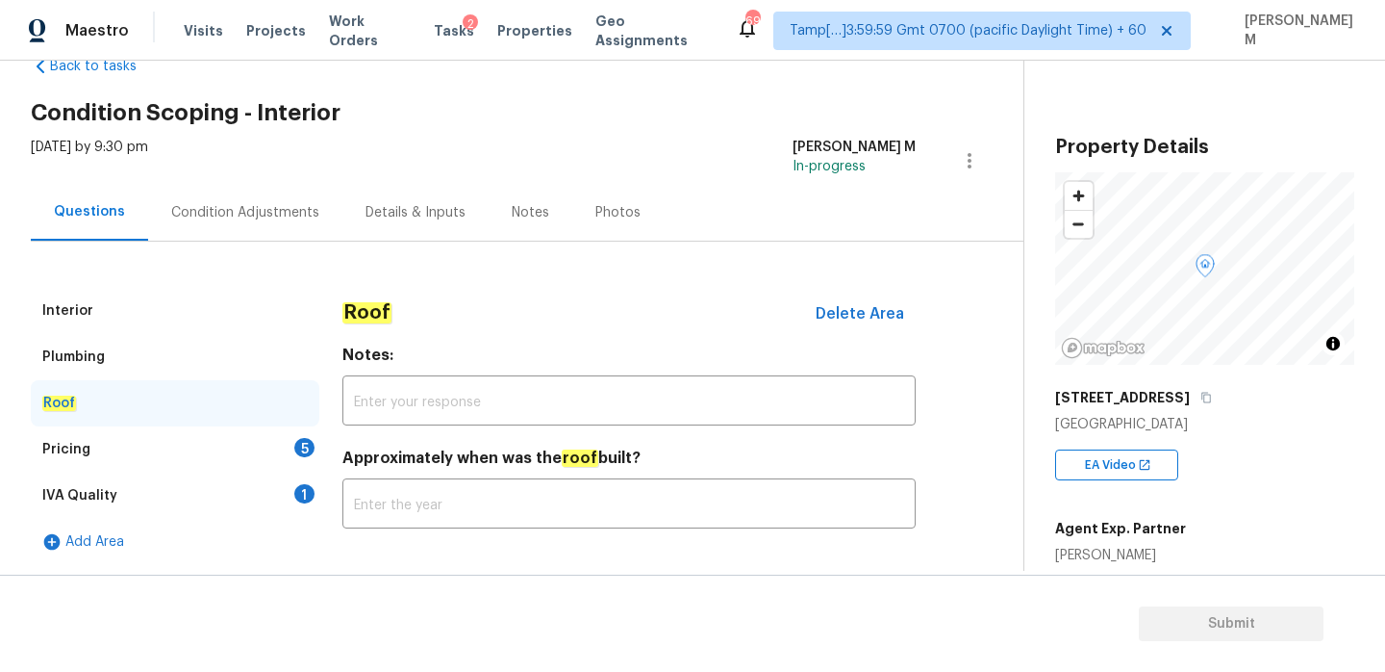
click at [186, 446] on div "Pricing 5" at bounding box center [175, 449] width 289 height 46
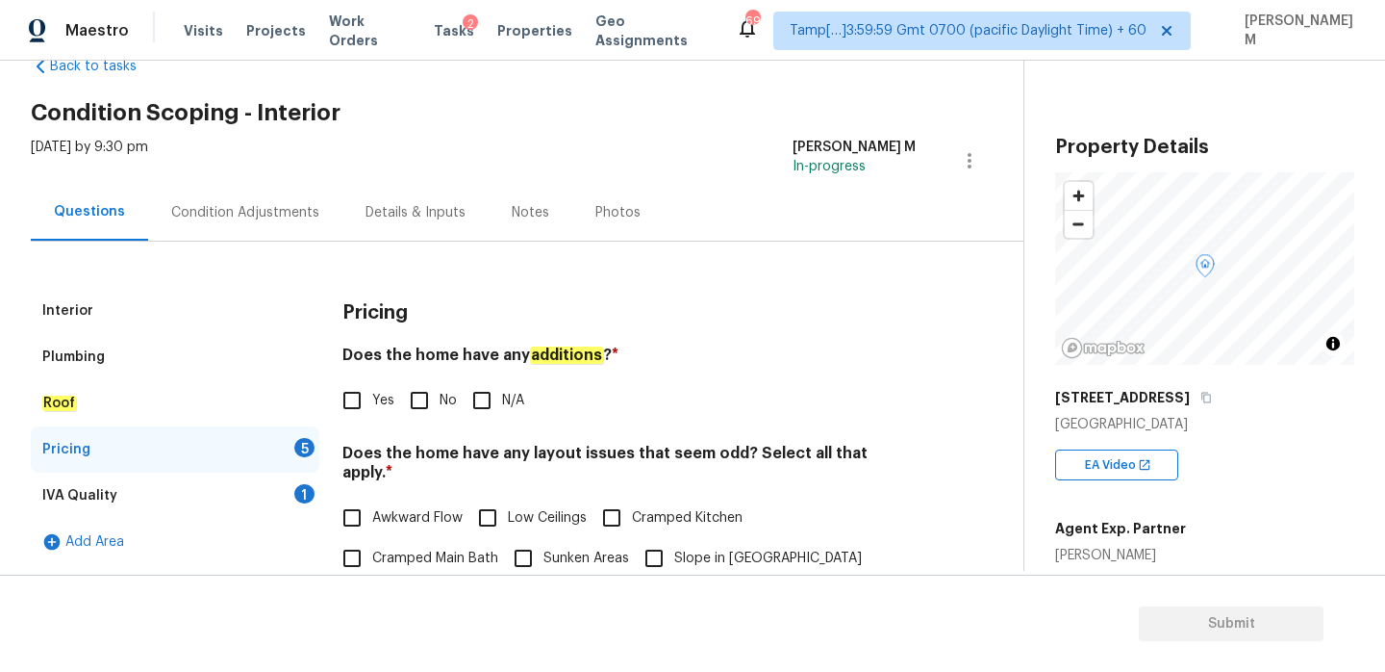
click at [502, 409] on span "N/A" at bounding box center [513, 401] width 22 height 20
click at [502, 409] on input "N/A" at bounding box center [482, 400] width 40 height 40
checkbox input "true"
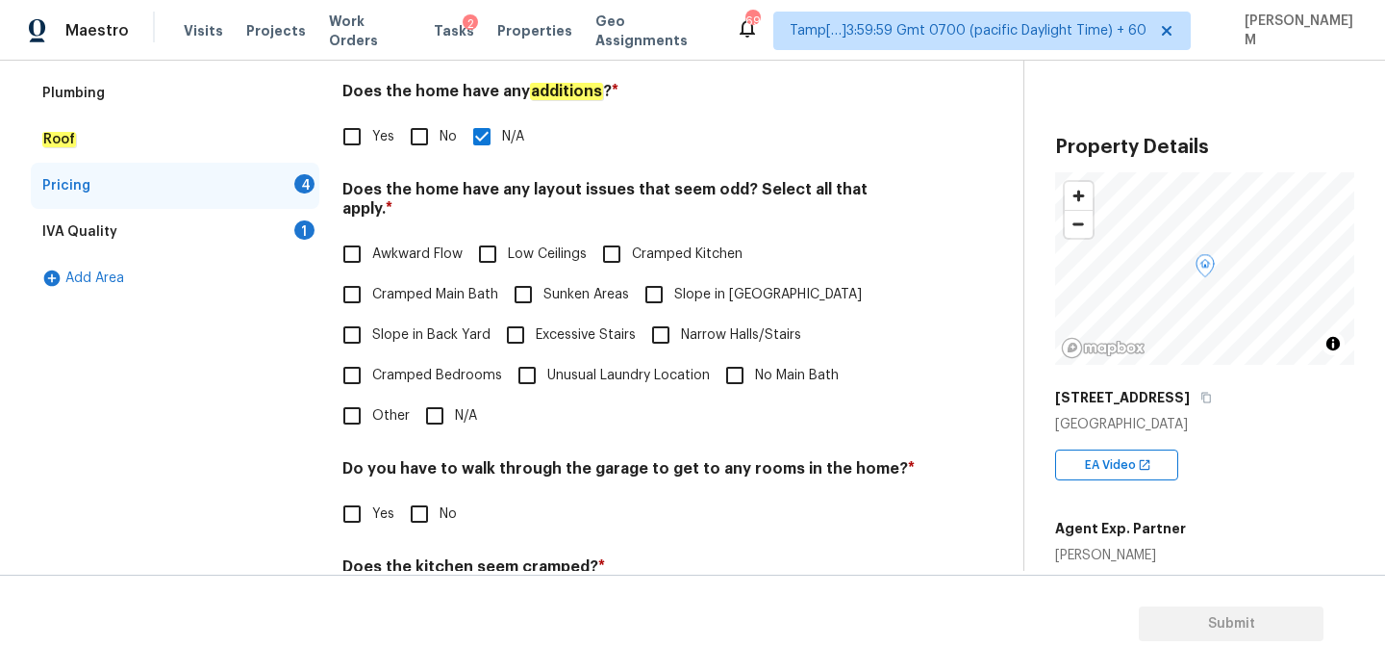
scroll to position [319, 0]
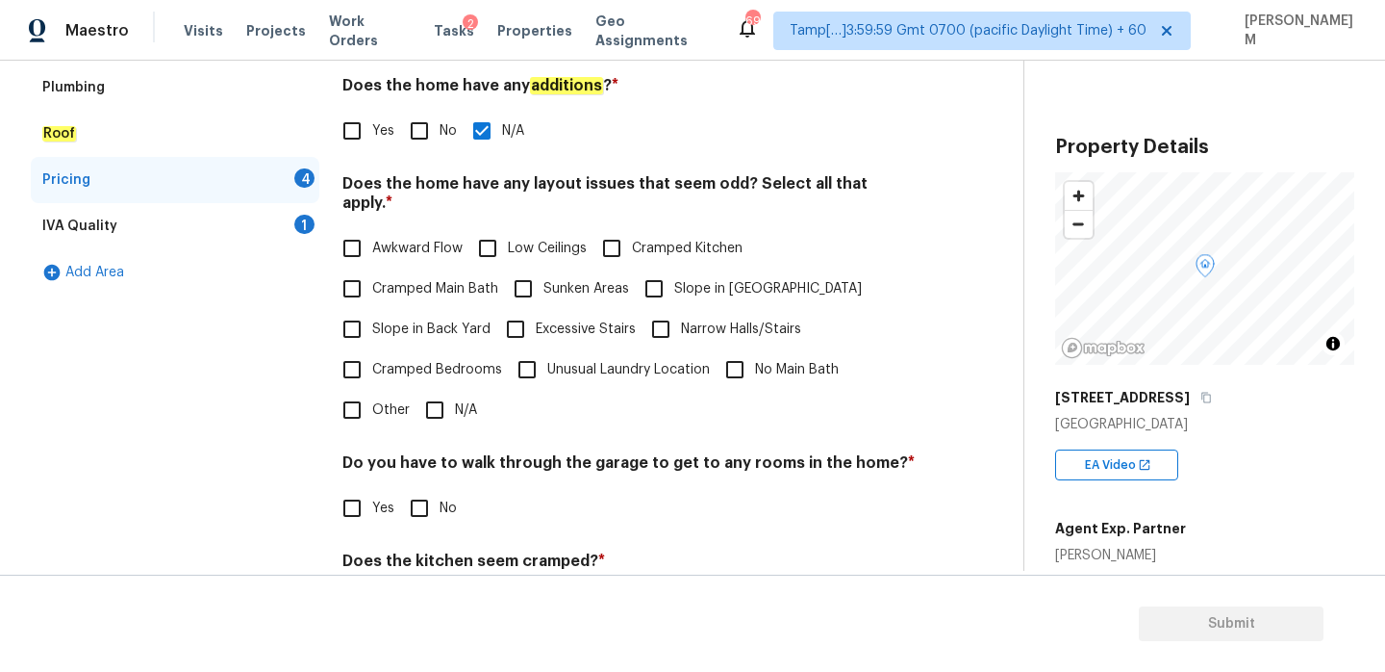
click at [444, 390] on input "N/A" at bounding box center [435, 410] width 40 height 40
checkbox input "true"
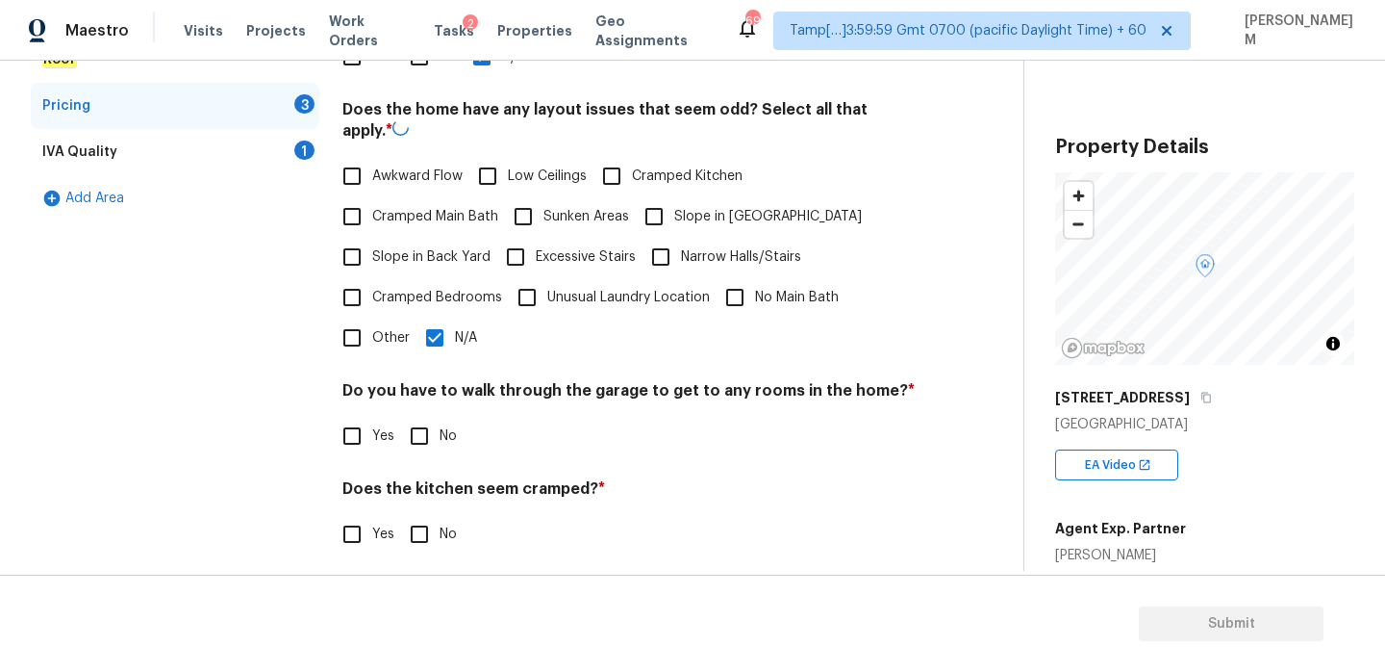
scroll to position [483, 0]
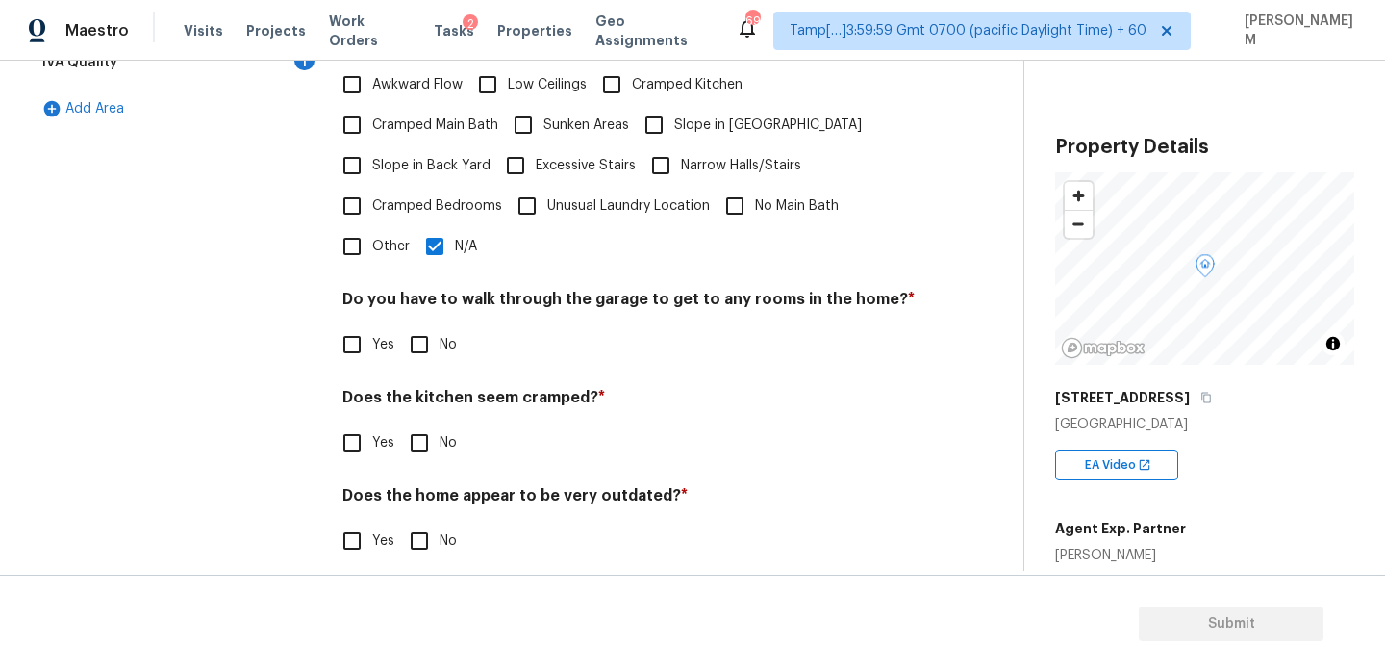
click at [418, 341] on input "No" at bounding box center [419, 344] width 40 height 40
checkbox input "true"
click at [418, 422] on input "No" at bounding box center [419, 442] width 40 height 40
checkbox input "true"
click at [423, 530] on input "No" at bounding box center [419, 540] width 40 height 40
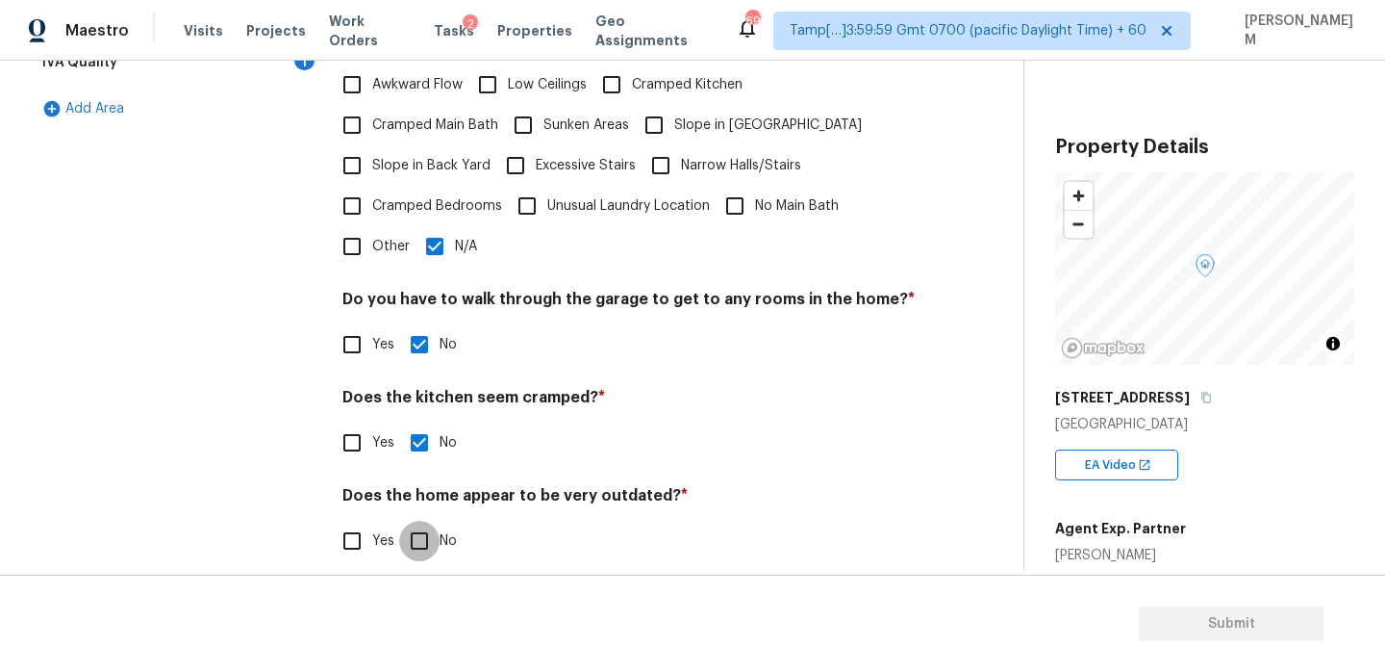
checkbox input "true"
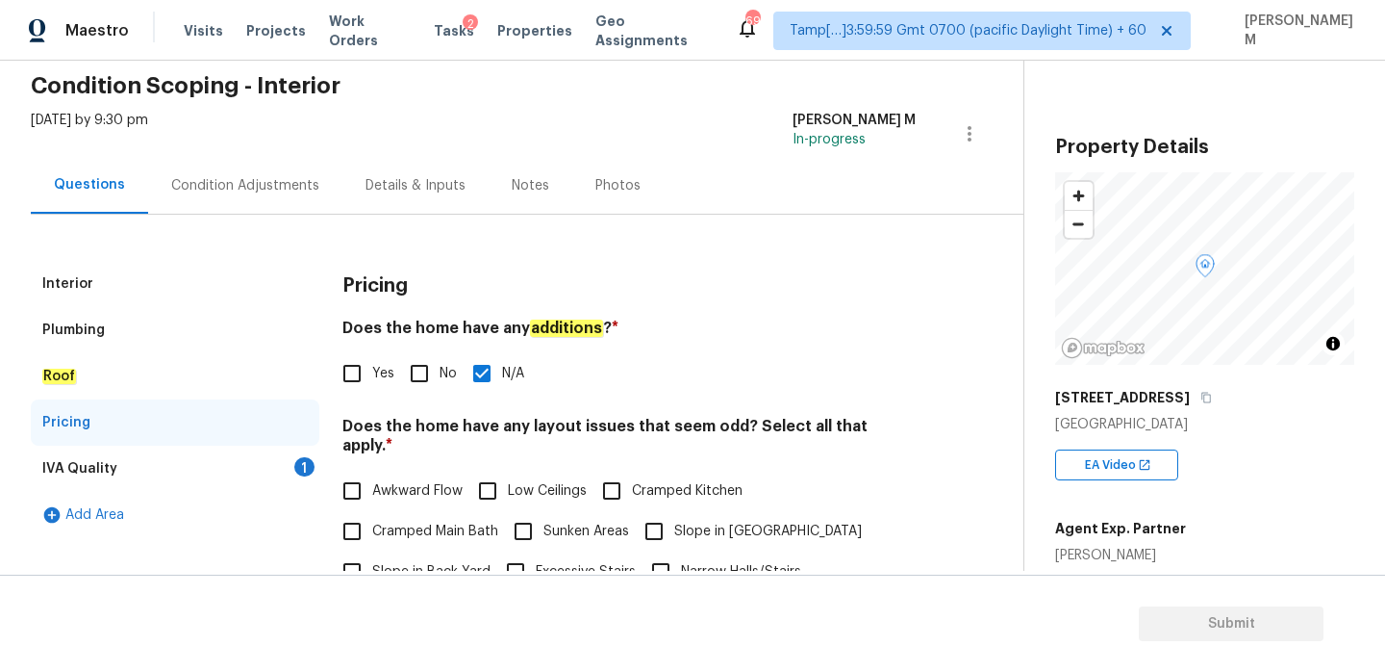
click at [265, 457] on div "IVA Quality 1" at bounding box center [175, 468] width 289 height 46
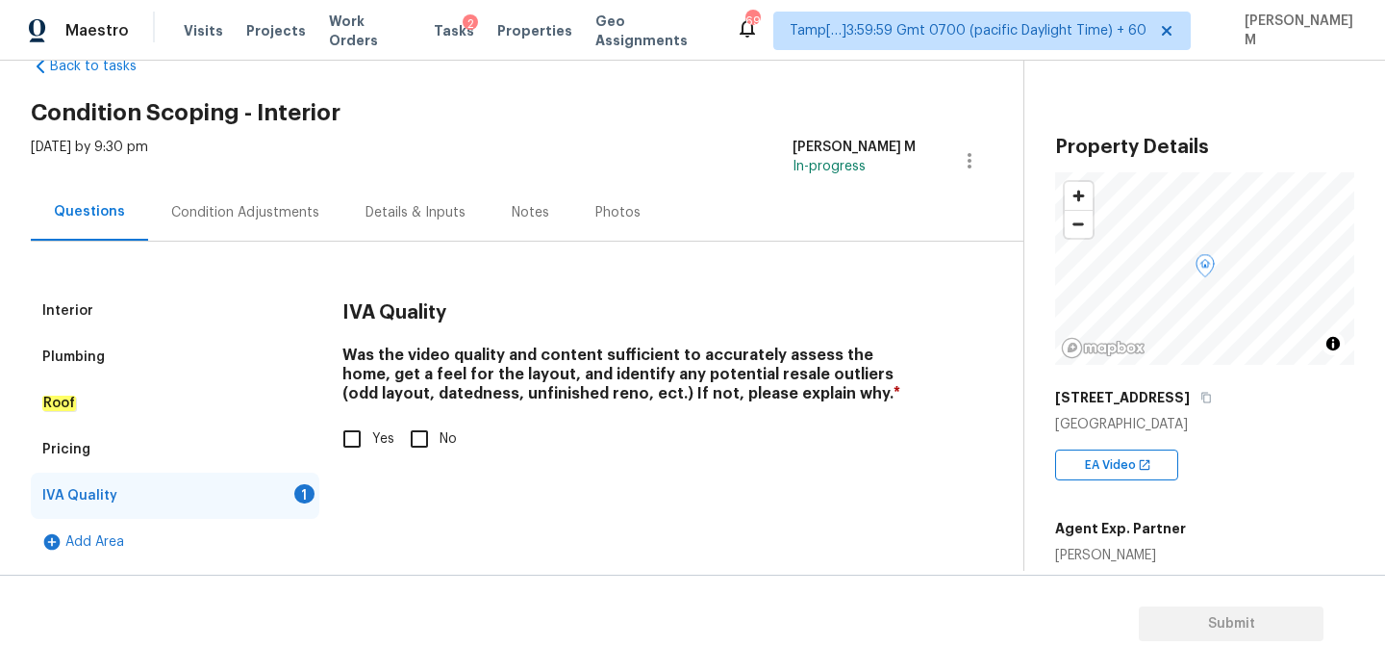
click at [342, 428] on input "Yes" at bounding box center [352, 438] width 40 height 40
checkbox input "true"
click at [222, 238] on div "Condition Adjustments" at bounding box center [245, 212] width 194 height 57
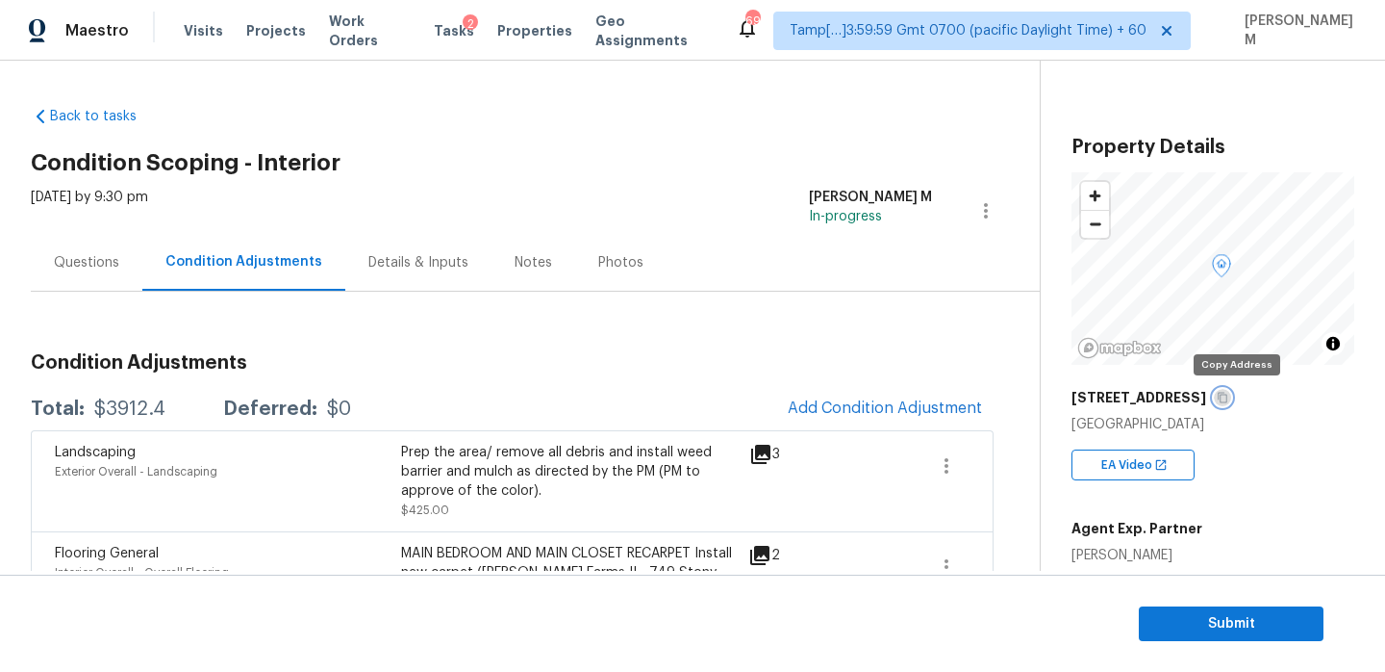
click at [1229, 399] on icon "button" at bounding box center [1223, 398] width 12 height 12
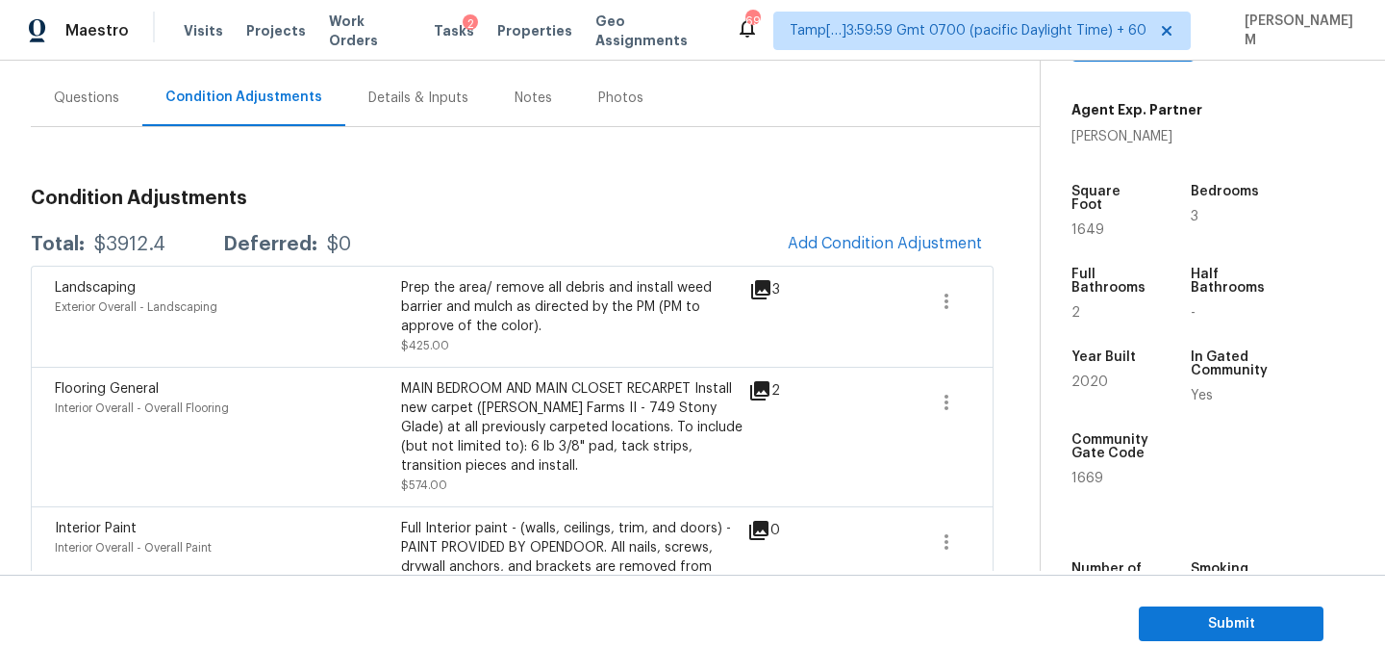
scroll to position [30, 0]
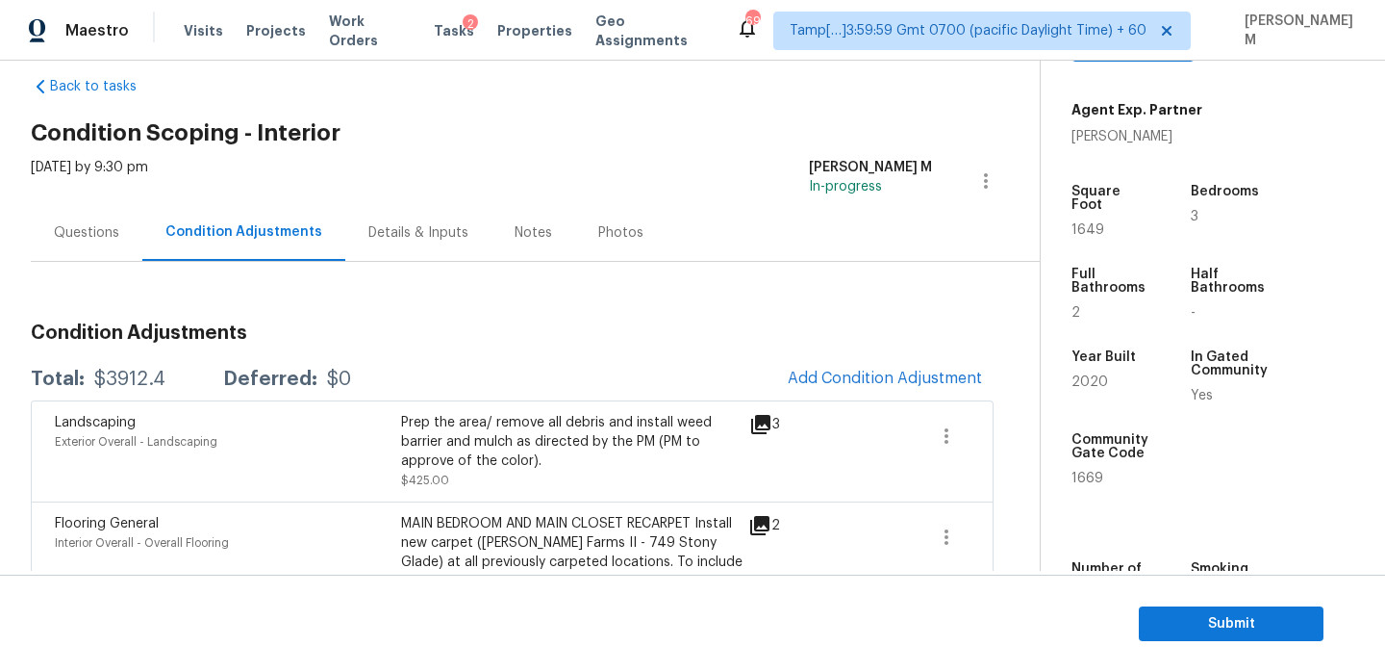
click at [194, 392] on div "Total: $3912.4 Deferred: $0 Add Condition Adjustment" at bounding box center [512, 379] width 963 height 42
drag, startPoint x: 165, startPoint y: 388, endPoint x: 83, endPoint y: 372, distance: 84.2
click at [83, 372] on div "Total: $3912.4 Deferred: $0" at bounding box center [191, 378] width 320 height 19
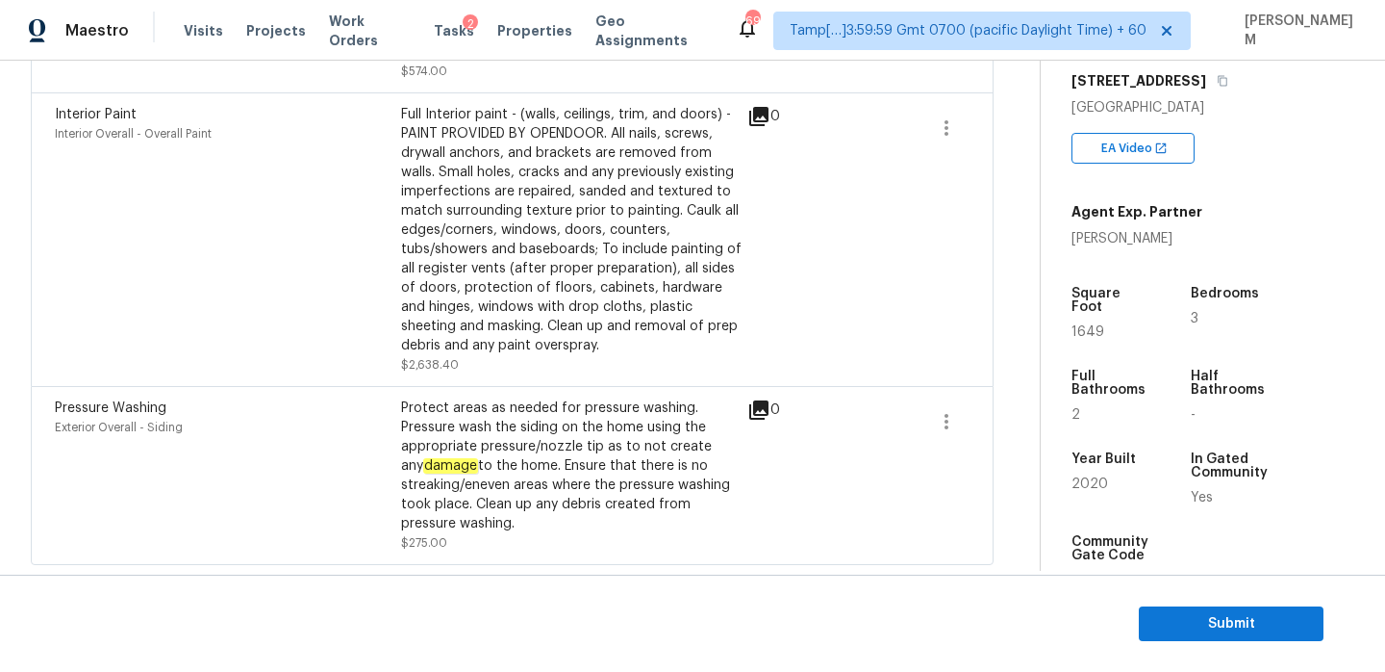
scroll to position [313, 0]
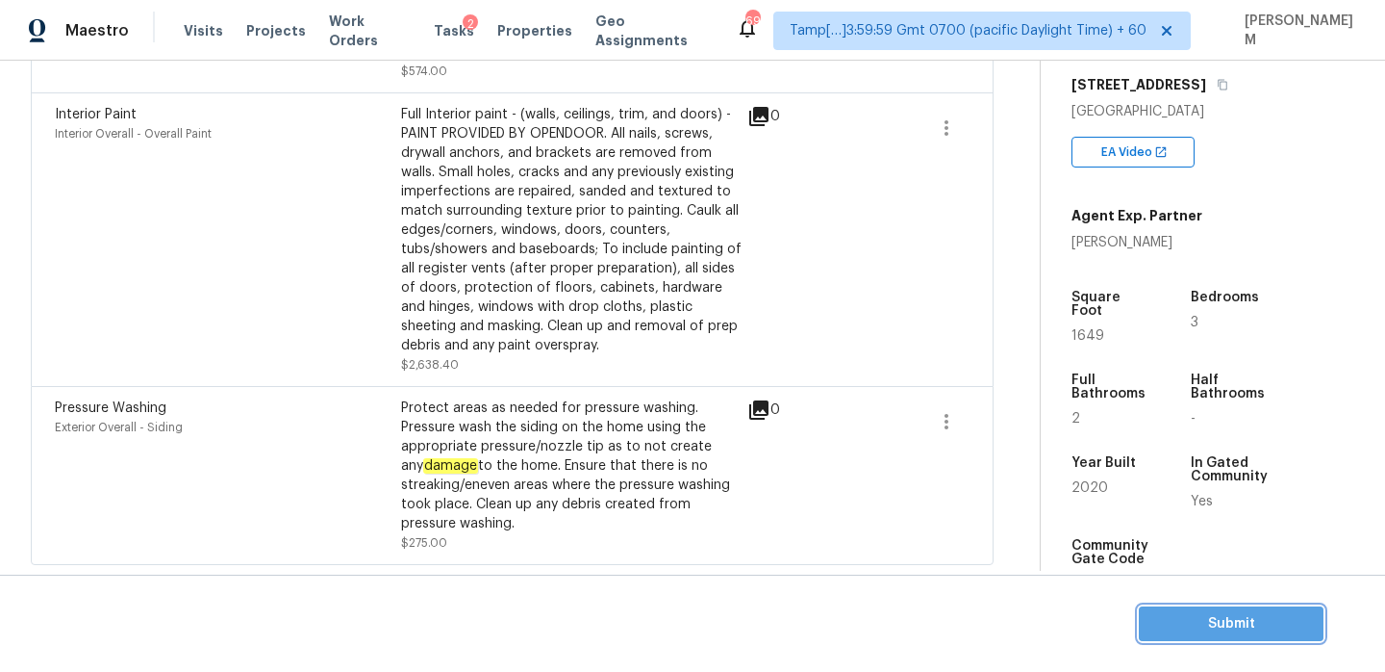
click at [1261, 628] on span "Submit" at bounding box center [1231, 624] width 154 height 24
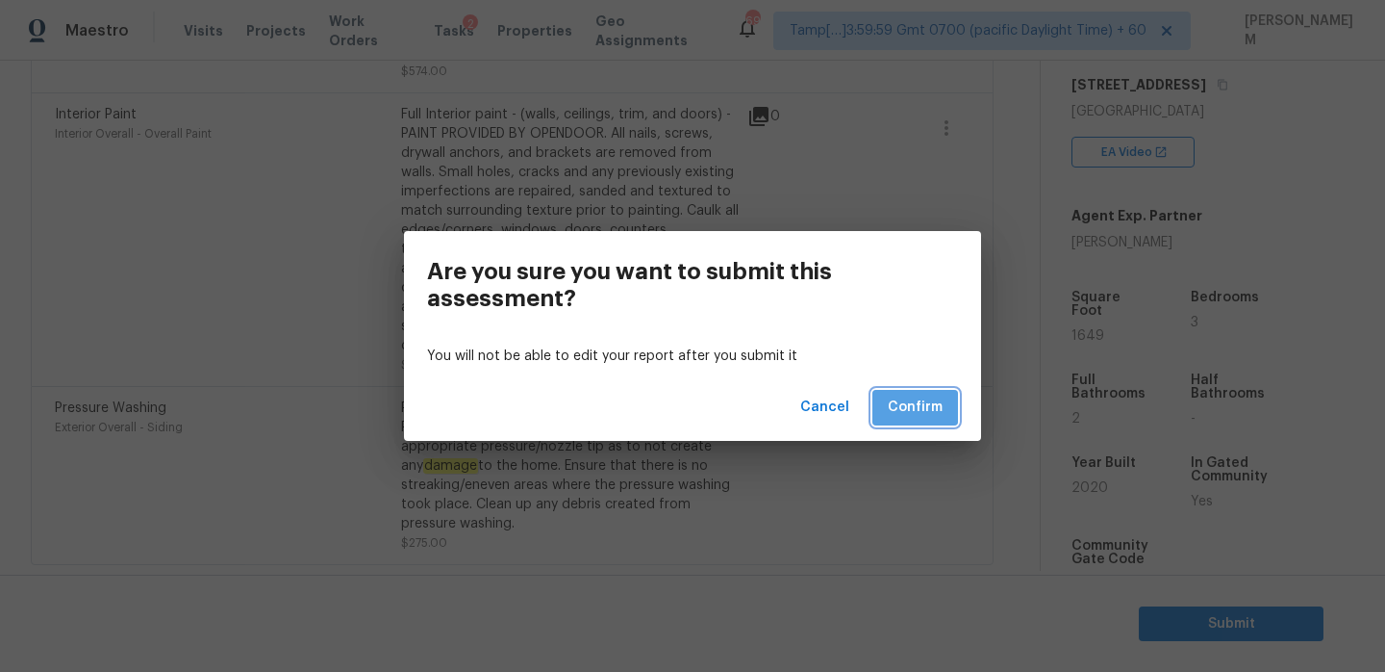
click at [934, 414] on span "Confirm" at bounding box center [915, 407] width 55 height 24
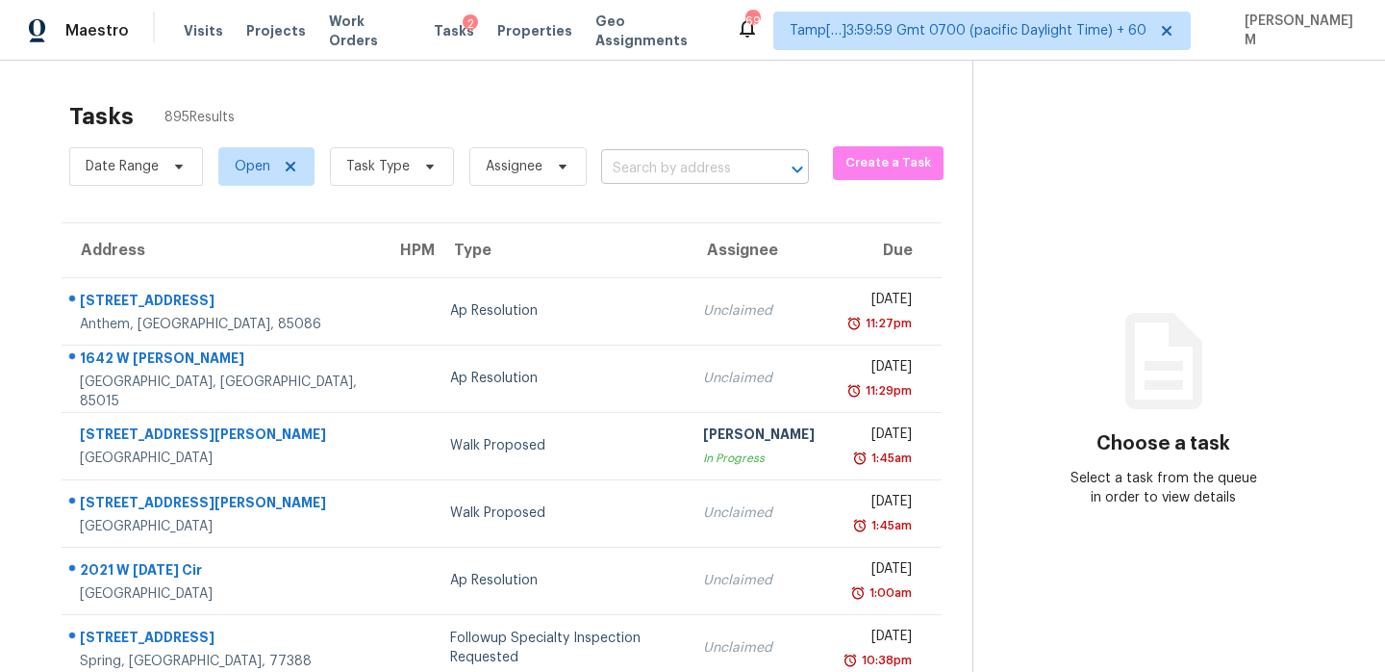
click at [665, 165] on input "text" at bounding box center [678, 169] width 154 height 30
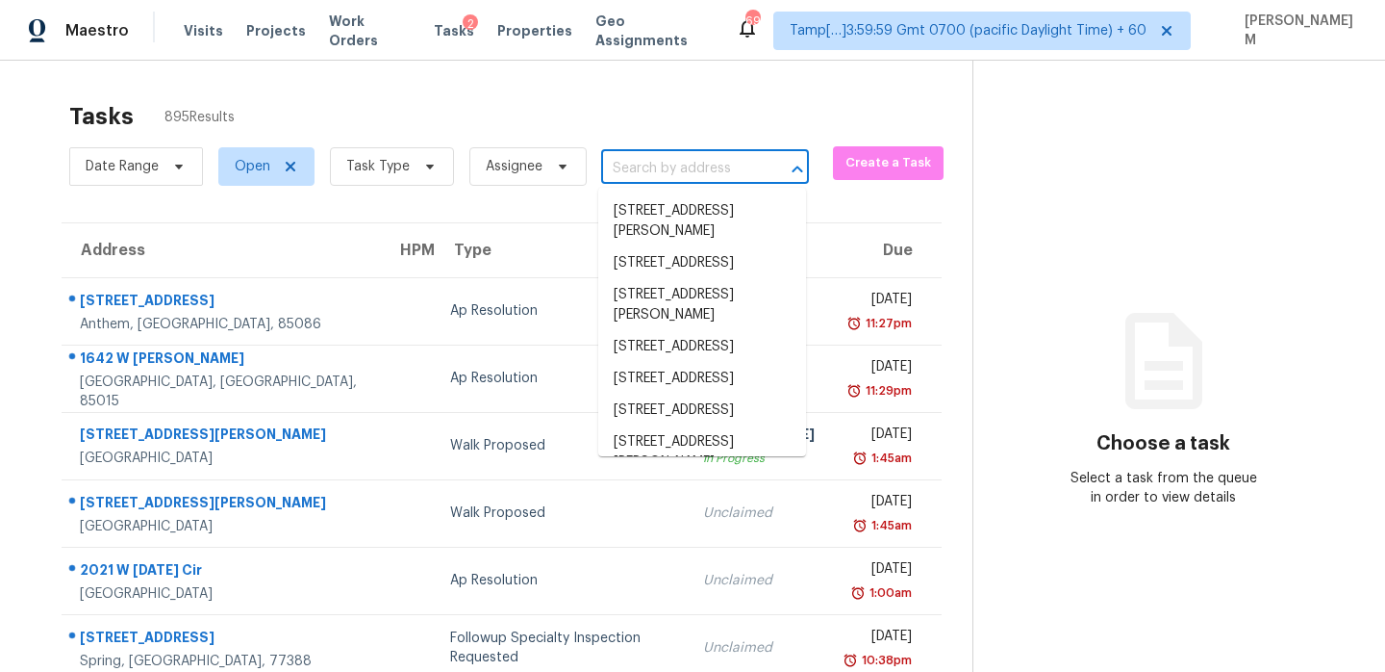
paste input "[STREET_ADDRESS][US_STATE]"
type input "[STREET_ADDRESS][US_STATE]"
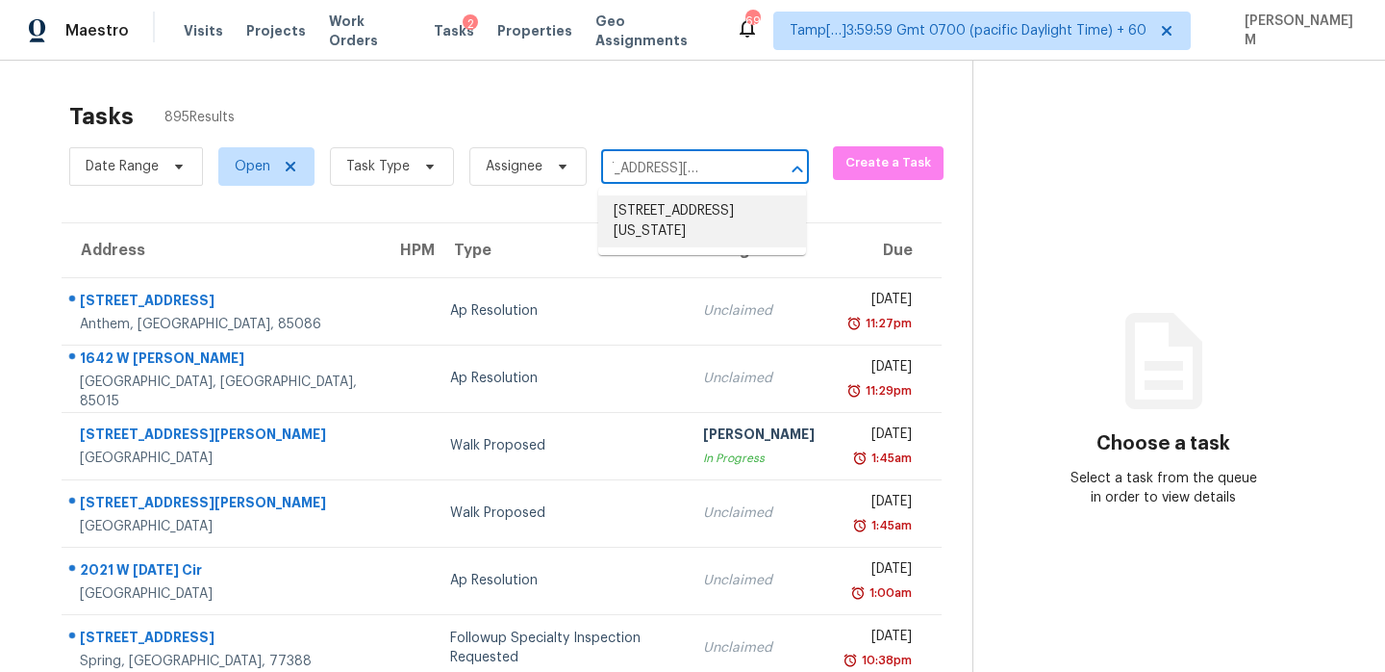
click at [688, 206] on li "[STREET_ADDRESS][US_STATE]" at bounding box center [702, 221] width 208 height 52
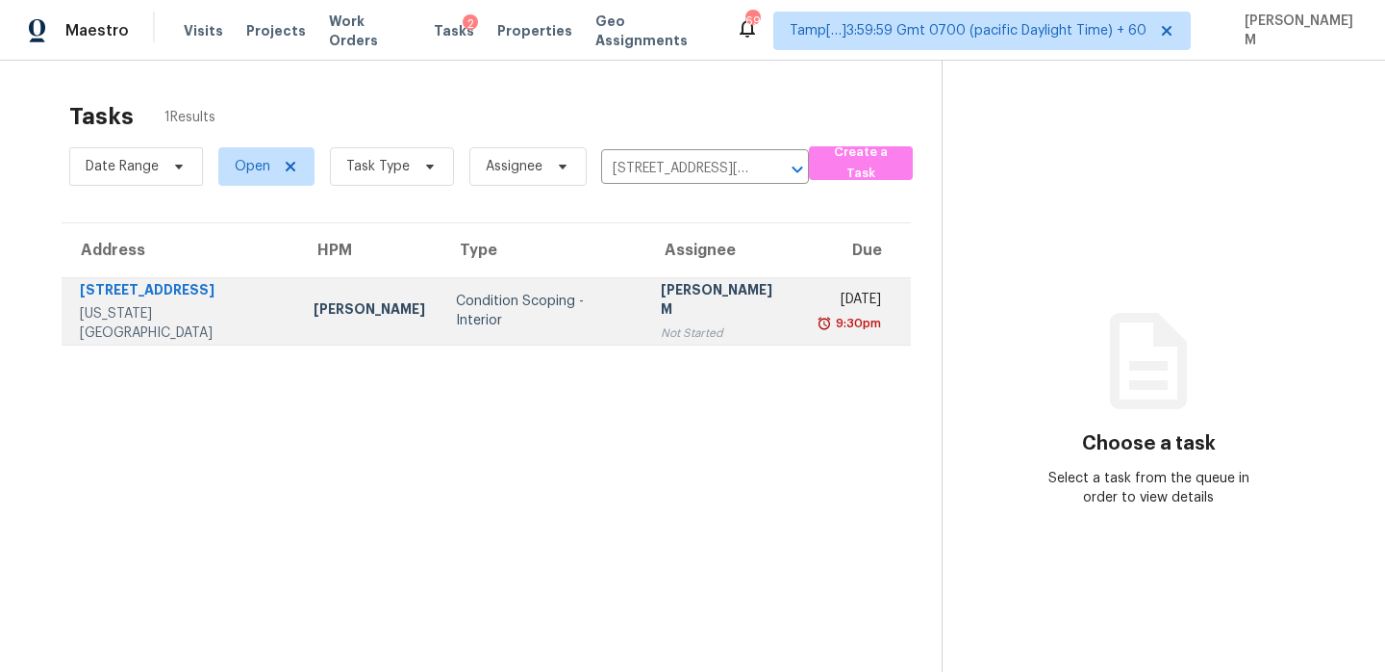
click at [661, 323] on div "Not Started" at bounding box center [724, 332] width 126 height 19
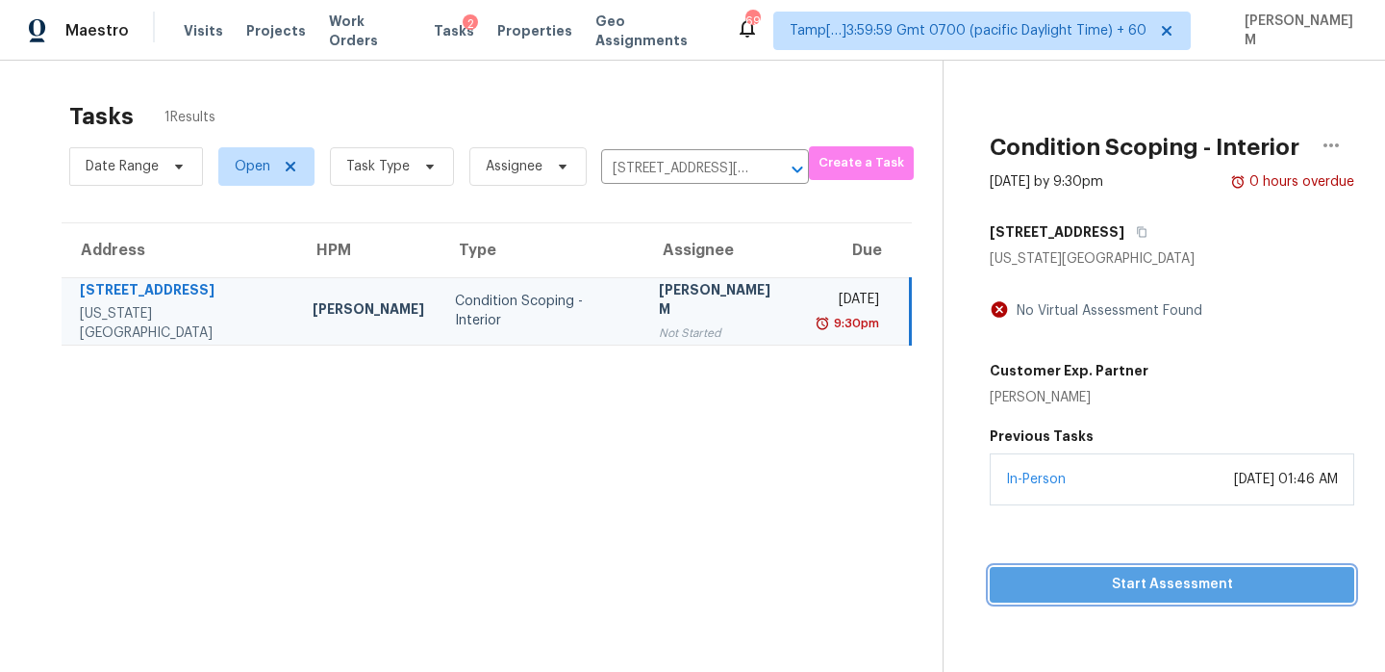
click at [1172, 581] on span "Start Assessment" at bounding box center [1172, 584] width 334 height 24
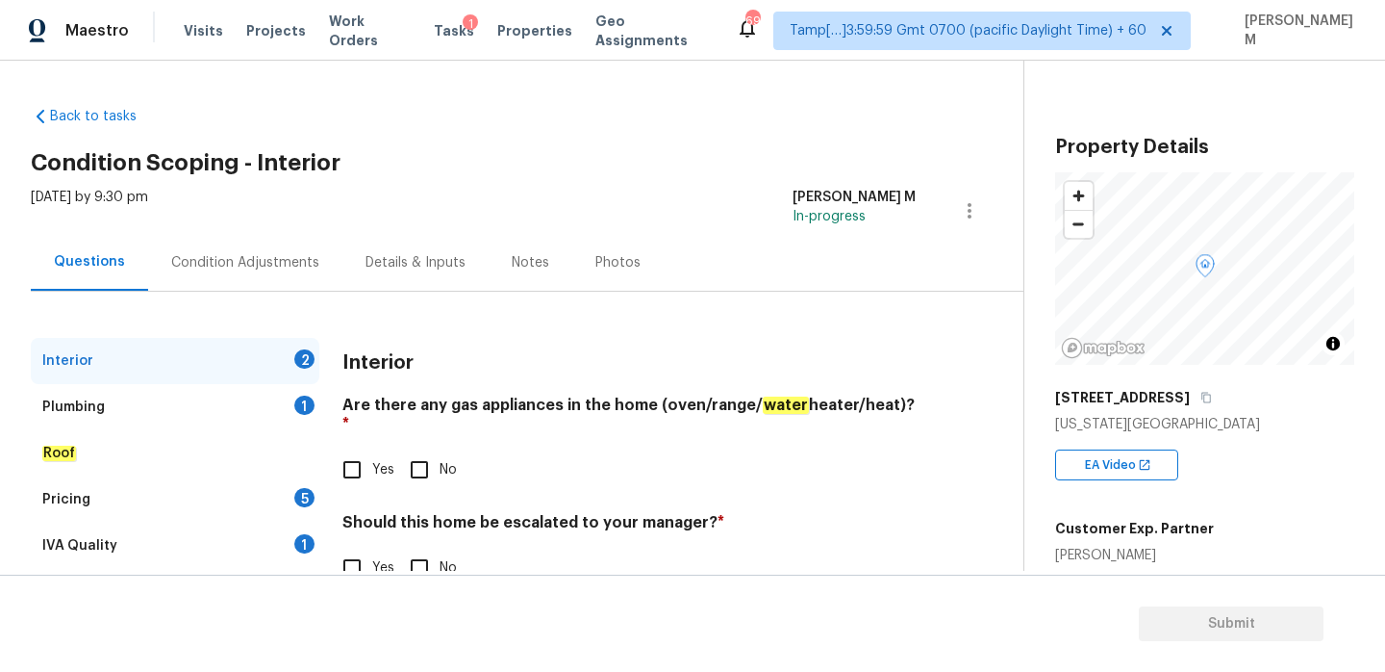
scroll to position [50, 0]
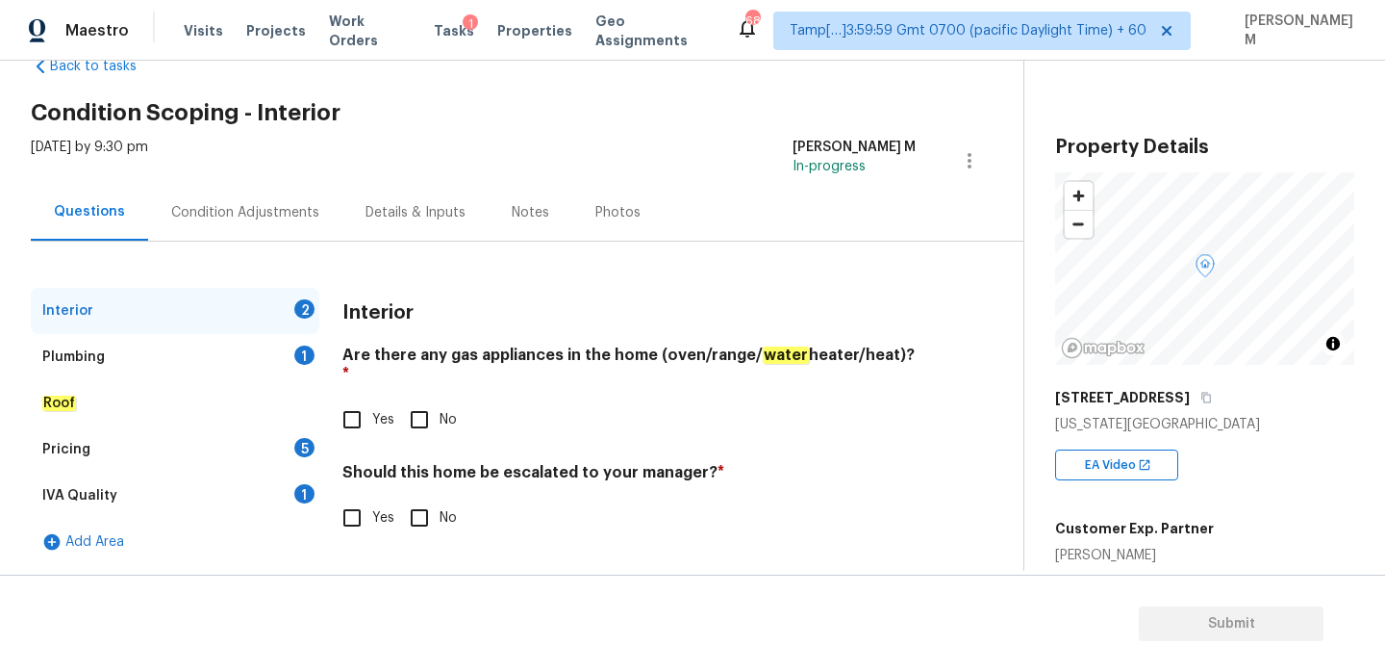
click at [266, 207] on div "Condition Adjustments" at bounding box center [245, 212] width 148 height 19
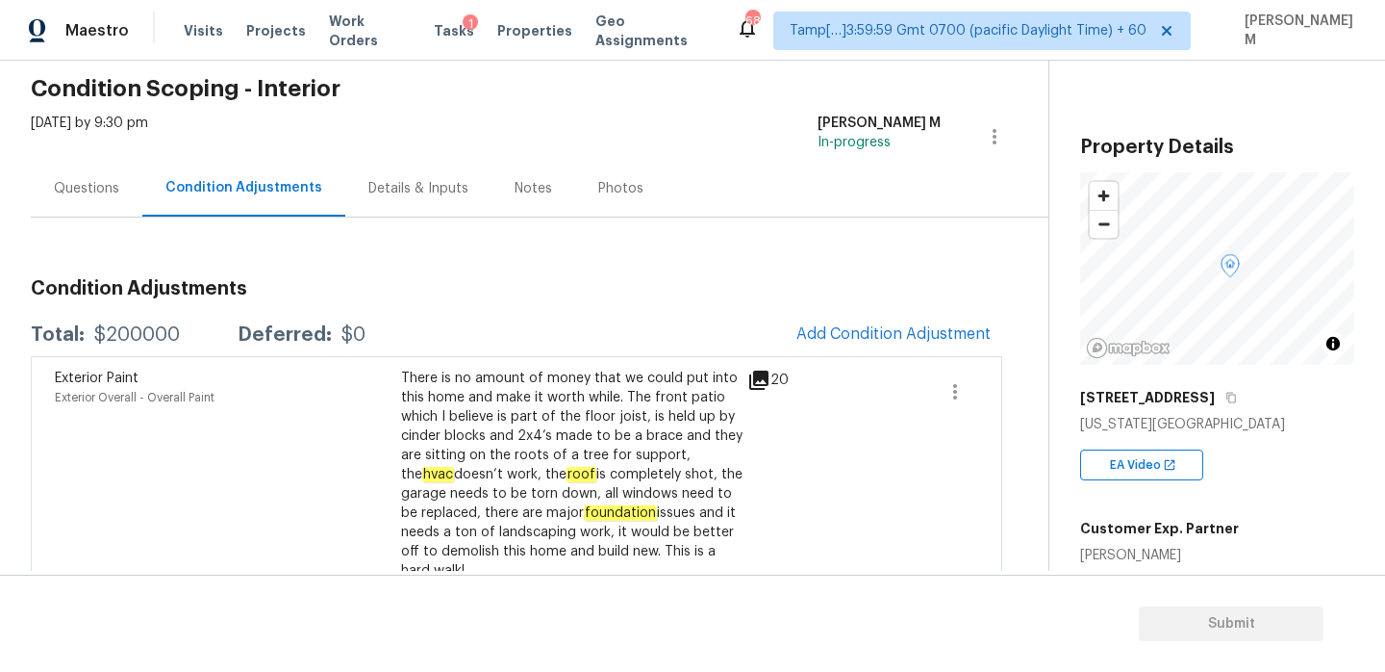
scroll to position [121, 0]
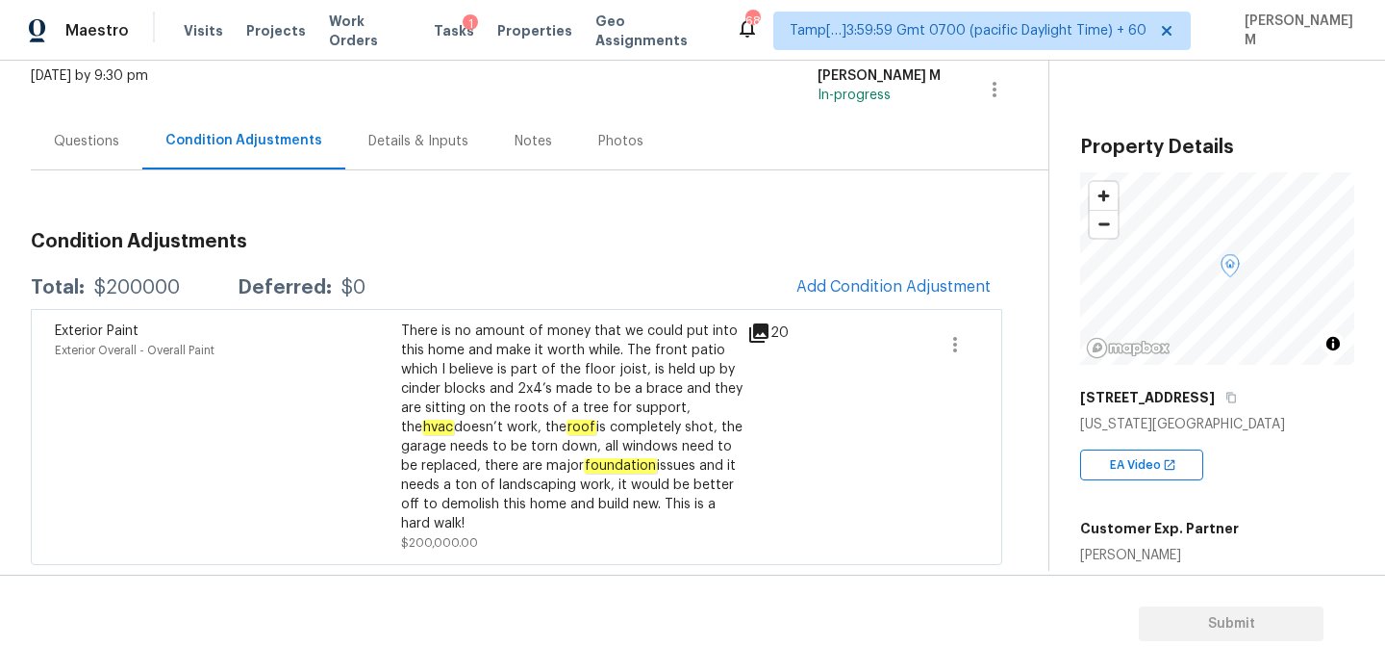
click at [71, 136] on div "Questions" at bounding box center [86, 141] width 65 height 19
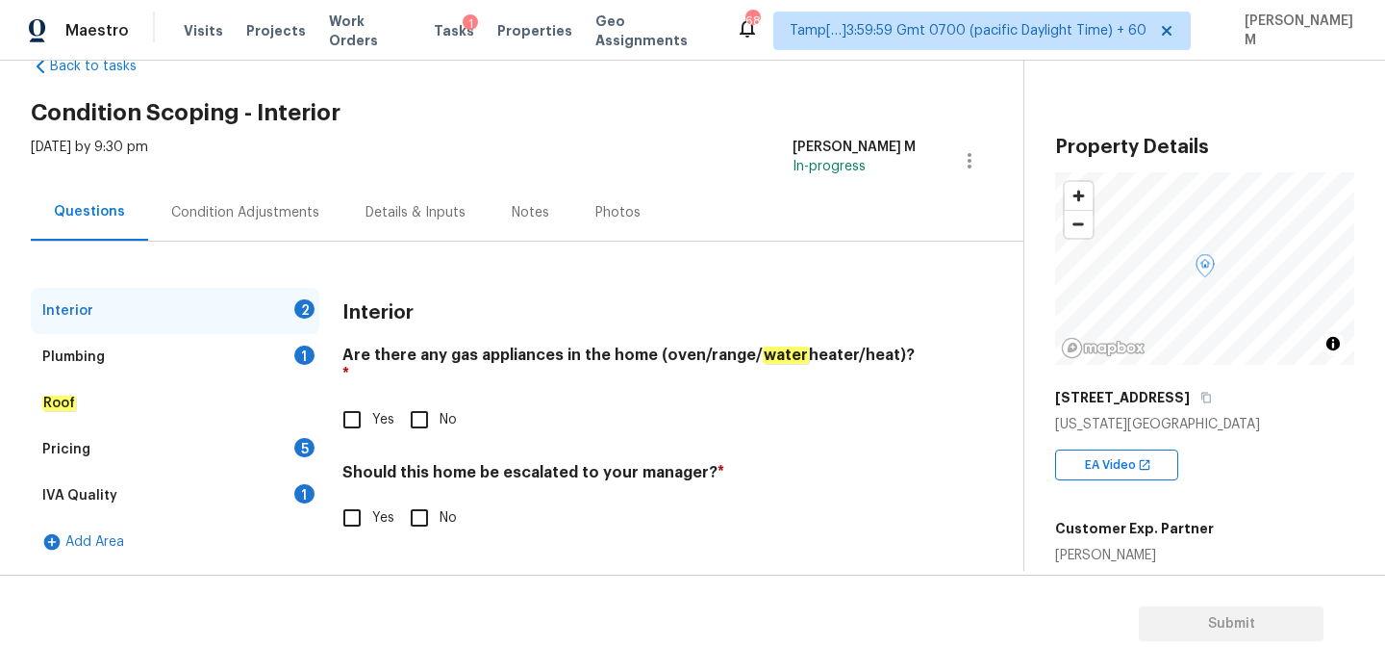
click at [418, 404] on input "No" at bounding box center [419, 419] width 40 height 40
checkbox input "true"
click at [362, 498] on input "Yes" at bounding box center [352, 517] width 40 height 40
checkbox input "true"
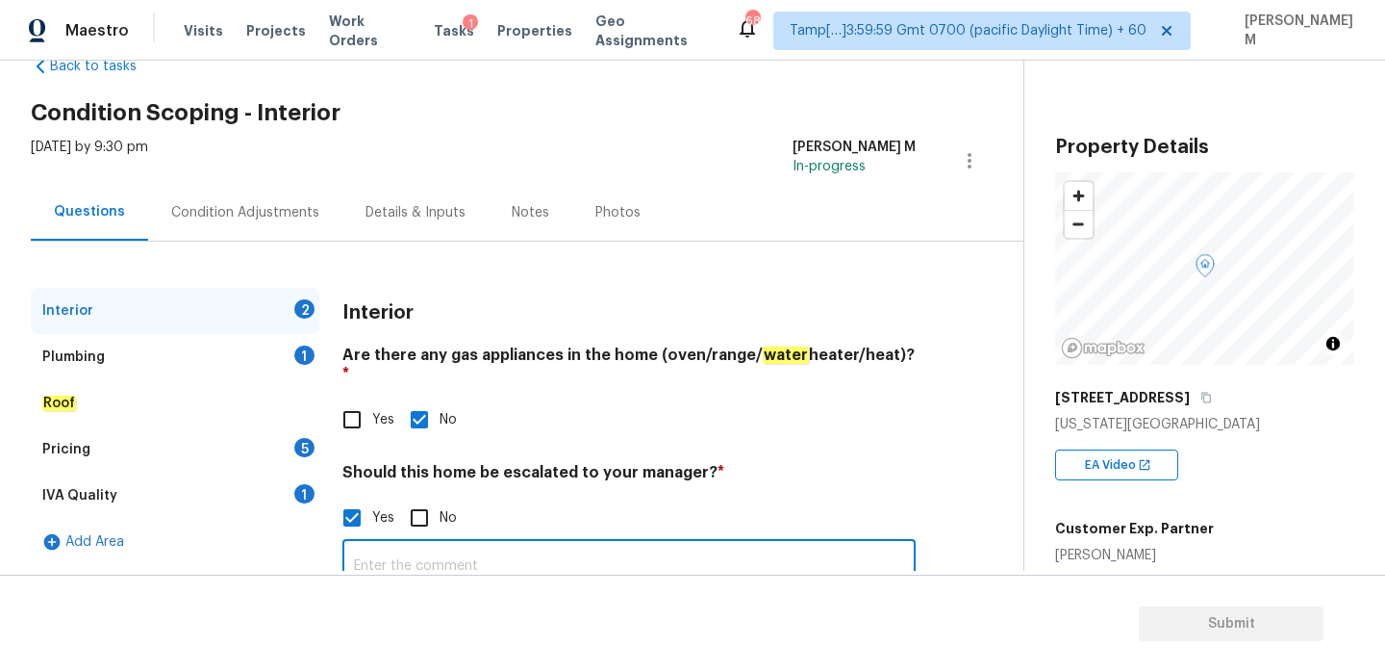
click at [536, 550] on input "text" at bounding box center [628, 566] width 573 height 45
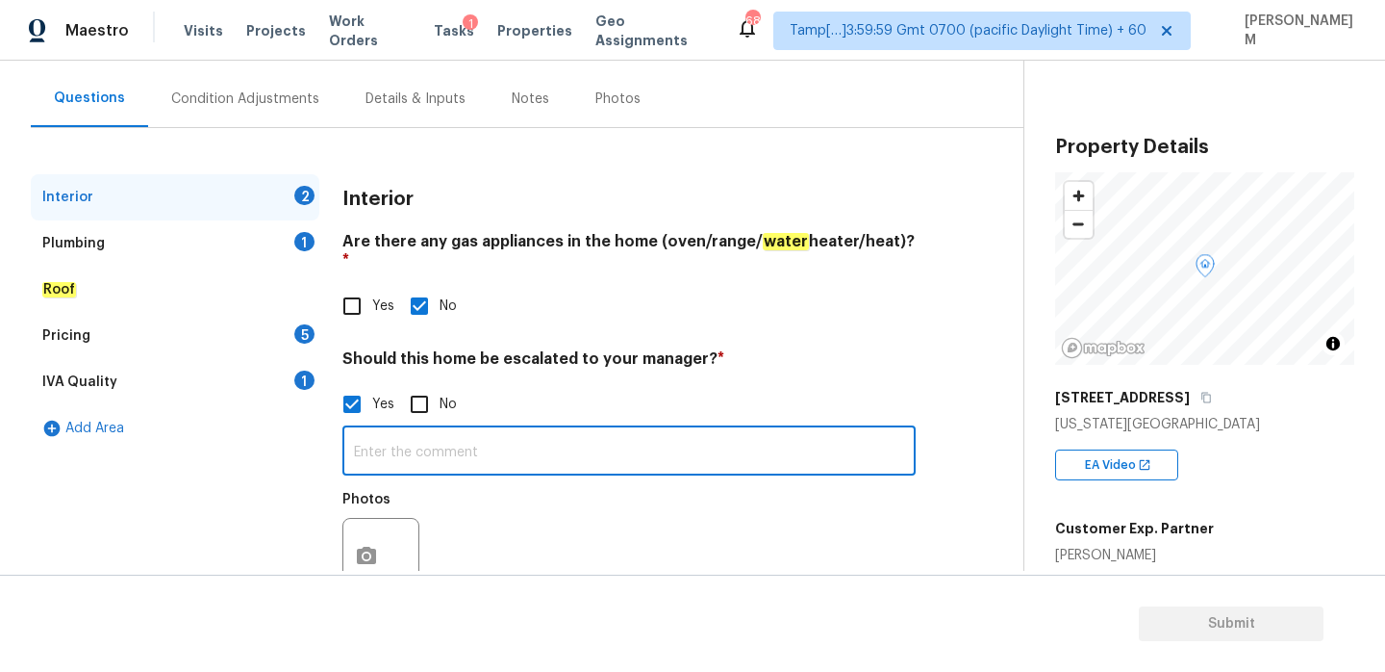
scroll to position [209, 0]
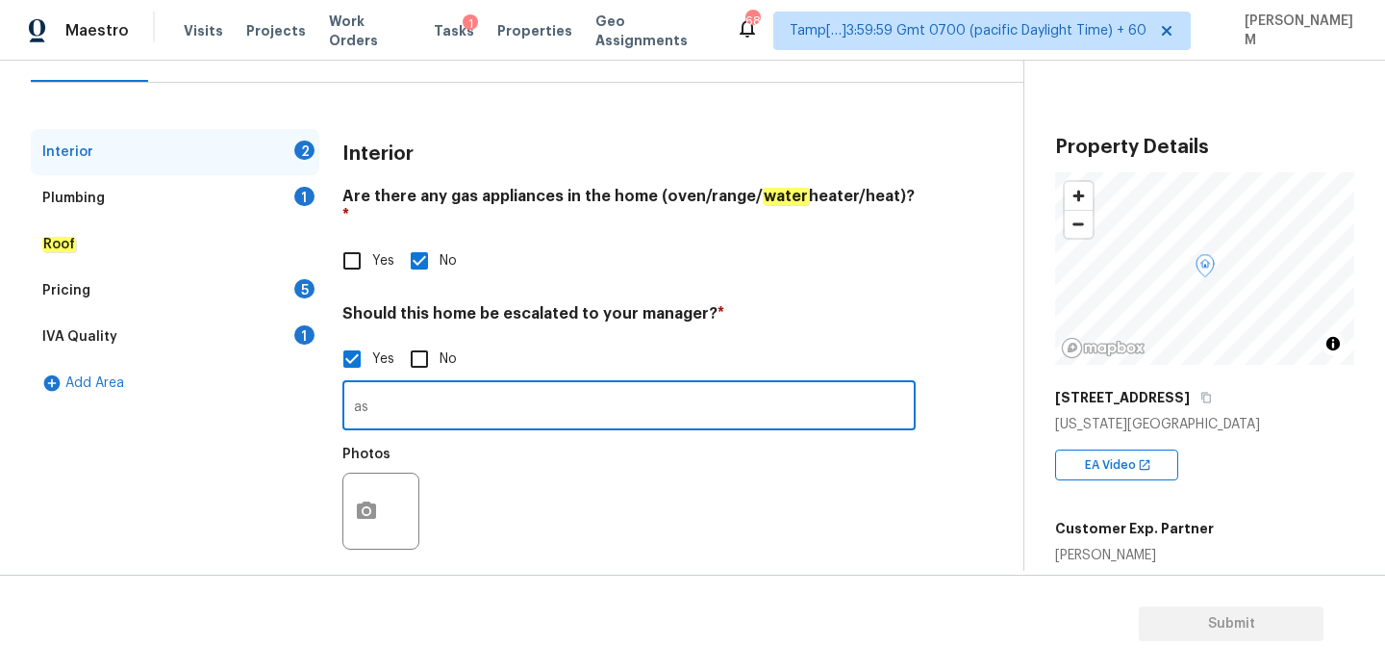
type input "a"
click at [517, 395] on input "As per HPM notes"" at bounding box center [628, 407] width 573 height 45
paste input "There is no amount of money that we could put into this home and make it worth …"
drag, startPoint x: 784, startPoint y: 386, endPoint x: 820, endPoint y: 408, distance: 41.9
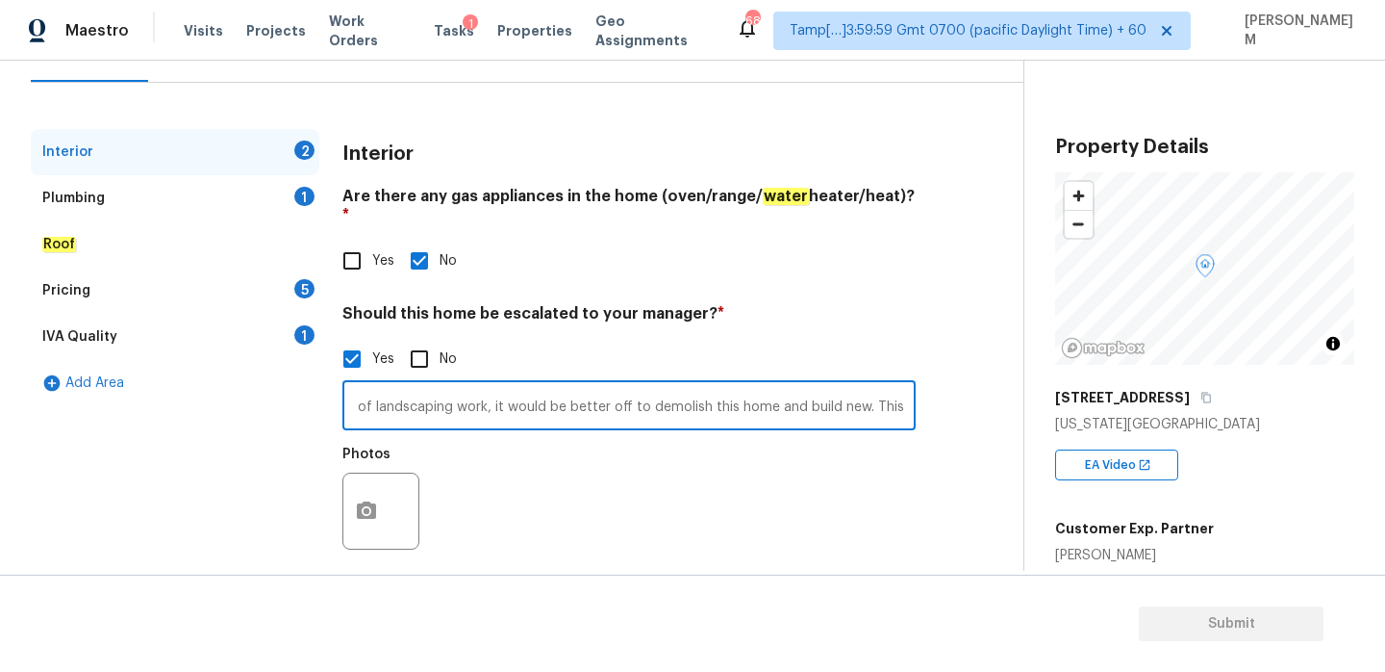
click at [785, 389] on input "As per HPM notes" There is no amount of money that we could put into this home …" at bounding box center [628, 407] width 573 height 45
click at [906, 386] on input "As per HPM notes" There is no amount of money that we could put into this home …" at bounding box center [628, 407] width 573 height 45
type input "As per HPM notes" There is no amount of money that we could put into this home …"
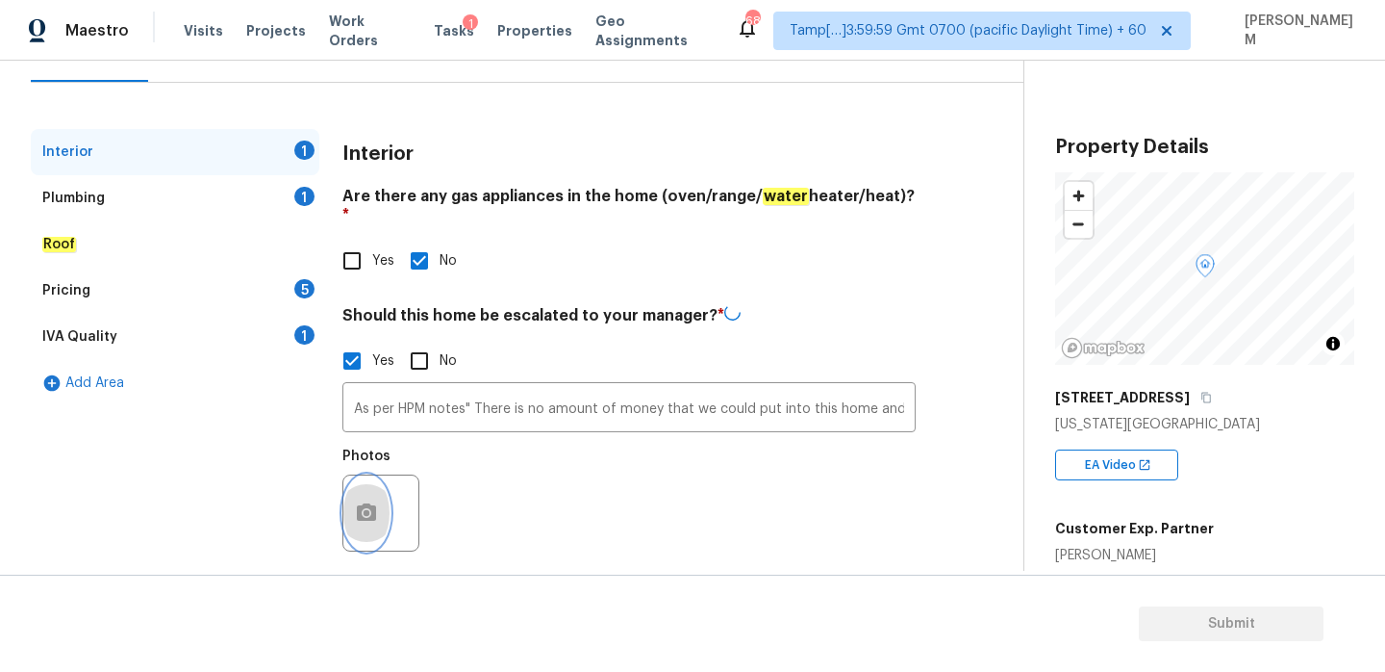
click at [363, 501] on icon "button" at bounding box center [366, 512] width 23 height 23
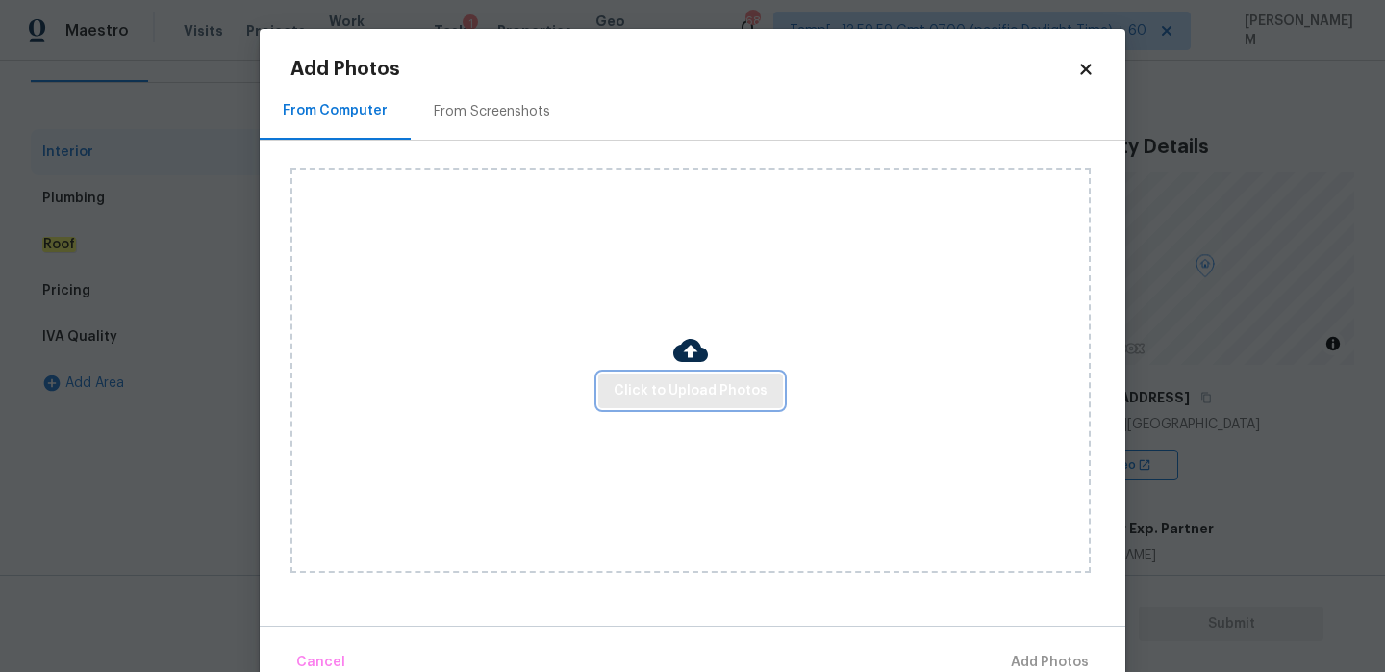
click at [686, 388] on span "Click to Upload Photos" at bounding box center [691, 391] width 154 height 24
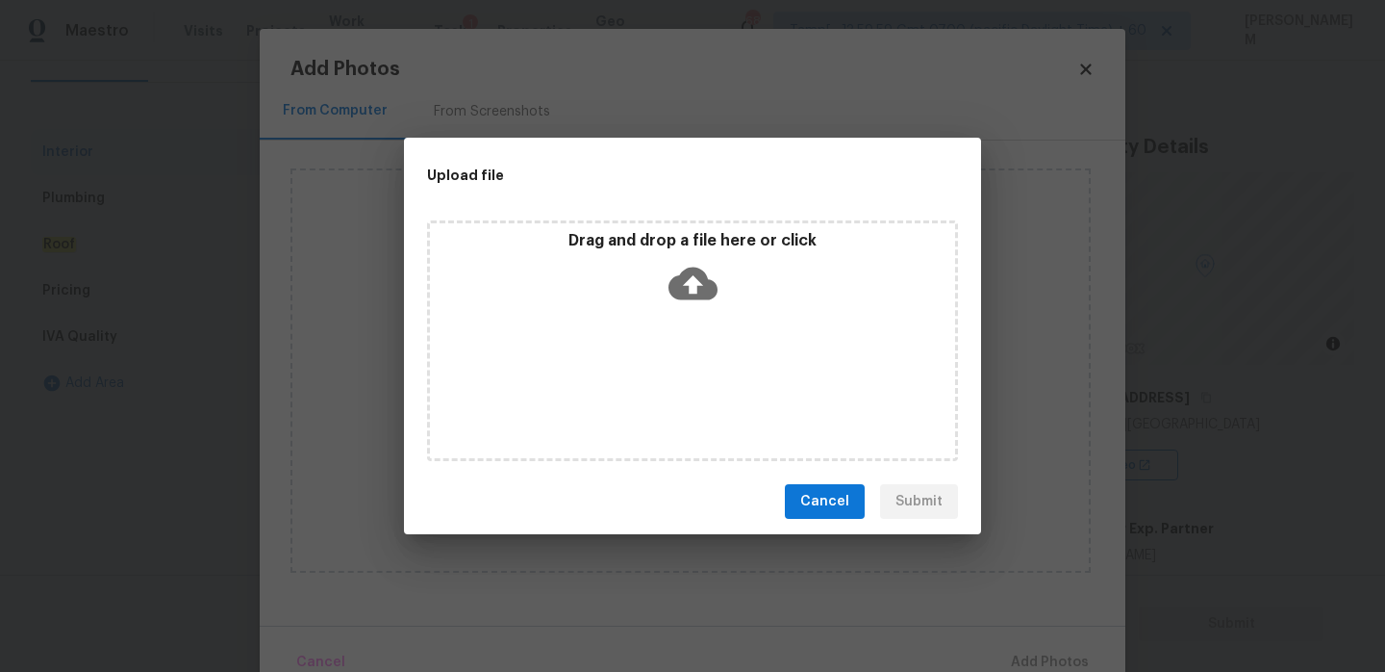
click at [687, 273] on icon at bounding box center [693, 283] width 49 height 33
